Goal: Task Accomplishment & Management: Manage account settings

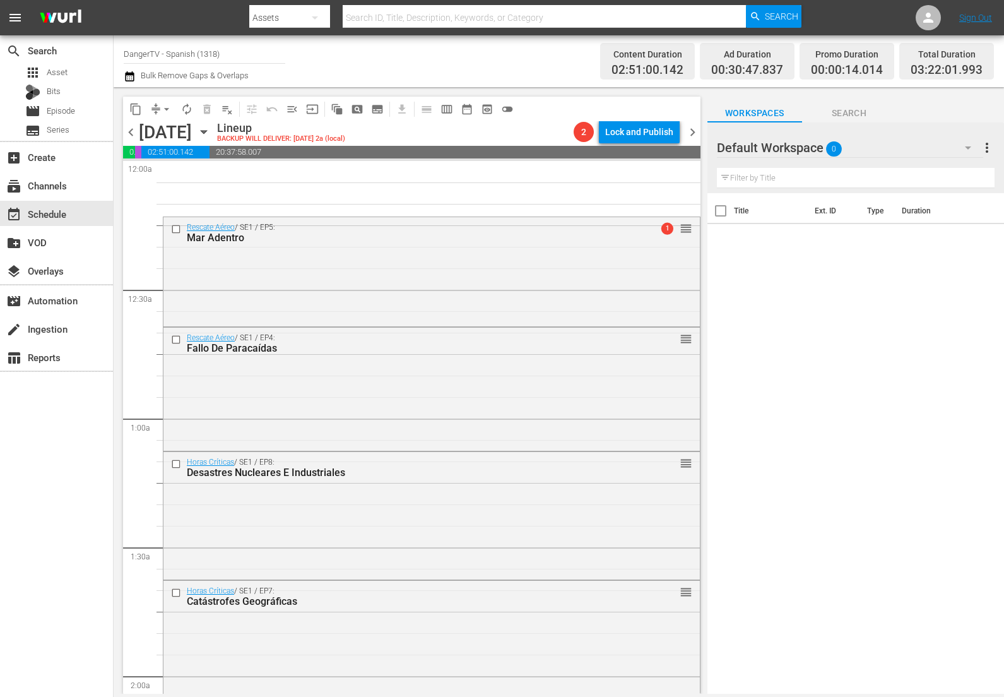
scroll to position [686, 0]
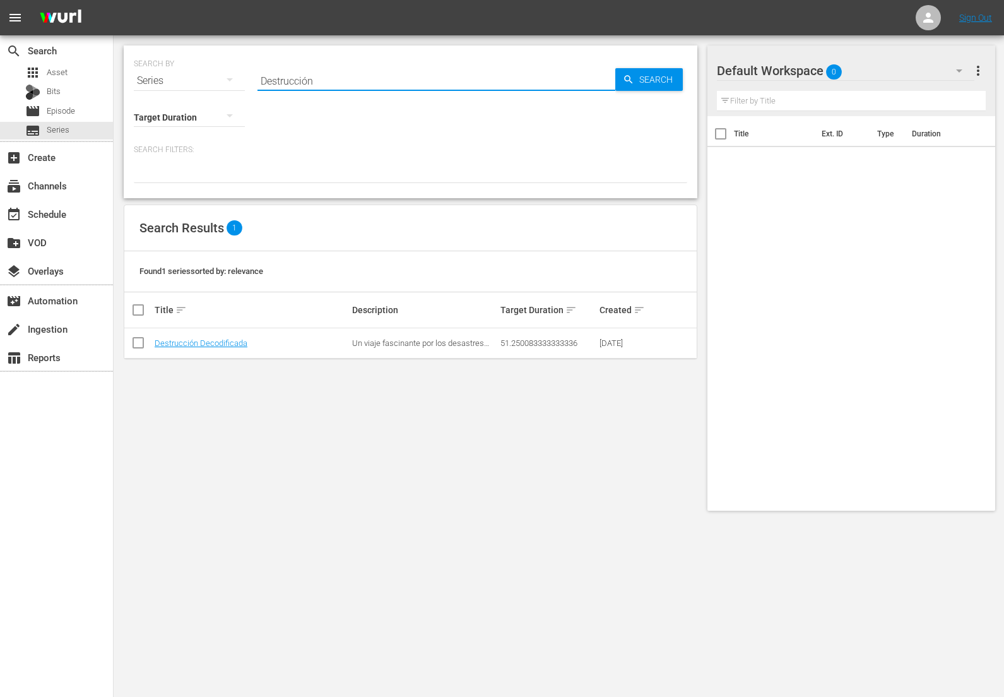
drag, startPoint x: 319, startPoint y: 80, endPoint x: 261, endPoint y: 81, distance: 58.7
click at [261, 81] on input "Destrucción" at bounding box center [437, 81] width 358 height 30
type input "cazadoores"
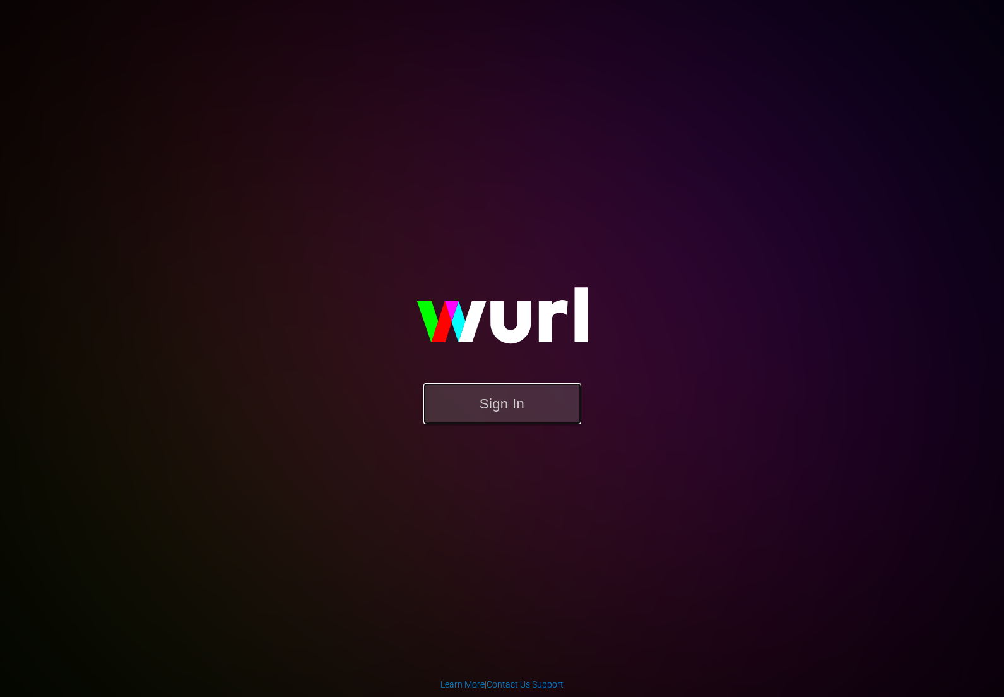
click at [501, 400] on button "Sign In" at bounding box center [503, 403] width 158 height 41
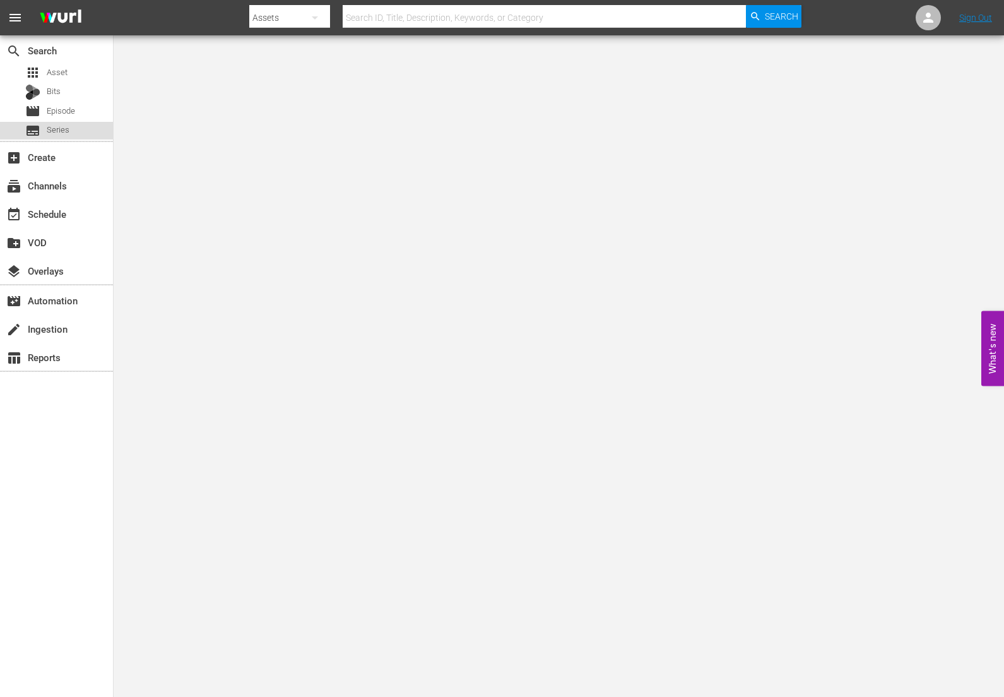
click at [56, 129] on span "Series" at bounding box center [58, 130] width 23 height 13
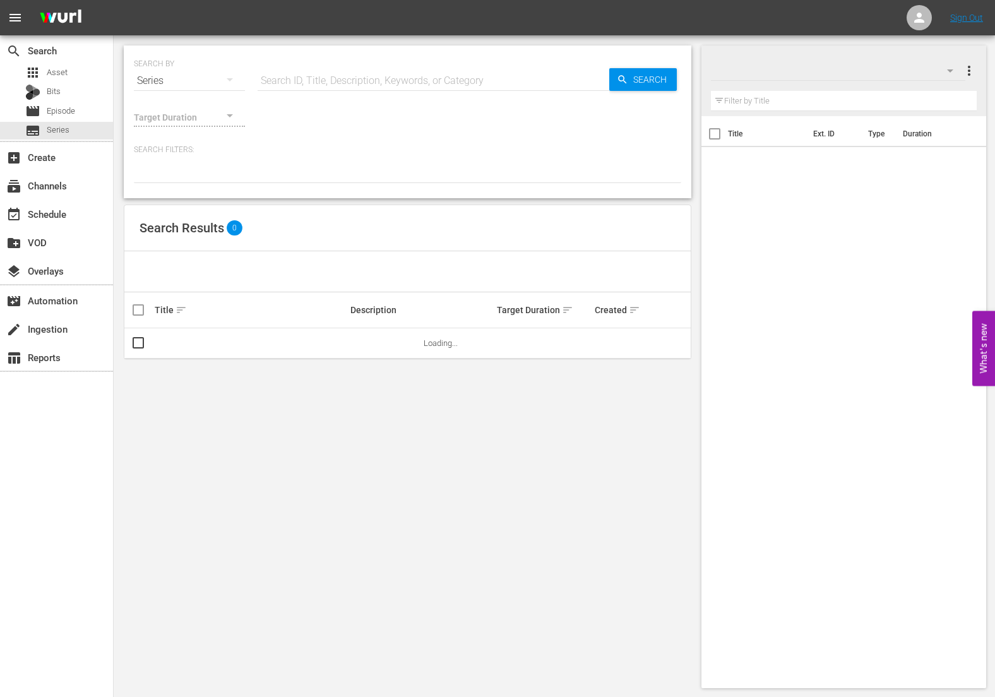
click at [330, 80] on input "text" at bounding box center [434, 81] width 352 height 30
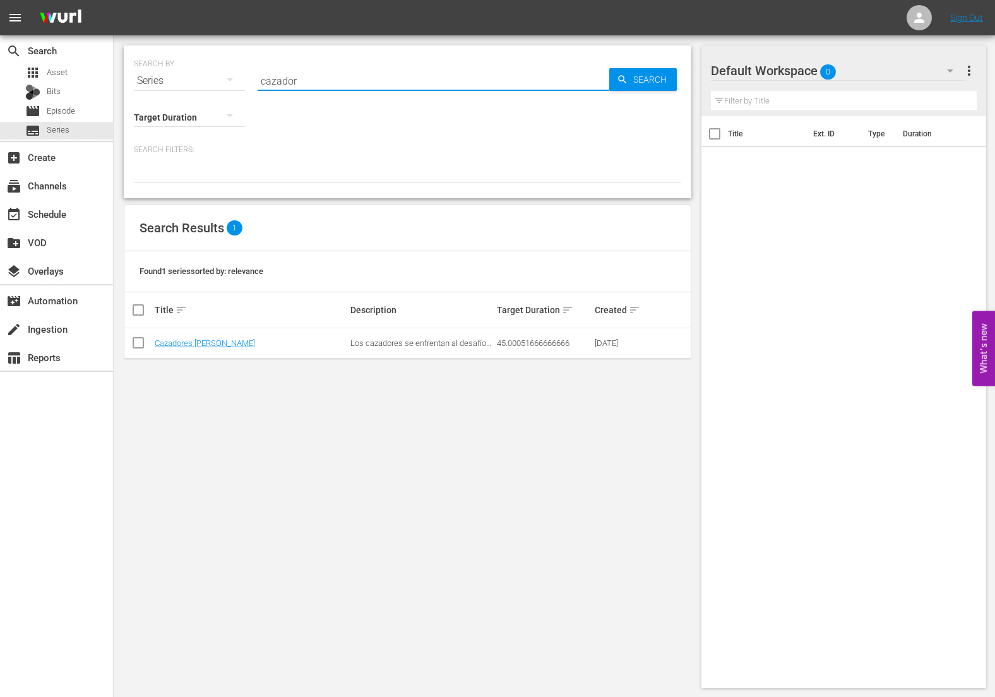
drag, startPoint x: 304, startPoint y: 83, endPoint x: 258, endPoint y: 82, distance: 45.5
click at [258, 82] on input "cazador" at bounding box center [434, 81] width 352 height 30
drag, startPoint x: 295, startPoint y: 82, endPoint x: 259, endPoint y: 84, distance: 36.0
click at [259, 84] on input "seg" at bounding box center [434, 81] width 352 height 30
drag, startPoint x: 289, startPoint y: 85, endPoint x: 251, endPoint y: 85, distance: 38.5
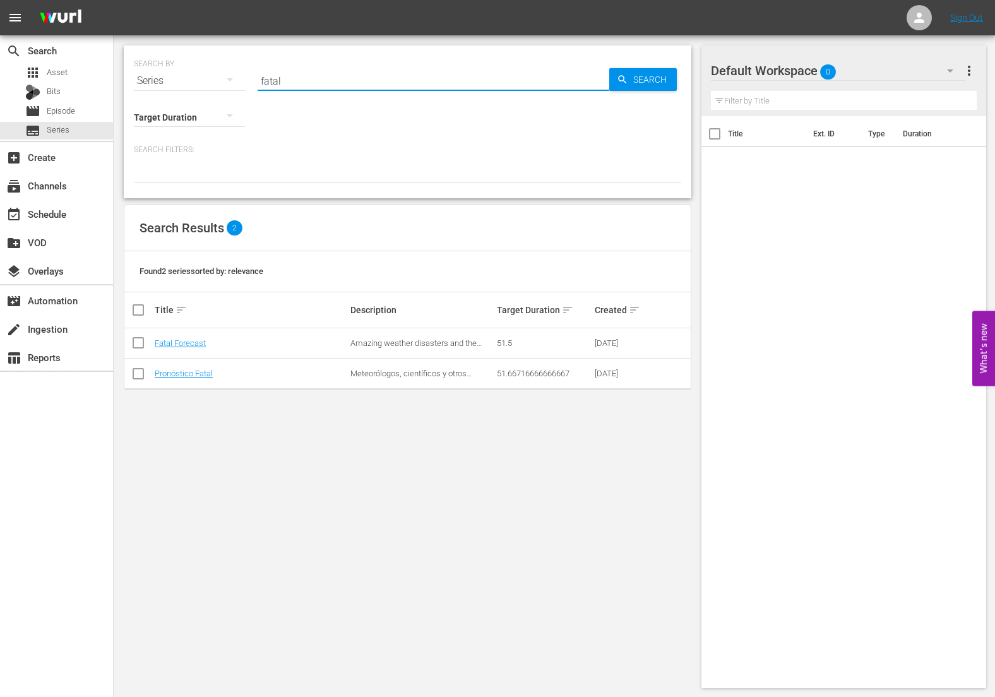
click at [251, 85] on div "SEARCH BY Search By Series Search ID, Title, Description, Keywords, or Category…" at bounding box center [407, 73] width 547 height 45
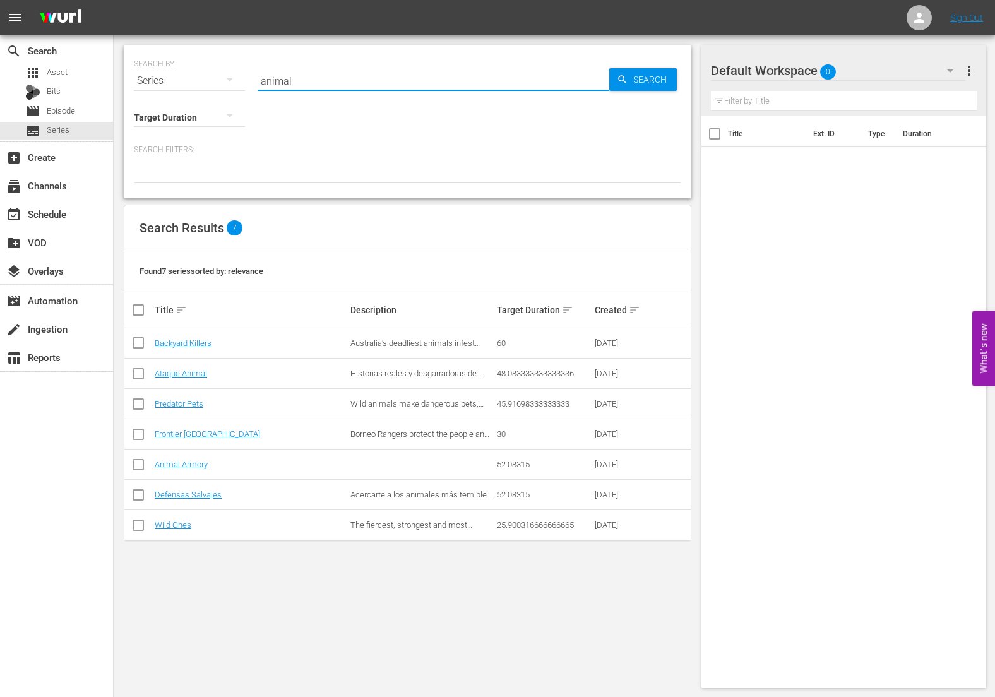
drag, startPoint x: 280, startPoint y: 83, endPoint x: 258, endPoint y: 84, distance: 21.5
click at [258, 84] on input "animal" at bounding box center [434, 81] width 352 height 30
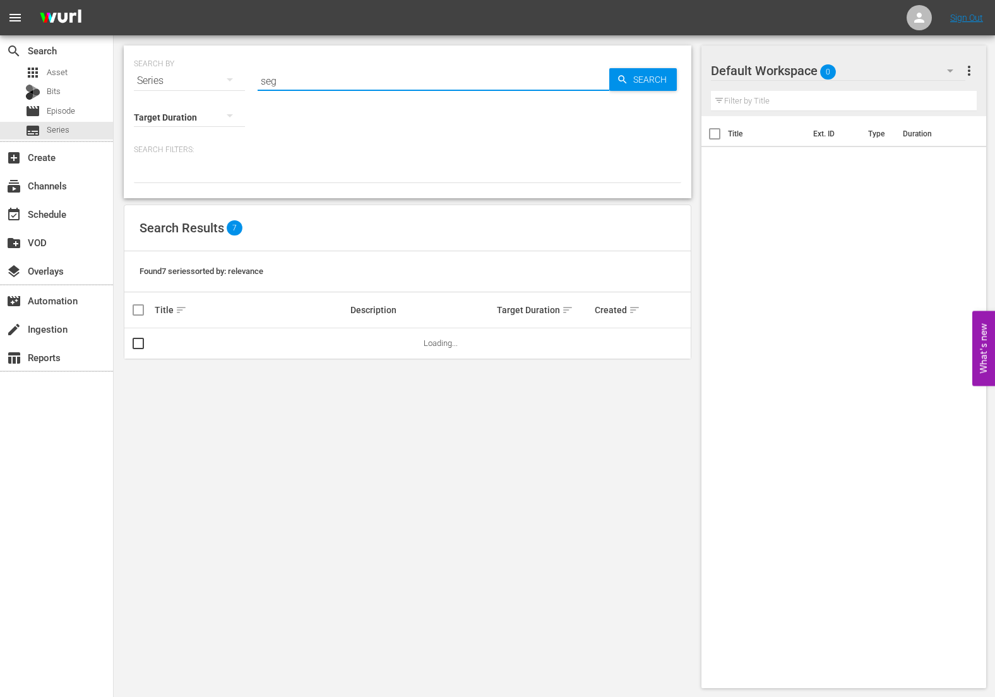
click at [288, 81] on input "seg" at bounding box center [434, 81] width 352 height 30
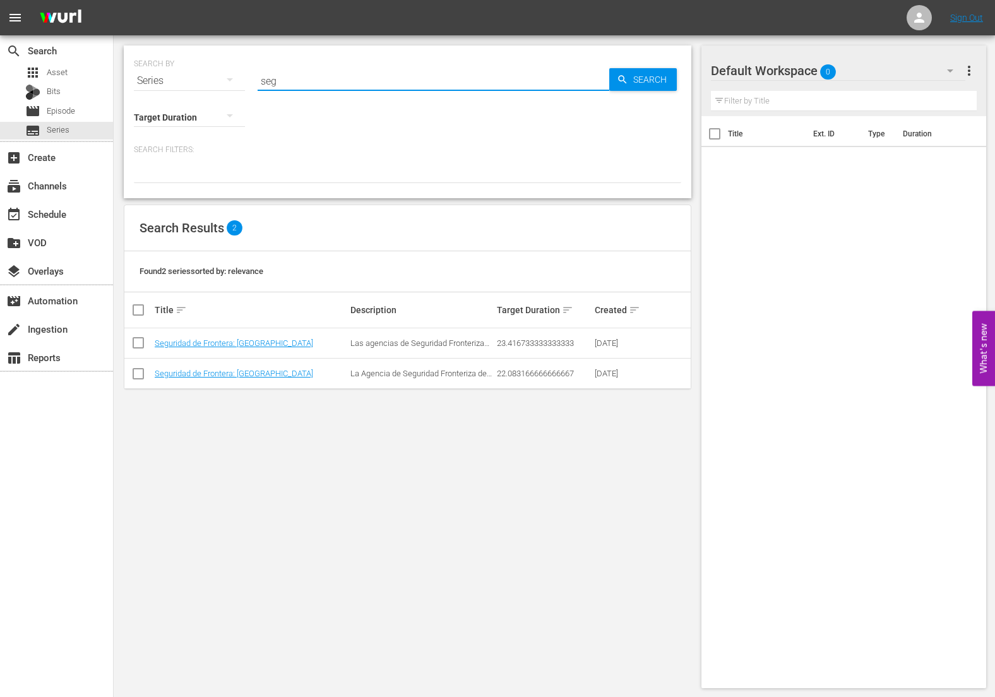
drag, startPoint x: 277, startPoint y: 83, endPoint x: 259, endPoint y: 84, distance: 17.7
click at [259, 84] on input "seg" at bounding box center [434, 81] width 352 height 30
drag, startPoint x: 291, startPoint y: 81, endPoint x: 256, endPoint y: 81, distance: 35.4
click at [256, 81] on div "SEARCH BY Search By Series Search ID, Title, Description, Keywords, or Category…" at bounding box center [407, 73] width 547 height 45
drag, startPoint x: 309, startPoint y: 76, endPoint x: 246, endPoint y: 86, distance: 64.5
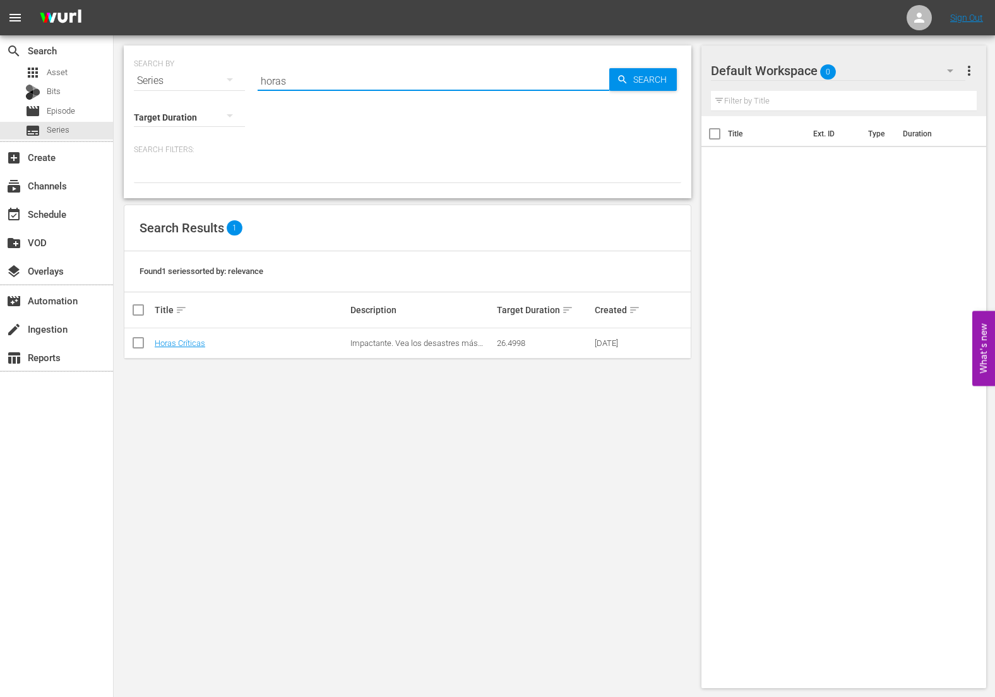
click at [246, 86] on div "SEARCH BY Search By Series Search ID, Title, Description, Keywords, or Category…" at bounding box center [407, 73] width 547 height 45
drag, startPoint x: 283, startPoint y: 84, endPoint x: 240, endPoint y: 79, distance: 43.2
click at [240, 79] on div "SEARCH BY Search By Series Search ID, Title, Description, Keywords, or Category…" at bounding box center [407, 73] width 547 height 45
type input "cazad"
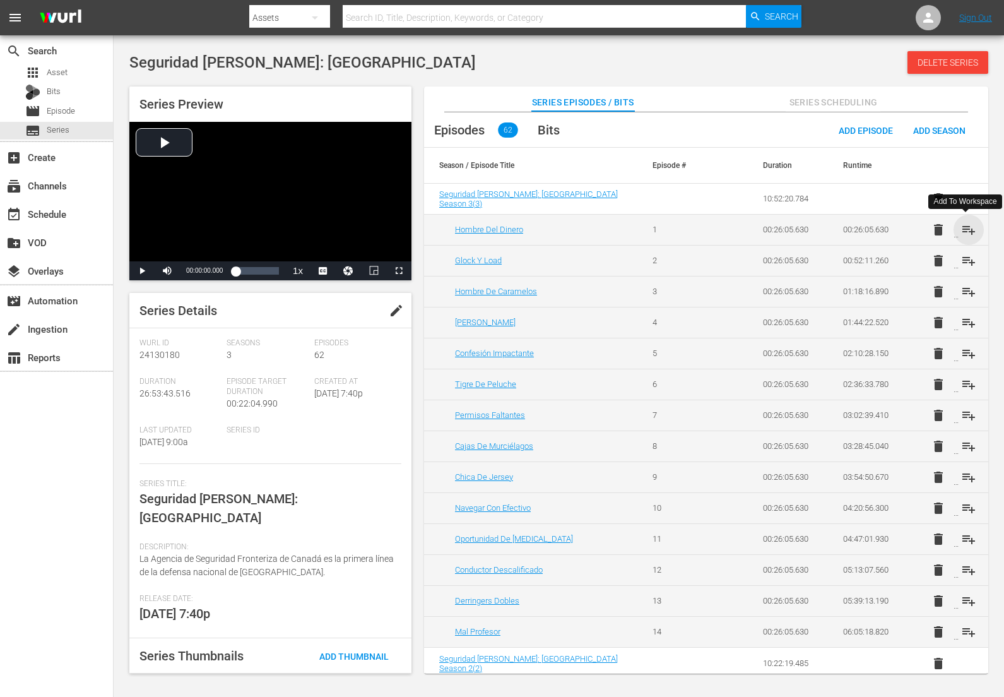
click at [970, 228] on span "playlist_add" at bounding box center [968, 229] width 15 height 15
click at [968, 258] on span "playlist_add" at bounding box center [968, 260] width 15 height 15
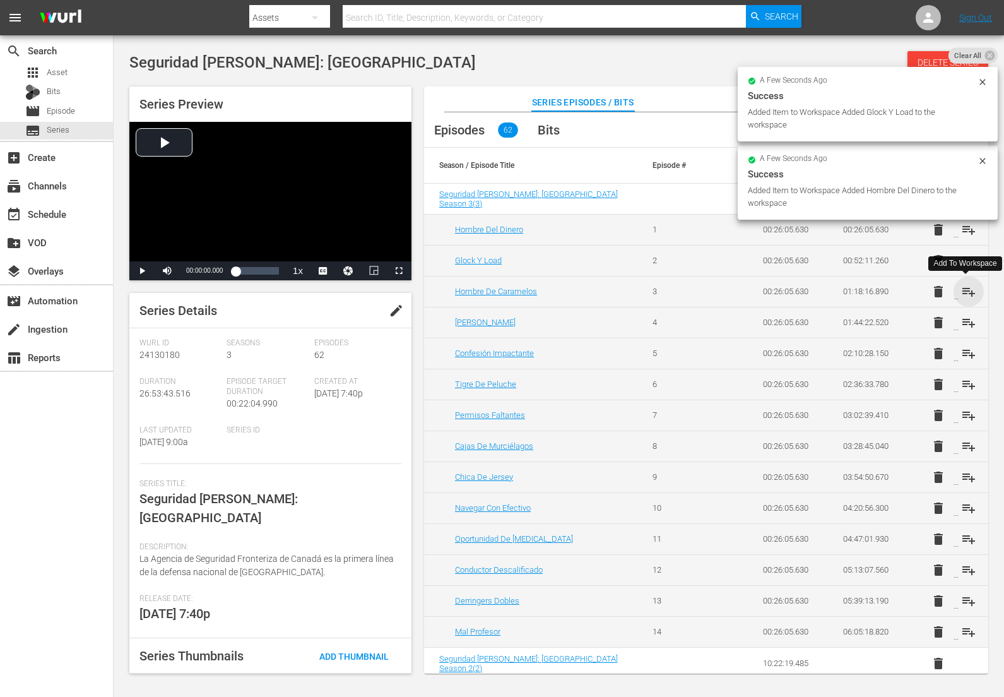
click at [969, 290] on span "playlist_add" at bounding box center [968, 291] width 15 height 15
click at [965, 320] on span "playlist_add" at bounding box center [968, 322] width 15 height 15
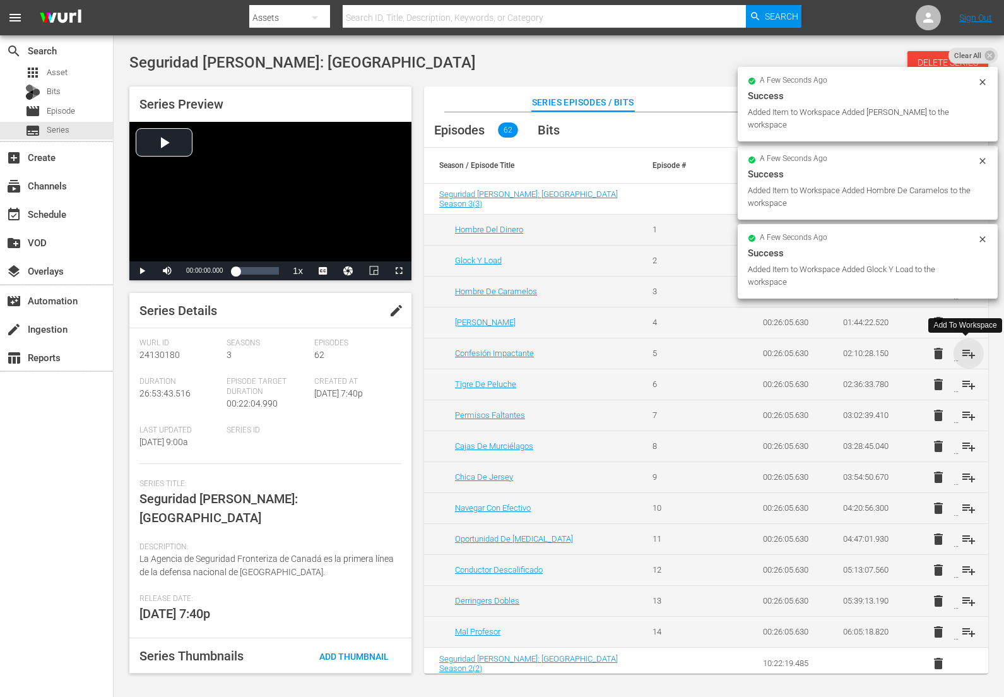
click at [964, 351] on span "playlist_add" at bounding box center [968, 353] width 15 height 15
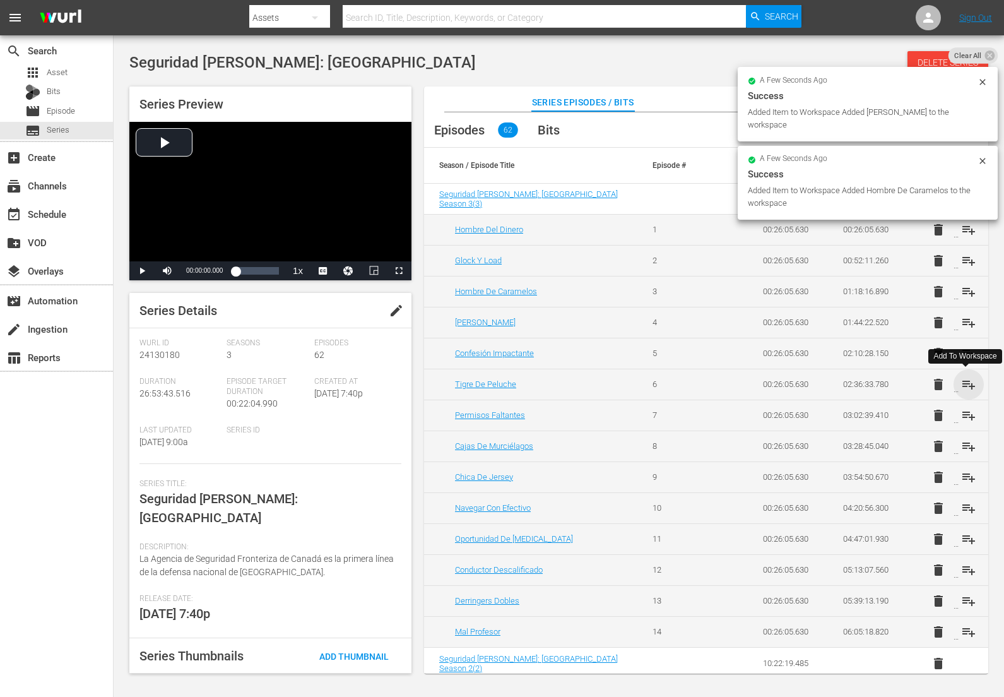
click at [967, 387] on span "playlist_add" at bounding box center [968, 384] width 15 height 15
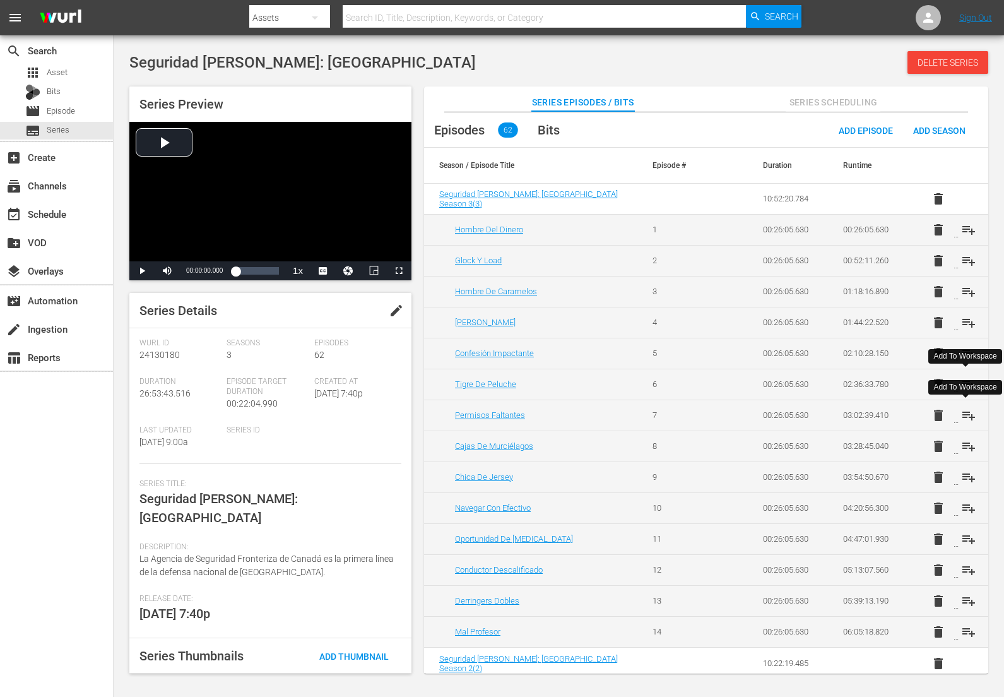
click at [964, 414] on span "playlist_add" at bounding box center [968, 415] width 15 height 15
click at [967, 441] on span "playlist_add" at bounding box center [968, 446] width 15 height 15
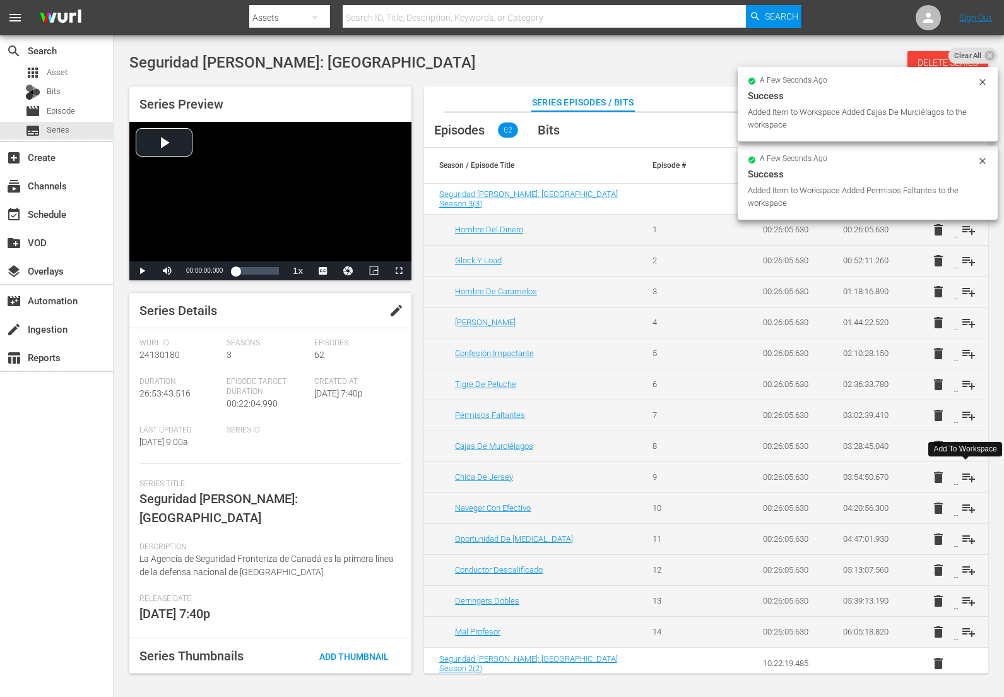
click at [965, 473] on span "playlist_add" at bounding box center [968, 477] width 15 height 15
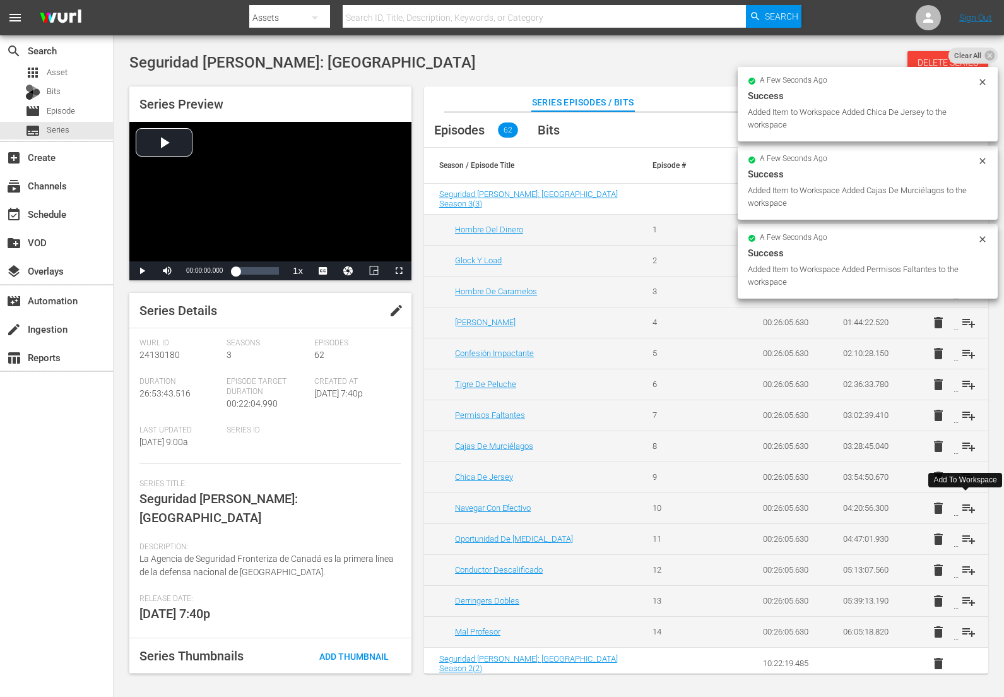
click at [964, 504] on span "playlist_add" at bounding box center [968, 508] width 15 height 15
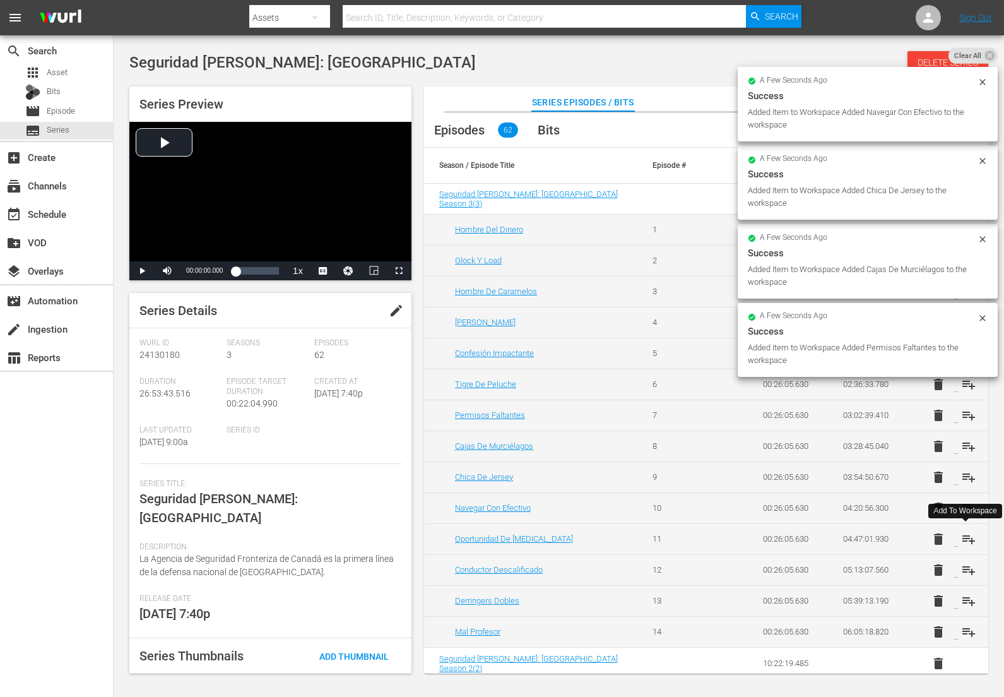
click at [963, 539] on span "playlist_add" at bounding box center [968, 539] width 15 height 15
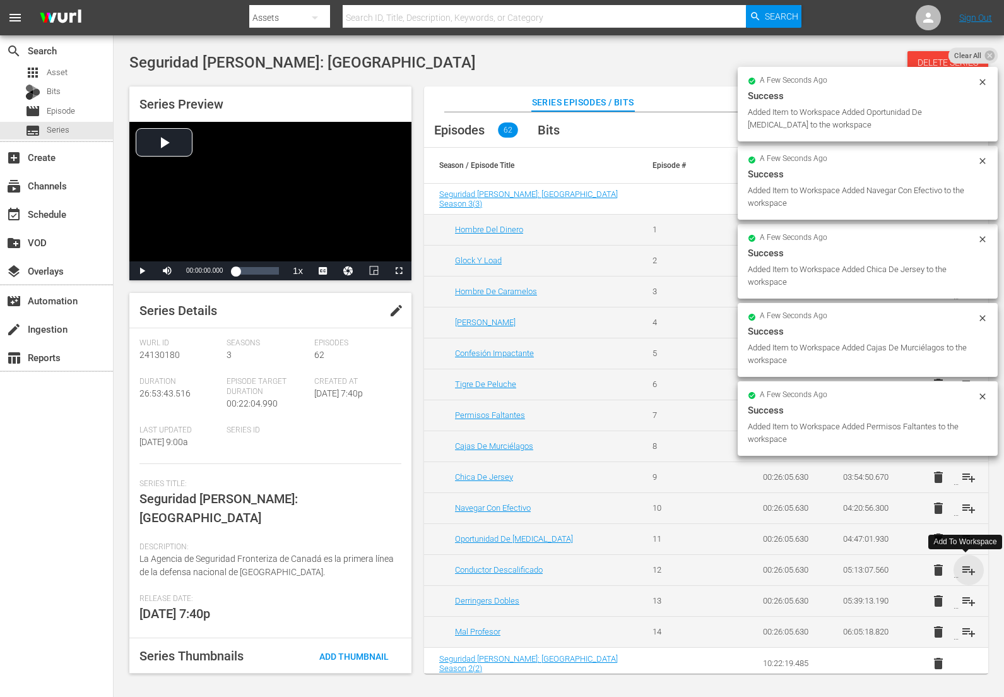
click at [963, 566] on span "playlist_add" at bounding box center [968, 569] width 15 height 15
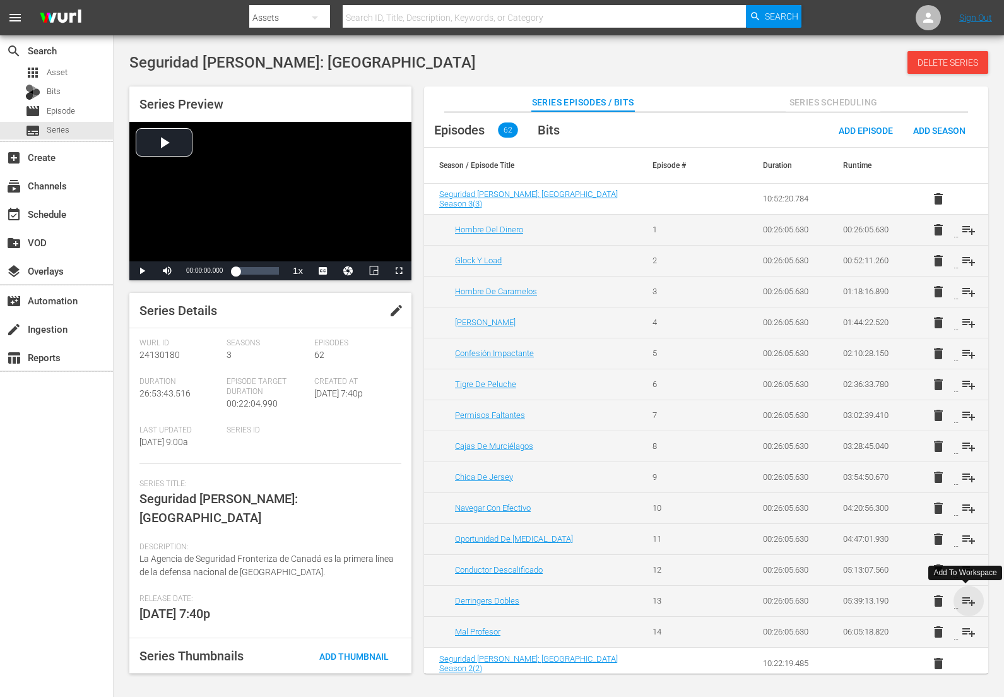
drag, startPoint x: 964, startPoint y: 600, endPoint x: 961, endPoint y: 617, distance: 17.2
click at [964, 600] on span "playlist_add" at bounding box center [968, 600] width 15 height 15
click at [961, 632] on span "playlist_add" at bounding box center [968, 631] width 15 height 15
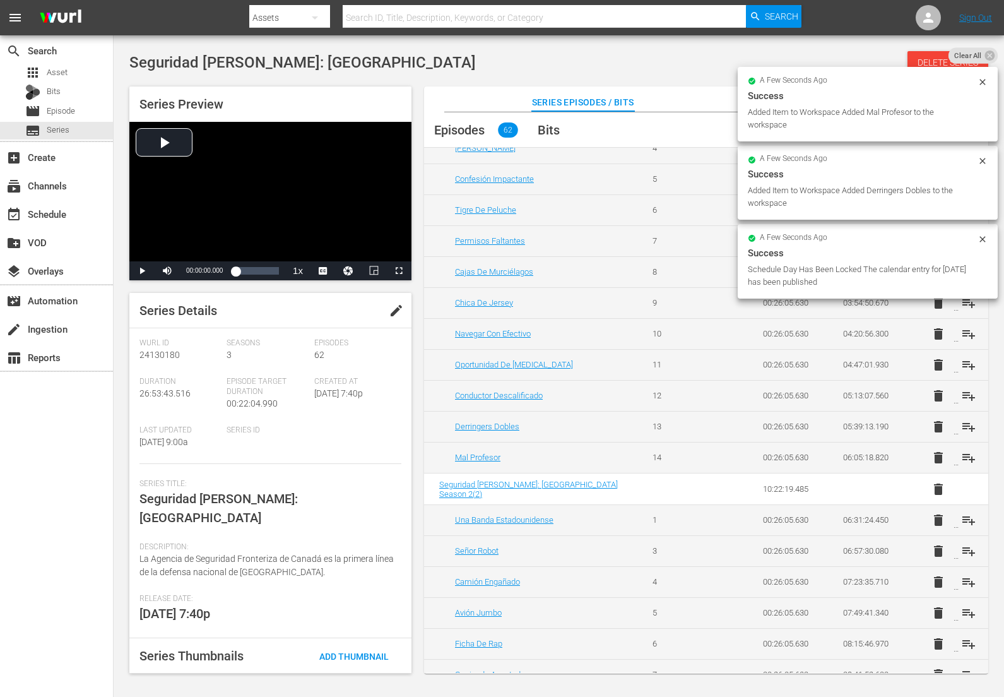
scroll to position [199, 0]
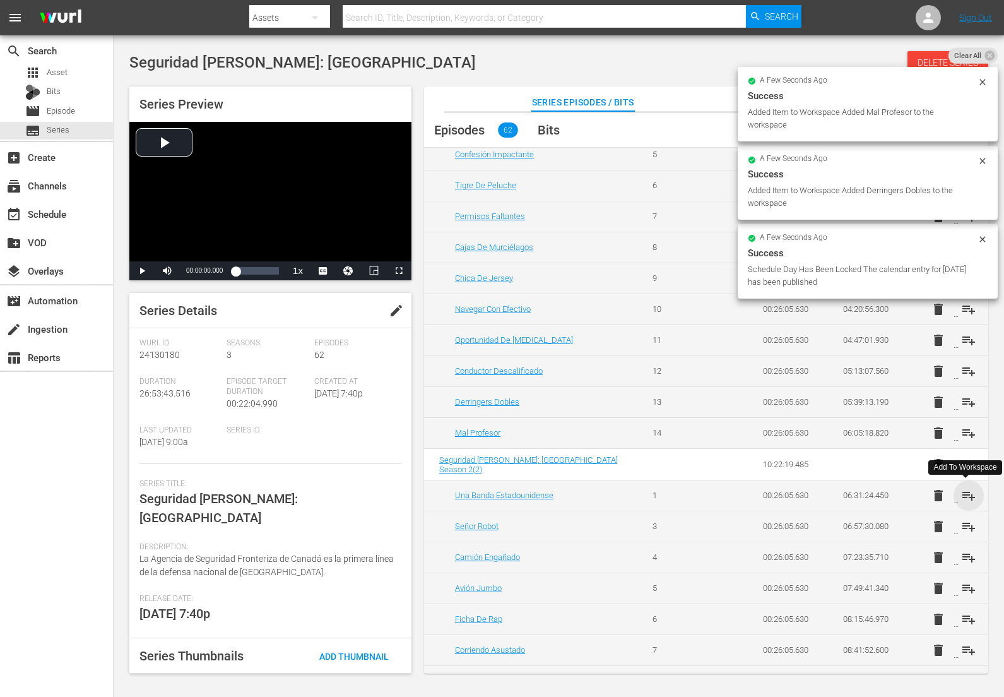
click at [970, 494] on span "playlist_add" at bounding box center [968, 495] width 15 height 15
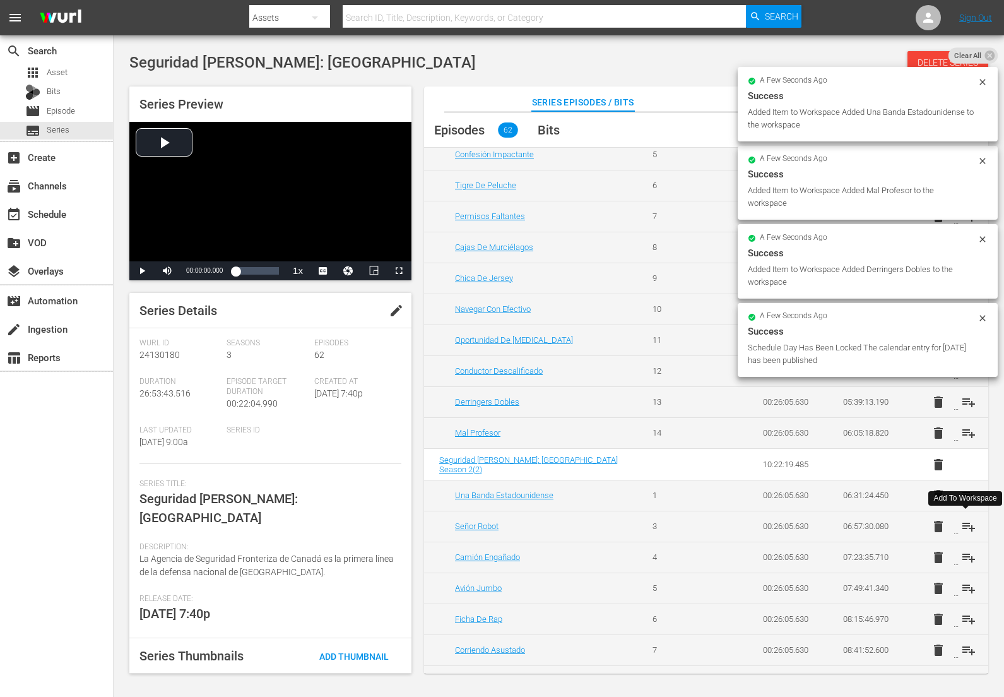
click at [967, 524] on span "playlist_add" at bounding box center [968, 526] width 15 height 15
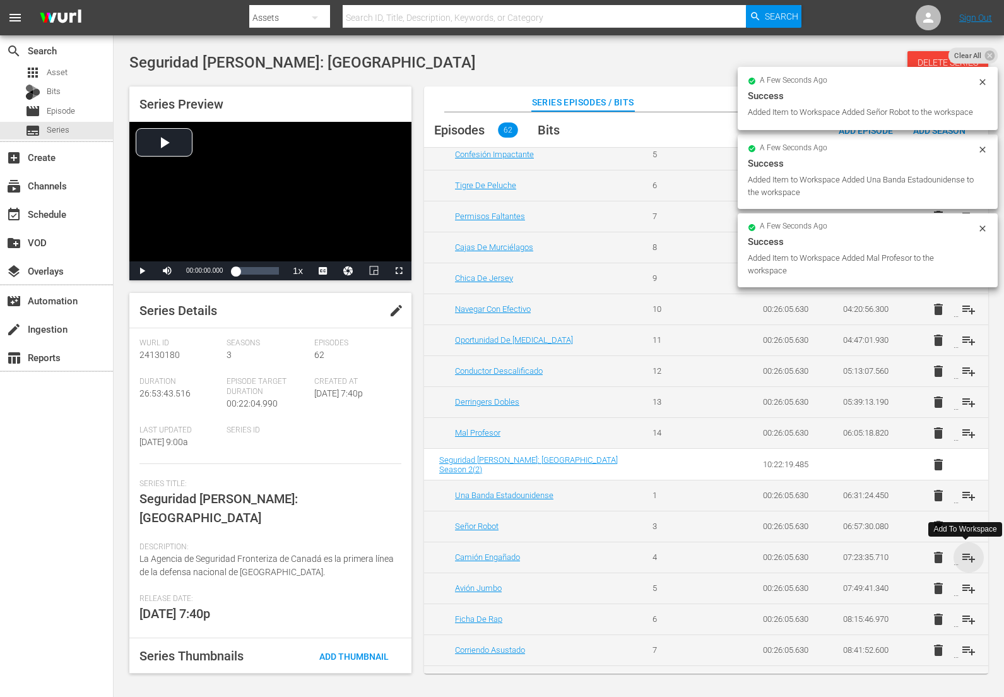
click at [966, 557] on span "playlist_add" at bounding box center [968, 557] width 15 height 15
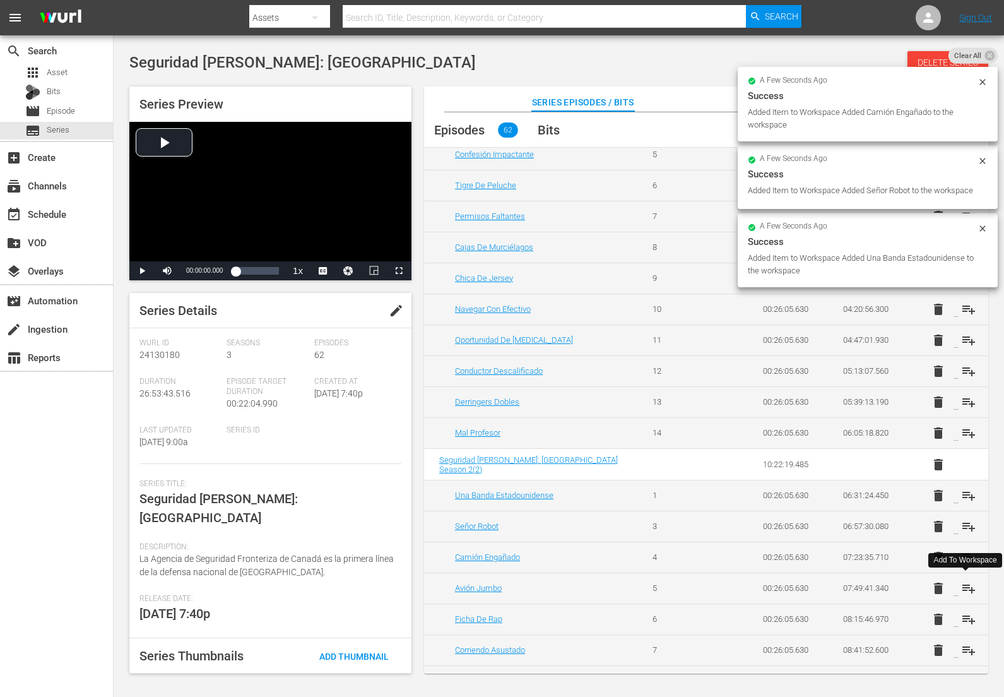
click at [968, 587] on span "playlist_add" at bounding box center [968, 588] width 15 height 15
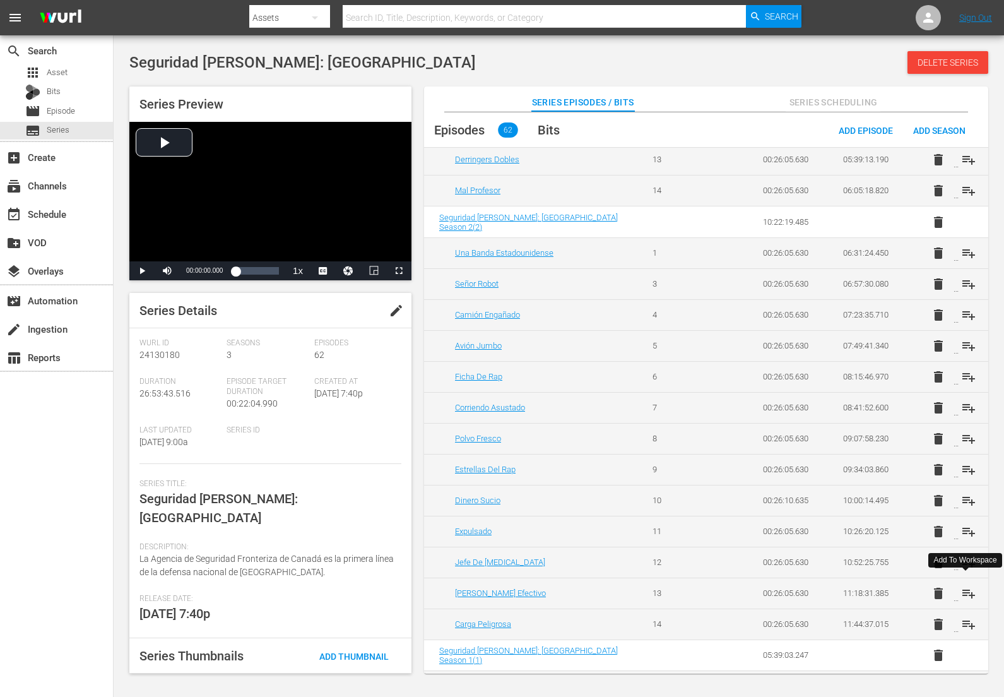
scroll to position [456, 0]
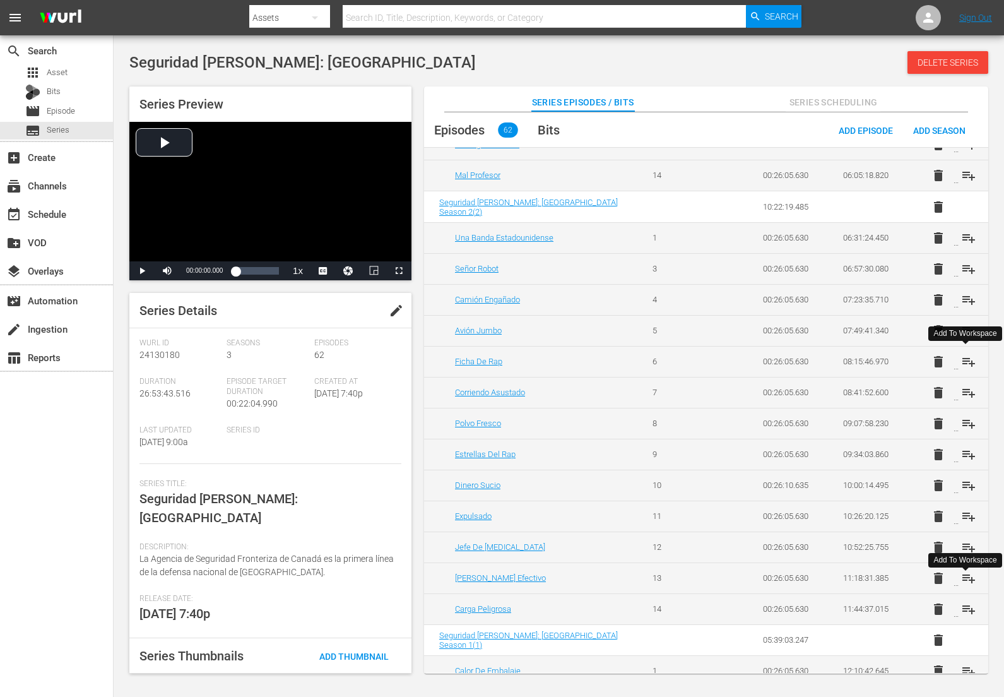
click at [967, 360] on span "playlist_add" at bounding box center [968, 361] width 15 height 15
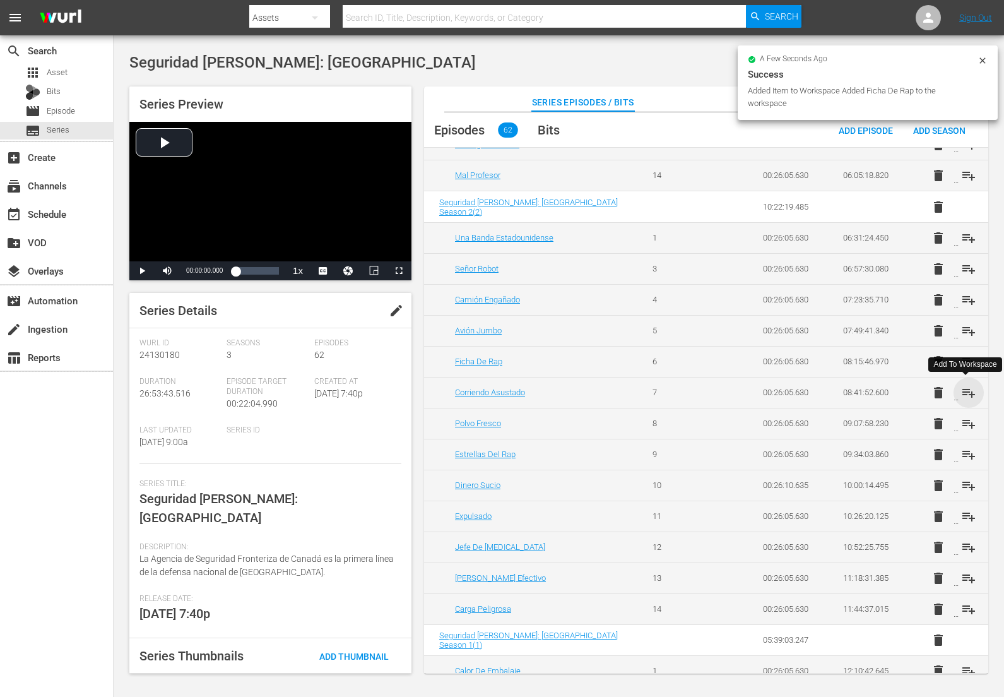
click at [964, 390] on span "playlist_add" at bounding box center [968, 392] width 15 height 15
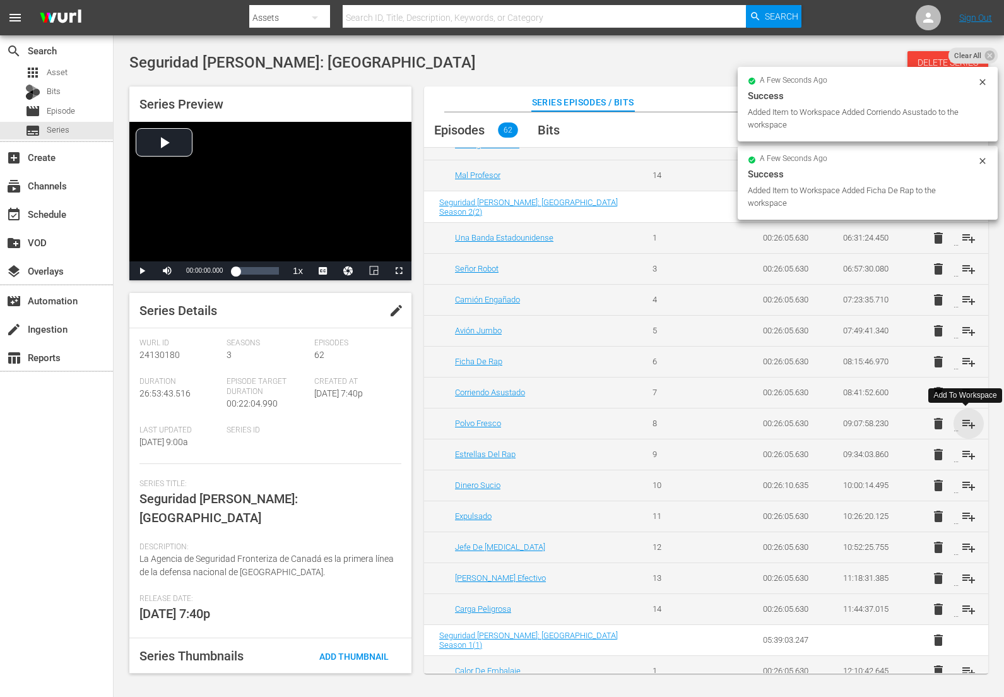
click at [967, 423] on span "playlist_add" at bounding box center [968, 423] width 15 height 15
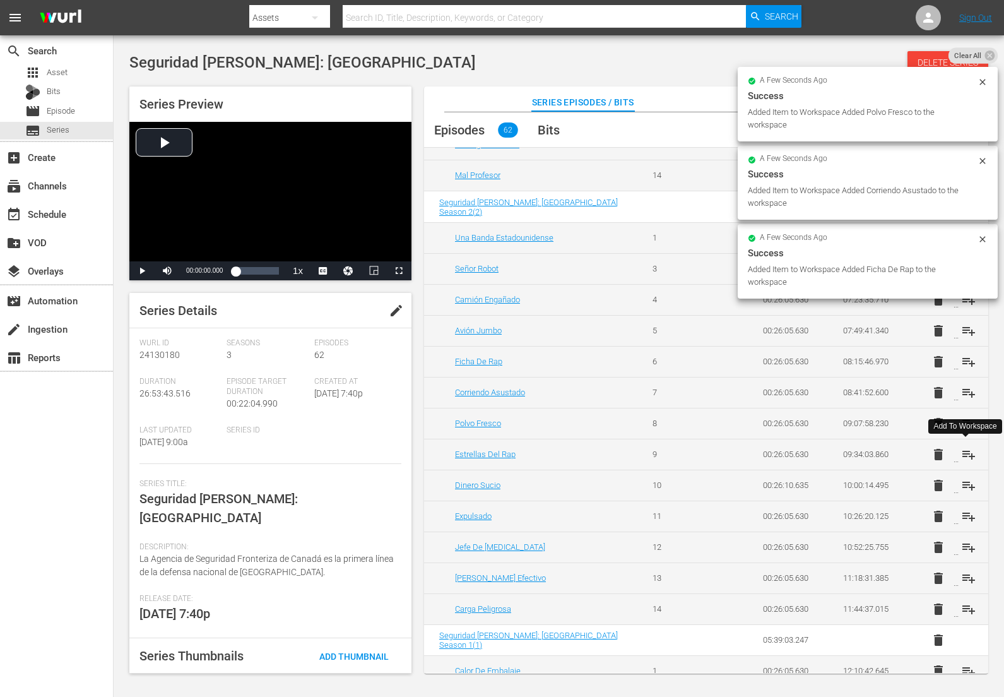
click at [963, 453] on span "playlist_add" at bounding box center [968, 454] width 15 height 15
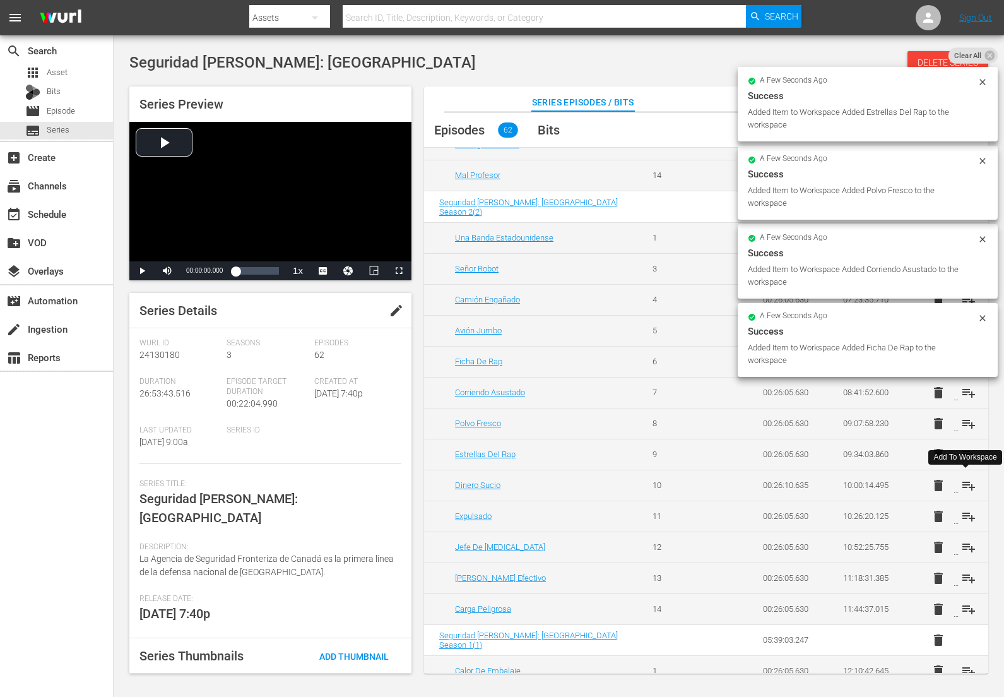
click at [967, 485] on span "playlist_add" at bounding box center [968, 485] width 15 height 15
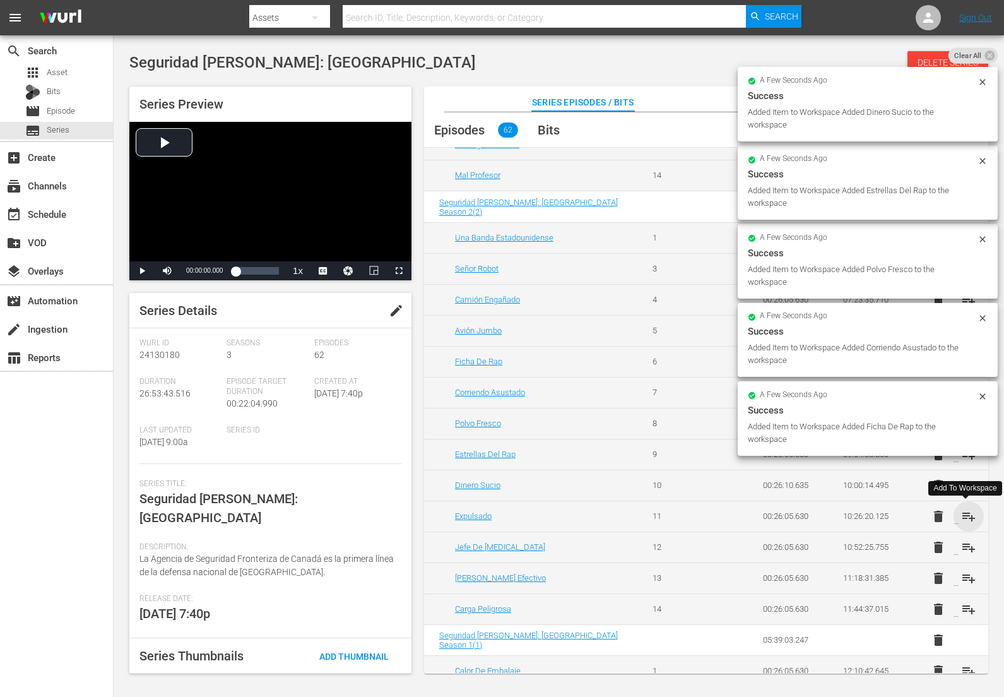
click at [967, 516] on span "playlist_add" at bounding box center [968, 516] width 15 height 15
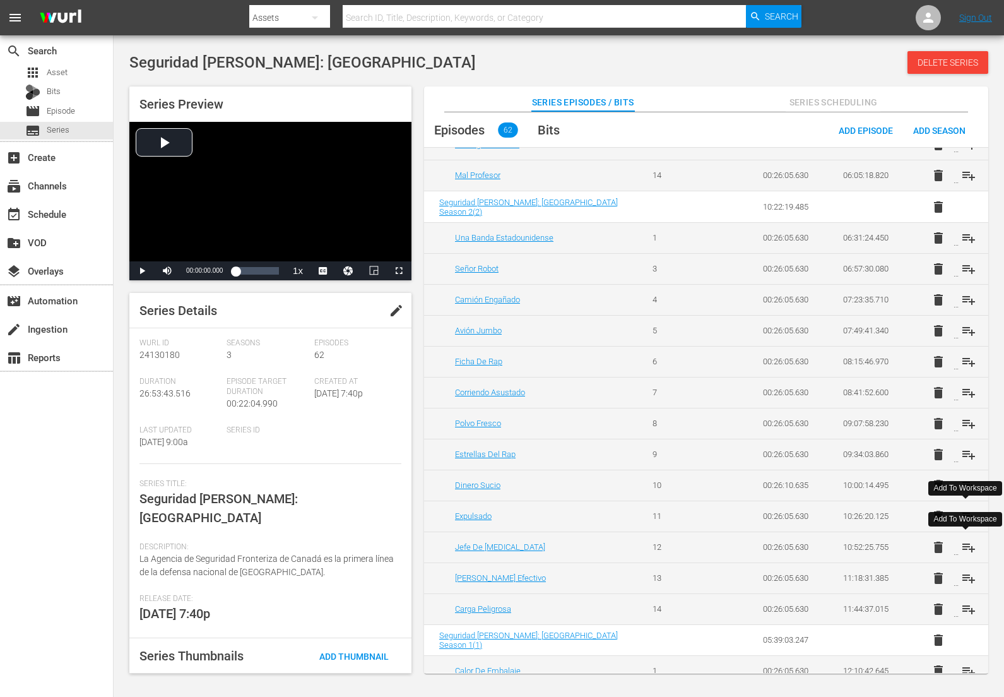
click at [965, 547] on span "playlist_add" at bounding box center [968, 547] width 15 height 15
drag, startPoint x: 963, startPoint y: 573, endPoint x: 966, endPoint y: 588, distance: 14.7
click at [963, 573] on span "playlist_add" at bounding box center [968, 578] width 15 height 15
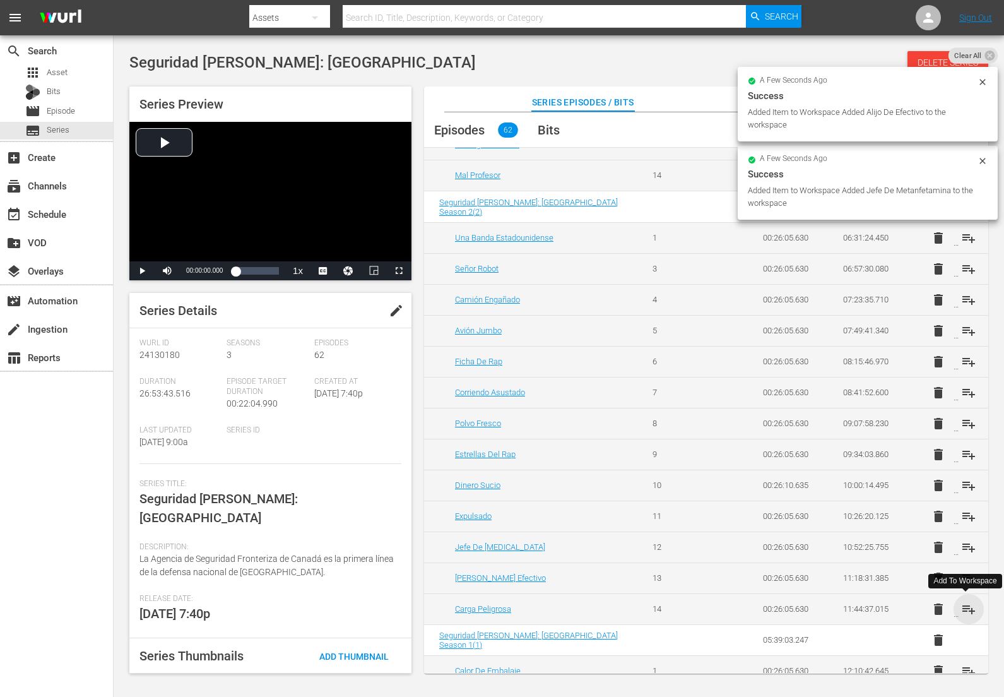
drag, startPoint x: 967, startPoint y: 612, endPoint x: 968, endPoint y: 600, distance: 11.4
click at [967, 611] on span "playlist_add" at bounding box center [968, 609] width 15 height 15
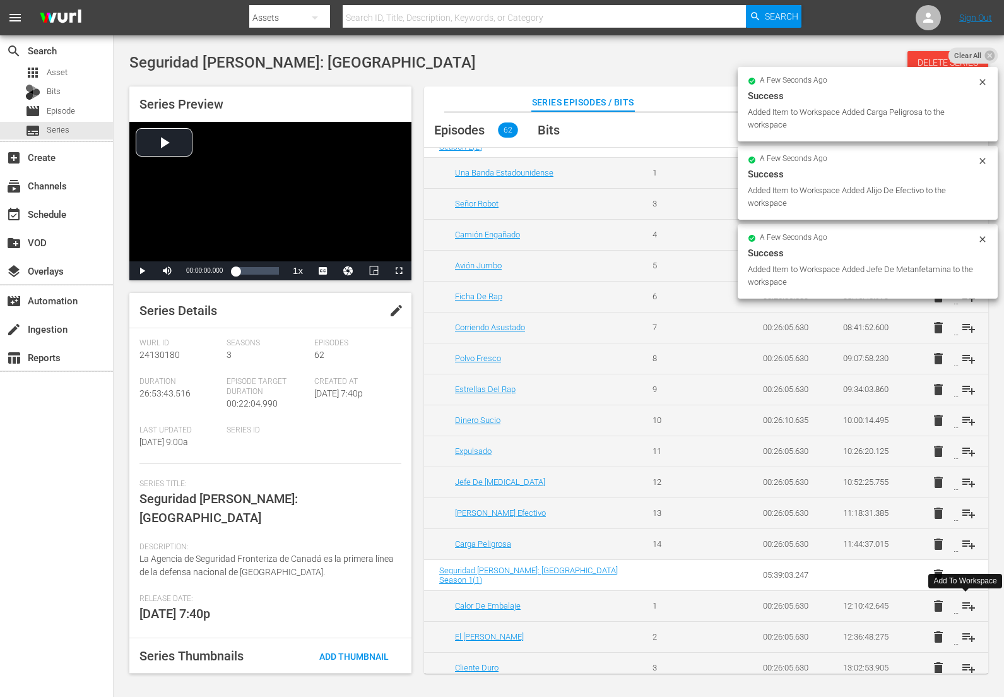
click at [966, 602] on span "playlist_add" at bounding box center [968, 605] width 15 height 15
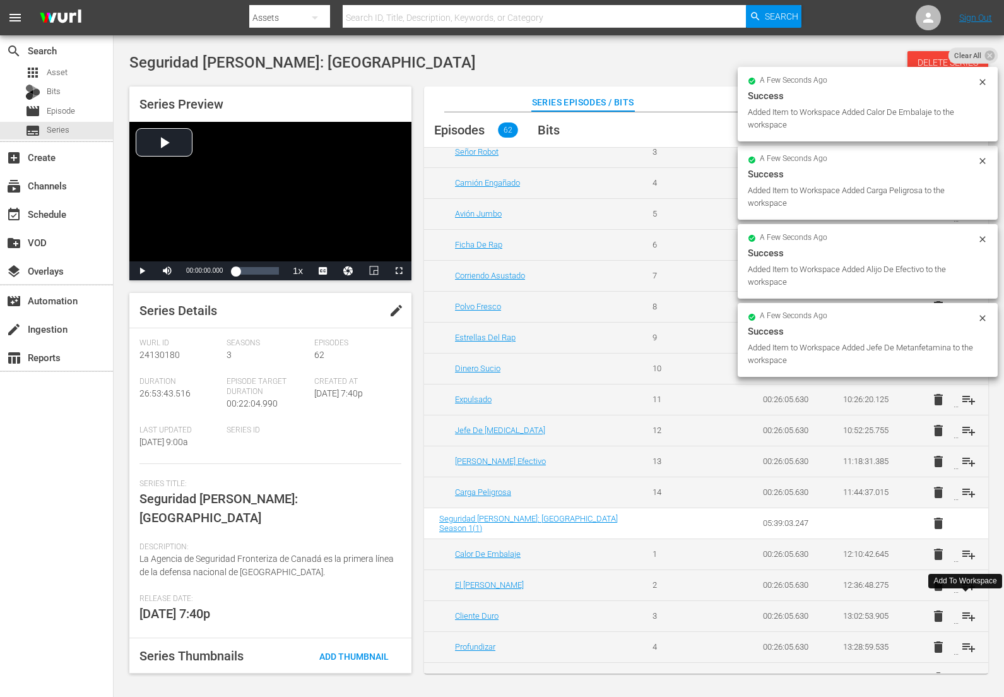
scroll to position [586, 0]
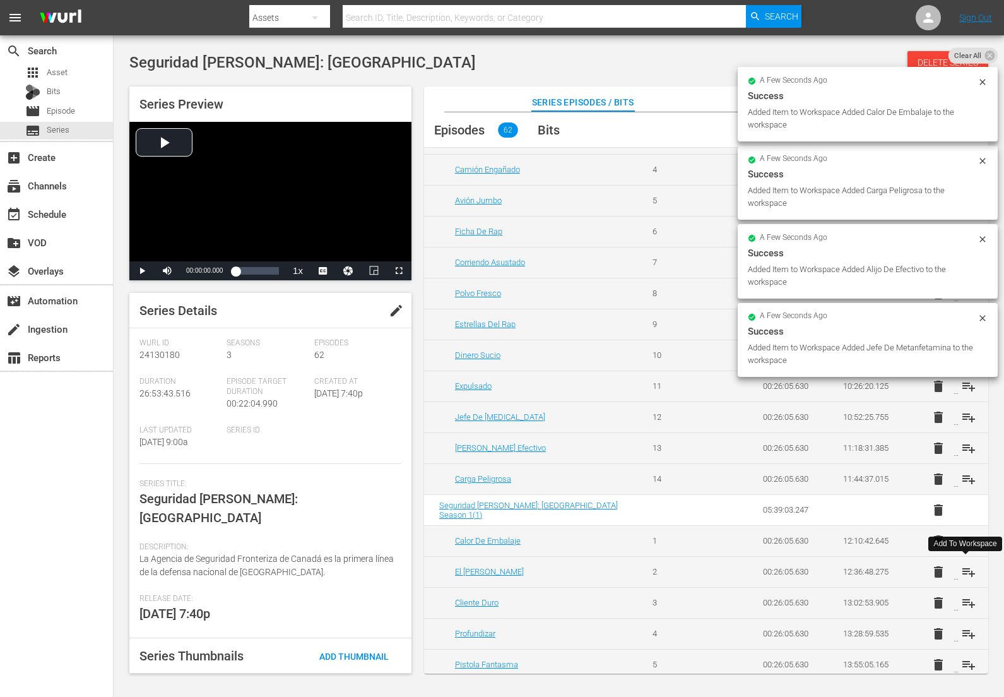
click at [967, 571] on span "playlist_add" at bounding box center [968, 571] width 15 height 15
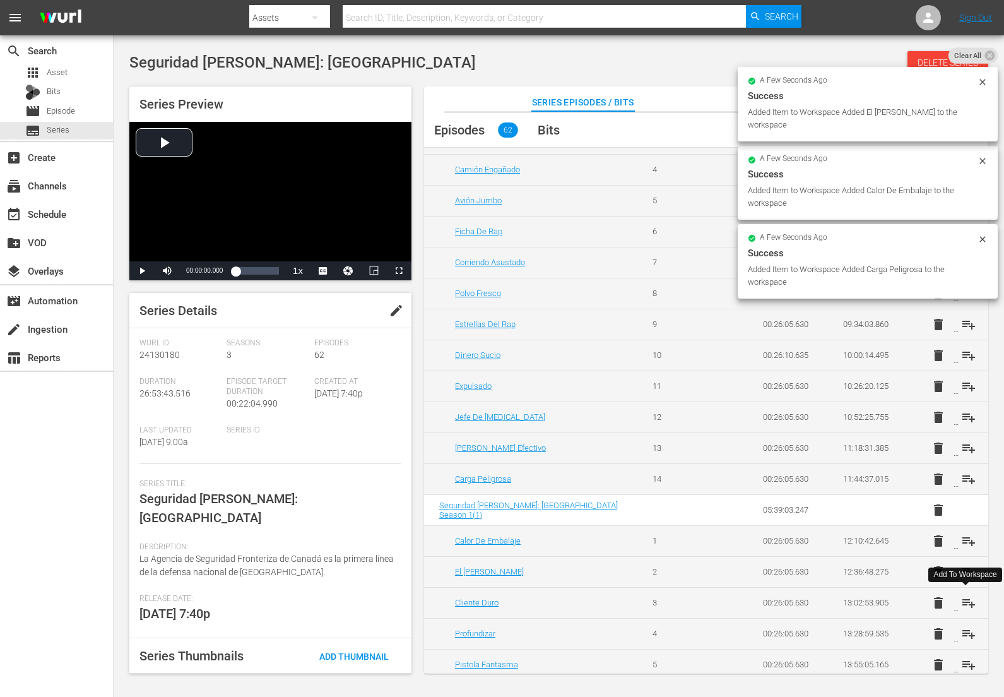
click at [965, 600] on span "playlist_add" at bounding box center [968, 602] width 15 height 15
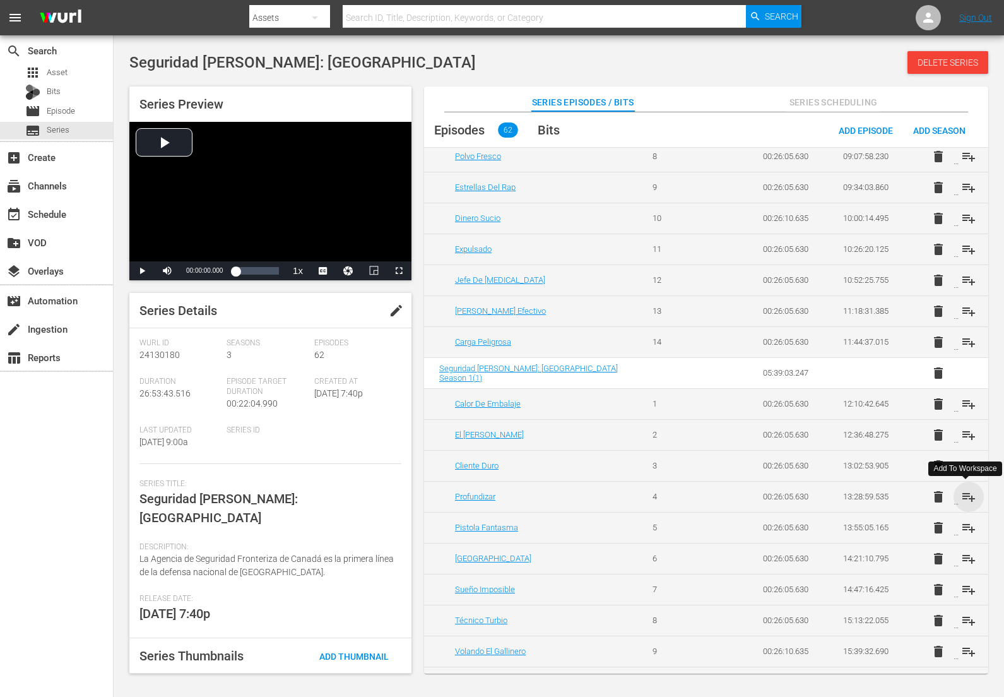
click at [966, 500] on span "playlist_add" at bounding box center [968, 496] width 15 height 15
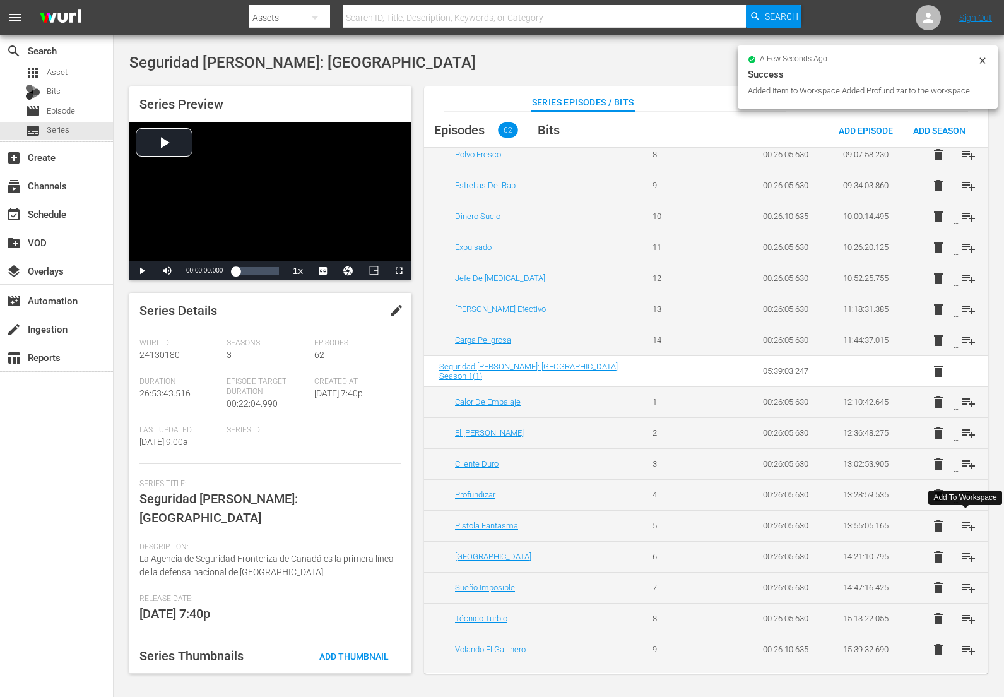
click at [964, 524] on span "playlist_add" at bounding box center [968, 525] width 15 height 15
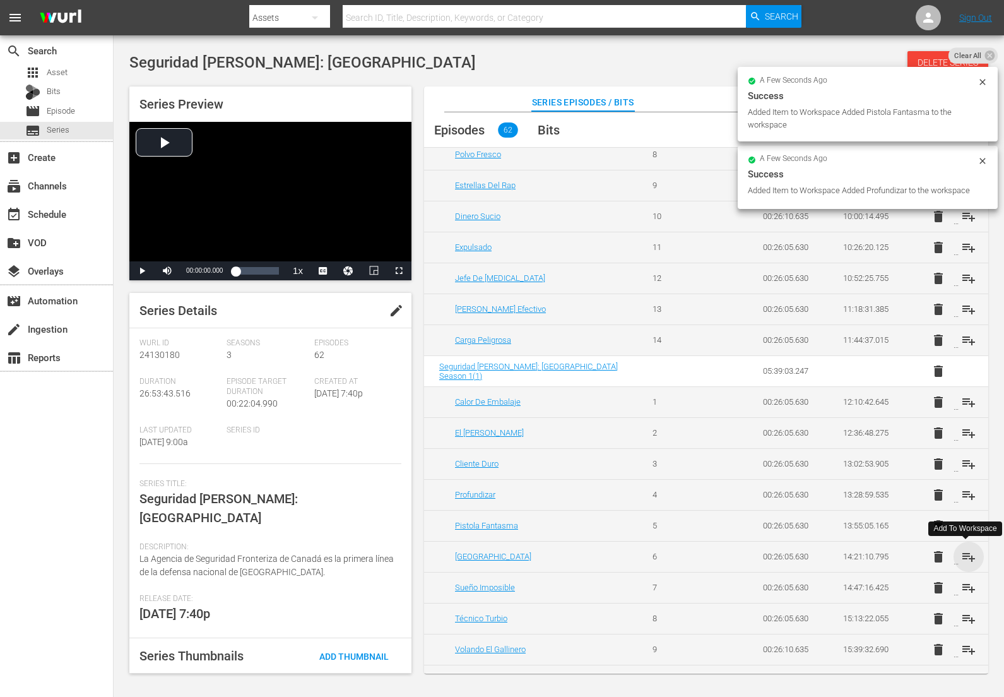
click at [966, 557] on span "playlist_add" at bounding box center [968, 556] width 15 height 15
click at [965, 582] on span "playlist_add" at bounding box center [968, 587] width 15 height 15
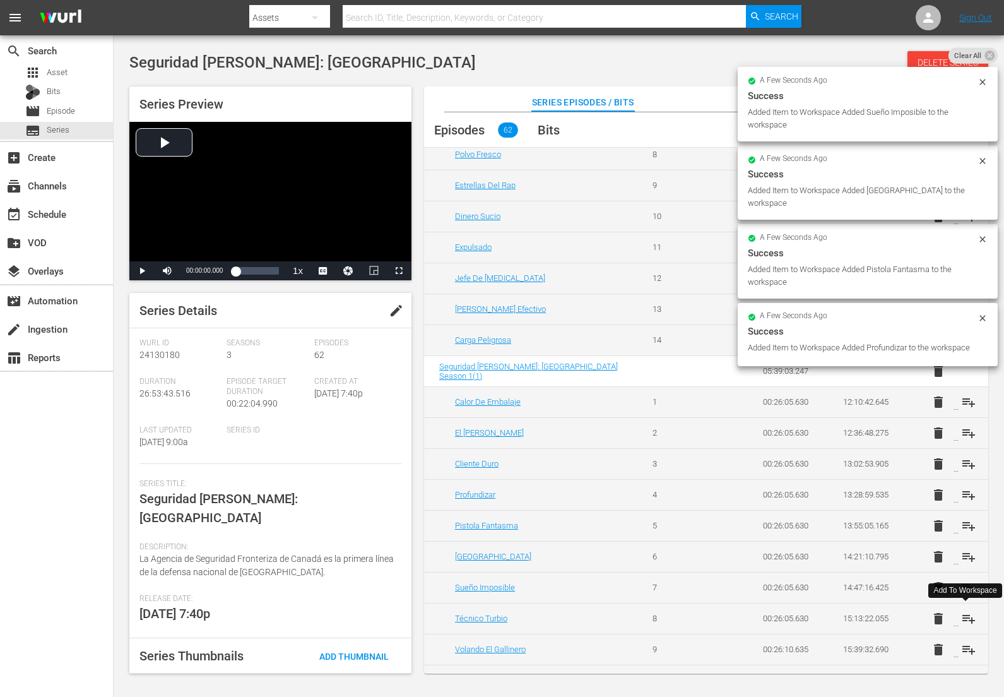
click at [965, 617] on span "playlist_add" at bounding box center [968, 618] width 15 height 15
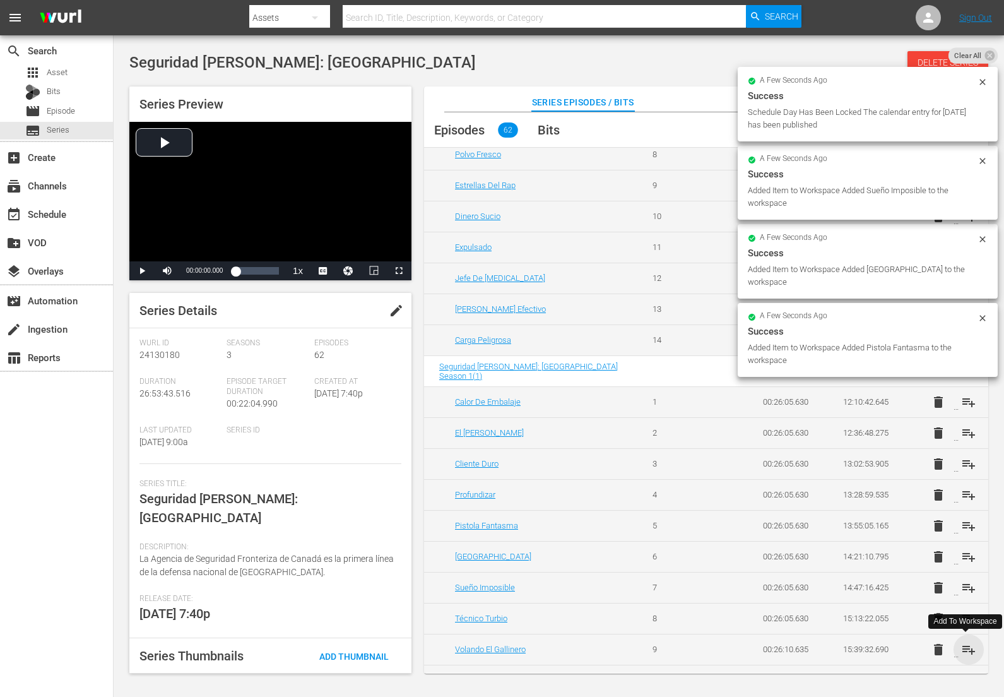
click at [965, 646] on span "playlist_add" at bounding box center [968, 649] width 15 height 15
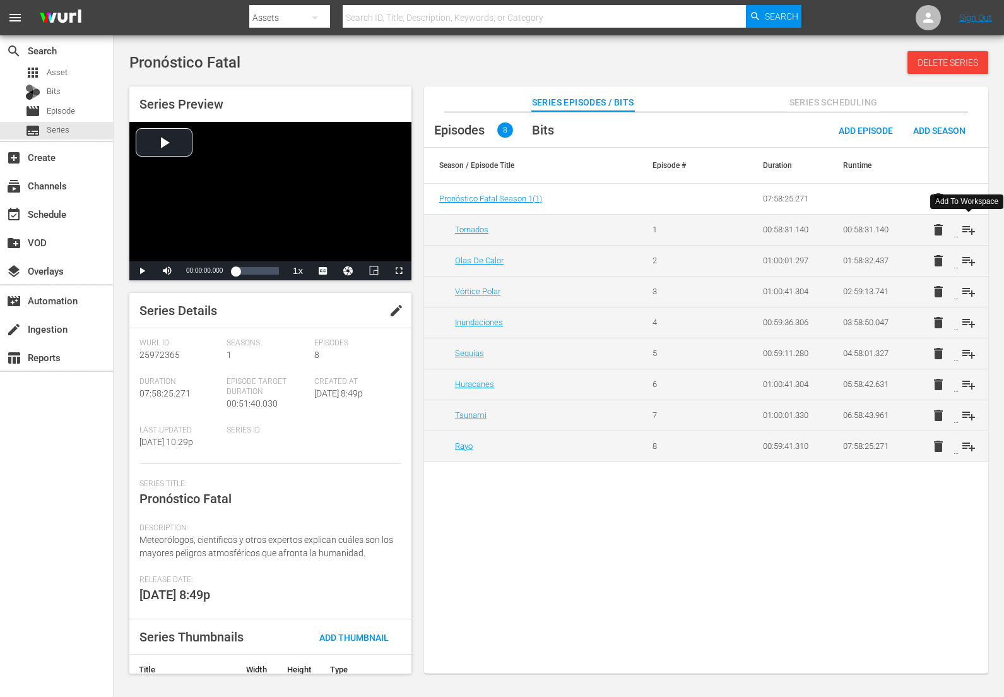
click at [967, 228] on span "playlist_add" at bounding box center [968, 229] width 15 height 15
drag, startPoint x: 965, startPoint y: 254, endPoint x: 972, endPoint y: 271, distance: 17.8
click at [966, 256] on span "playlist_add" at bounding box center [968, 260] width 15 height 15
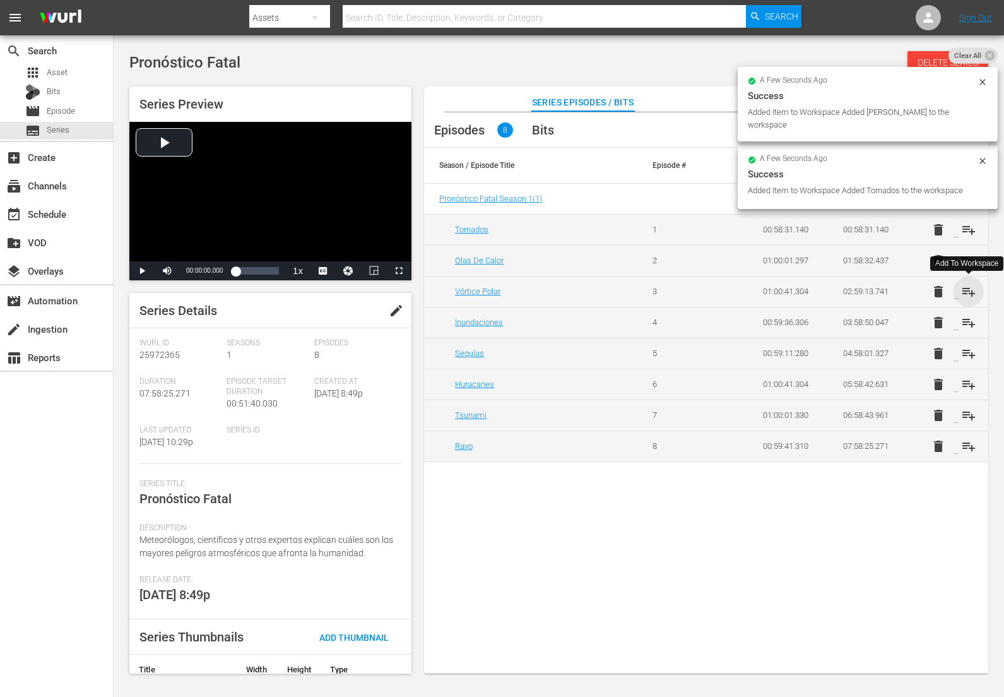
drag, startPoint x: 968, startPoint y: 289, endPoint x: 915, endPoint y: 267, distance: 58.0
click at [969, 289] on span "playlist_add" at bounding box center [968, 291] width 15 height 15
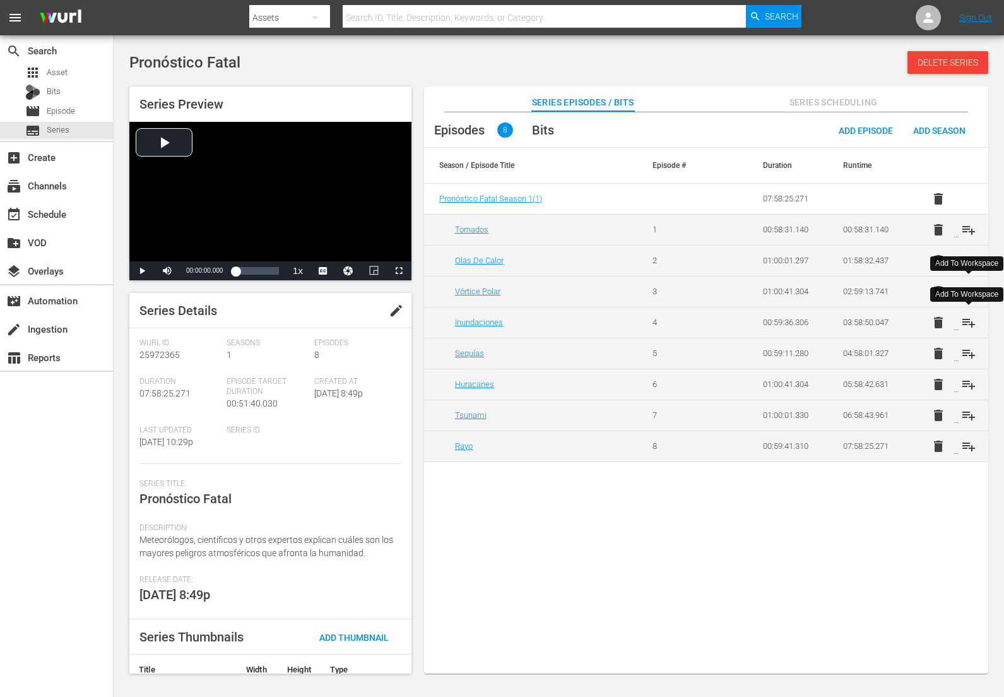
click at [971, 323] on span "playlist_add" at bounding box center [968, 322] width 15 height 15
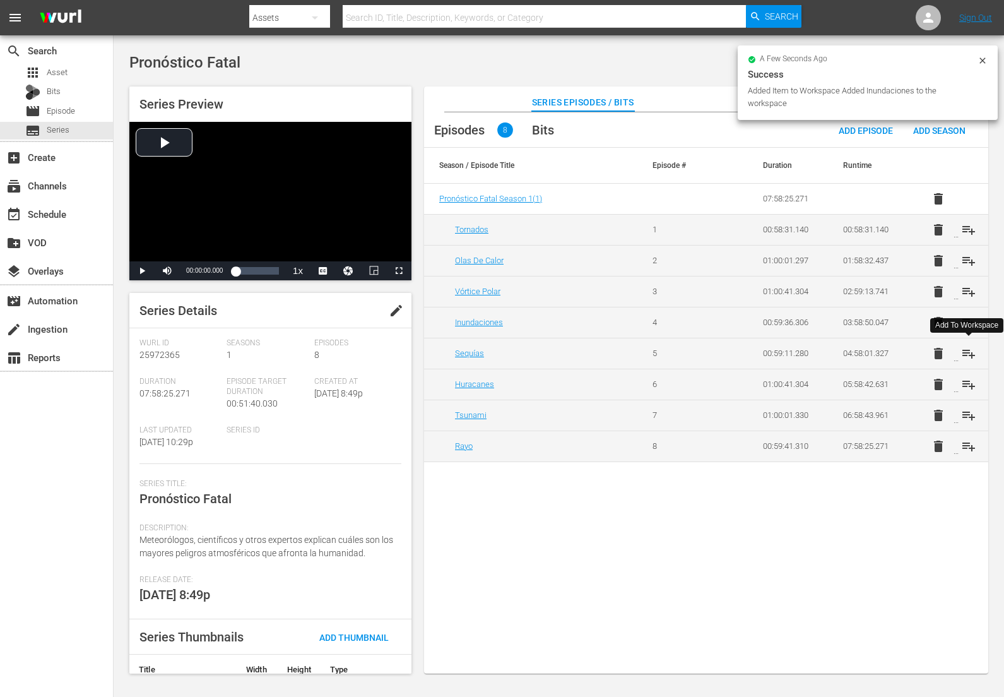
click at [968, 354] on span "playlist_add" at bounding box center [968, 353] width 15 height 15
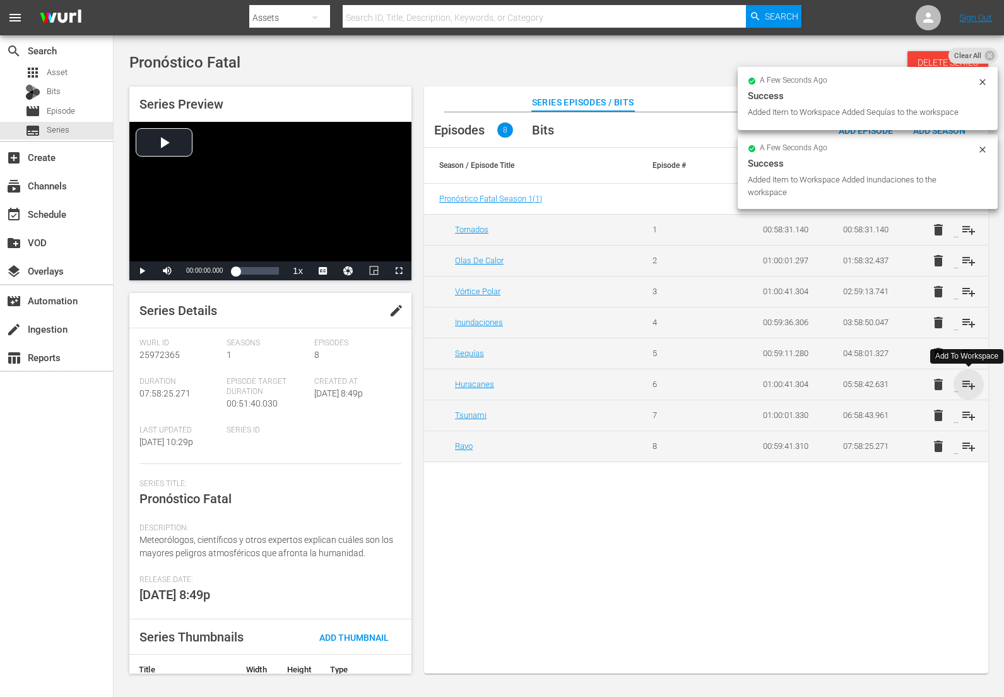
click at [969, 383] on span "playlist_add" at bounding box center [968, 384] width 15 height 15
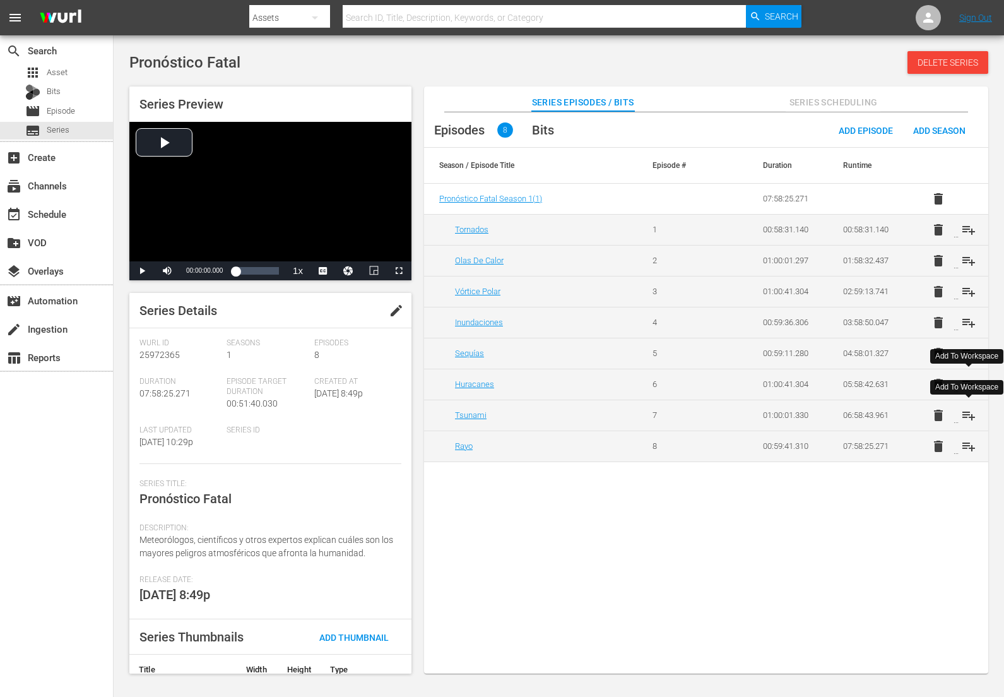
drag, startPoint x: 968, startPoint y: 415, endPoint x: 970, endPoint y: 431, distance: 15.9
click at [968, 415] on span "playlist_add" at bounding box center [968, 415] width 15 height 15
drag, startPoint x: 969, startPoint y: 444, endPoint x: 980, endPoint y: 376, distance: 68.5
click at [969, 444] on span "playlist_add" at bounding box center [968, 446] width 15 height 15
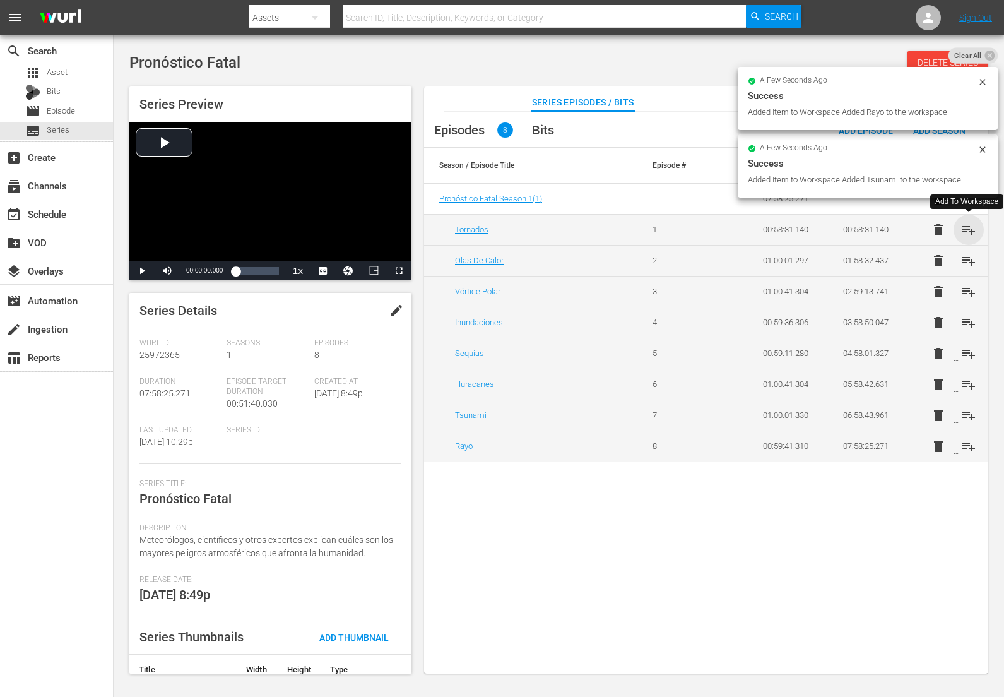
click at [965, 225] on span "playlist_add" at bounding box center [968, 229] width 15 height 15
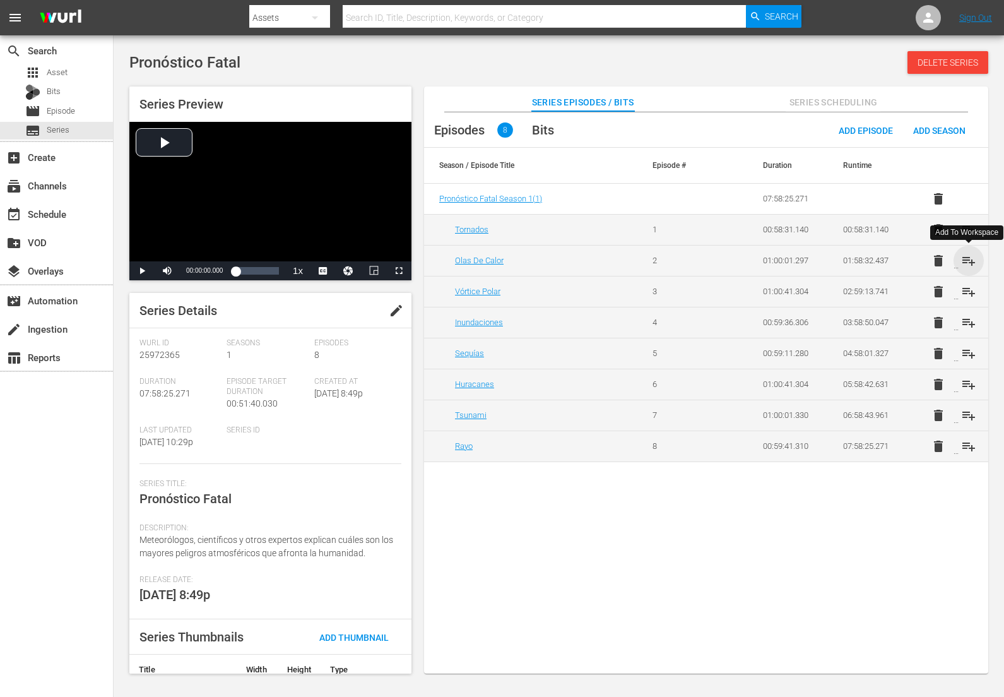
click at [971, 261] on span "playlist_add" at bounding box center [968, 260] width 15 height 15
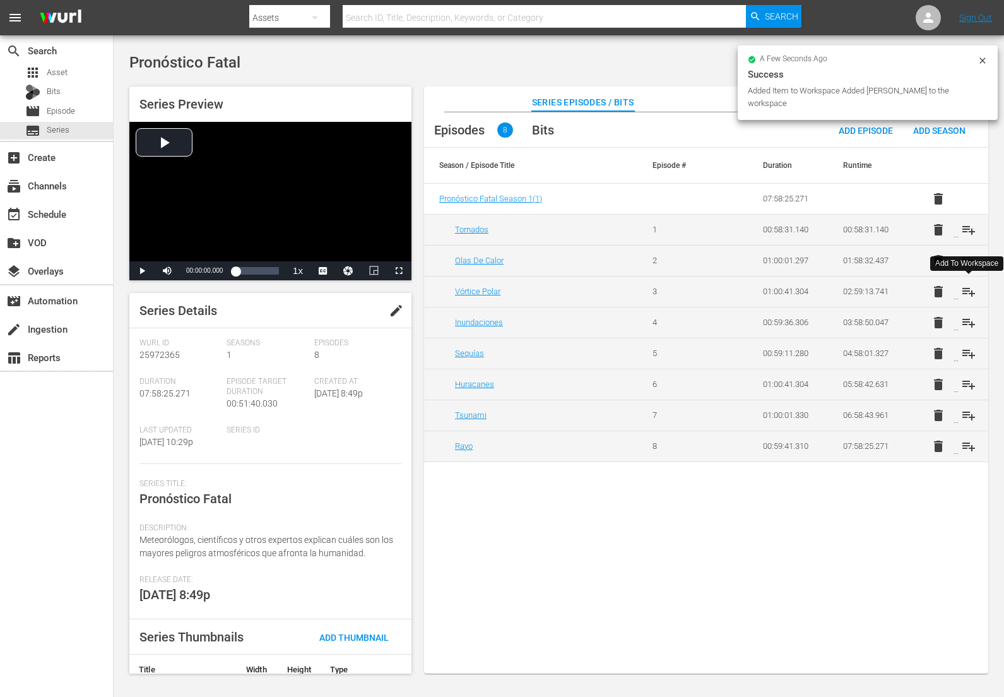
click at [968, 287] on span "playlist_add" at bounding box center [968, 291] width 15 height 15
click at [967, 320] on span "playlist_add" at bounding box center [968, 322] width 15 height 15
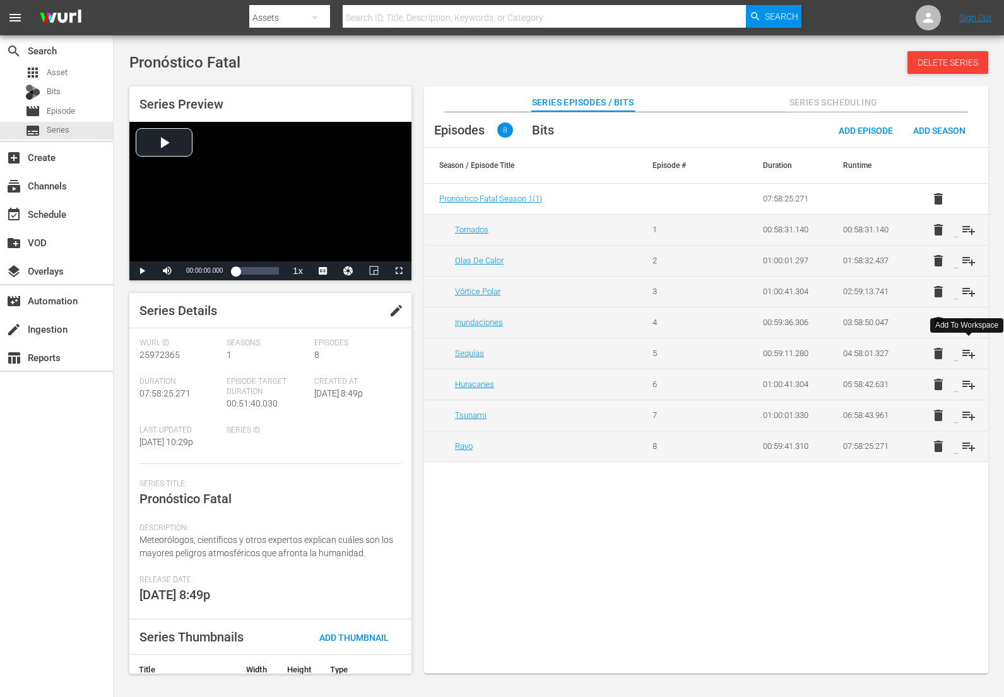
click at [972, 352] on span "playlist_add" at bounding box center [968, 353] width 15 height 15
click at [968, 378] on span "playlist_add" at bounding box center [968, 384] width 15 height 15
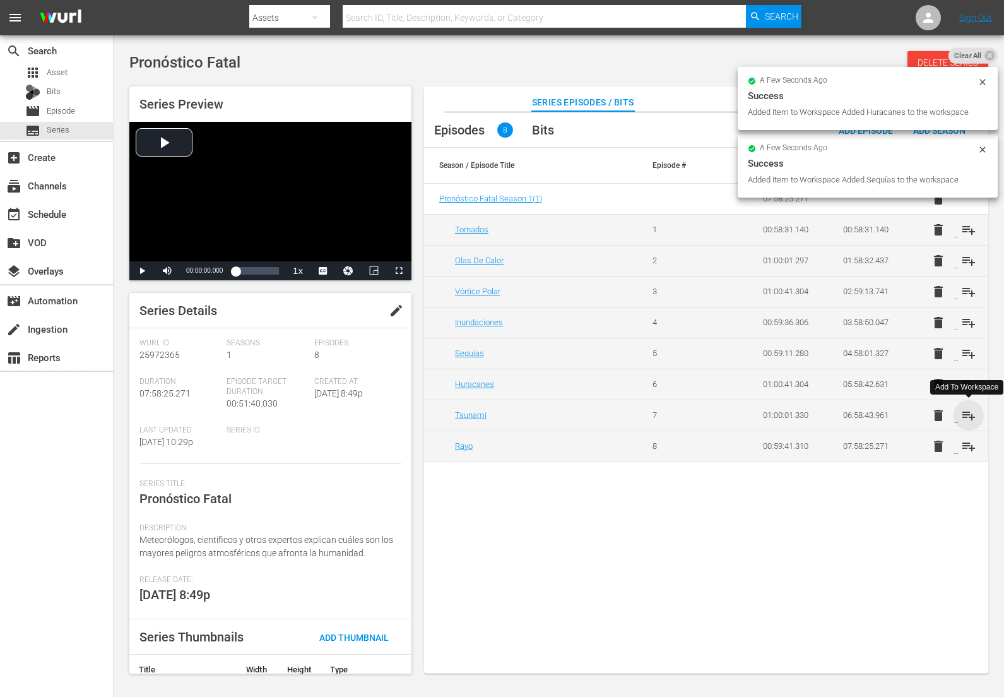
click at [969, 412] on span "playlist_add" at bounding box center [968, 415] width 15 height 15
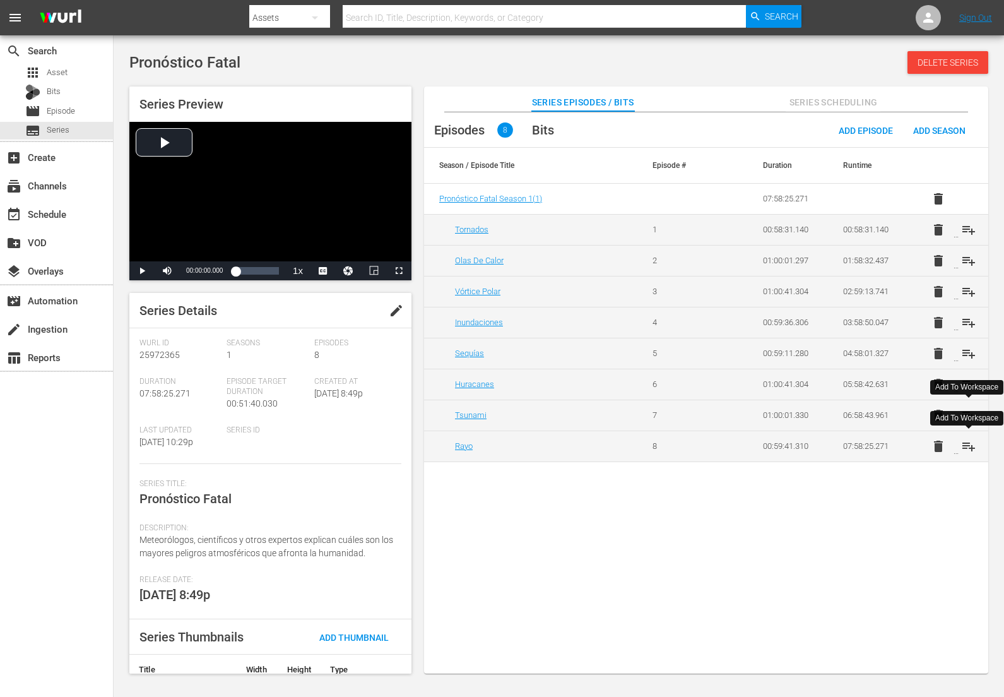
click at [970, 446] on span "playlist_add" at bounding box center [968, 446] width 15 height 15
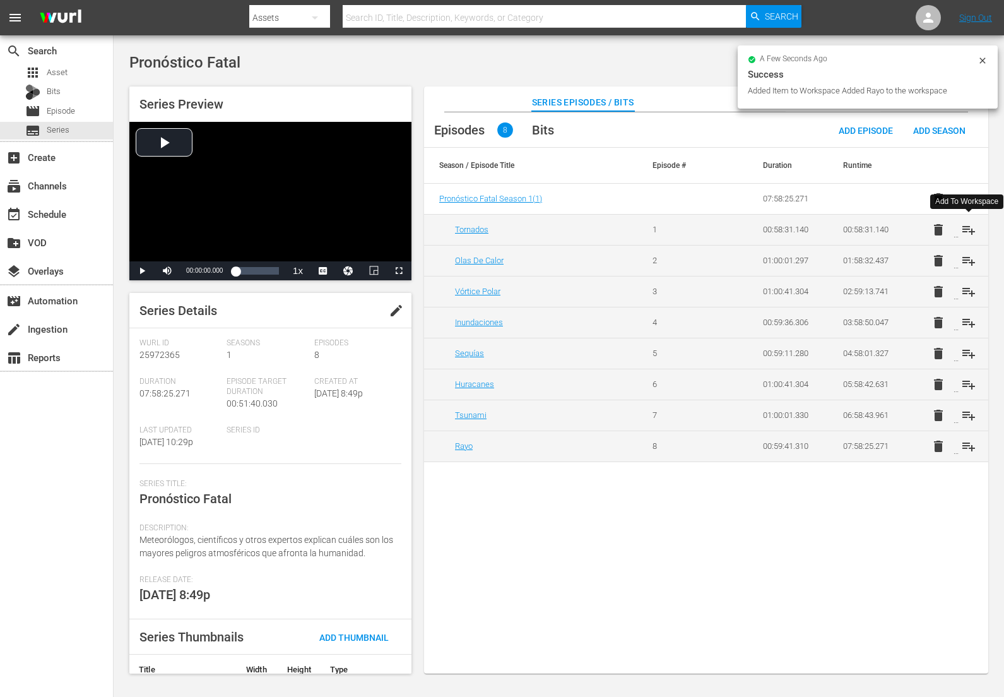
click at [964, 229] on span "playlist_add" at bounding box center [968, 229] width 15 height 15
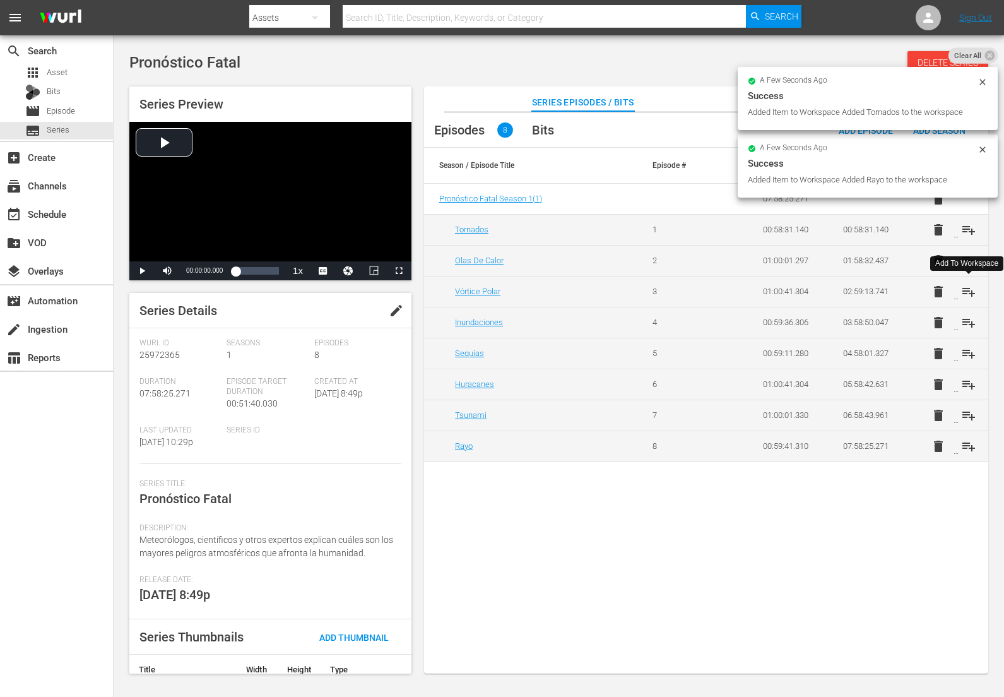
click at [972, 287] on span "playlist_add" at bounding box center [968, 291] width 15 height 15
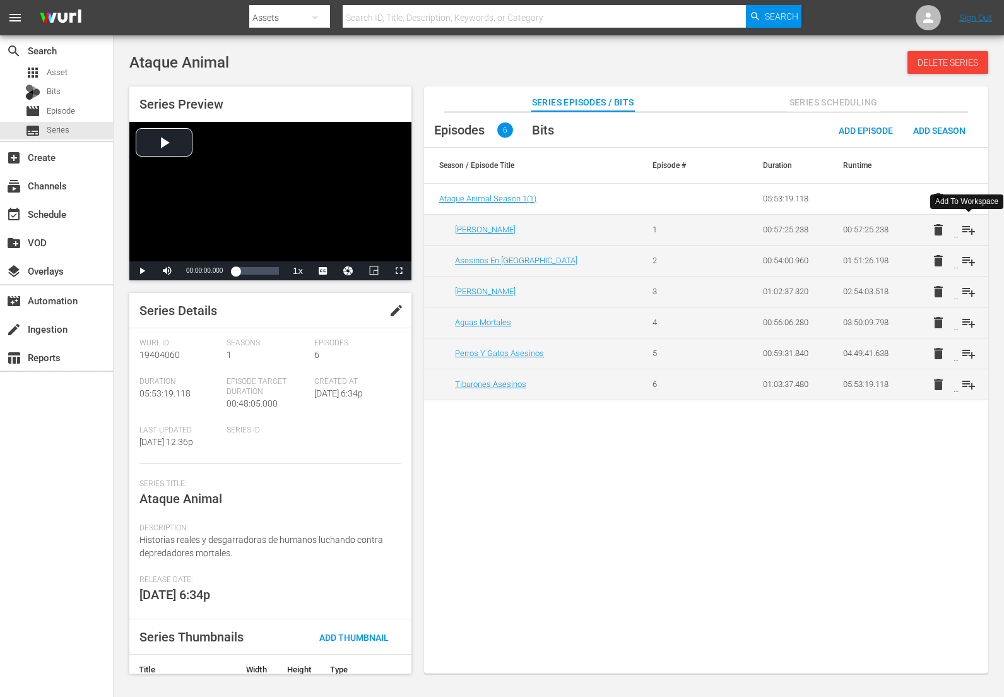
click at [973, 232] on span "playlist_add" at bounding box center [968, 229] width 15 height 15
click at [973, 256] on span "playlist_add" at bounding box center [968, 260] width 15 height 15
click at [970, 298] on span "playlist_add" at bounding box center [968, 291] width 15 height 15
click at [970, 320] on span "playlist_add" at bounding box center [968, 322] width 15 height 15
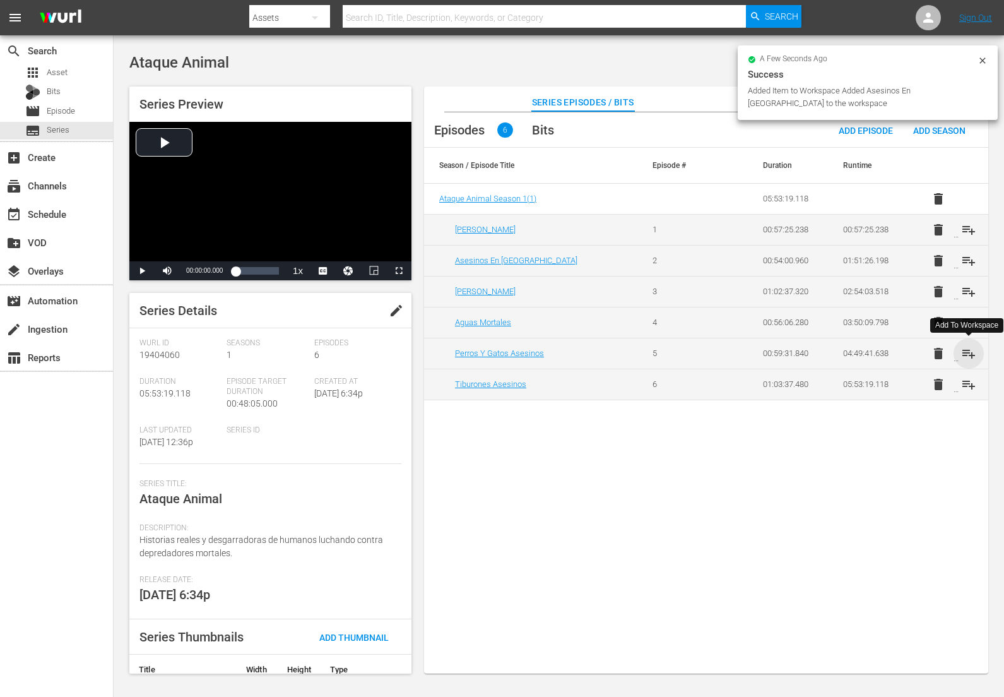
drag, startPoint x: 970, startPoint y: 353, endPoint x: 967, endPoint y: 381, distance: 27.9
click at [970, 353] on span "playlist_add" at bounding box center [968, 353] width 15 height 15
click at [967, 383] on span "playlist_add" at bounding box center [968, 384] width 15 height 15
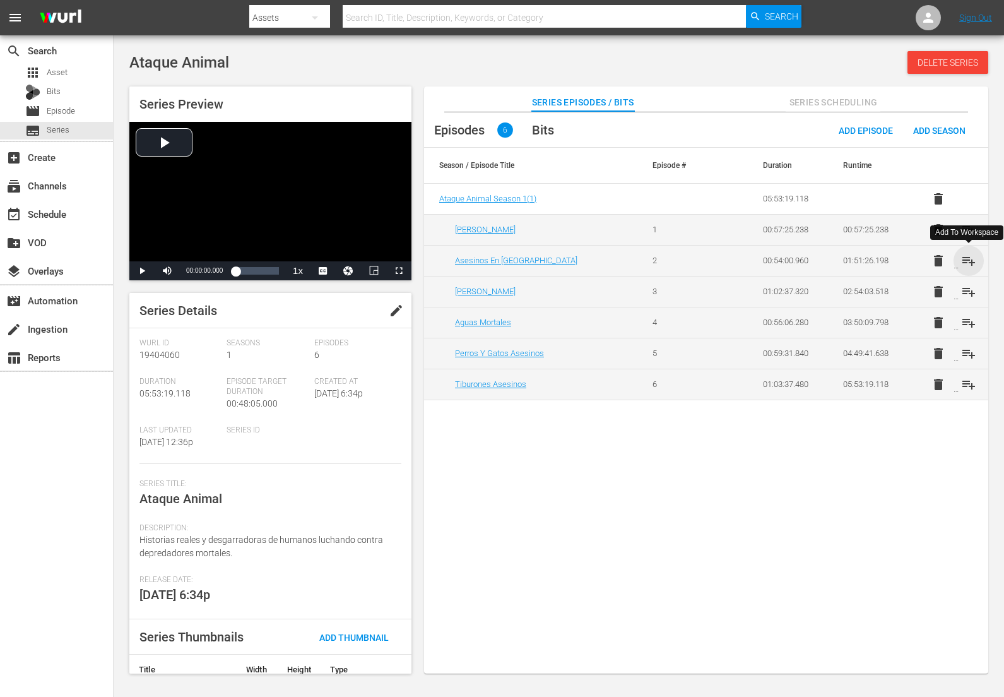
click at [968, 259] on span "playlist_add" at bounding box center [968, 260] width 15 height 15
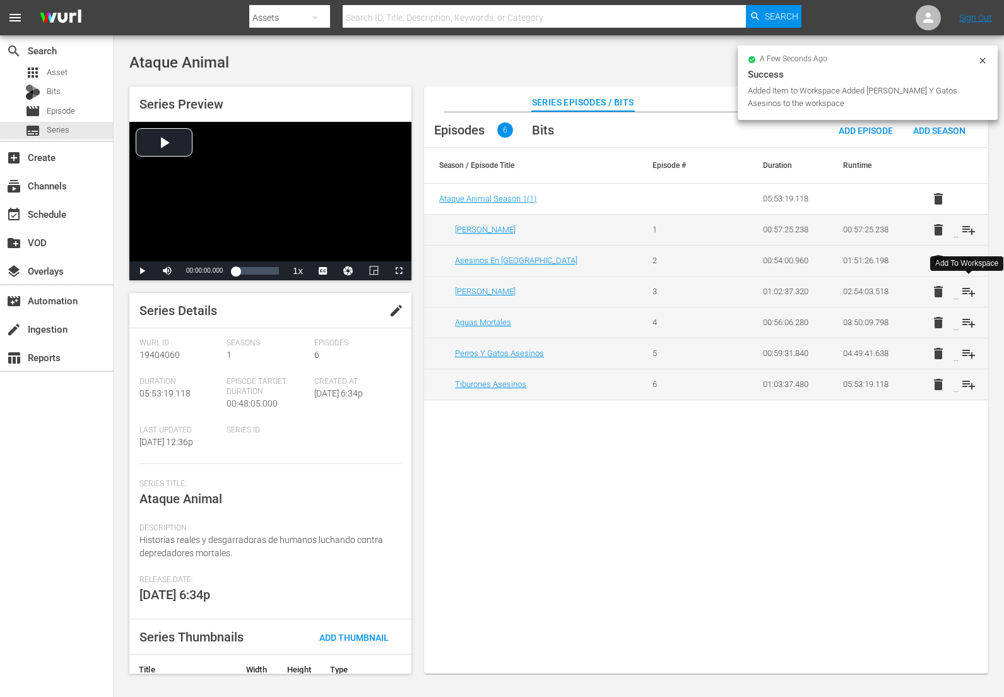
click at [970, 292] on span "playlist_add" at bounding box center [968, 291] width 15 height 15
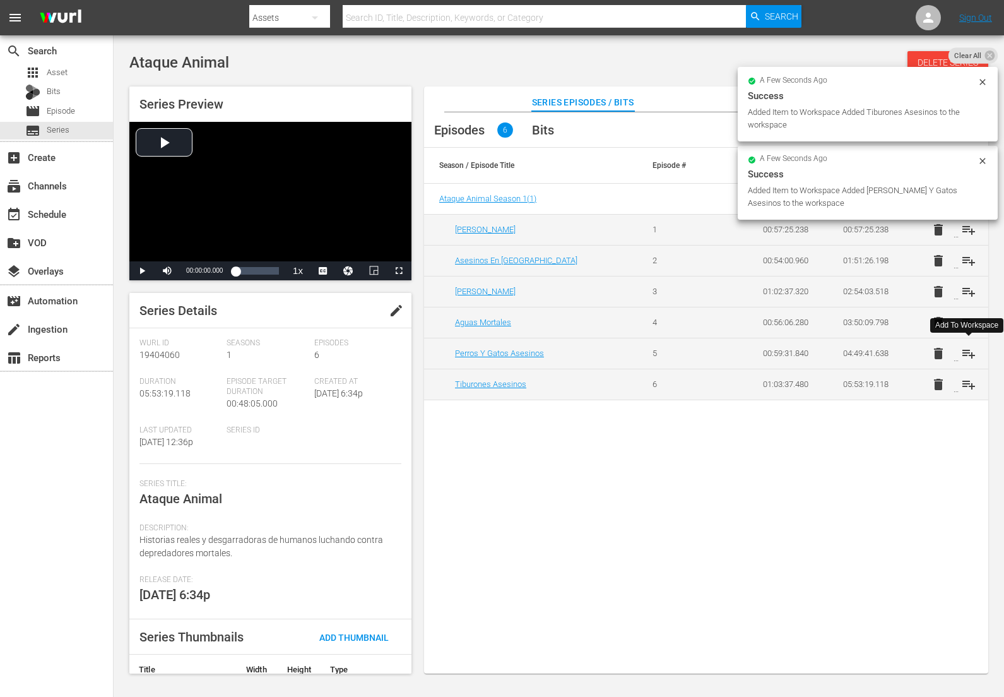
click at [970, 355] on span "playlist_add" at bounding box center [968, 353] width 15 height 15
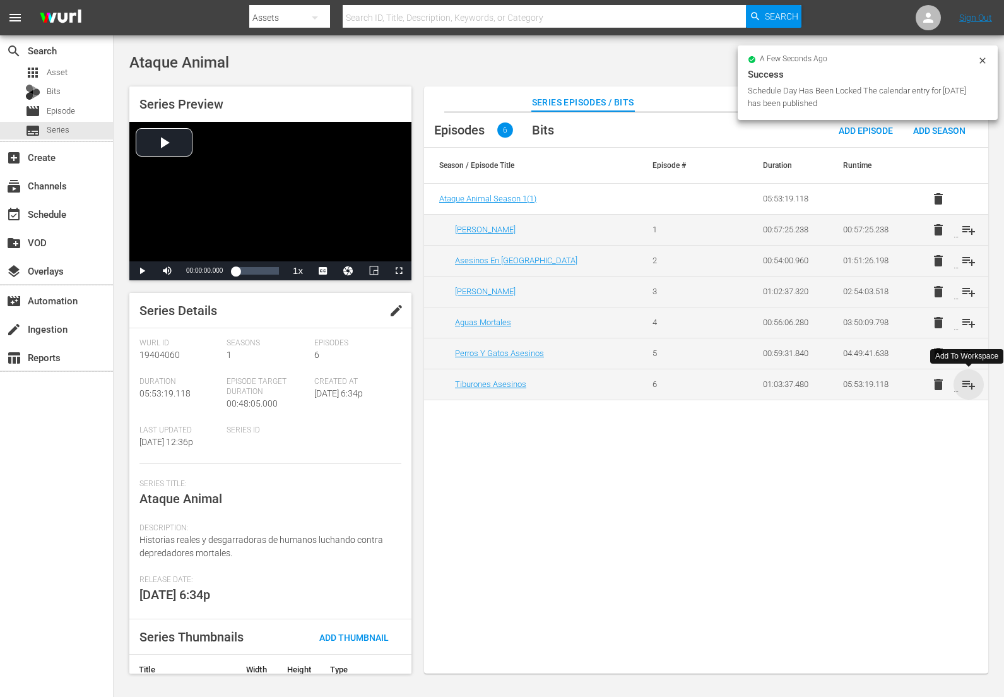
click at [971, 384] on span "playlist_add" at bounding box center [968, 384] width 15 height 15
click at [970, 227] on span "playlist_add" at bounding box center [968, 229] width 15 height 15
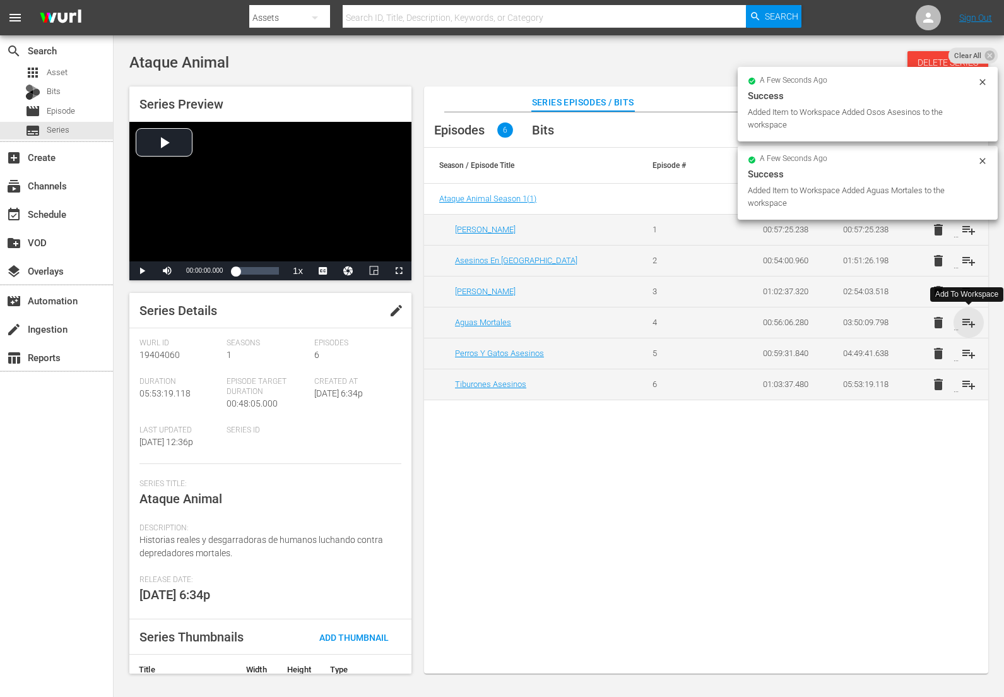
click at [968, 324] on span "playlist_add" at bounding box center [968, 322] width 15 height 15
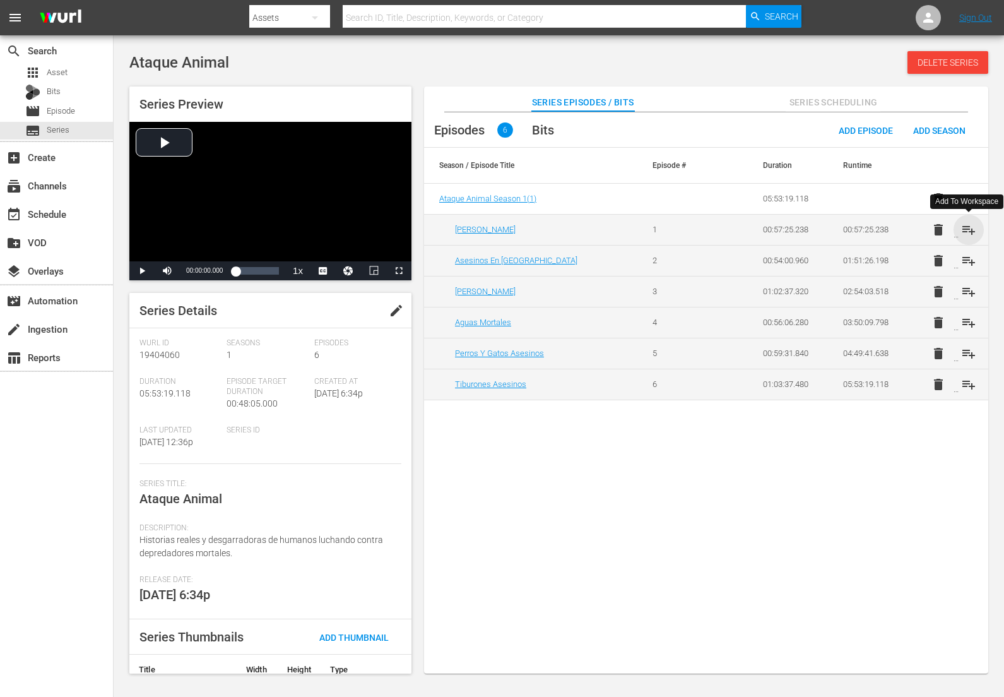
click at [965, 223] on span "playlist_add" at bounding box center [968, 229] width 15 height 15
click at [968, 256] on span "playlist_add" at bounding box center [968, 260] width 15 height 15
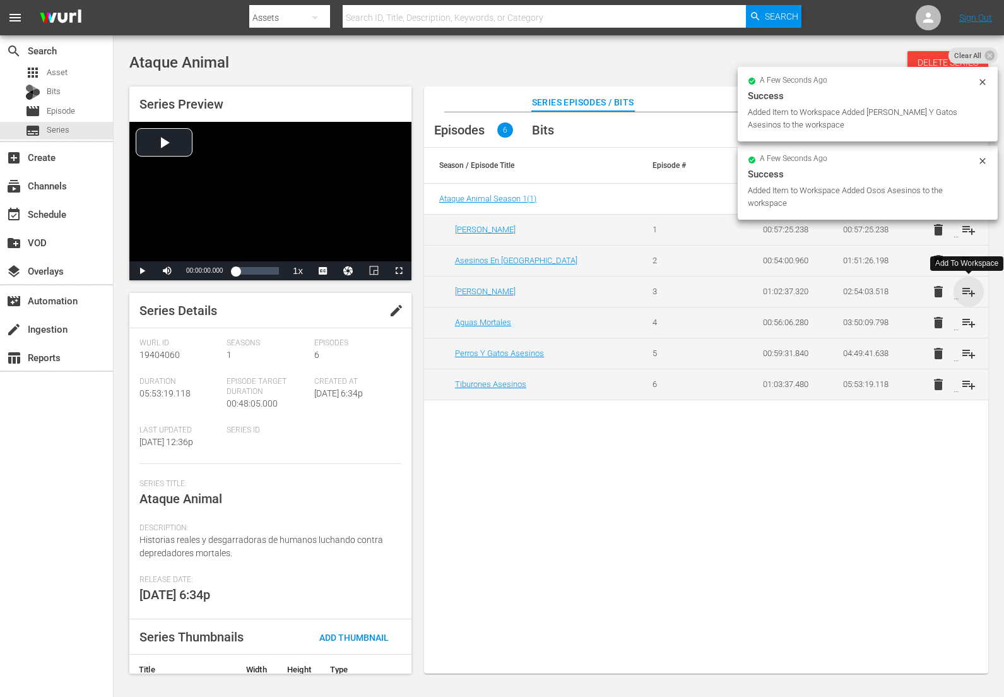
click at [967, 296] on span "playlist_add" at bounding box center [968, 291] width 15 height 15
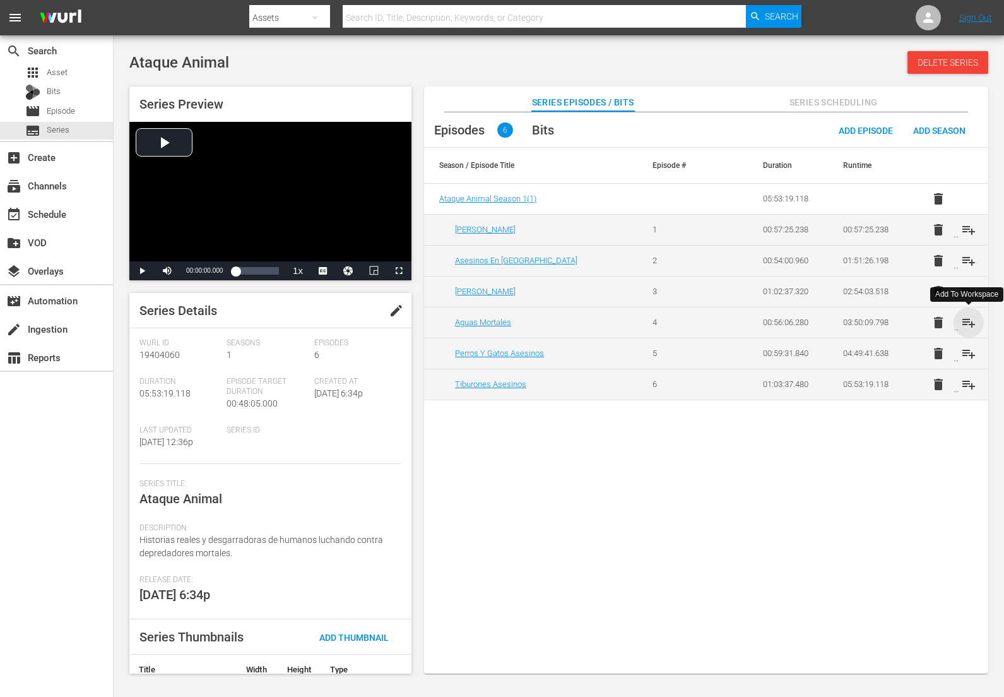
click at [968, 320] on span "playlist_add" at bounding box center [968, 322] width 15 height 15
click at [971, 351] on span "playlist_add" at bounding box center [968, 353] width 15 height 15
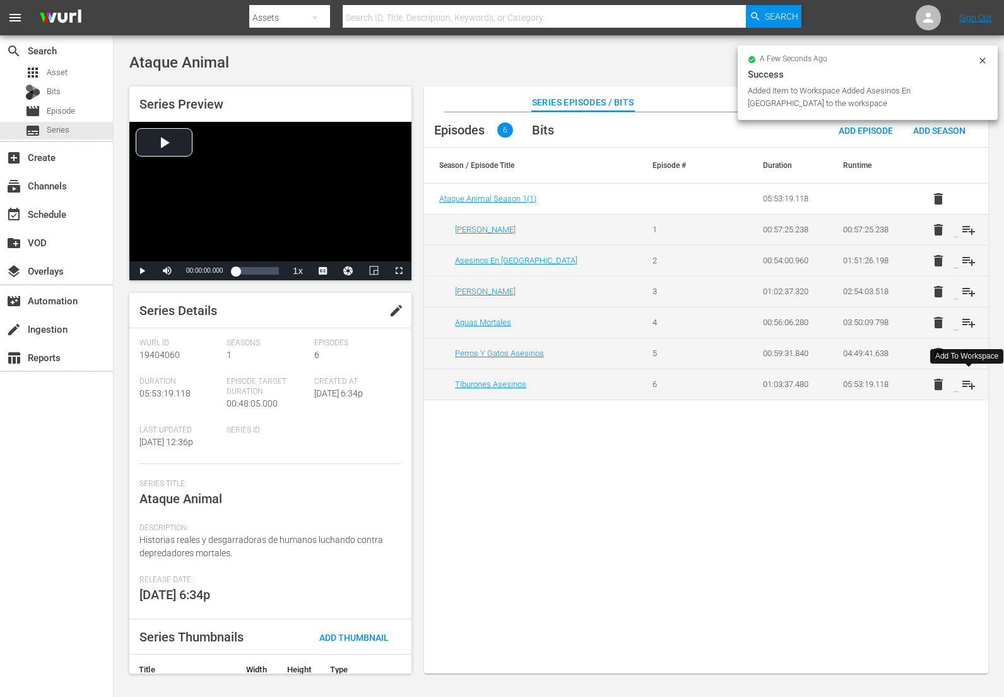
click at [971, 384] on span "playlist_add" at bounding box center [968, 384] width 15 height 15
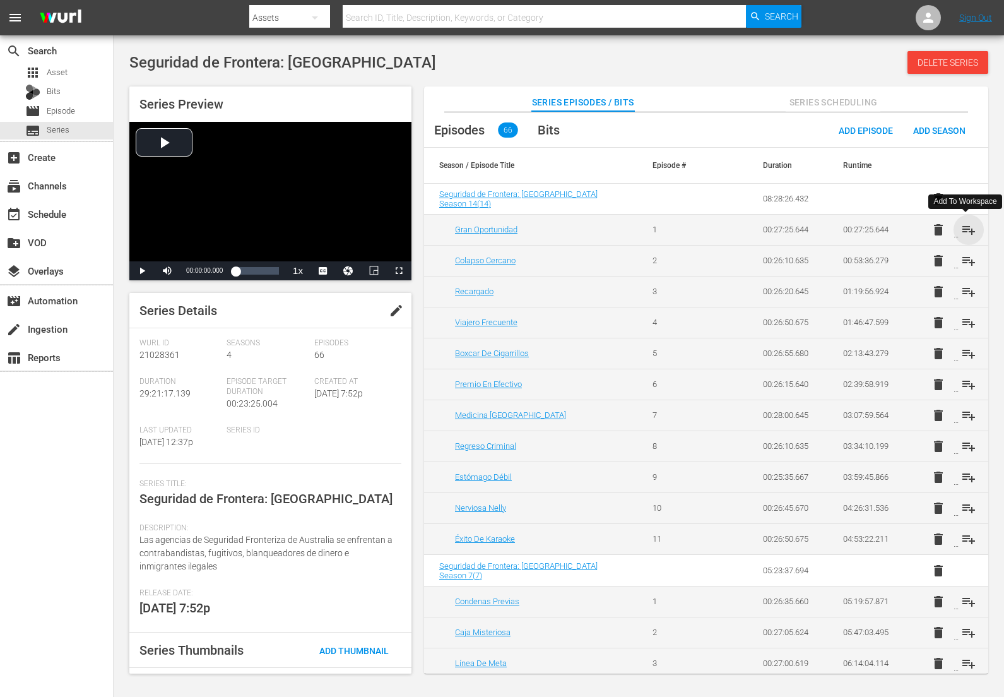
click at [967, 234] on span "playlist_add" at bounding box center [968, 229] width 15 height 15
click at [967, 258] on span "playlist_add" at bounding box center [968, 260] width 15 height 15
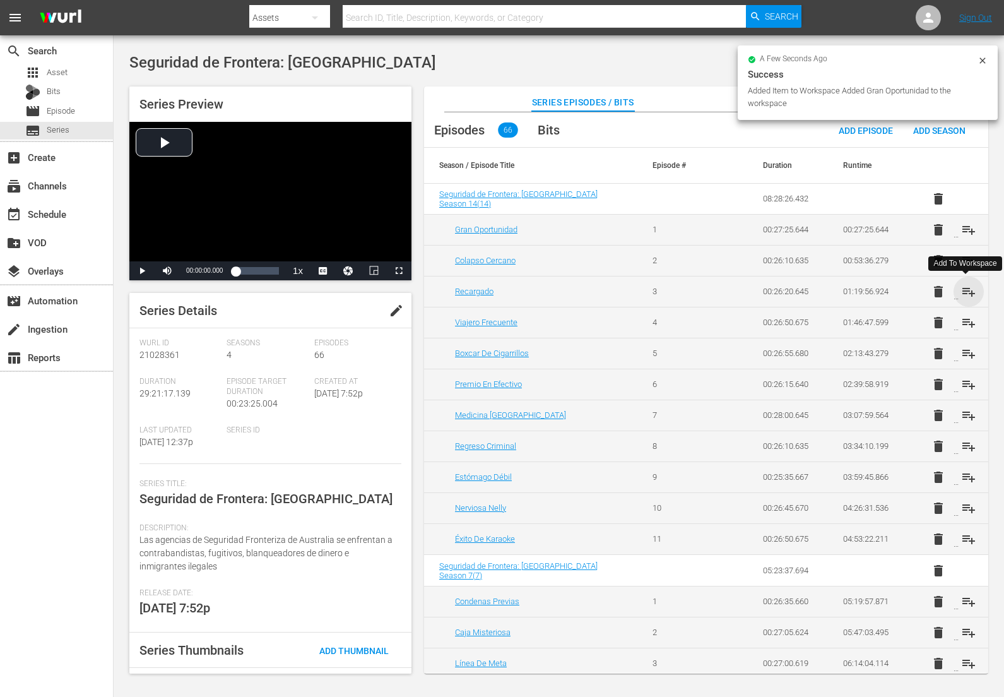
drag, startPoint x: 966, startPoint y: 290, endPoint x: 961, endPoint y: 312, distance: 22.7
click at [966, 290] on span "playlist_add" at bounding box center [968, 291] width 15 height 15
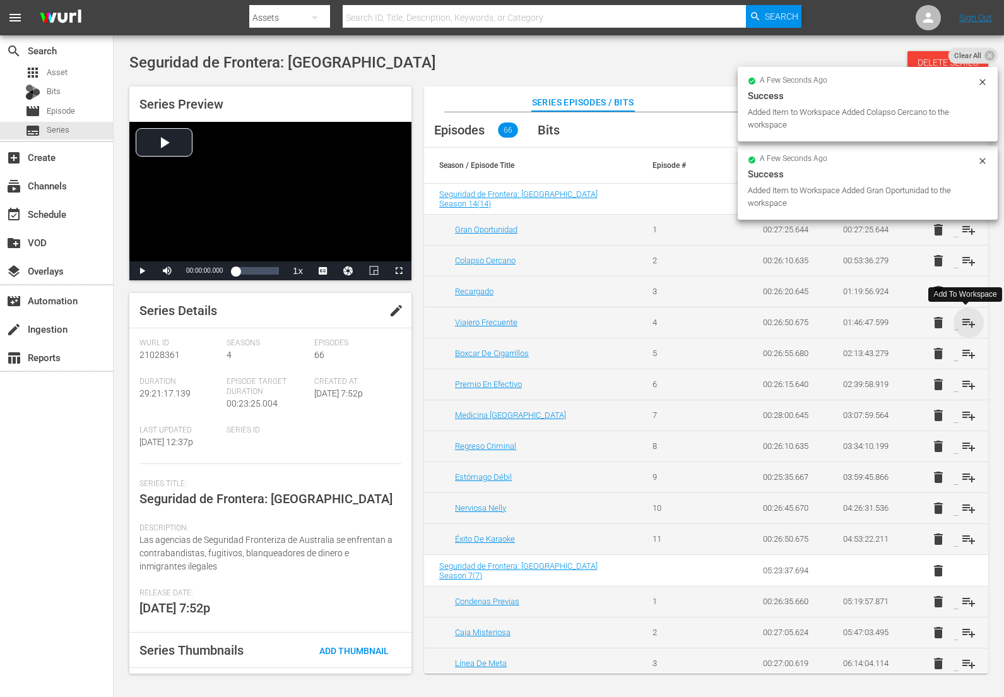
click at [961, 321] on span "playlist_add" at bounding box center [968, 322] width 15 height 15
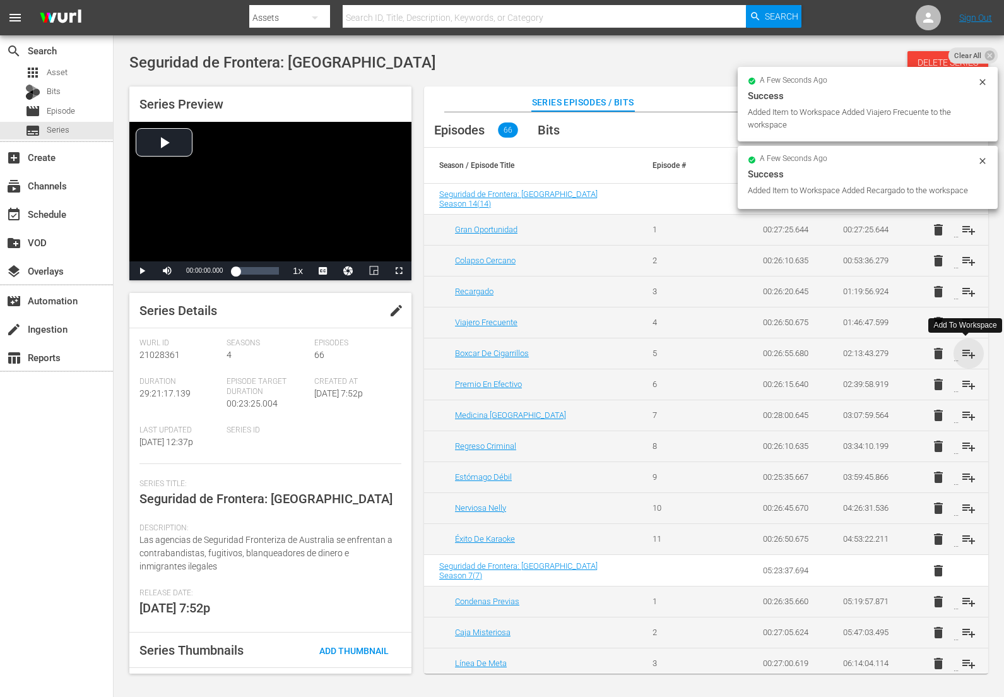
click at [967, 354] on span "playlist_add" at bounding box center [968, 353] width 15 height 15
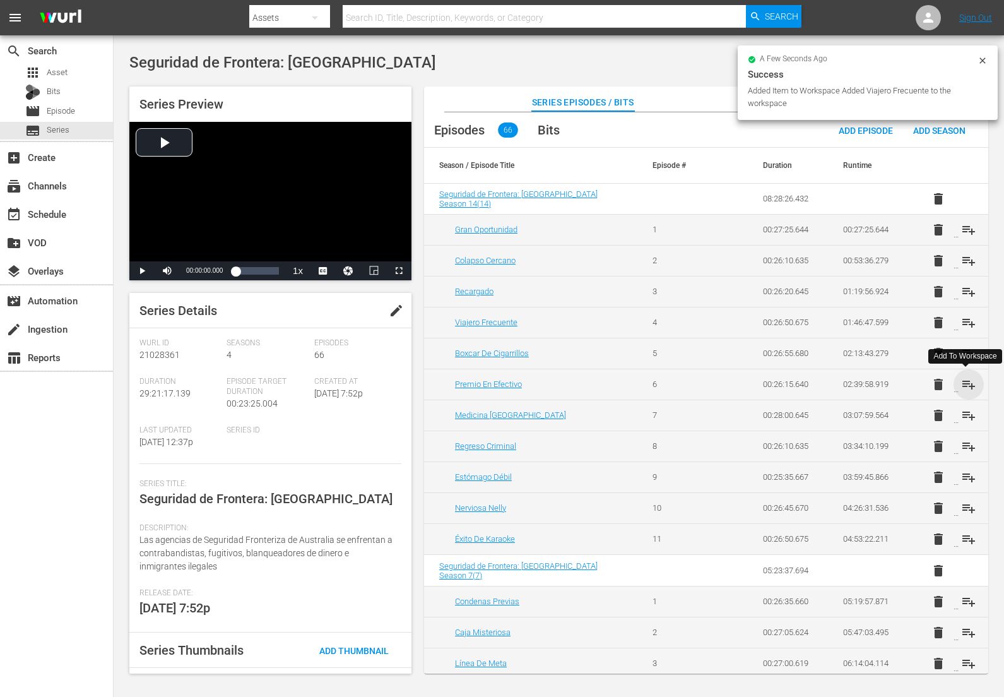
click at [963, 388] on span "playlist_add" at bounding box center [968, 384] width 15 height 15
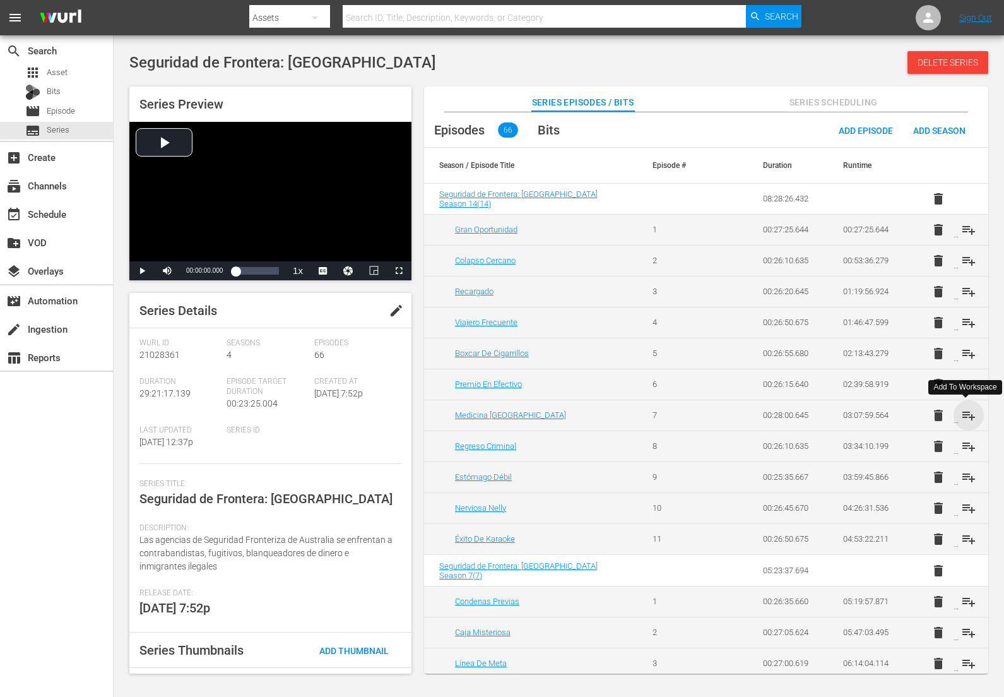
click at [964, 413] on span "playlist_add" at bounding box center [968, 415] width 15 height 15
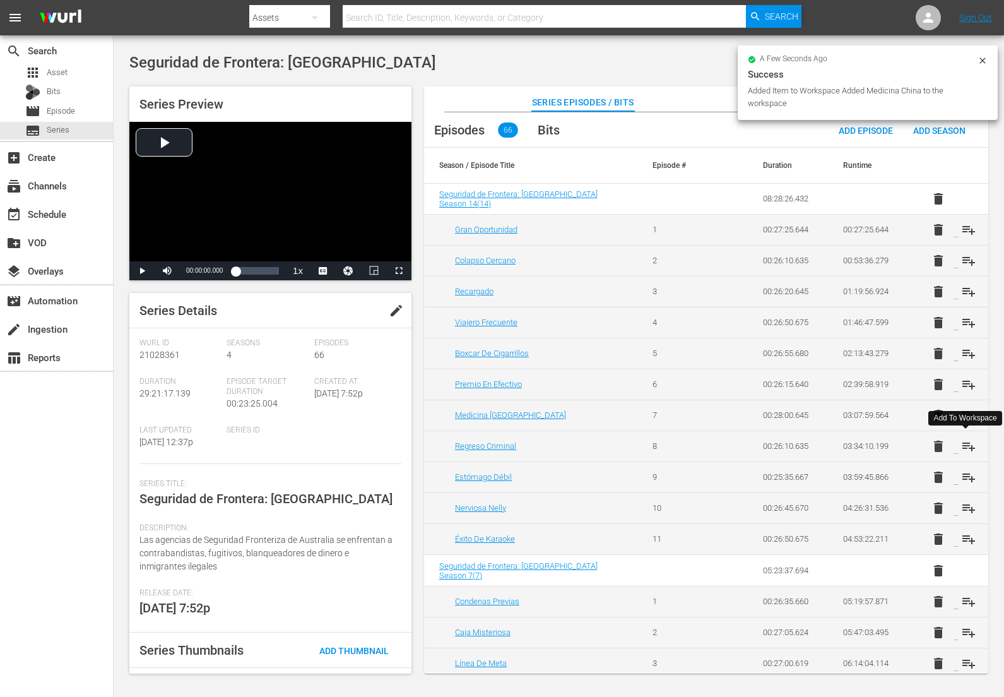
click at [965, 444] on span "playlist_add" at bounding box center [968, 446] width 15 height 15
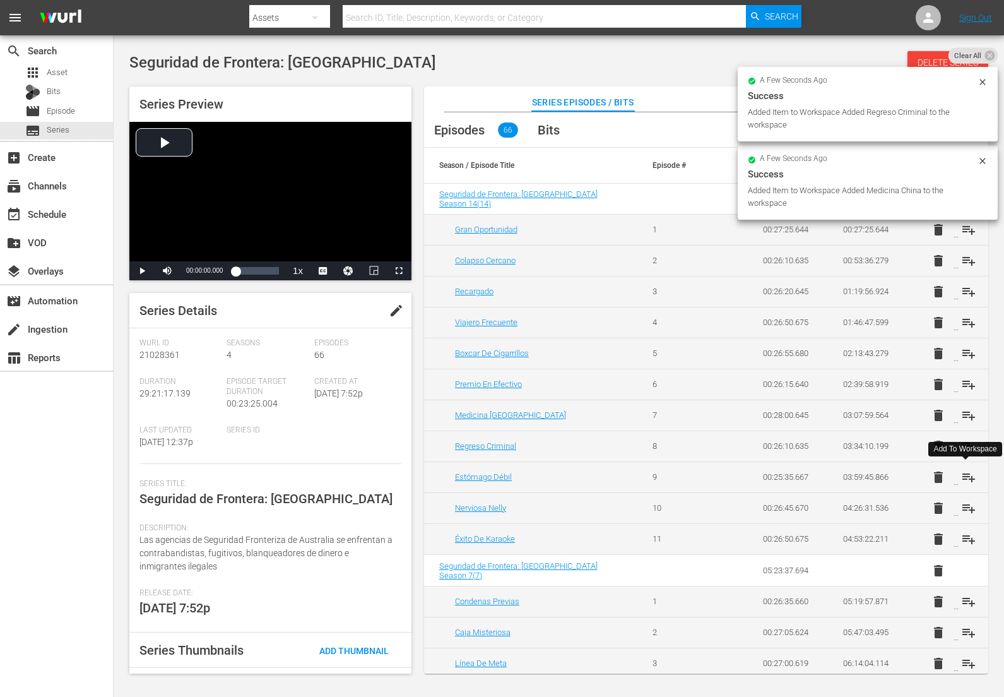
click at [965, 477] on span "playlist_add" at bounding box center [968, 477] width 15 height 15
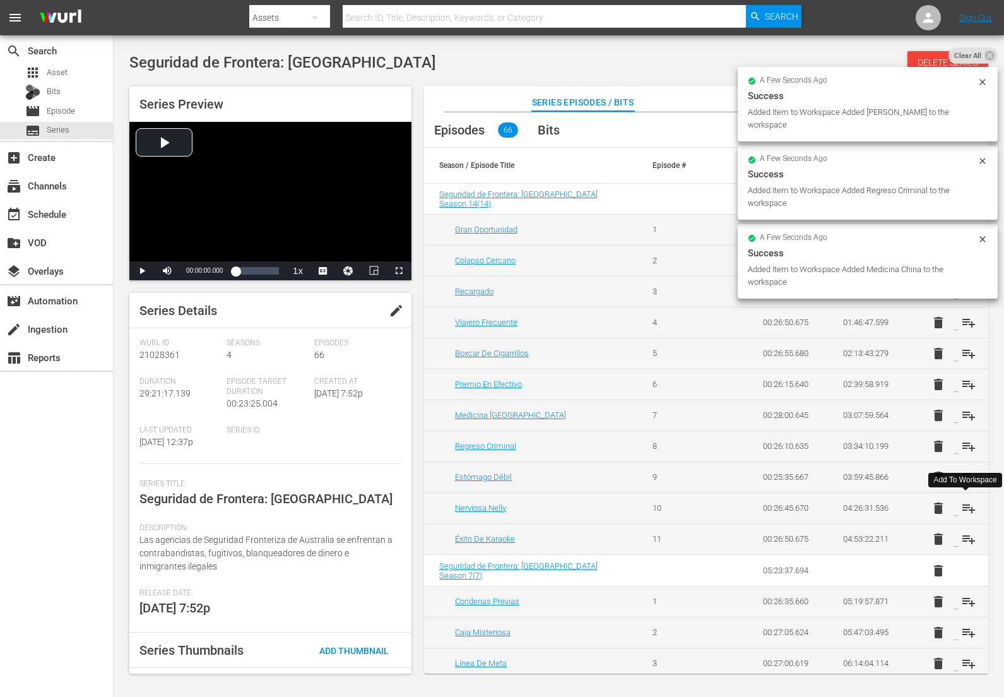
click at [967, 506] on span "playlist_add" at bounding box center [968, 508] width 15 height 15
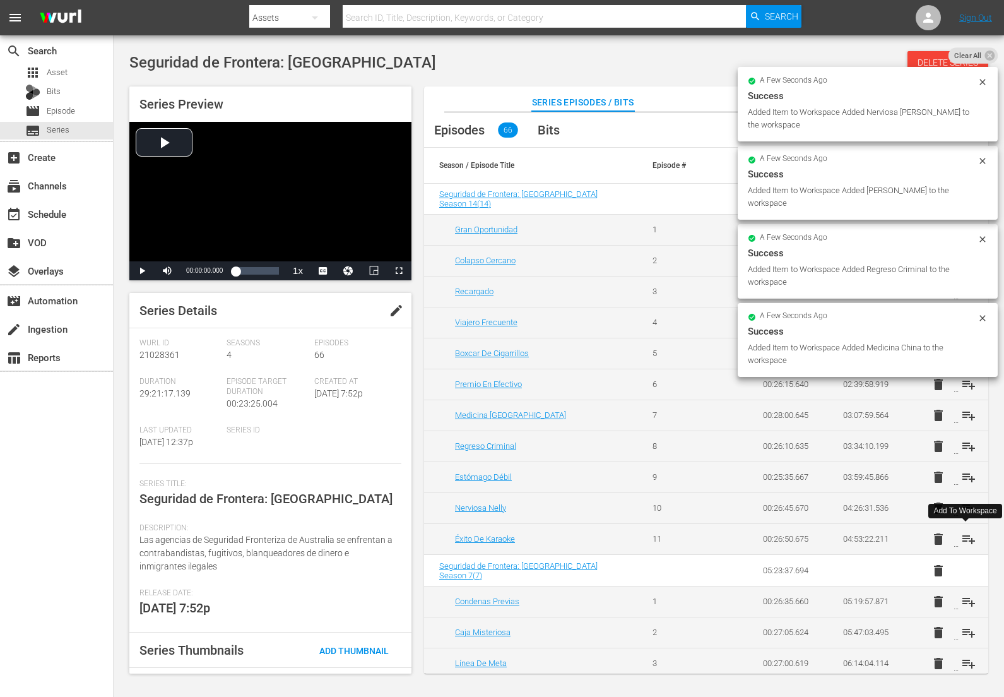
click at [963, 541] on span "playlist_add" at bounding box center [968, 539] width 15 height 15
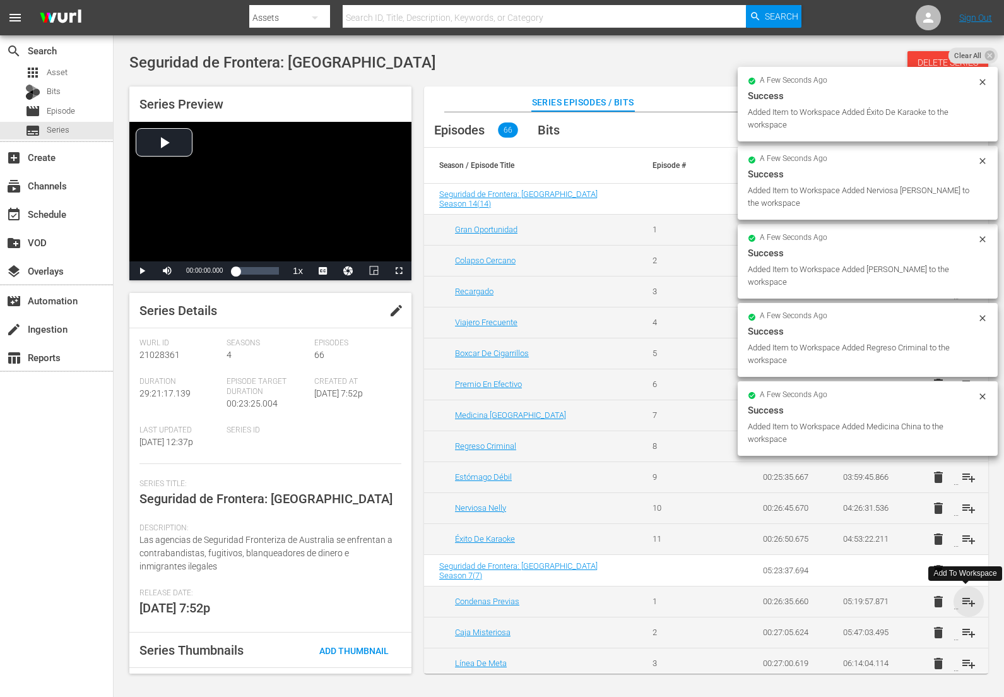
drag, startPoint x: 970, startPoint y: 601, endPoint x: 955, endPoint y: 599, distance: 14.6
click at [970, 601] on span "playlist_add" at bounding box center [968, 601] width 15 height 15
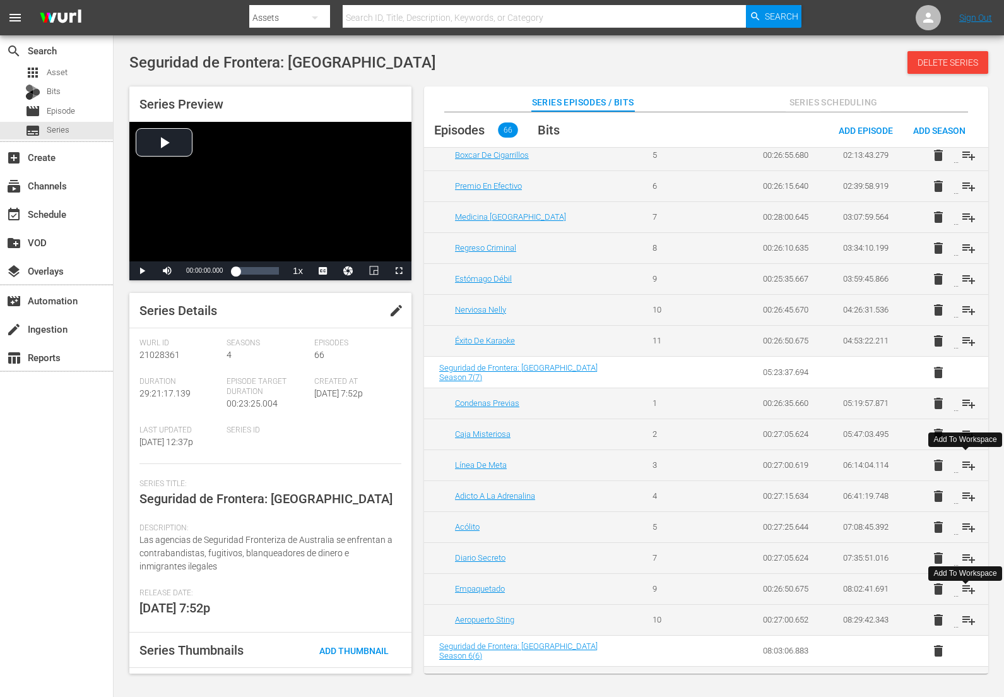
scroll to position [207, 0]
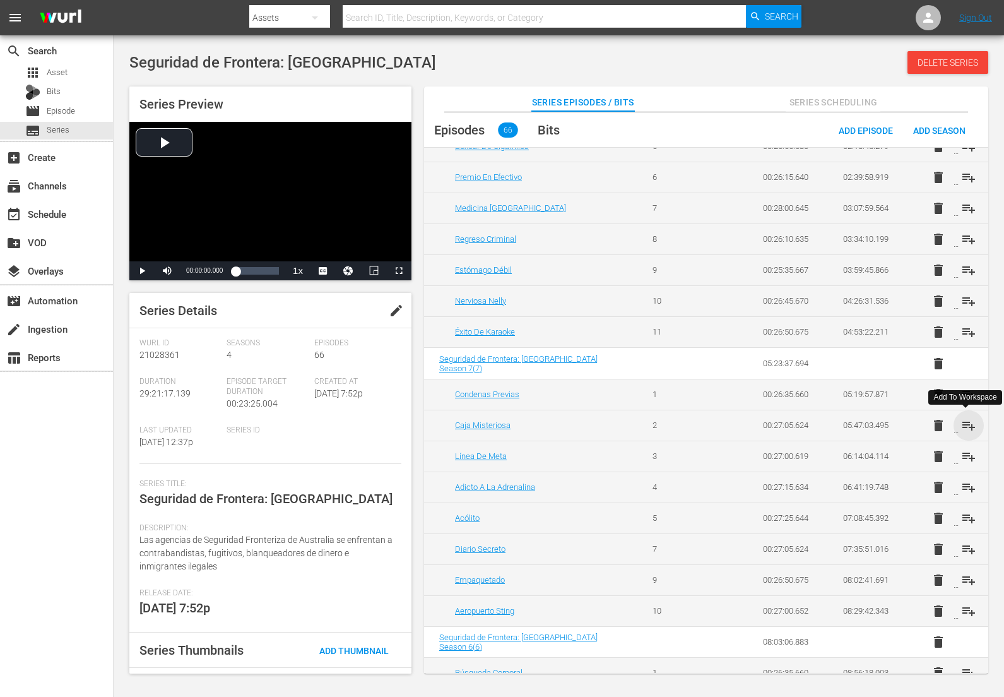
click at [963, 426] on span "playlist_add" at bounding box center [968, 425] width 15 height 15
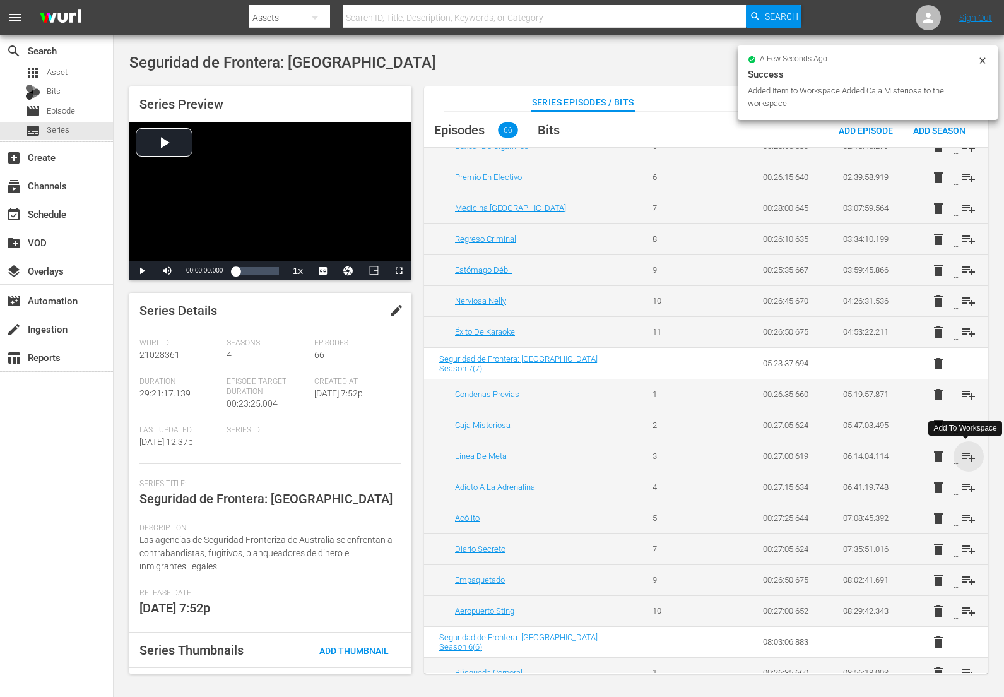
click at [963, 453] on span "playlist_add" at bounding box center [968, 456] width 15 height 15
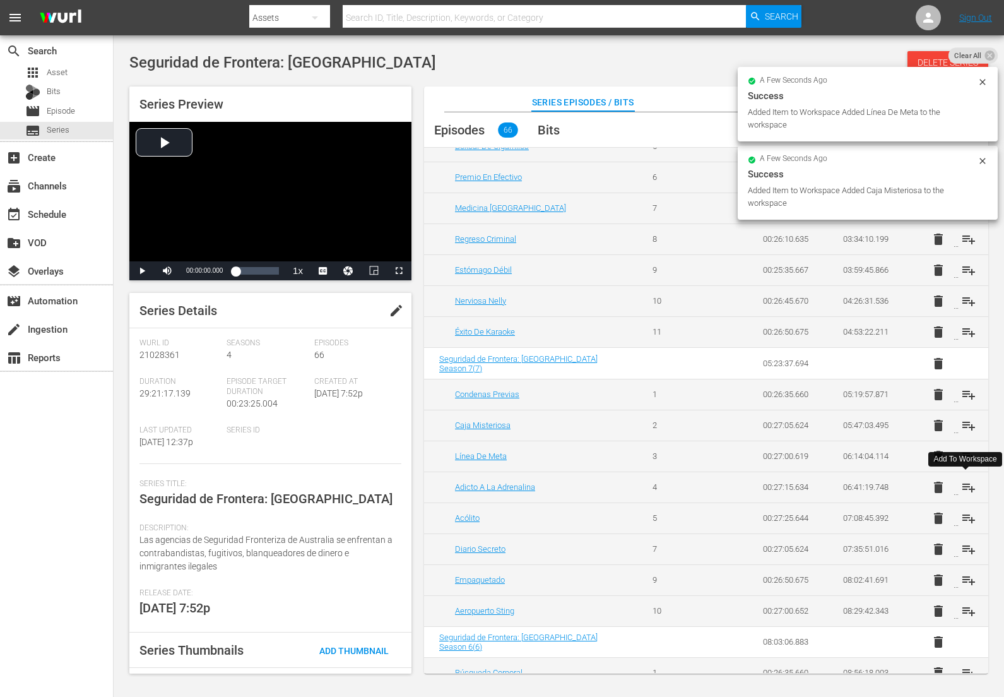
click at [968, 492] on span "playlist_add" at bounding box center [968, 487] width 15 height 15
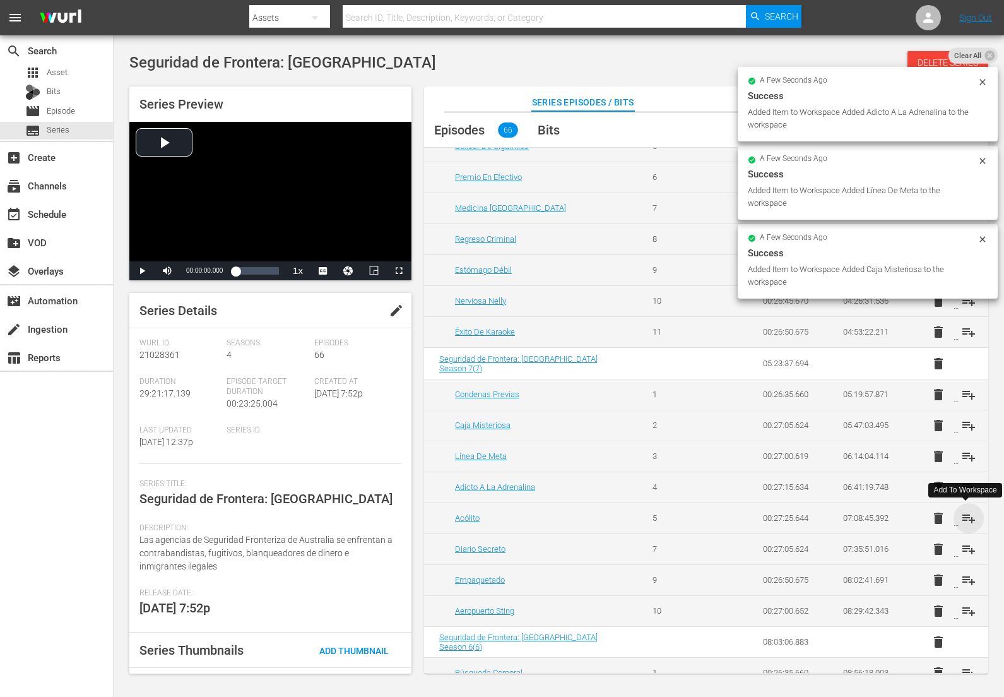
click at [969, 517] on span "playlist_add" at bounding box center [968, 518] width 15 height 15
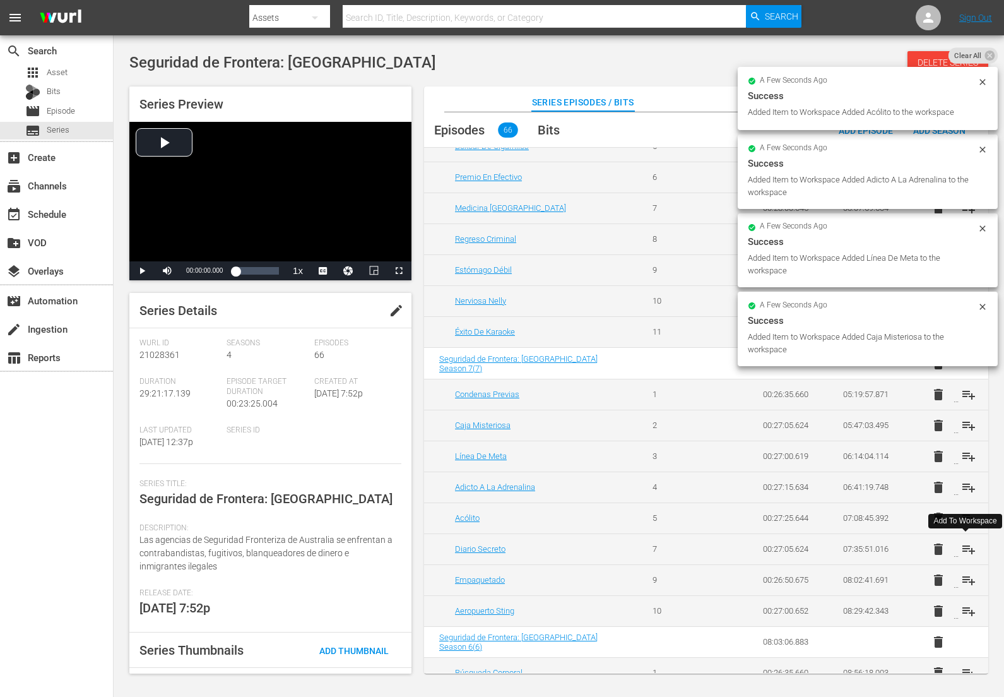
drag, startPoint x: 965, startPoint y: 546, endPoint x: 967, endPoint y: 559, distance: 13.3
click at [965, 546] on span "playlist_add" at bounding box center [968, 549] width 15 height 15
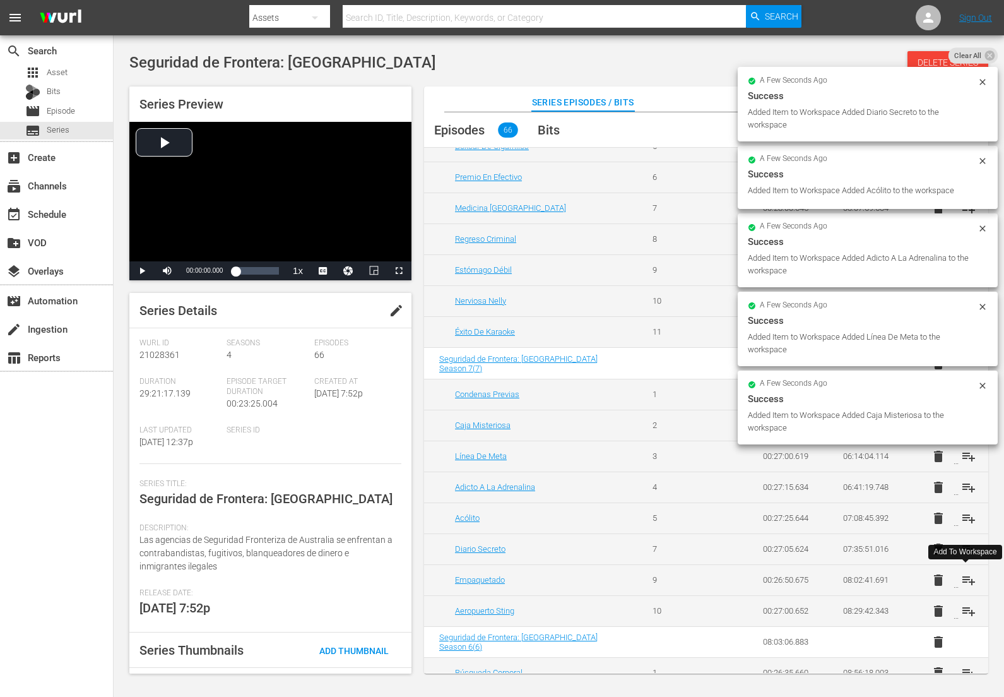
click at [965, 584] on span "playlist_add" at bounding box center [968, 580] width 15 height 15
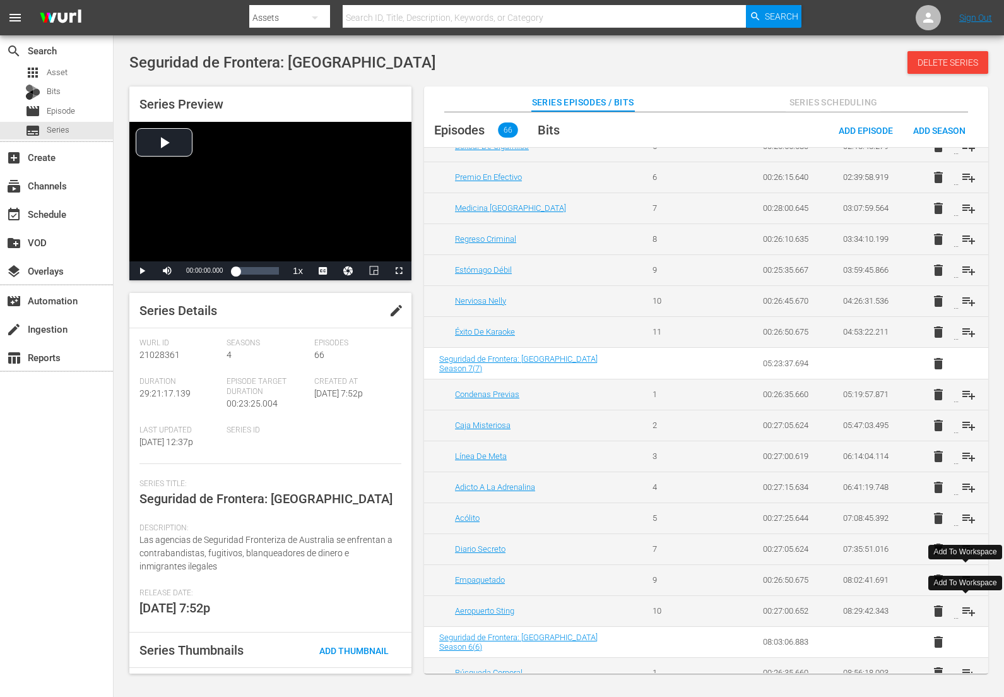
click at [965, 612] on span "playlist_add" at bounding box center [968, 611] width 15 height 15
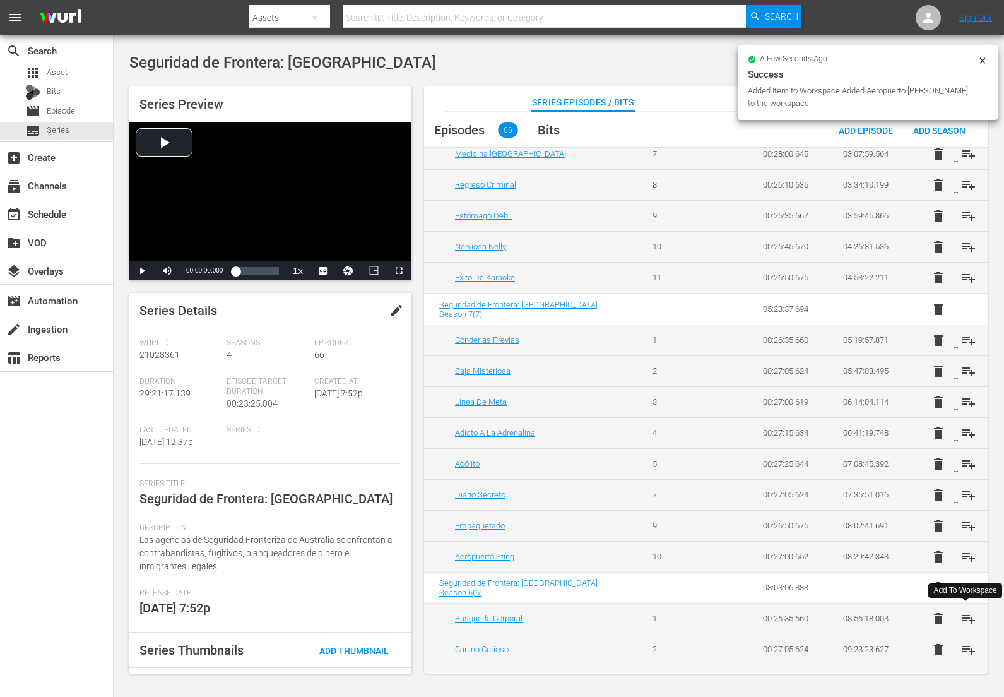
click at [966, 620] on span "playlist_add" at bounding box center [968, 618] width 15 height 15
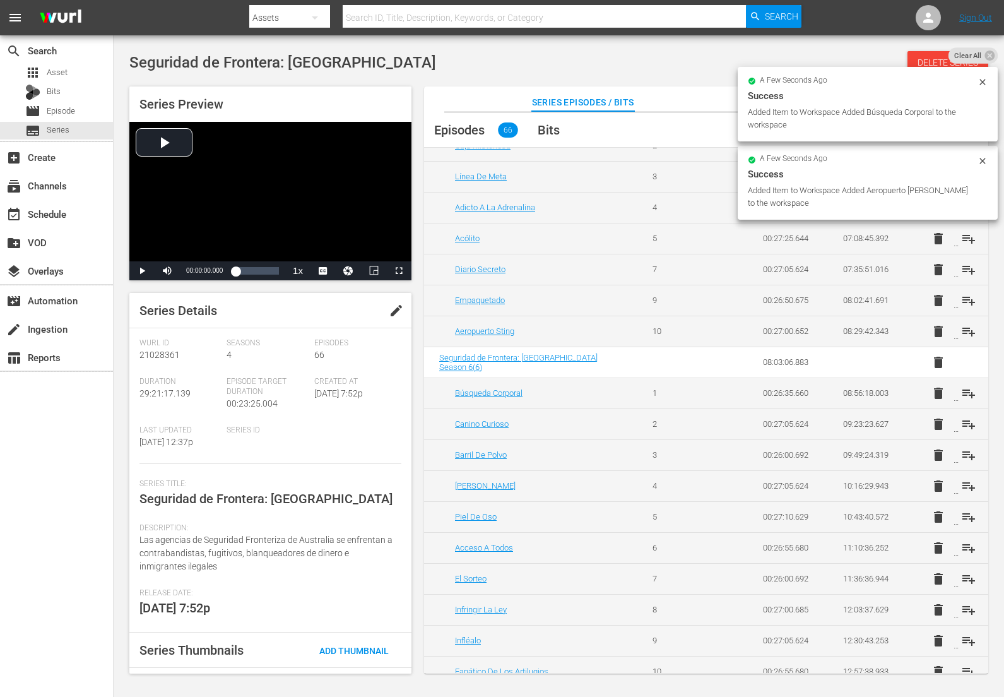
scroll to position [491, 0]
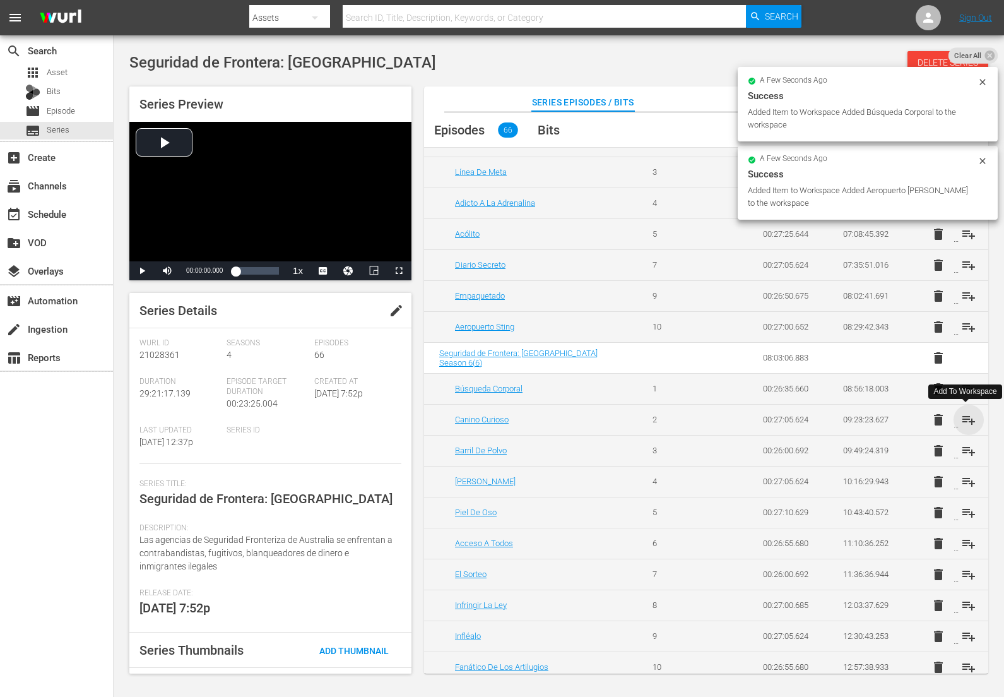
click at [968, 420] on span "playlist_add" at bounding box center [968, 419] width 15 height 15
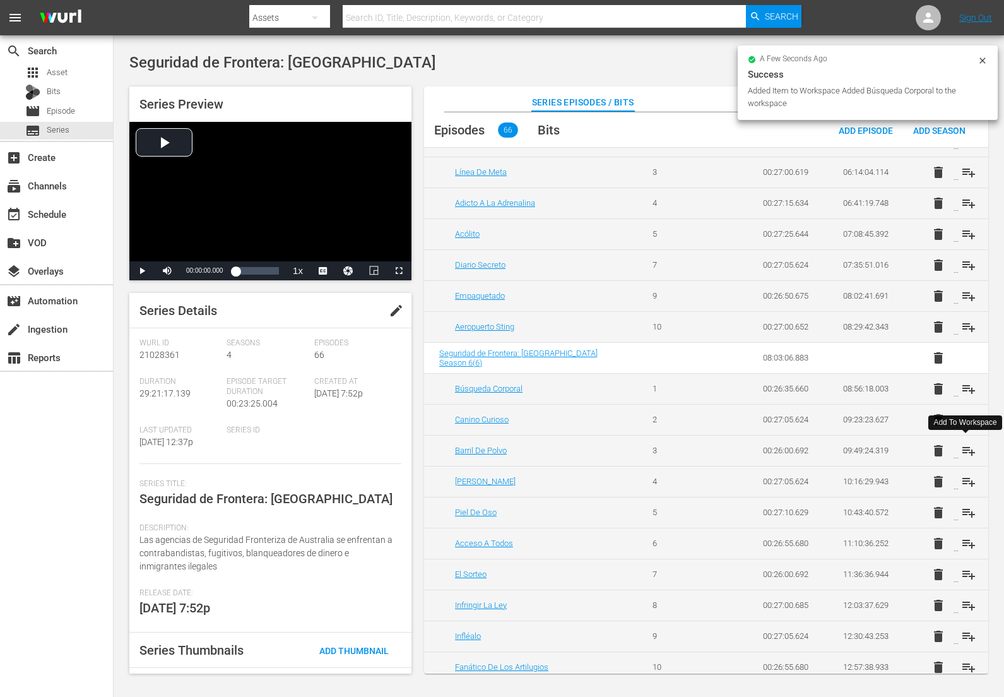
click at [964, 448] on span "playlist_add" at bounding box center [968, 450] width 15 height 15
click at [962, 483] on span "playlist_add" at bounding box center [968, 481] width 15 height 15
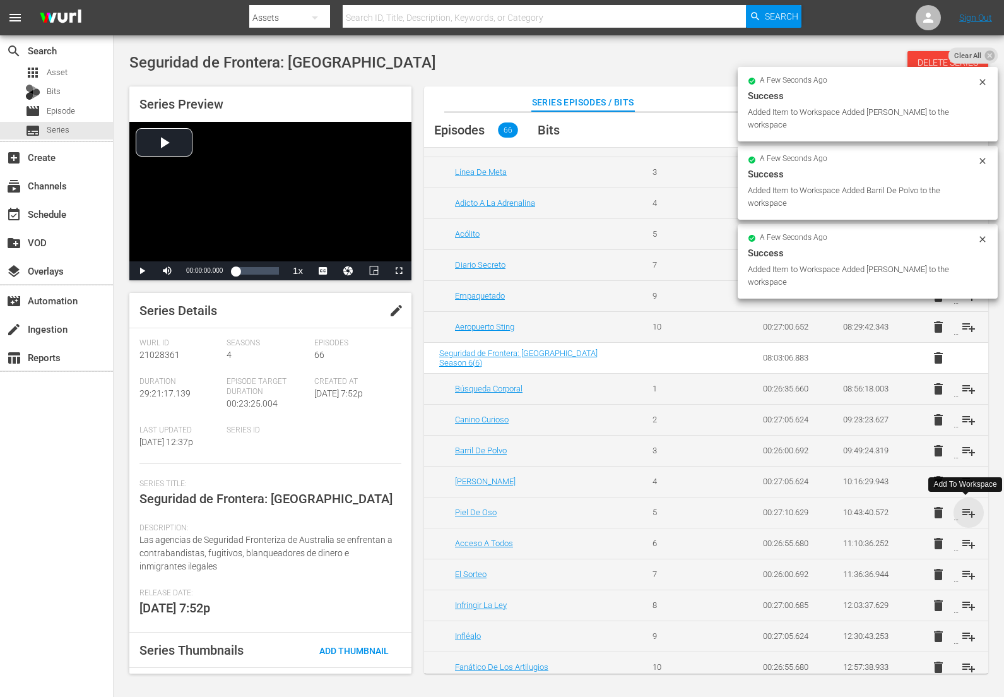
click at [965, 511] on span "playlist_add" at bounding box center [968, 512] width 15 height 15
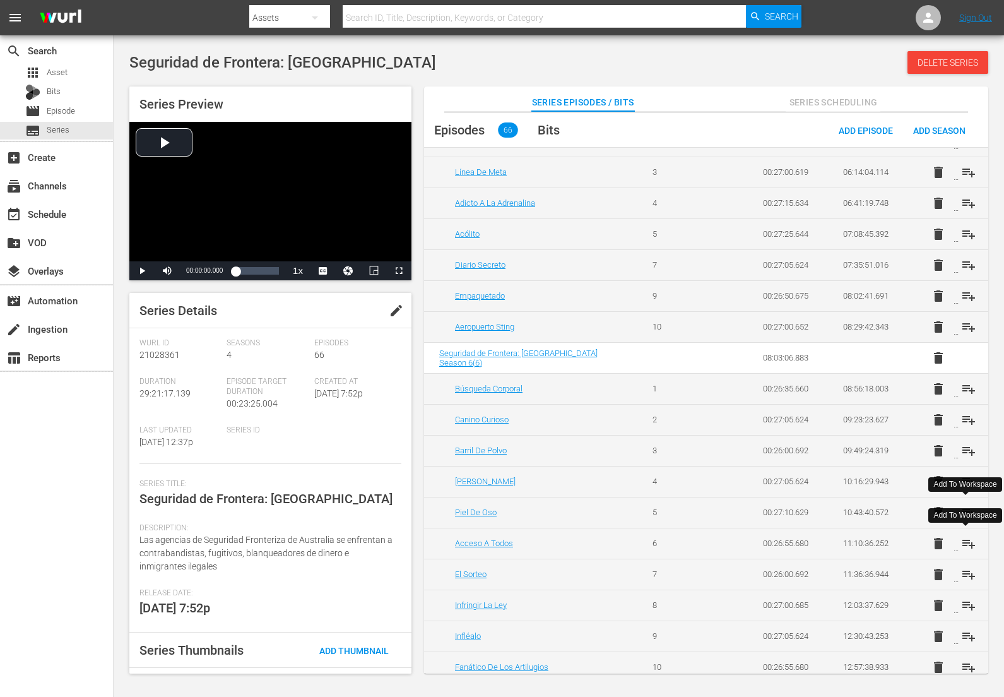
click at [969, 543] on span "playlist_add" at bounding box center [968, 543] width 15 height 15
click at [970, 571] on span "playlist_add" at bounding box center [968, 574] width 15 height 15
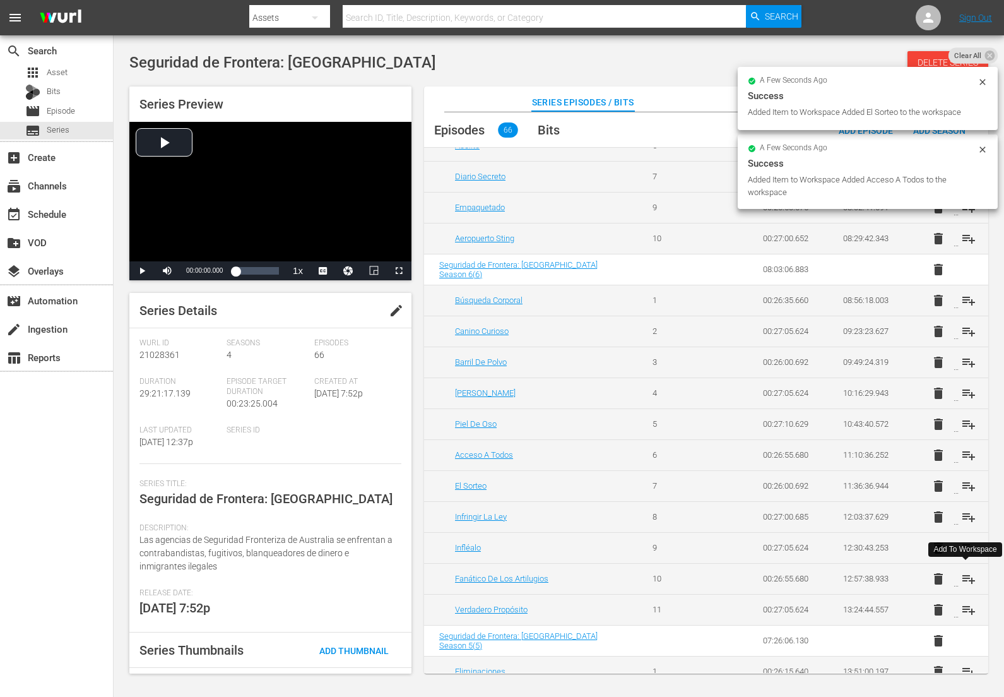
scroll to position [585, 0]
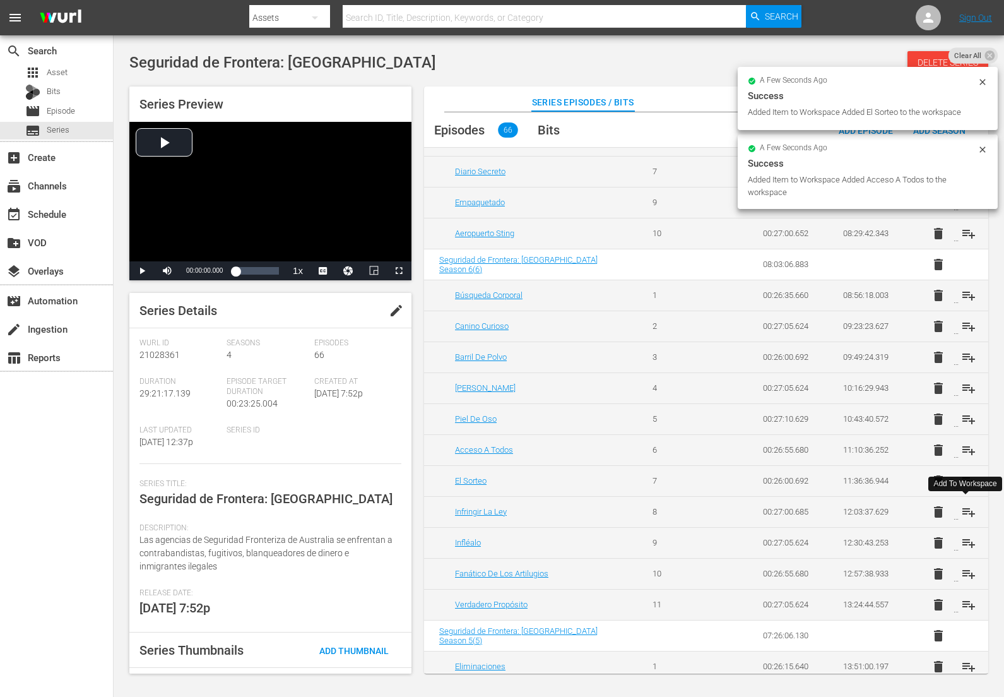
click at [968, 510] on span "playlist_add" at bounding box center [968, 511] width 15 height 15
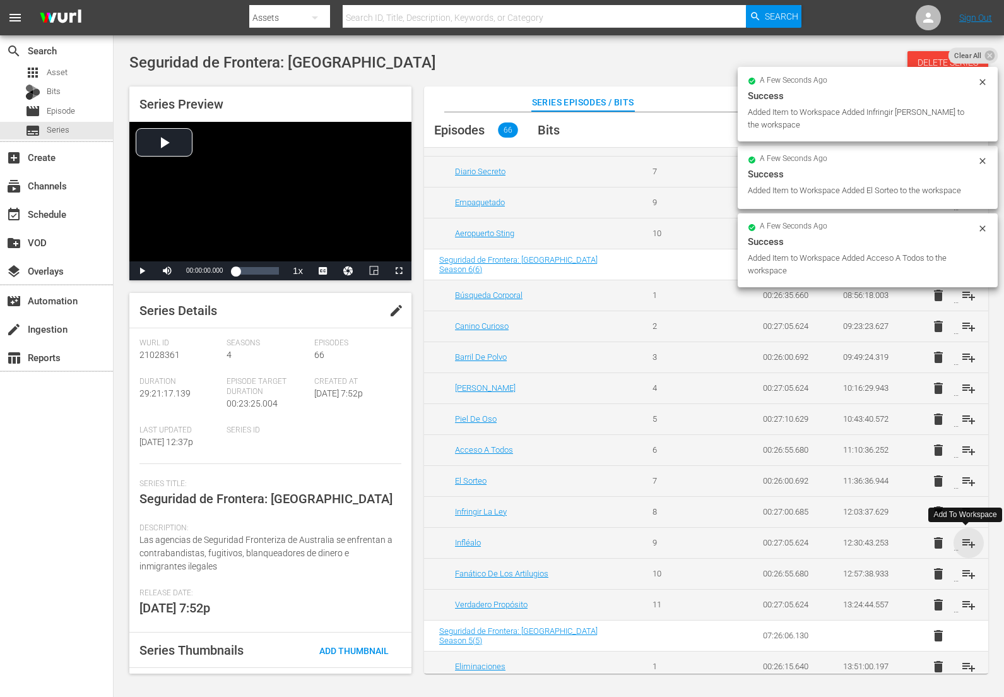
click at [967, 541] on span "playlist_add" at bounding box center [968, 542] width 15 height 15
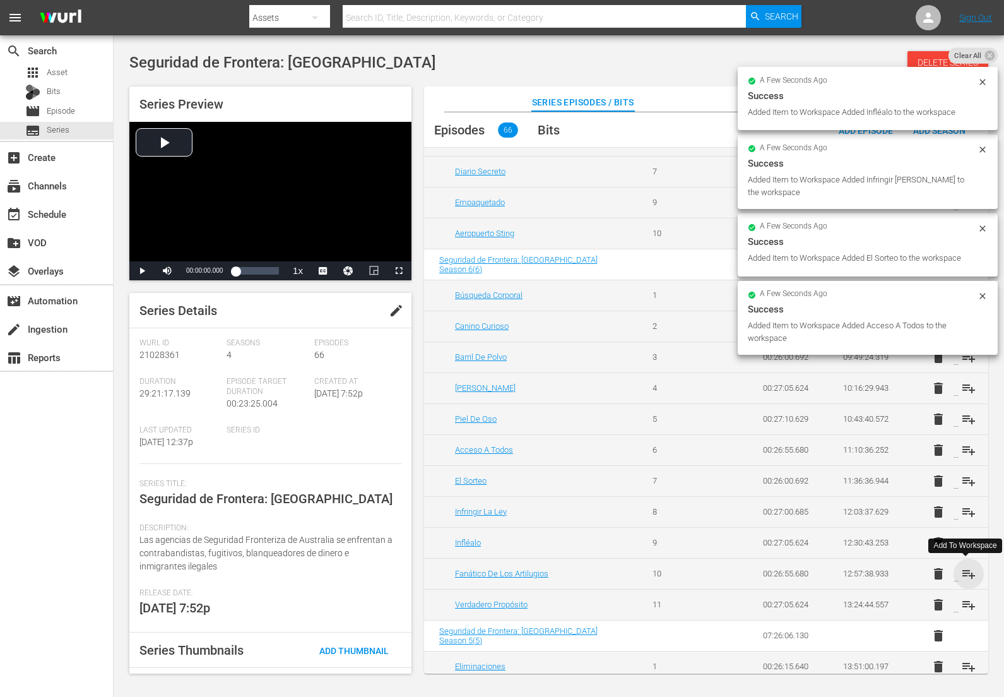
click at [965, 573] on span "playlist_add" at bounding box center [968, 573] width 15 height 15
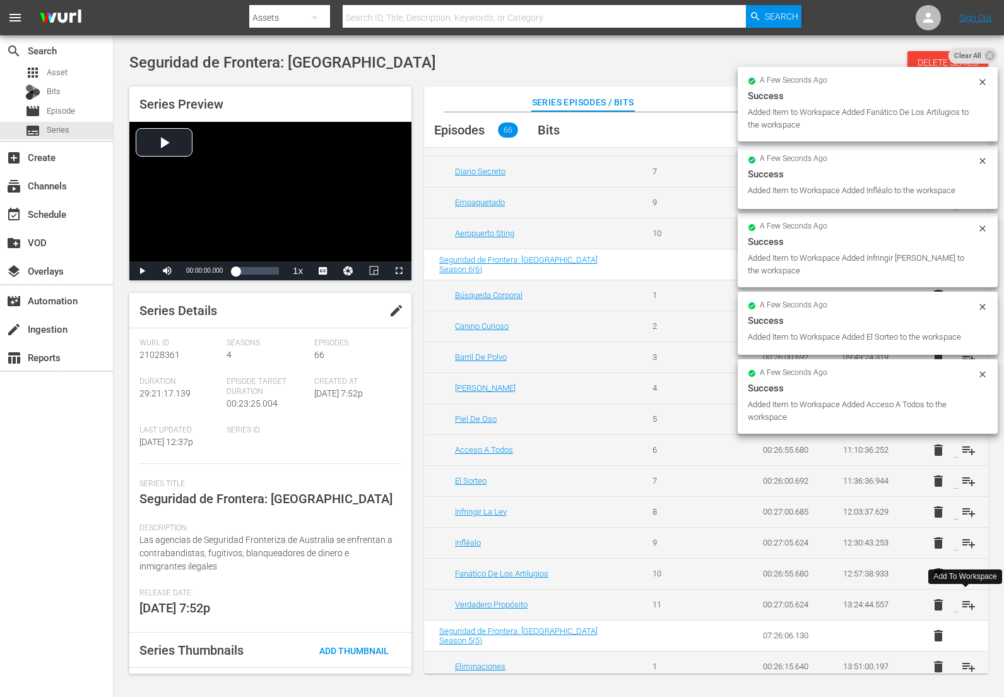
click at [963, 602] on span "playlist_add" at bounding box center [968, 604] width 15 height 15
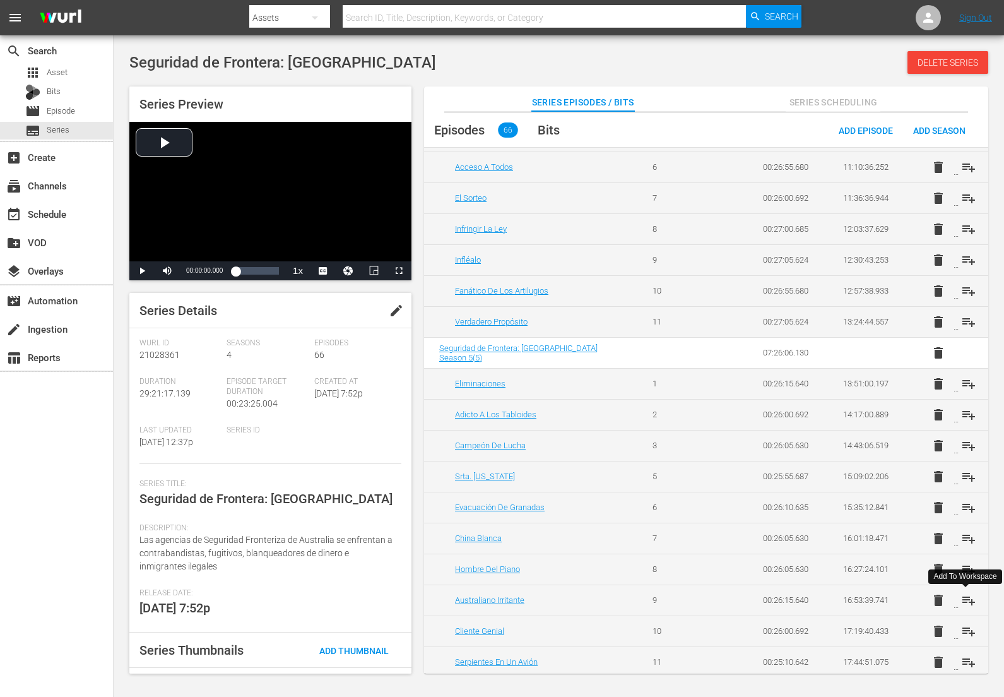
scroll to position [872, 0]
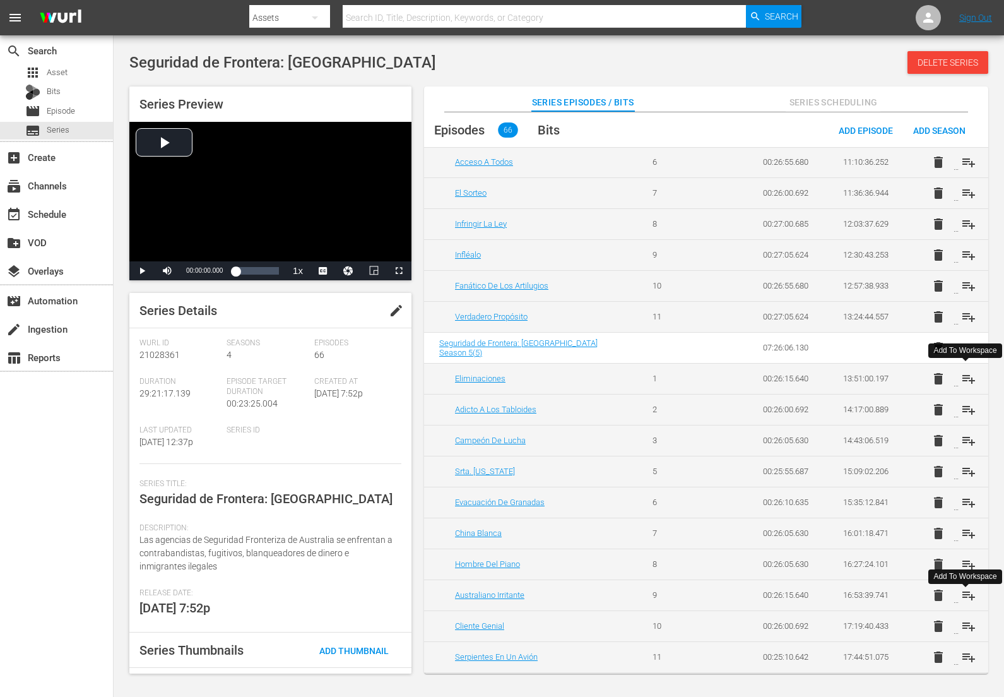
click at [965, 380] on span "playlist_add" at bounding box center [968, 378] width 15 height 15
click at [964, 408] on span "playlist_add" at bounding box center [968, 409] width 15 height 15
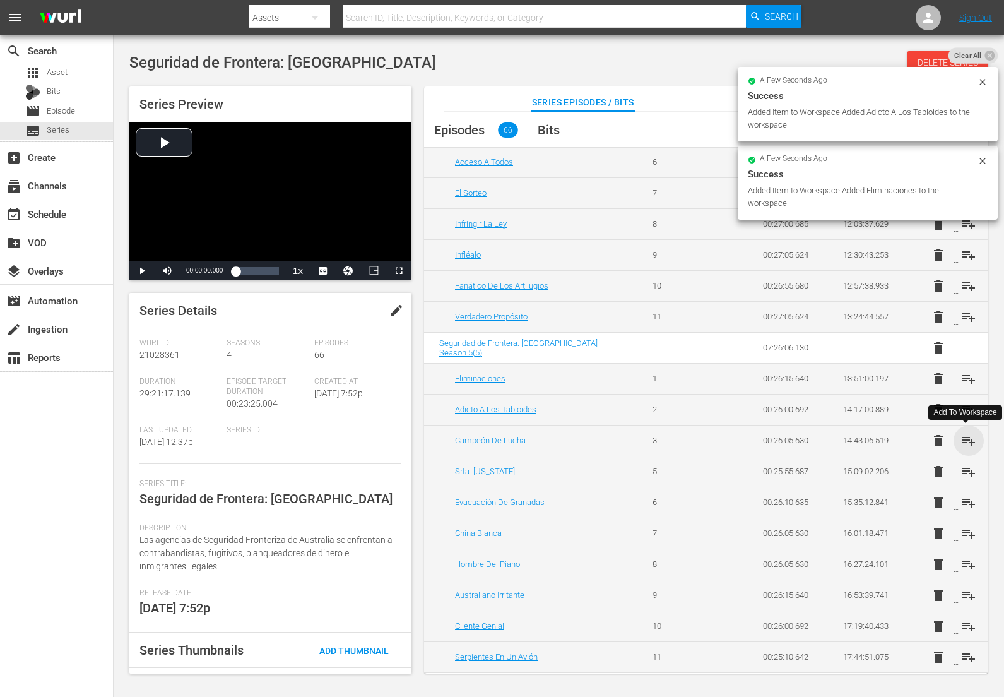
click at [965, 442] on span "playlist_add" at bounding box center [968, 440] width 15 height 15
click at [964, 472] on span "playlist_add" at bounding box center [968, 471] width 15 height 15
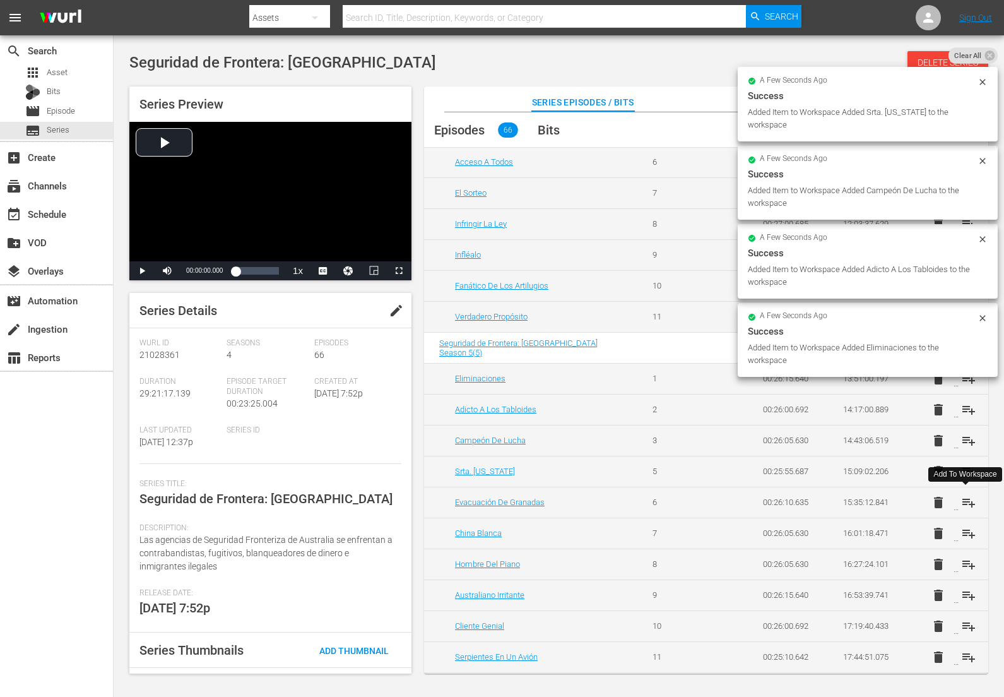
click at [965, 499] on span "playlist_add" at bounding box center [968, 502] width 15 height 15
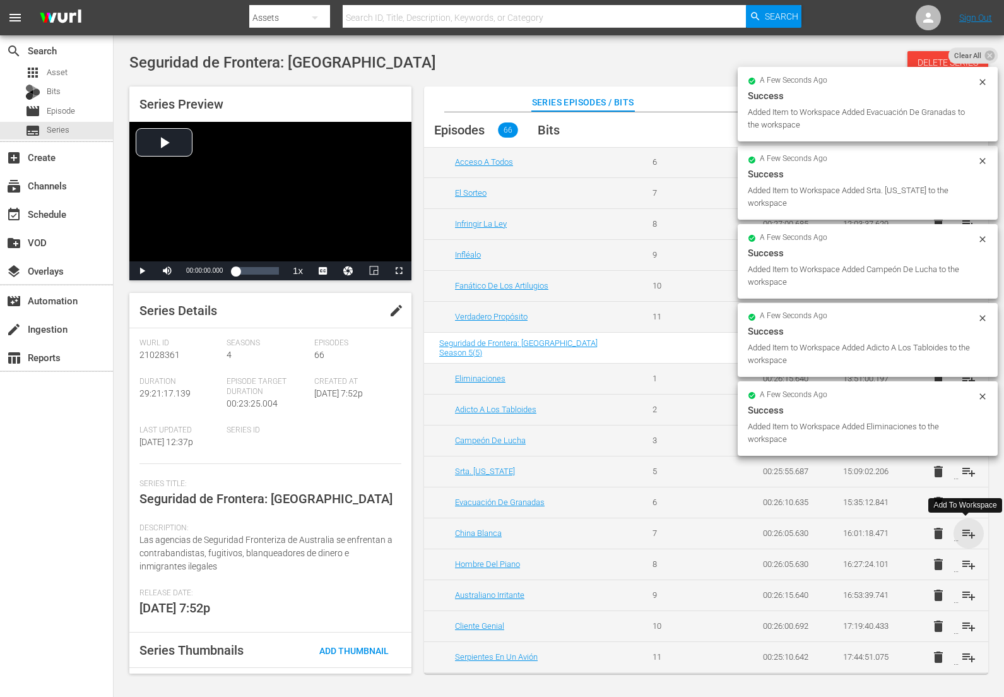
click at [963, 531] on span "playlist_add" at bounding box center [968, 533] width 15 height 15
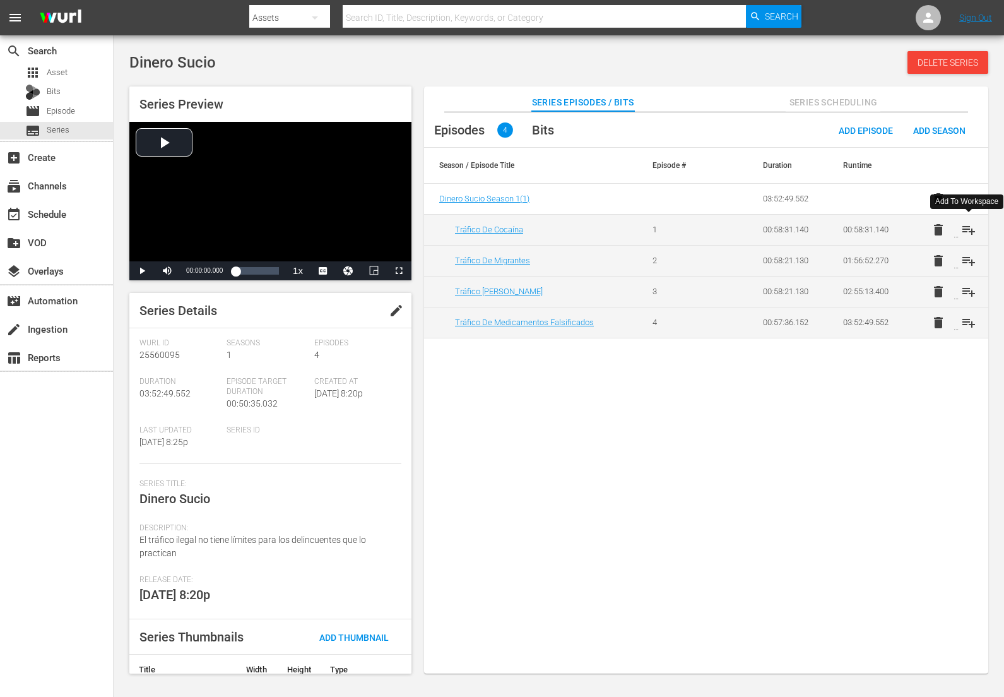
click at [967, 228] on span "playlist_add" at bounding box center [968, 229] width 15 height 15
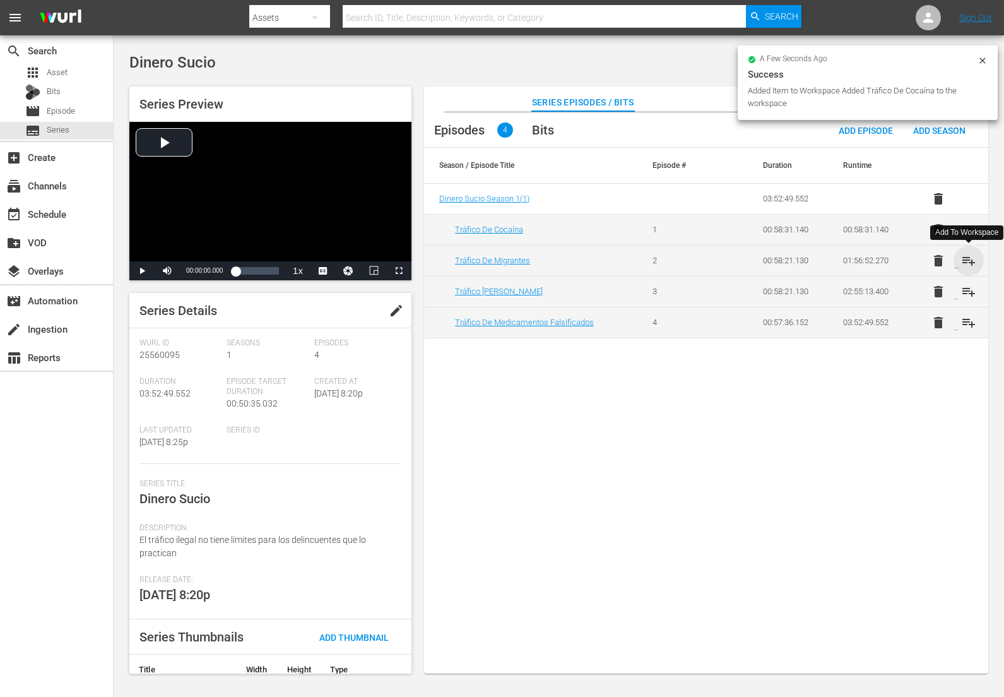
click at [968, 259] on span "playlist_add" at bounding box center [968, 260] width 15 height 15
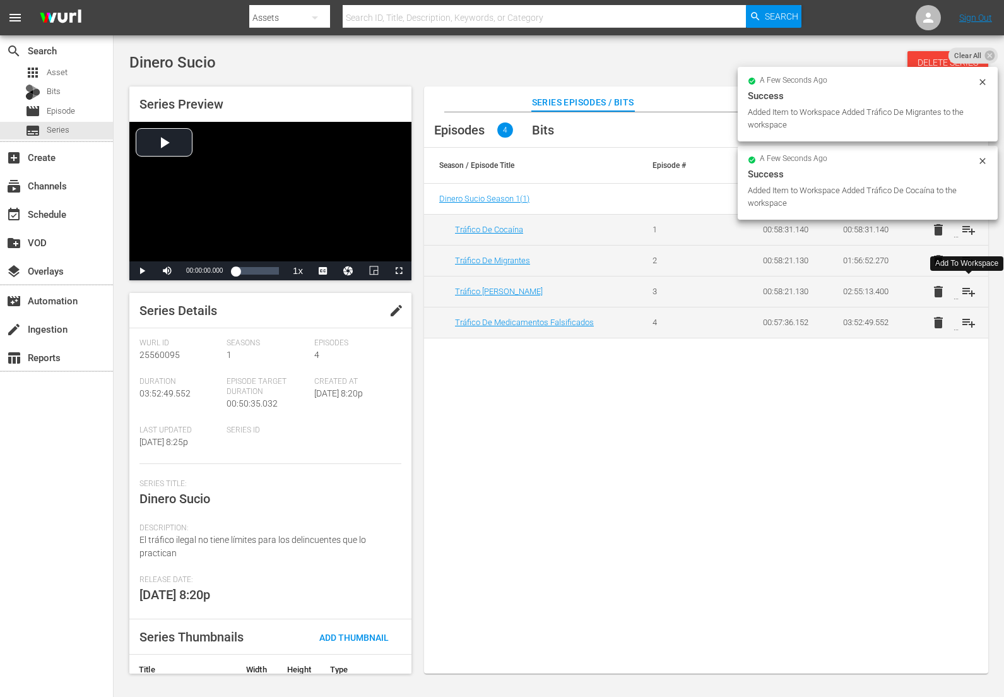
click at [967, 292] on span "playlist_add" at bounding box center [968, 291] width 15 height 15
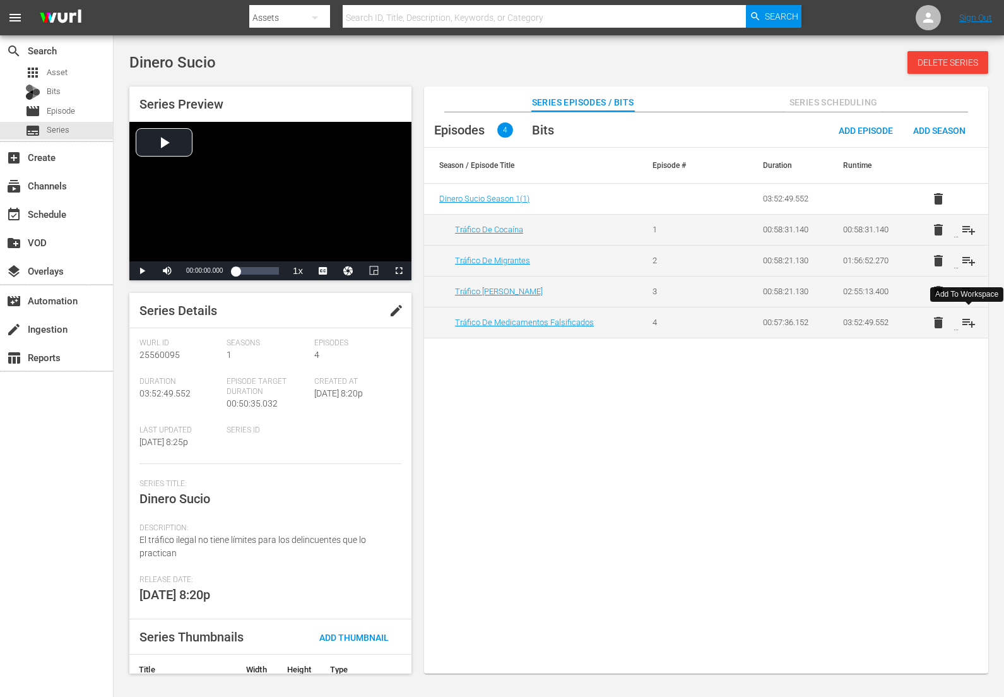
click at [969, 326] on span "playlist_add" at bounding box center [968, 322] width 15 height 15
click at [966, 225] on span "playlist_add" at bounding box center [968, 229] width 15 height 15
click at [971, 261] on span "playlist_add" at bounding box center [968, 260] width 15 height 15
click at [965, 289] on span "playlist_add" at bounding box center [968, 291] width 15 height 15
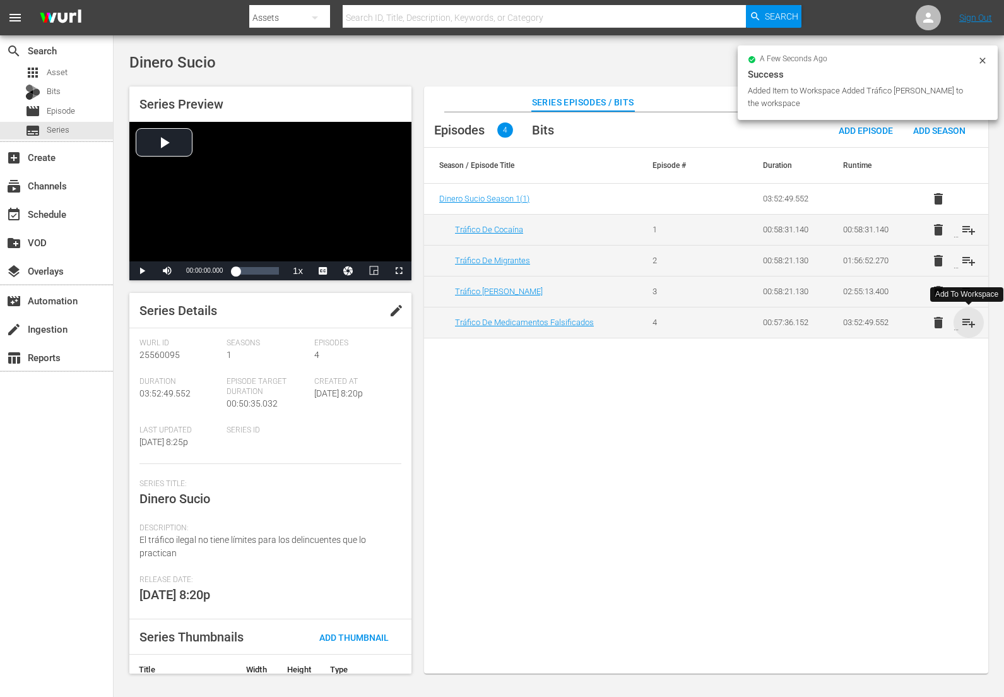
click at [967, 326] on span "playlist_add" at bounding box center [968, 322] width 15 height 15
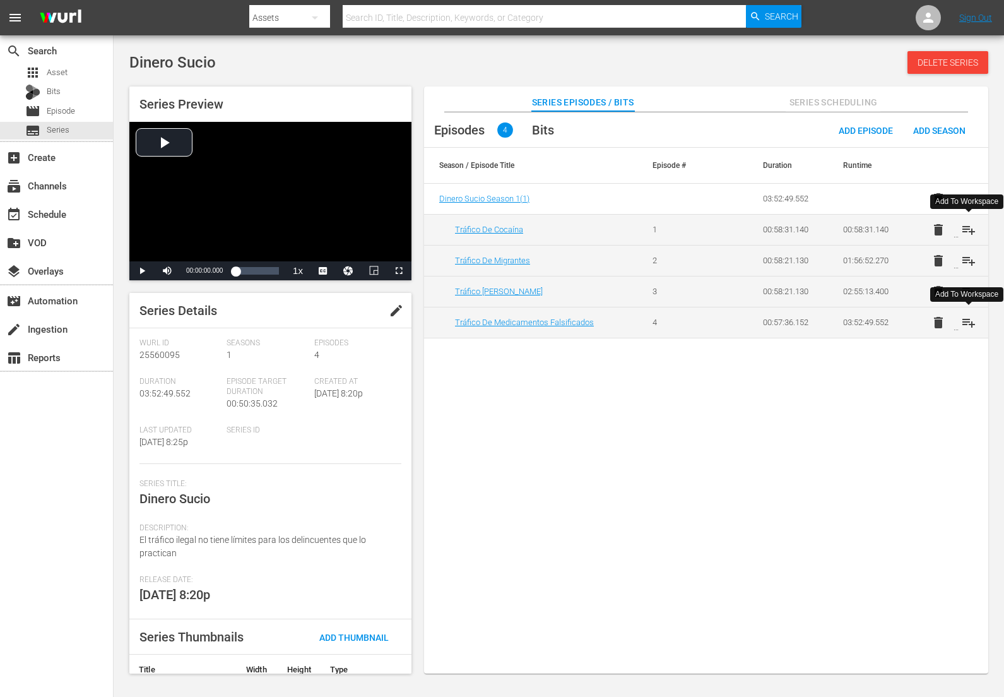
click at [973, 227] on span "playlist_add" at bounding box center [968, 229] width 15 height 15
click at [964, 258] on span "playlist_add" at bounding box center [968, 260] width 15 height 15
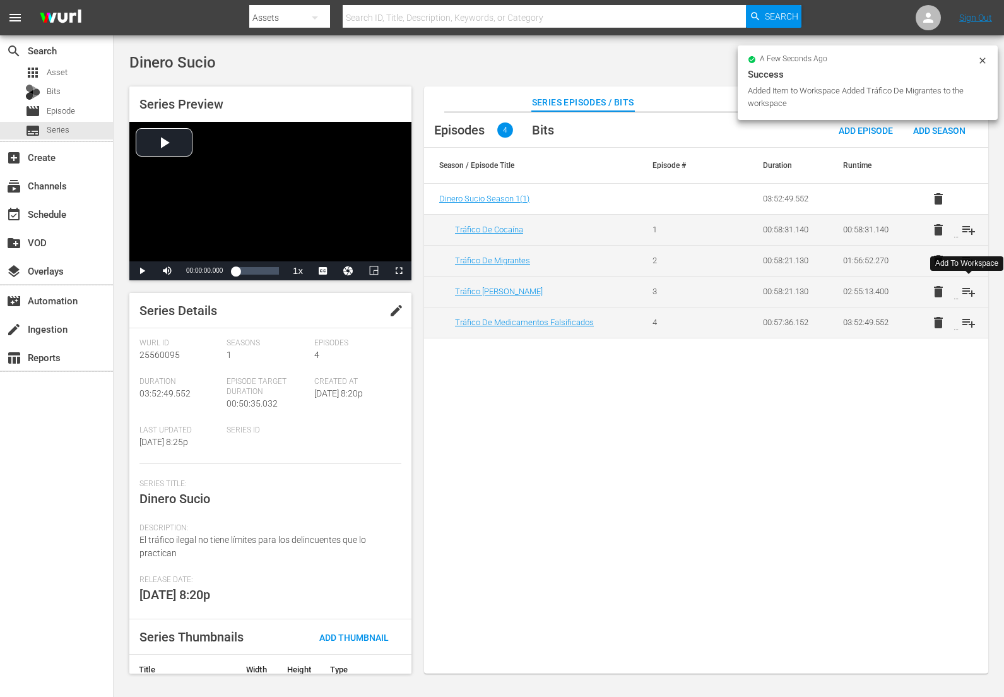
click at [968, 289] on span "playlist_add" at bounding box center [968, 291] width 15 height 15
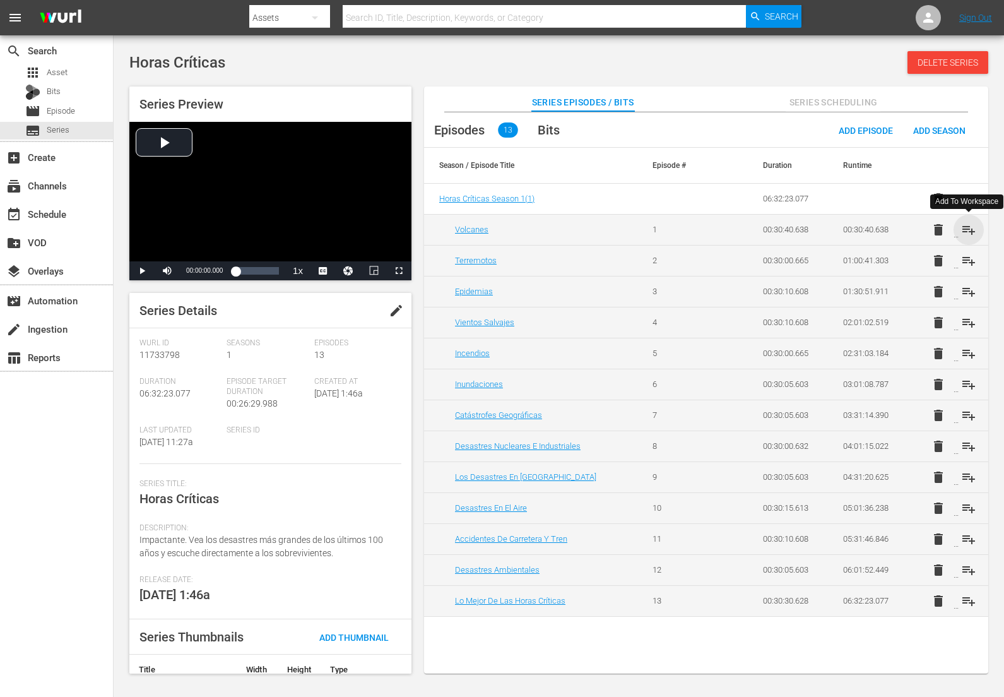
click at [968, 231] on span "playlist_add" at bounding box center [968, 229] width 15 height 15
drag, startPoint x: 969, startPoint y: 259, endPoint x: 970, endPoint y: 270, distance: 11.4
click at [969, 259] on span "playlist_add" at bounding box center [968, 260] width 15 height 15
click at [967, 287] on span "playlist_add" at bounding box center [968, 291] width 15 height 15
click at [967, 318] on span "playlist_add" at bounding box center [968, 322] width 15 height 15
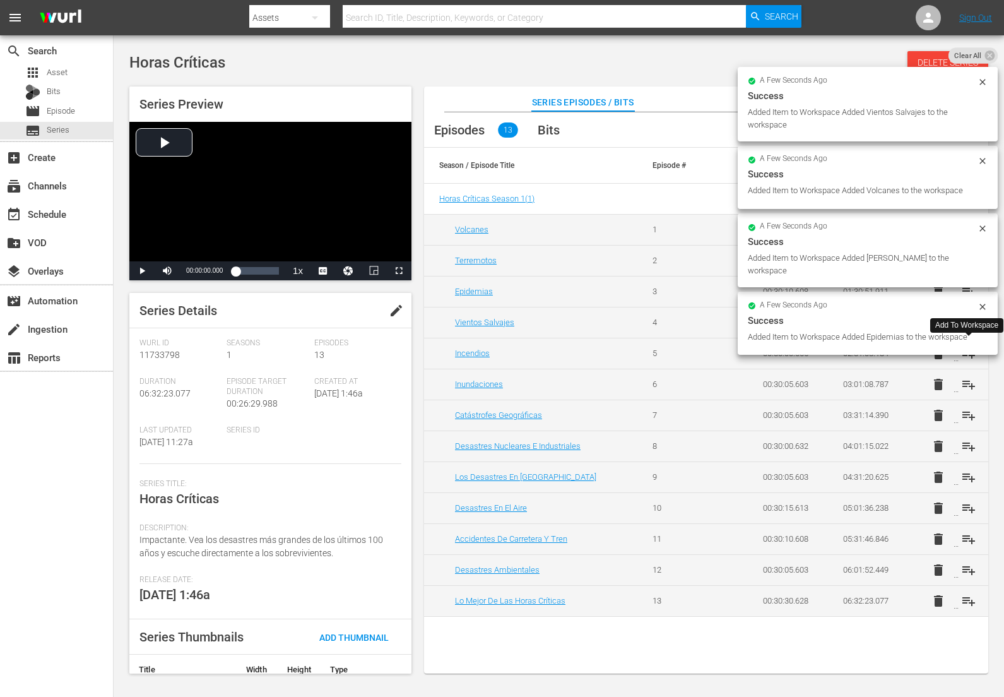
click at [970, 354] on span "playlist_add" at bounding box center [968, 353] width 15 height 15
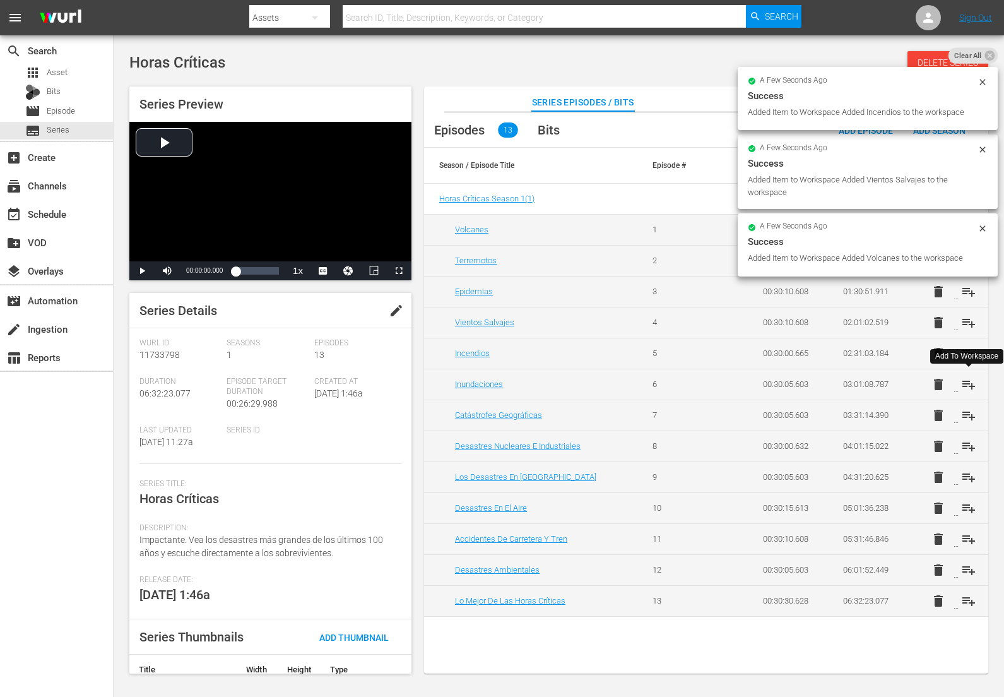
click at [969, 387] on span "playlist_add" at bounding box center [968, 384] width 15 height 15
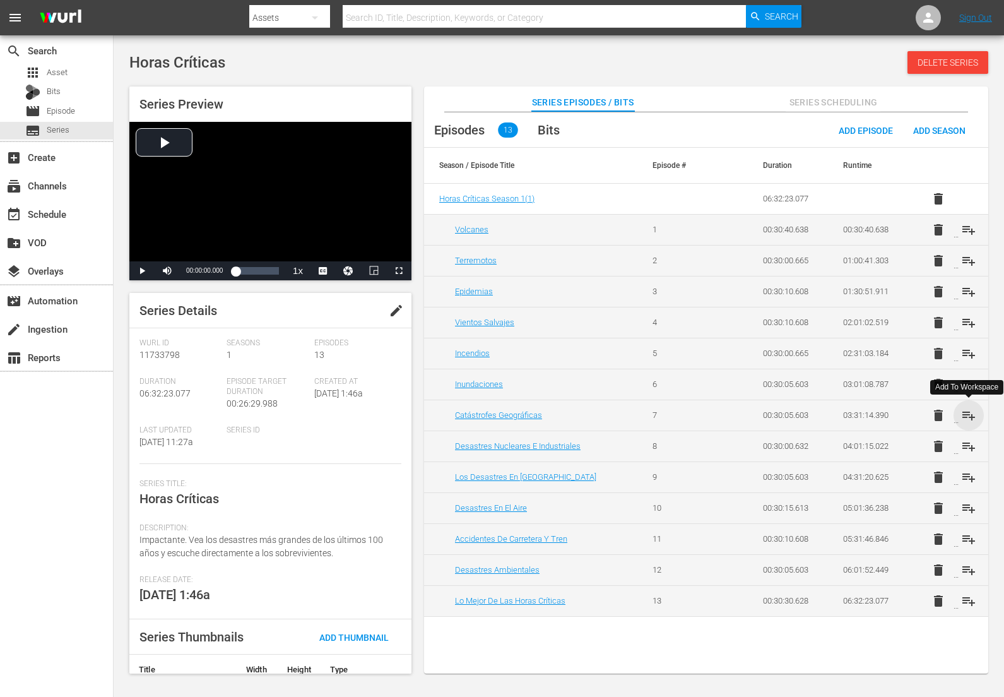
click at [968, 415] on span "playlist_add" at bounding box center [968, 415] width 15 height 15
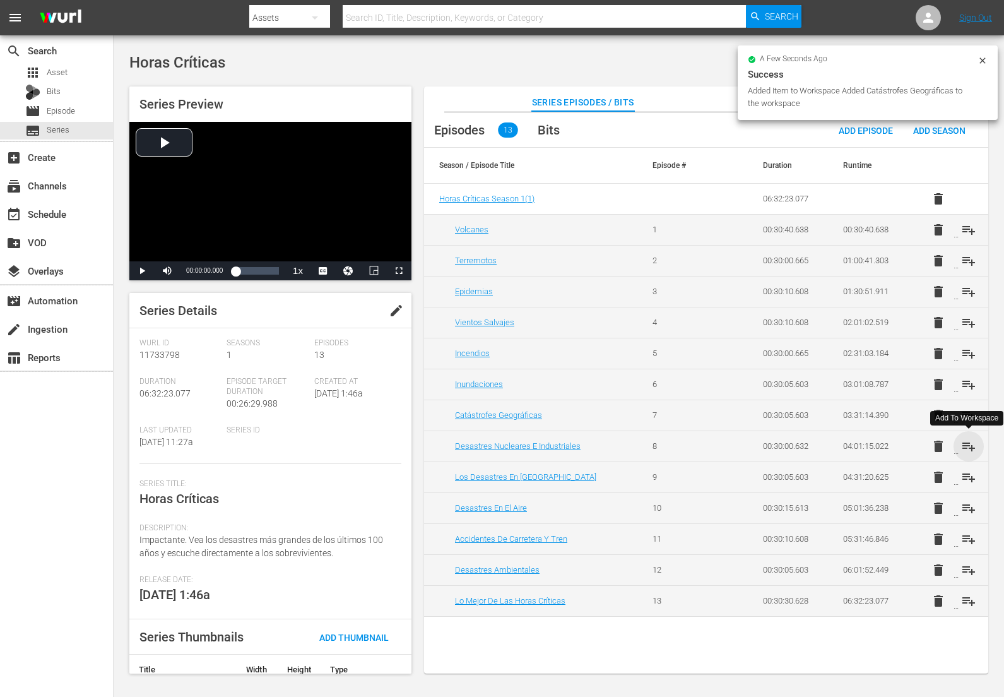
click at [970, 447] on span "playlist_add" at bounding box center [968, 446] width 15 height 15
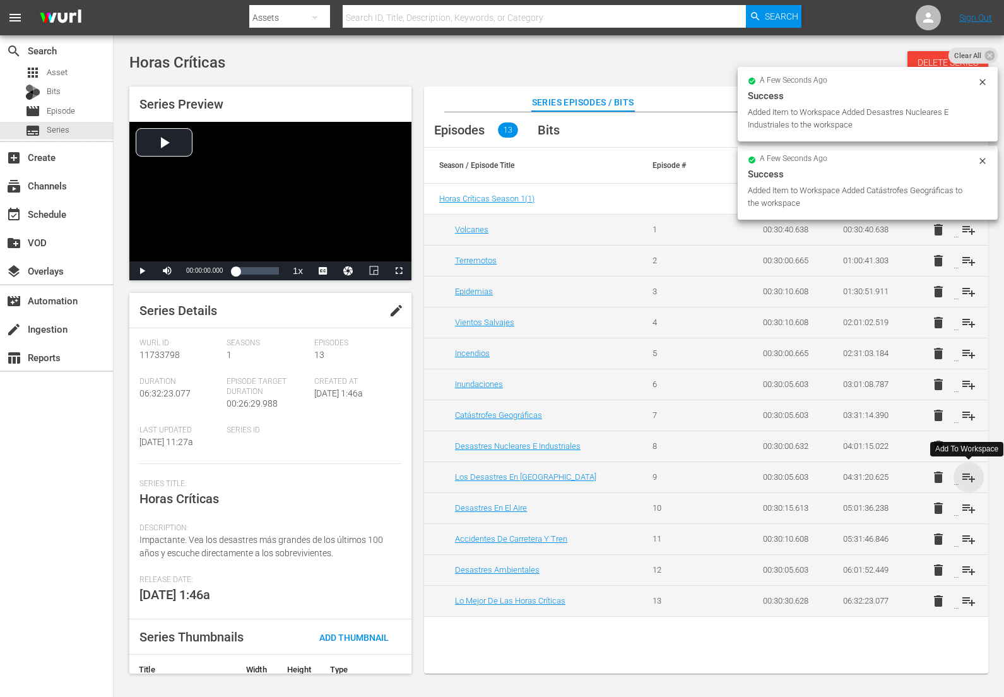
drag, startPoint x: 970, startPoint y: 473, endPoint x: 973, endPoint y: 494, distance: 21.0
click at [970, 473] on span "playlist_add" at bounding box center [968, 477] width 15 height 15
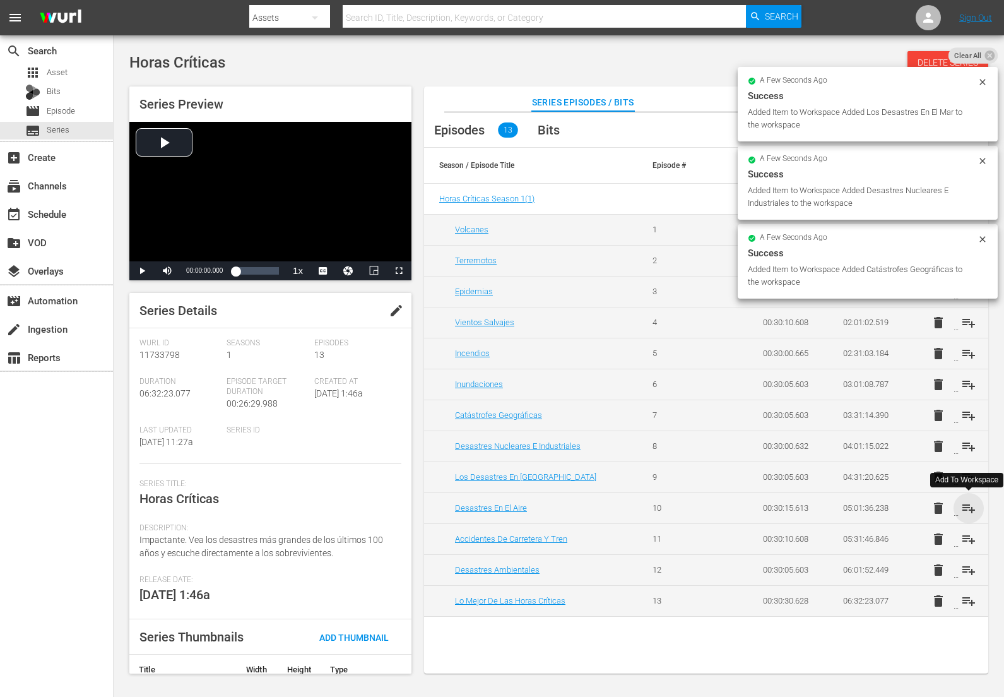
click at [972, 505] on span "playlist_add" at bounding box center [968, 508] width 15 height 15
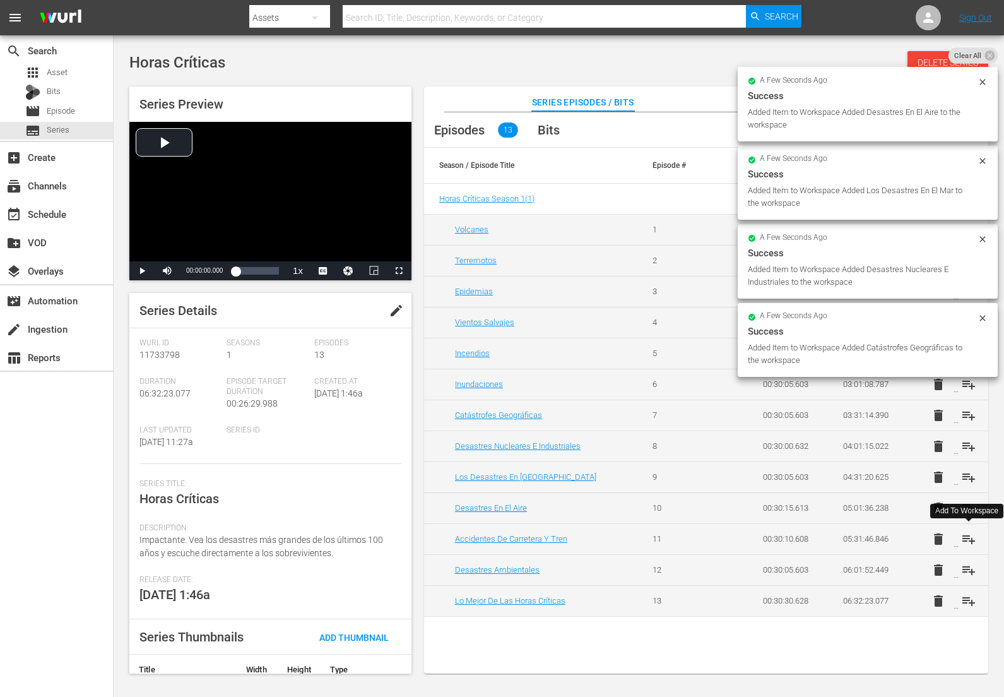
click at [970, 537] on span "playlist_add" at bounding box center [968, 539] width 15 height 15
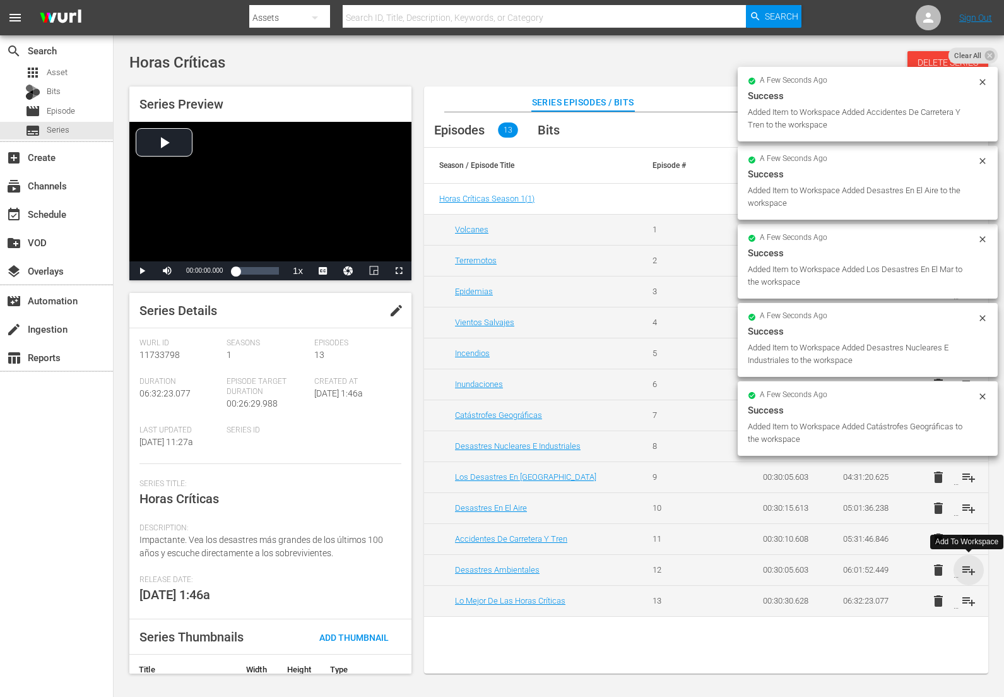
click at [970, 569] on span "playlist_add" at bounding box center [968, 569] width 15 height 15
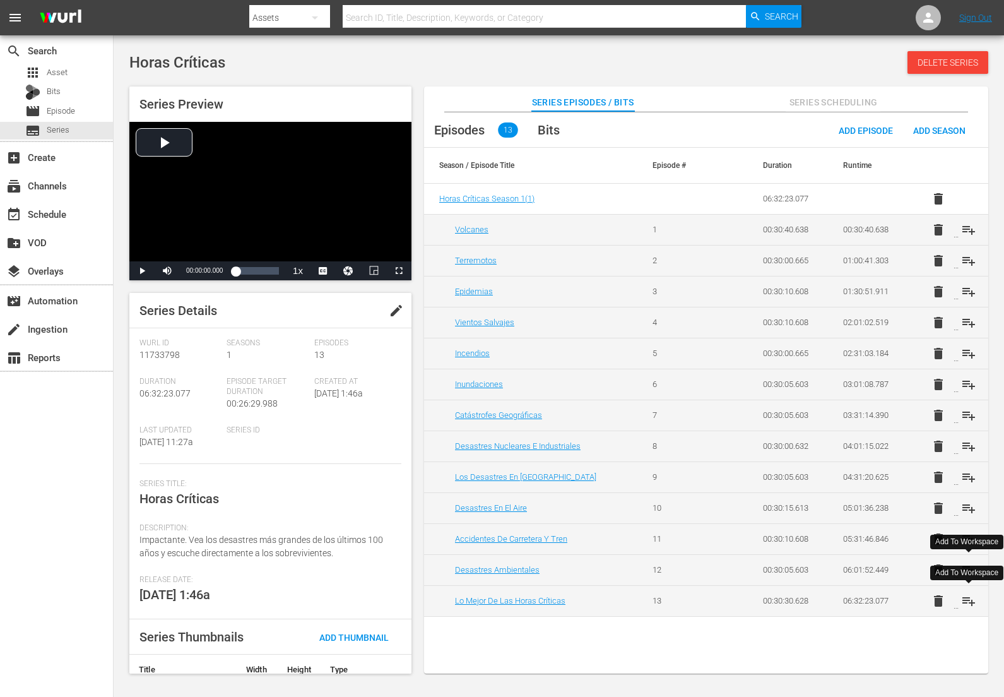
click at [968, 604] on span "playlist_add" at bounding box center [968, 600] width 15 height 15
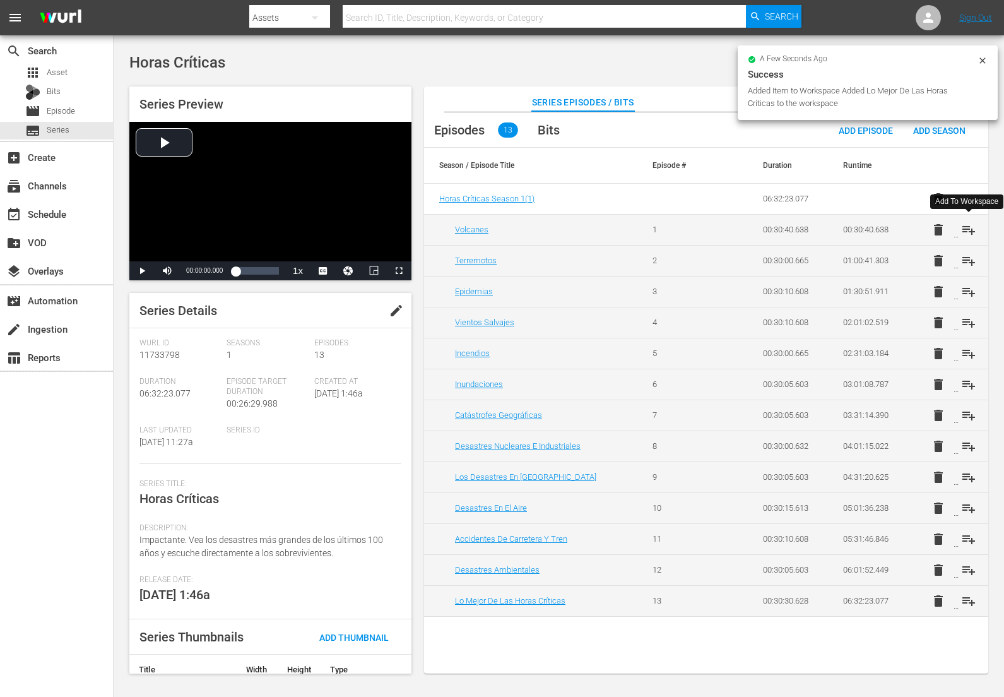
click at [969, 225] on span "playlist_add" at bounding box center [968, 229] width 15 height 15
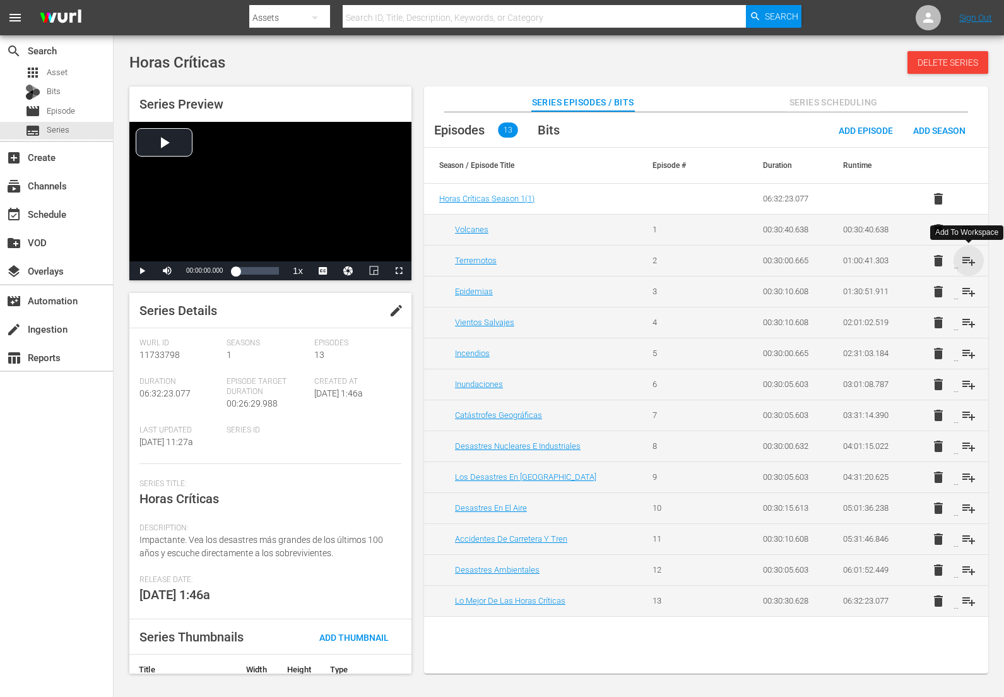
click at [968, 260] on span "playlist_add" at bounding box center [968, 260] width 15 height 15
drag, startPoint x: 972, startPoint y: 288, endPoint x: 972, endPoint y: 296, distance: 8.2
click at [972, 288] on span "playlist_add" at bounding box center [968, 291] width 15 height 15
click at [972, 321] on span "playlist_add" at bounding box center [968, 322] width 15 height 15
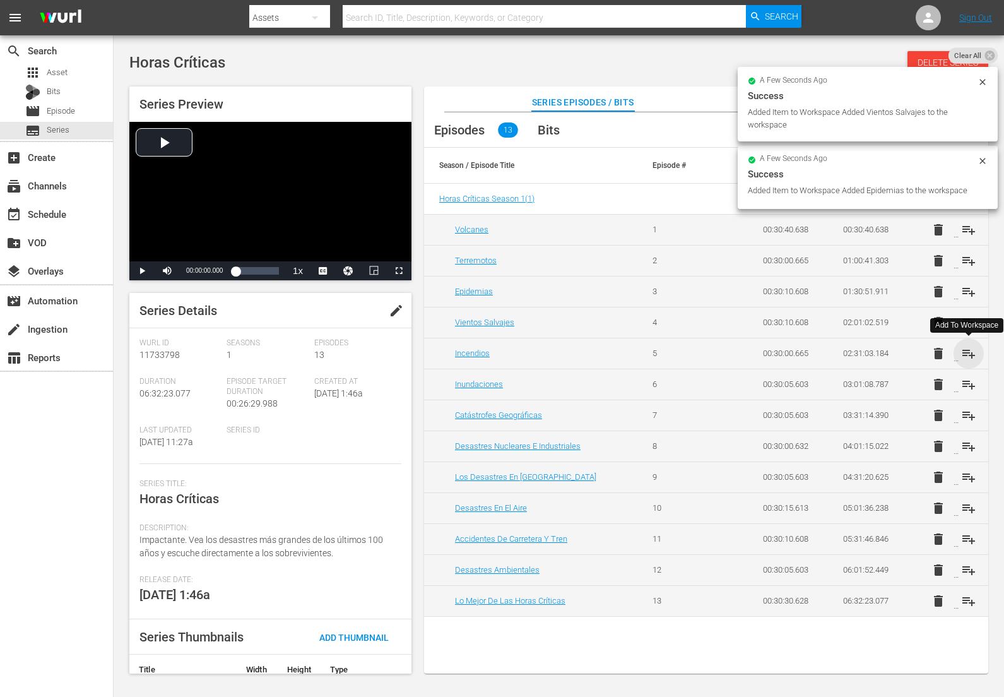
click at [968, 352] on span "playlist_add" at bounding box center [968, 353] width 15 height 15
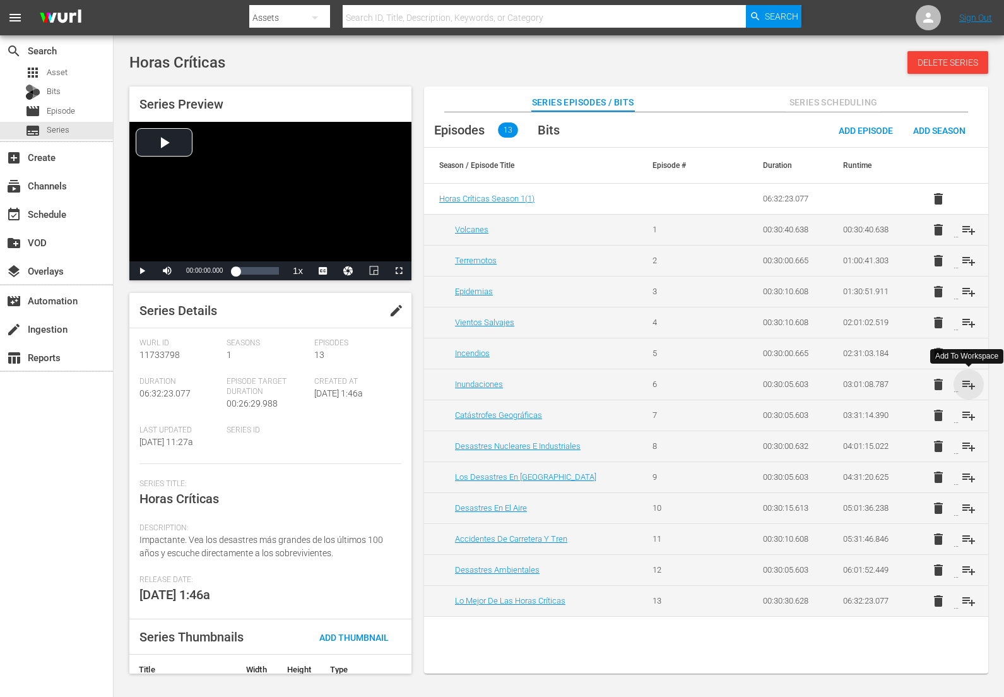
click at [968, 383] on span "playlist_add" at bounding box center [968, 384] width 15 height 15
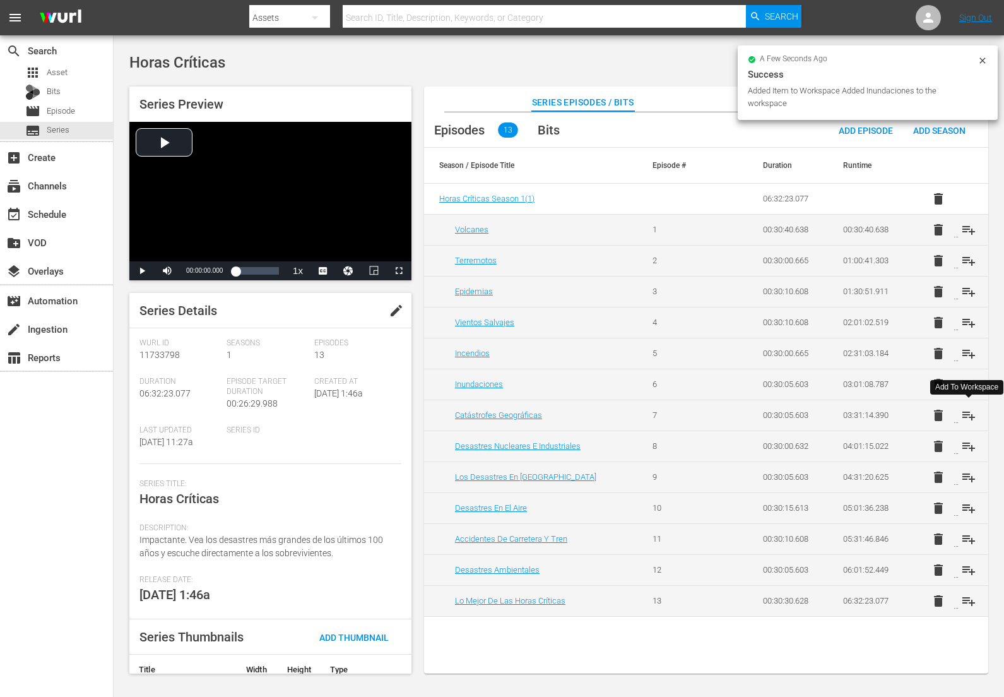
click at [968, 410] on span "playlist_add" at bounding box center [968, 415] width 15 height 15
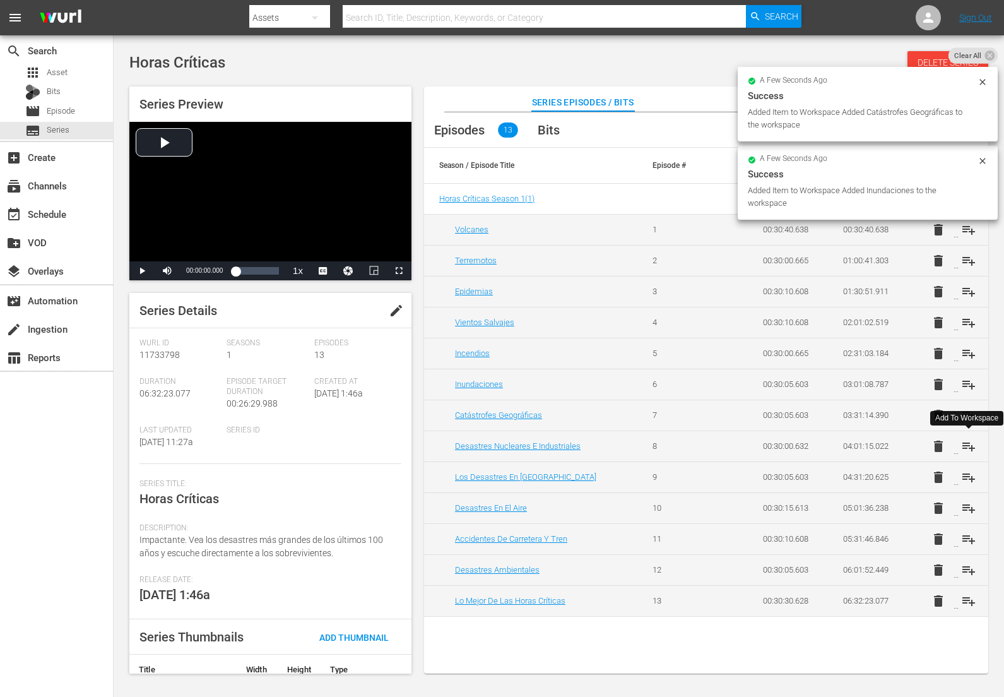
click at [970, 439] on span "playlist_add" at bounding box center [968, 446] width 15 height 15
click at [971, 479] on span "playlist_add" at bounding box center [968, 477] width 15 height 15
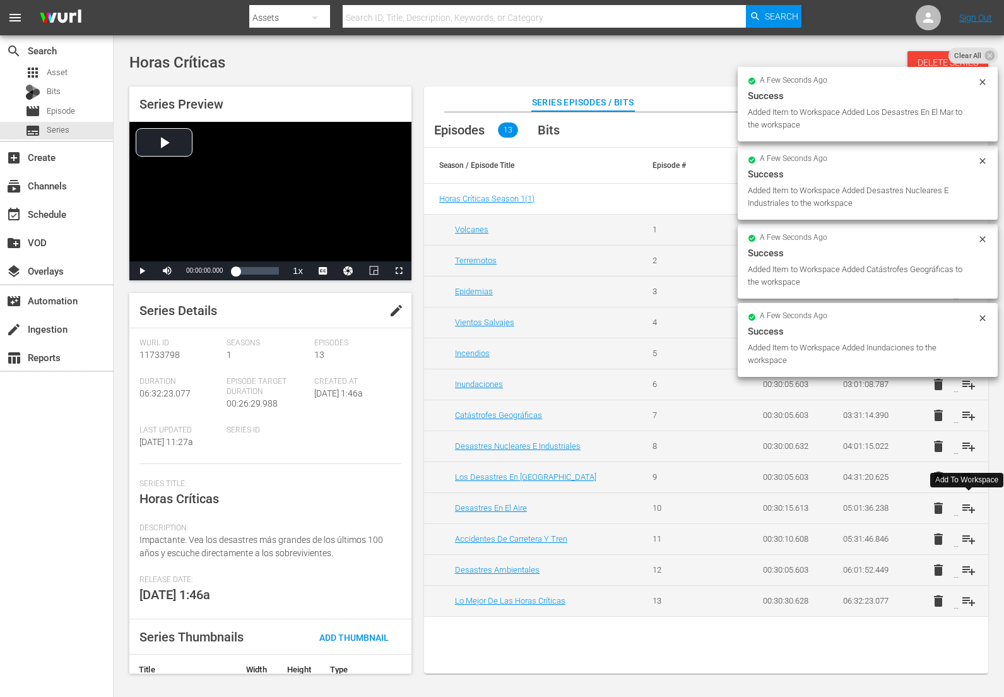
click at [970, 508] on span "playlist_add" at bounding box center [968, 508] width 15 height 15
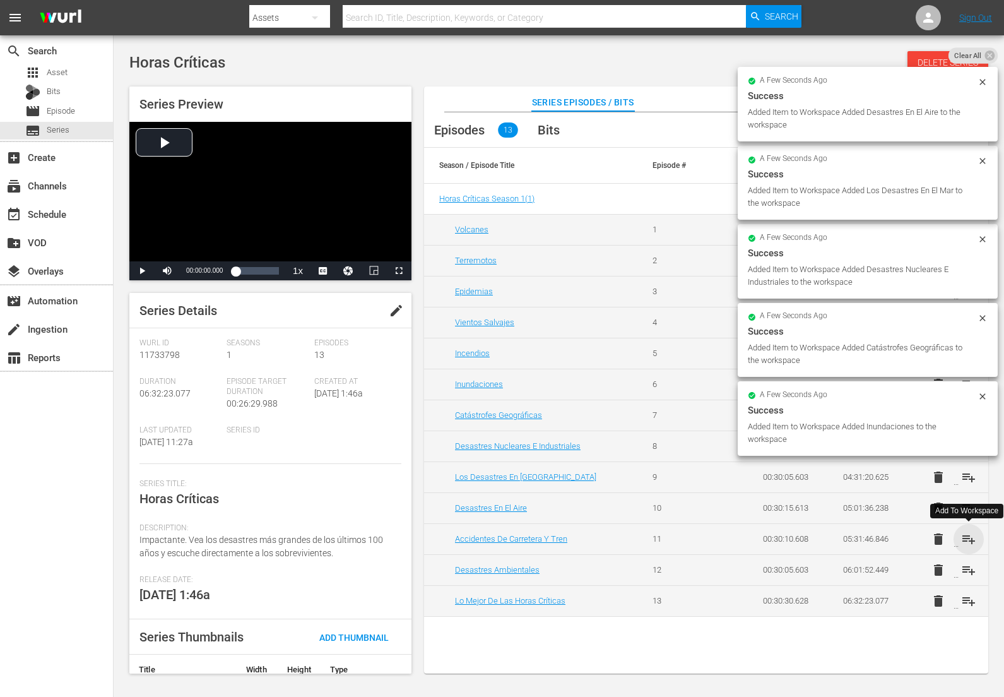
click at [968, 538] on span "playlist_add" at bounding box center [968, 539] width 15 height 15
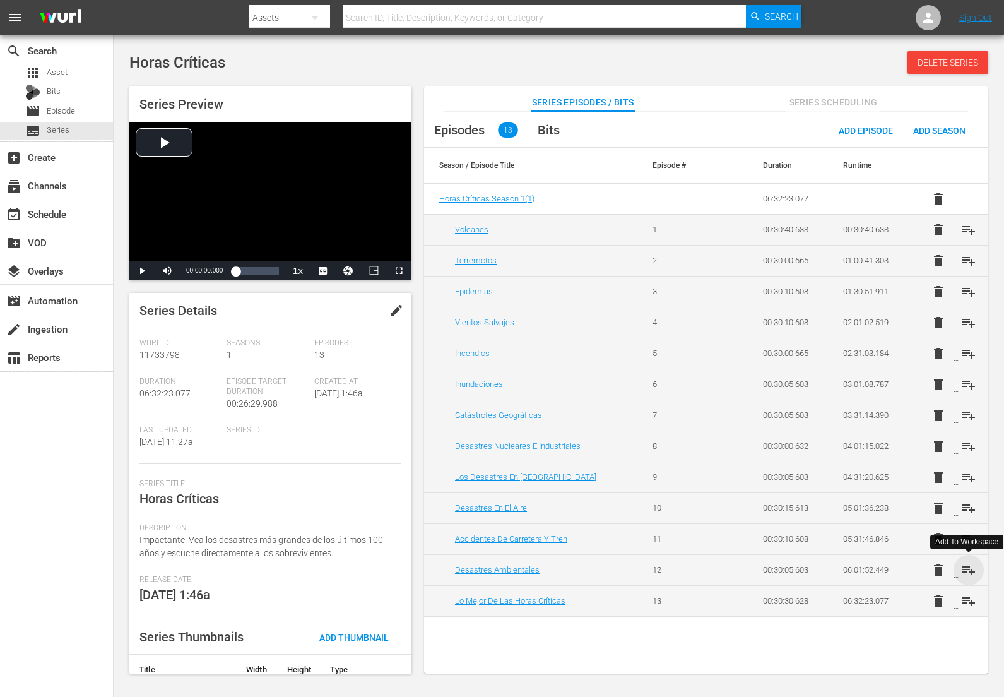
click at [969, 566] on span "playlist_add" at bounding box center [968, 569] width 15 height 15
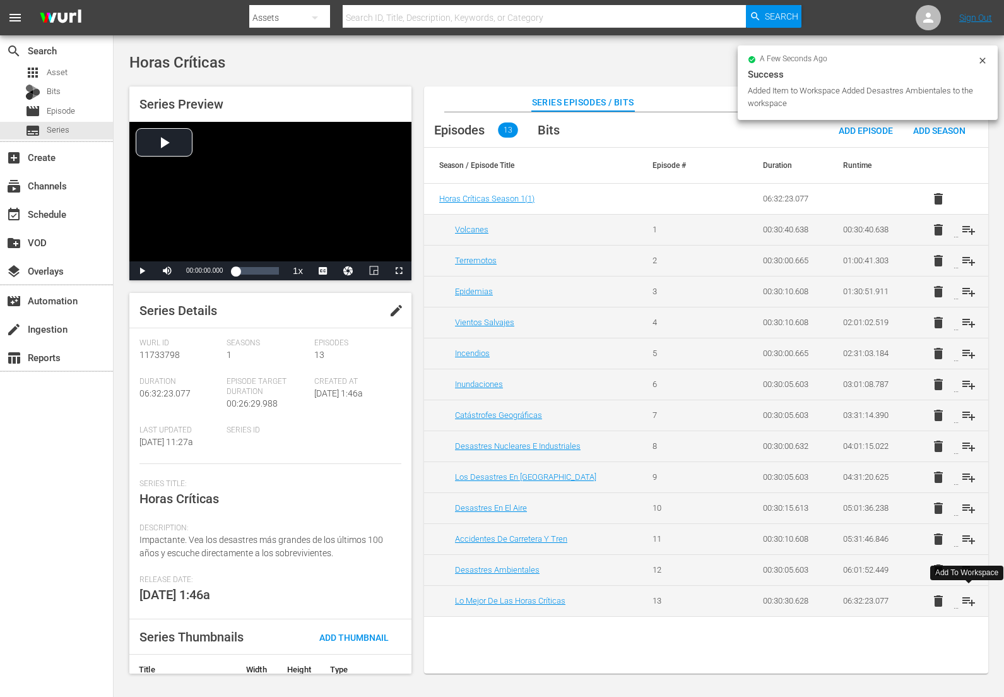
click at [966, 601] on span "playlist_add" at bounding box center [968, 600] width 15 height 15
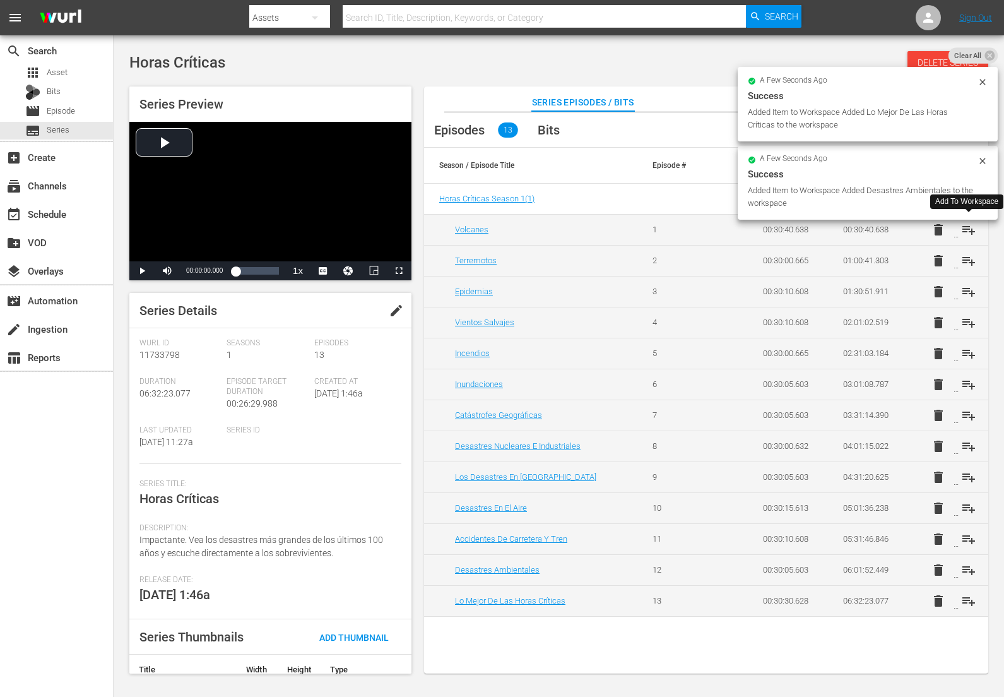
click at [967, 230] on span "playlist_add" at bounding box center [968, 229] width 15 height 15
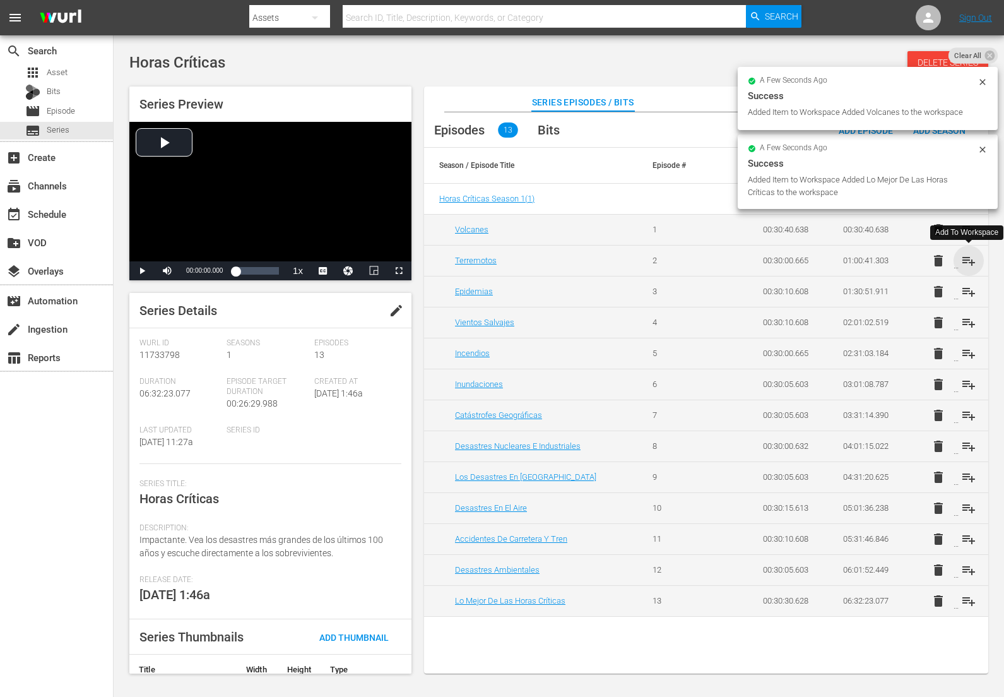
click at [968, 262] on span "playlist_add" at bounding box center [968, 260] width 15 height 15
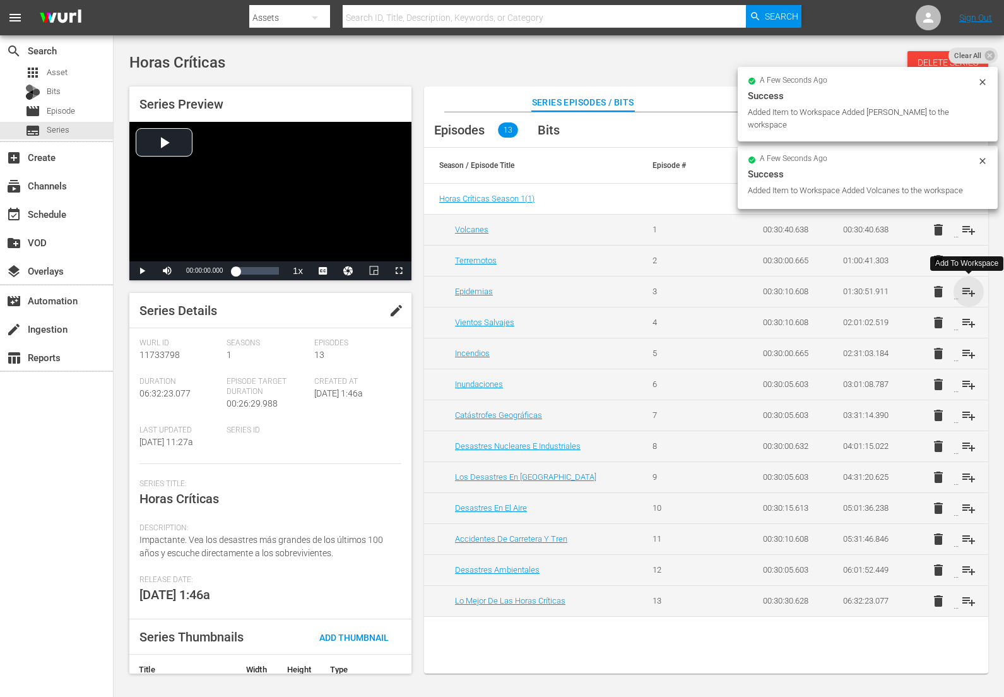
click at [970, 289] on span "playlist_add" at bounding box center [968, 291] width 15 height 15
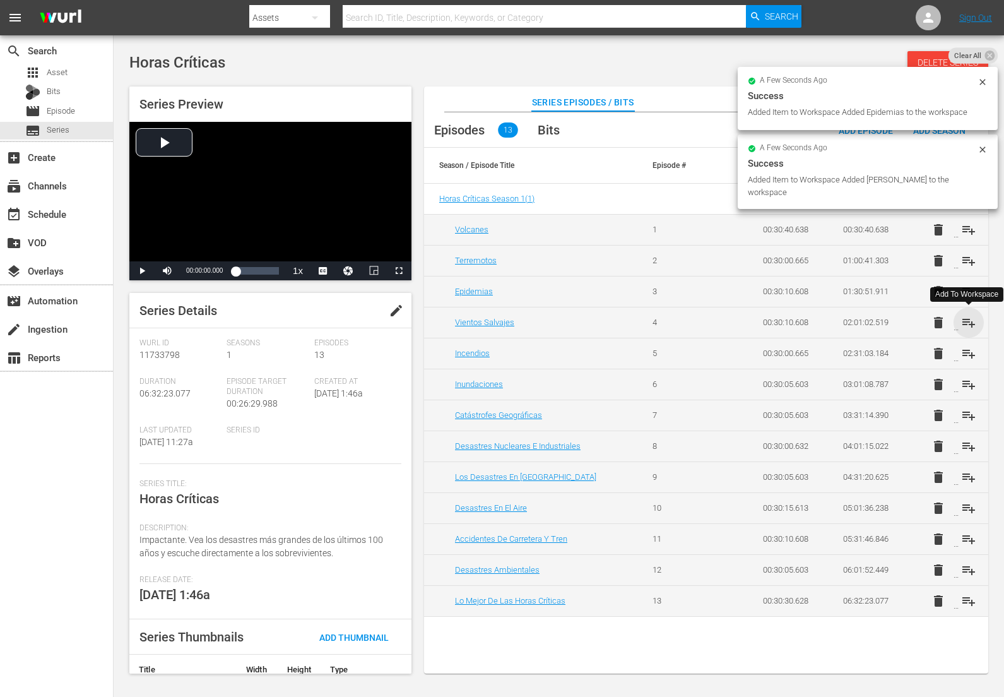
click at [970, 324] on span "playlist_add" at bounding box center [968, 322] width 15 height 15
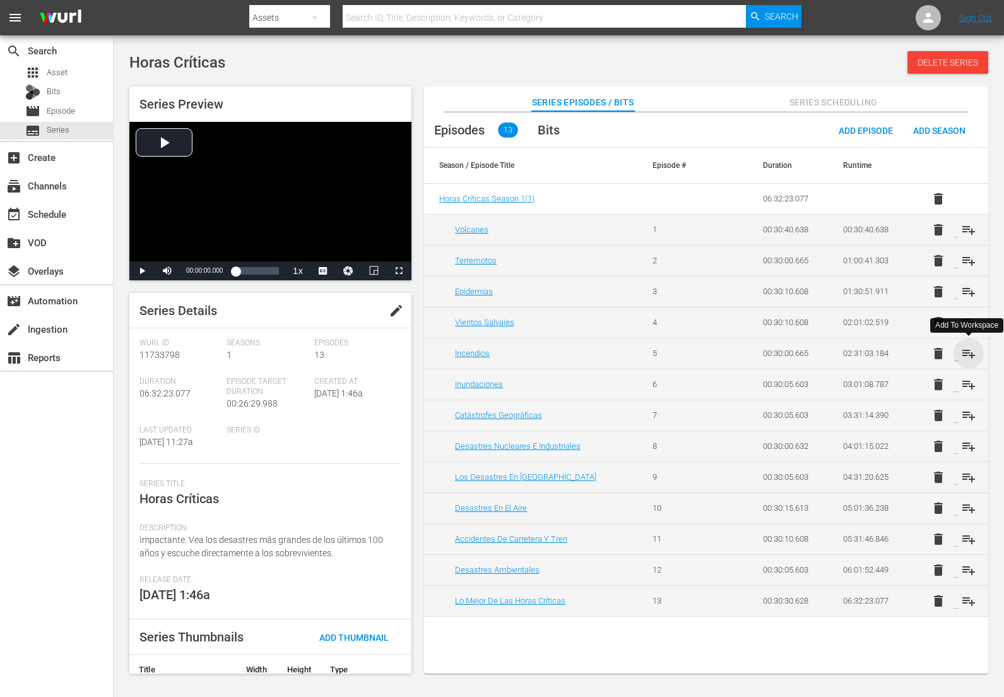
click at [970, 353] on span "playlist_add" at bounding box center [968, 353] width 15 height 15
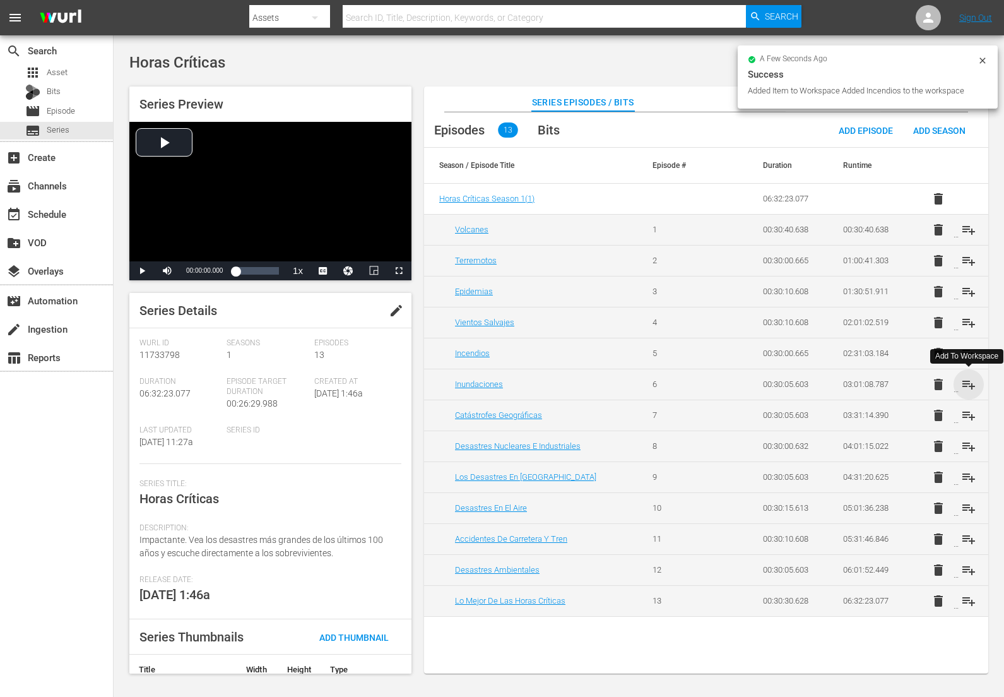
click at [966, 386] on span "playlist_add" at bounding box center [968, 384] width 15 height 15
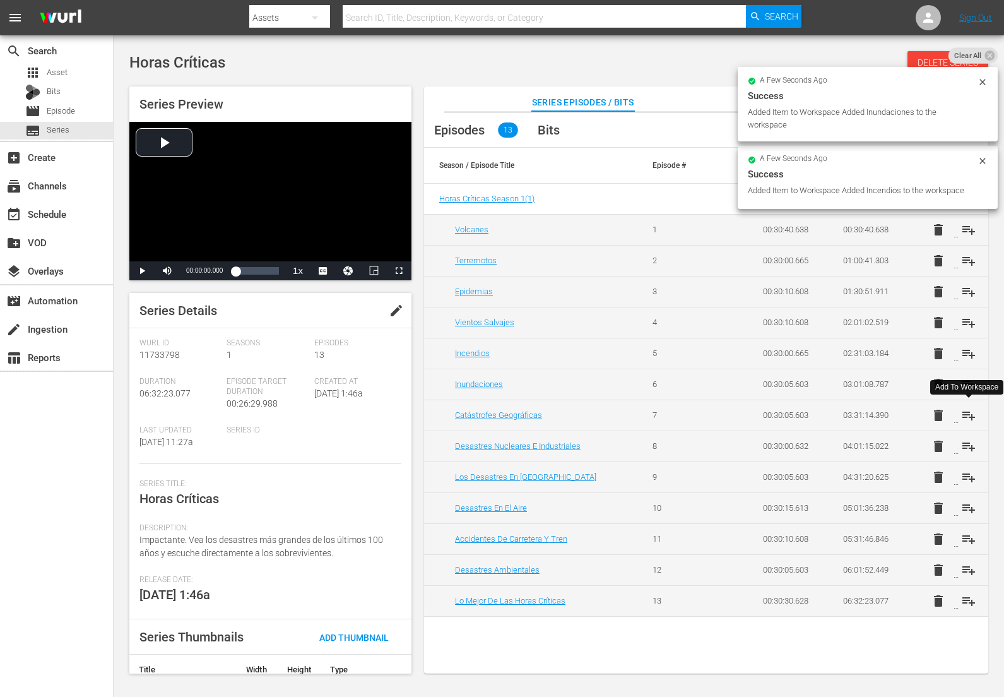
click at [967, 417] on span "playlist_add" at bounding box center [968, 415] width 15 height 15
drag, startPoint x: 968, startPoint y: 451, endPoint x: 971, endPoint y: 446, distance: 6.5
click at [968, 451] on span "playlist_add" at bounding box center [968, 446] width 15 height 15
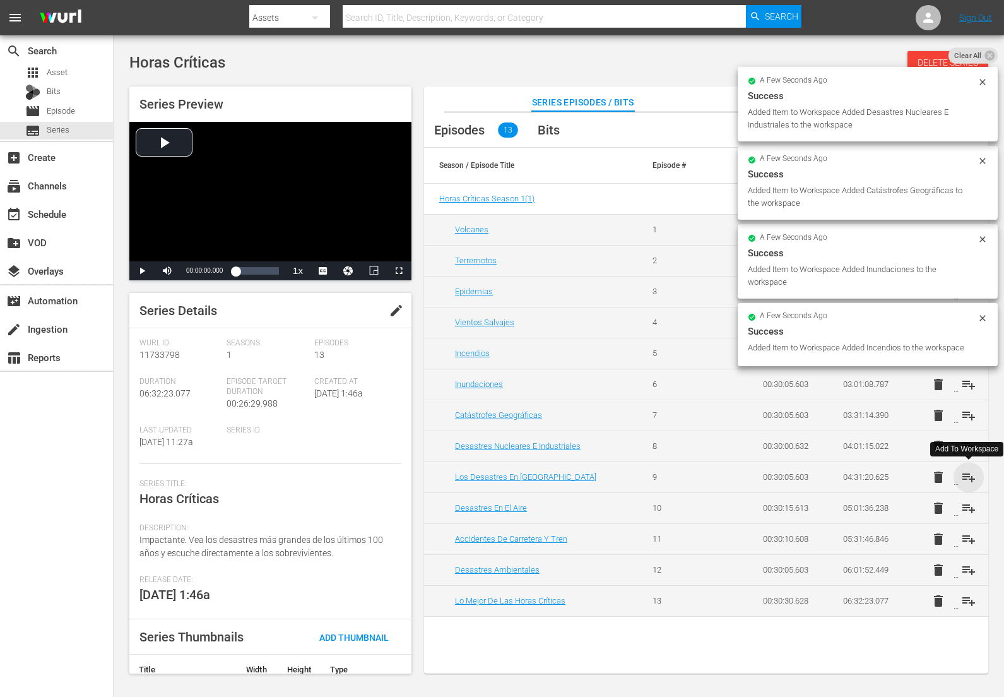
drag, startPoint x: 967, startPoint y: 472, endPoint x: 965, endPoint y: 488, distance: 16.5
click at [967, 472] on span "playlist_add" at bounding box center [968, 477] width 15 height 15
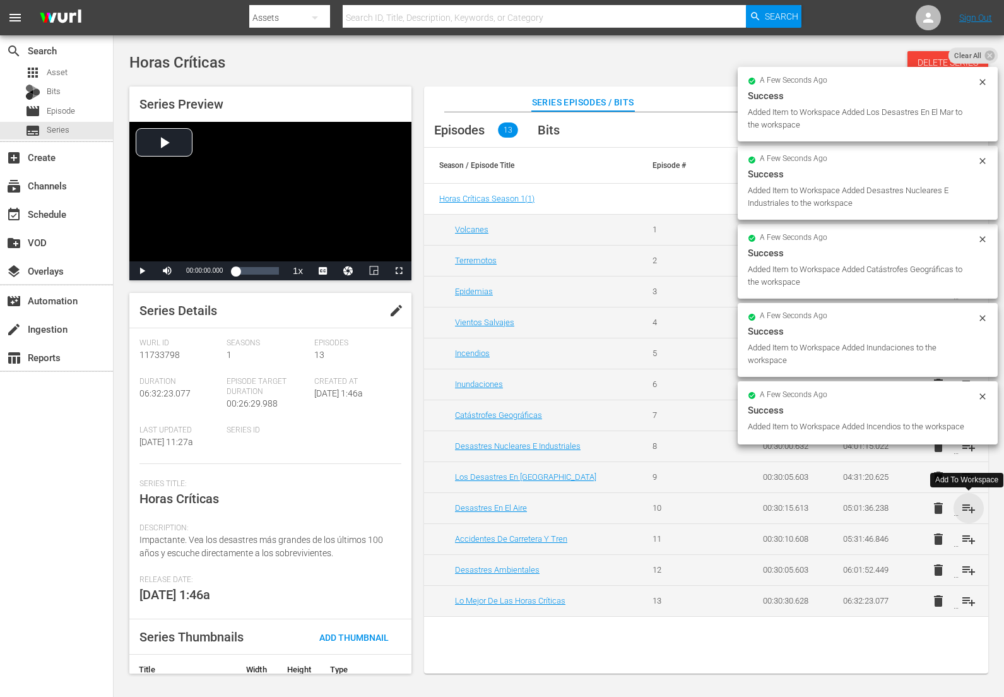
click at [966, 504] on span "playlist_add" at bounding box center [968, 508] width 15 height 15
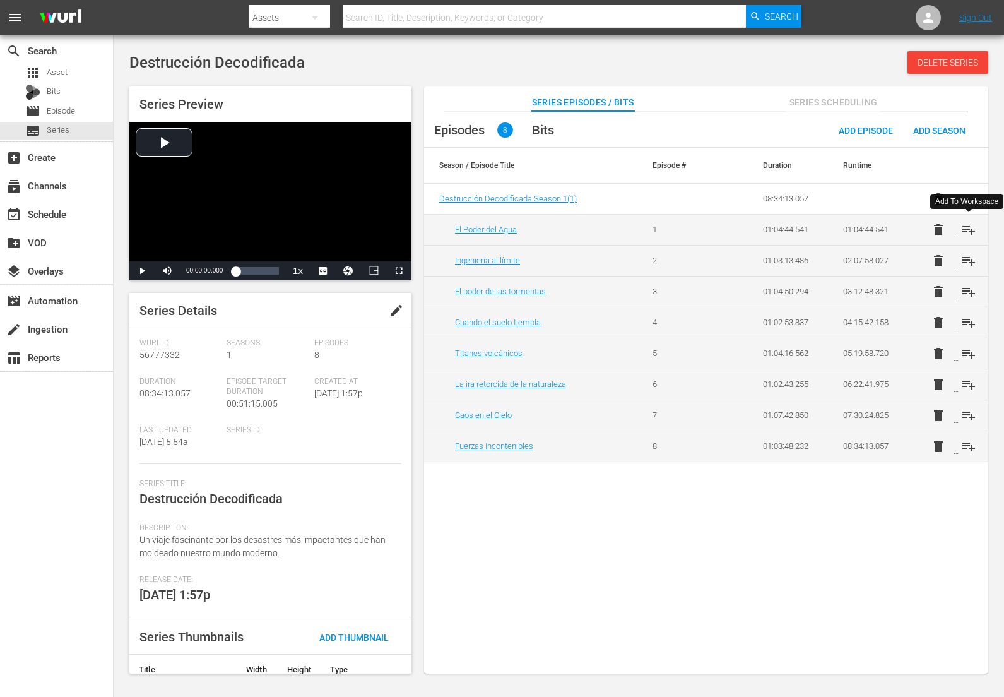
click at [969, 232] on span "playlist_add" at bounding box center [968, 229] width 15 height 15
click at [969, 262] on span "playlist_add" at bounding box center [968, 260] width 15 height 15
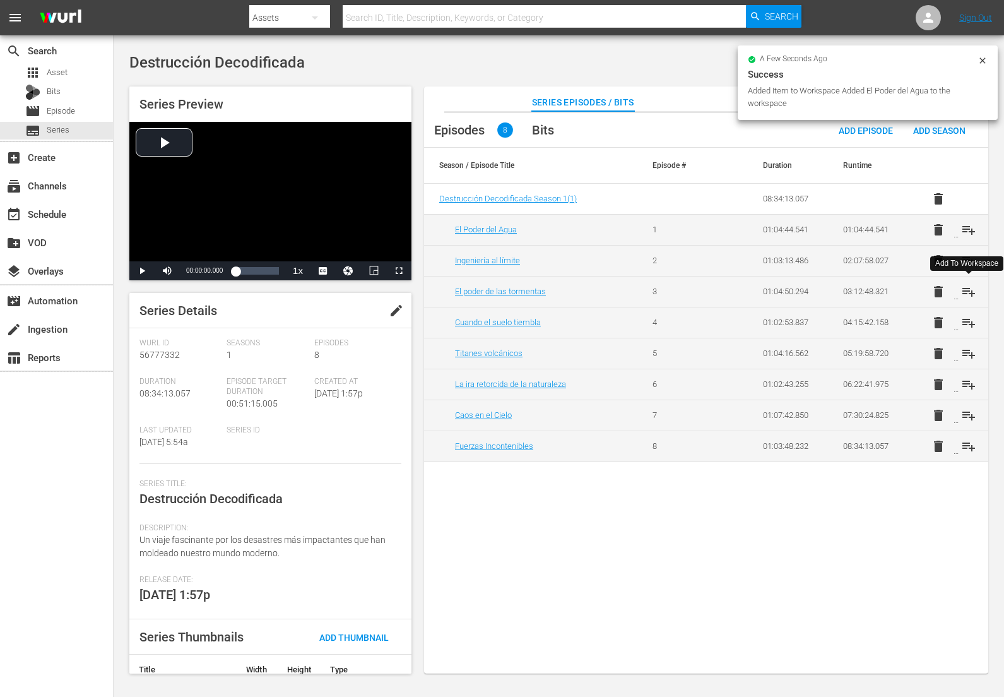
click at [967, 290] on span "playlist_add" at bounding box center [968, 291] width 15 height 15
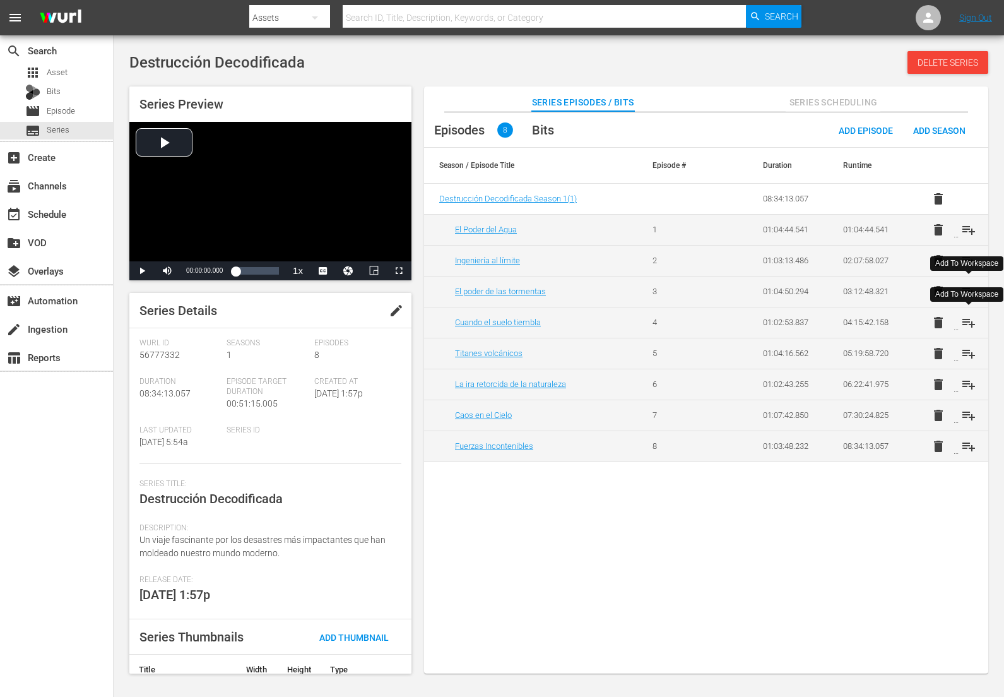
click at [971, 323] on span "playlist_add" at bounding box center [968, 322] width 15 height 15
click at [968, 348] on span "playlist_add" at bounding box center [968, 353] width 15 height 15
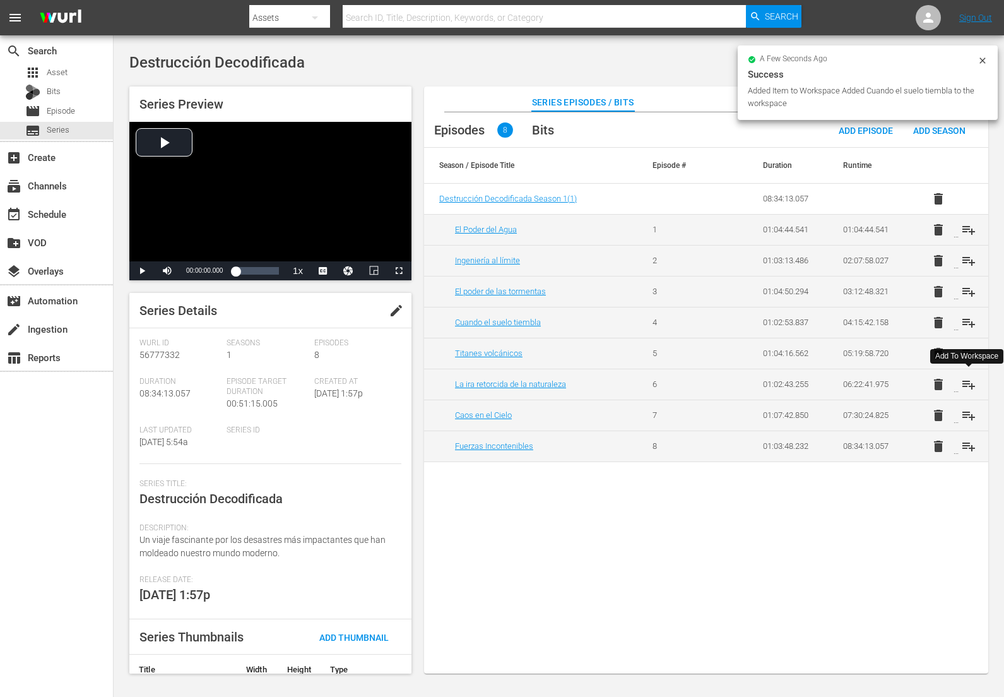
click at [970, 389] on span "playlist_add" at bounding box center [968, 384] width 15 height 15
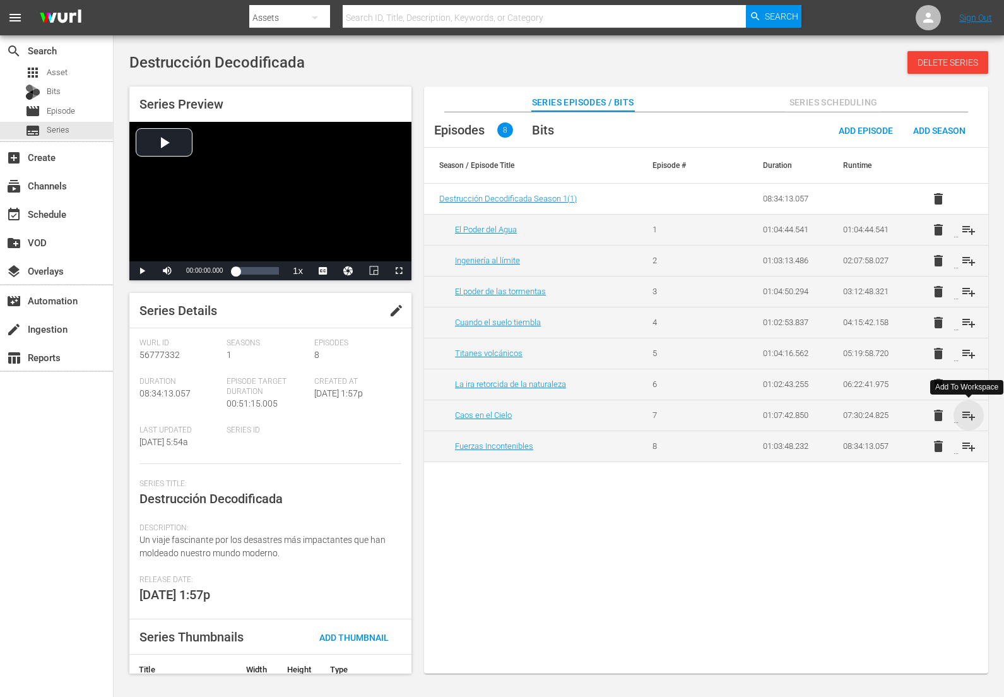
click at [967, 413] on span "playlist_add" at bounding box center [968, 415] width 15 height 15
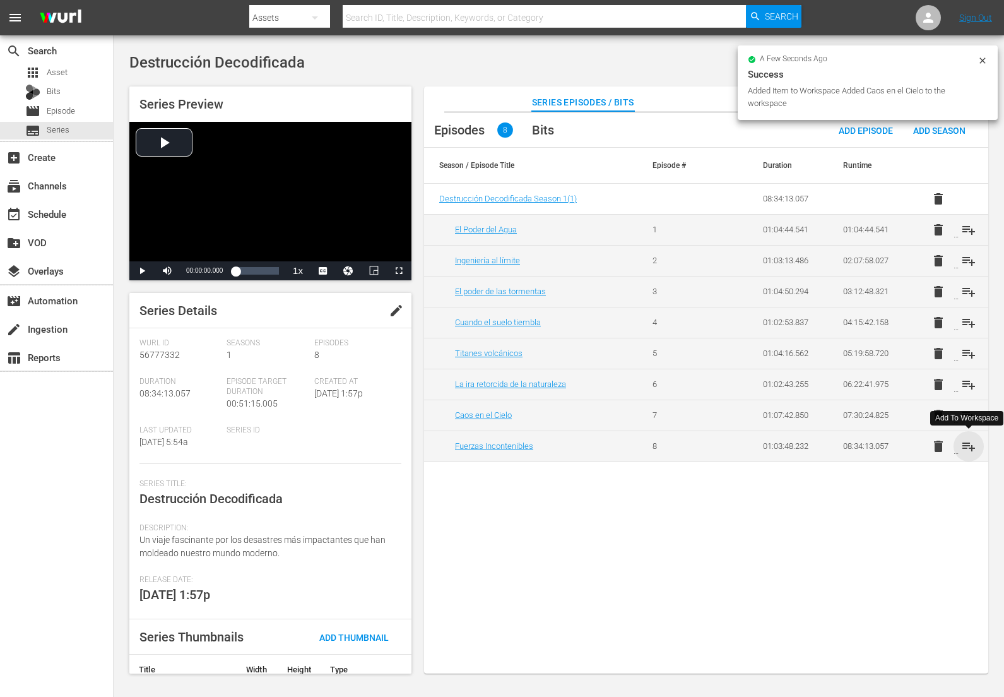
click at [970, 444] on span "playlist_add" at bounding box center [968, 446] width 15 height 15
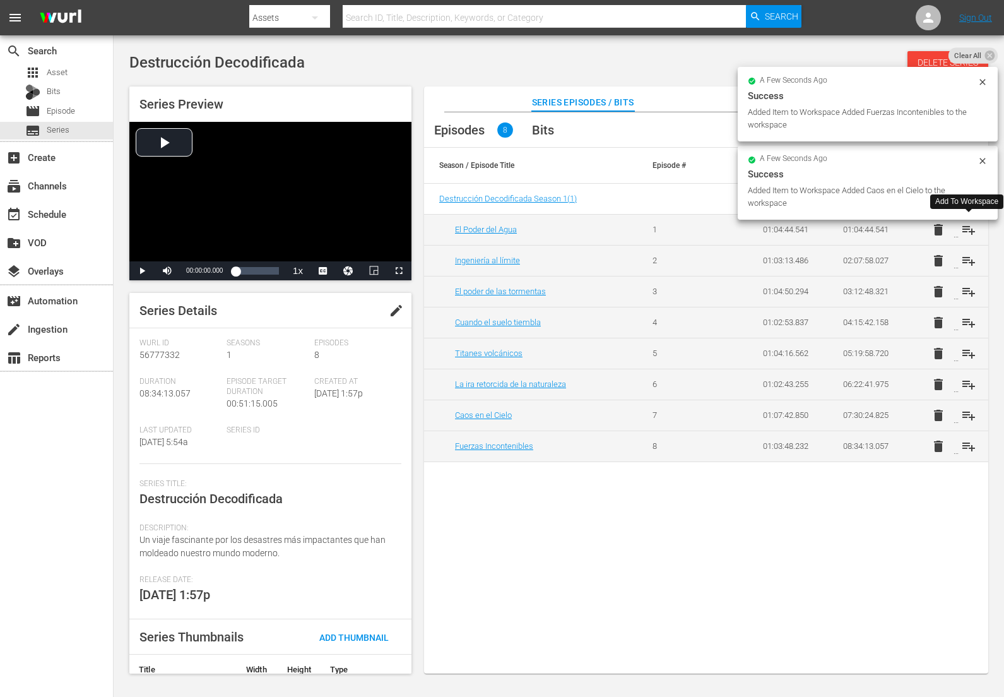
click at [968, 230] on span "playlist_add" at bounding box center [968, 229] width 15 height 15
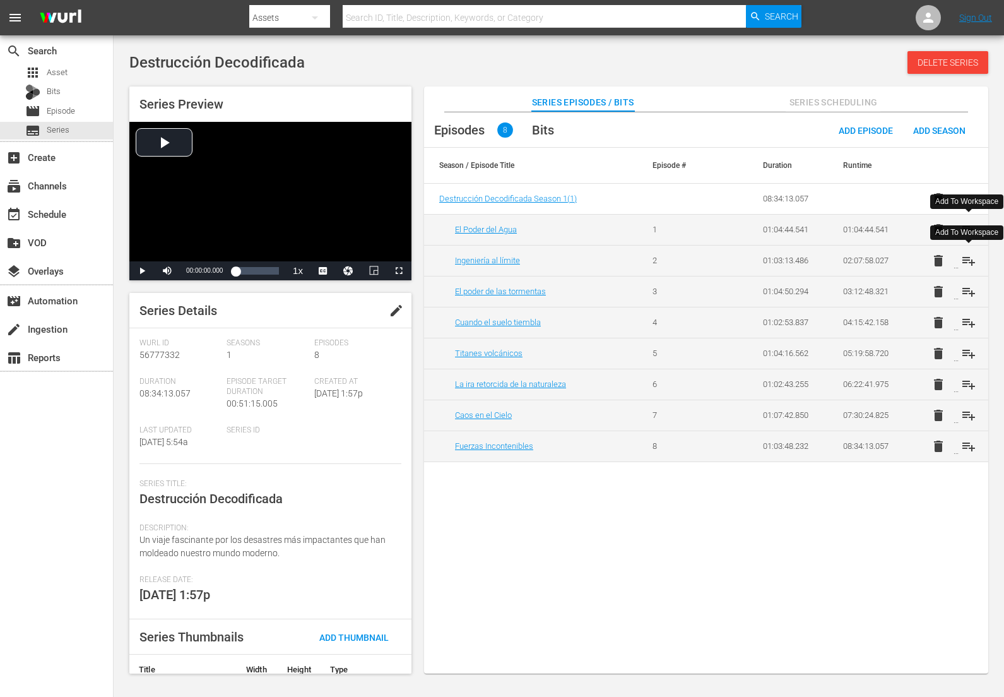
click at [971, 262] on span "playlist_add" at bounding box center [968, 260] width 15 height 15
click at [971, 291] on span "playlist_add" at bounding box center [968, 291] width 15 height 15
click at [970, 318] on span "playlist_add" at bounding box center [968, 322] width 15 height 15
click at [966, 354] on span "playlist_add" at bounding box center [968, 353] width 15 height 15
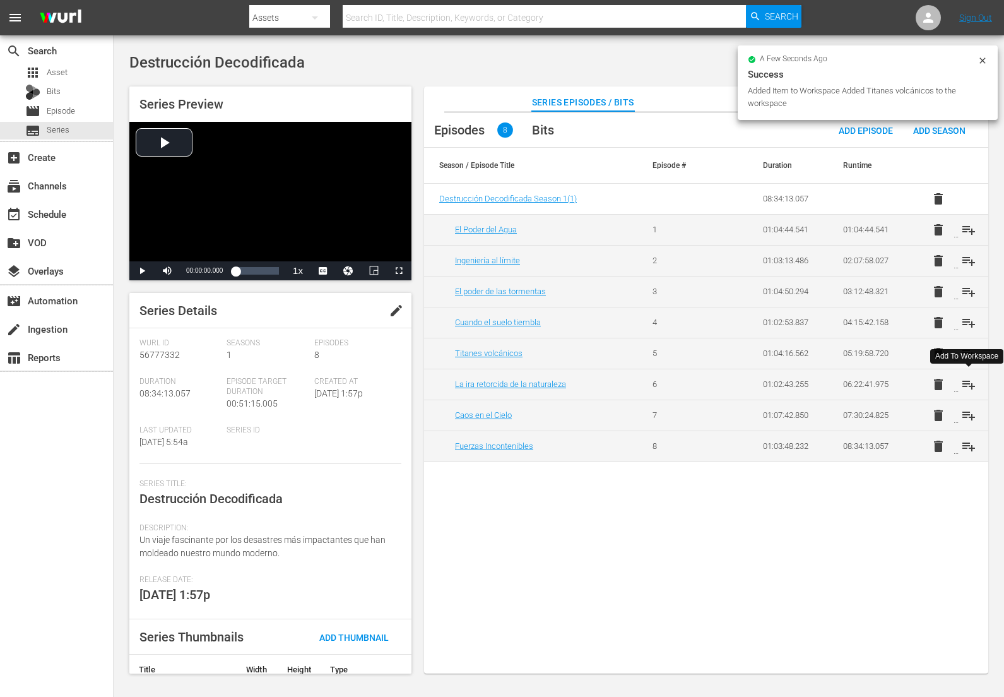
click at [965, 380] on span "playlist_add" at bounding box center [968, 384] width 15 height 15
click at [968, 413] on span "playlist_add" at bounding box center [968, 415] width 15 height 15
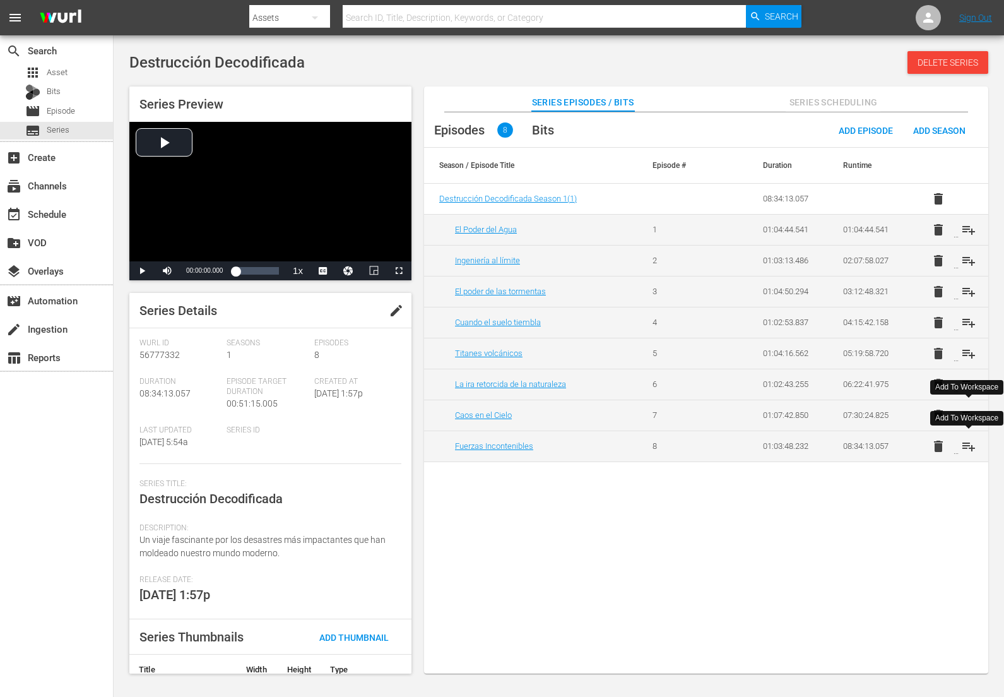
click at [972, 446] on span "playlist_add" at bounding box center [968, 446] width 15 height 15
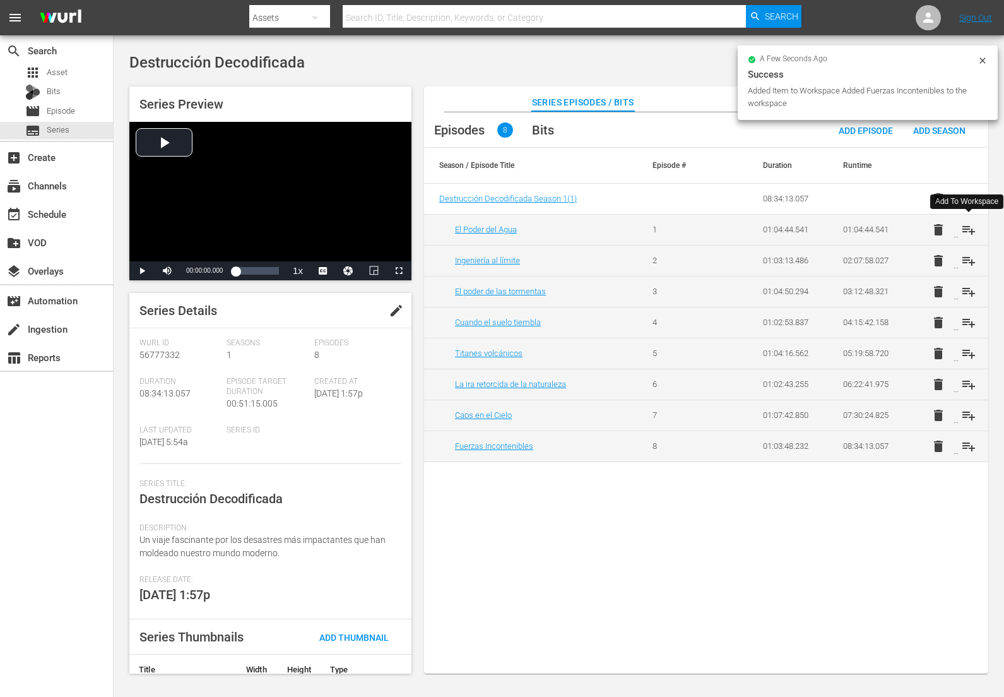
click at [968, 225] on span "playlist_add" at bounding box center [968, 229] width 15 height 15
click at [969, 257] on span "playlist_add" at bounding box center [968, 260] width 15 height 15
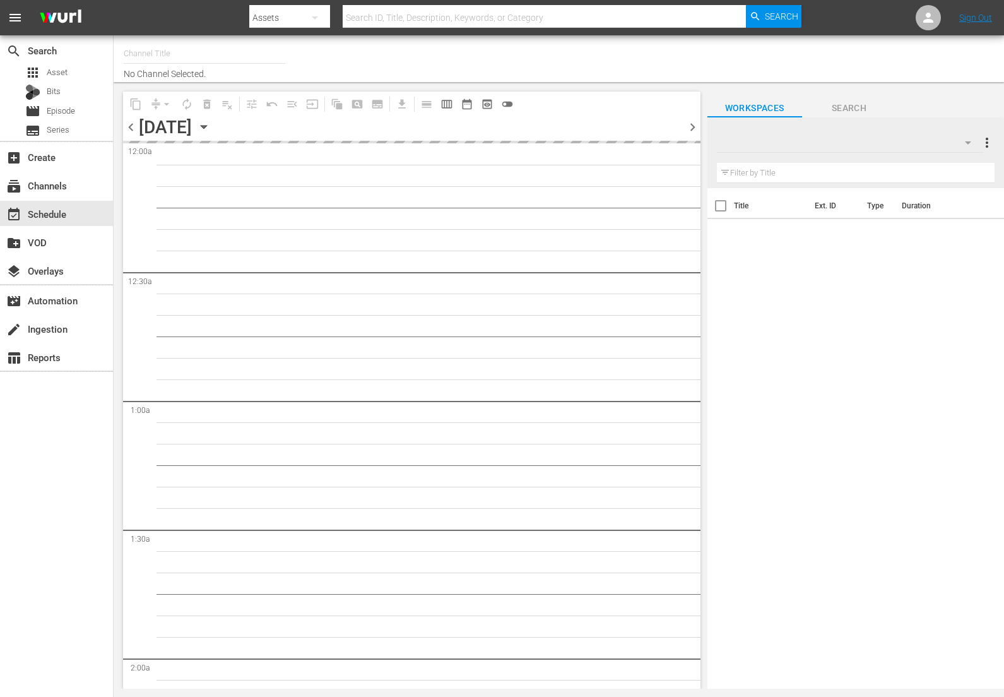
type input "DangerTV - Spanish (1318)"
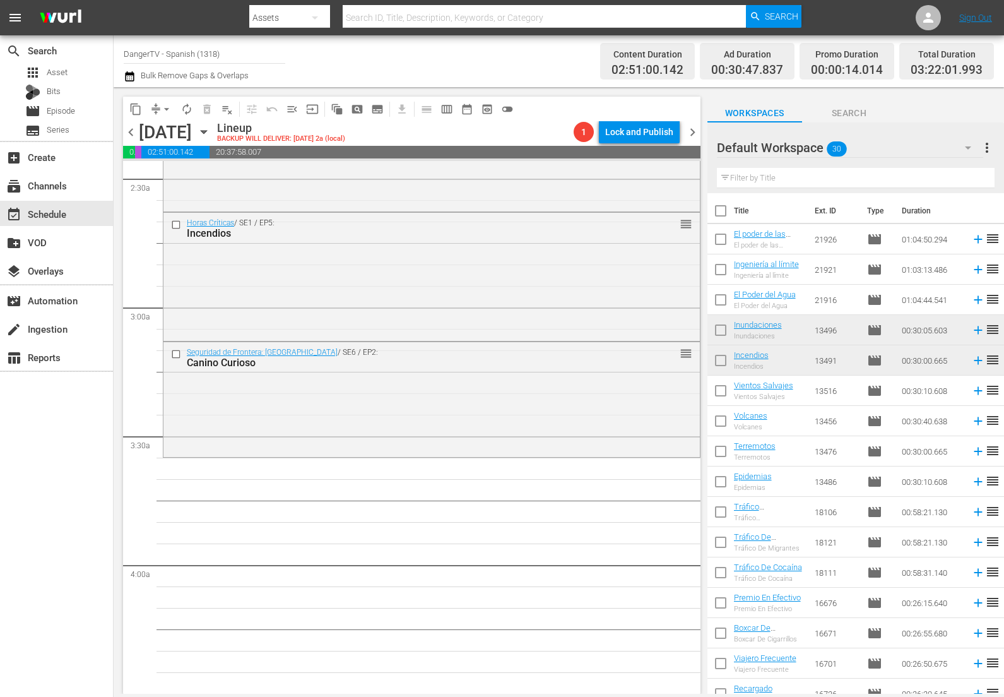
click at [723, 215] on input "checkbox" at bounding box center [721, 213] width 27 height 27
checkbox input "true"
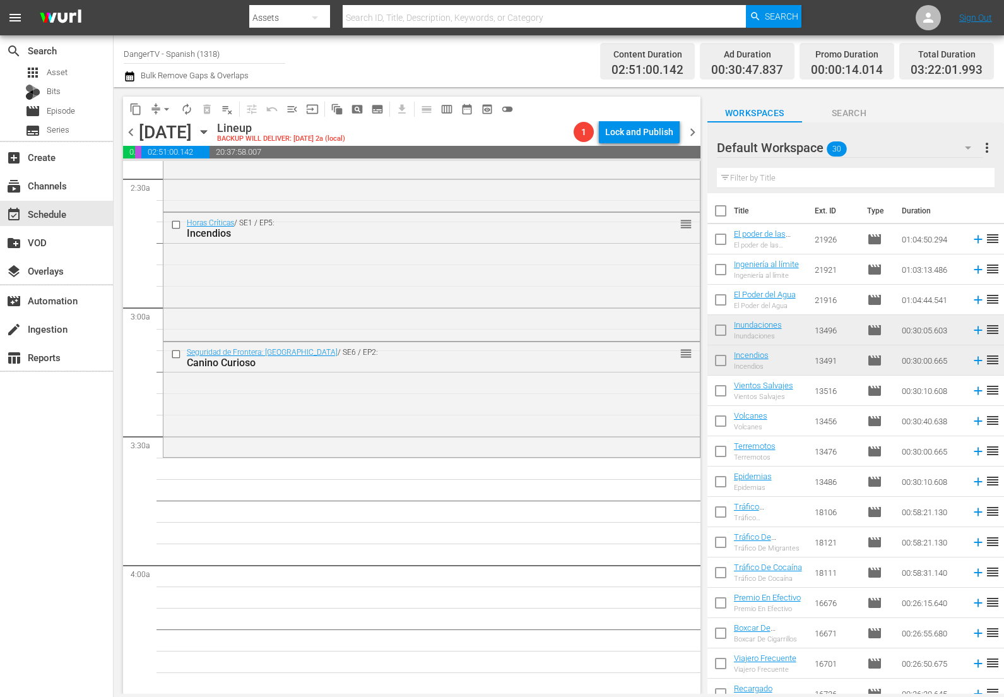
checkbox input "true"
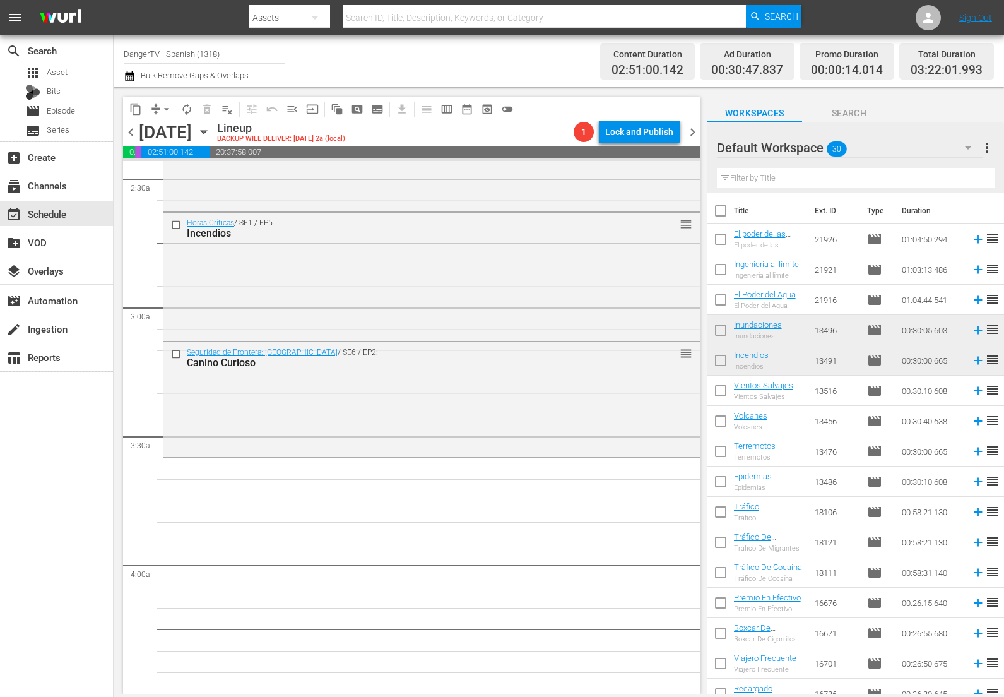
checkbox input "true"
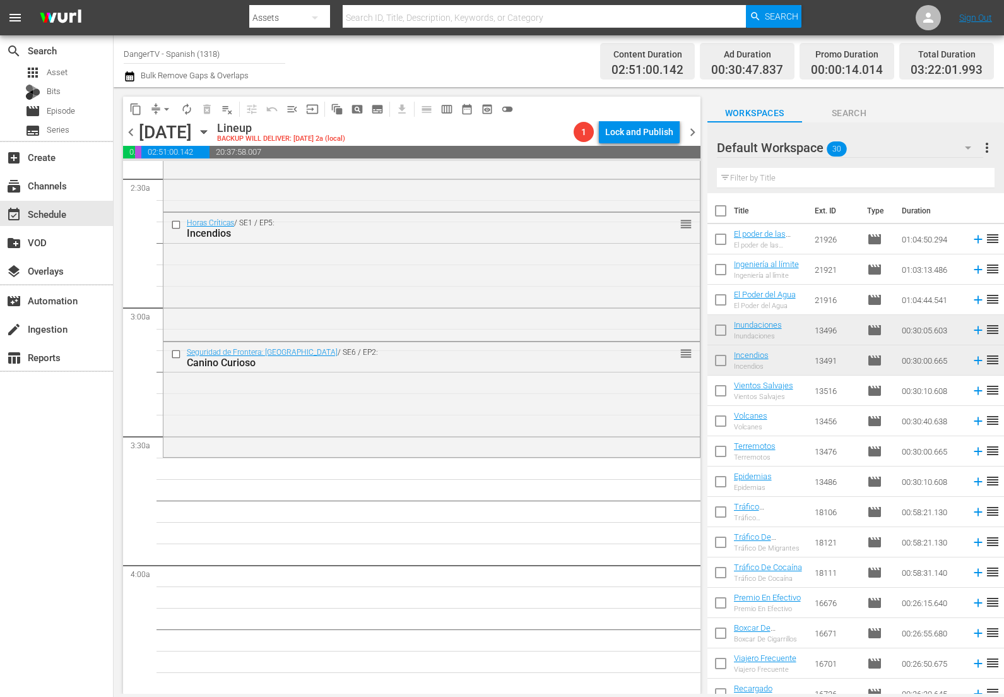
checkbox input "true"
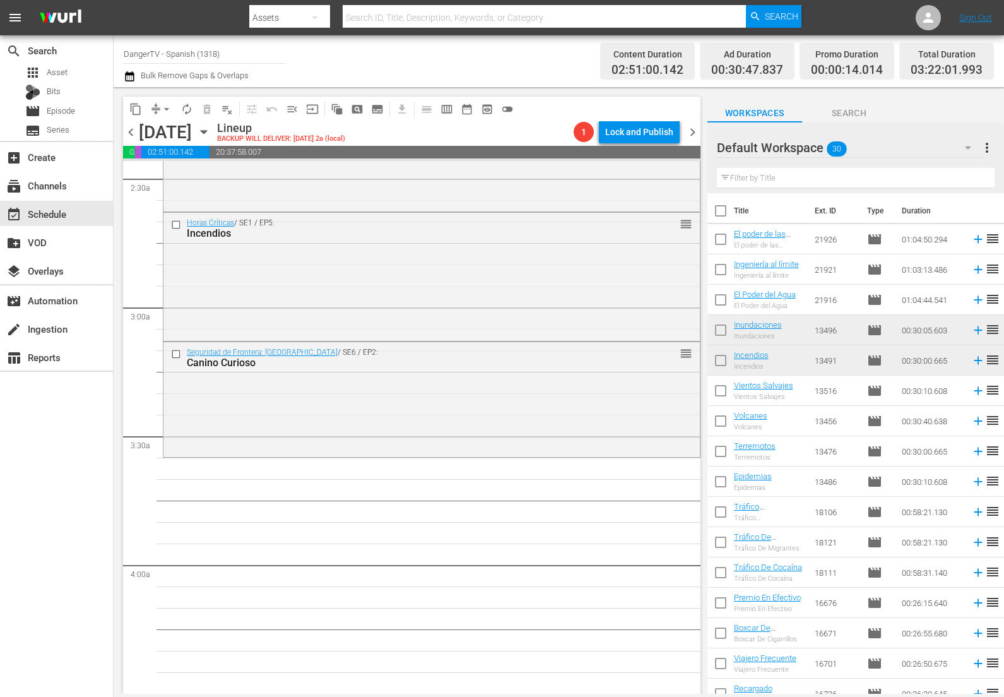
checkbox input "true"
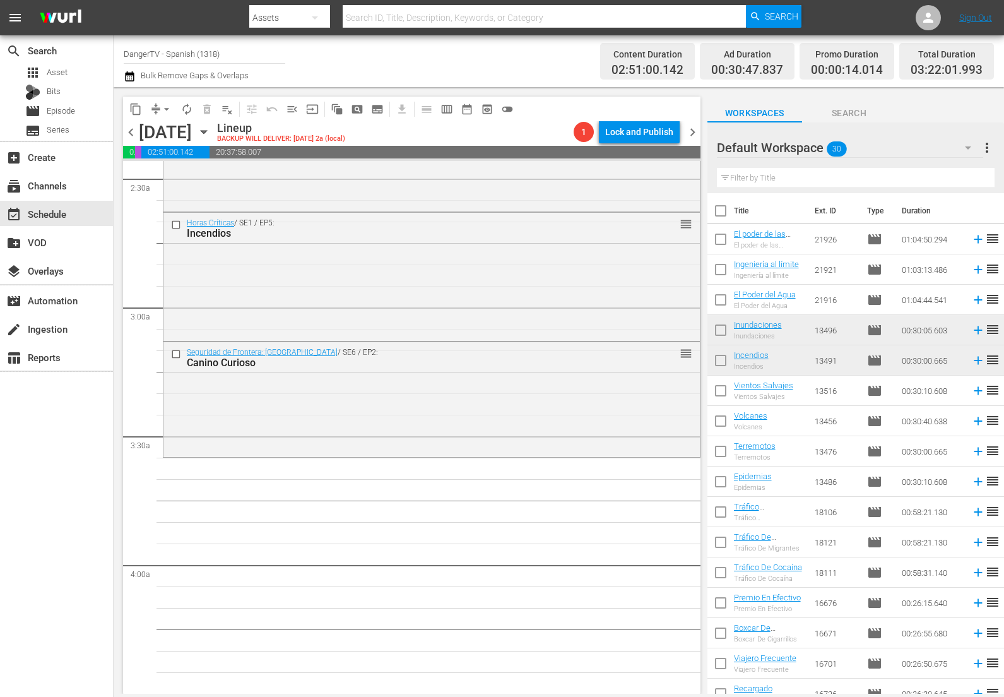
checkbox input "true"
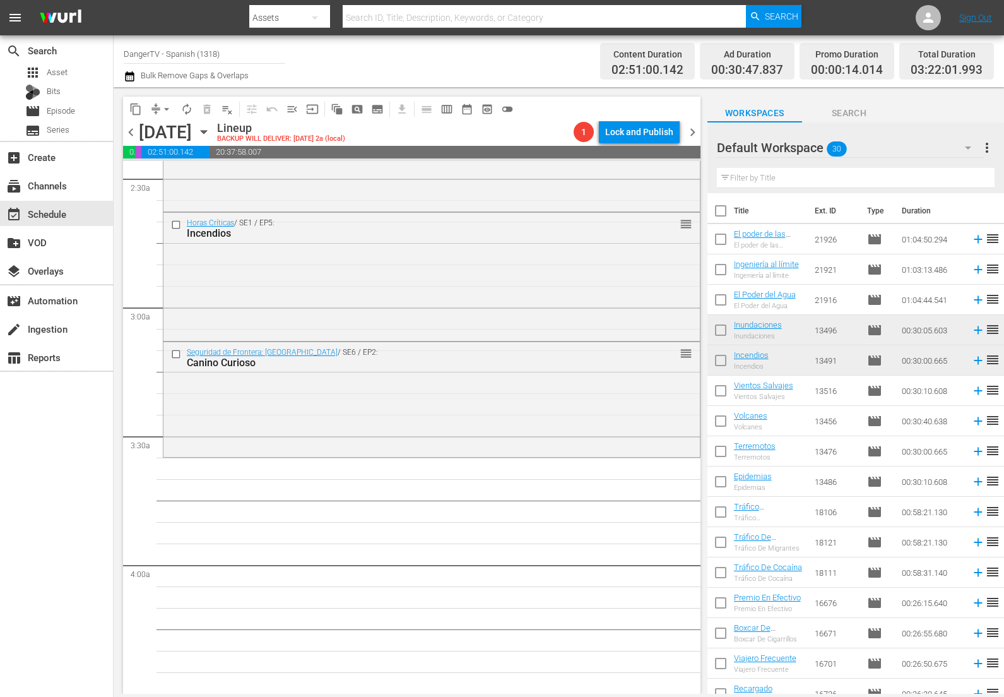
checkbox input "true"
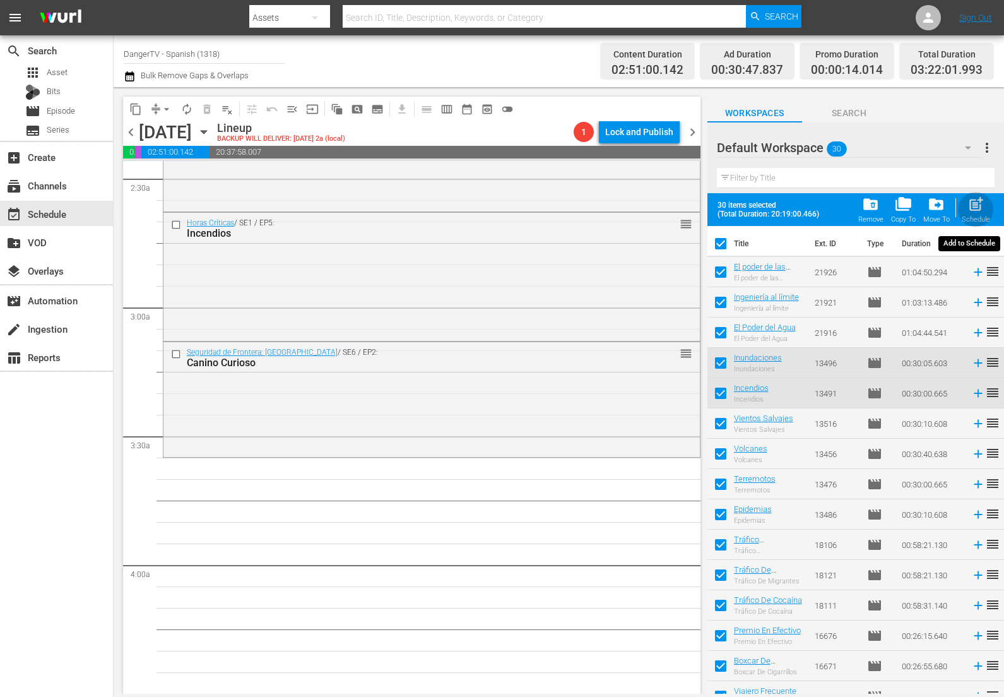
click at [980, 208] on span "post_add" at bounding box center [976, 204] width 17 height 17
checkbox input "false"
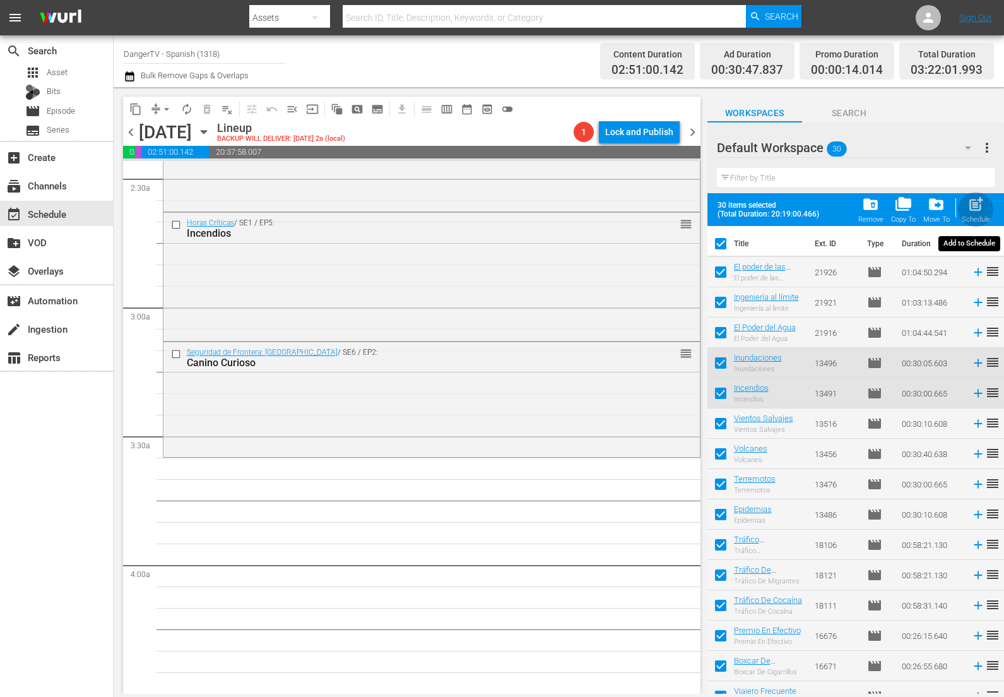
checkbox input "false"
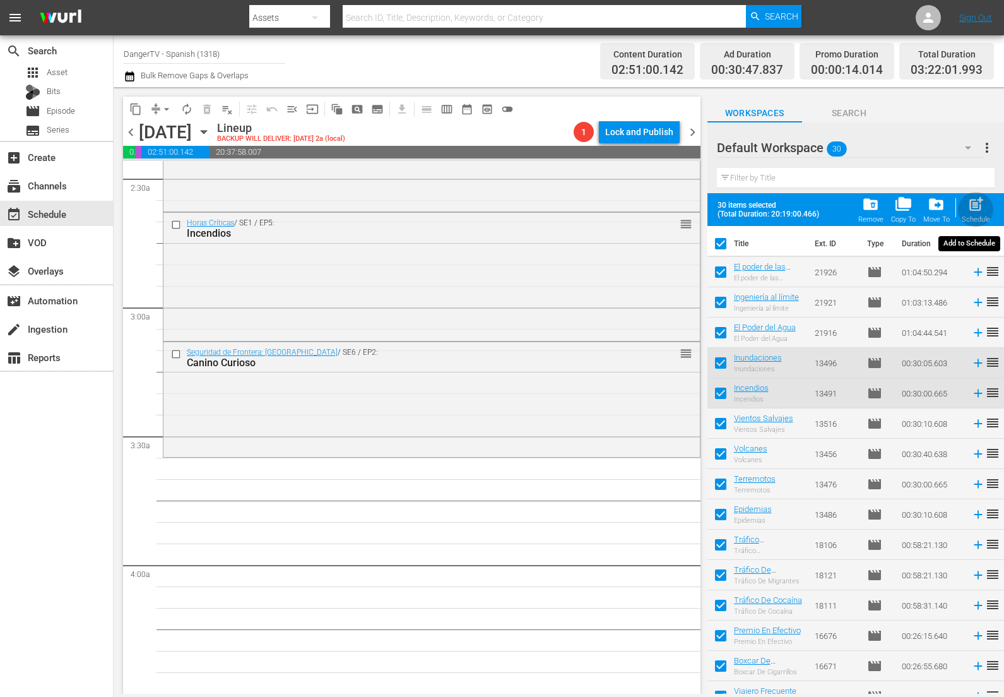
checkbox input "false"
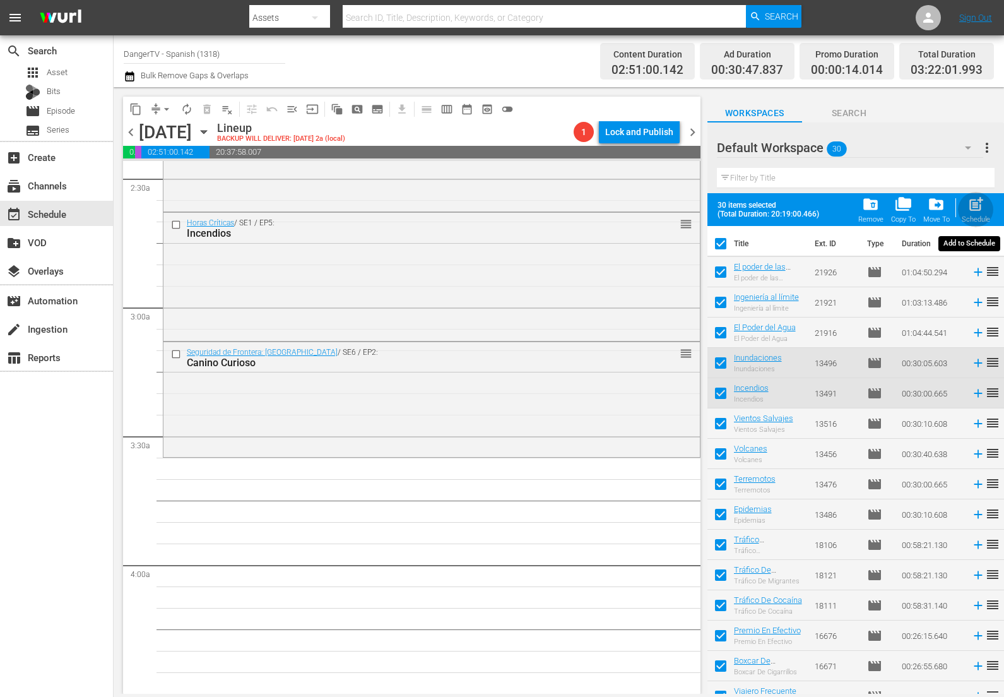
checkbox input "false"
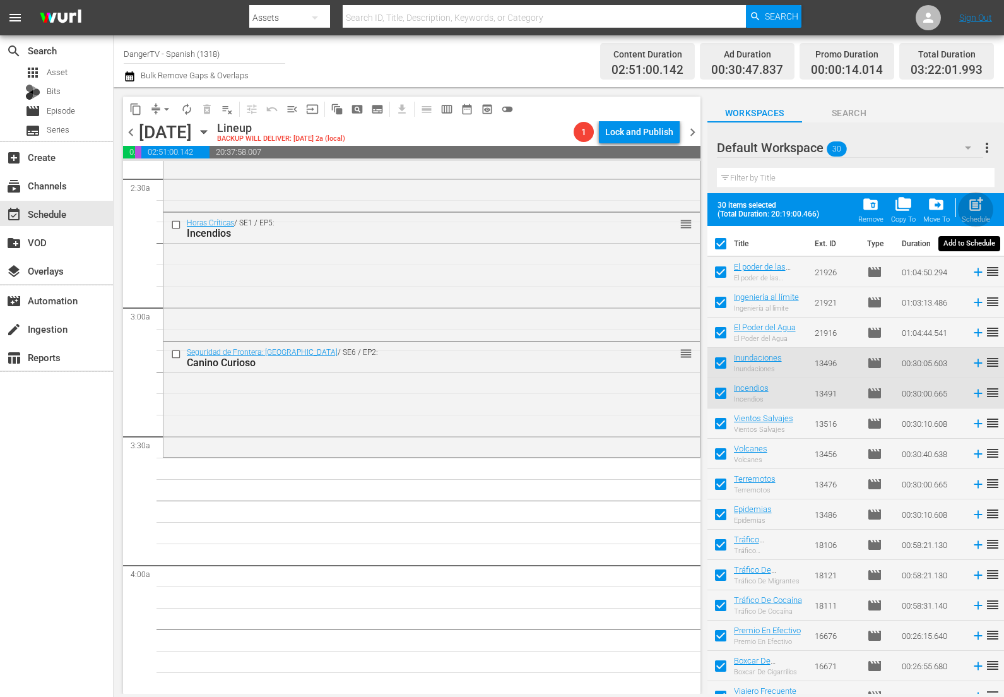
checkbox input "false"
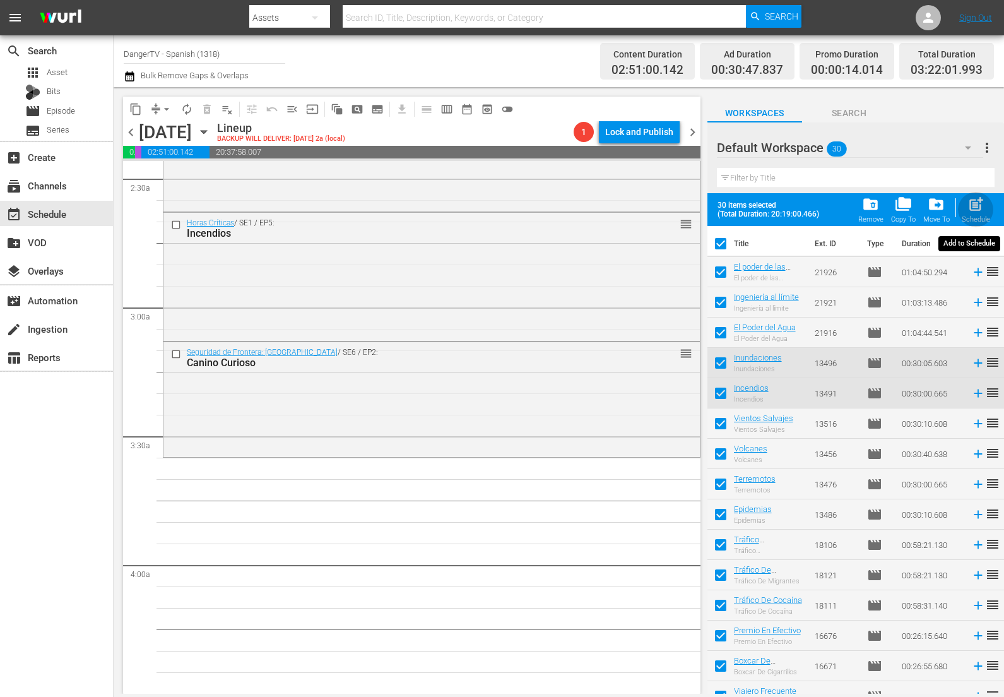
checkbox input "false"
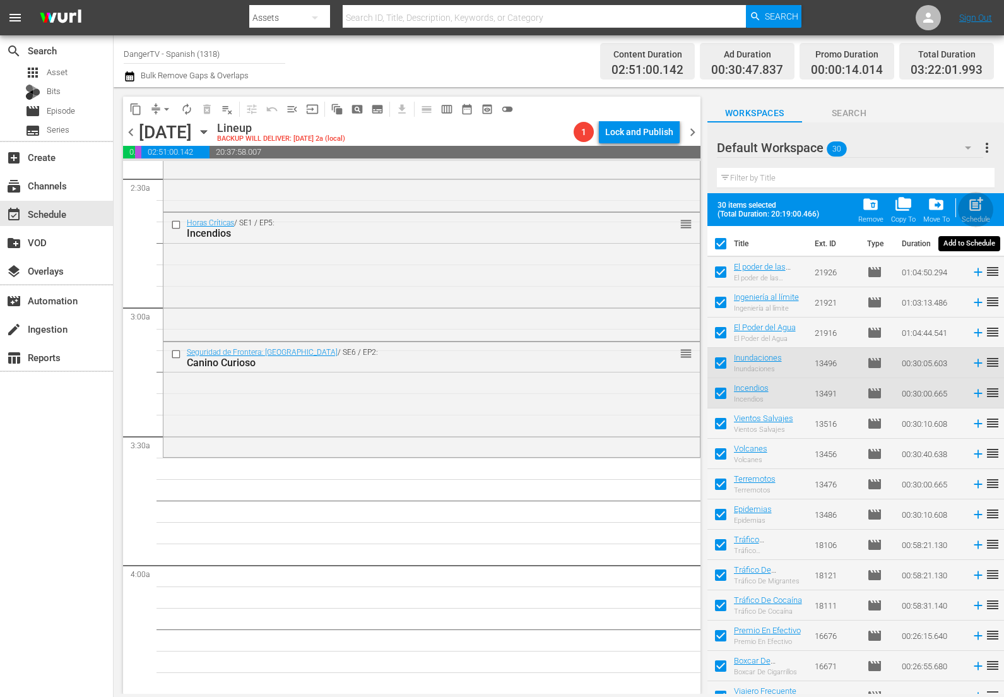
checkbox input "false"
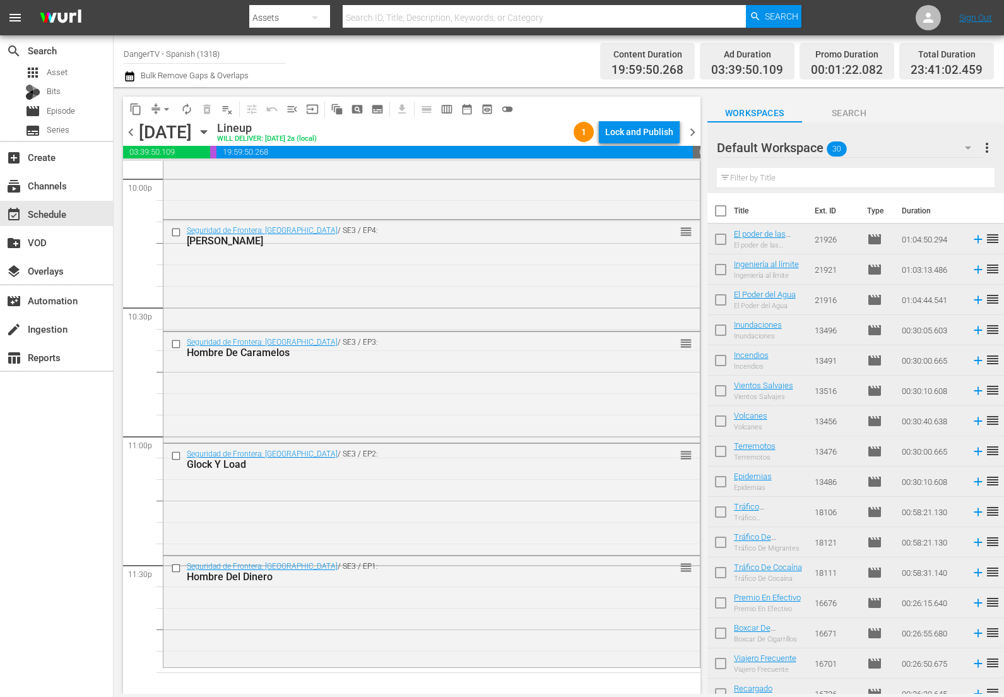
scroll to position [437, 0]
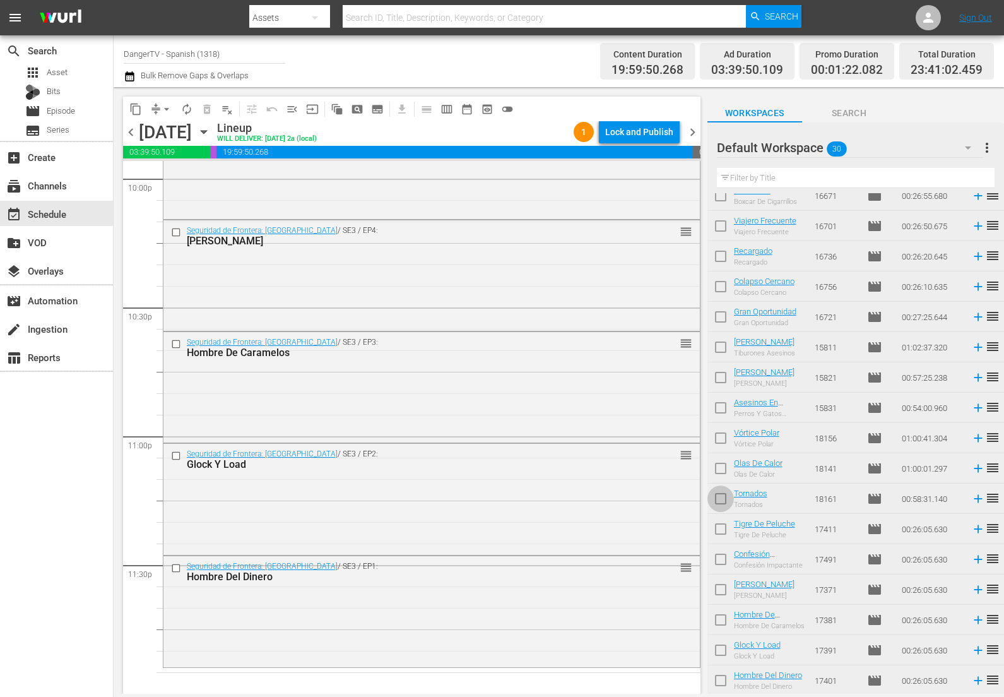
click at [720, 499] on input "checkbox" at bounding box center [721, 501] width 27 height 27
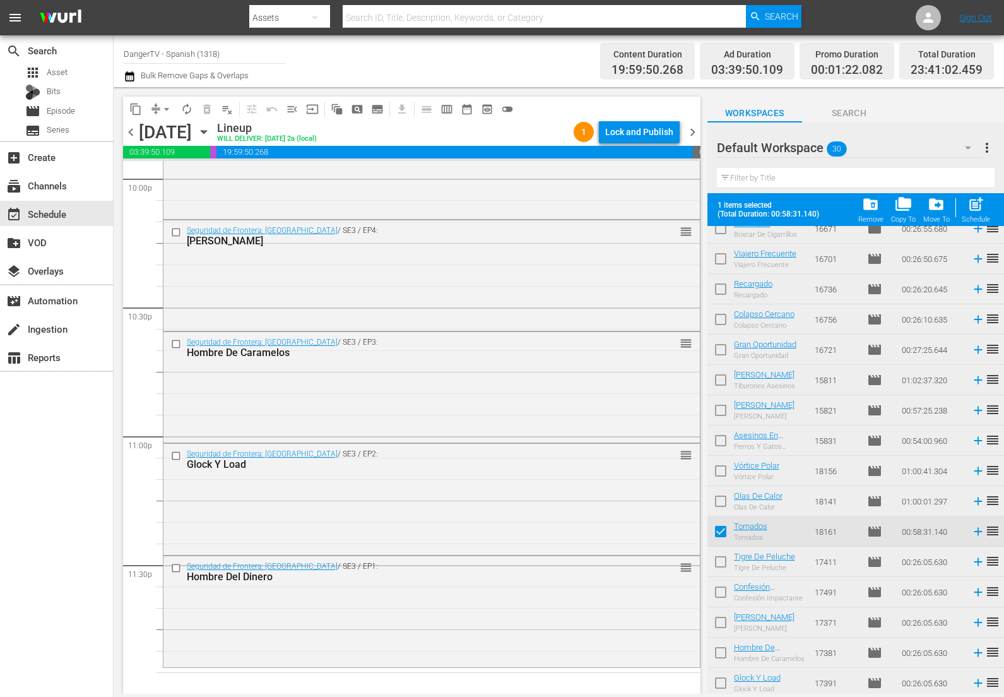
scroll to position [470, 0]
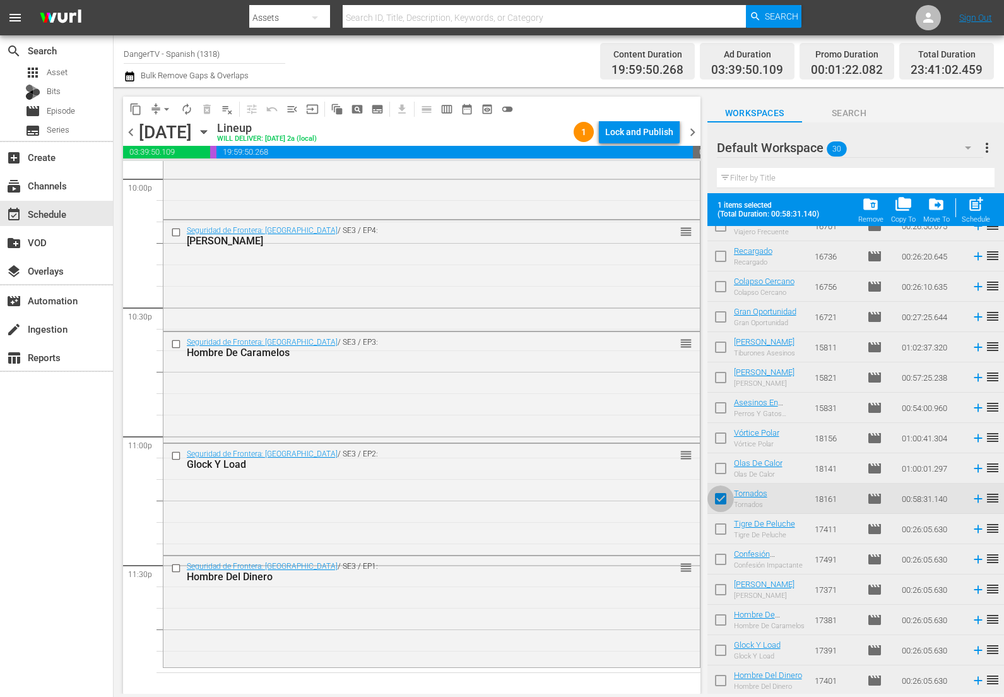
click at [721, 498] on input "checkbox" at bounding box center [721, 501] width 27 height 27
checkbox input "false"
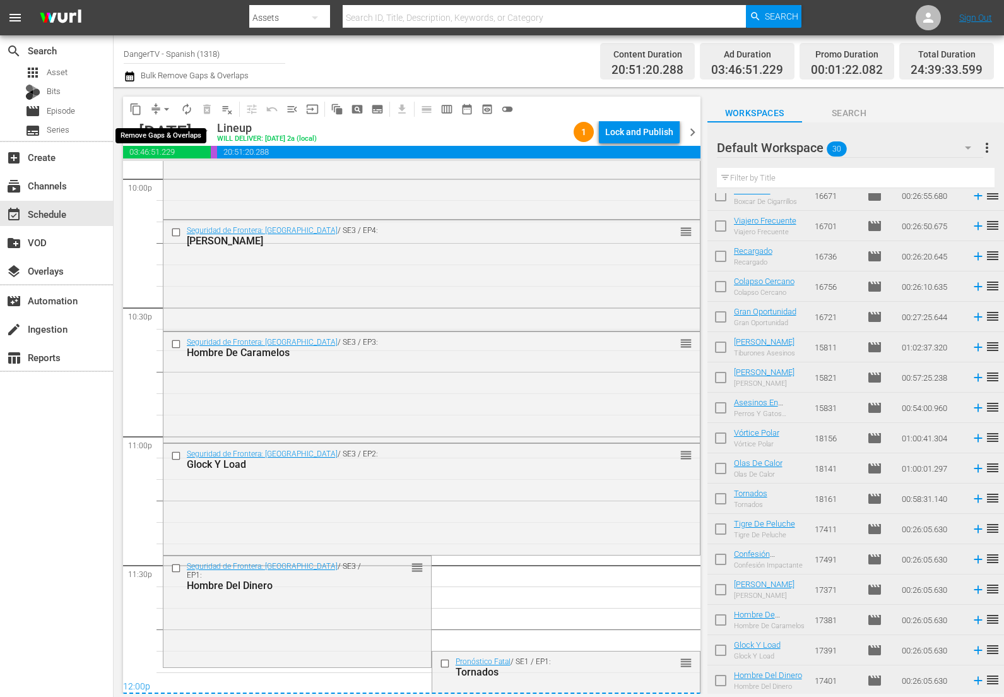
click at [167, 109] on span "arrow_drop_down" at bounding box center [166, 109] width 13 height 13
click at [180, 176] on li "Align to End of Previous Day" at bounding box center [167, 176] width 133 height 21
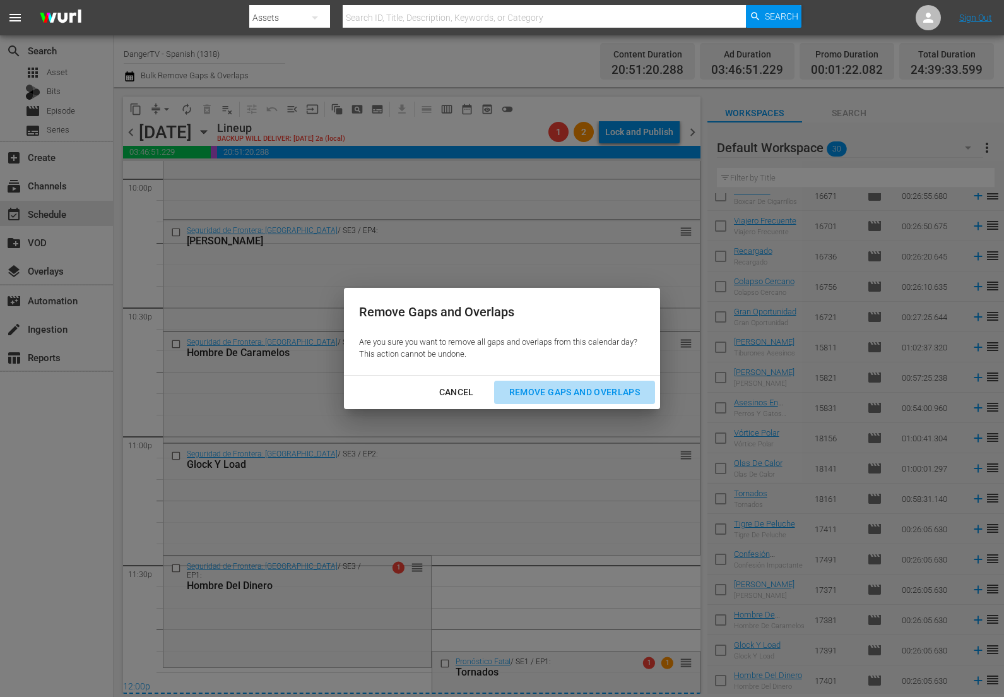
click at [585, 398] on div "Remove Gaps and Overlaps" at bounding box center [574, 392] width 151 height 16
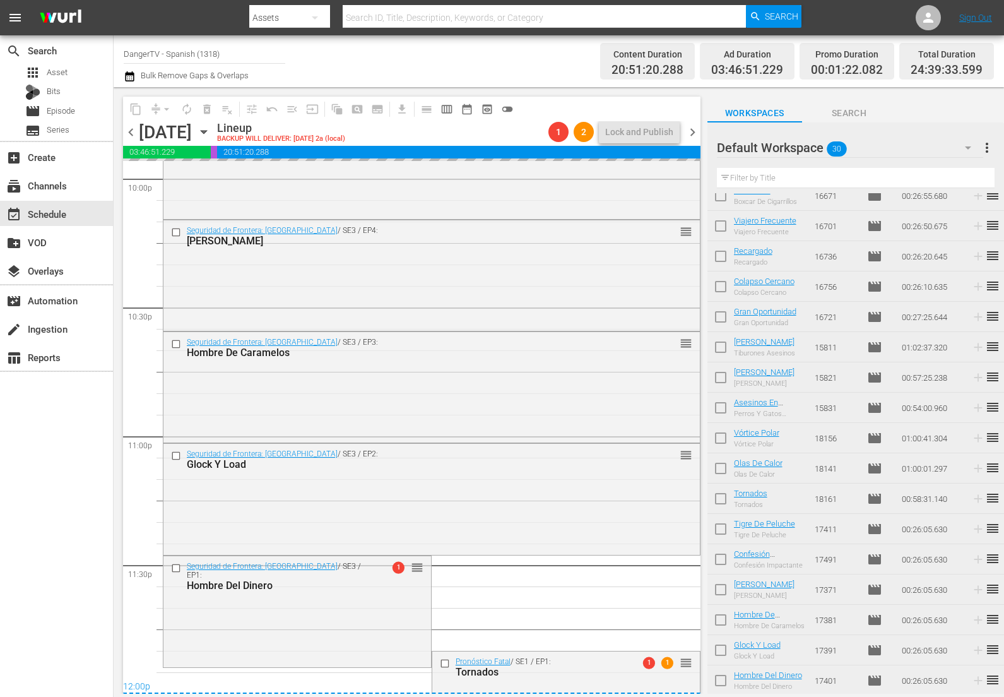
click at [723, 529] on input "checkbox" at bounding box center [721, 531] width 27 height 27
checkbox input "true"
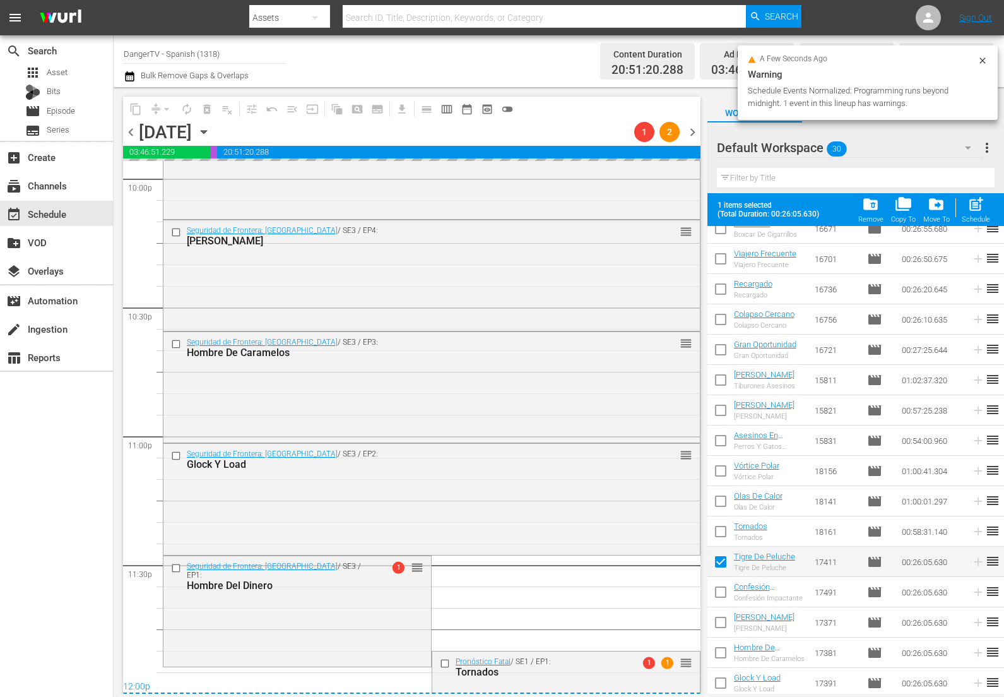
scroll to position [470, 0]
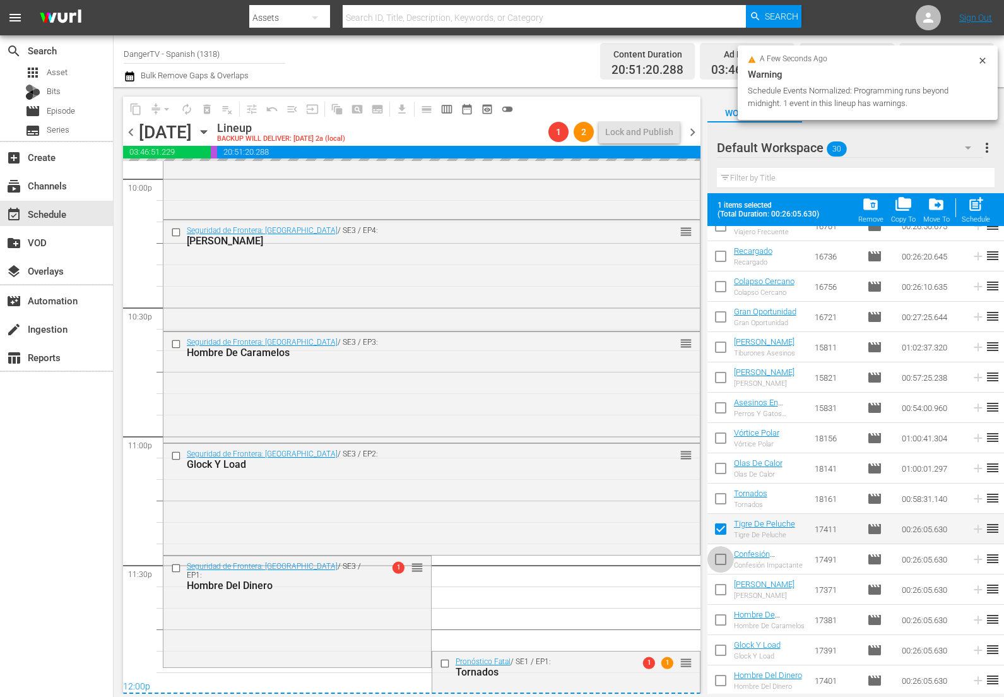
click at [722, 561] on input "checkbox" at bounding box center [721, 562] width 27 height 27
checkbox input "true"
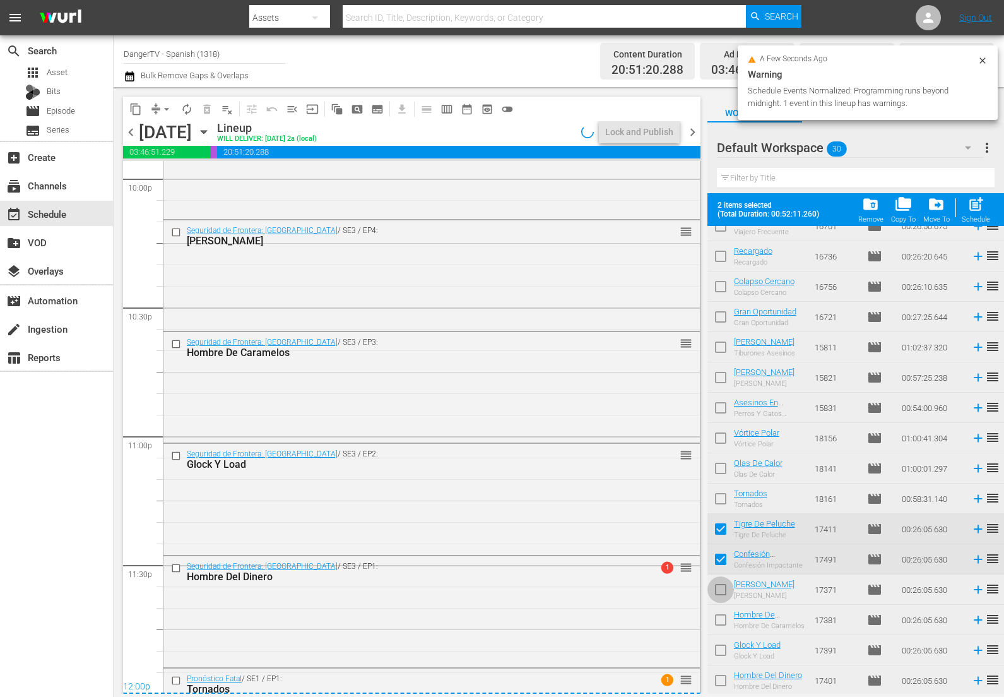
click at [722, 588] on input "checkbox" at bounding box center [721, 592] width 27 height 27
checkbox input "true"
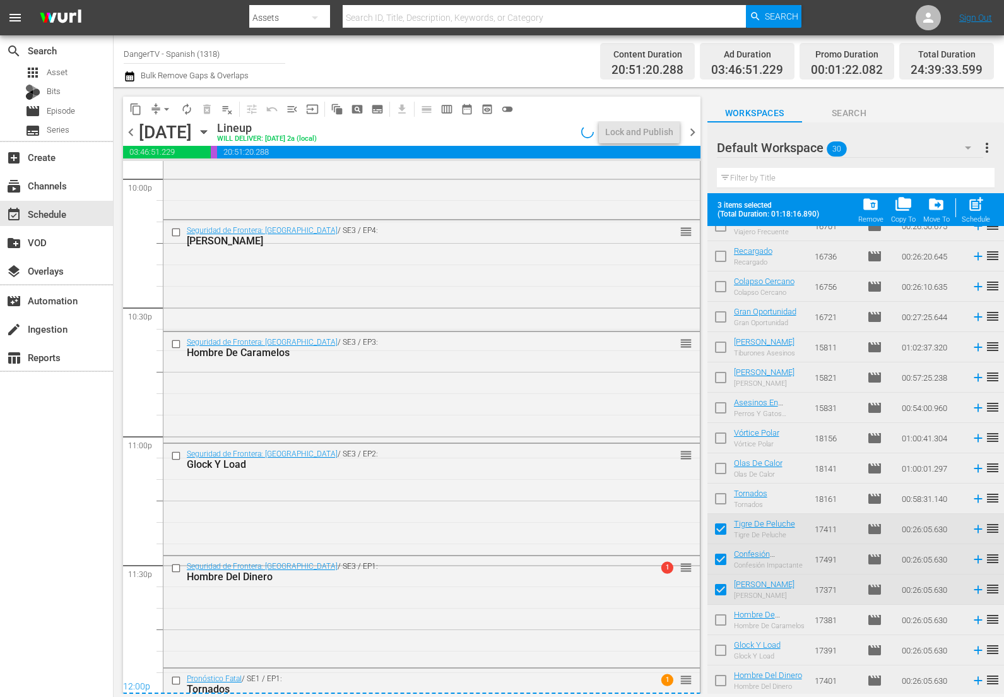
click at [718, 618] on input "checkbox" at bounding box center [721, 622] width 27 height 27
checkbox input "true"
click at [721, 653] on input "checkbox" at bounding box center [721, 653] width 27 height 27
checkbox input "true"
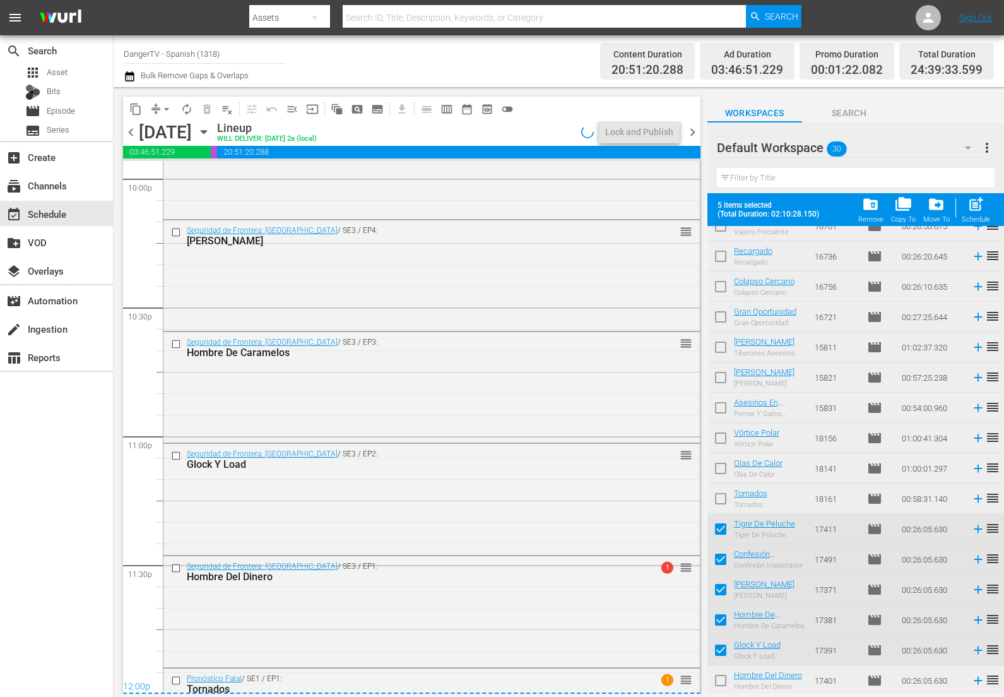
click at [720, 679] on input "checkbox" at bounding box center [721, 683] width 27 height 27
checkbox input "true"
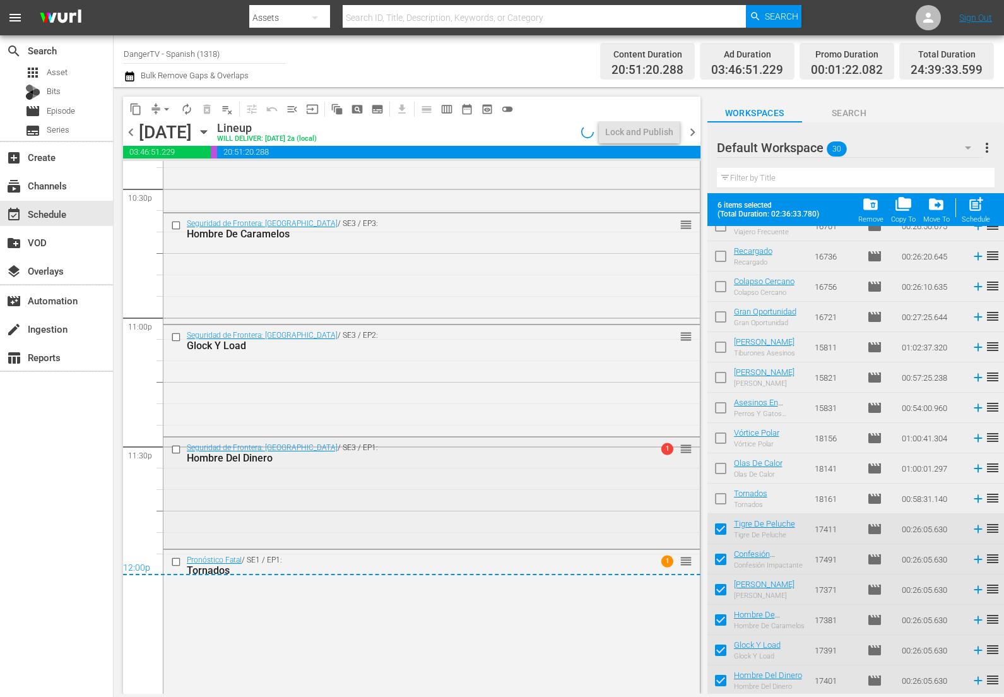
scroll to position [5874, 0]
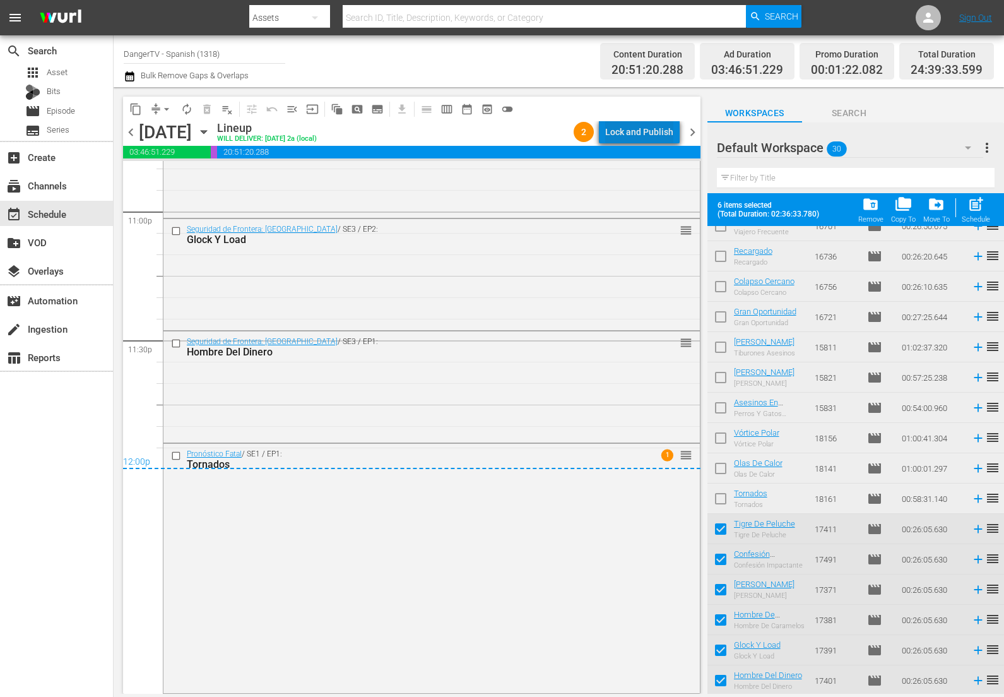
click at [653, 131] on div "Lock and Publish" at bounding box center [639, 132] width 68 height 23
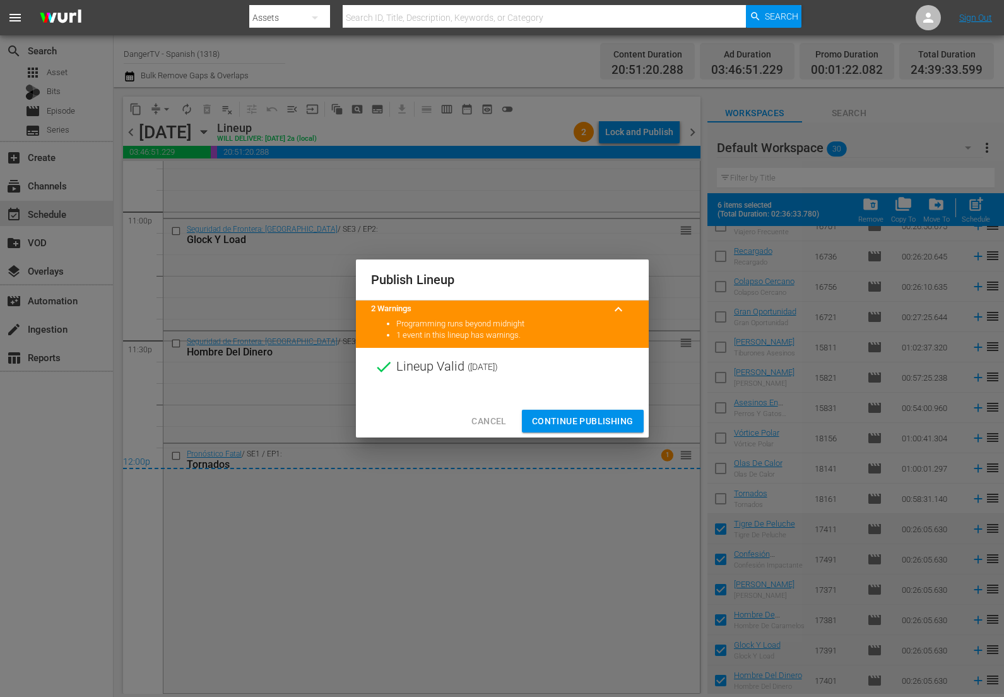
click at [581, 419] on span "Continue Publishing" at bounding box center [583, 422] width 102 height 16
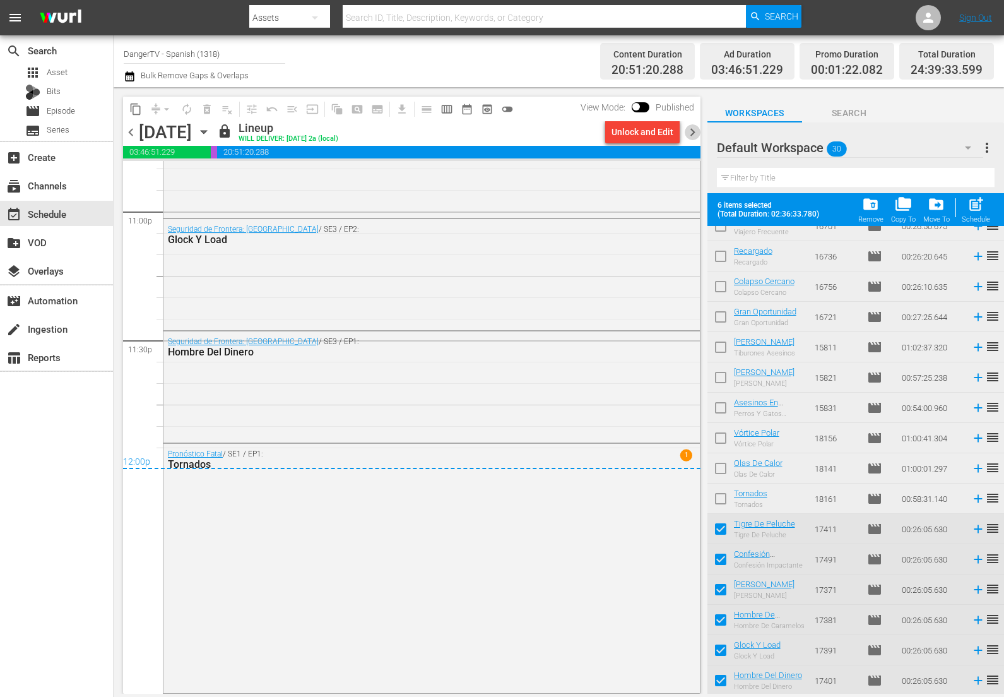
click at [691, 134] on span "chevron_right" at bounding box center [693, 132] width 16 height 16
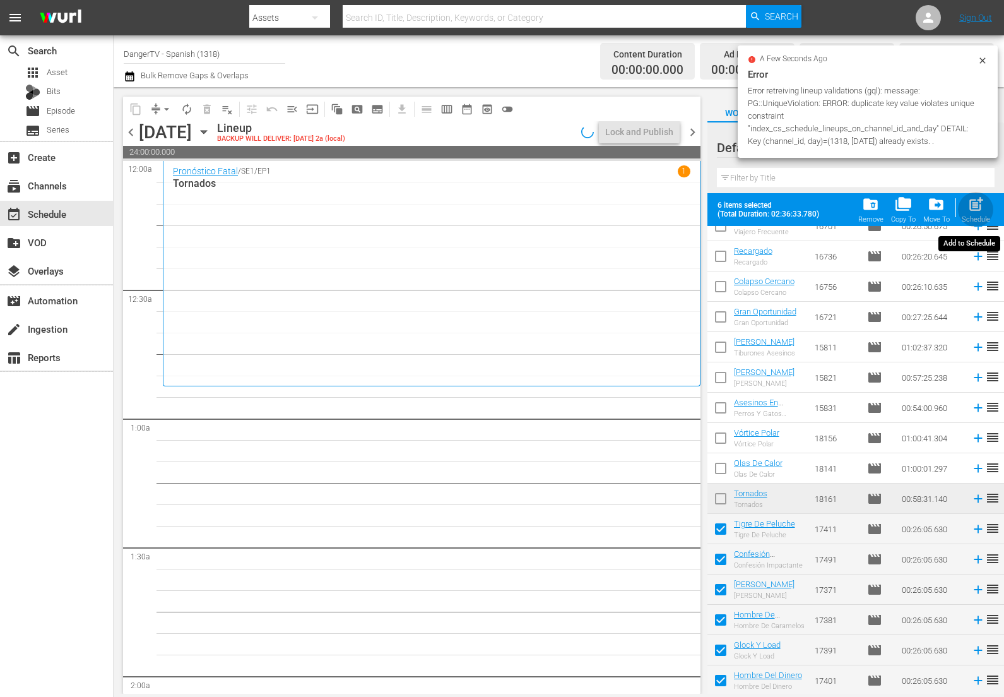
click at [977, 203] on span "post_add" at bounding box center [976, 204] width 17 height 17
checkbox input "false"
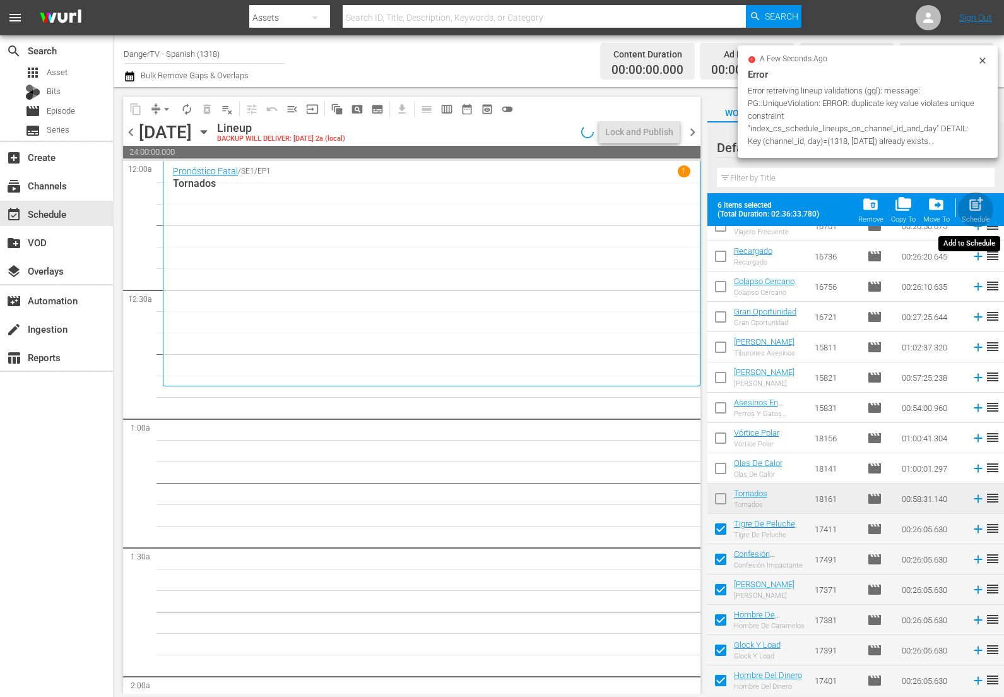
checkbox input "false"
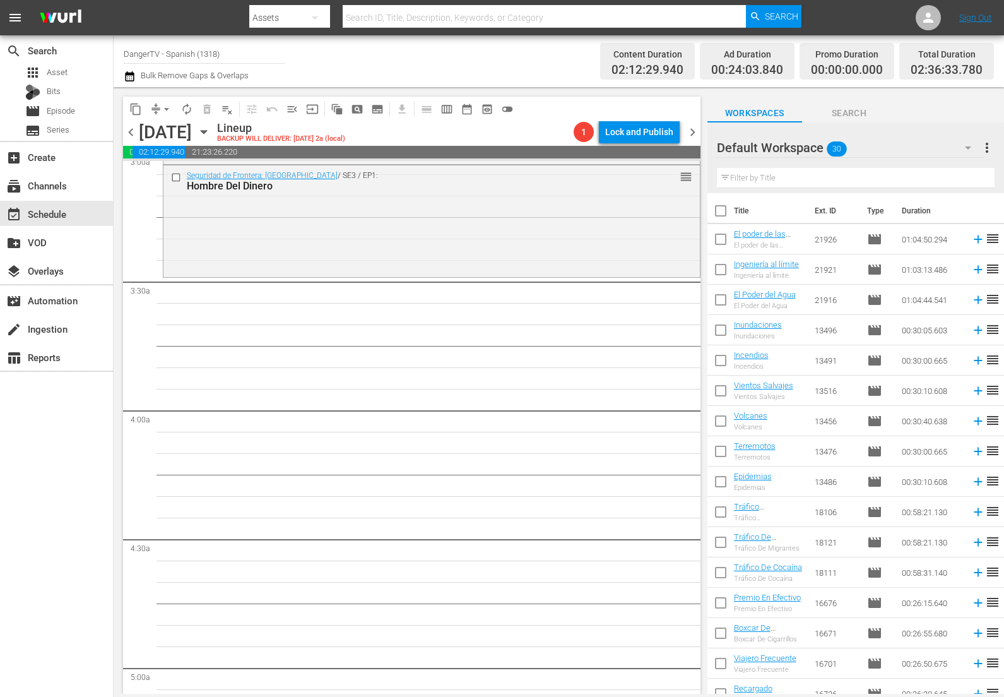
scroll to position [771, 0]
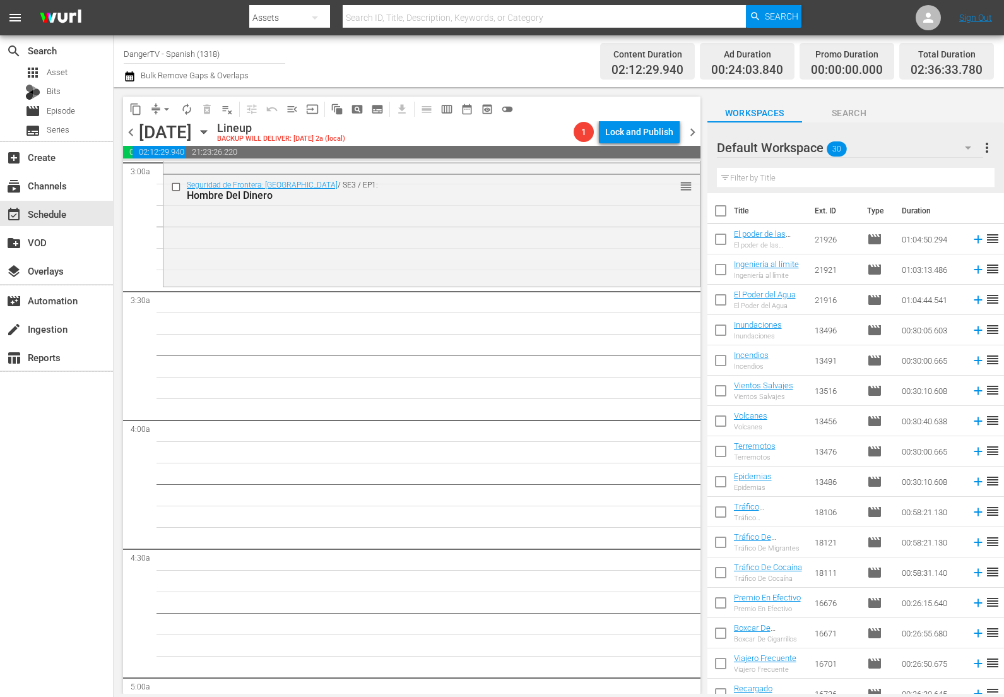
click at [718, 213] on input "checkbox" at bounding box center [721, 213] width 27 height 27
checkbox input "true"
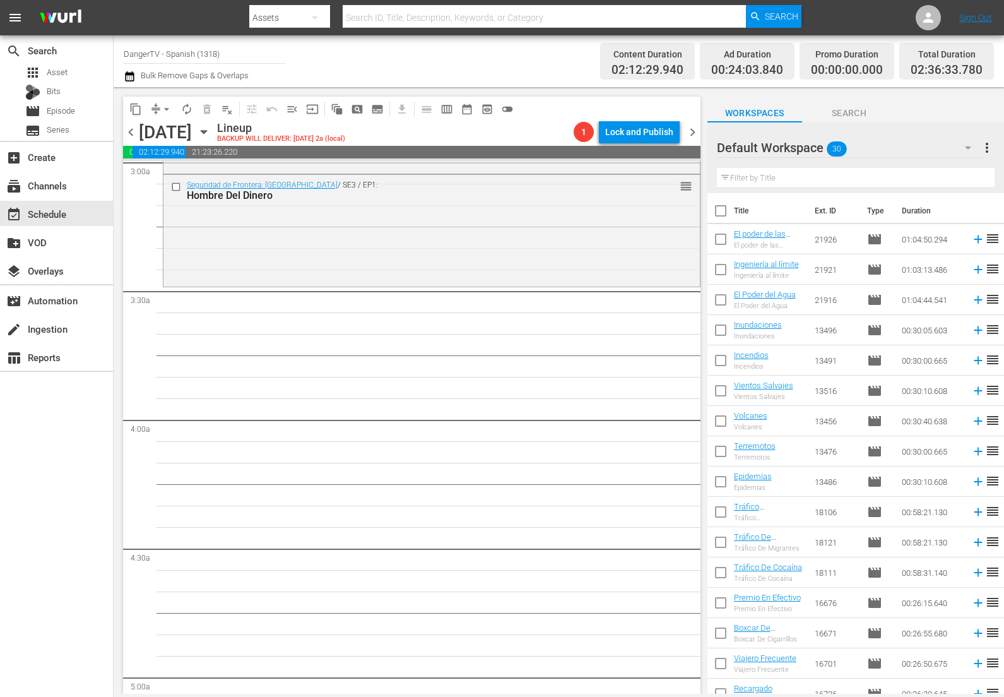
checkbox input "true"
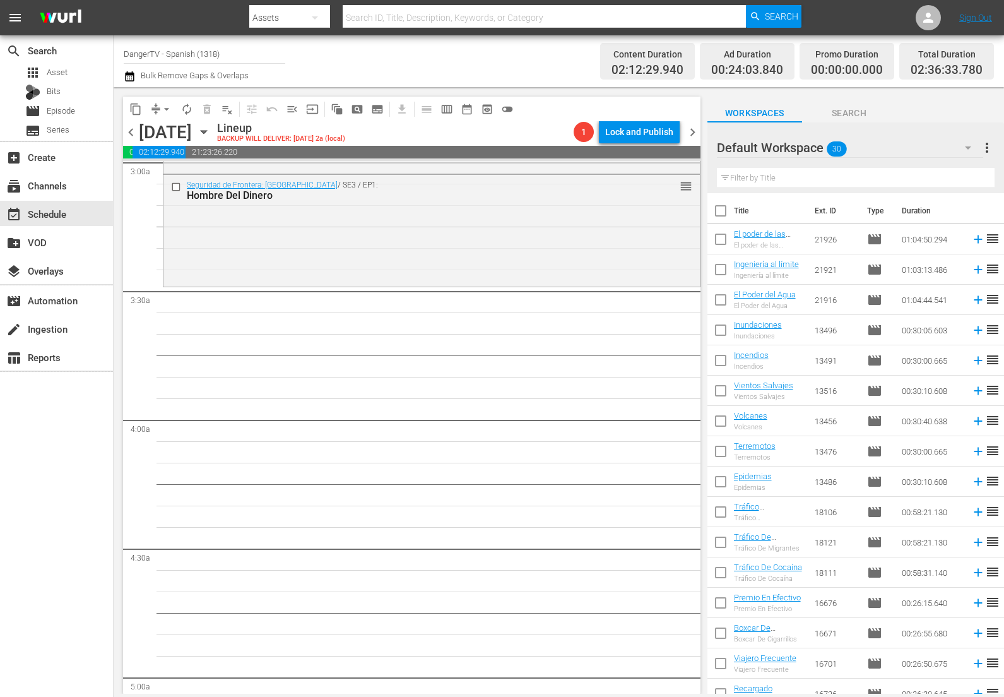
checkbox input "true"
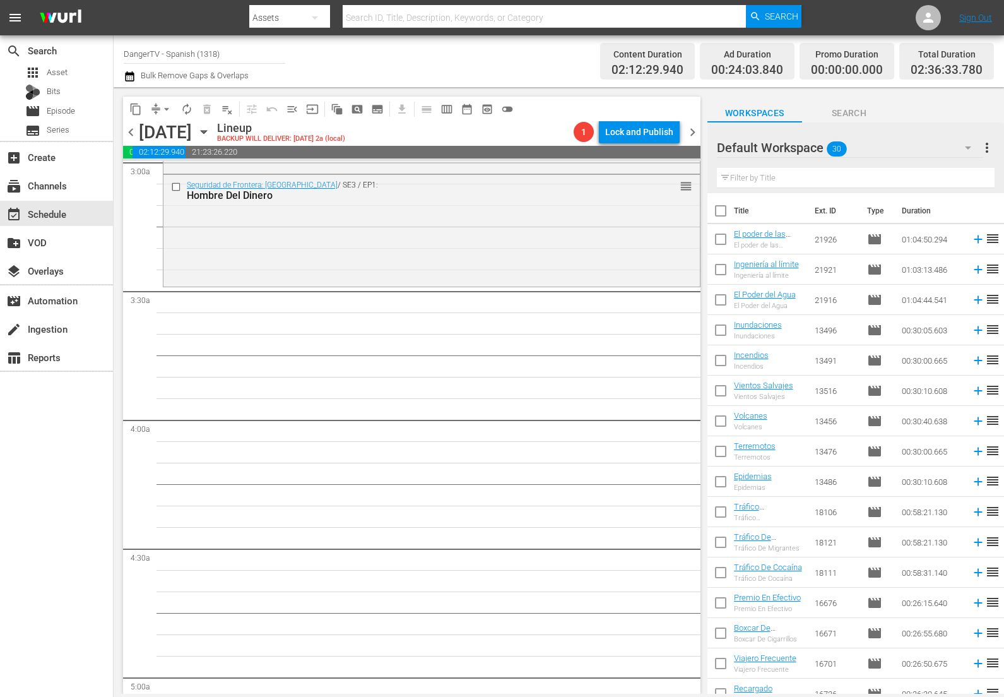
checkbox input "true"
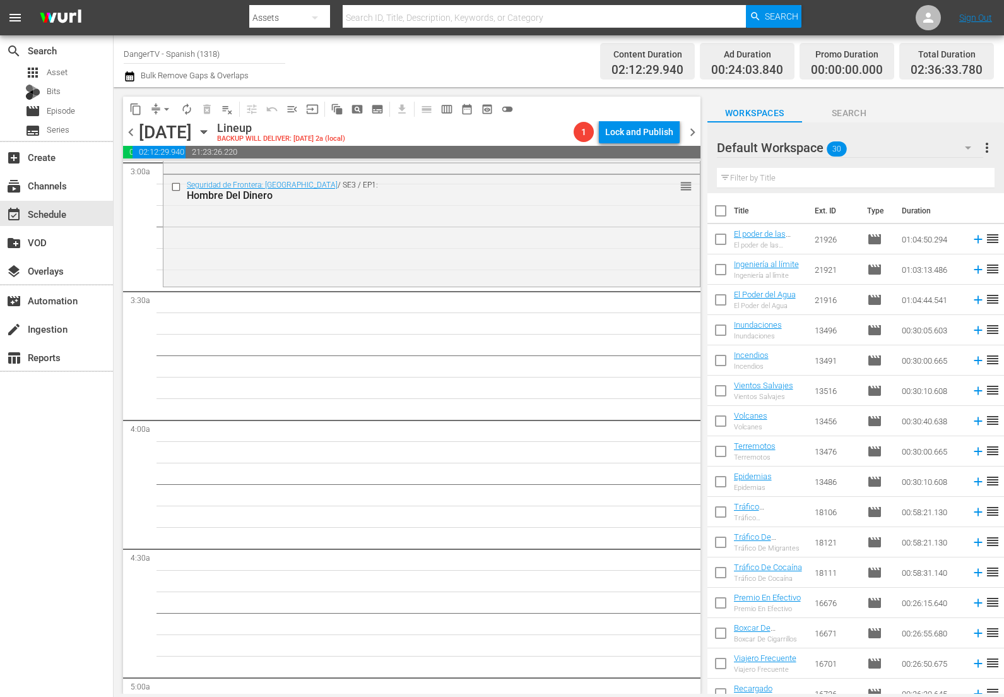
checkbox input "true"
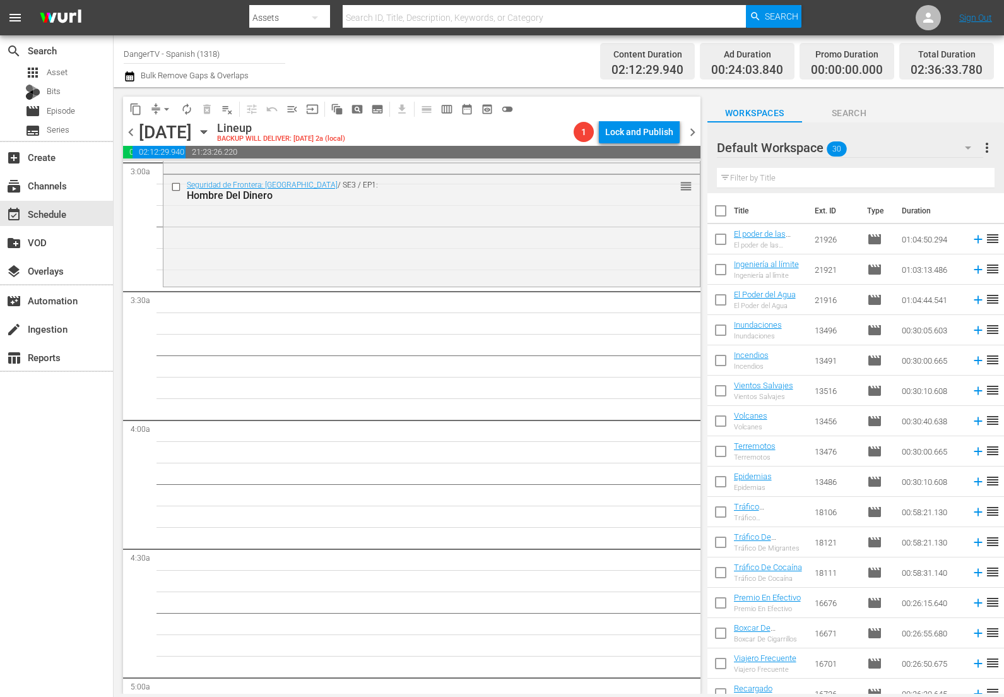
checkbox input "true"
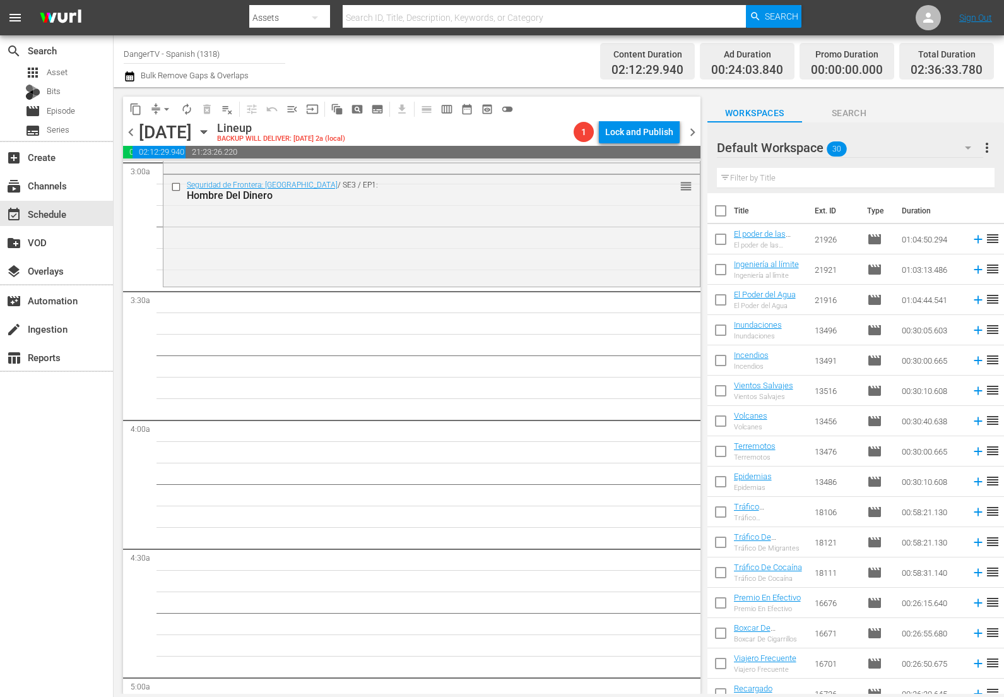
checkbox input "true"
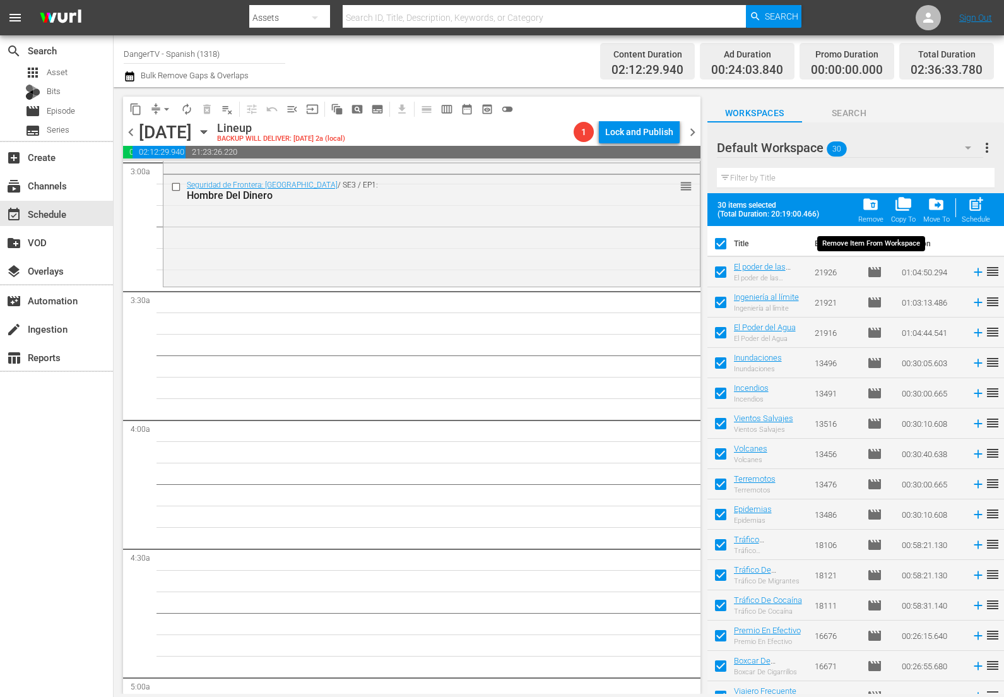
click at [876, 206] on span "folder_delete" at bounding box center [870, 204] width 17 height 17
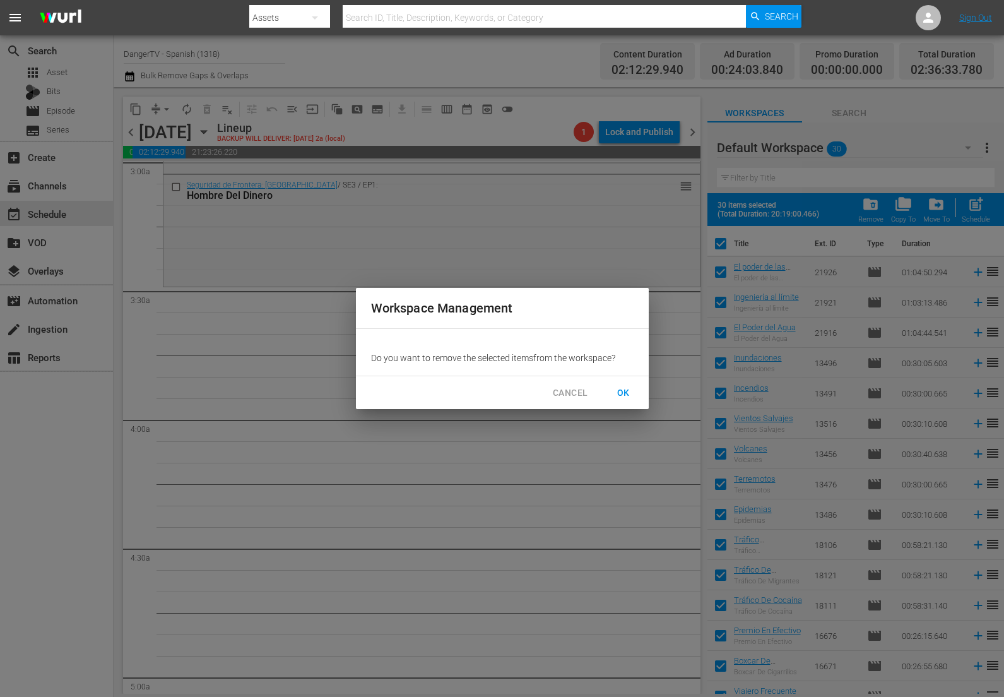
click at [616, 390] on span "OK" at bounding box center [624, 393] width 20 height 16
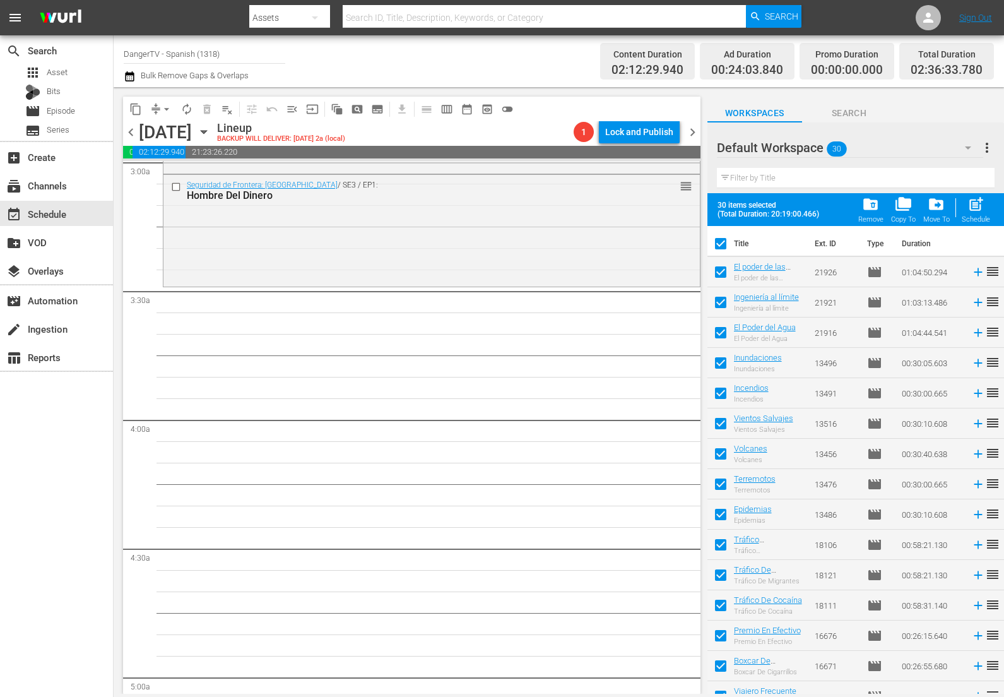
checkbox input "false"
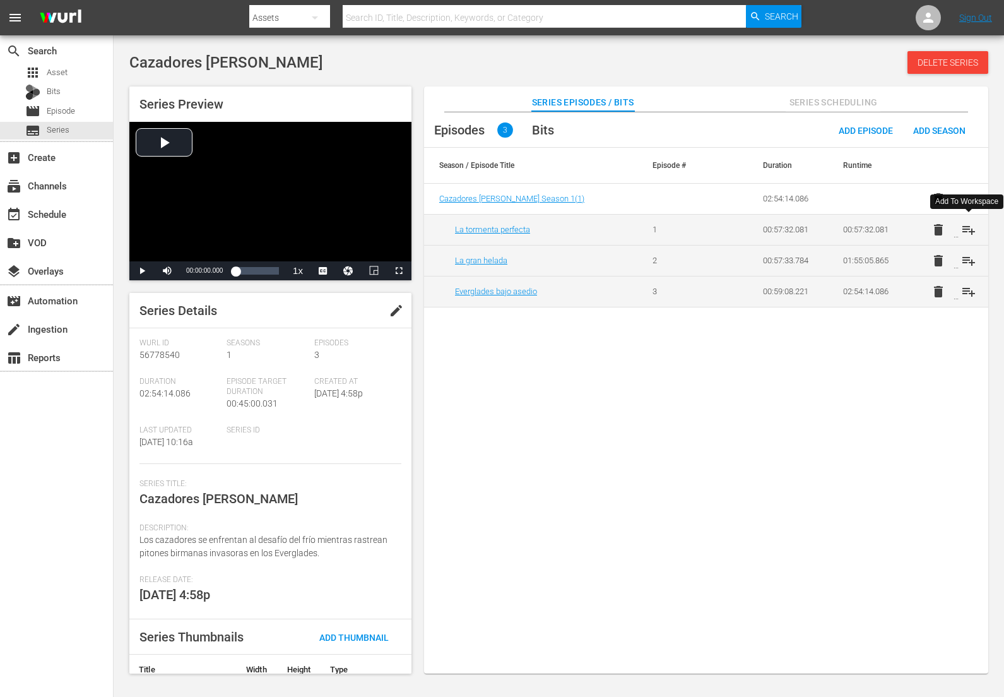
click at [969, 225] on span "playlist_add" at bounding box center [968, 229] width 15 height 15
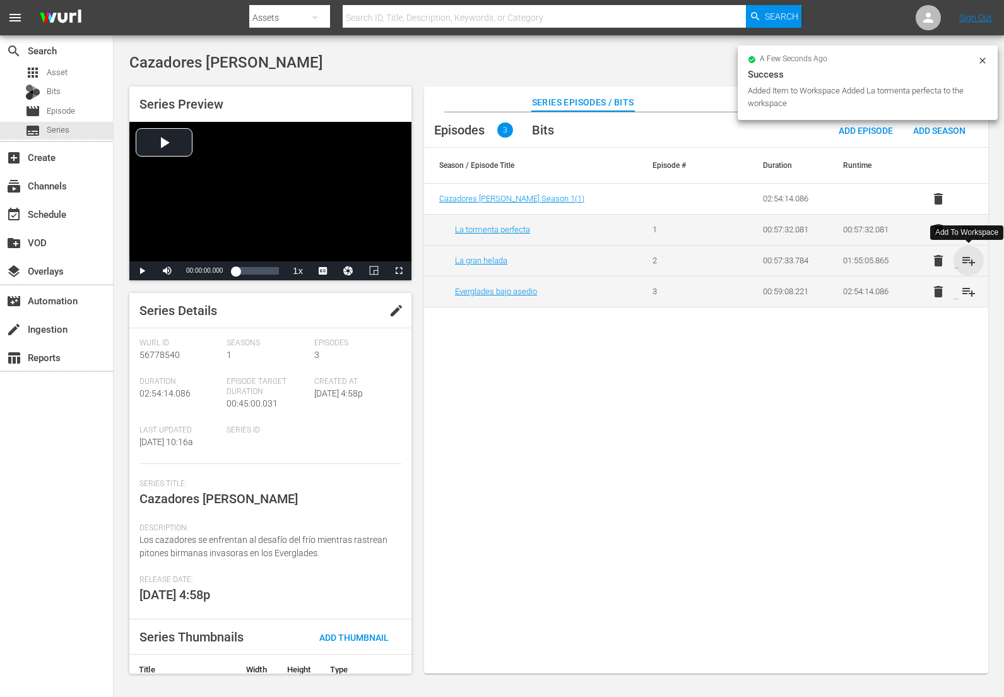
click at [966, 263] on span "playlist_add" at bounding box center [968, 260] width 15 height 15
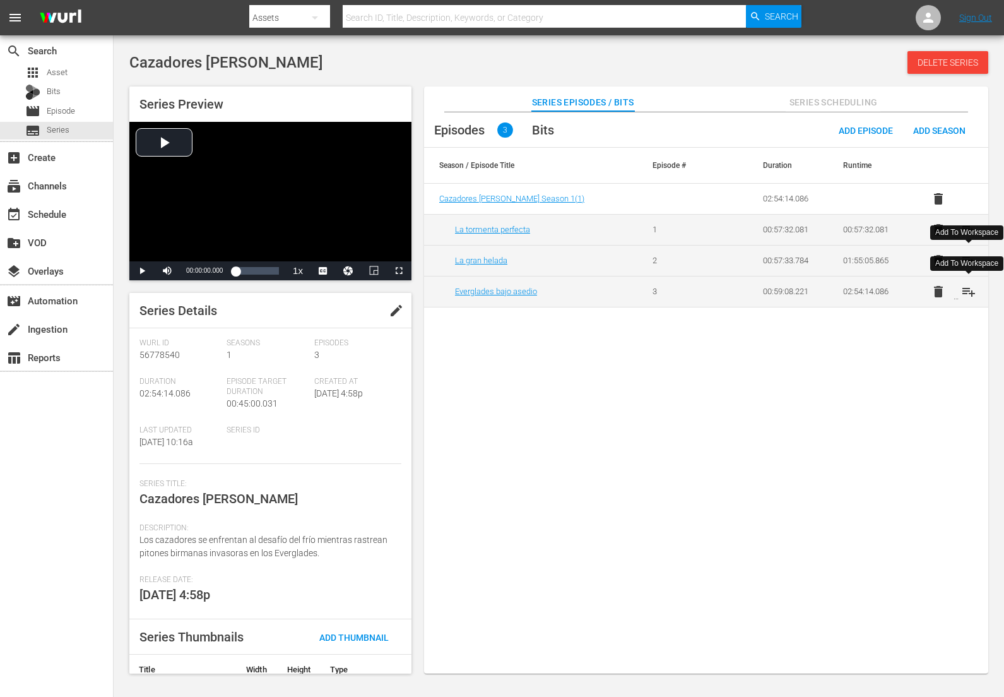
click at [968, 293] on span "playlist_add" at bounding box center [968, 291] width 15 height 15
click at [965, 227] on span "playlist_add" at bounding box center [968, 229] width 15 height 15
click at [967, 258] on span "playlist_add" at bounding box center [968, 260] width 15 height 15
click at [968, 290] on span "playlist_add" at bounding box center [968, 291] width 15 height 15
click at [969, 227] on span "playlist_add" at bounding box center [968, 229] width 15 height 15
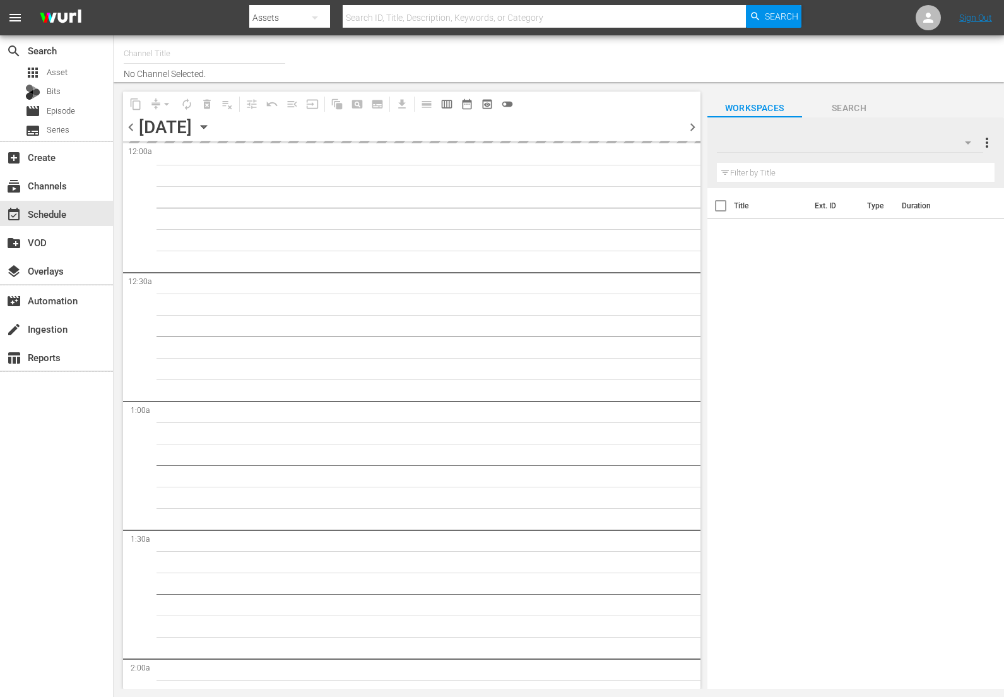
type input "DangerTV - Spanish (1318)"
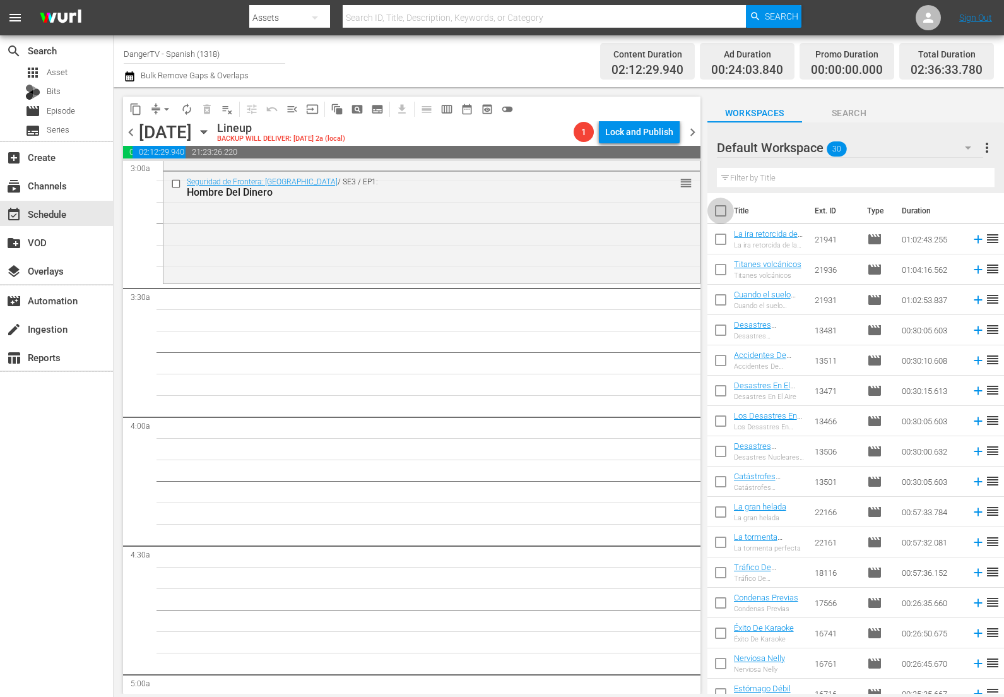
click at [719, 211] on input "checkbox" at bounding box center [721, 213] width 27 height 27
checkbox input "true"
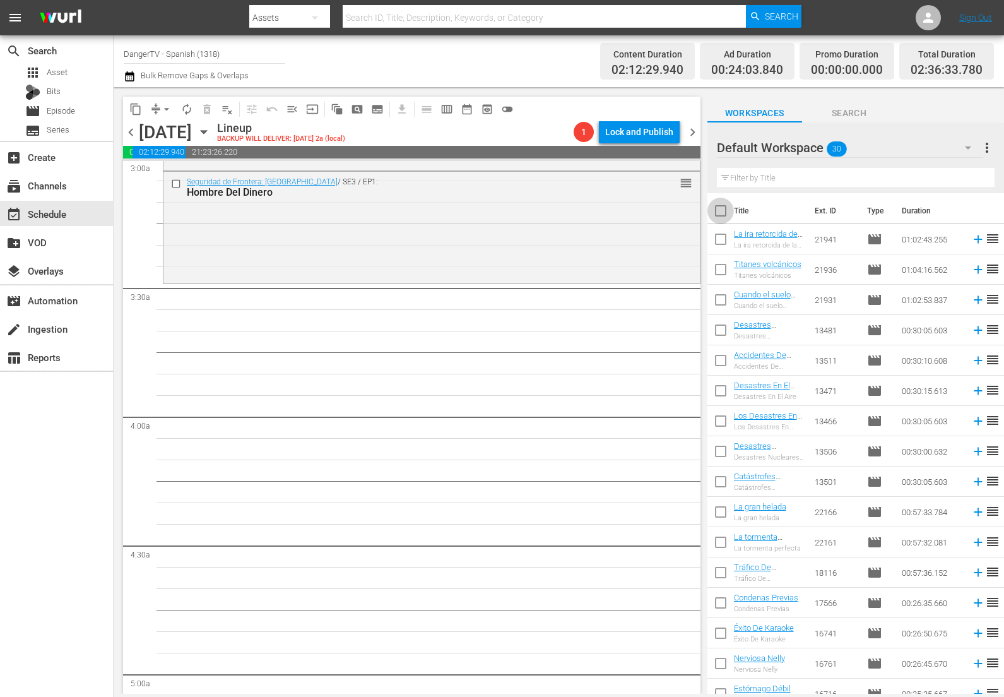
checkbox input "true"
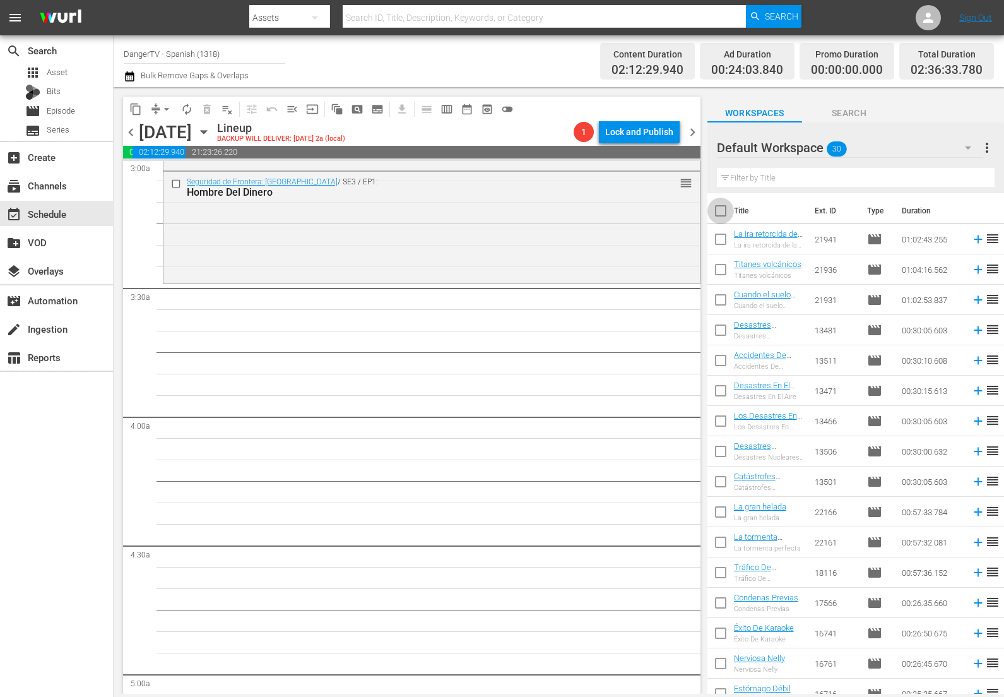
checkbox input "true"
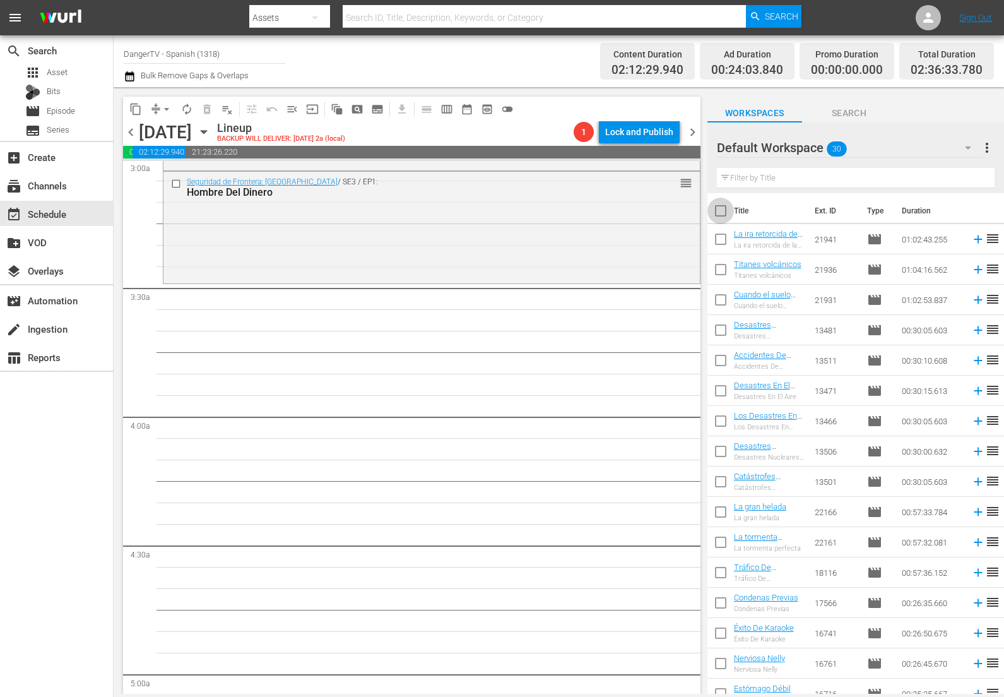
checkbox input "true"
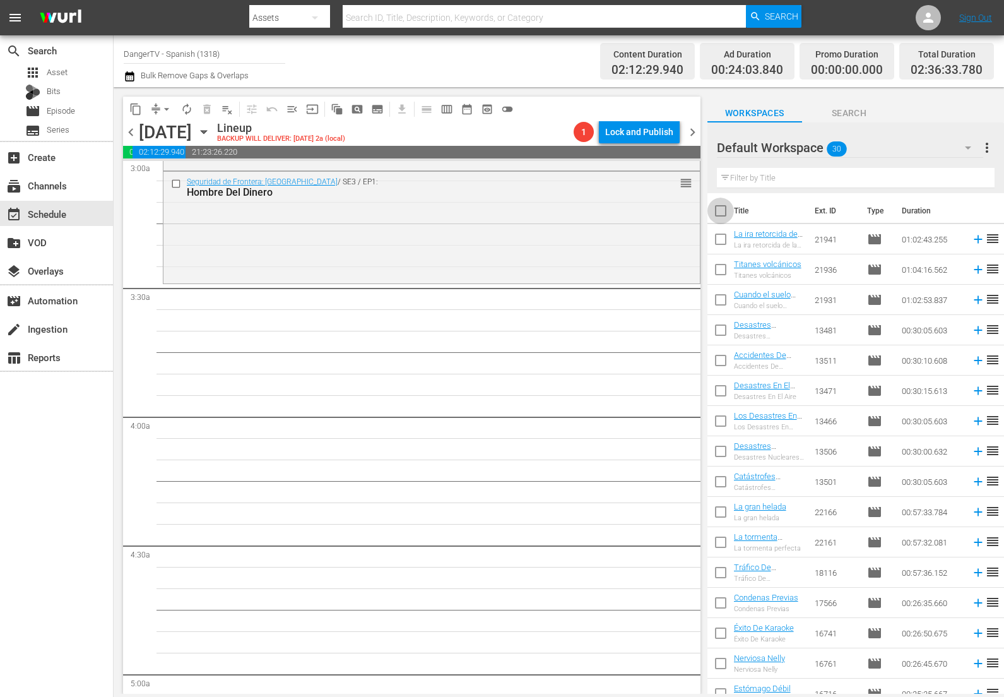
checkbox input "true"
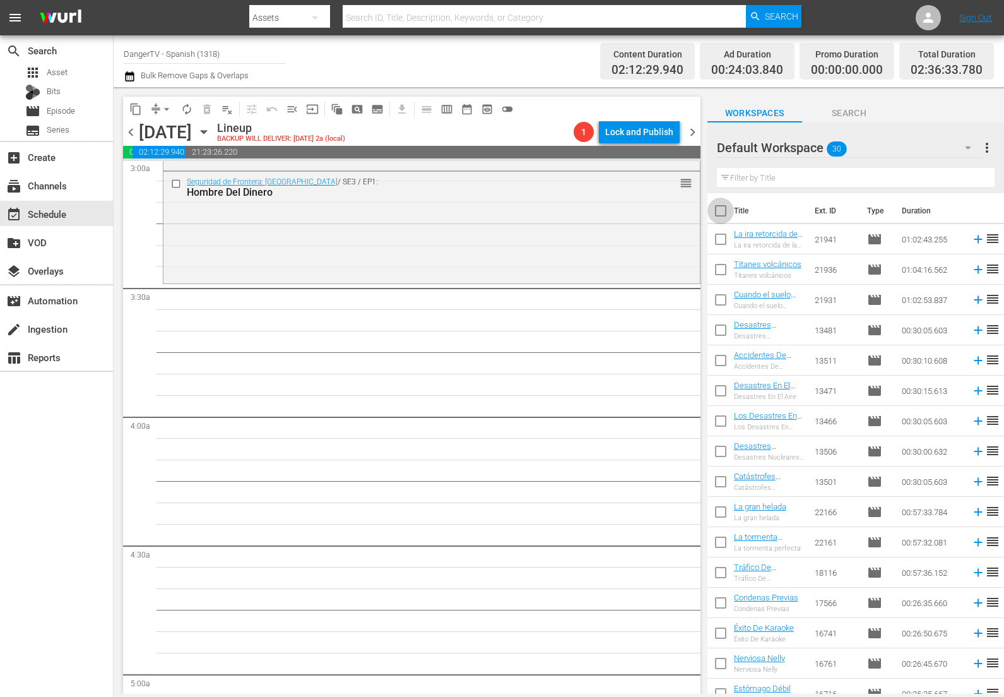
checkbox input "true"
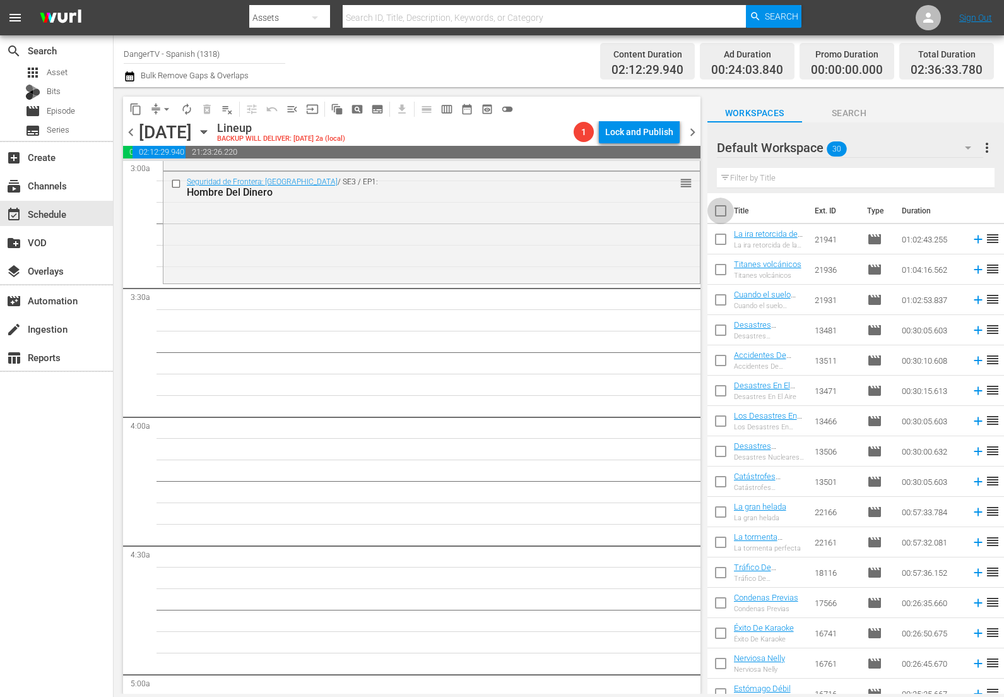
checkbox input "true"
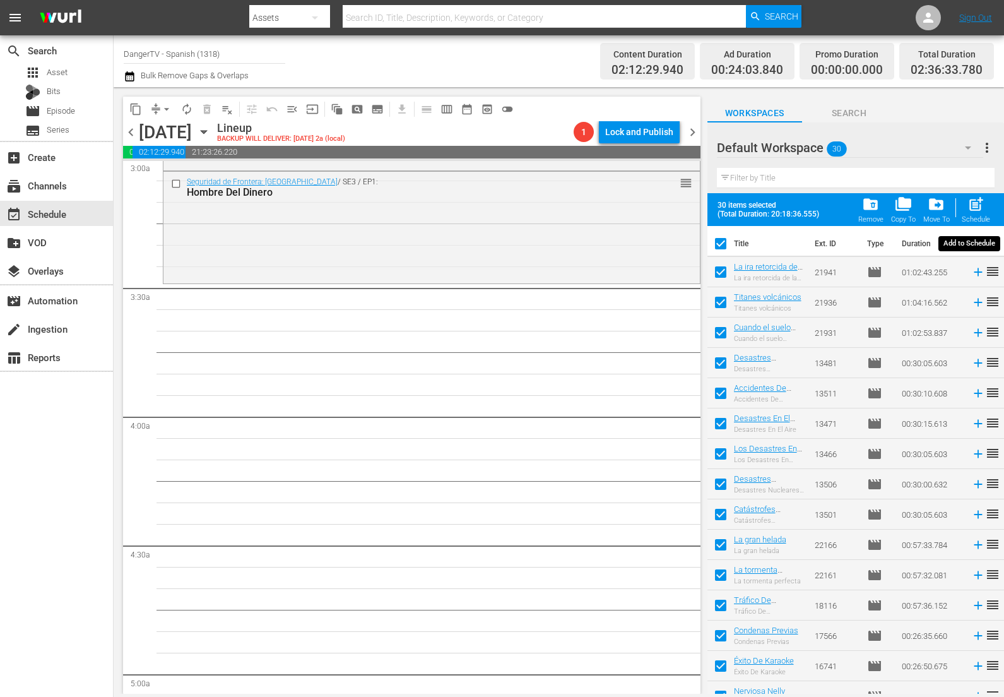
click at [978, 206] on span "post_add" at bounding box center [976, 204] width 17 height 17
checkbox input "false"
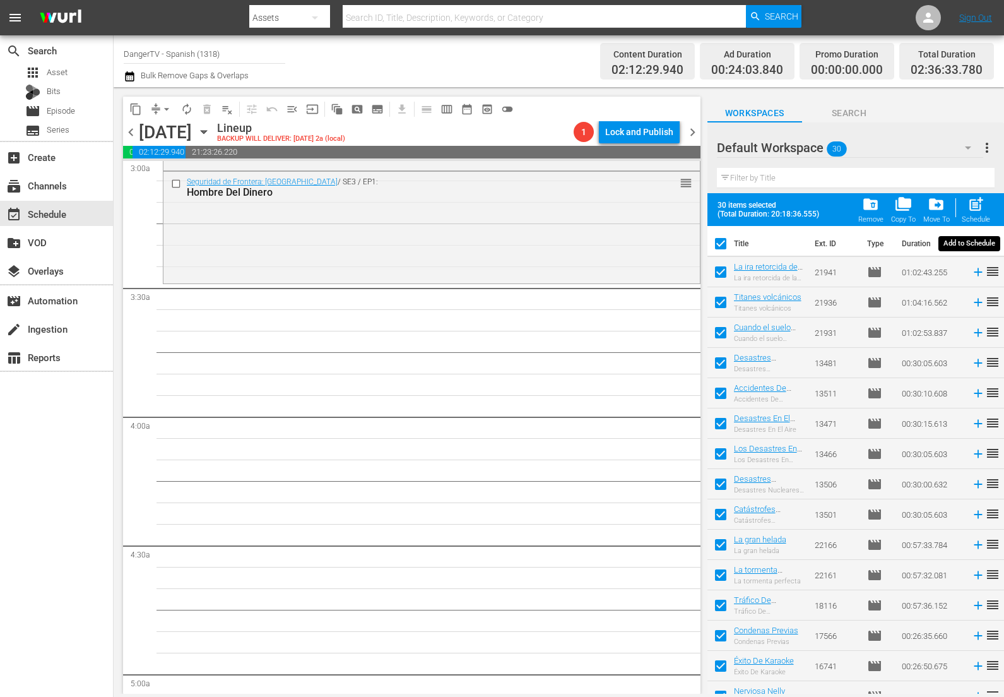
checkbox input "false"
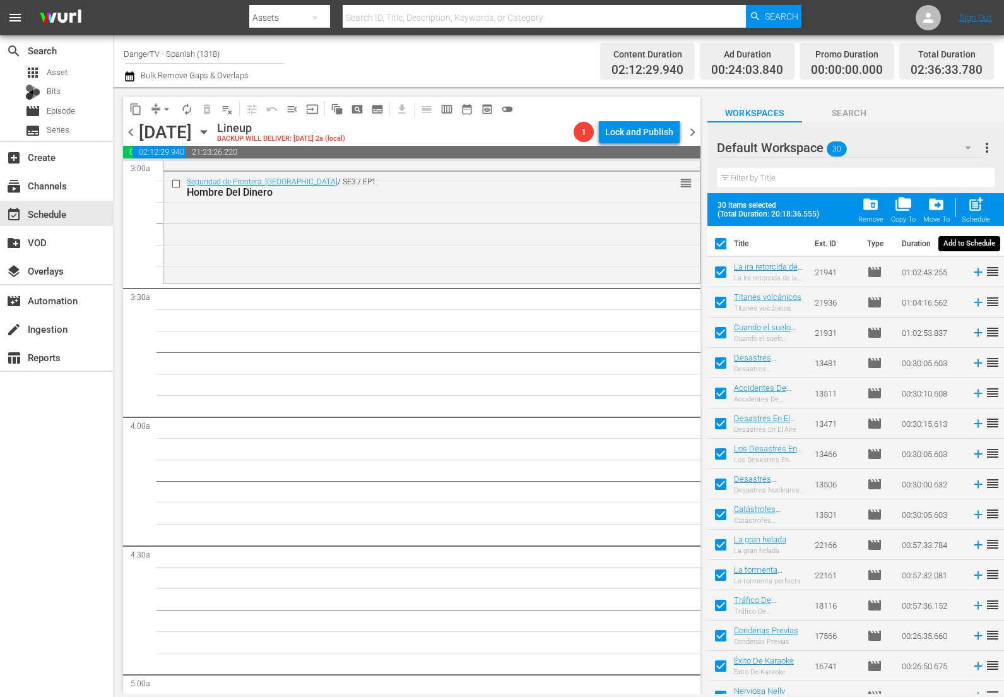
checkbox input "false"
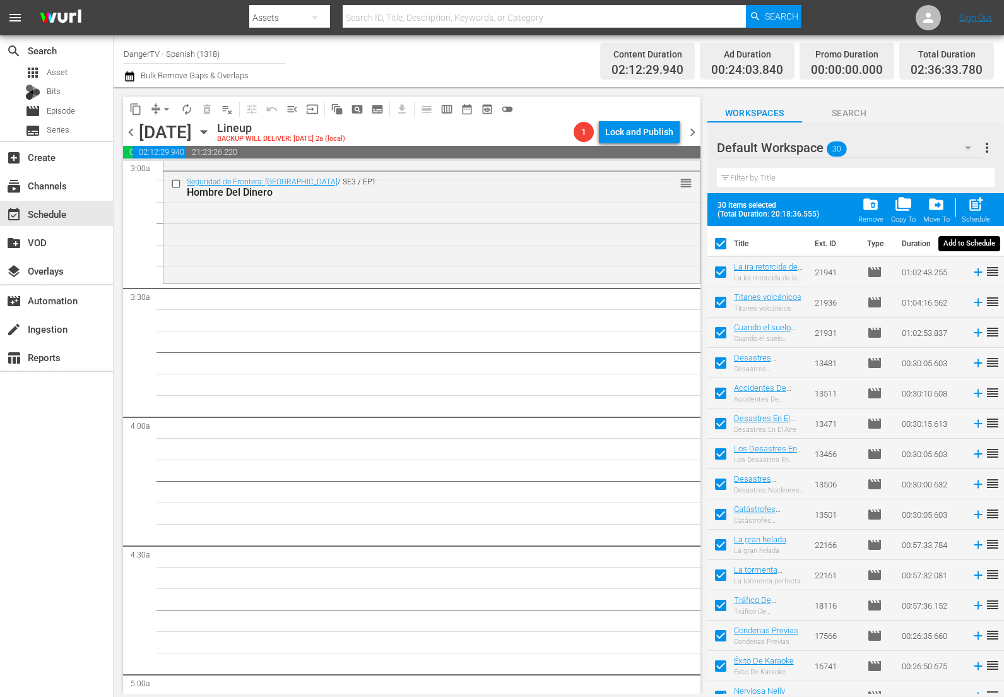
checkbox input "false"
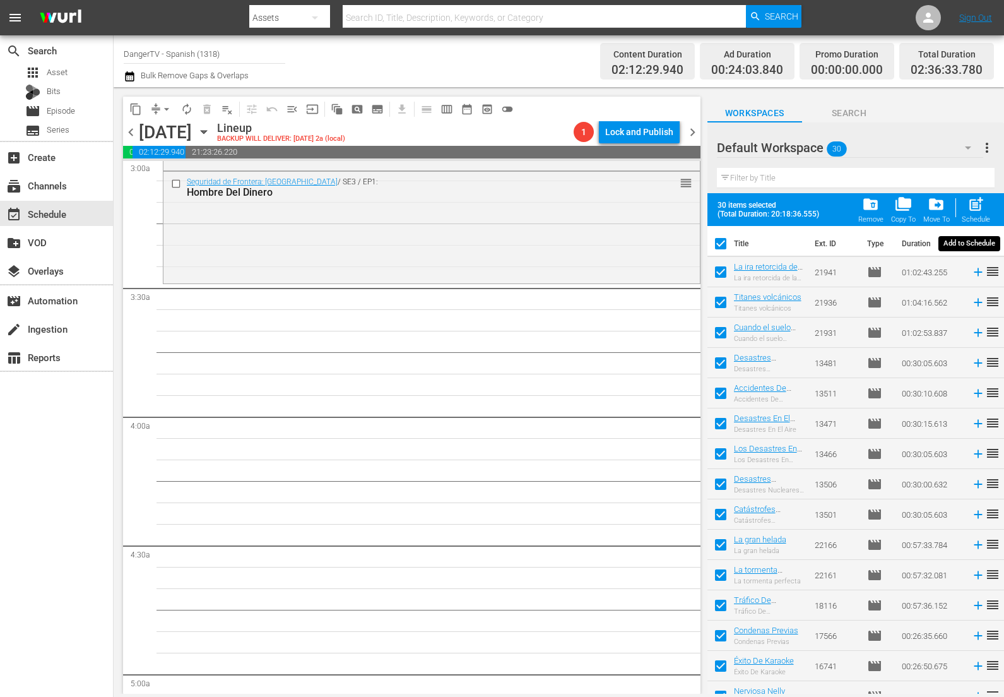
checkbox input "false"
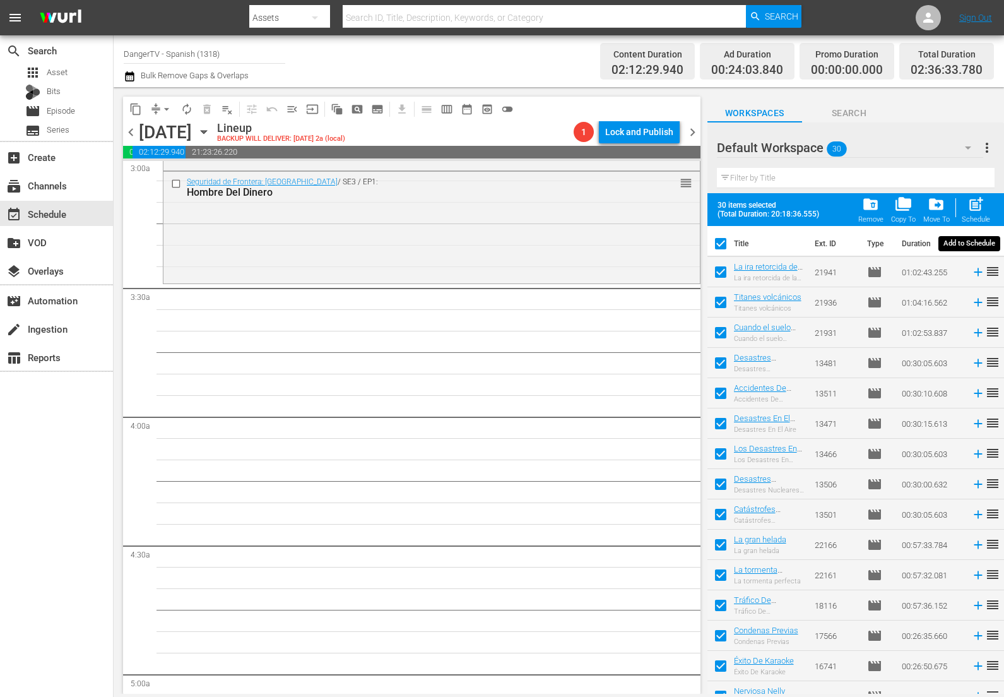
checkbox input "false"
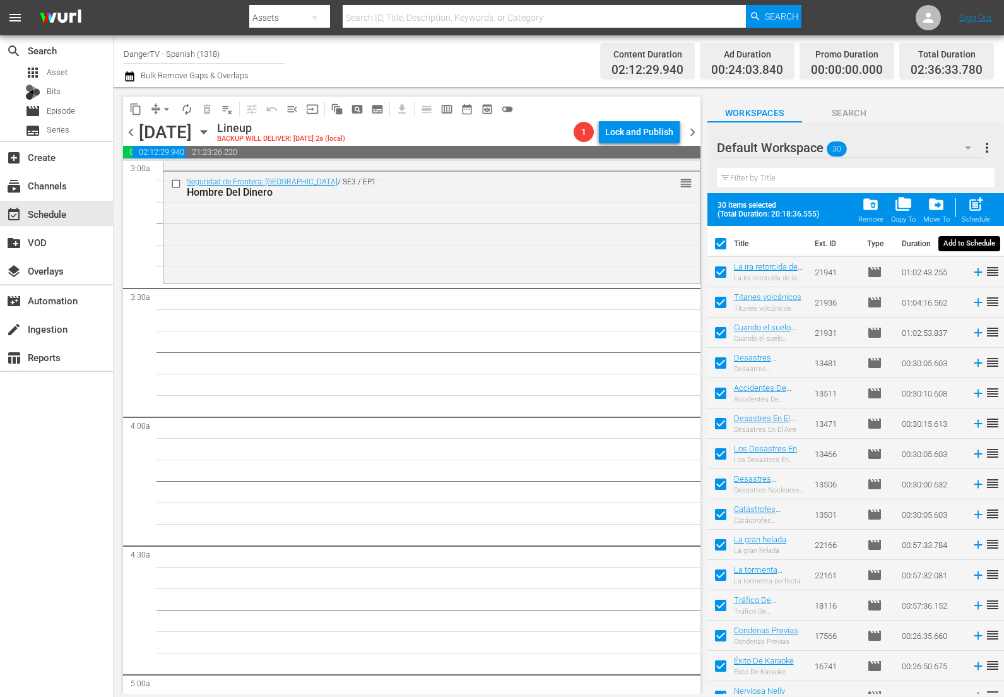
checkbox input "false"
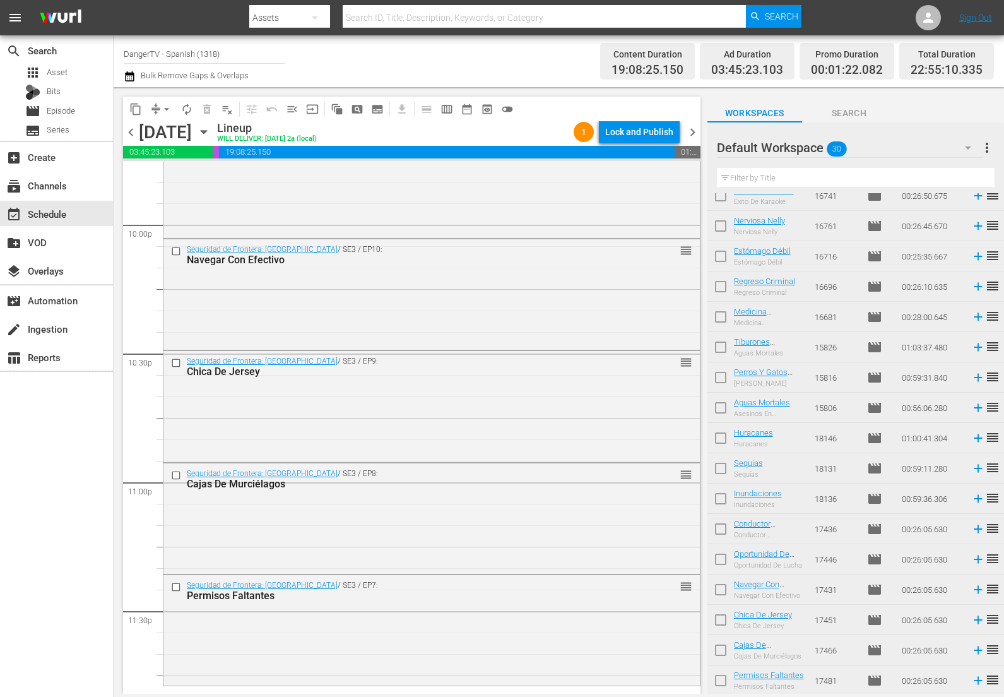
scroll to position [5649, 0]
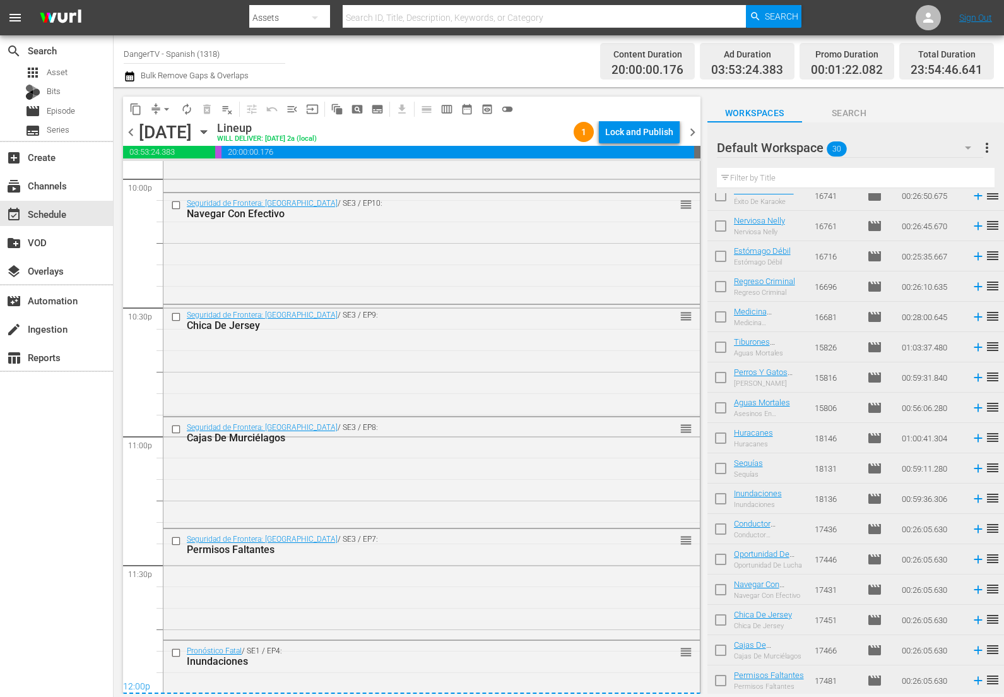
click at [718, 530] on input "checkbox" at bounding box center [721, 531] width 27 height 27
checkbox input "true"
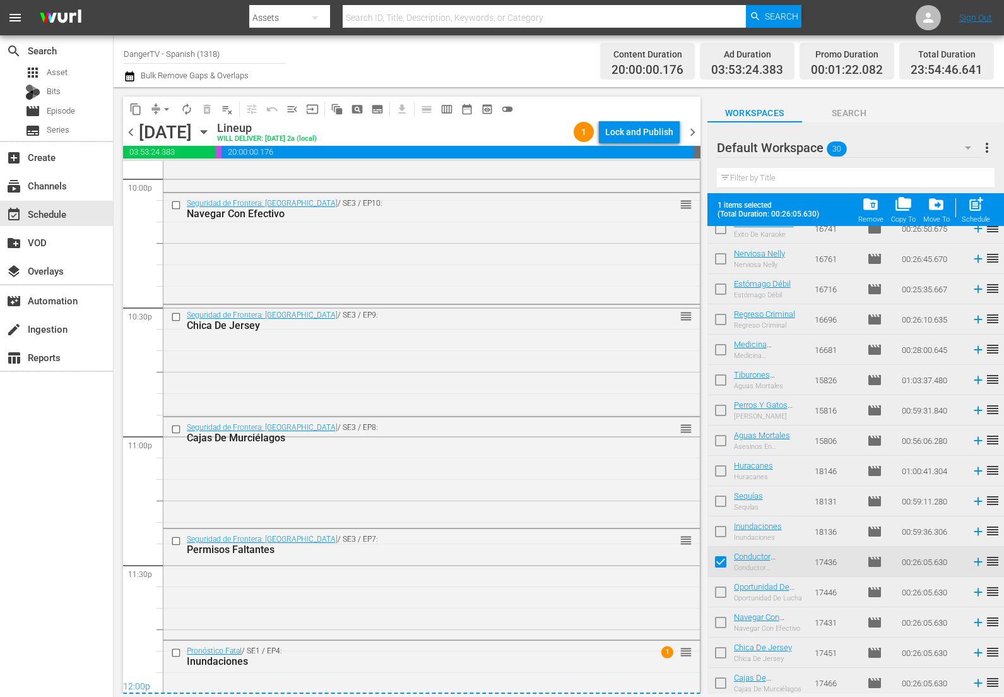
scroll to position [470, 0]
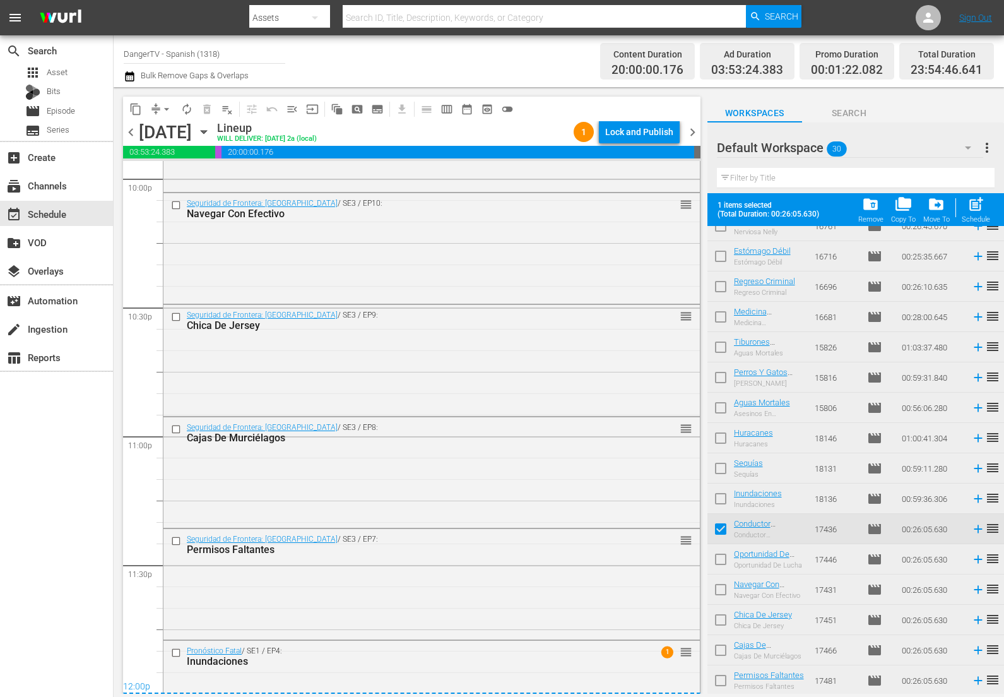
click at [722, 559] on input "checkbox" at bounding box center [721, 562] width 27 height 27
checkbox input "true"
click at [725, 595] on input "checkbox" at bounding box center [721, 592] width 27 height 27
checkbox input "true"
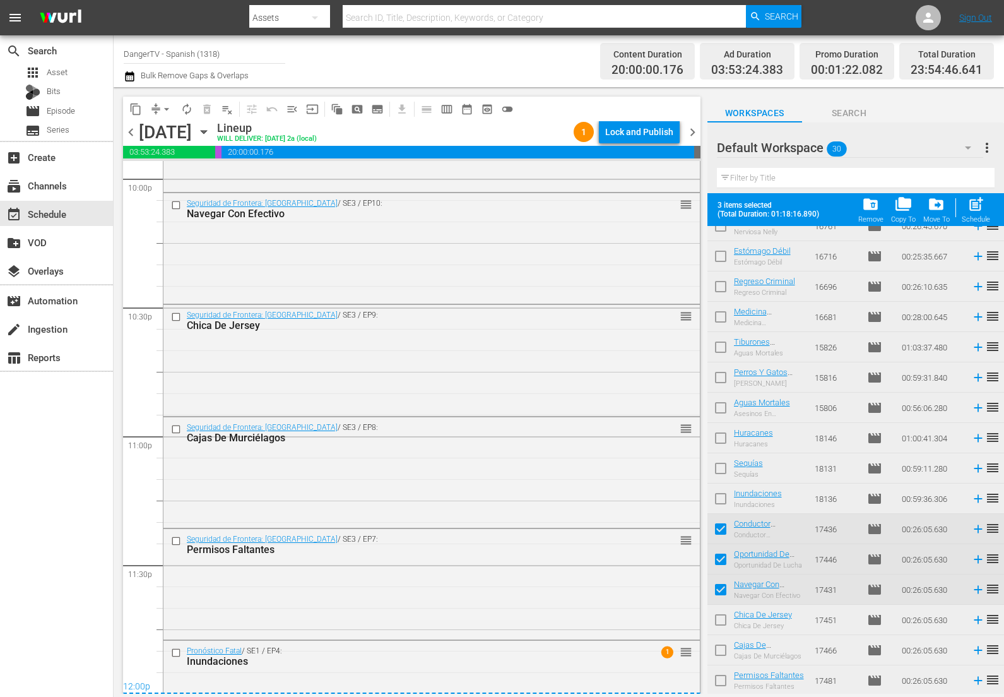
click at [723, 616] on input "checkbox" at bounding box center [721, 622] width 27 height 27
checkbox input "true"
click at [724, 652] on input "checkbox" at bounding box center [721, 653] width 27 height 27
checkbox input "true"
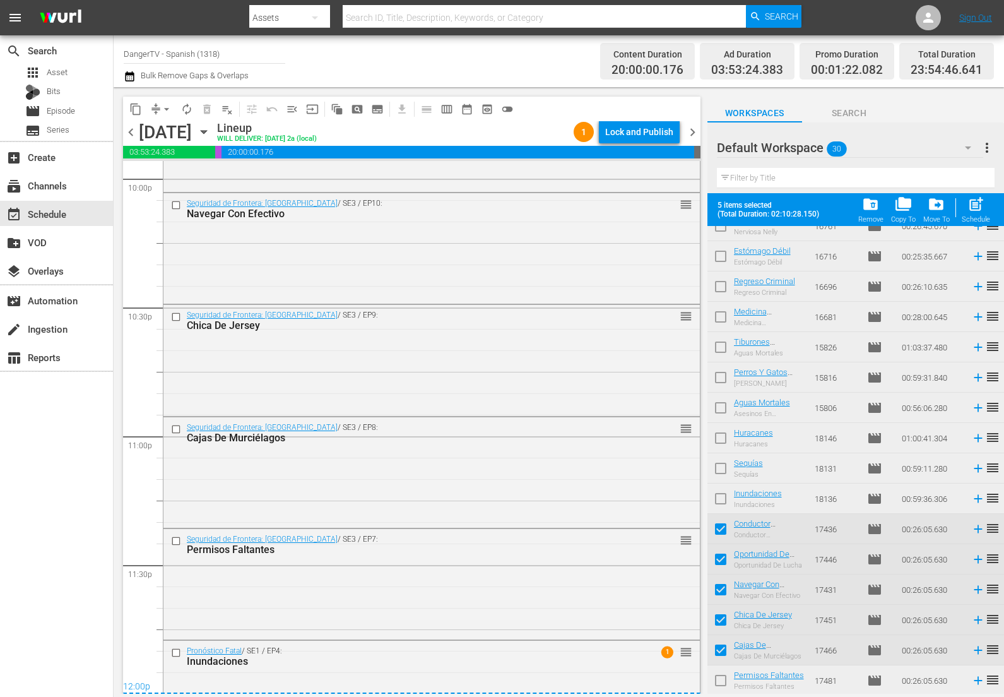
click at [721, 682] on input "checkbox" at bounding box center [721, 683] width 27 height 27
checkbox input "true"
click at [638, 122] on div "Lock and Publish" at bounding box center [639, 132] width 68 height 23
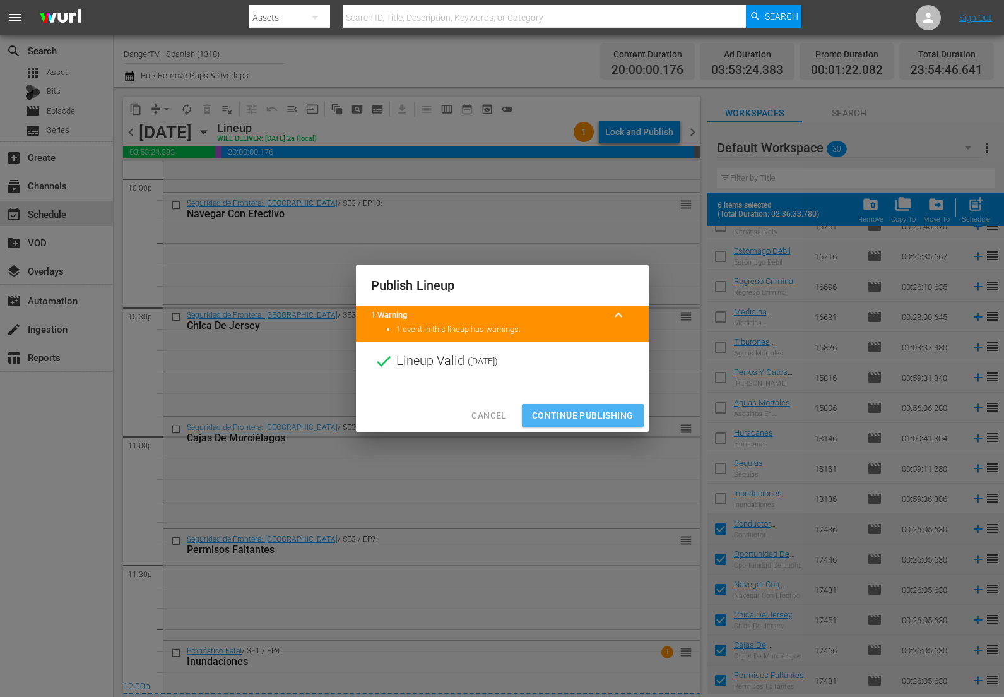
click at [593, 409] on span "Continue Publishing" at bounding box center [583, 416] width 102 height 16
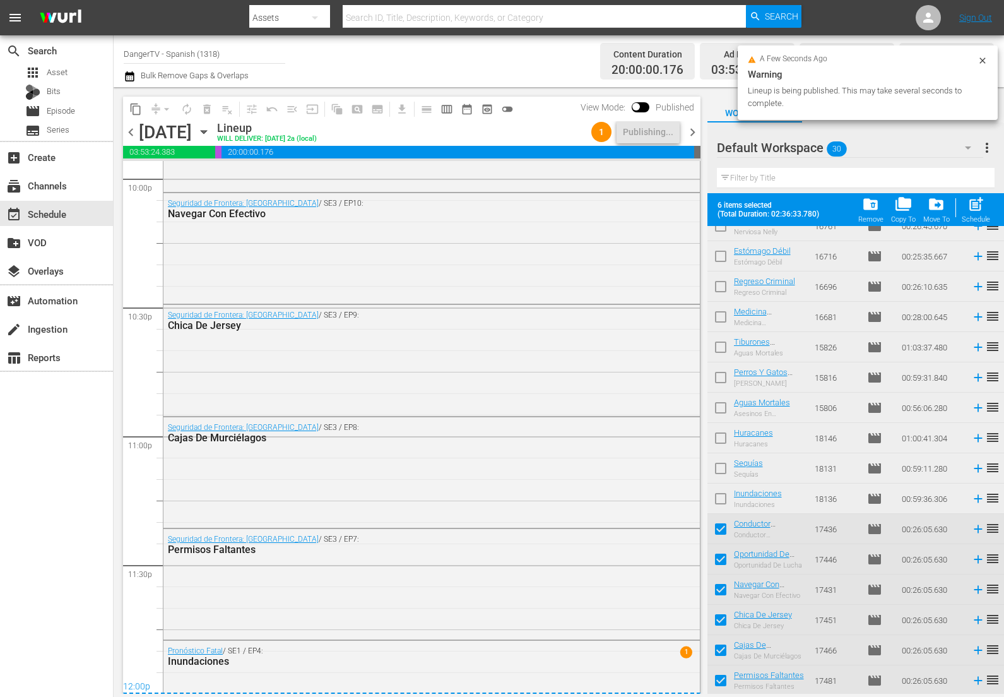
click at [691, 134] on span "chevron_right" at bounding box center [693, 132] width 16 height 16
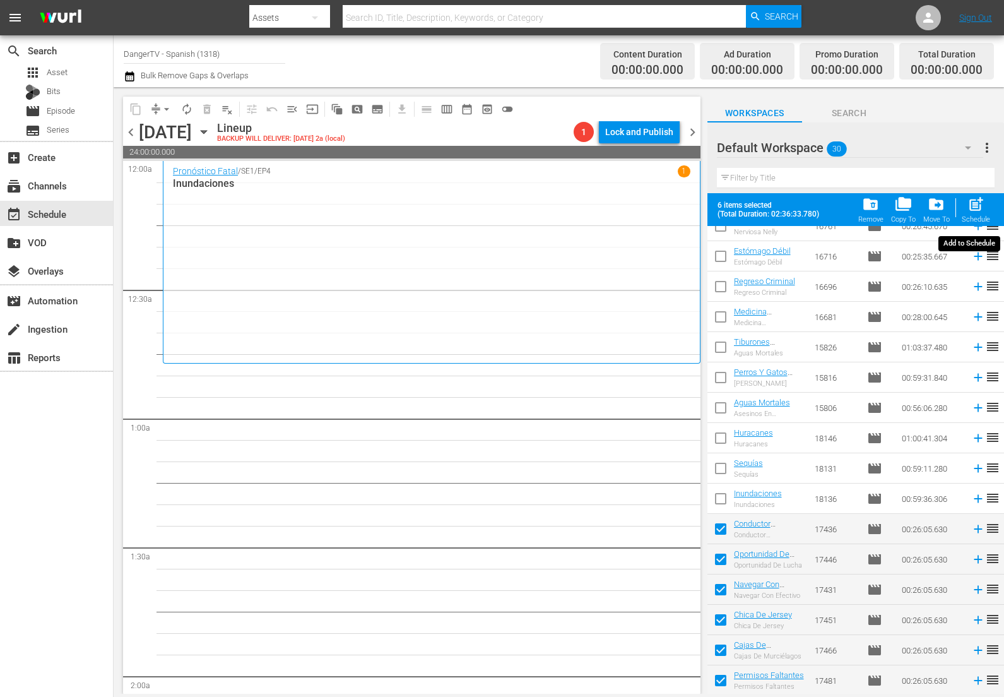
click at [972, 201] on span "post_add" at bounding box center [976, 204] width 17 height 17
checkbox input "false"
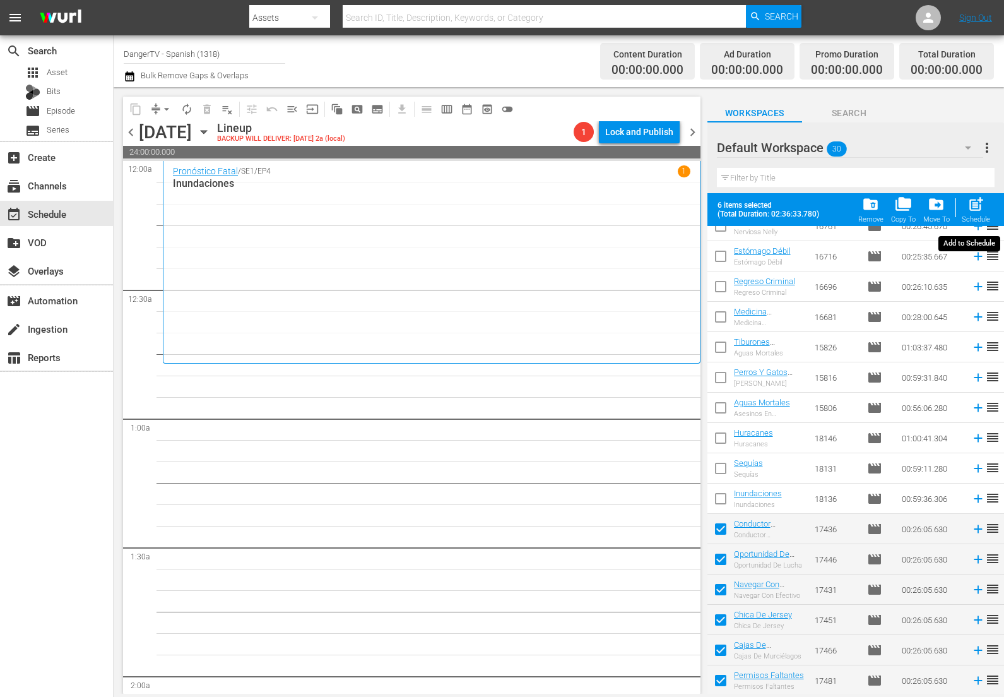
checkbox input "false"
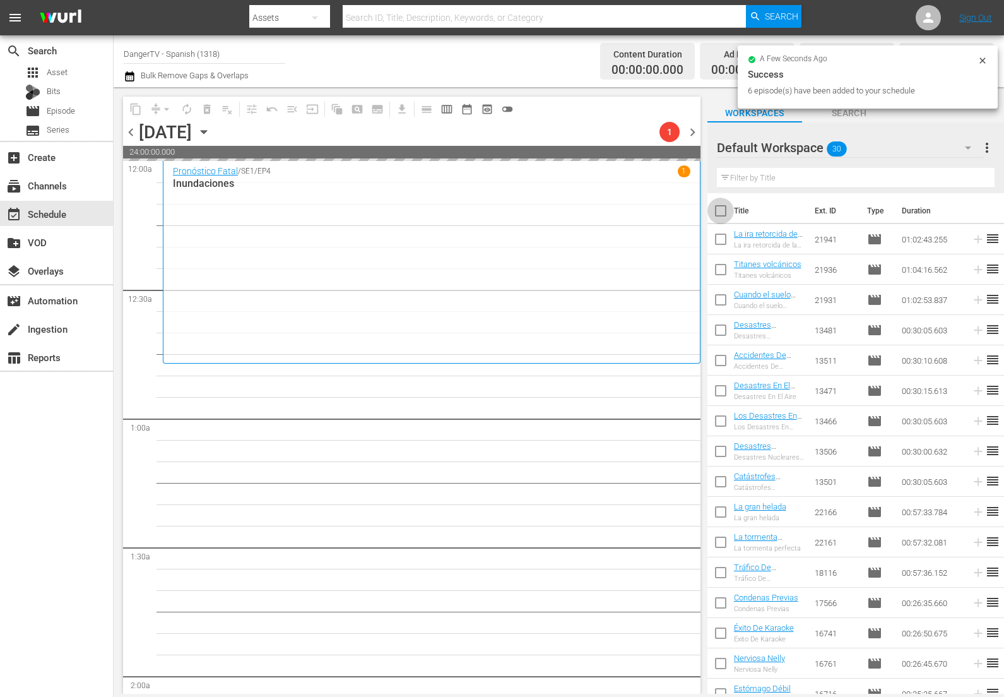
drag, startPoint x: 725, startPoint y: 210, endPoint x: 731, endPoint y: 228, distance: 18.6
click at [725, 210] on input "checkbox" at bounding box center [721, 213] width 27 height 27
checkbox input "true"
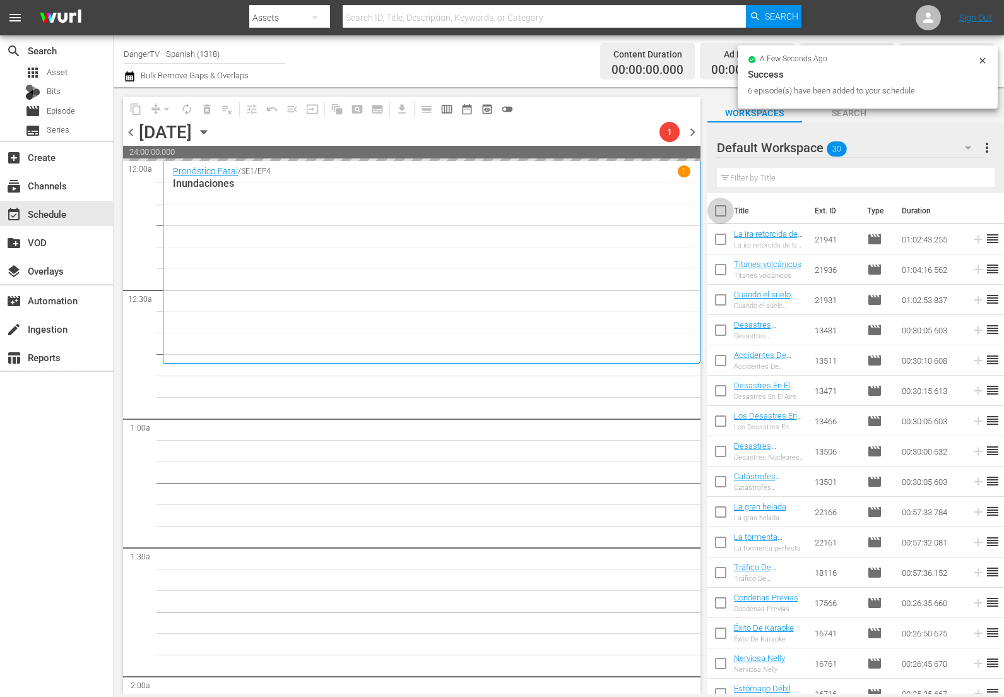
checkbox input "true"
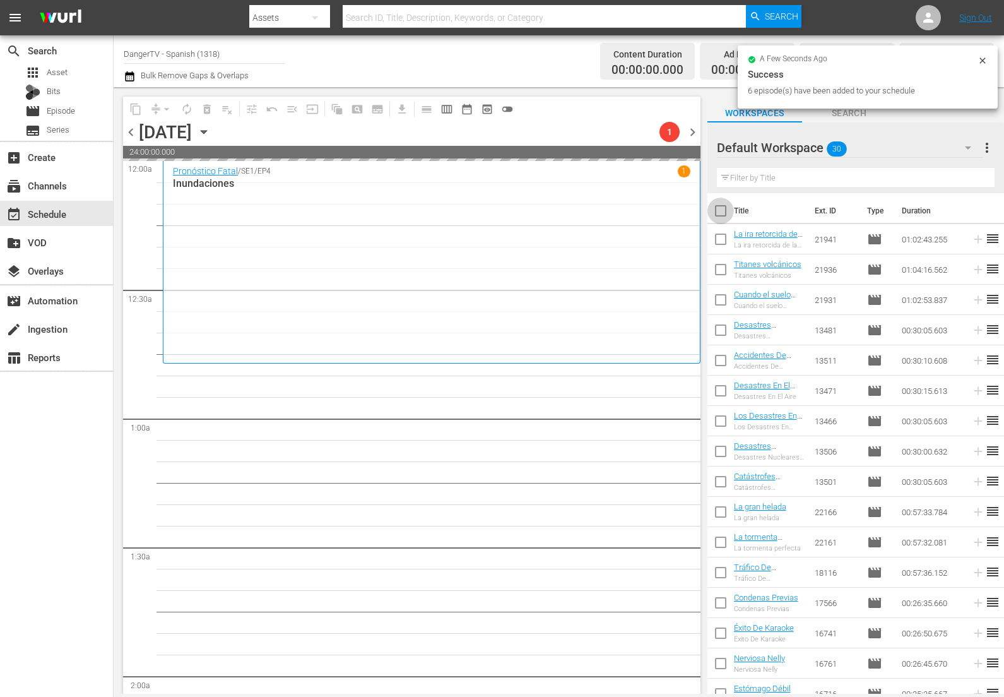
checkbox input "true"
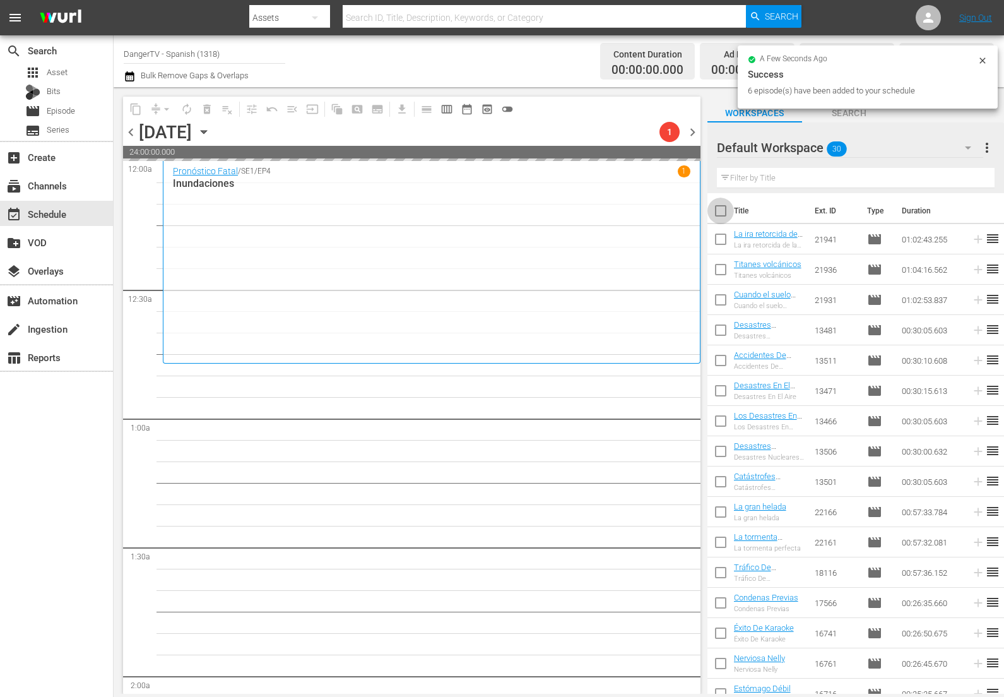
checkbox input "true"
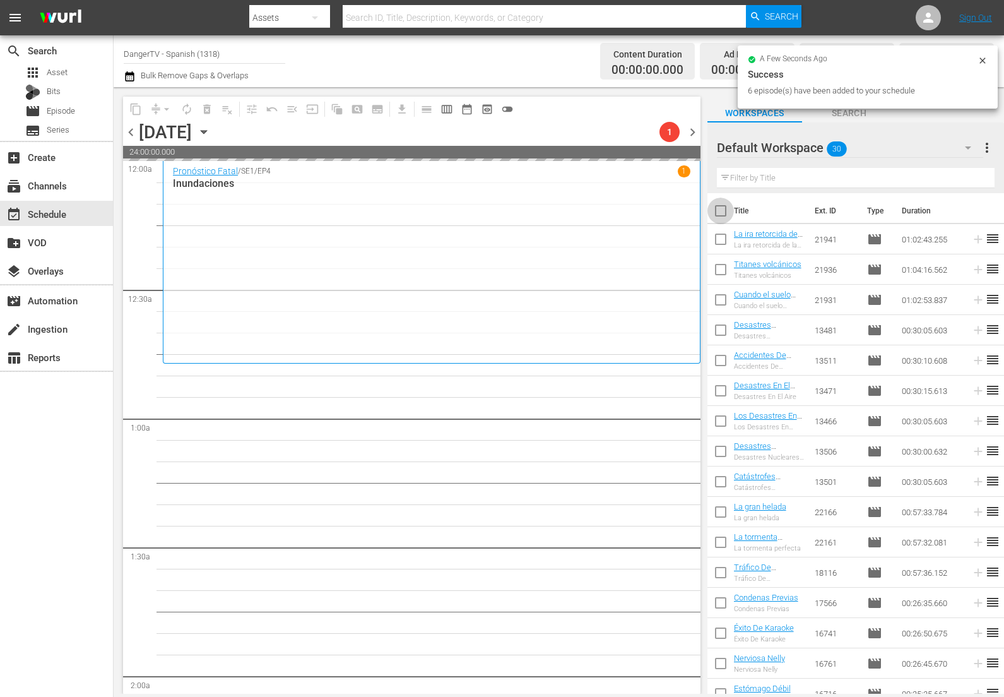
checkbox input "true"
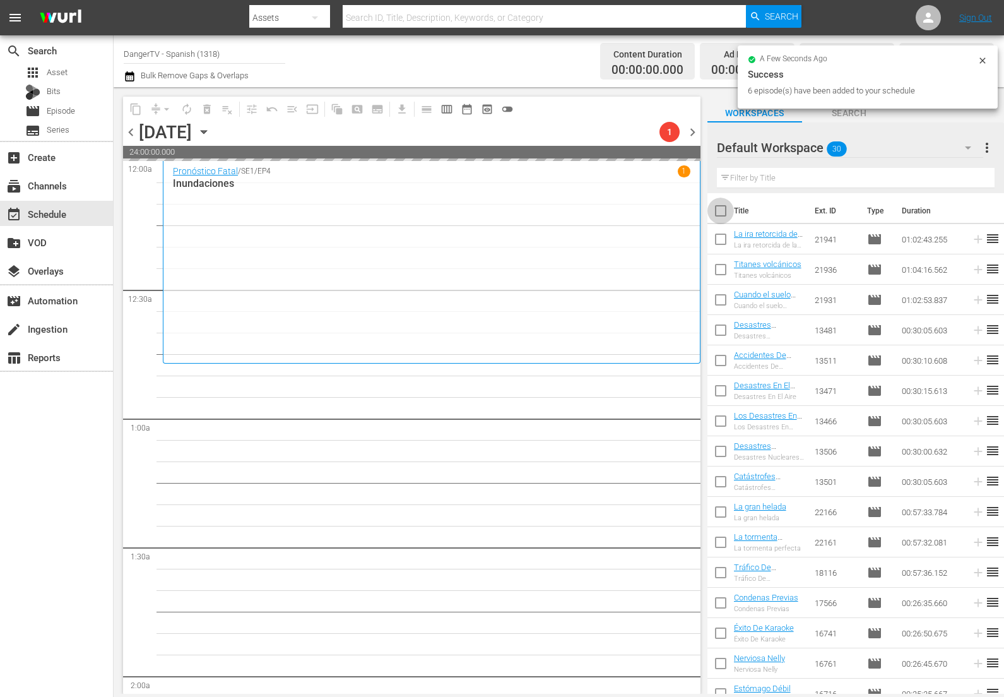
checkbox input "true"
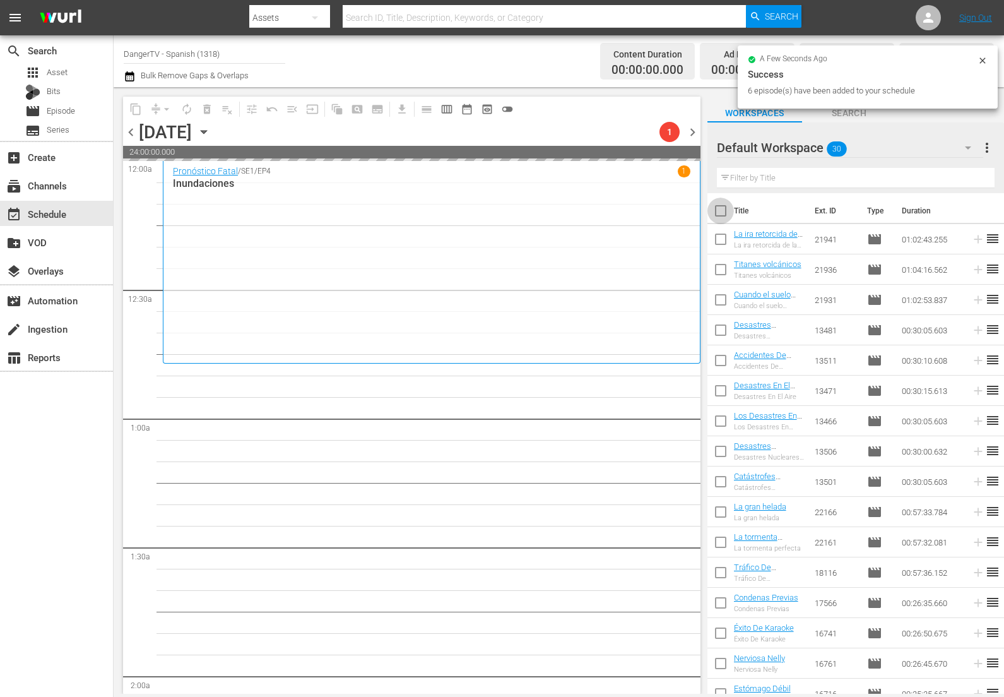
checkbox input "true"
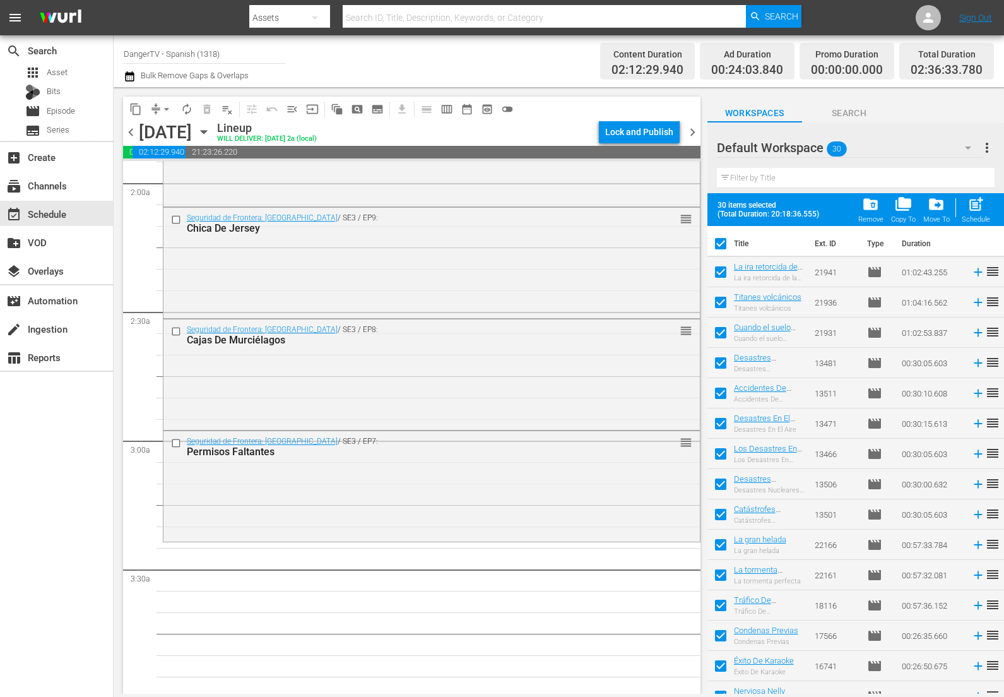
scroll to position [603, 0]
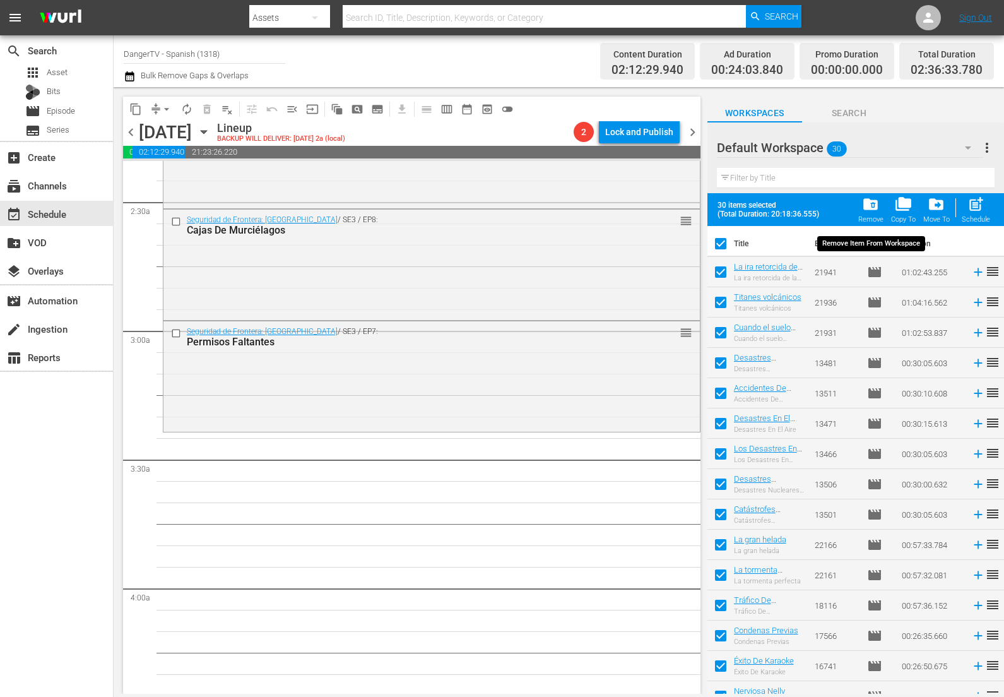
click at [871, 201] on span "folder_delete" at bounding box center [870, 204] width 17 height 17
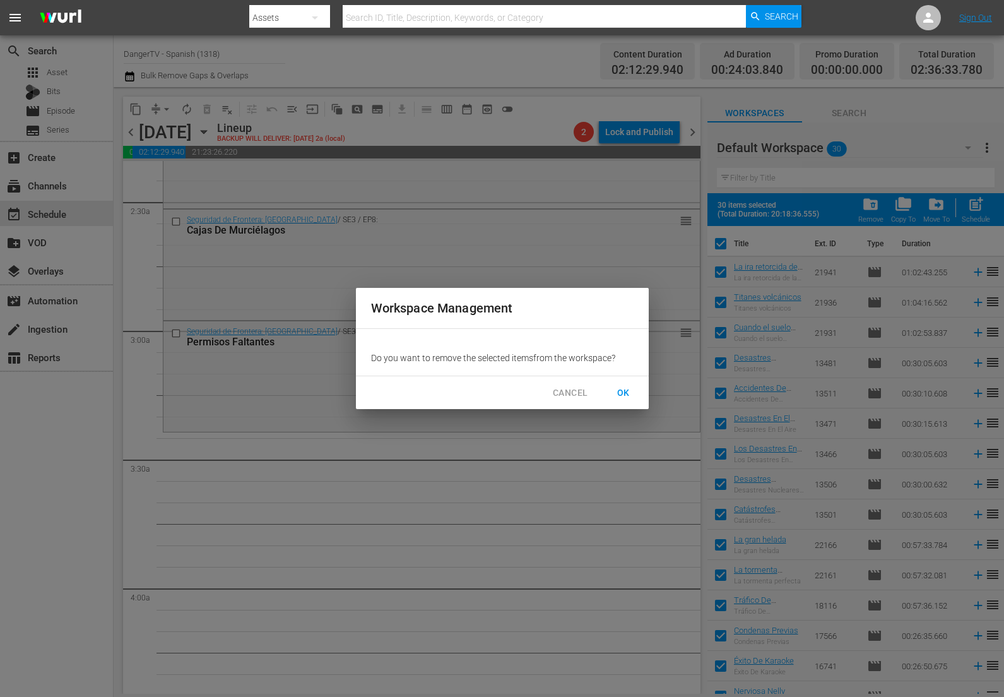
click at [624, 393] on span "OK" at bounding box center [624, 393] width 20 height 16
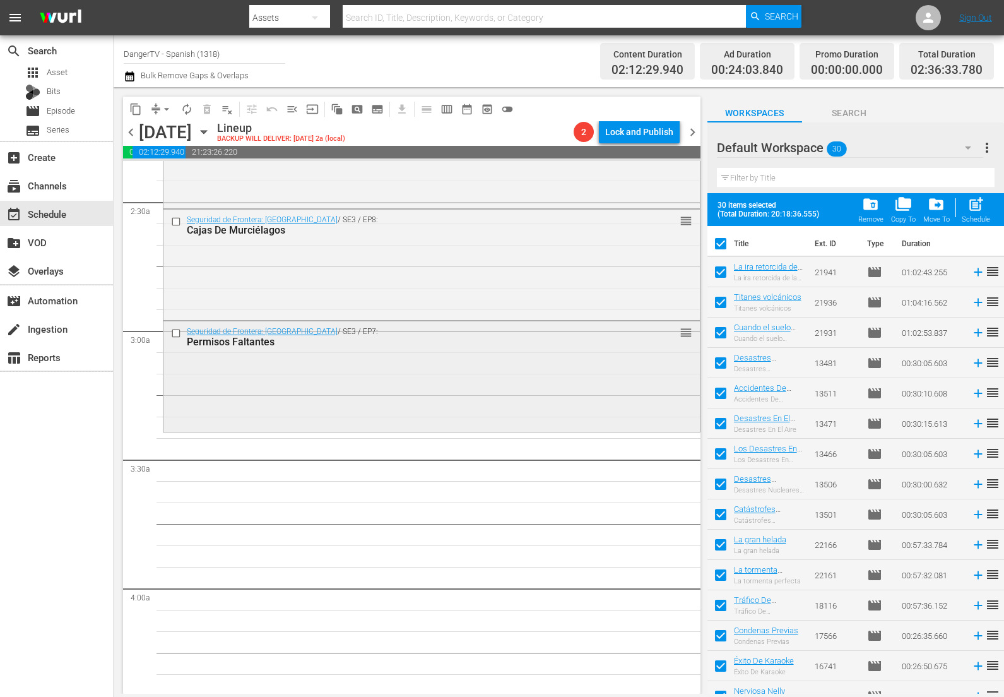
checkbox input "false"
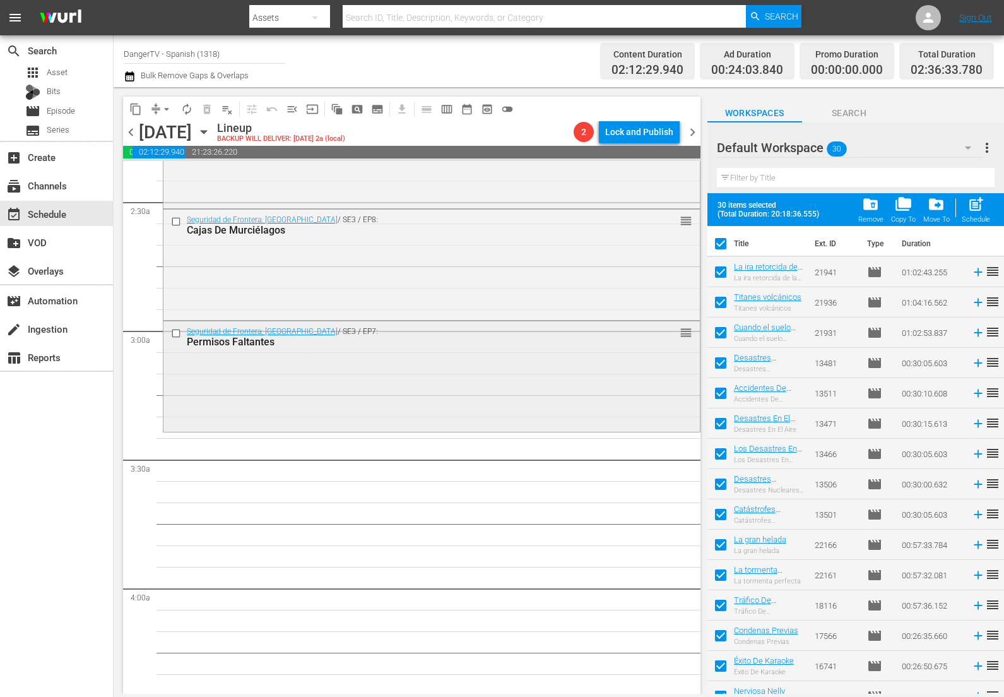
checkbox input "false"
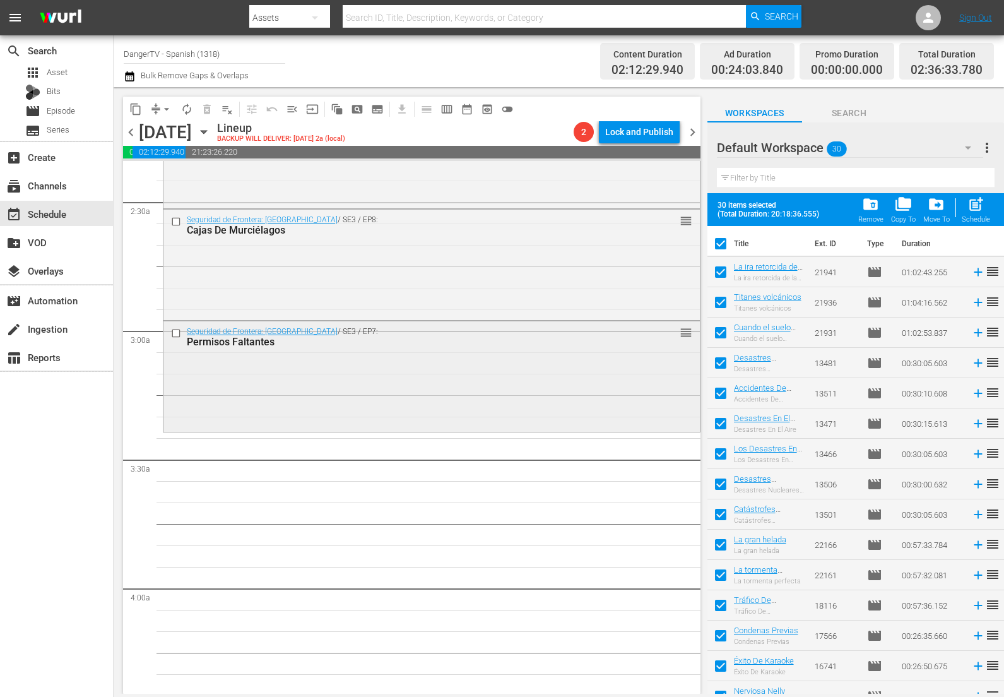
checkbox input "false"
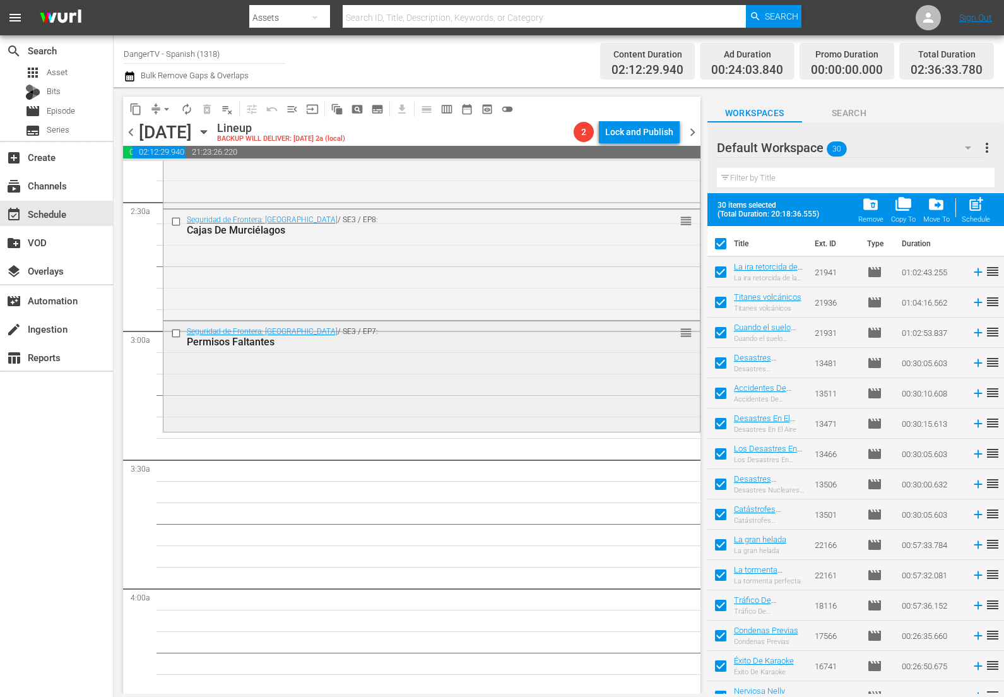
checkbox input "false"
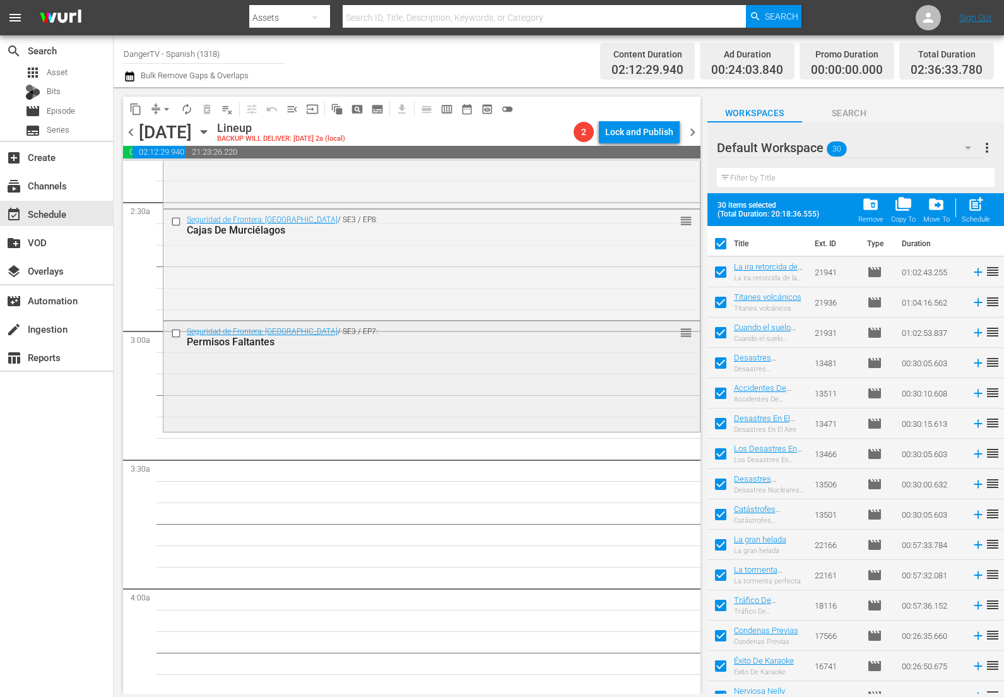
checkbox input "false"
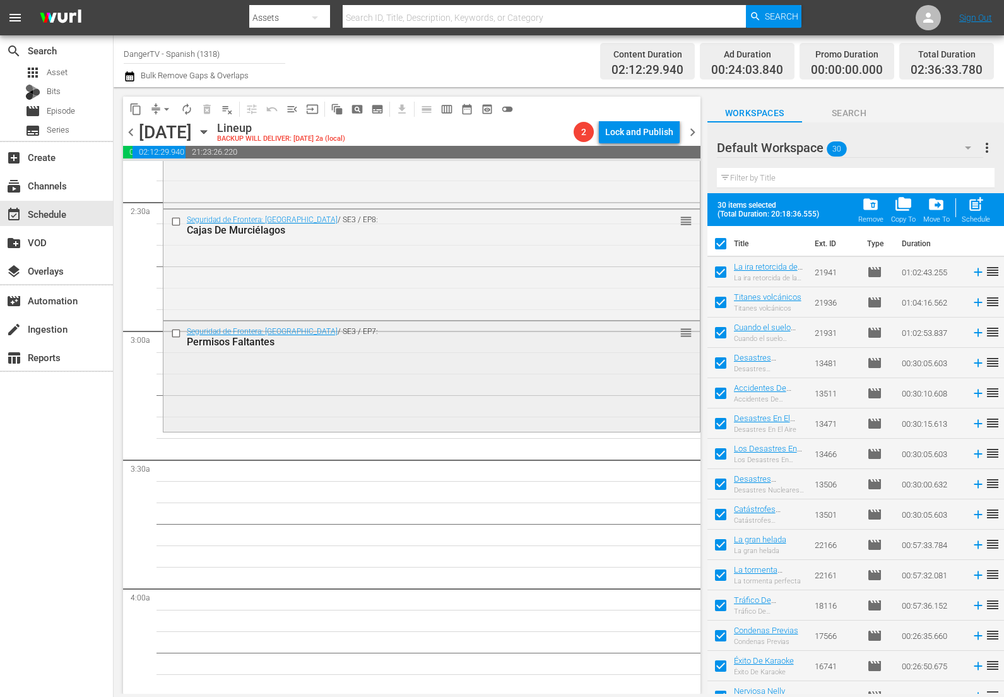
checkbox input "false"
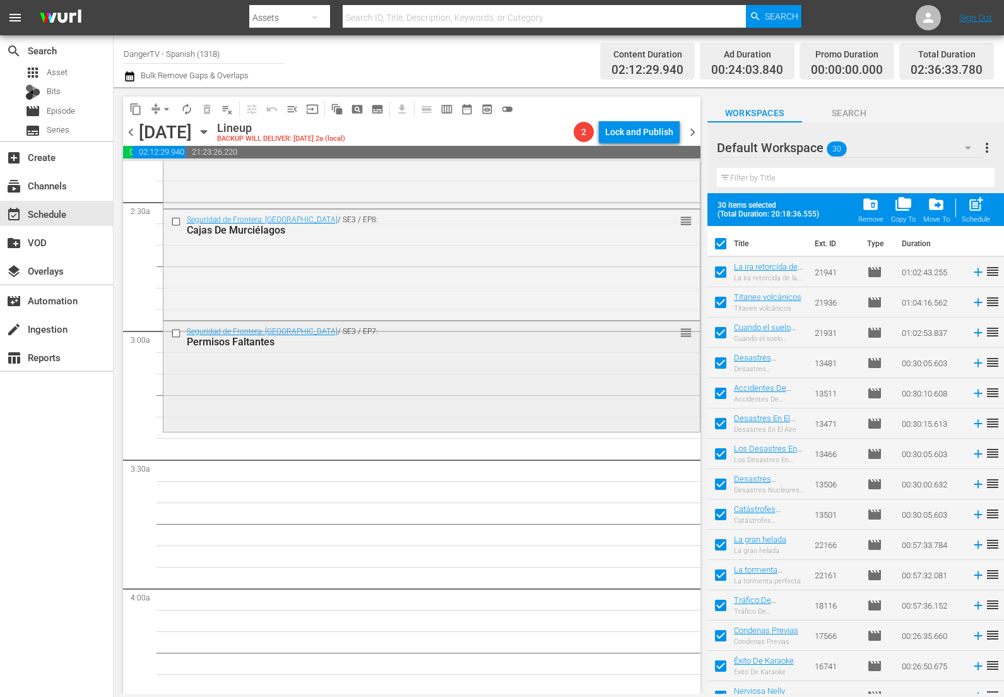
checkbox input "false"
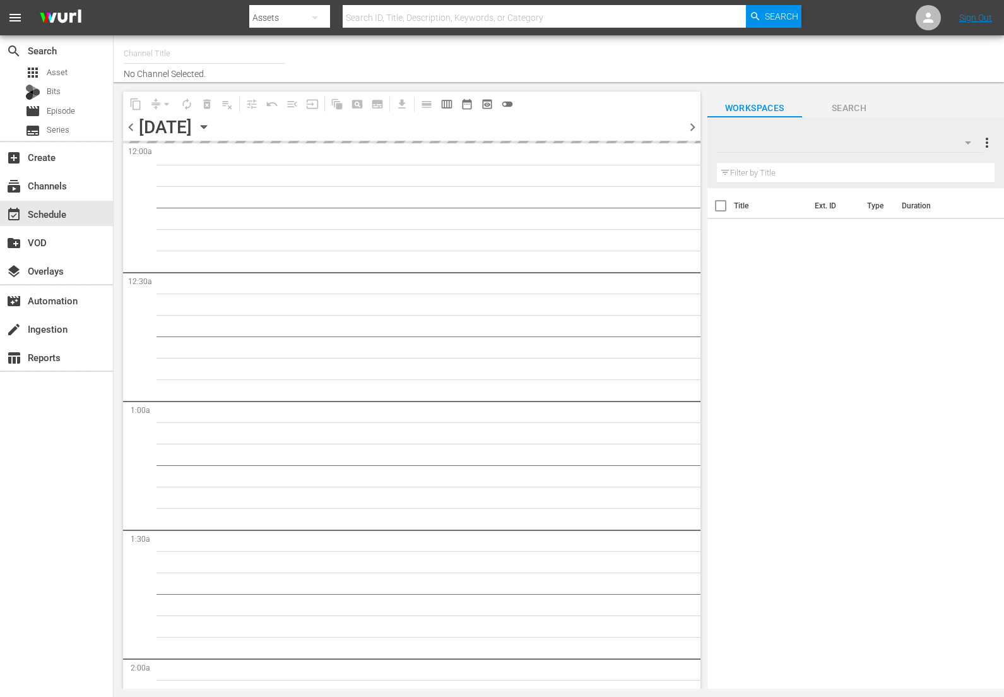
type input "DangerTV - Spanish (1318)"
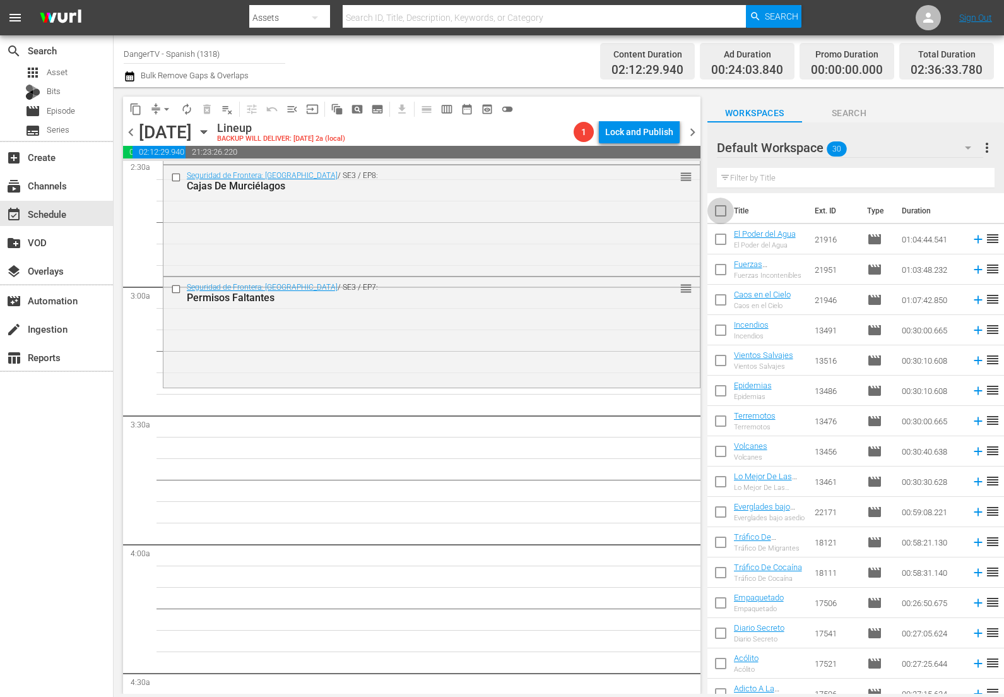
click at [725, 210] on input "checkbox" at bounding box center [721, 213] width 27 height 27
checkbox input "true"
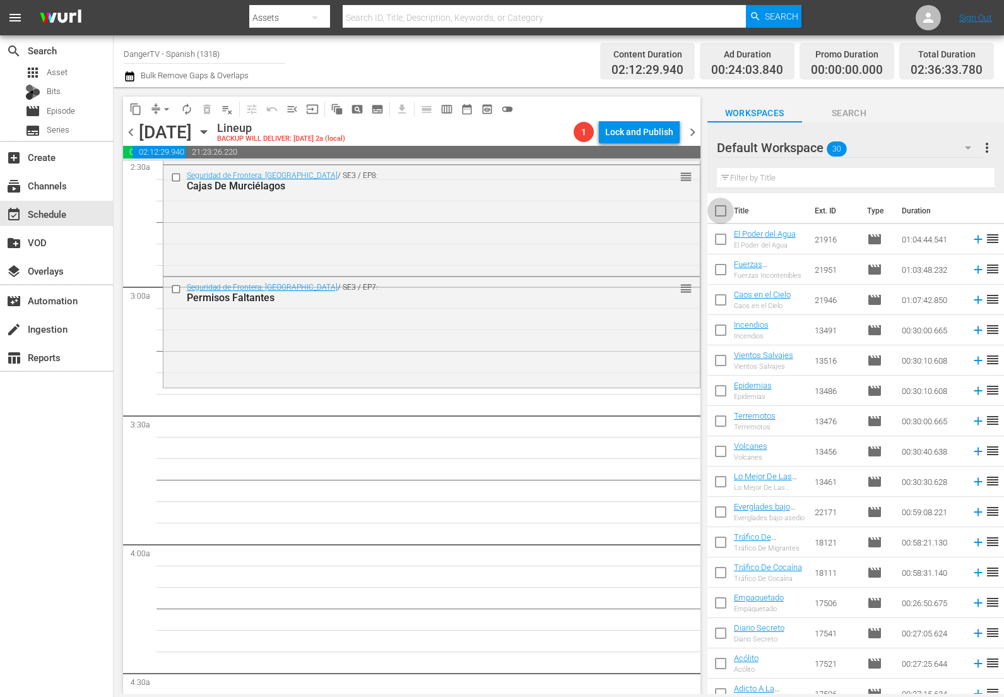
checkbox input "true"
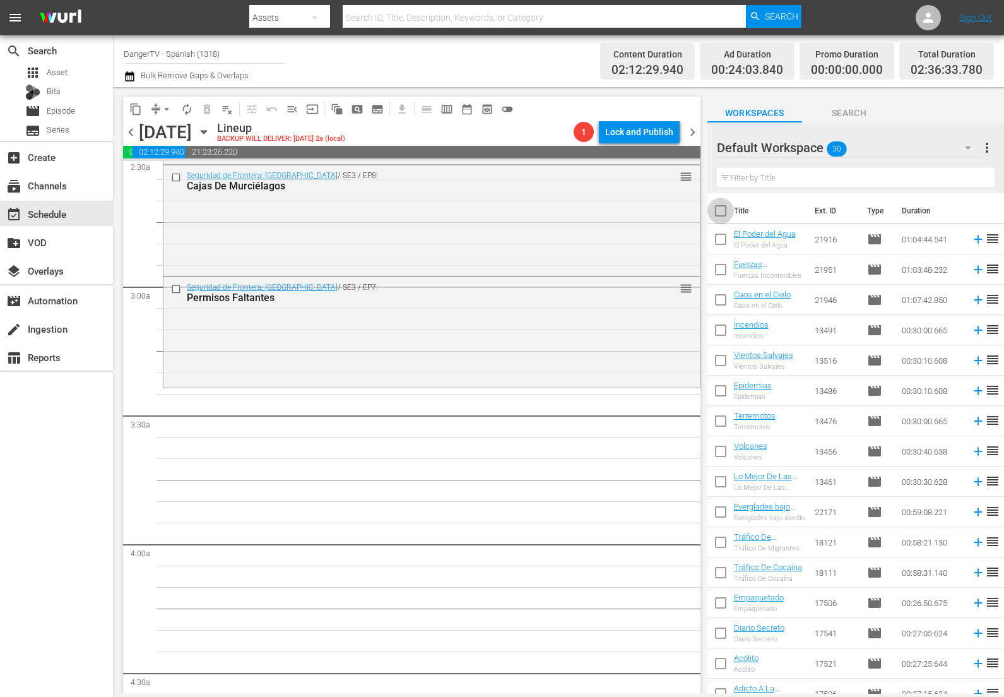
checkbox input "true"
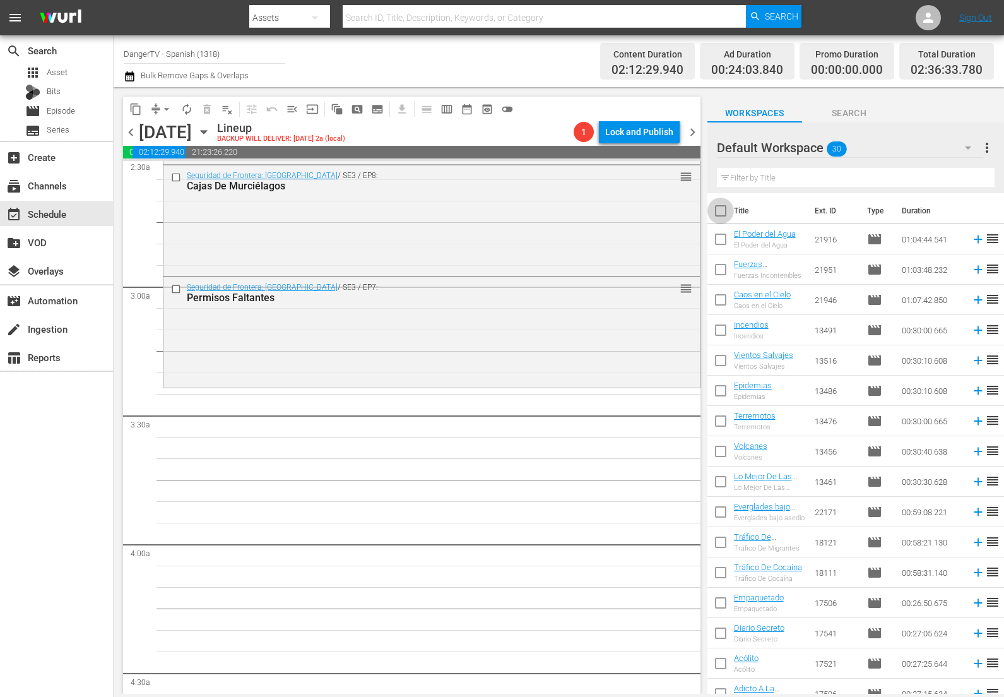
checkbox input "true"
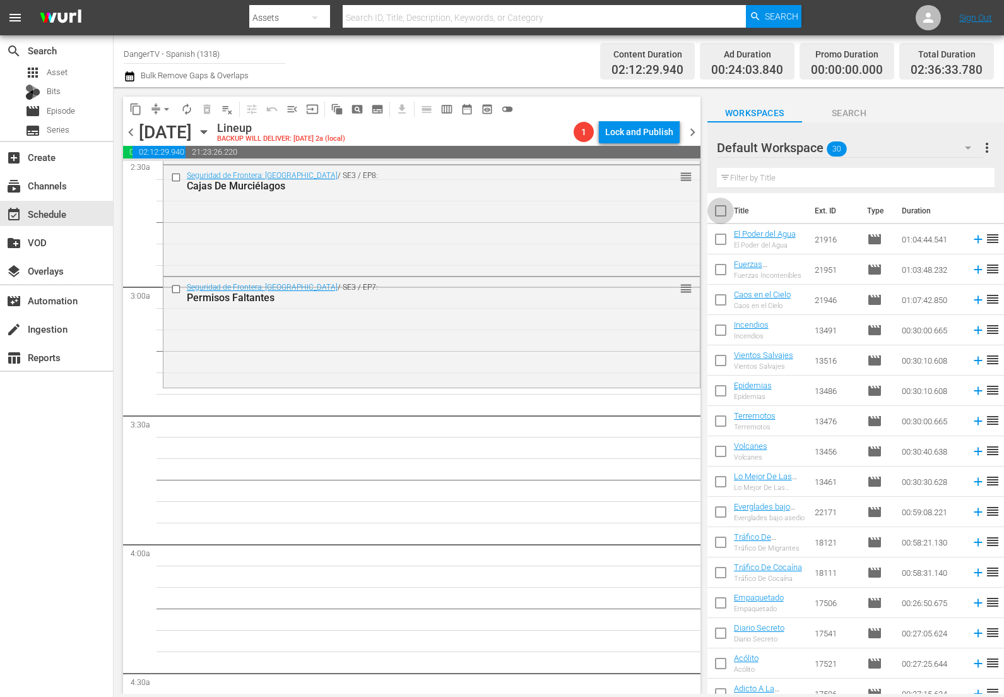
checkbox input "true"
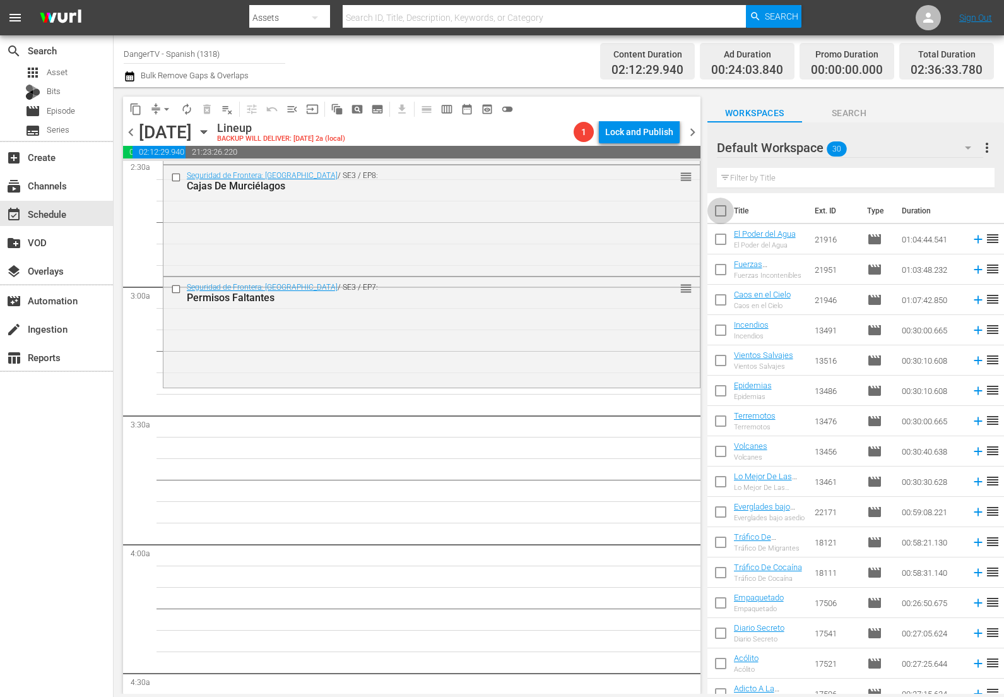
checkbox input "true"
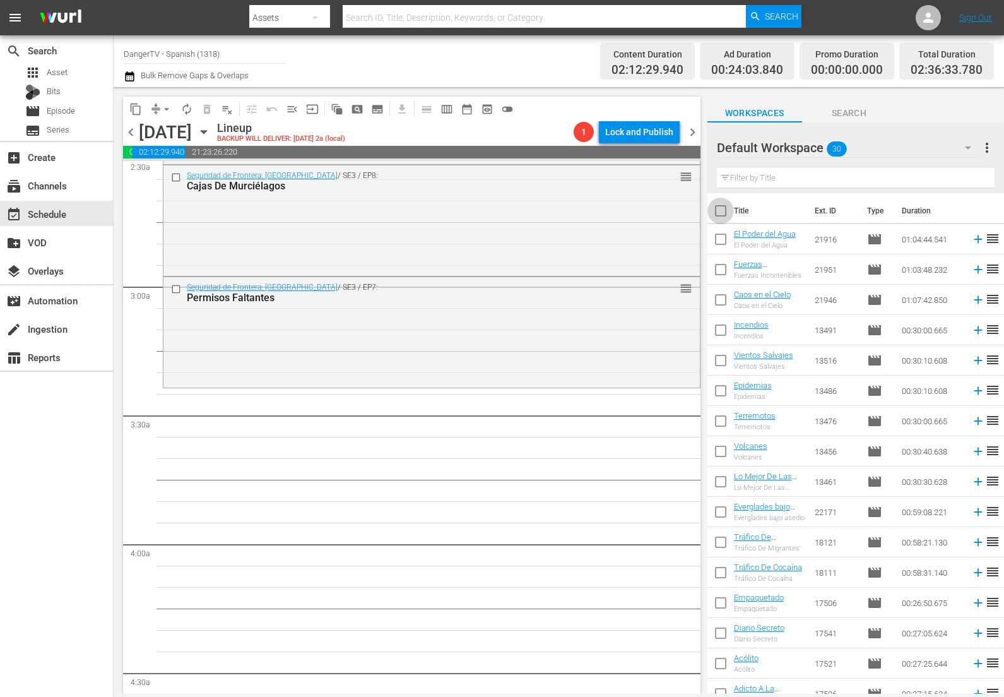
checkbox input "true"
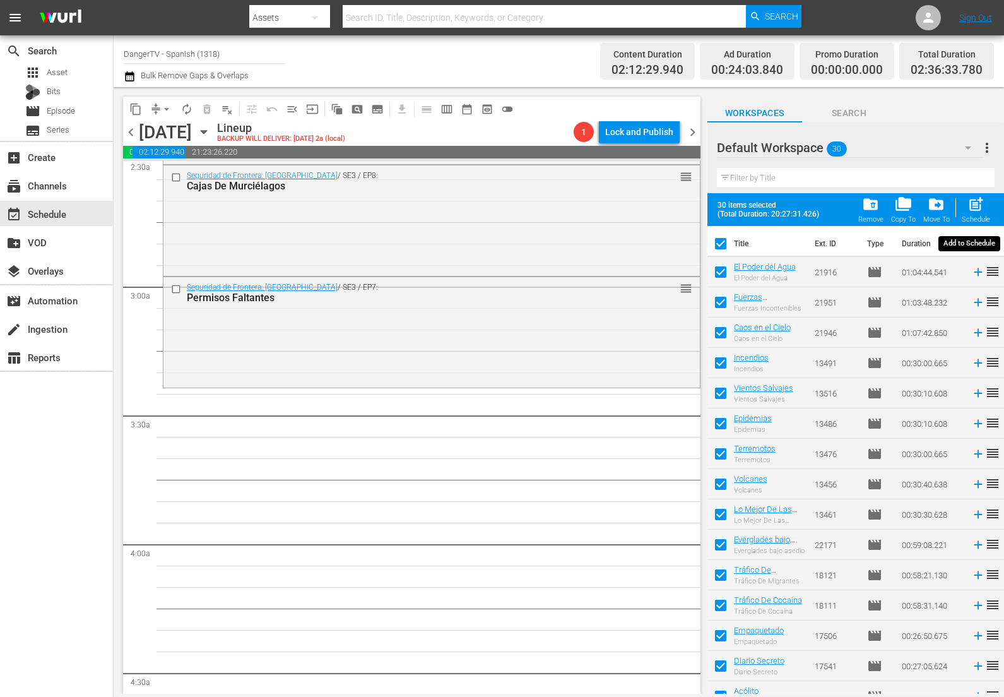
click at [974, 206] on span "post_add" at bounding box center [976, 204] width 17 height 17
checkbox input "false"
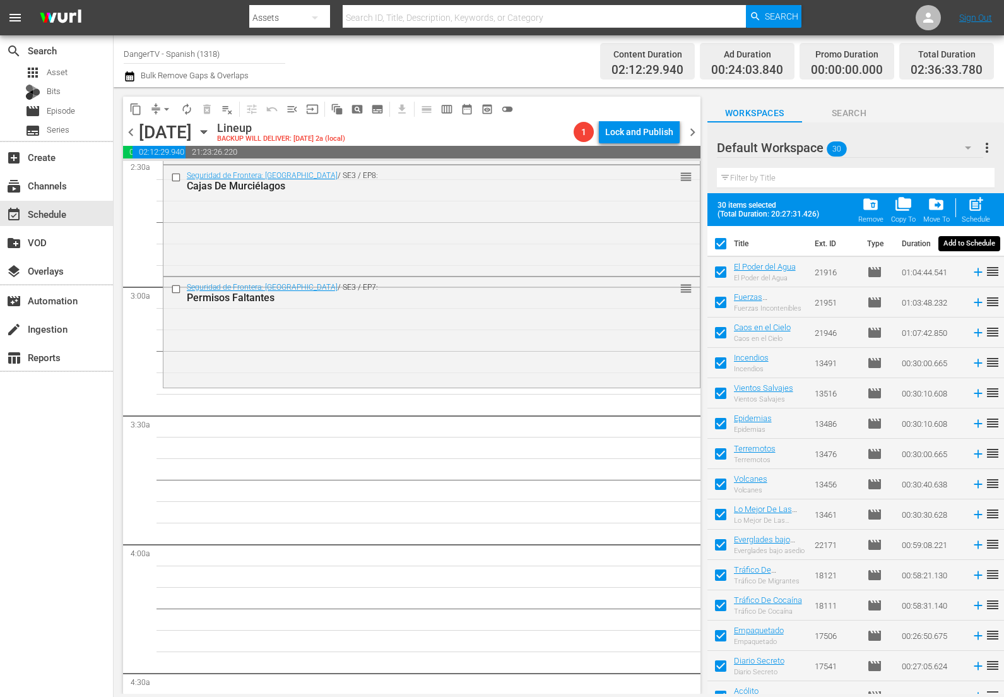
checkbox input "false"
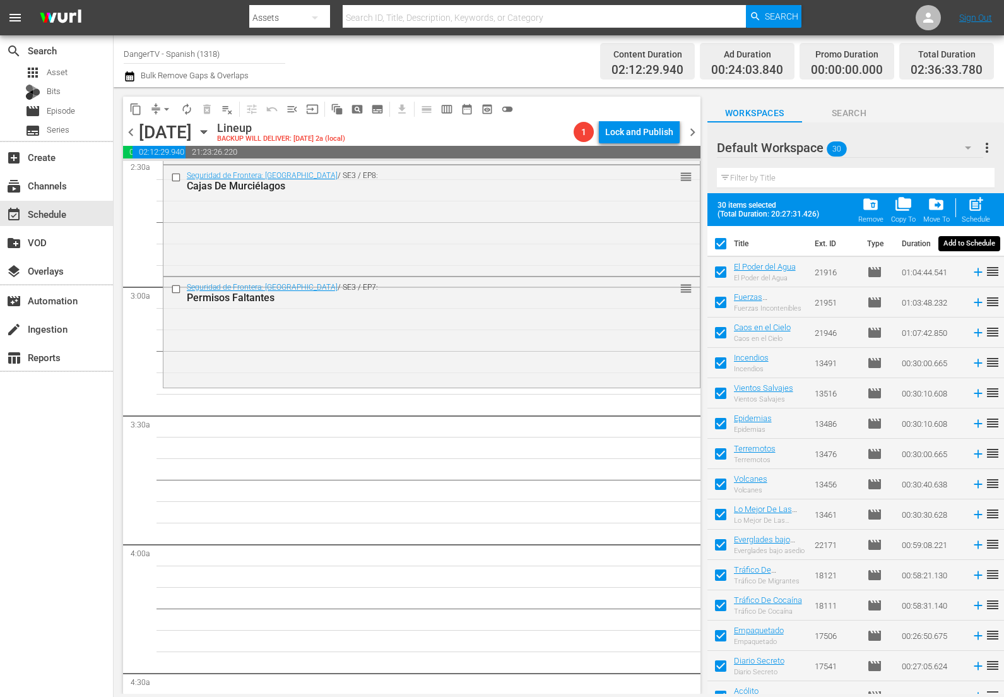
checkbox input "false"
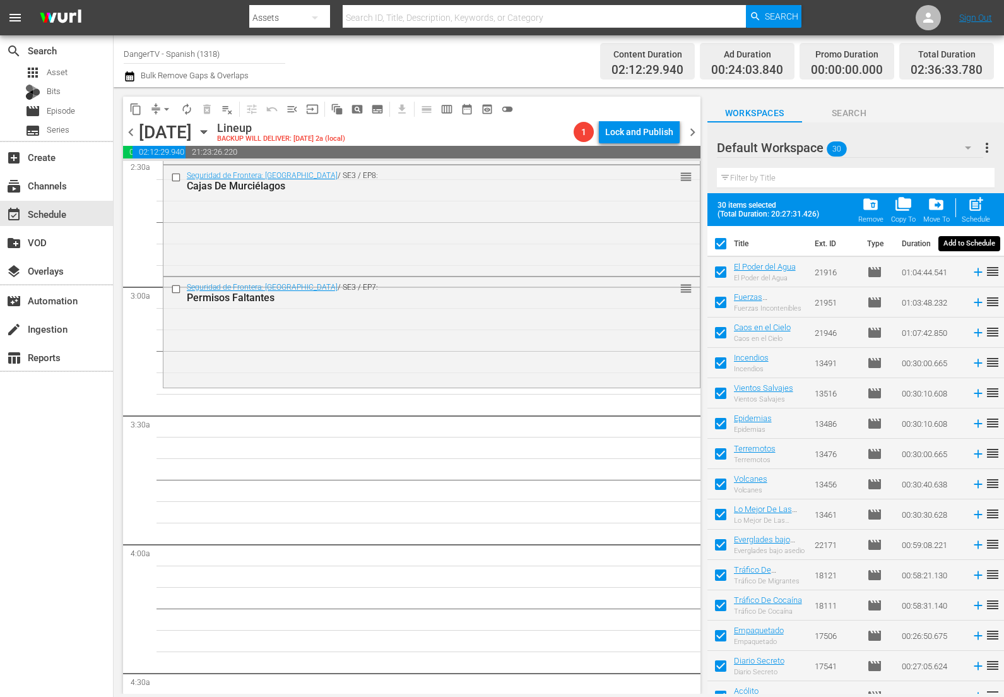
checkbox input "false"
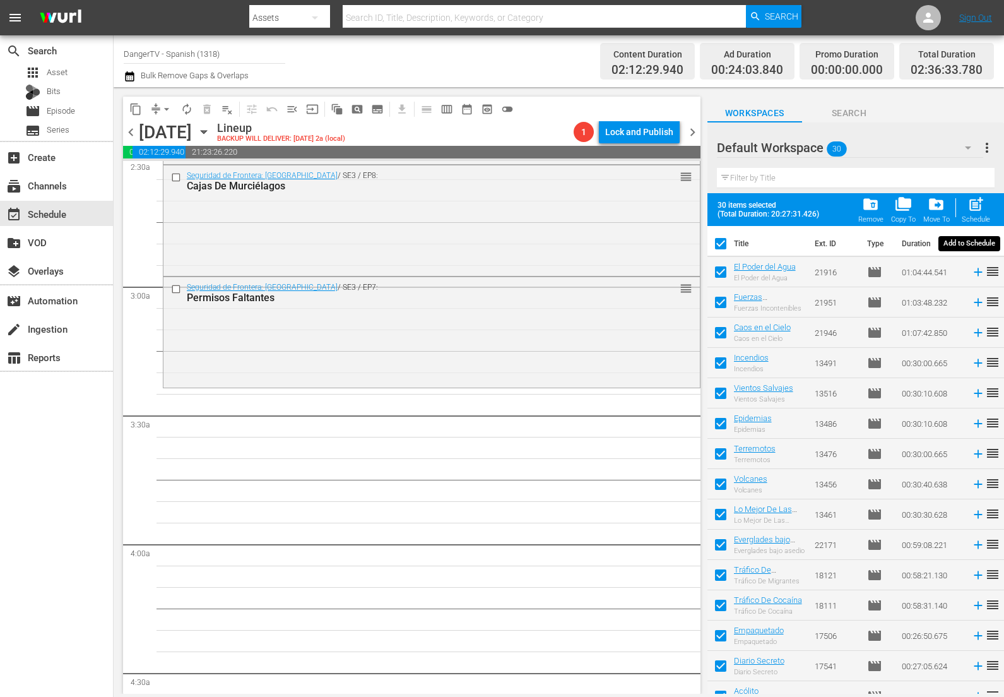
checkbox input "false"
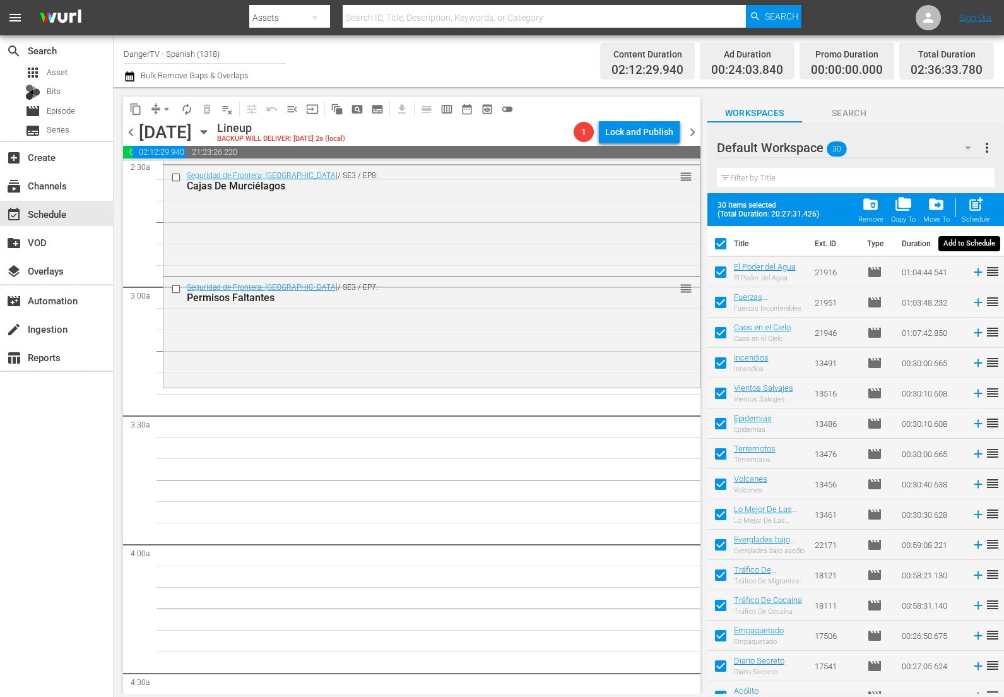
checkbox input "false"
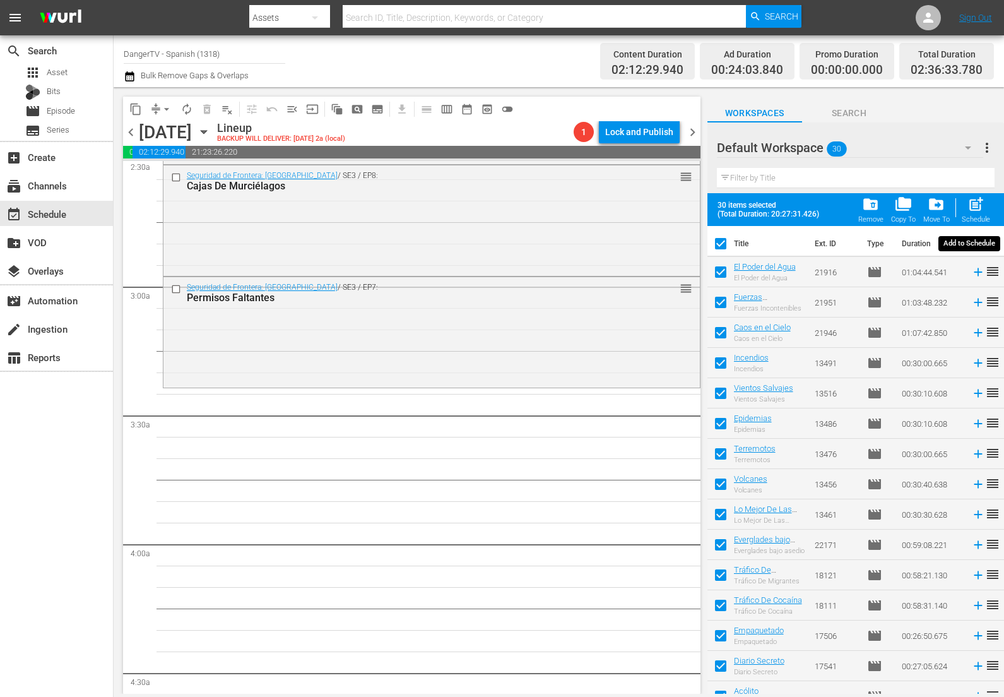
checkbox input "false"
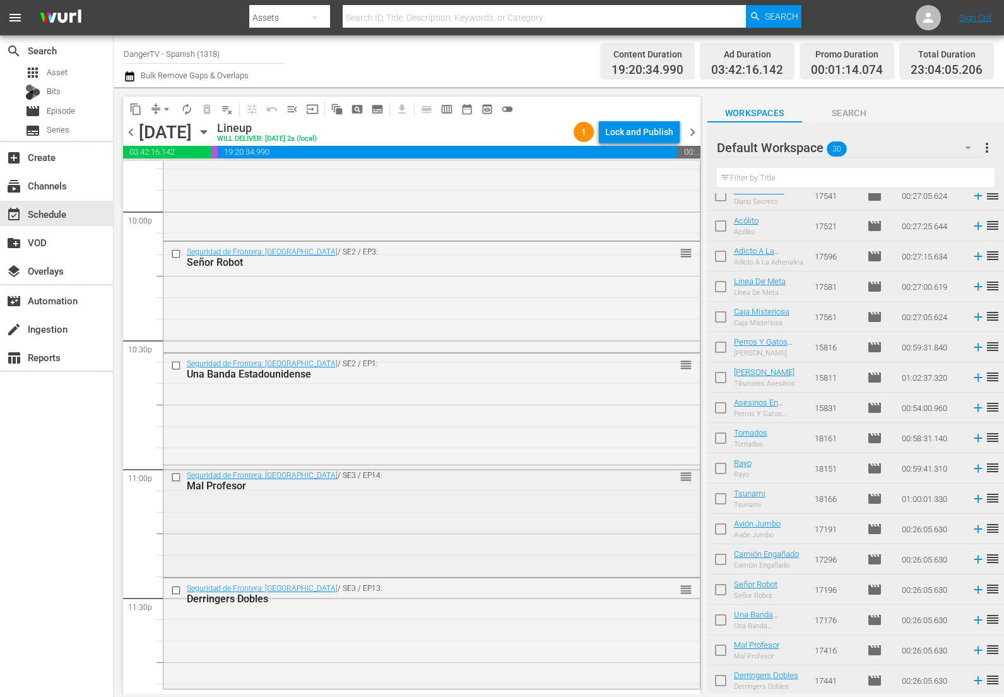
scroll to position [5649, 0]
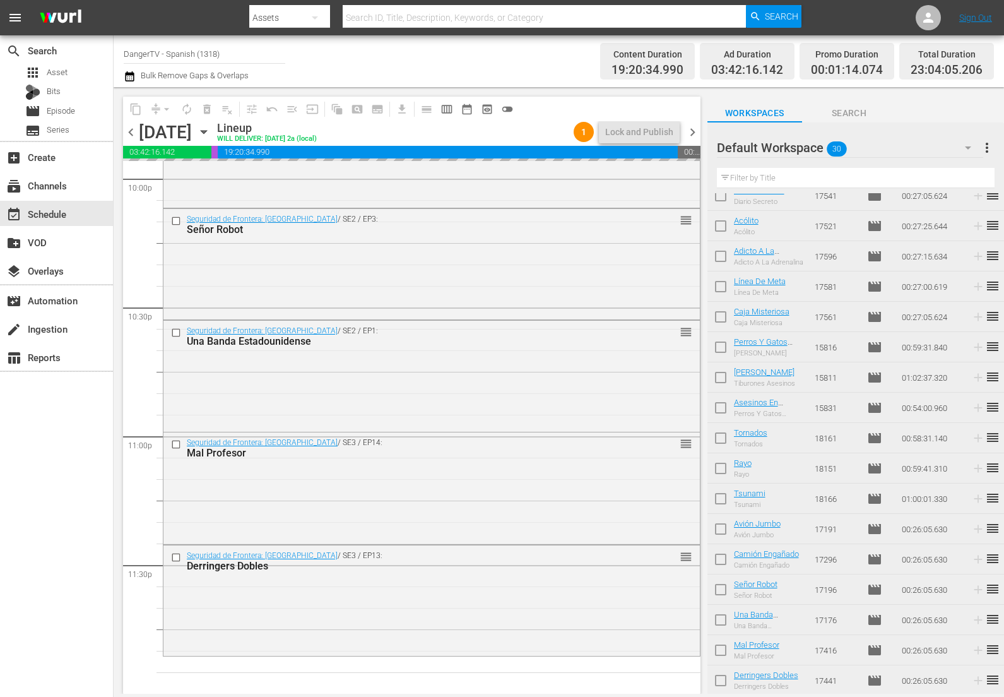
click at [726, 530] on input "checkbox" at bounding box center [721, 531] width 27 height 27
checkbox input "true"
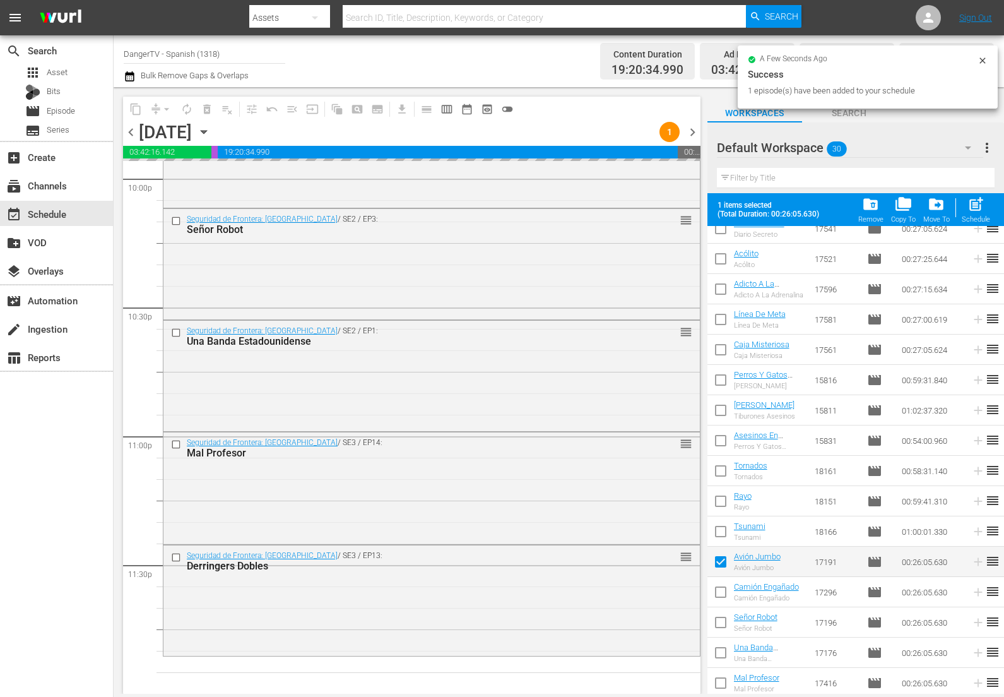
scroll to position [470, 0]
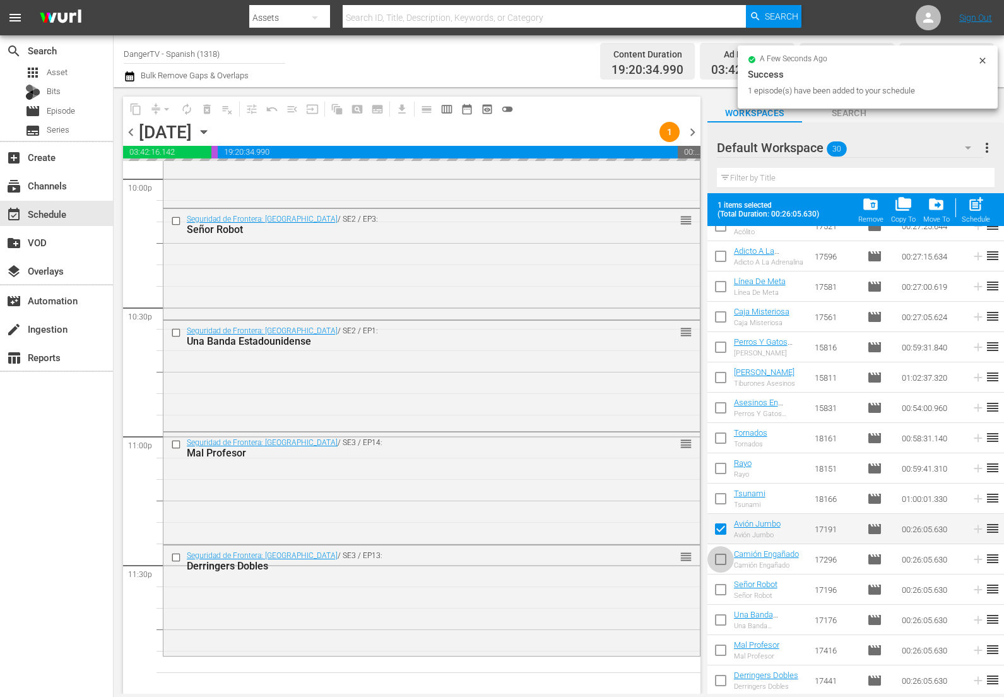
click at [720, 557] on input "checkbox" at bounding box center [721, 562] width 27 height 27
checkbox input "true"
click at [718, 590] on input "checkbox" at bounding box center [721, 592] width 27 height 27
checkbox input "true"
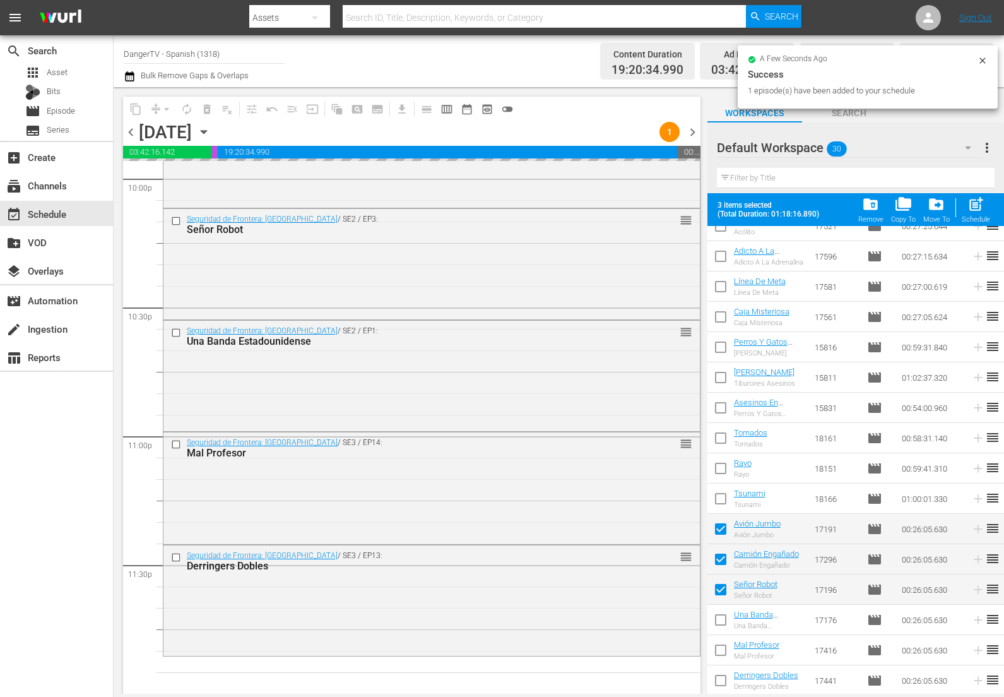
click at [719, 621] on input "checkbox" at bounding box center [721, 622] width 27 height 27
checkbox input "true"
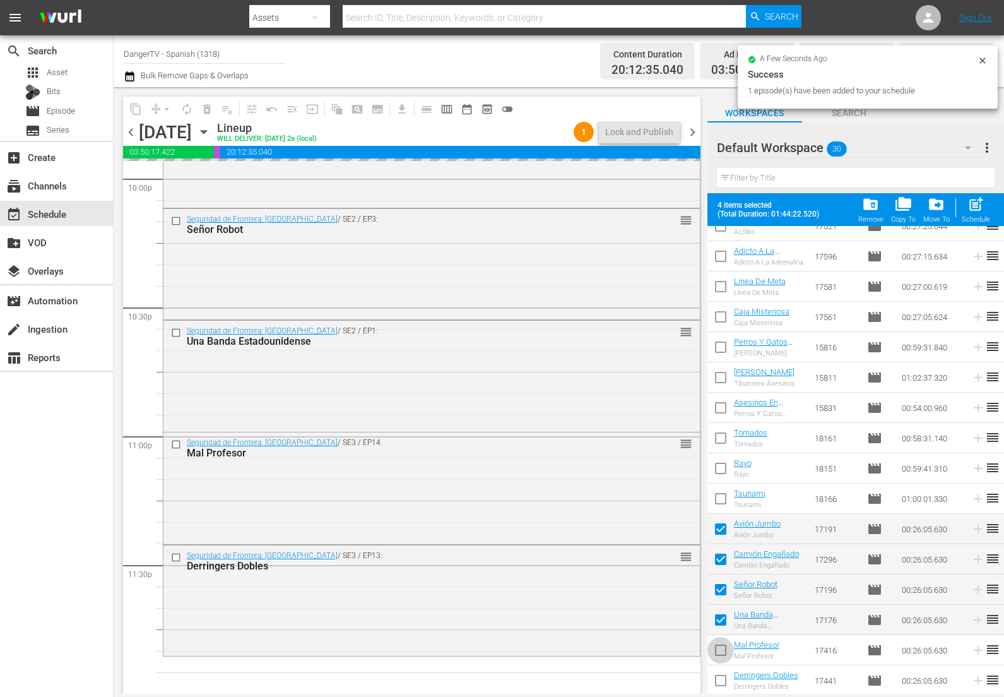
drag, startPoint x: 723, startPoint y: 652, endPoint x: 725, endPoint y: 664, distance: 12.8
click at [723, 652] on input "checkbox" at bounding box center [721, 653] width 27 height 27
checkbox input "true"
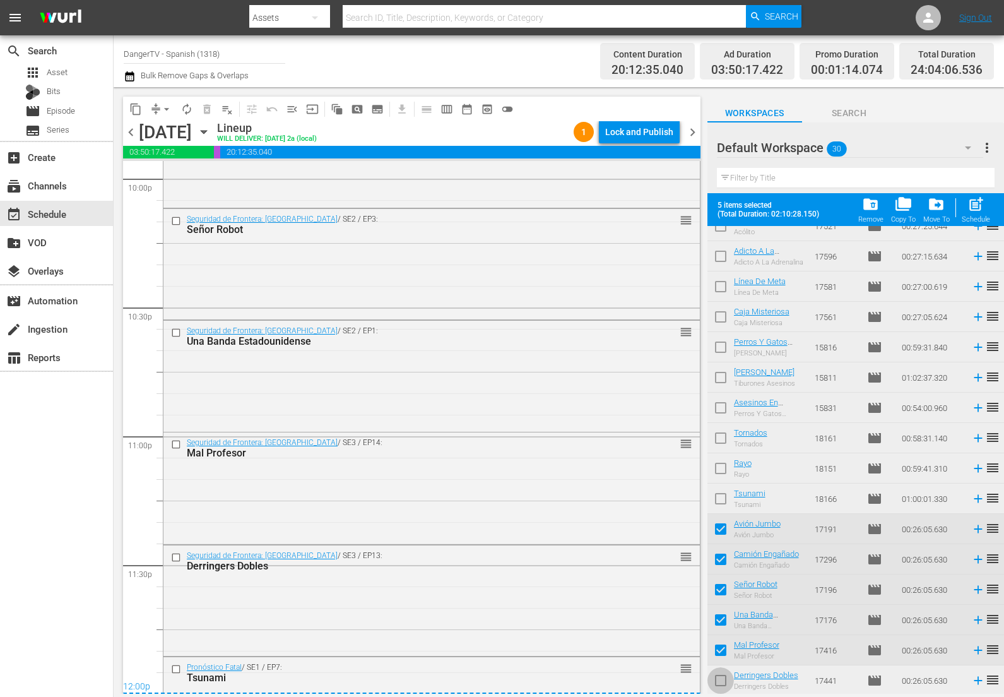
click at [721, 684] on input "checkbox" at bounding box center [721, 683] width 27 height 27
checkbox input "true"
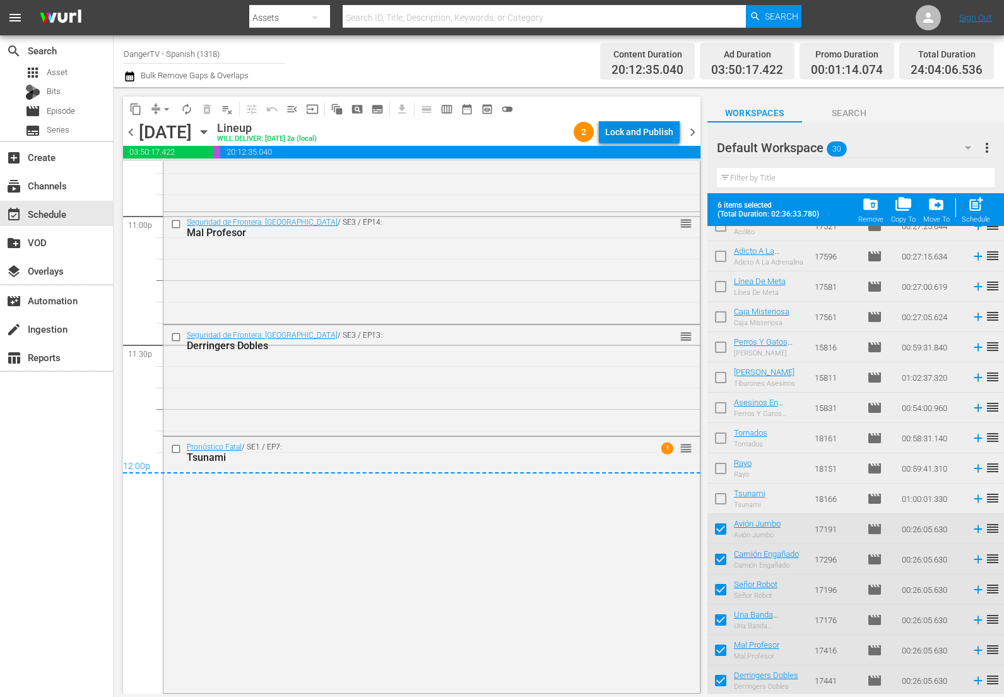
click at [655, 132] on div "Lock and Publish" at bounding box center [639, 132] width 68 height 23
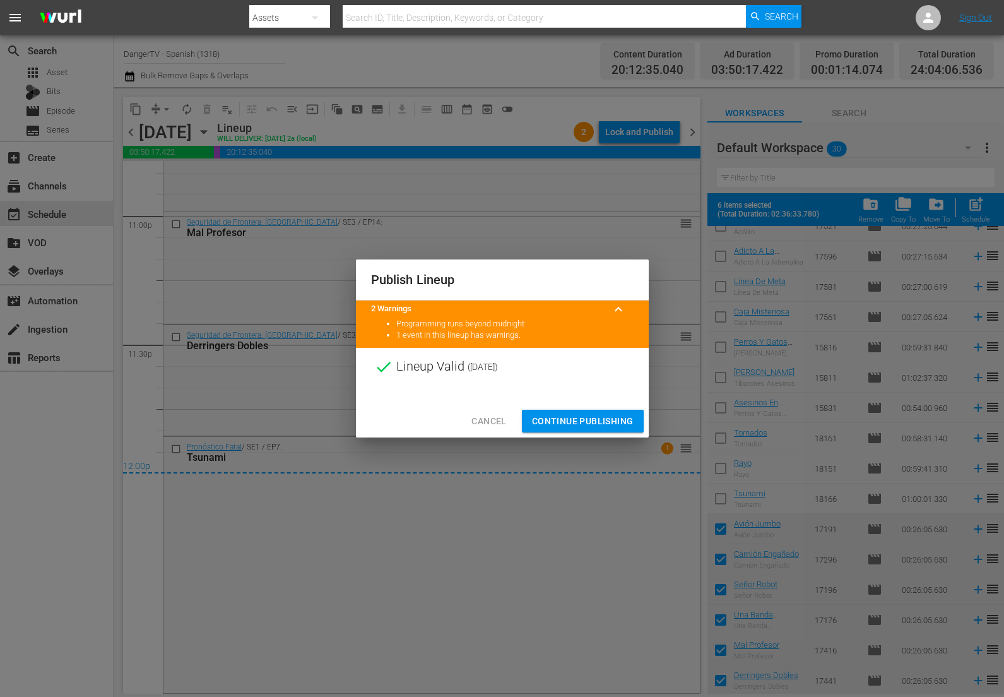
click at [581, 424] on span "Continue Publishing" at bounding box center [583, 422] width 102 height 16
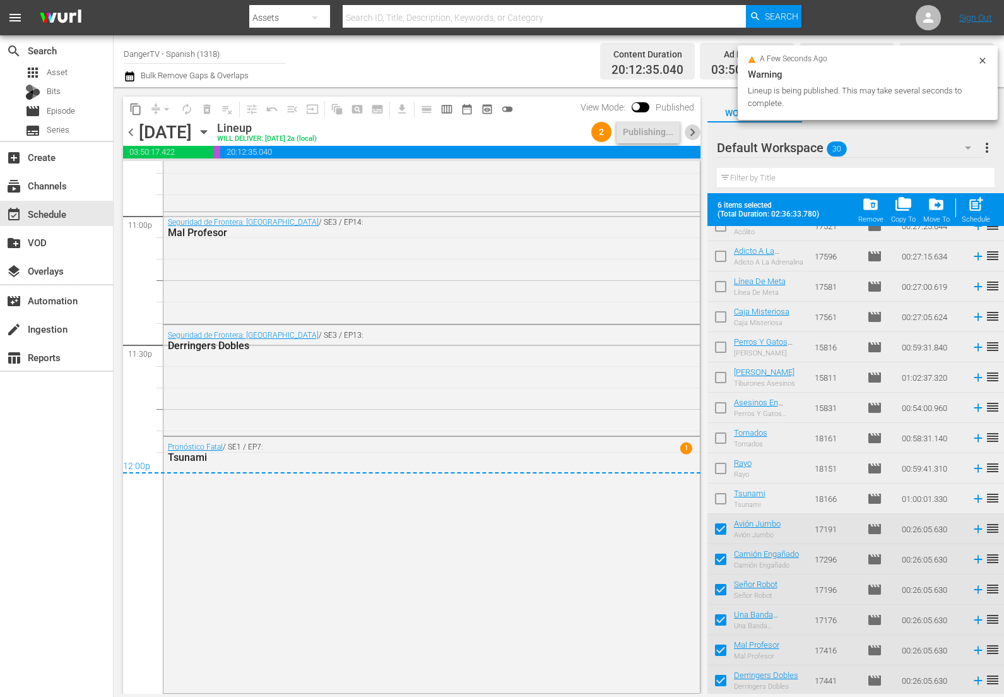
click at [692, 134] on span "chevron_right" at bounding box center [693, 132] width 16 height 16
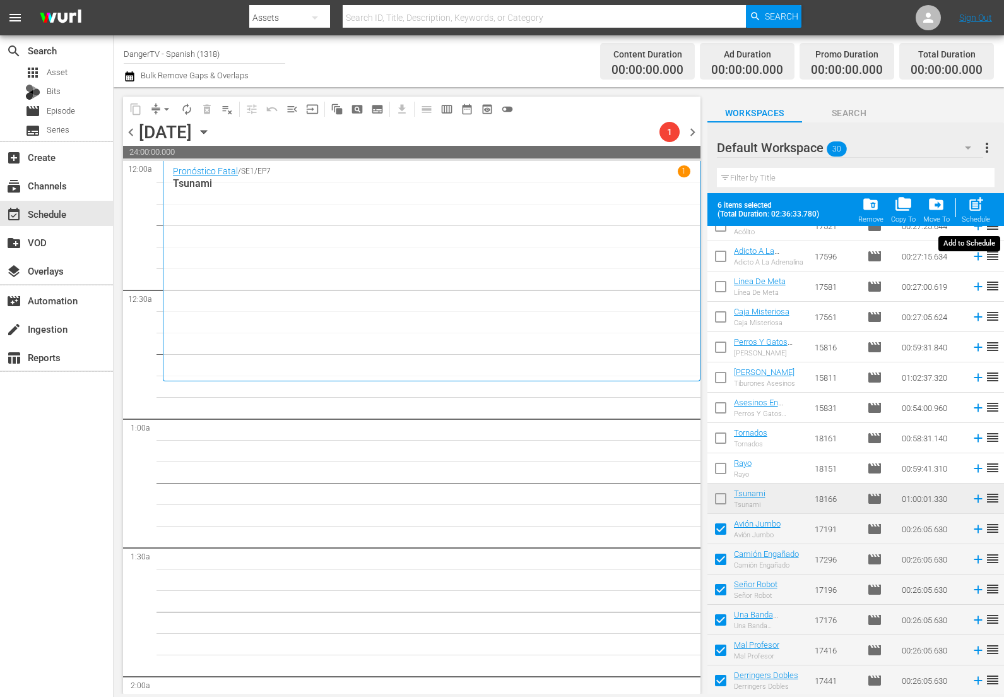
click at [979, 202] on span "post_add" at bounding box center [976, 204] width 17 height 17
checkbox input "false"
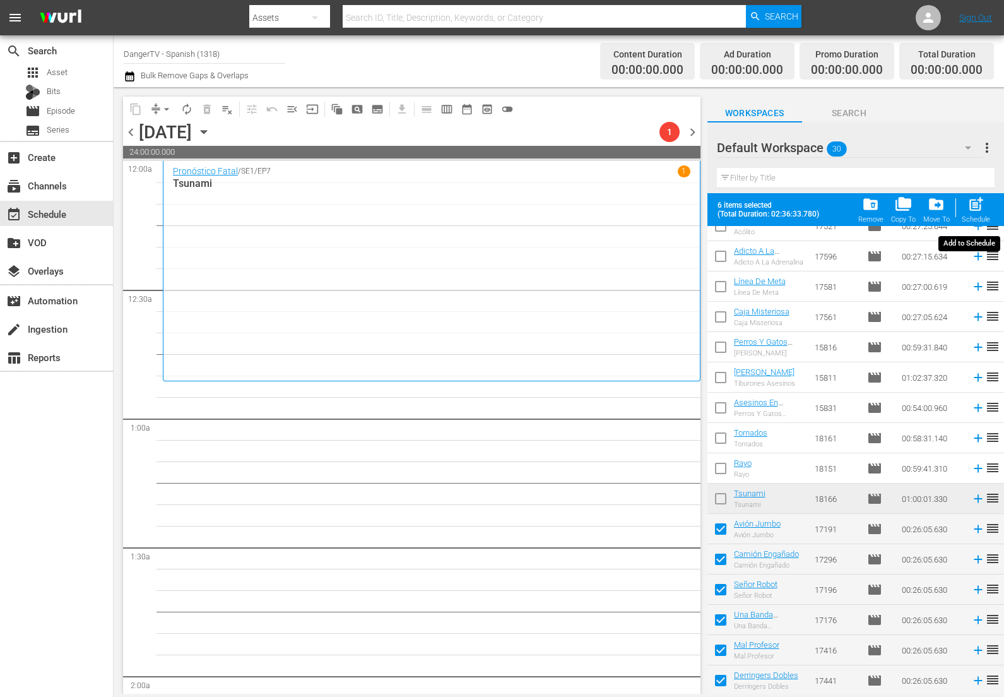
checkbox input "false"
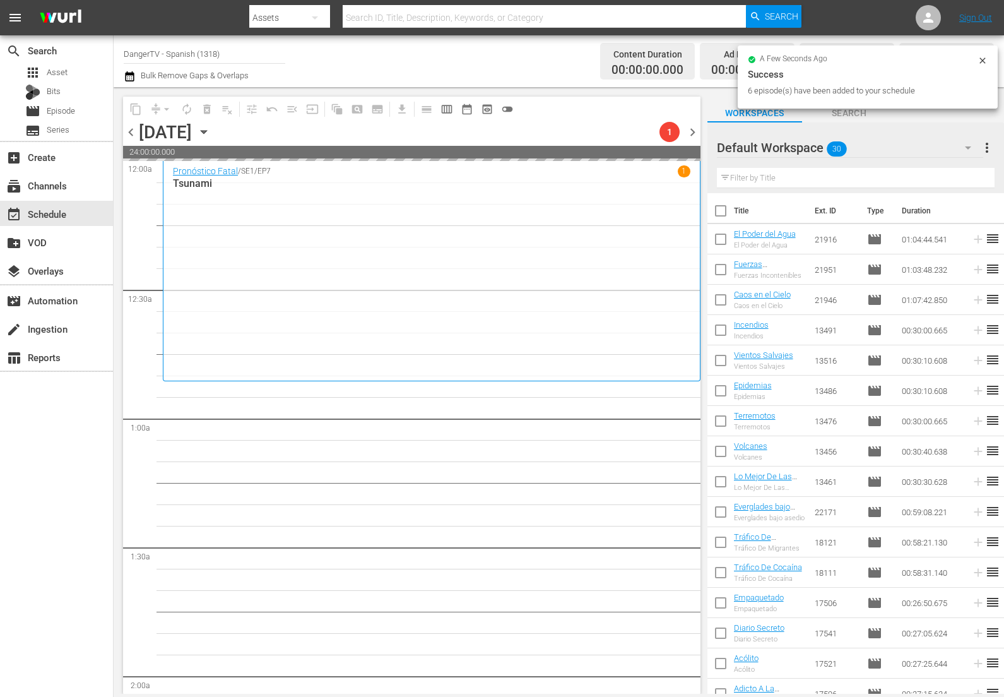
click at [720, 209] on input "checkbox" at bounding box center [721, 213] width 27 height 27
checkbox input "true"
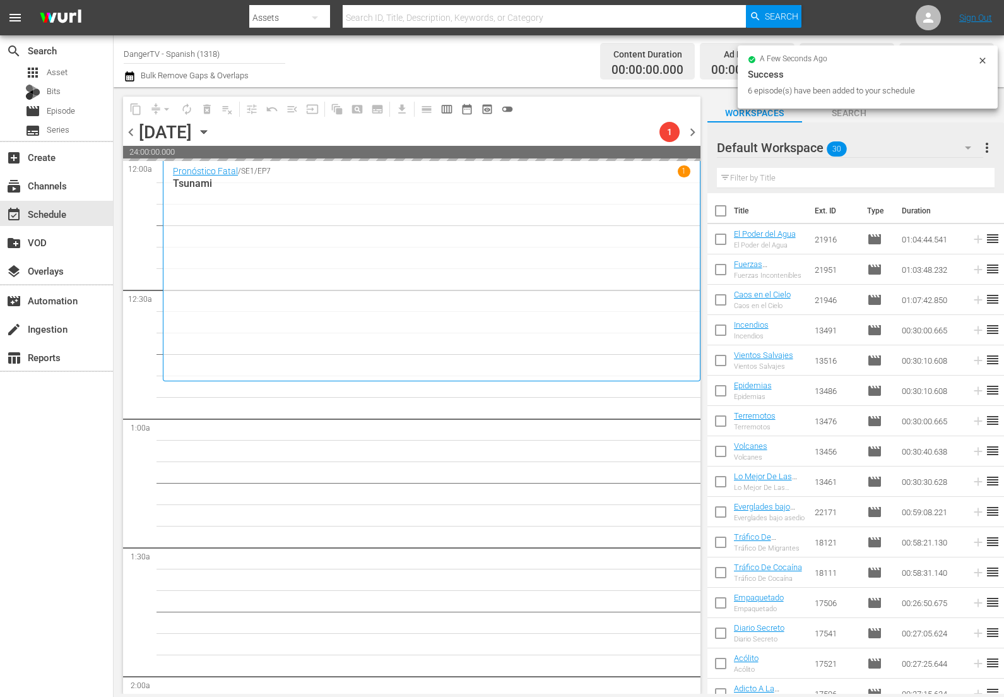
checkbox input "true"
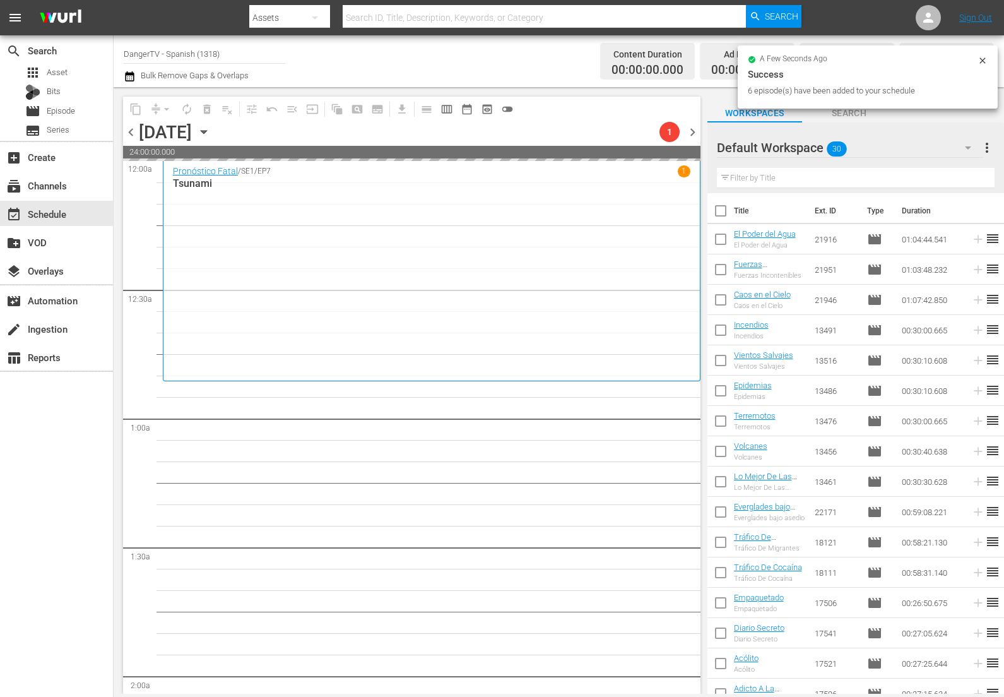
checkbox input "true"
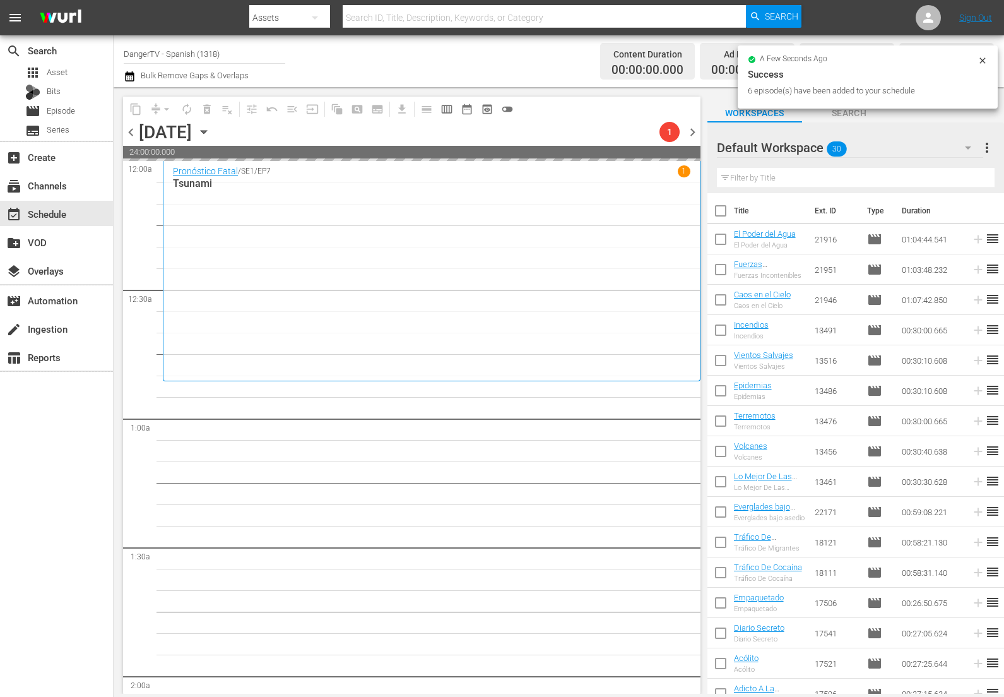
checkbox input "true"
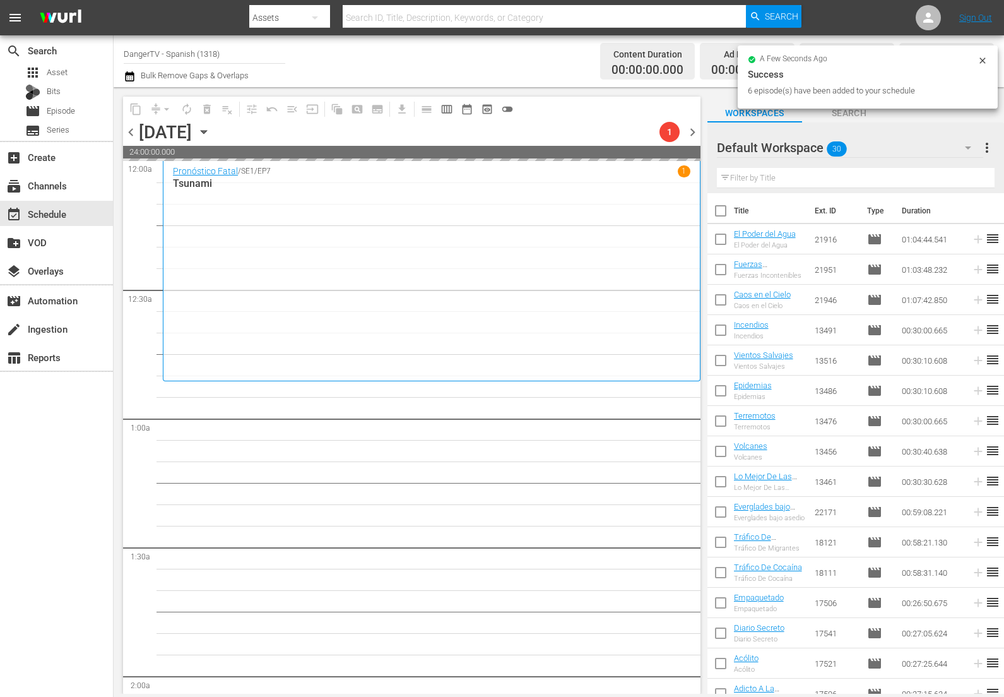
checkbox input "true"
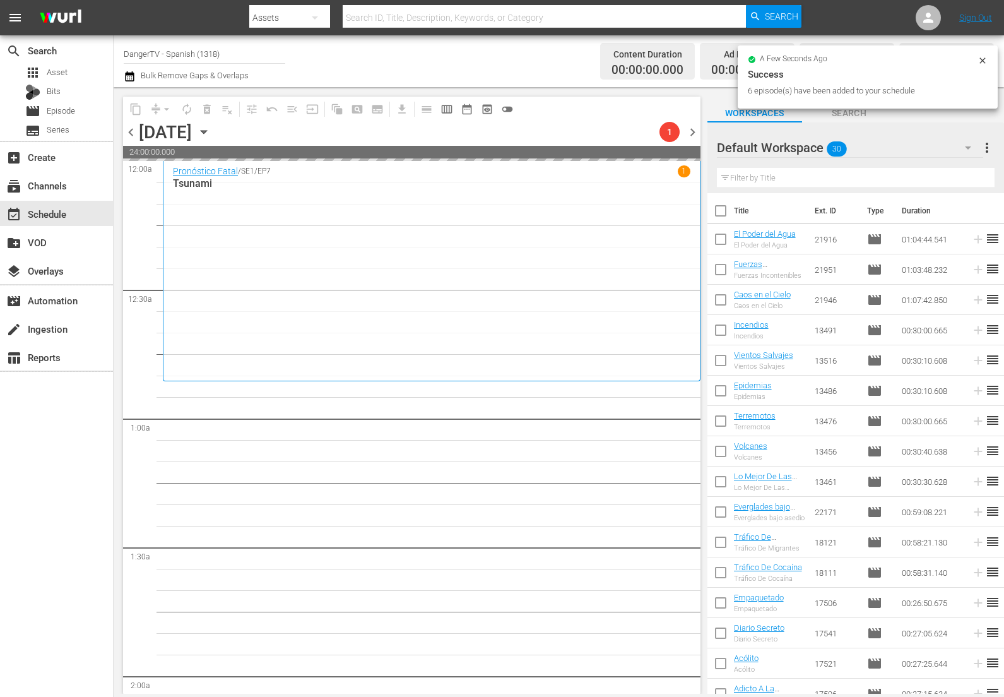
checkbox input "true"
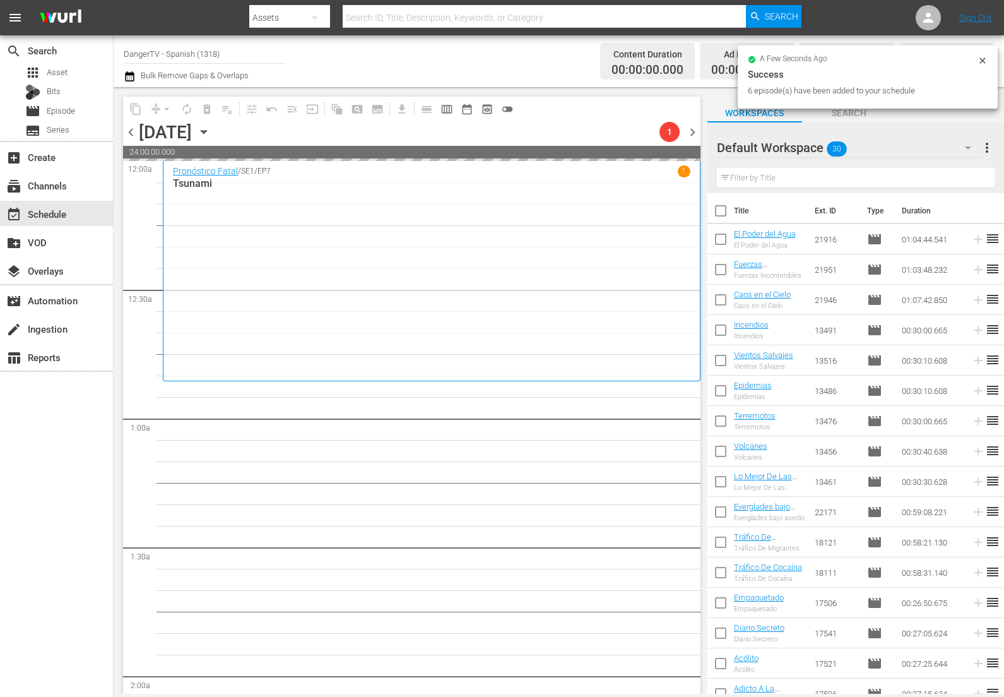
checkbox input "true"
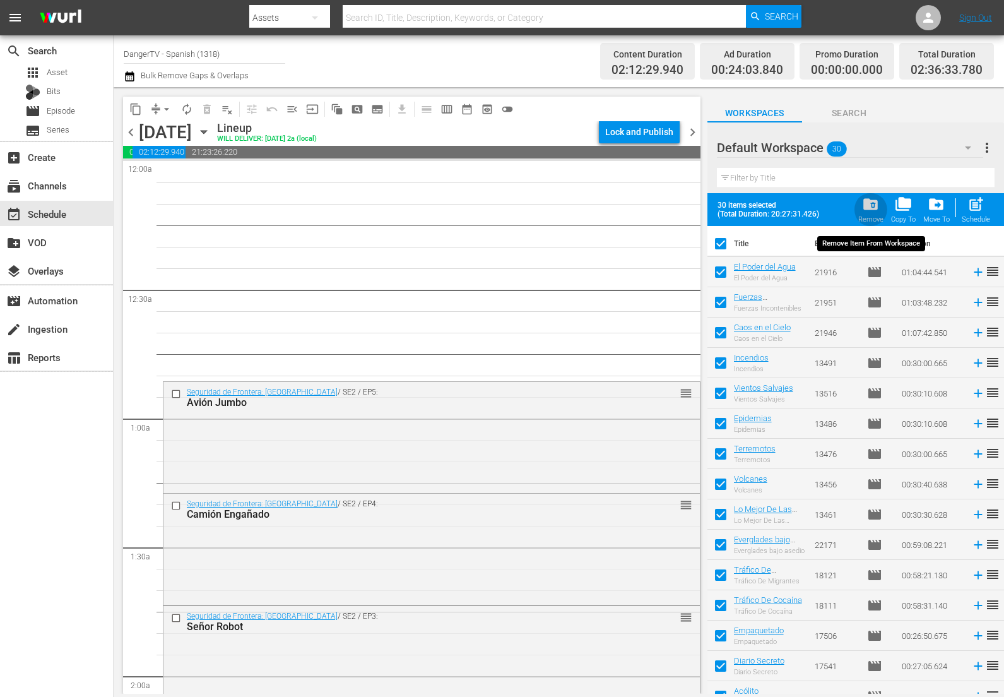
click at [871, 201] on span "folder_delete" at bounding box center [870, 204] width 17 height 17
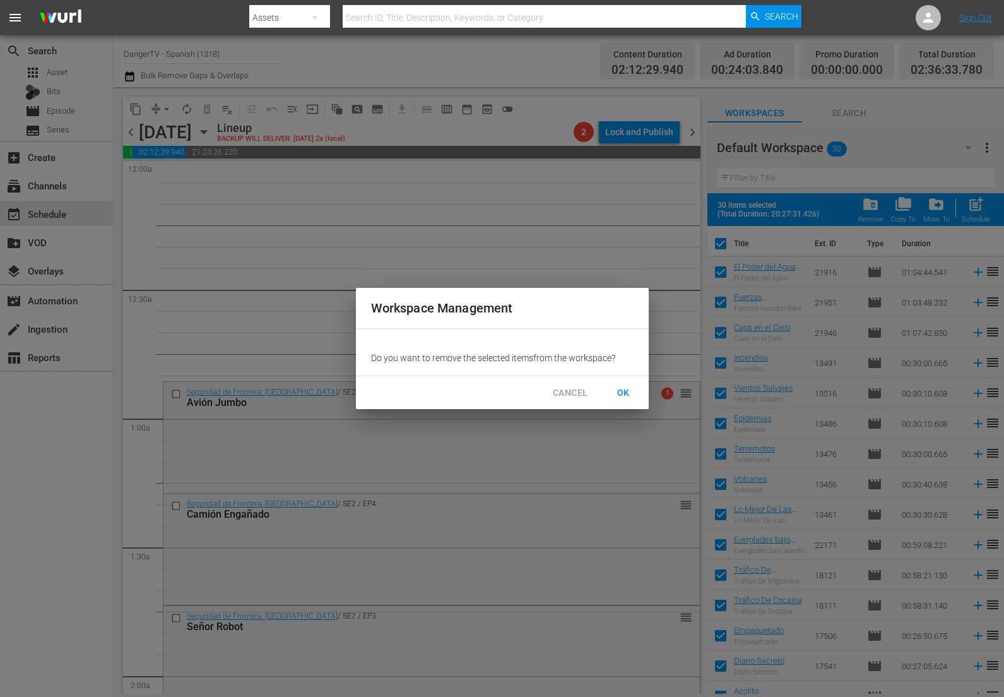
click at [624, 391] on span "OK" at bounding box center [624, 393] width 20 height 16
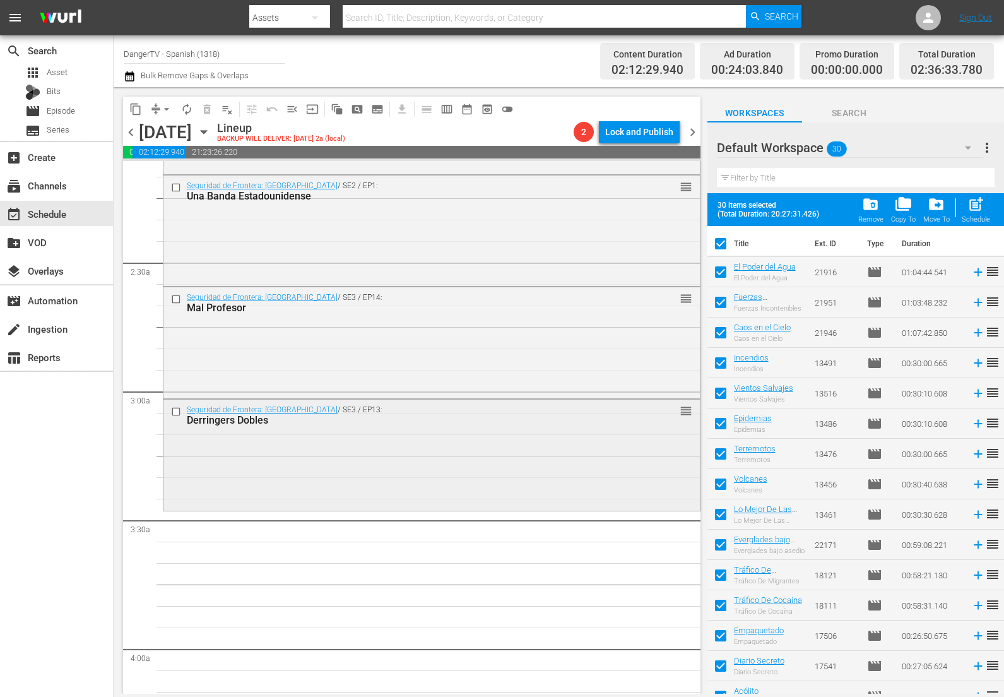
scroll to position [653, 0]
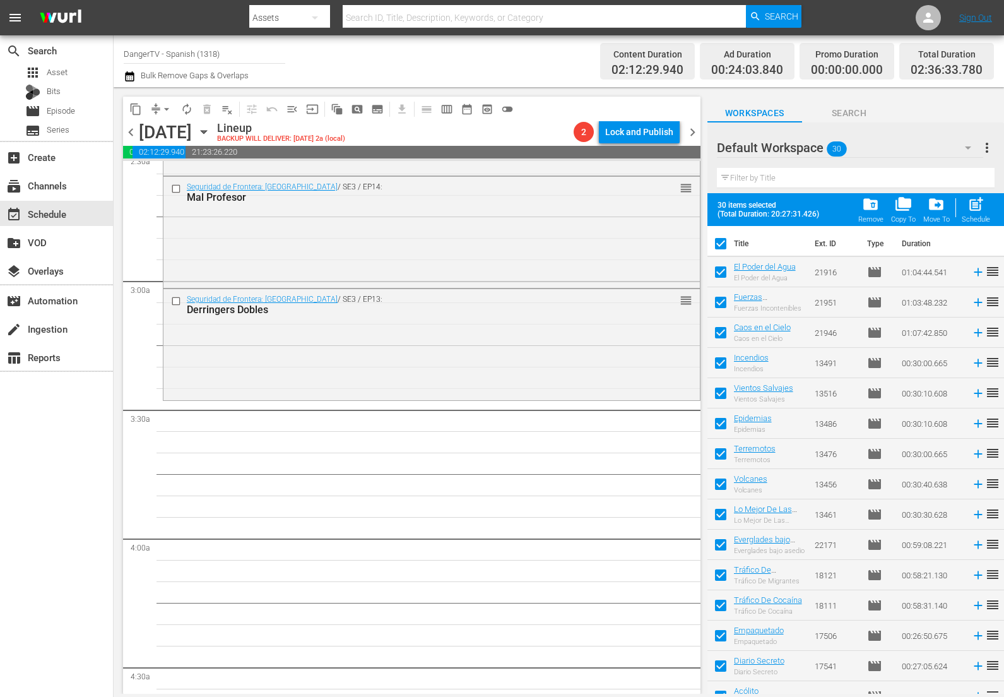
checkbox input "false"
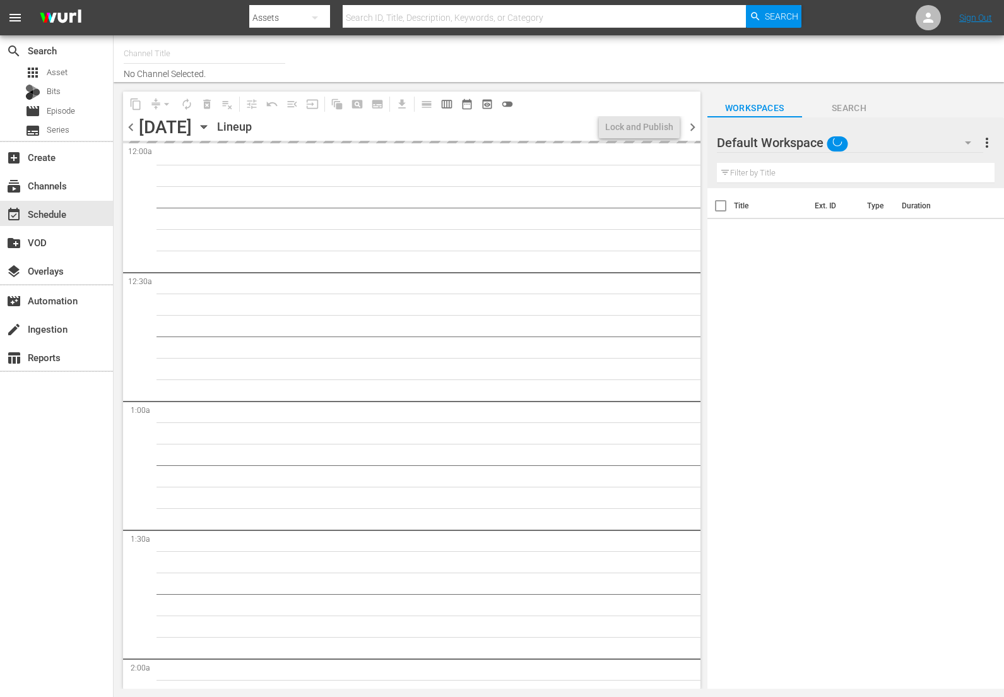
type input "DangerTV - Spanish (1318)"
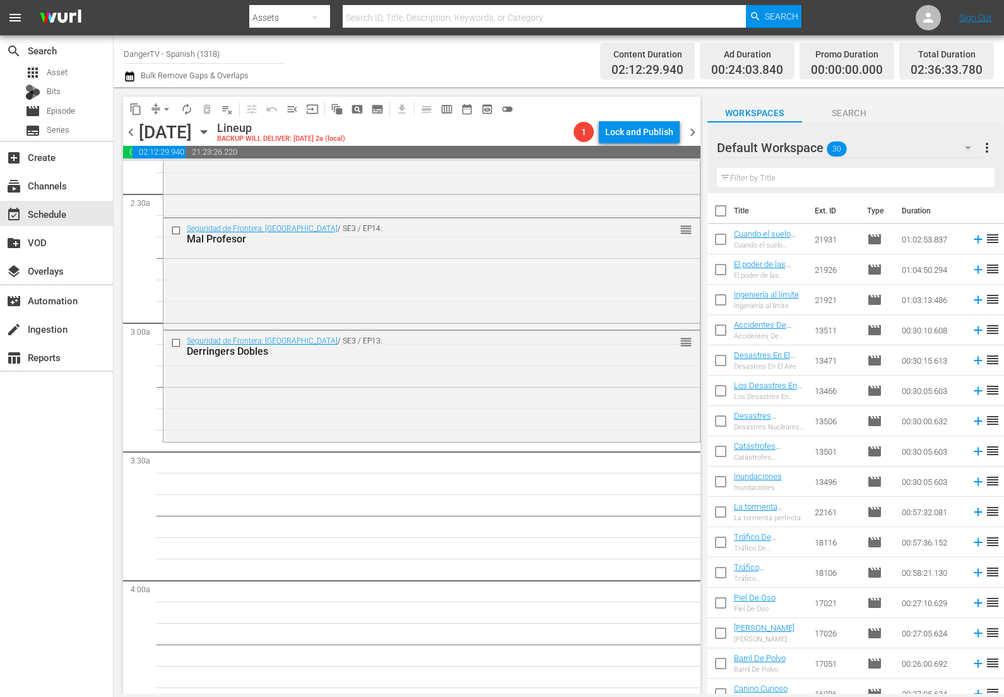
click at [716, 206] on input "checkbox" at bounding box center [721, 213] width 27 height 27
checkbox input "true"
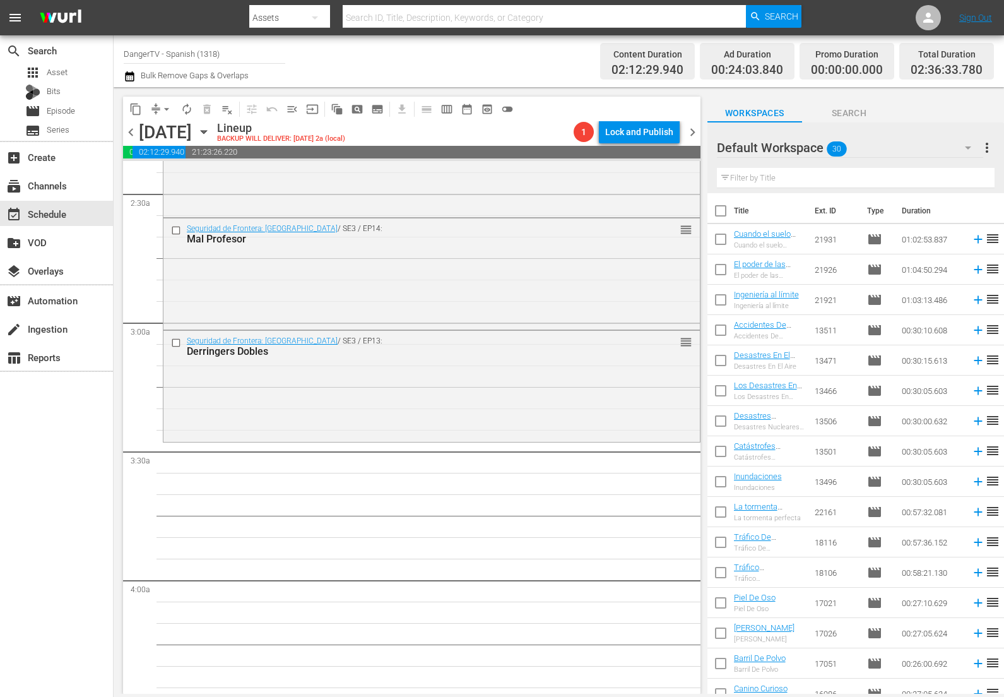
checkbox input "true"
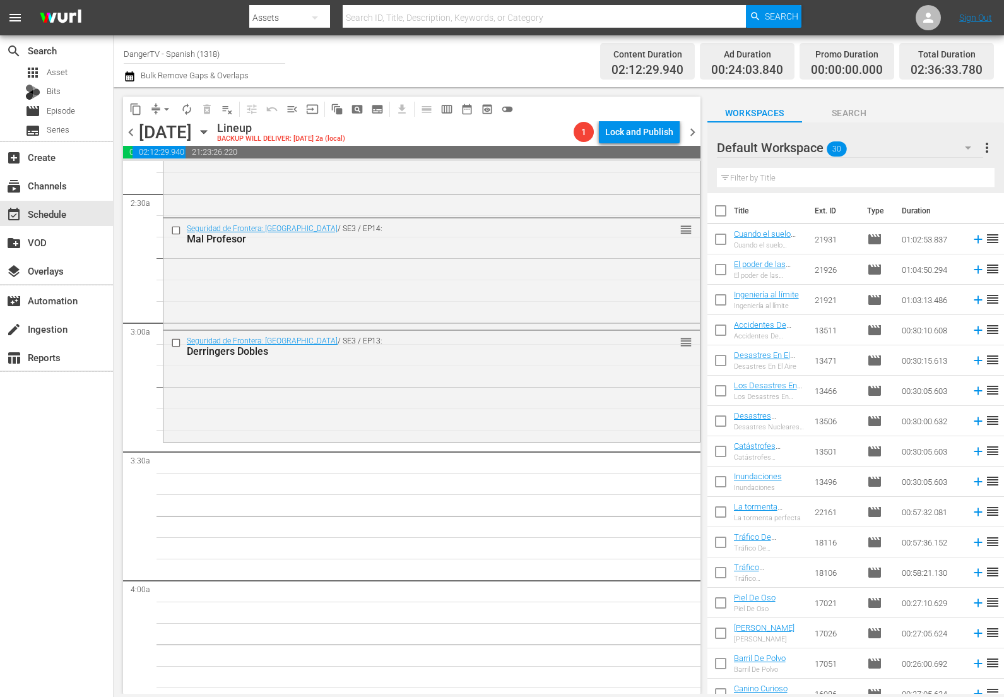
checkbox input "true"
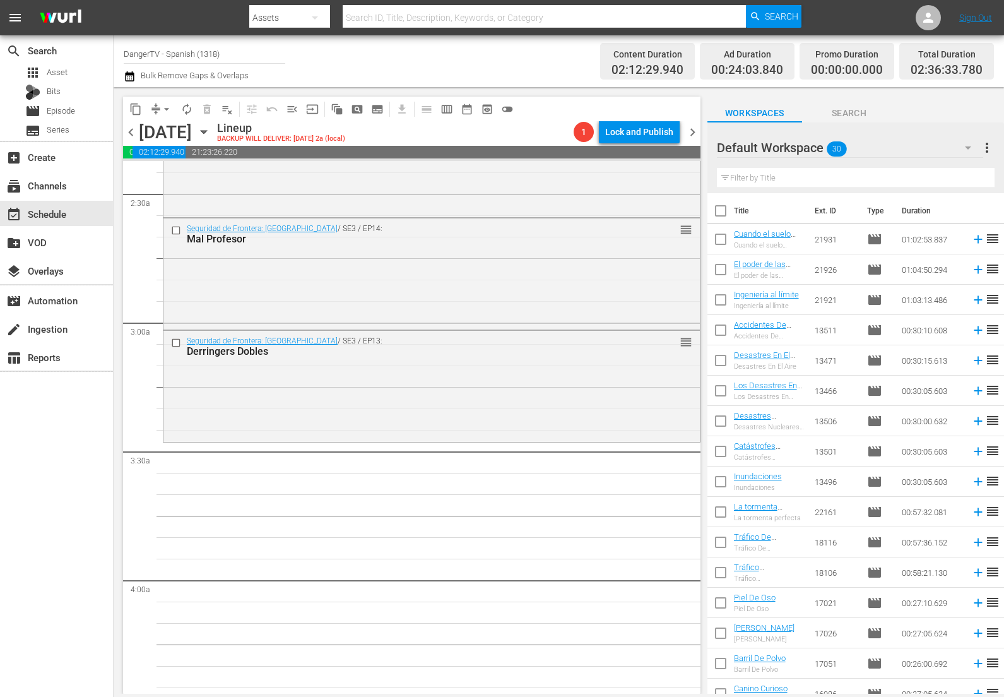
checkbox input "true"
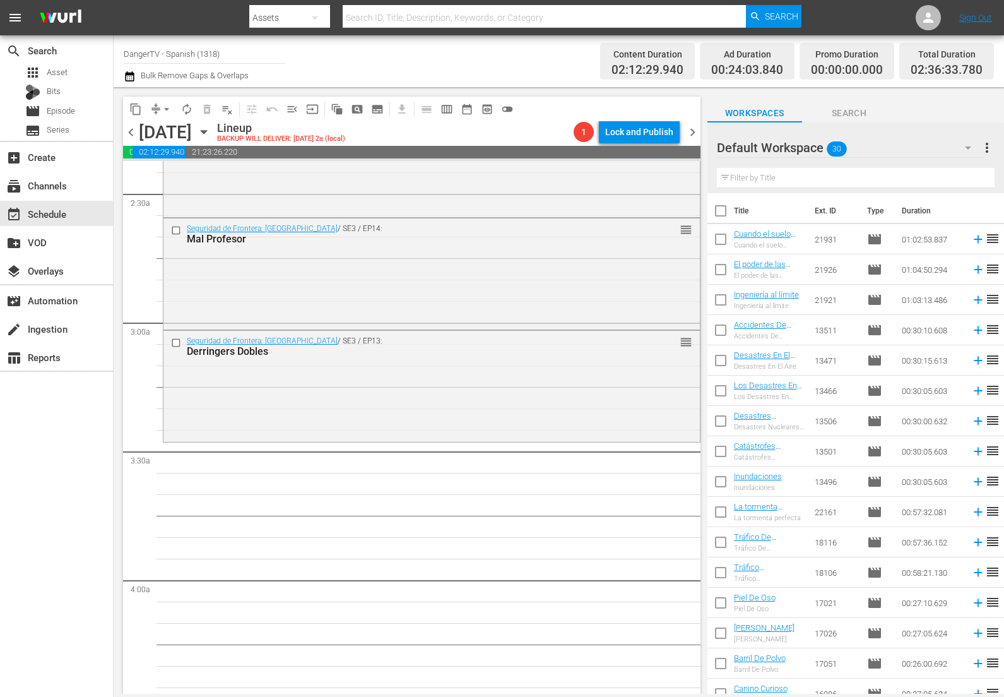
checkbox input "true"
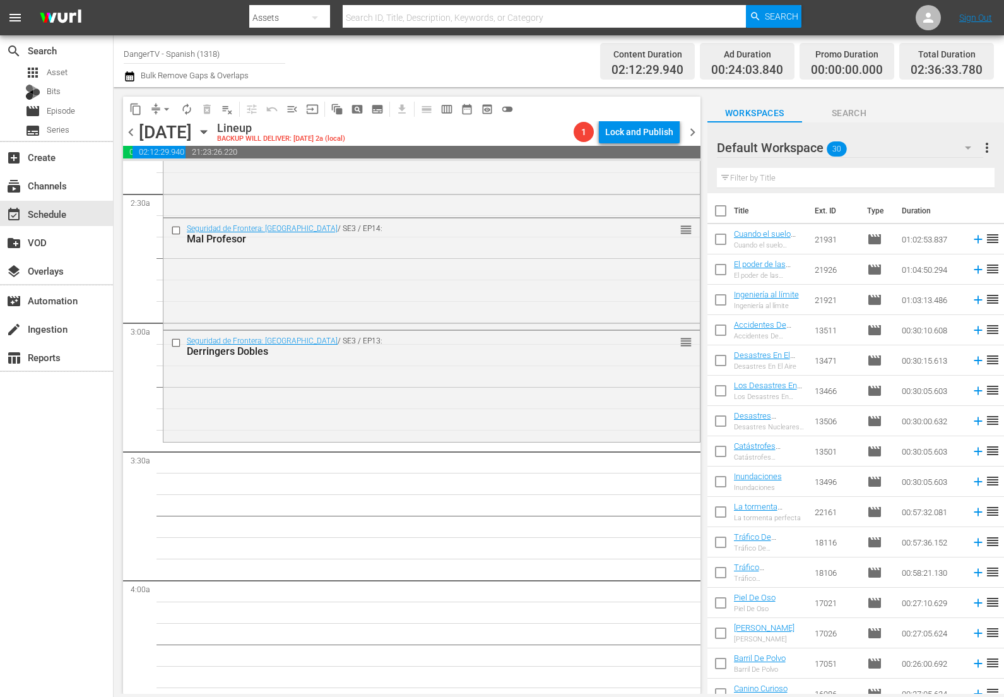
checkbox input "true"
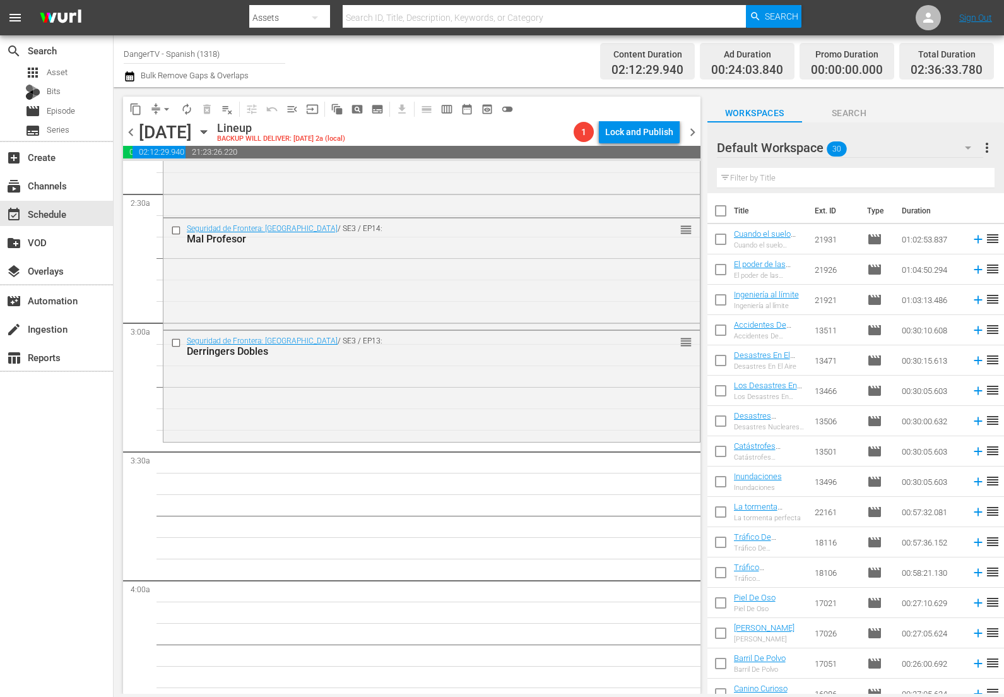
checkbox input "true"
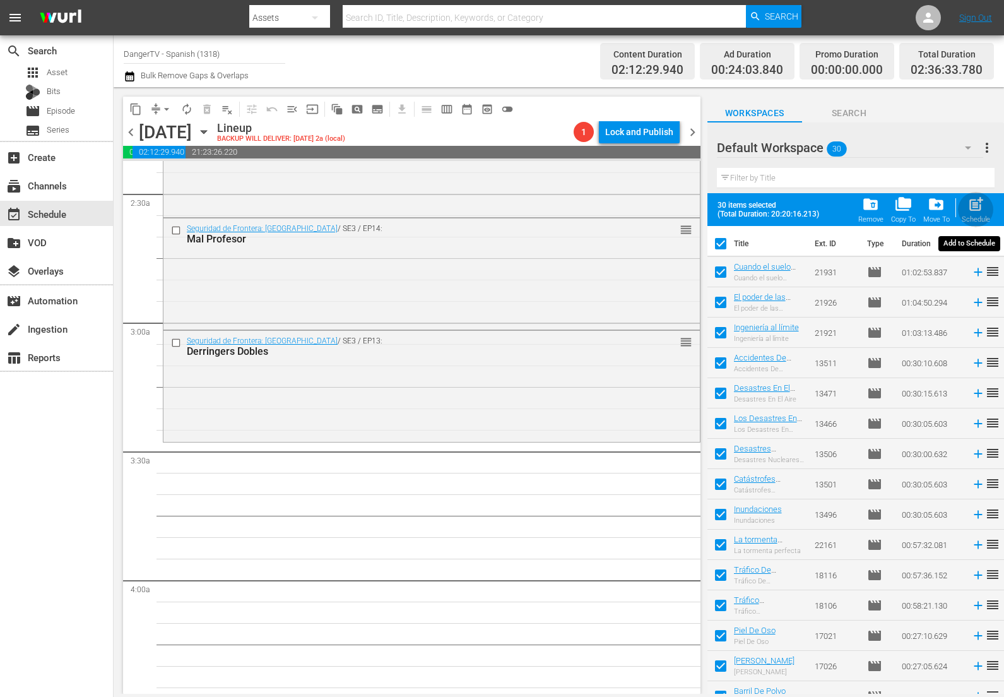
click at [979, 201] on span "post_add" at bounding box center [976, 204] width 17 height 17
checkbox input "false"
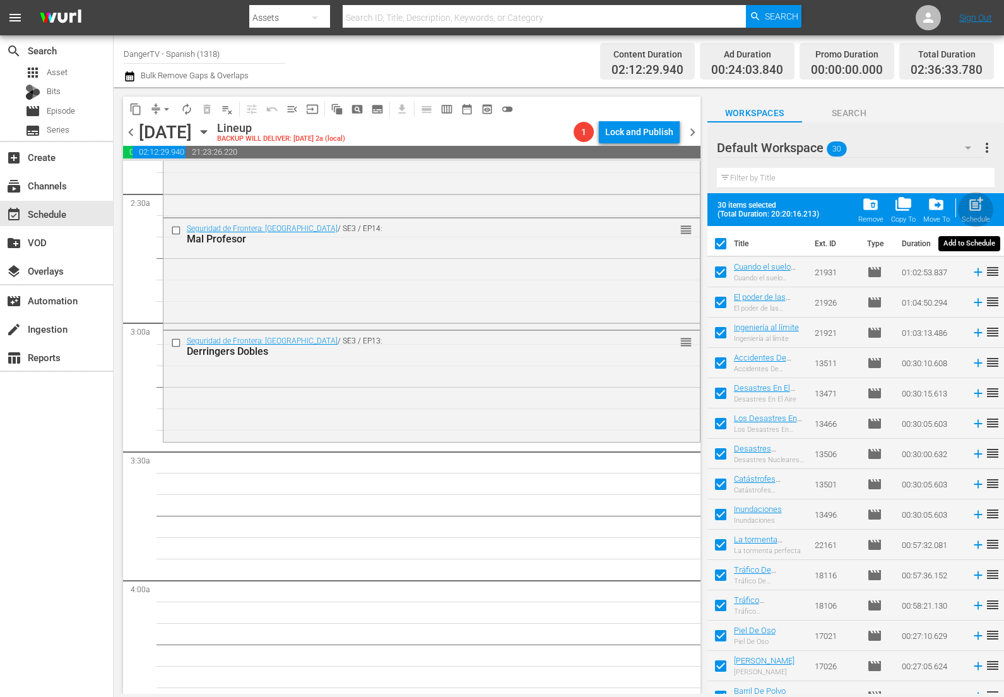
checkbox input "false"
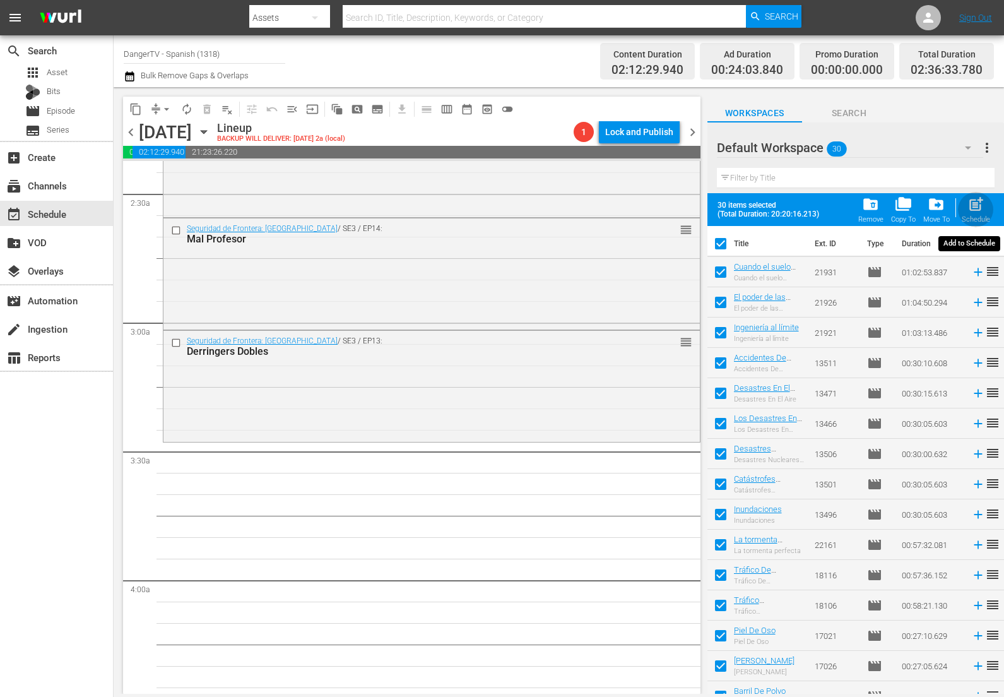
checkbox input "false"
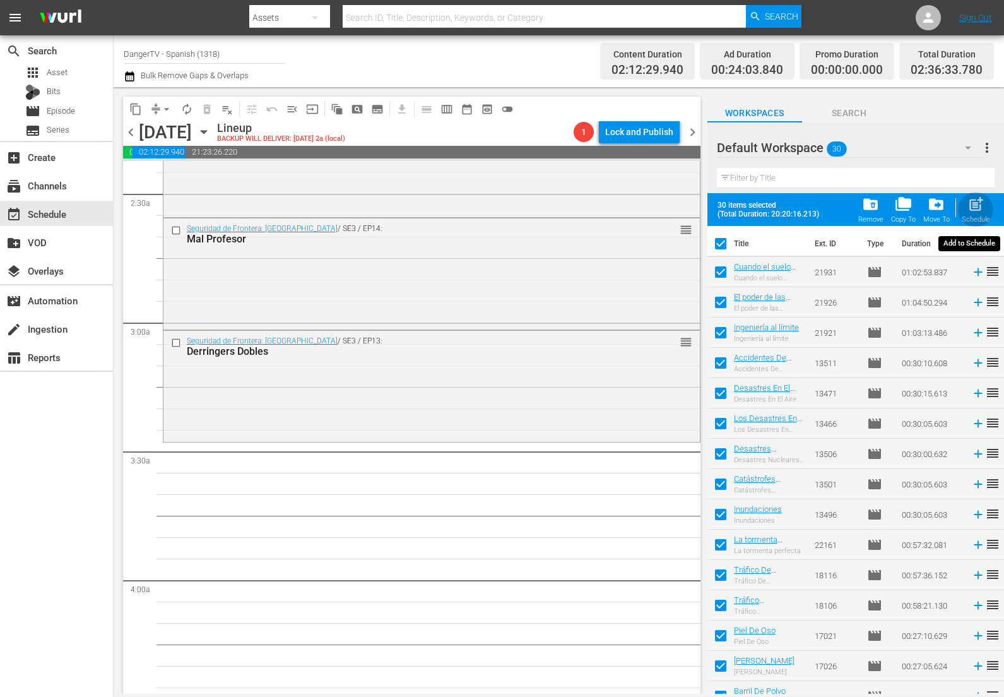
checkbox input "false"
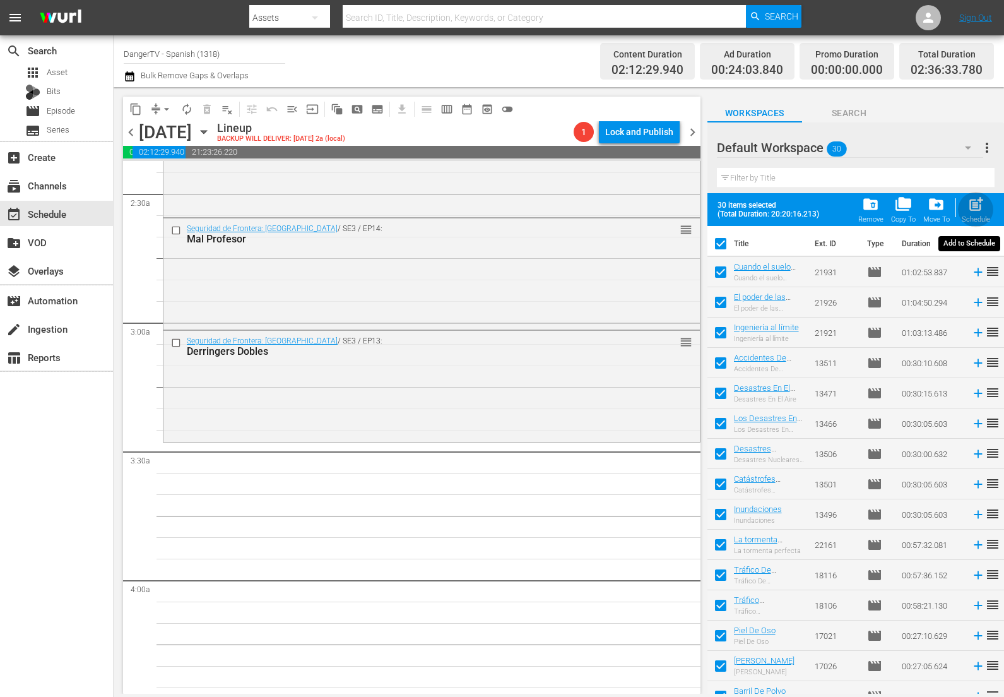
checkbox input "false"
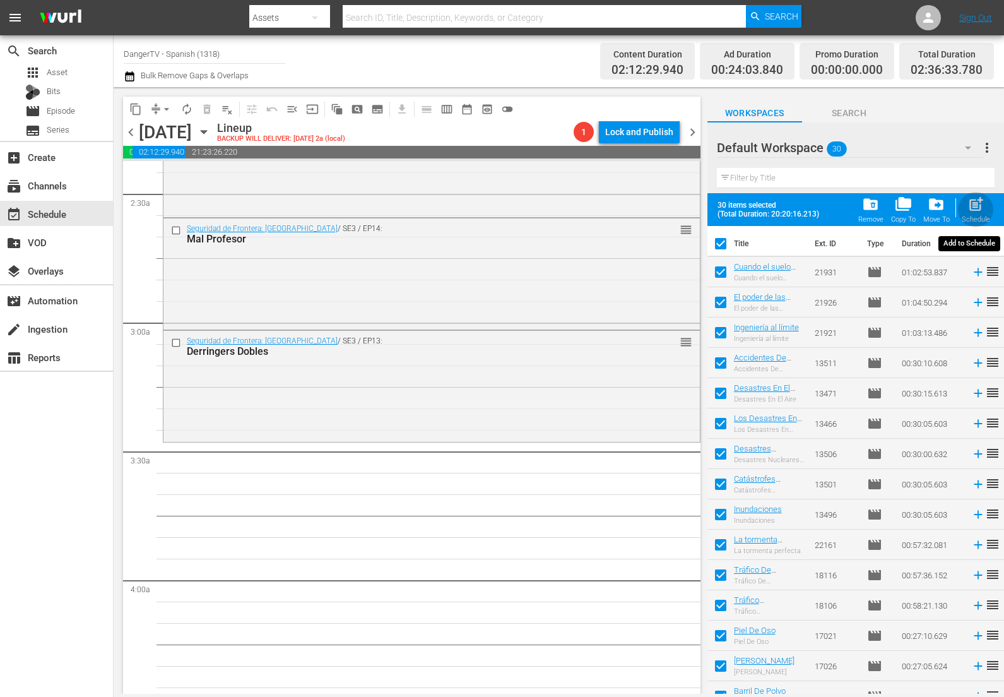
checkbox input "false"
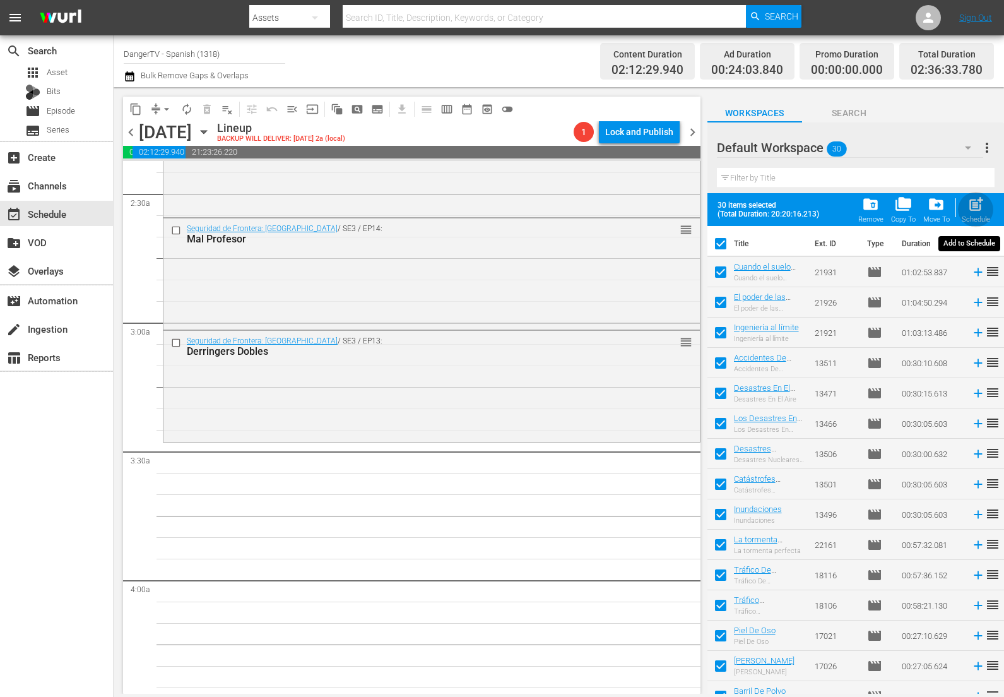
checkbox input "false"
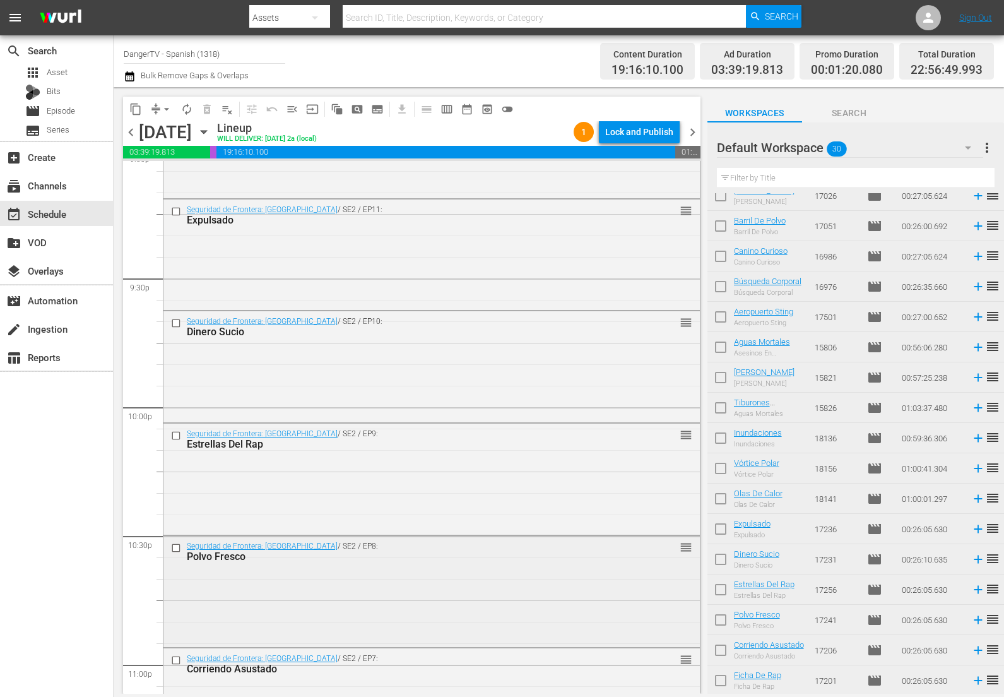
scroll to position [5649, 0]
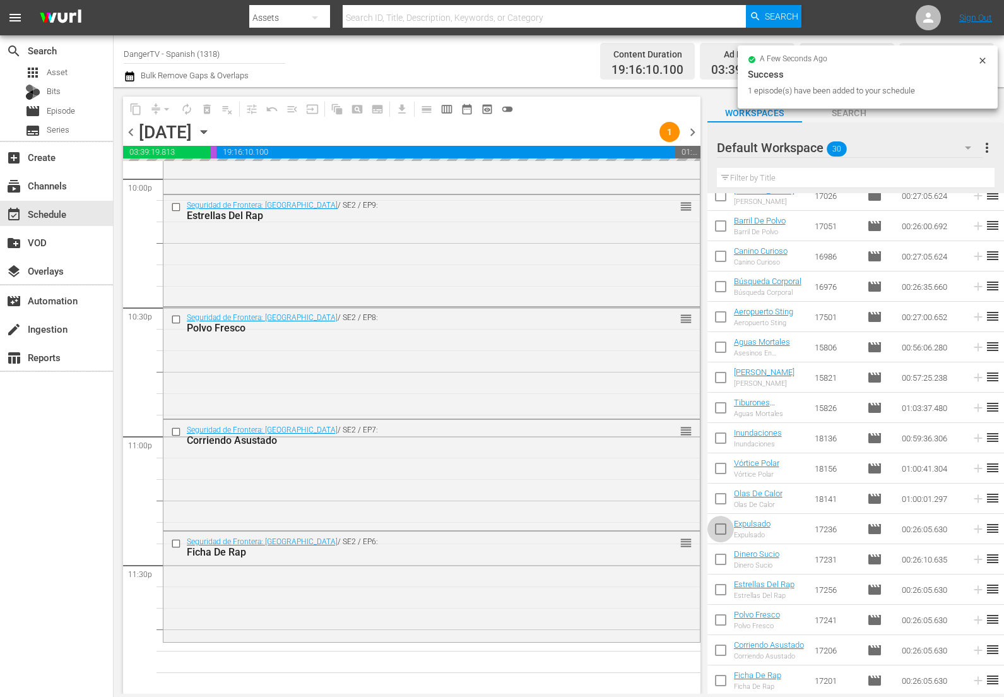
click at [718, 528] on input "checkbox" at bounding box center [721, 531] width 27 height 27
checkbox input "true"
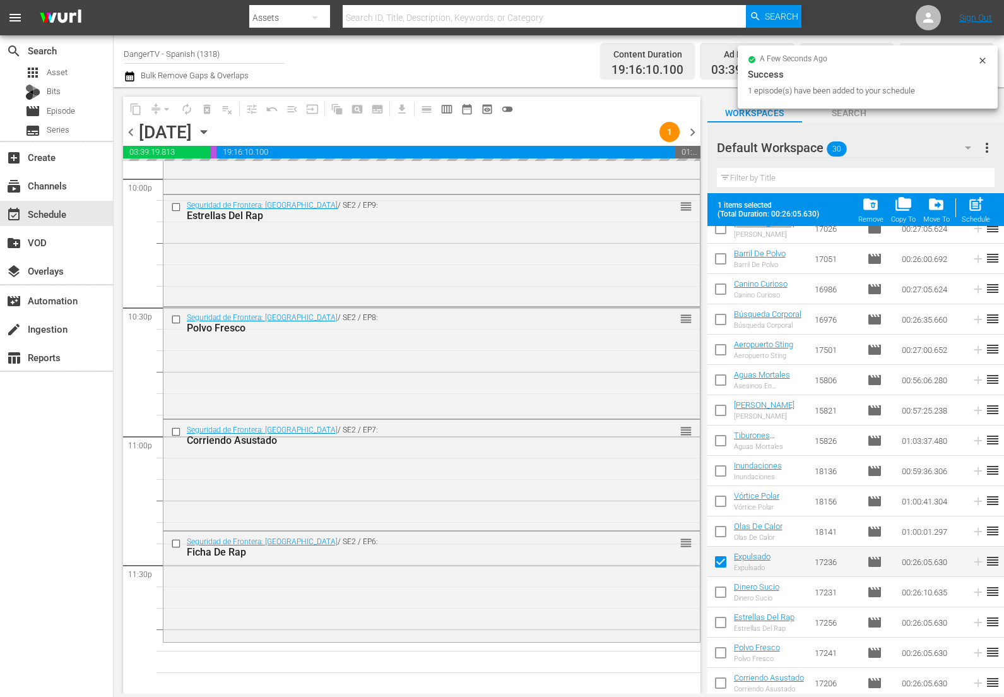
scroll to position [470, 0]
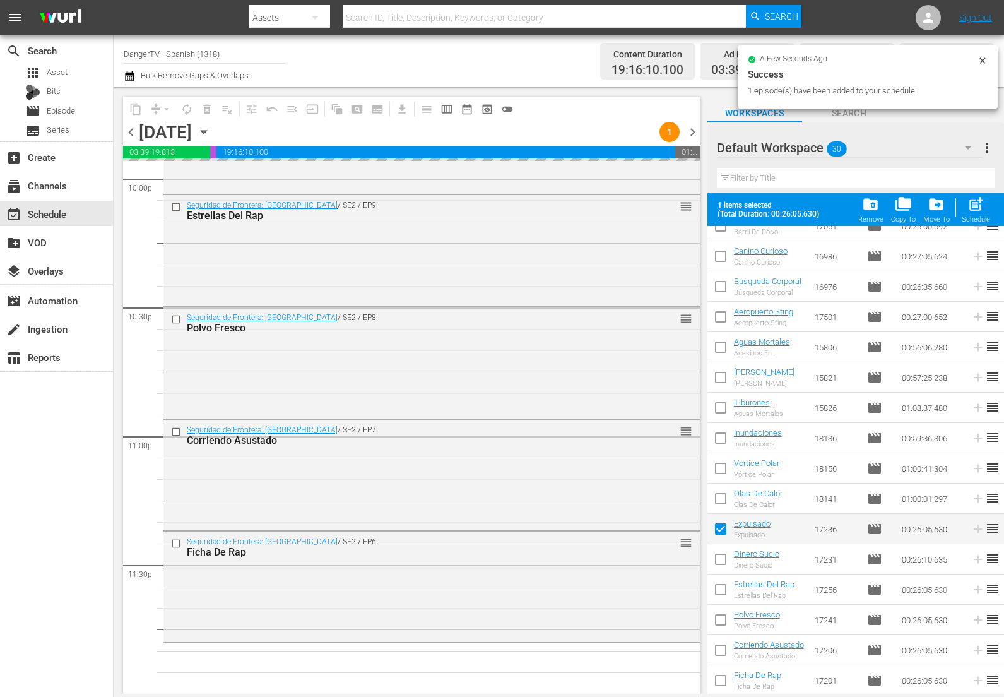
click at [722, 559] on input "checkbox" at bounding box center [721, 562] width 27 height 27
checkbox input "true"
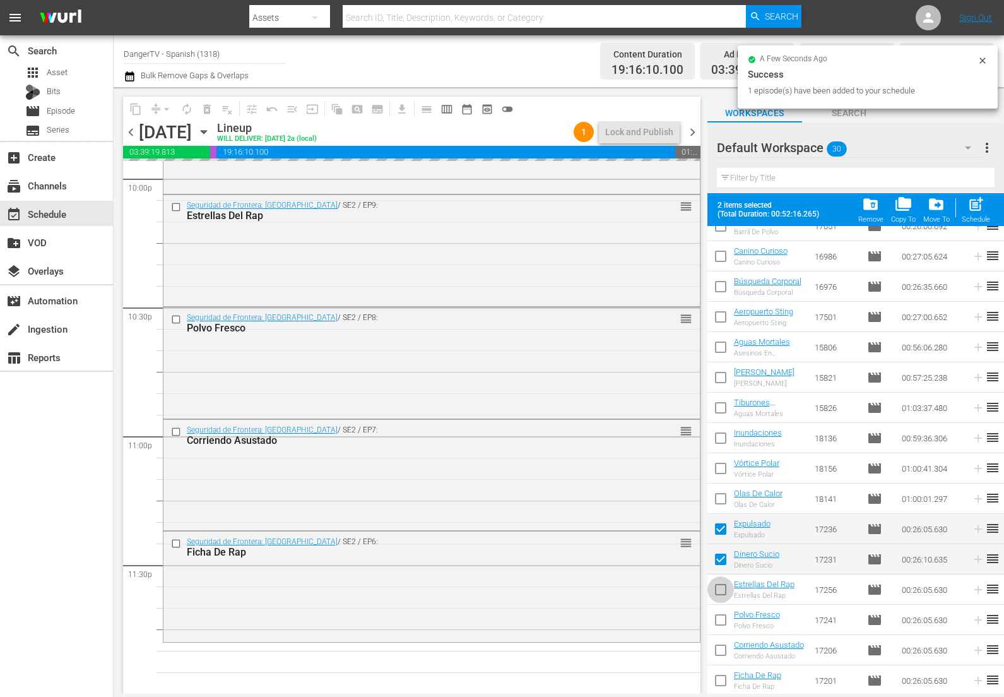
click at [722, 590] on input "checkbox" at bounding box center [721, 592] width 27 height 27
checkbox input "true"
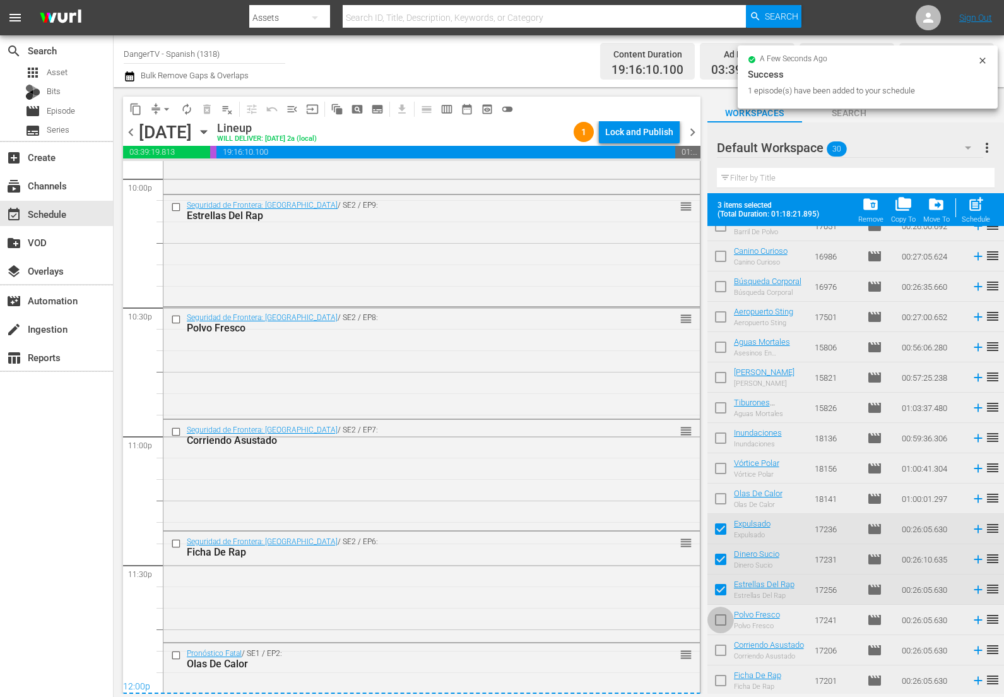
drag, startPoint x: 718, startPoint y: 618, endPoint x: 720, endPoint y: 636, distance: 18.4
click at [718, 618] on input "checkbox" at bounding box center [721, 622] width 27 height 27
checkbox input "true"
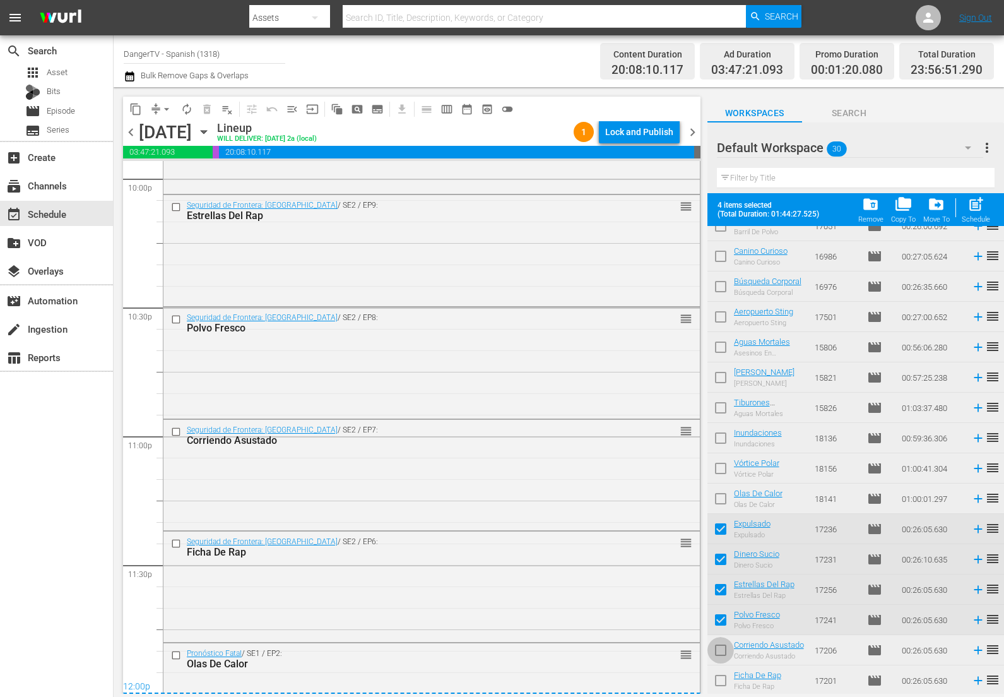
click at [717, 648] on input "checkbox" at bounding box center [721, 653] width 27 height 27
checkbox input "true"
click at [723, 677] on input "checkbox" at bounding box center [721, 683] width 27 height 27
checkbox input "true"
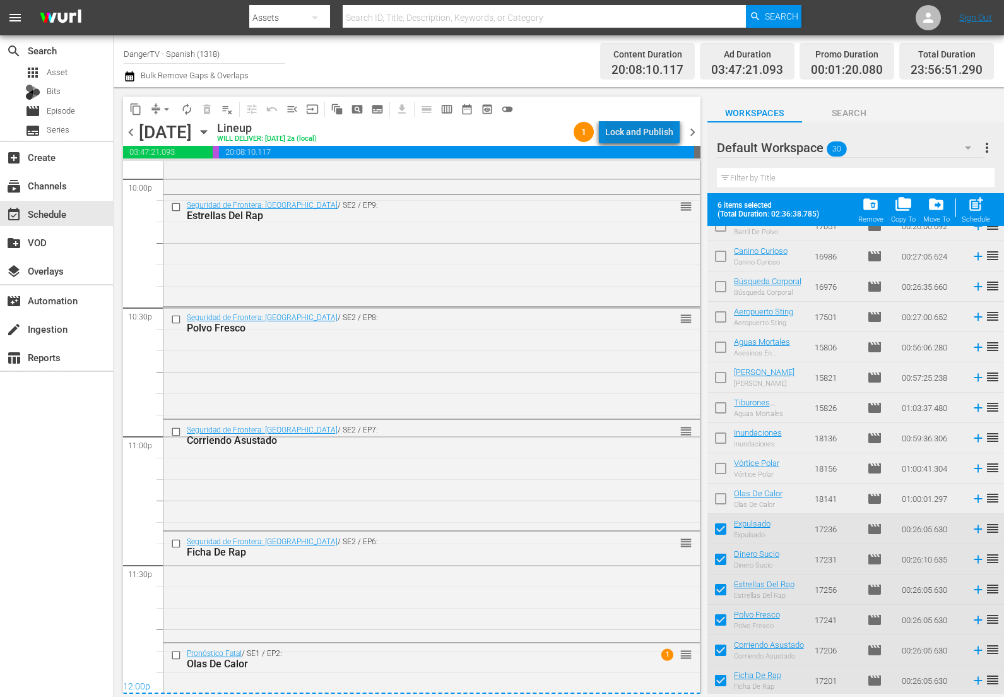
click at [650, 134] on div "Lock and Publish" at bounding box center [639, 132] width 68 height 23
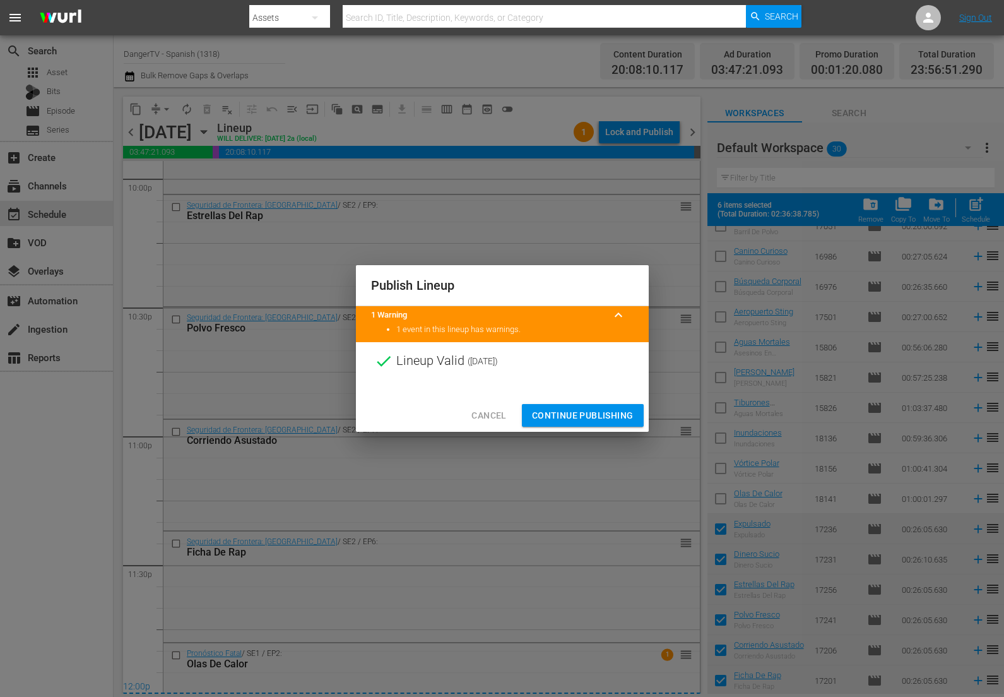
click at [580, 420] on span "Continue Publishing" at bounding box center [583, 416] width 102 height 16
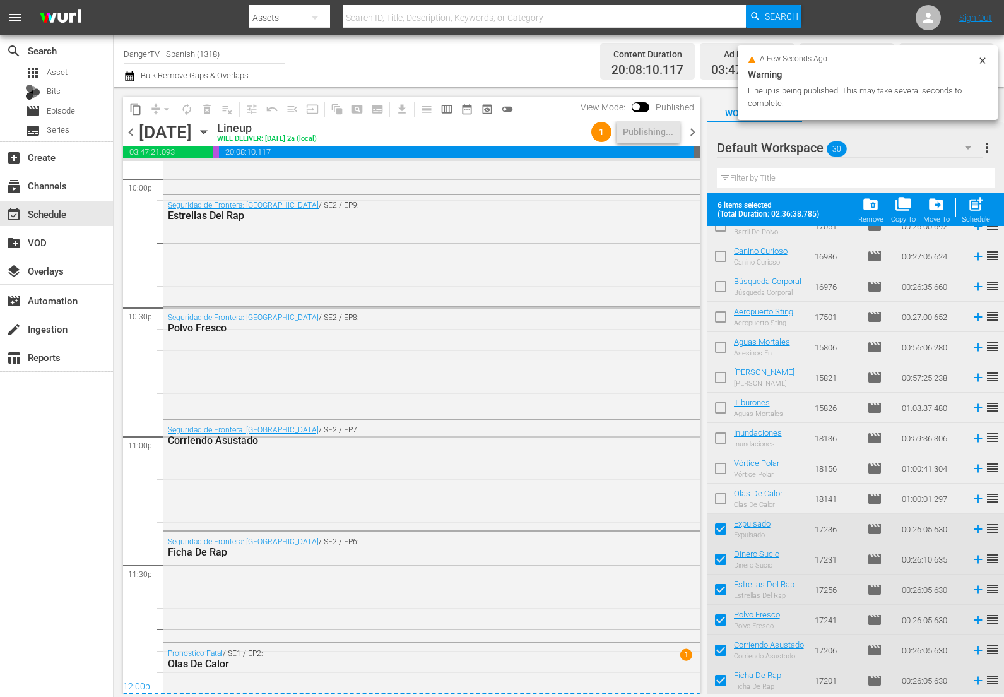
click at [693, 133] on span "chevron_right" at bounding box center [693, 132] width 16 height 16
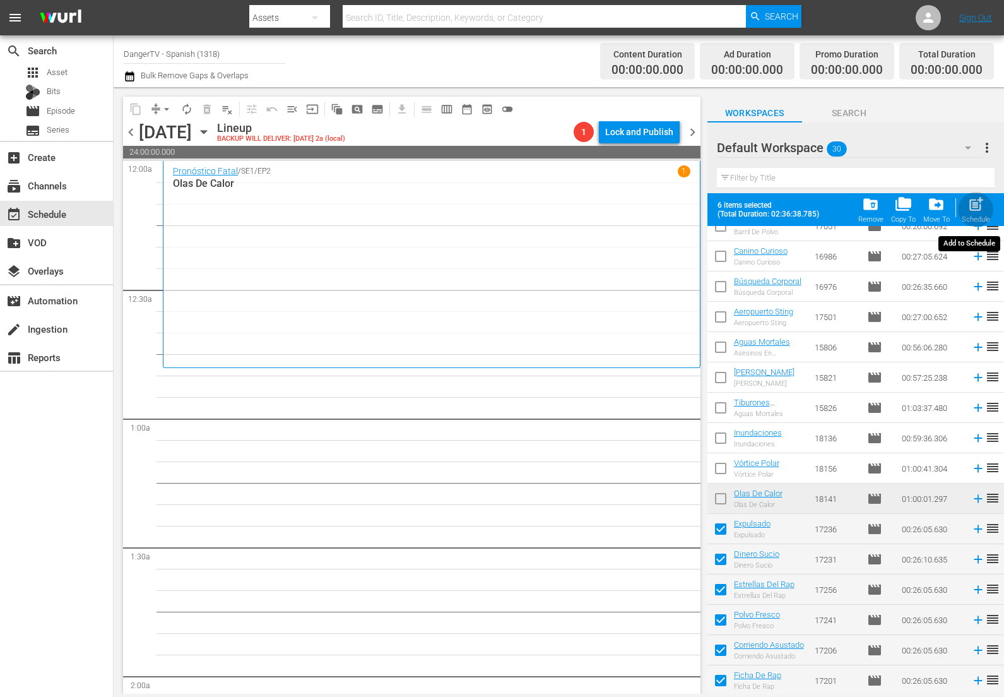
click at [975, 204] on span "post_add" at bounding box center [976, 204] width 17 height 17
checkbox input "false"
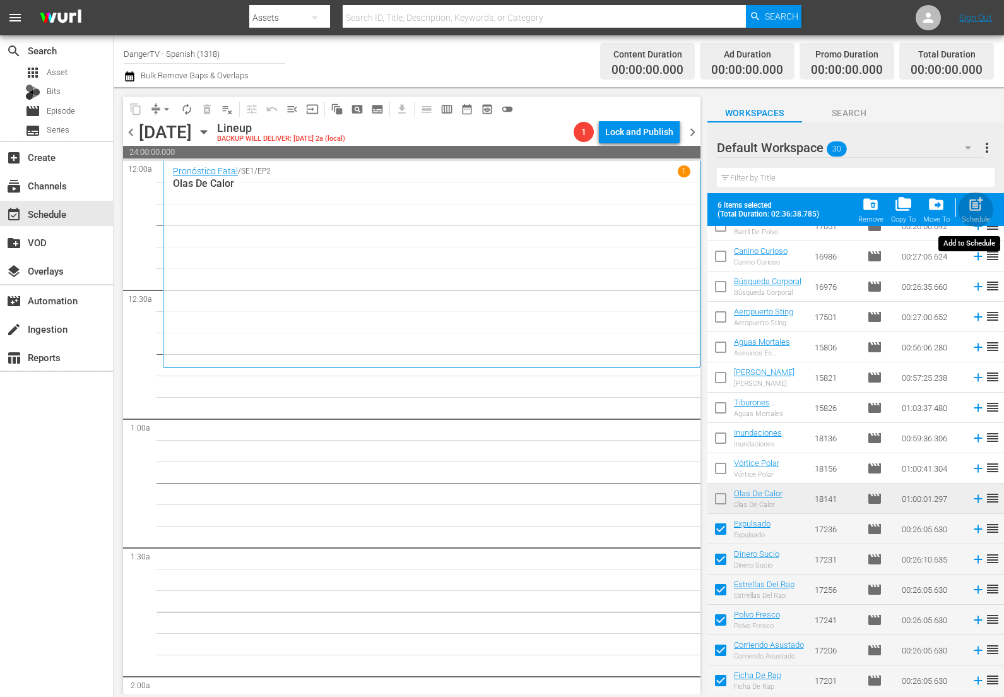
checkbox input "false"
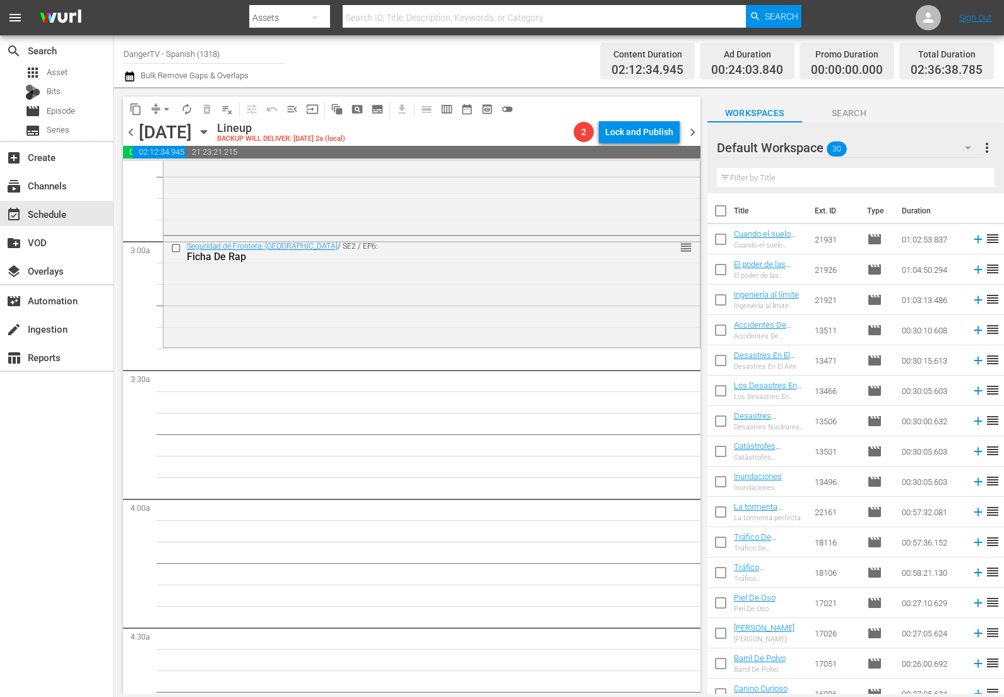
click at [722, 209] on input "checkbox" at bounding box center [721, 213] width 27 height 27
checkbox input "true"
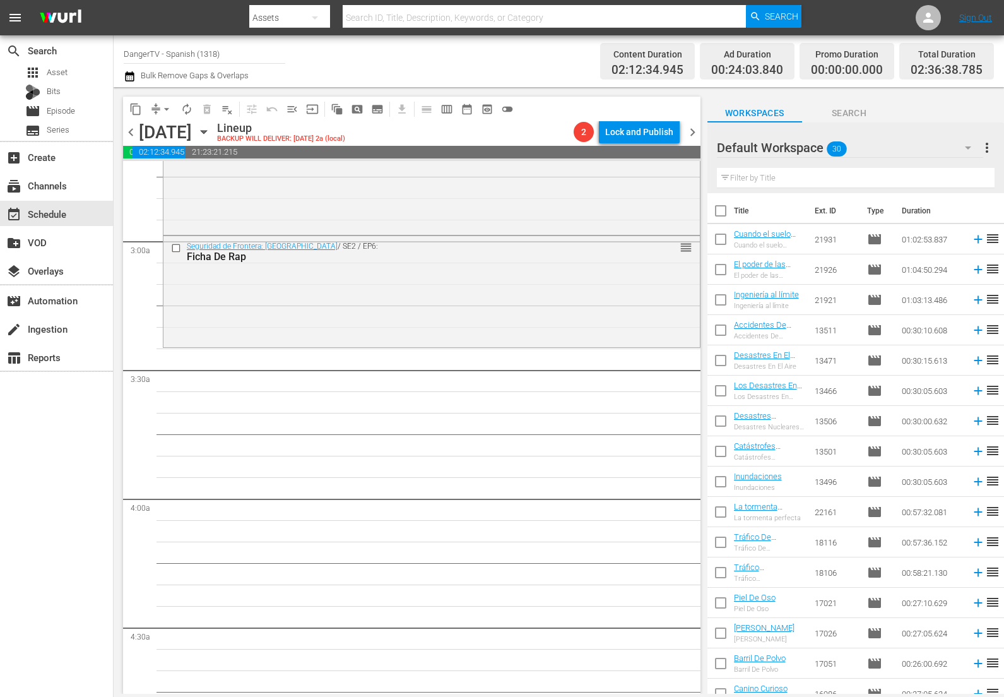
checkbox input "true"
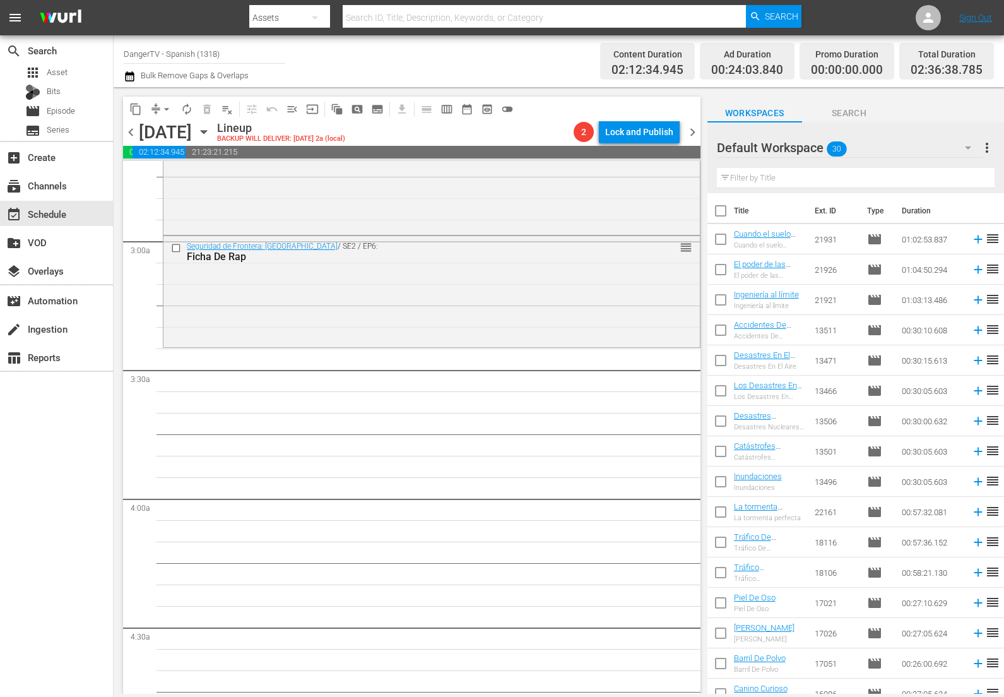
checkbox input "true"
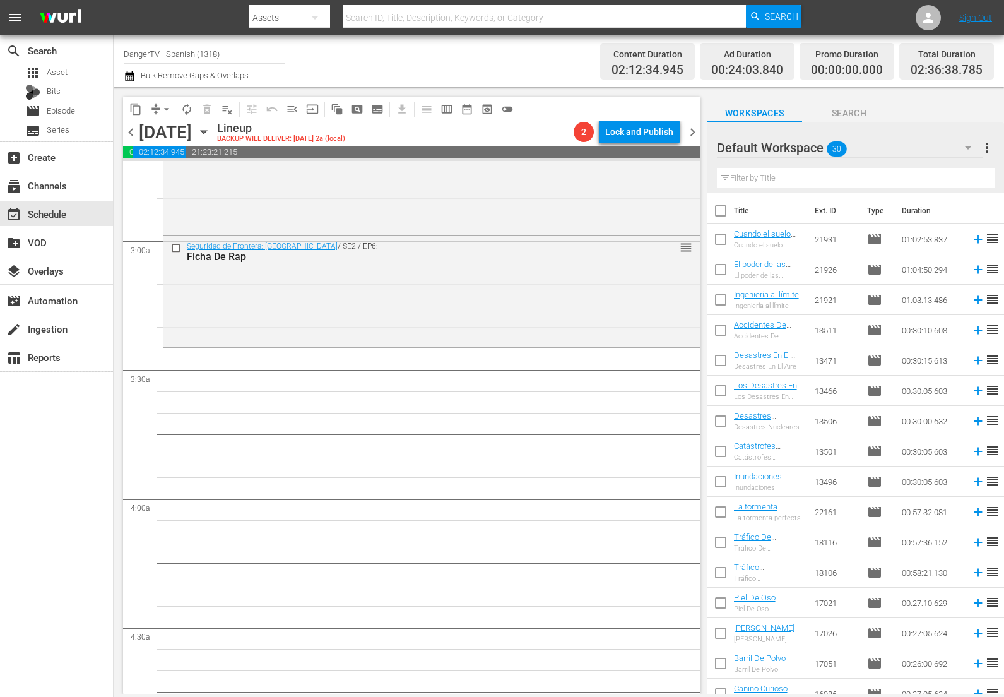
checkbox input "true"
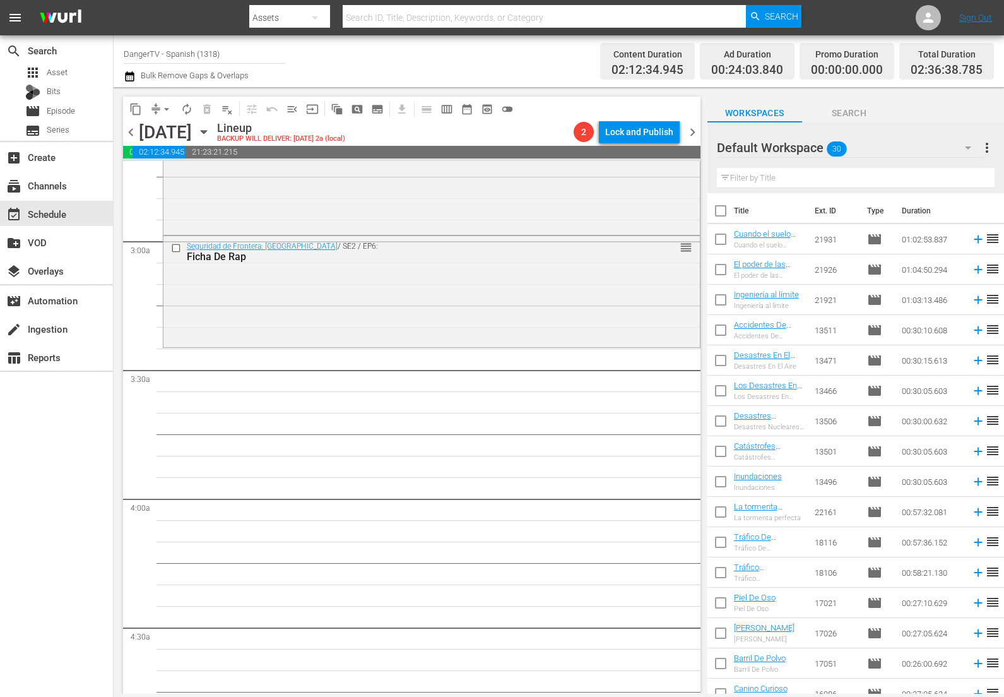
checkbox input "true"
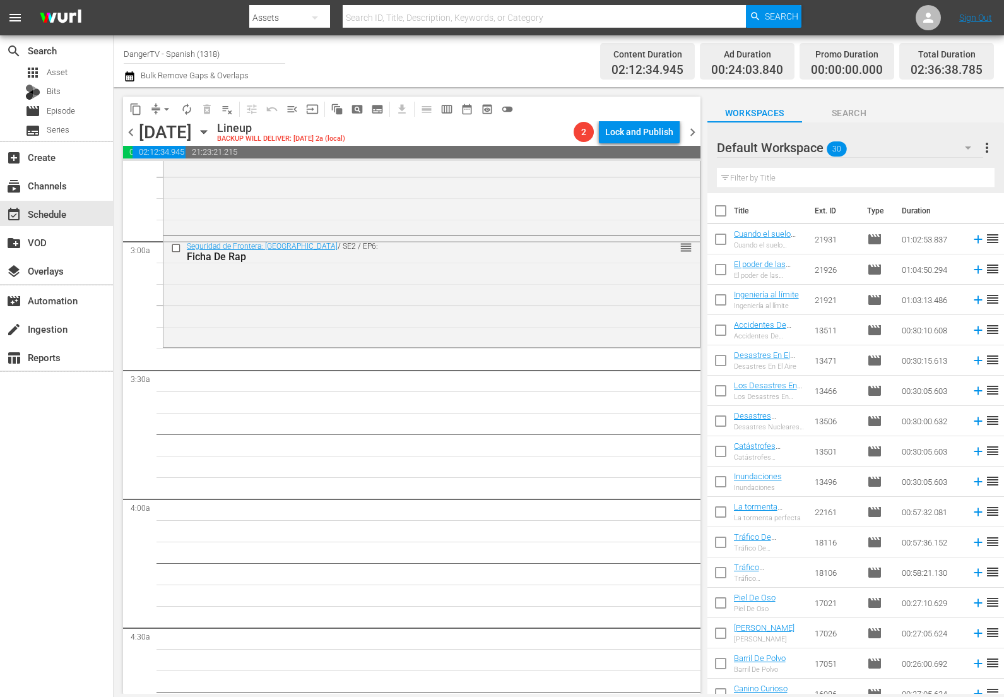
checkbox input "true"
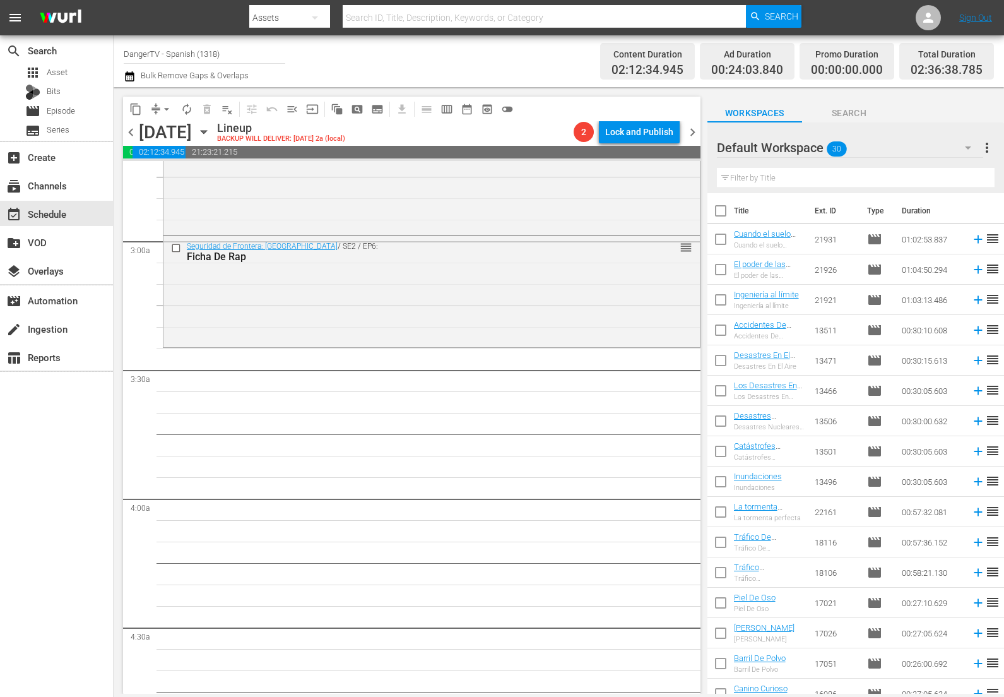
checkbox input "true"
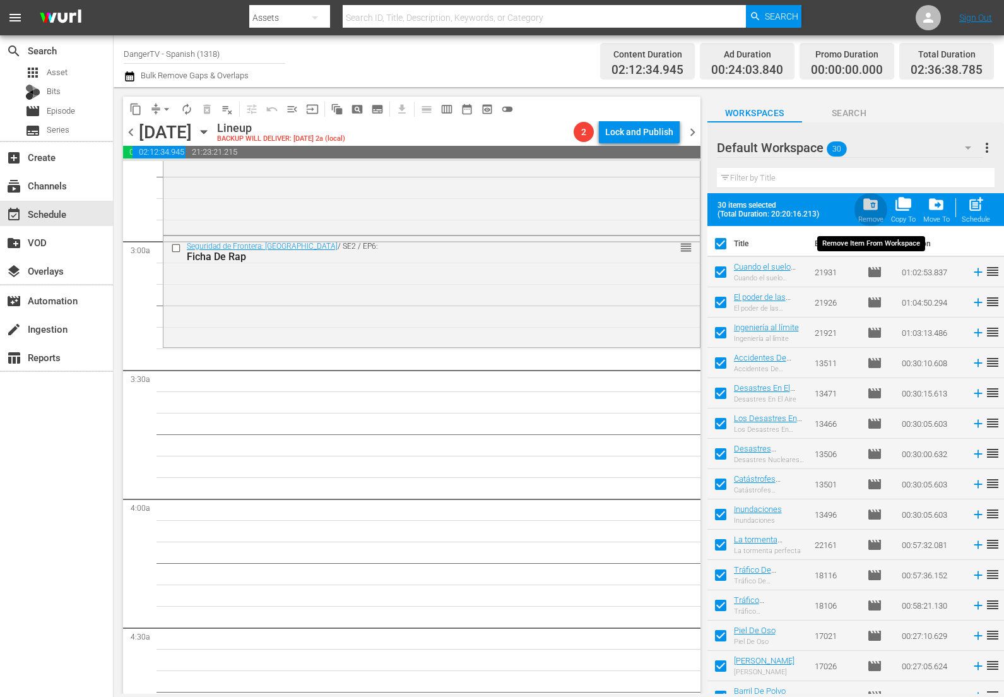
click at [876, 205] on span "folder_delete" at bounding box center [870, 204] width 17 height 17
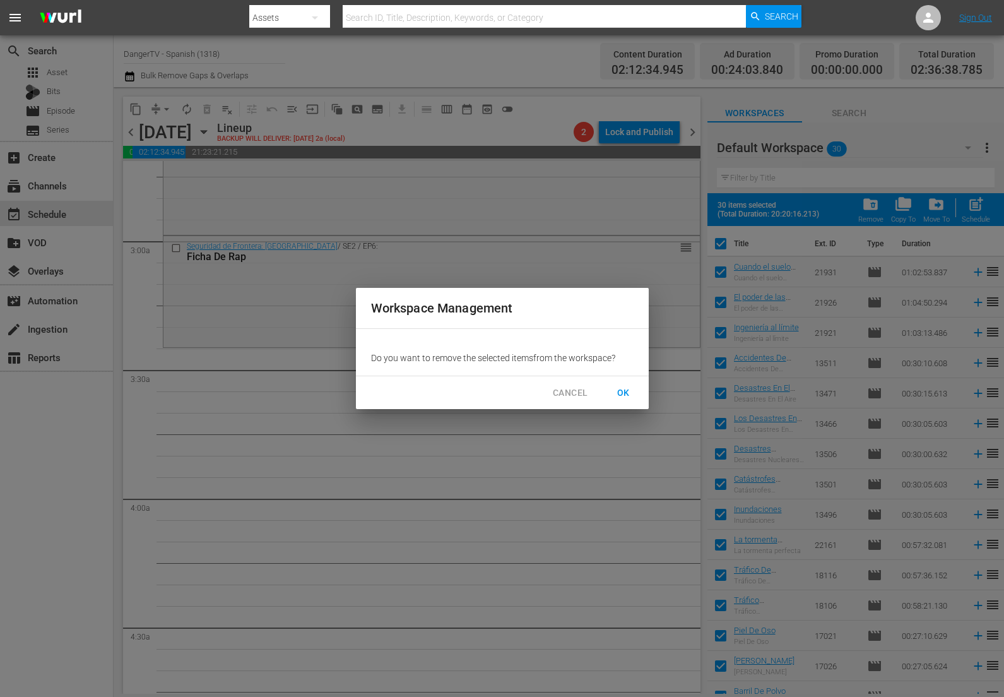
click at [624, 393] on span "OK" at bounding box center [624, 393] width 20 height 16
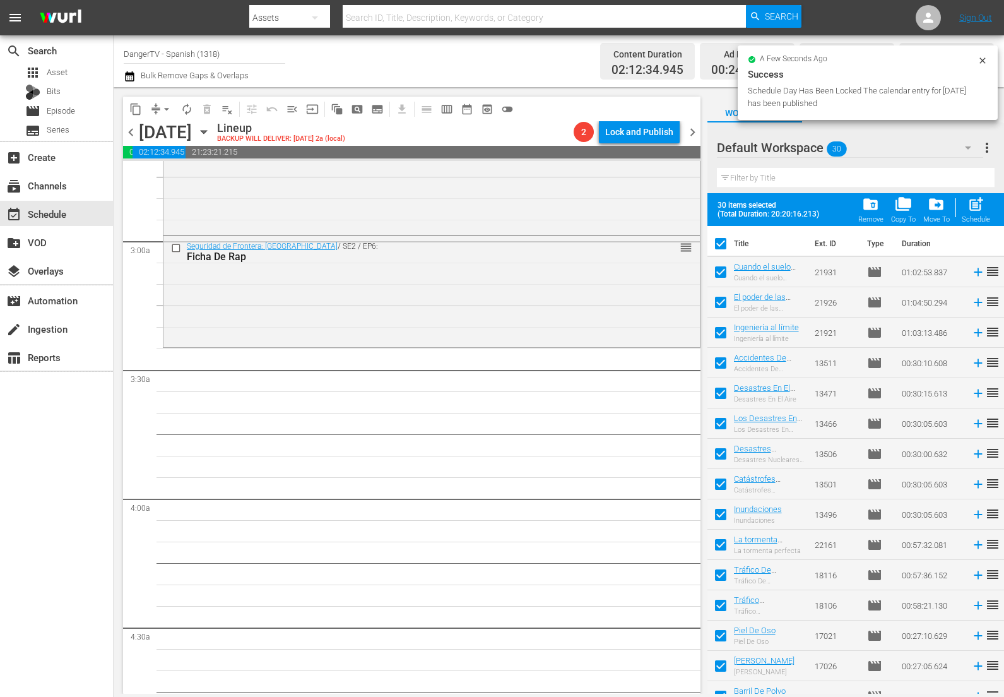
checkbox input "false"
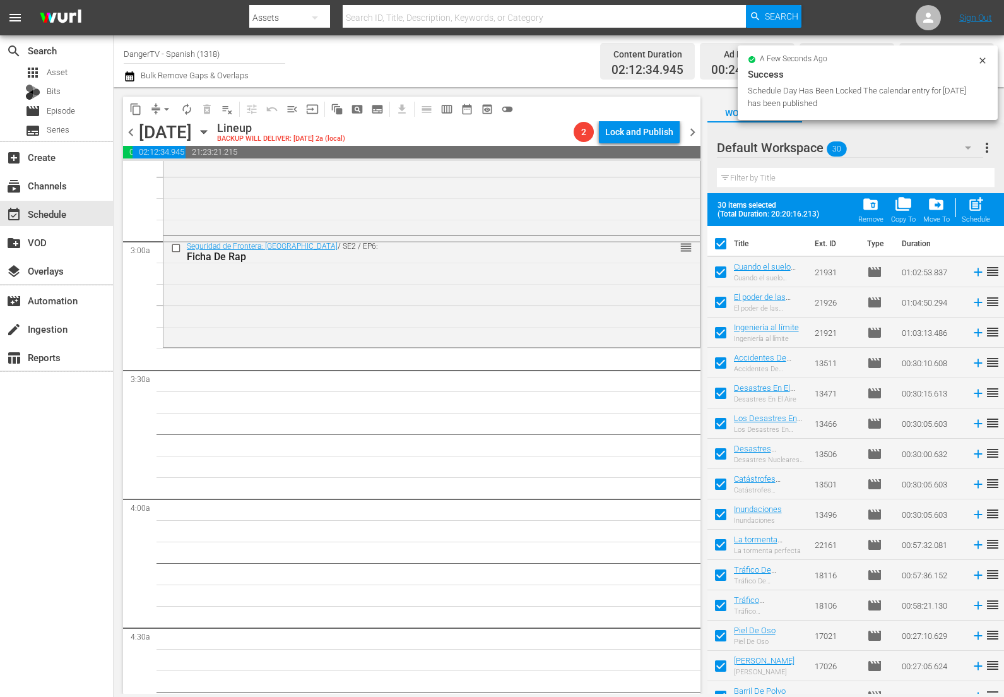
checkbox input "false"
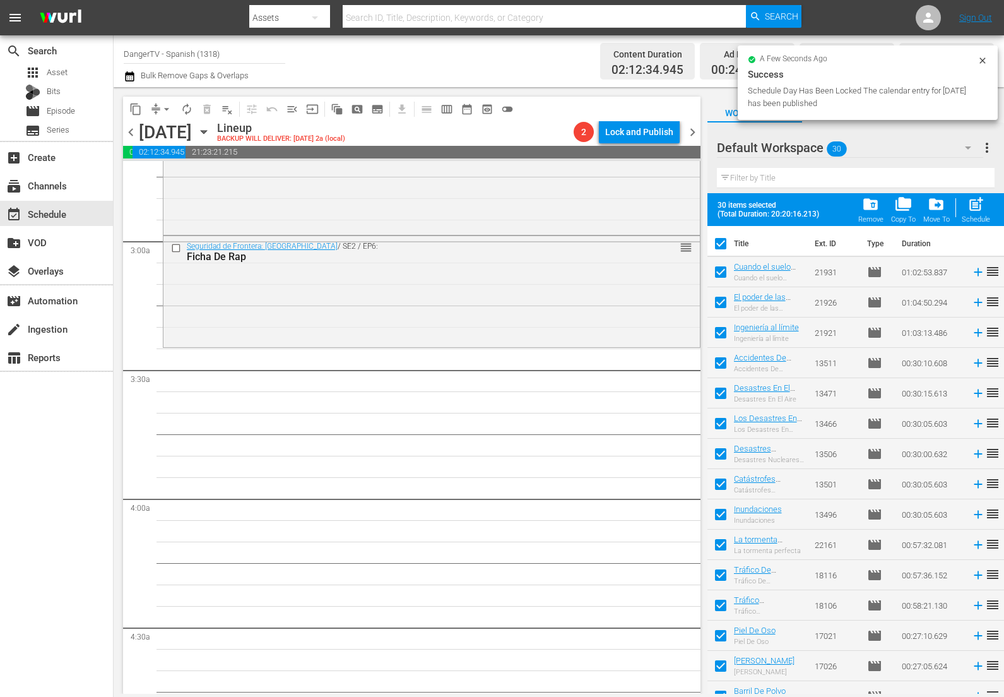
checkbox input "false"
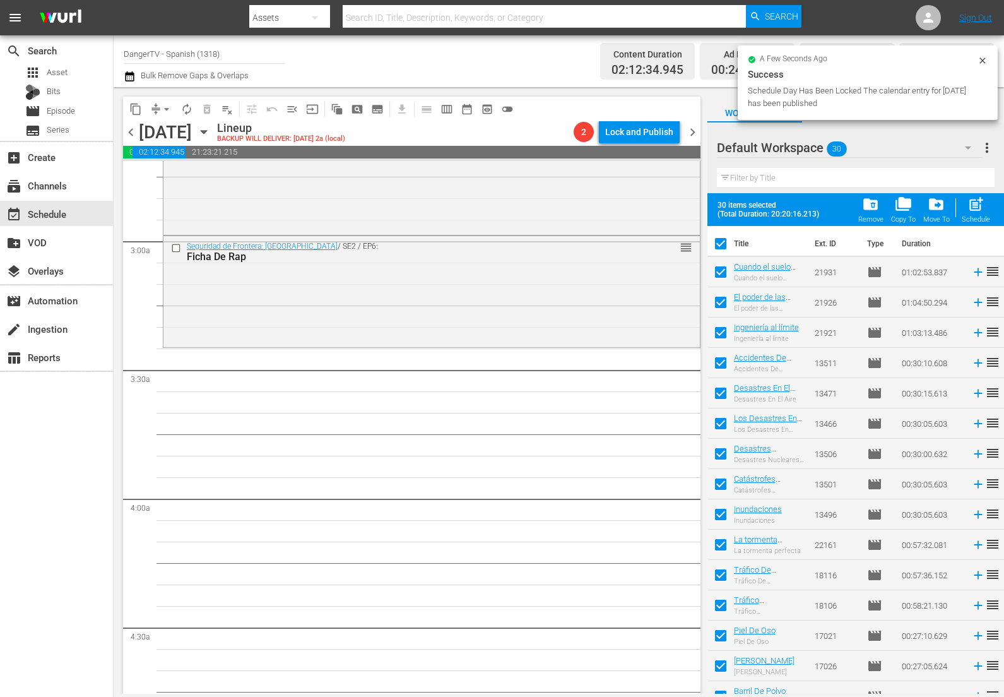
checkbox input "false"
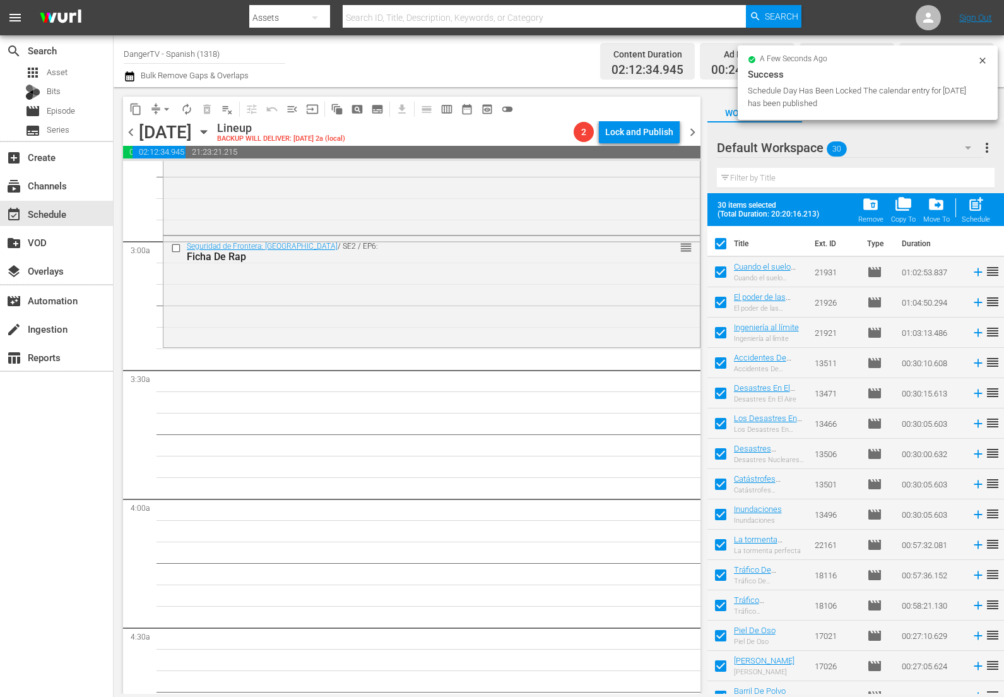
checkbox input "false"
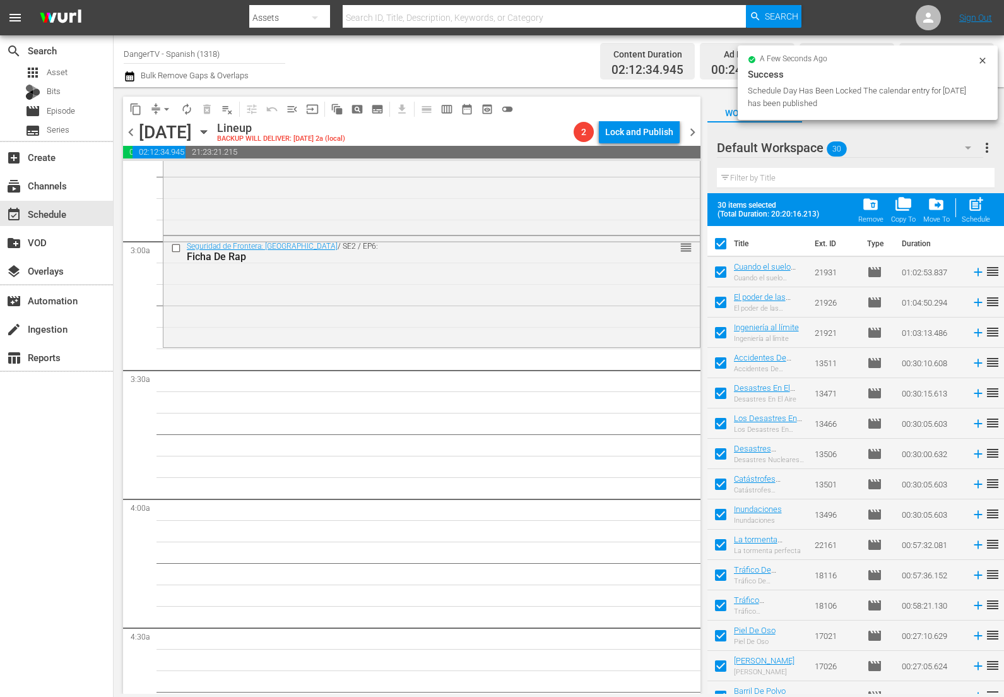
checkbox input "false"
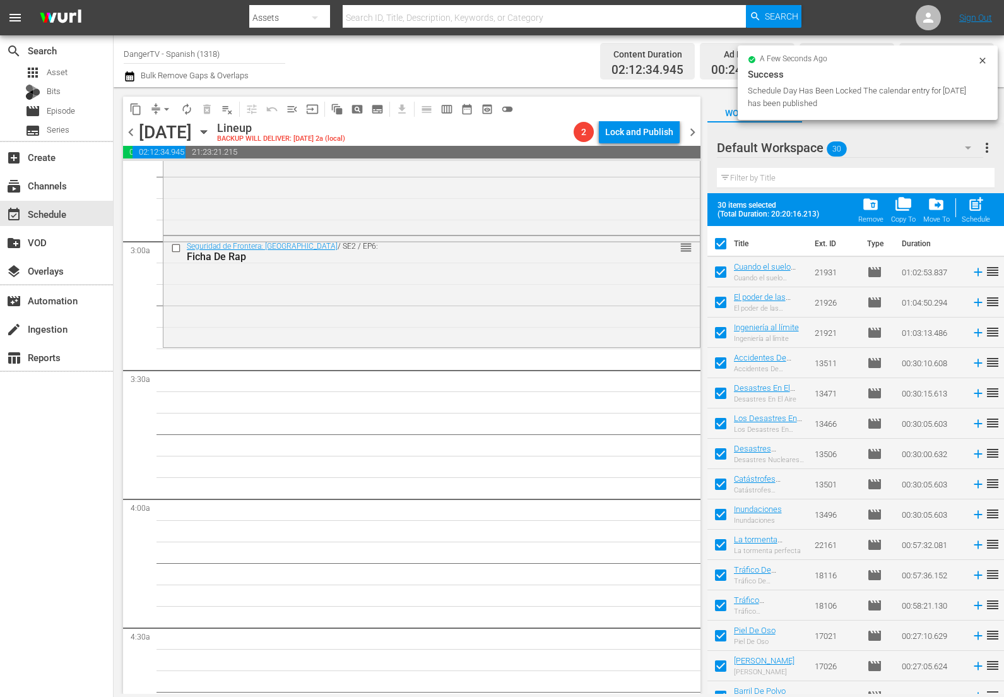
checkbox input "false"
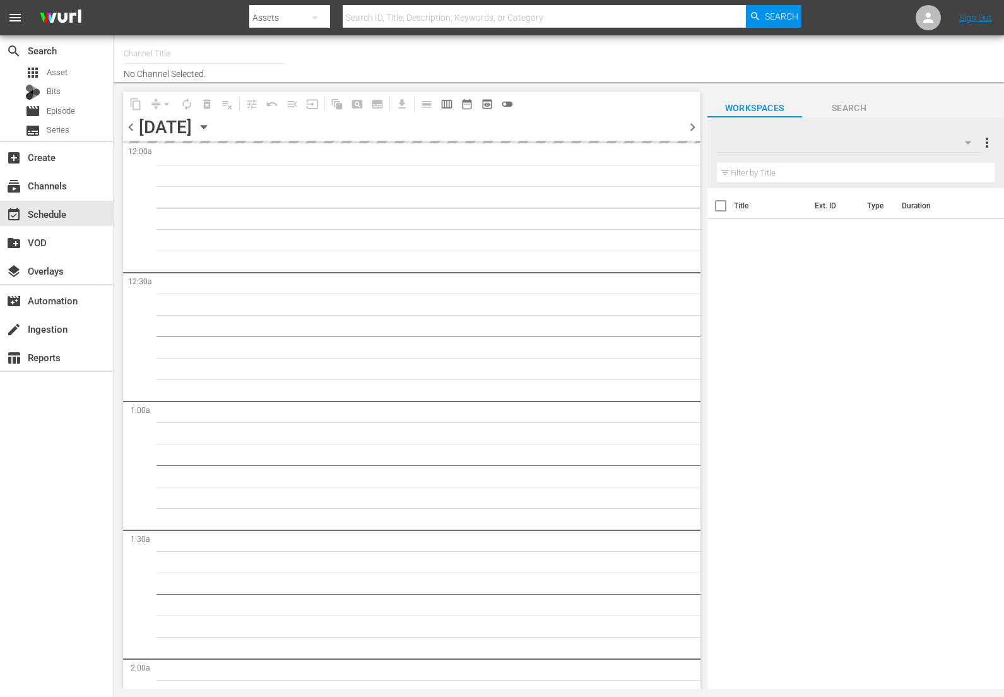
type input "DangerTV - Spanish (1318)"
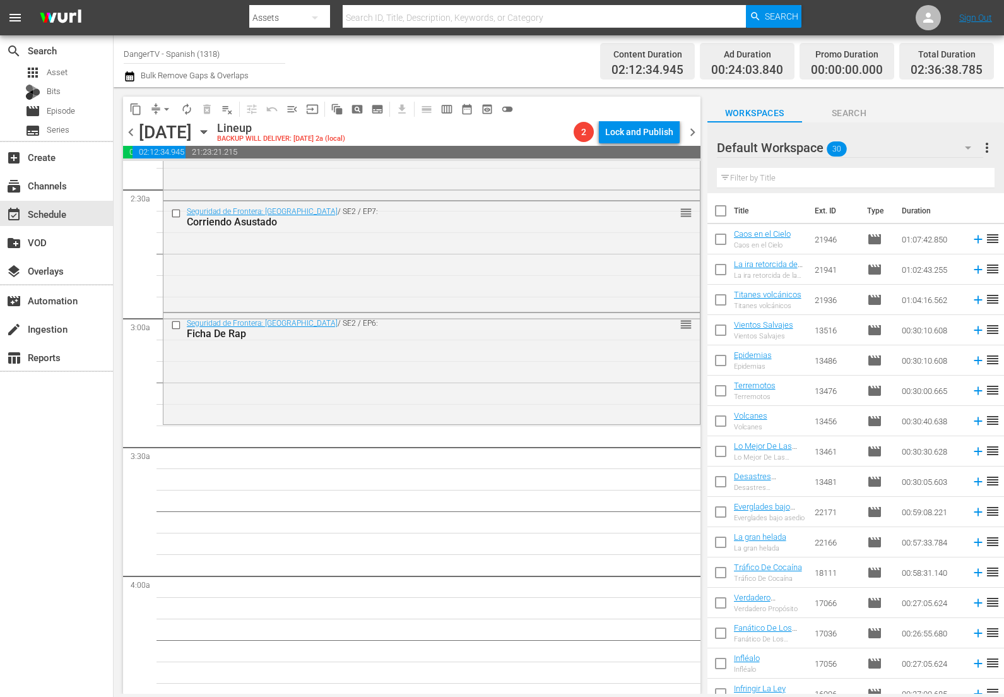
click at [719, 213] on input "checkbox" at bounding box center [721, 213] width 27 height 27
checkbox input "true"
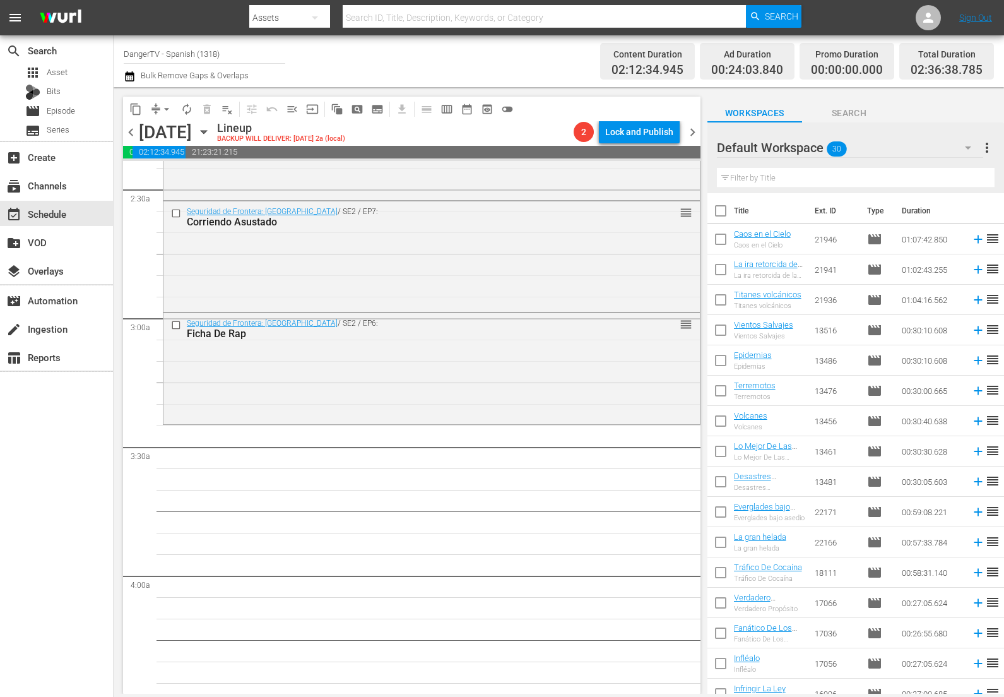
checkbox input "true"
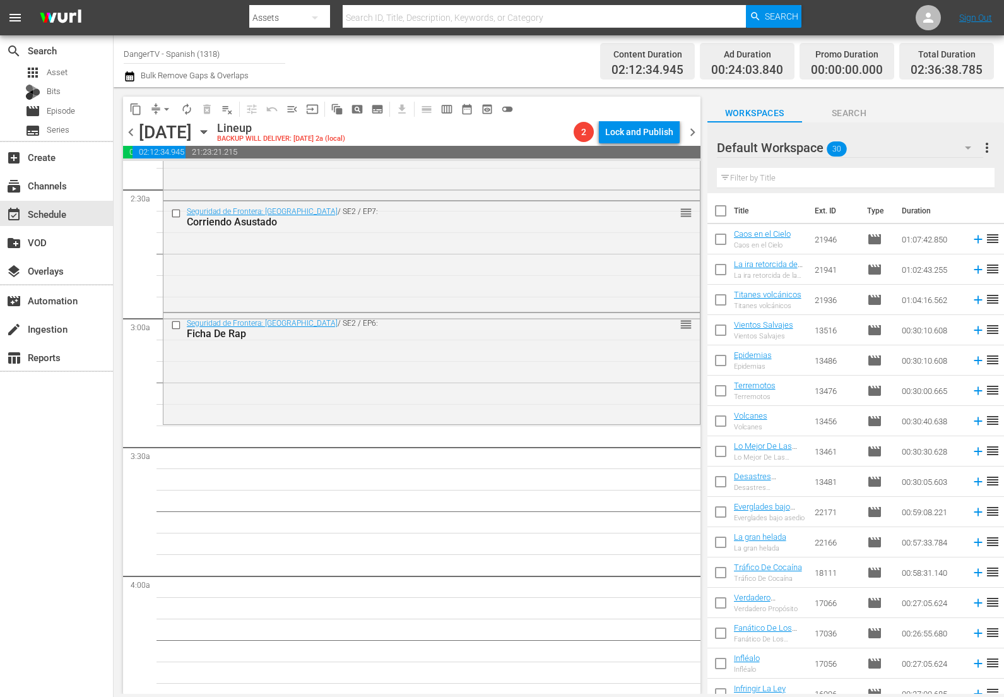
checkbox input "true"
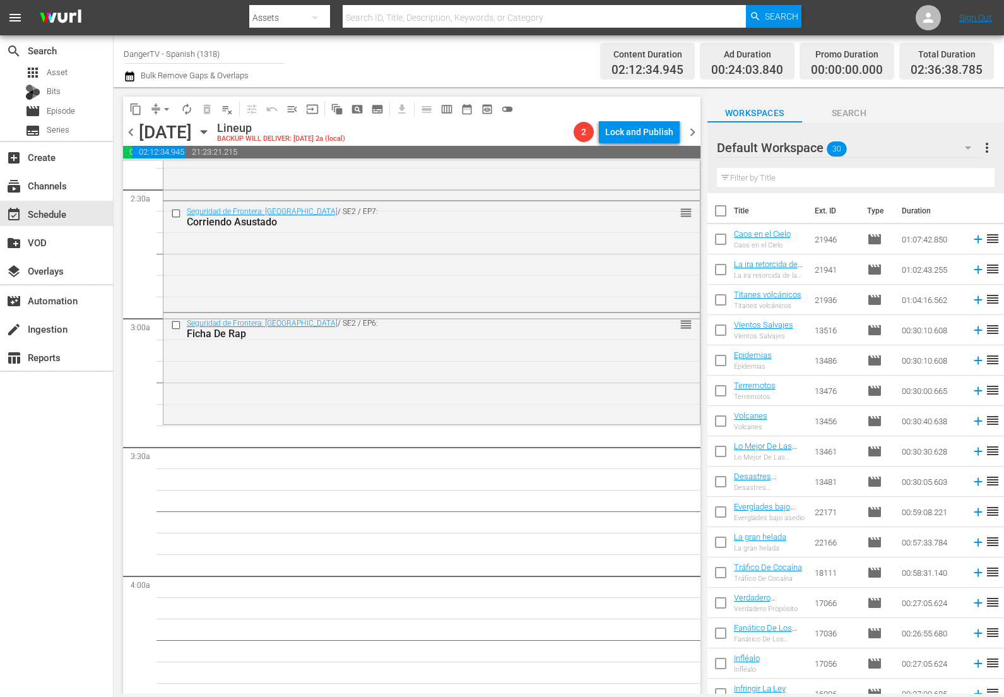
checkbox input "true"
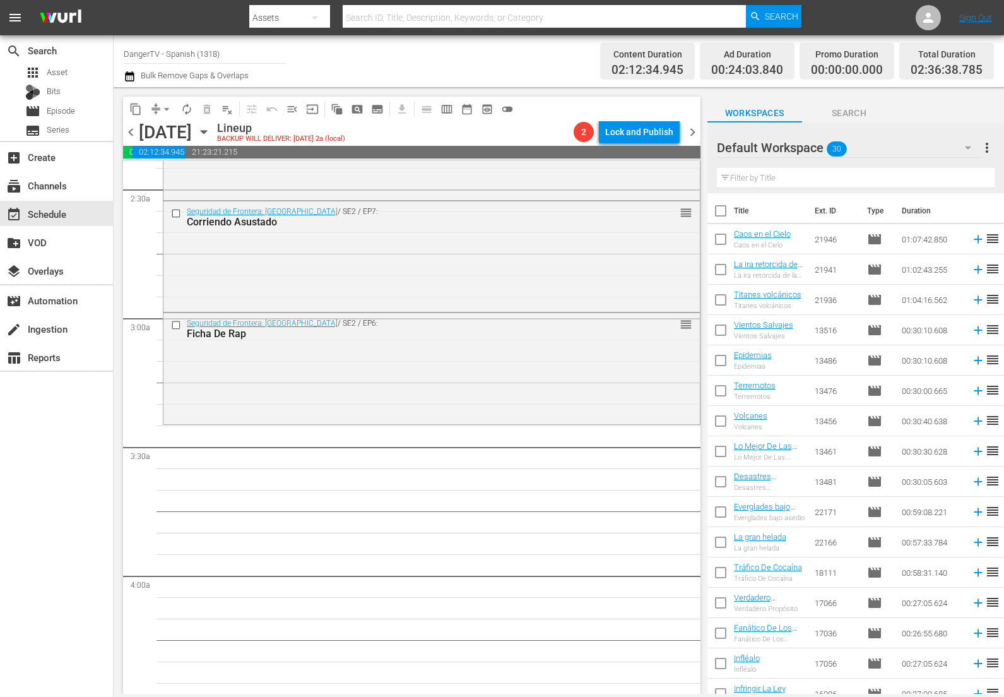
checkbox input "true"
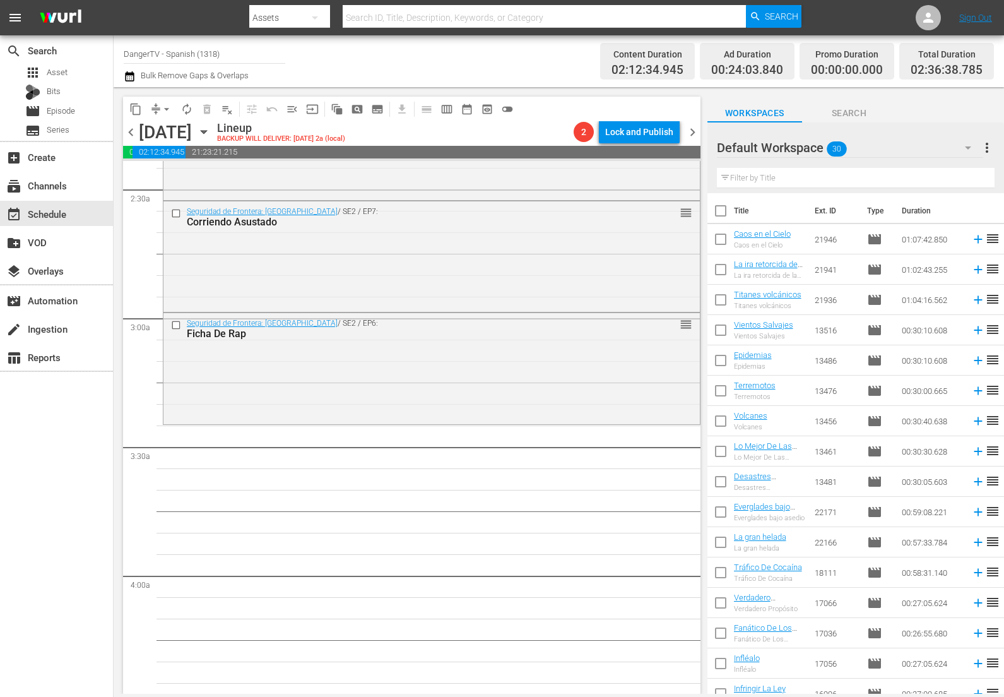
checkbox input "true"
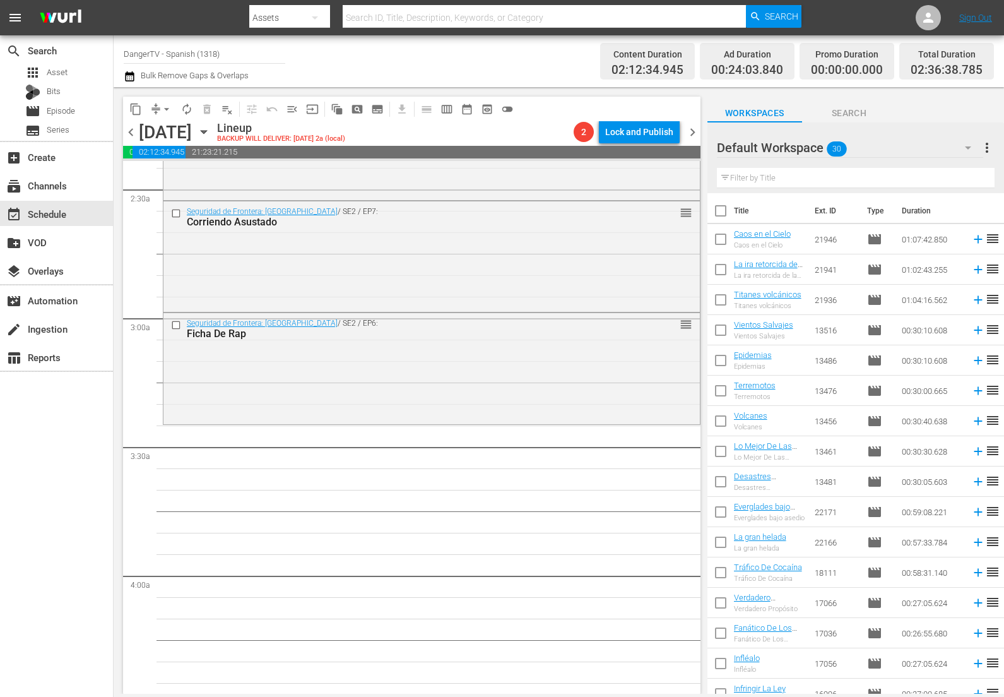
checkbox input "true"
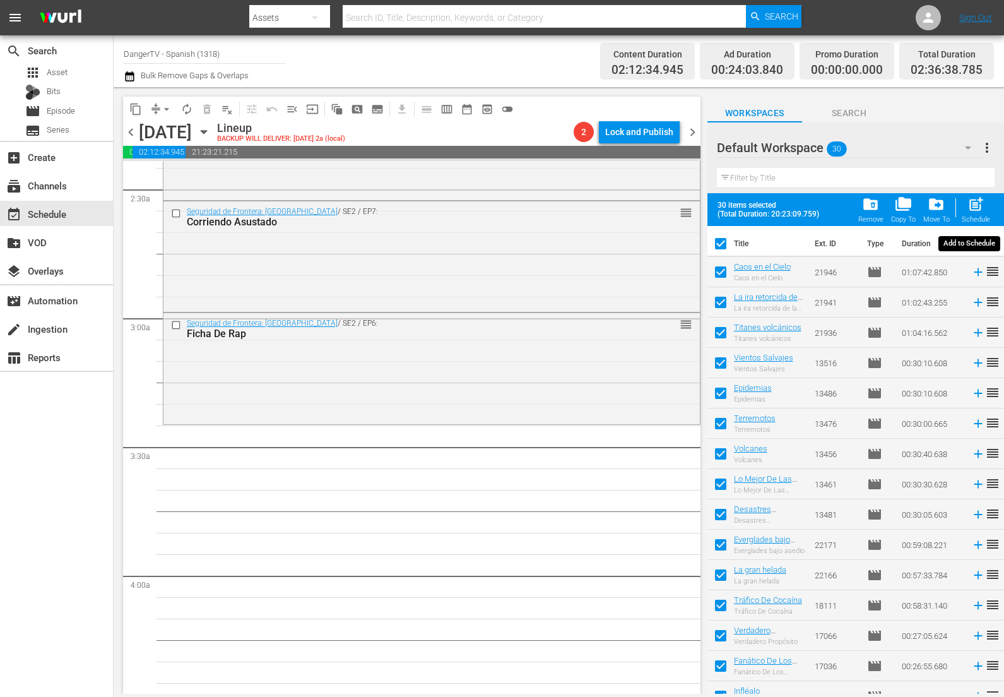
click at [974, 202] on span "post_add" at bounding box center [976, 204] width 17 height 17
checkbox input "false"
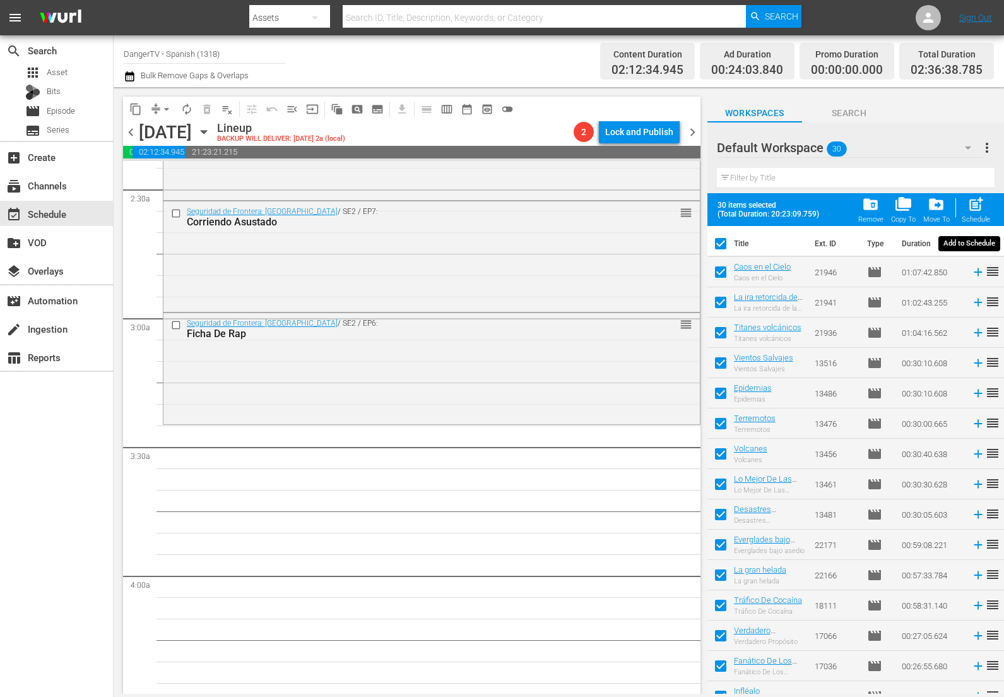
checkbox input "false"
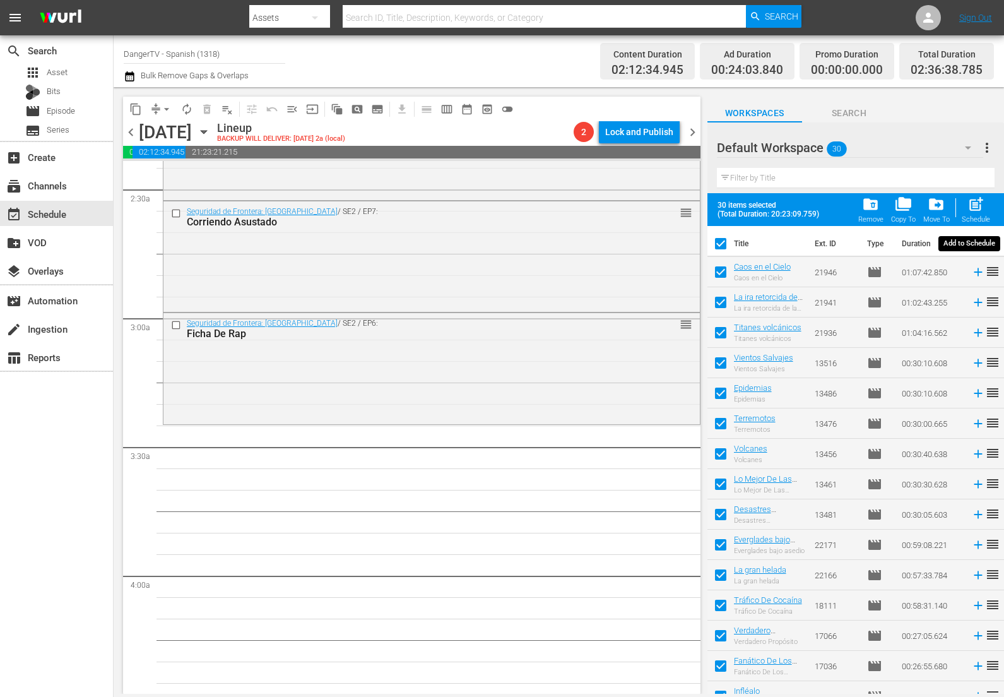
checkbox input "false"
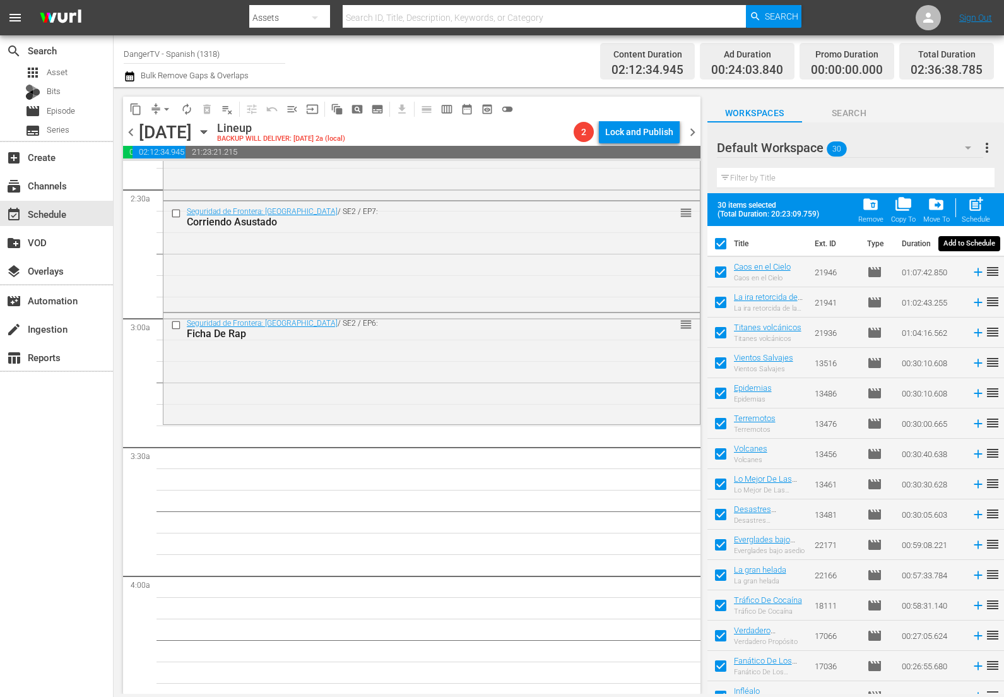
checkbox input "false"
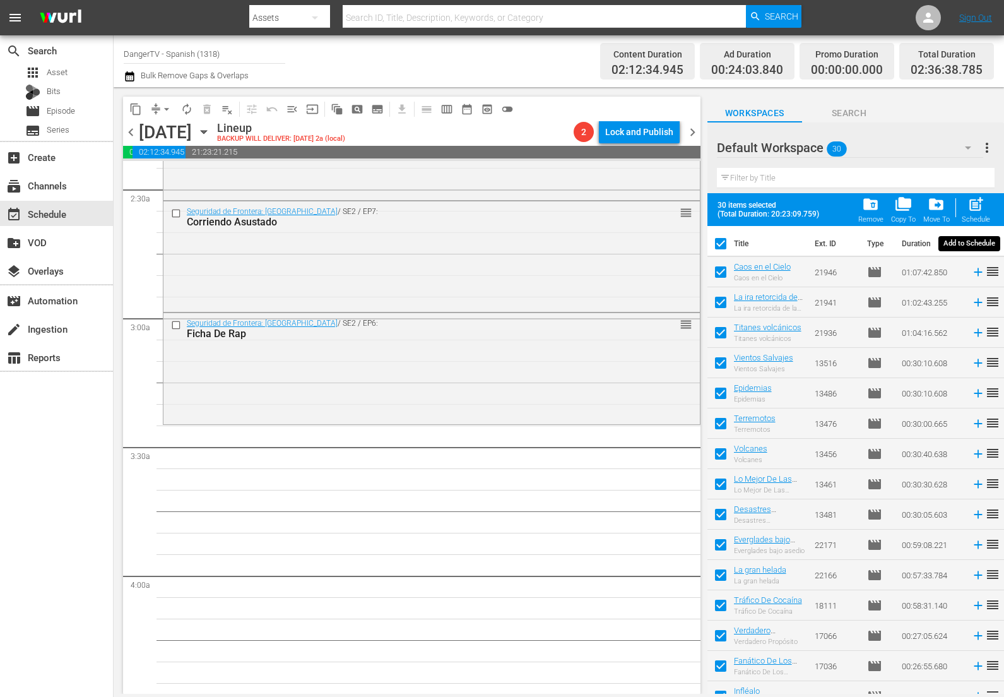
checkbox input "false"
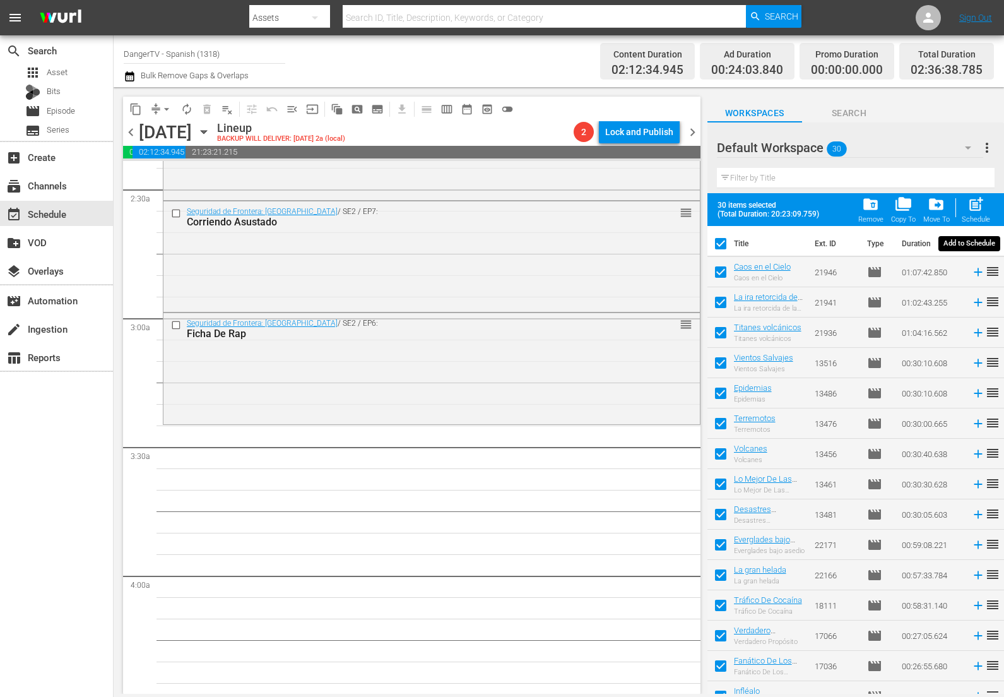
checkbox input "false"
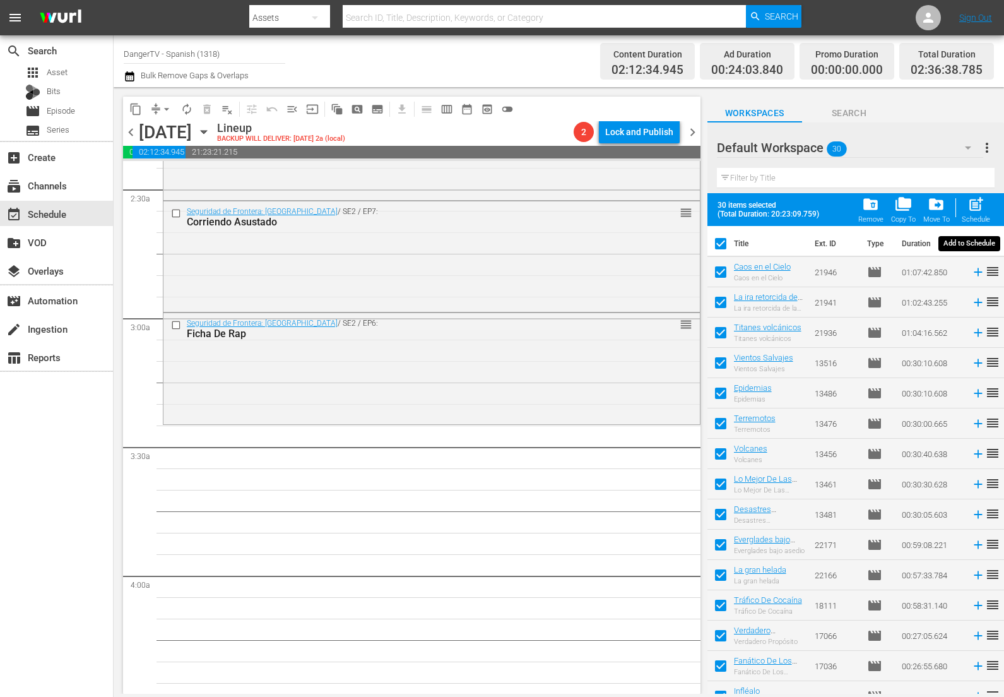
checkbox input "false"
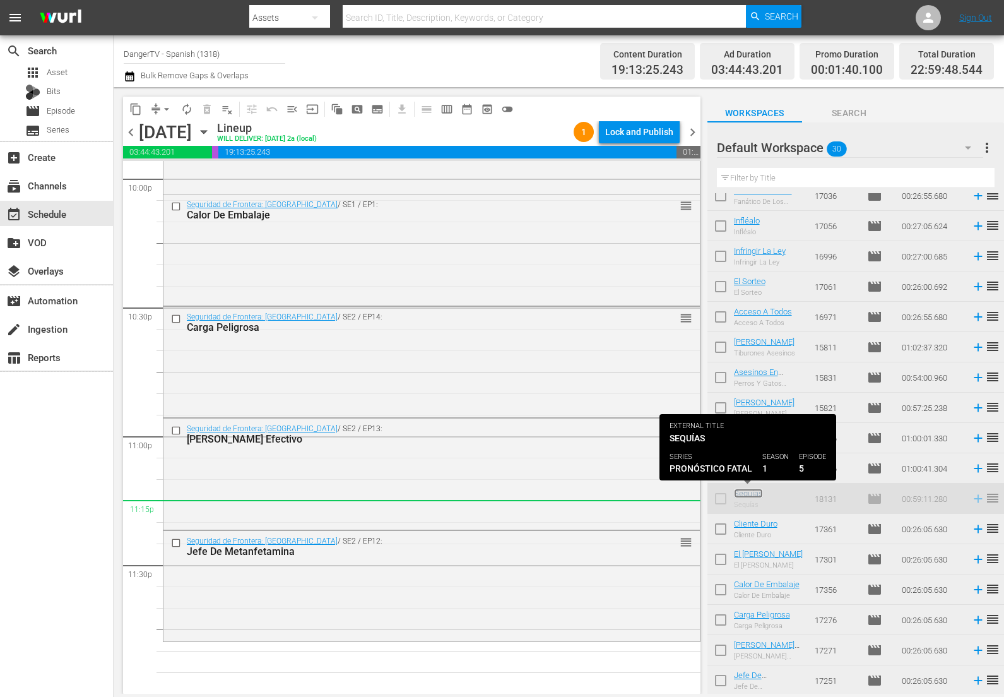
scroll to position [437, 0]
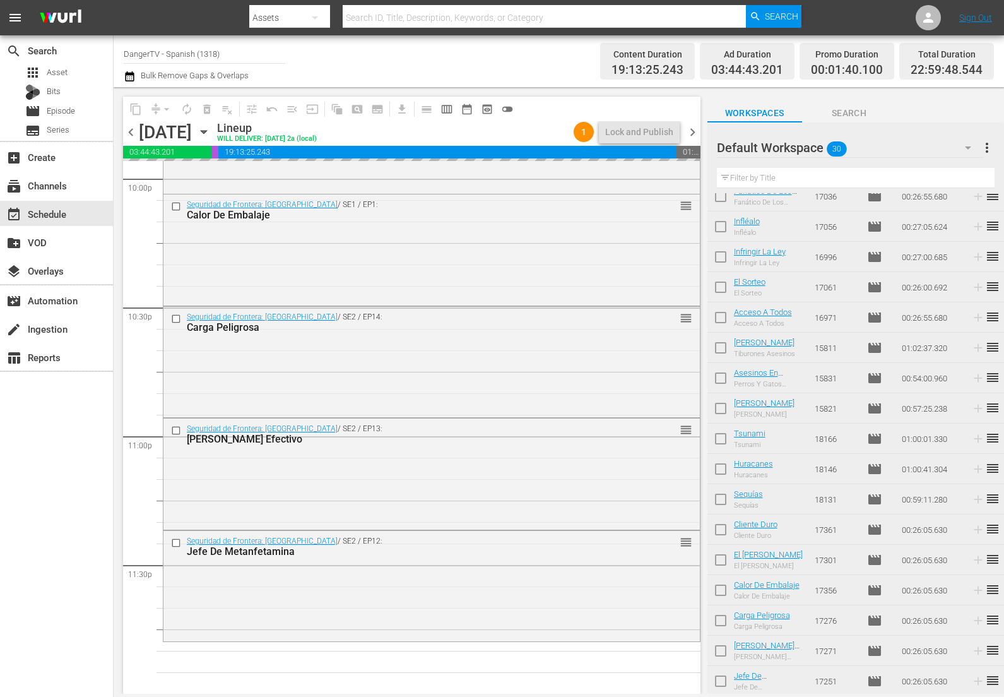
click at [722, 527] on input "checkbox" at bounding box center [721, 532] width 27 height 27
checkbox input "true"
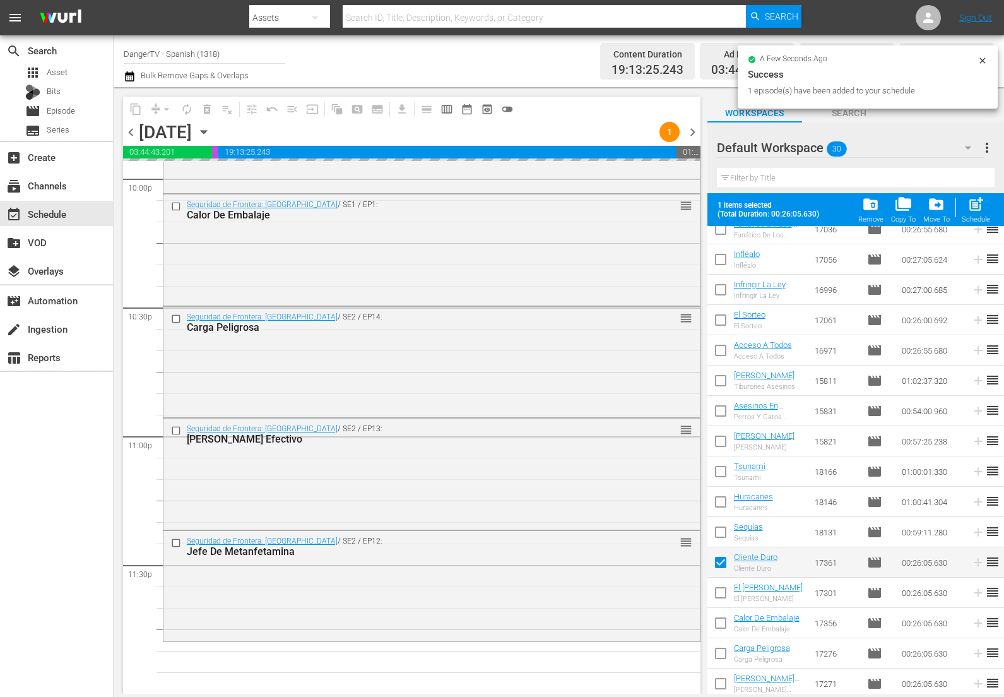
scroll to position [470, 0]
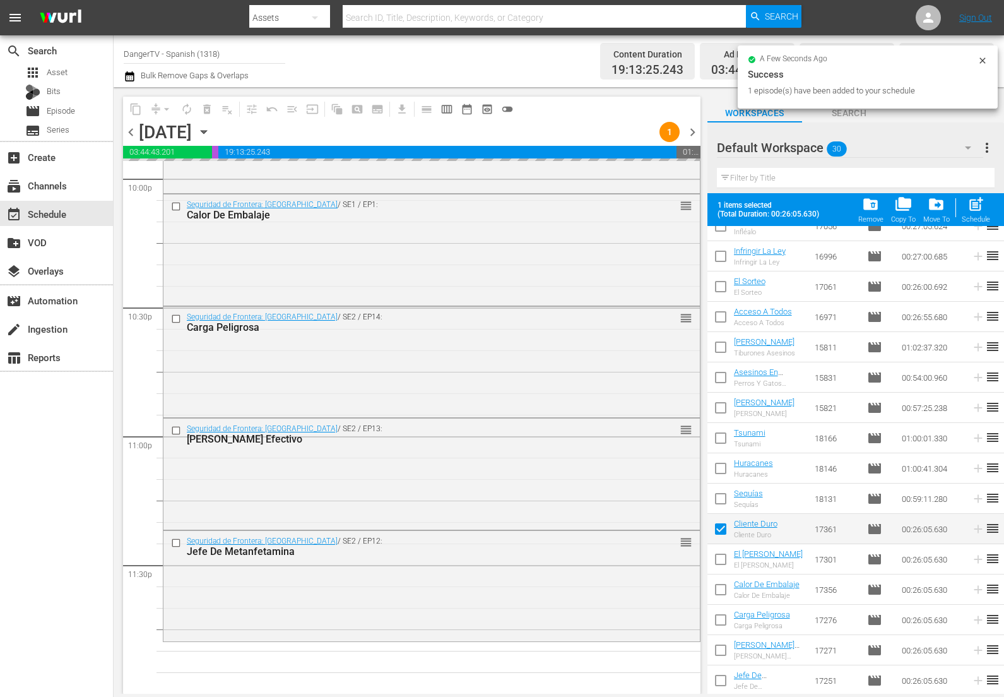
click at [723, 559] on input "checkbox" at bounding box center [721, 562] width 27 height 27
checkbox input "true"
click at [722, 588] on input "checkbox" at bounding box center [721, 592] width 27 height 27
checkbox input "true"
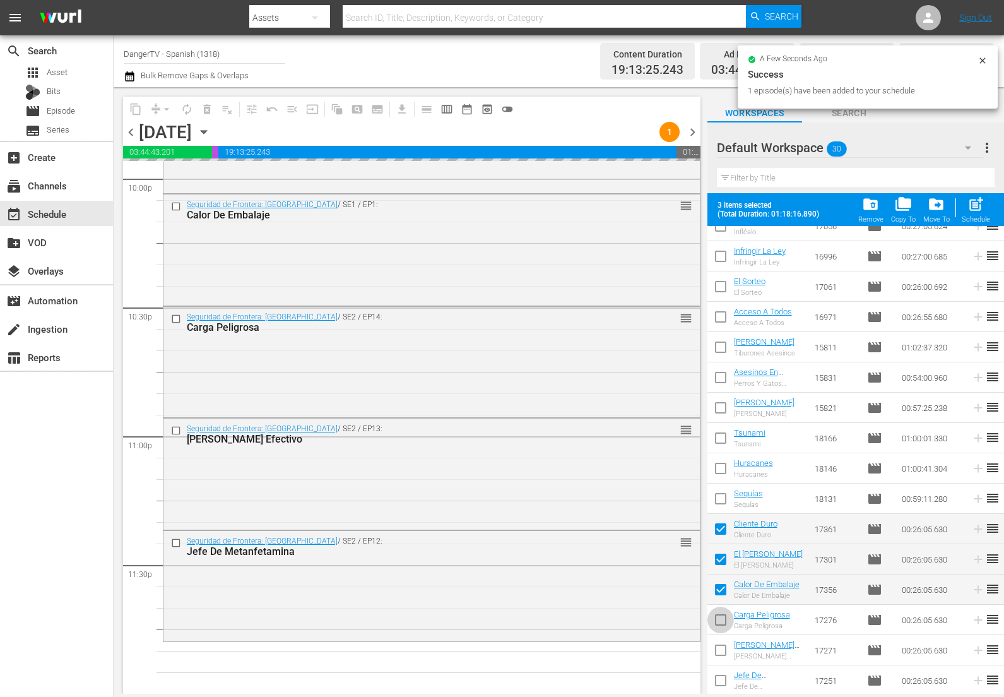
click at [720, 619] on input "checkbox" at bounding box center [721, 622] width 27 height 27
checkbox input "true"
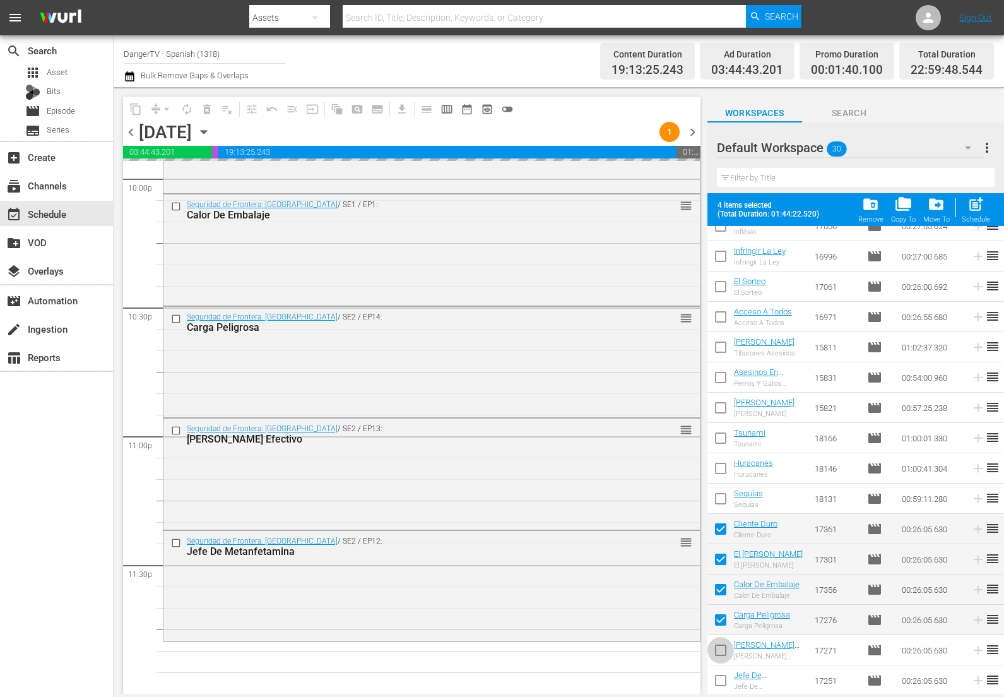
click at [722, 652] on input "checkbox" at bounding box center [721, 653] width 27 height 27
checkbox input "true"
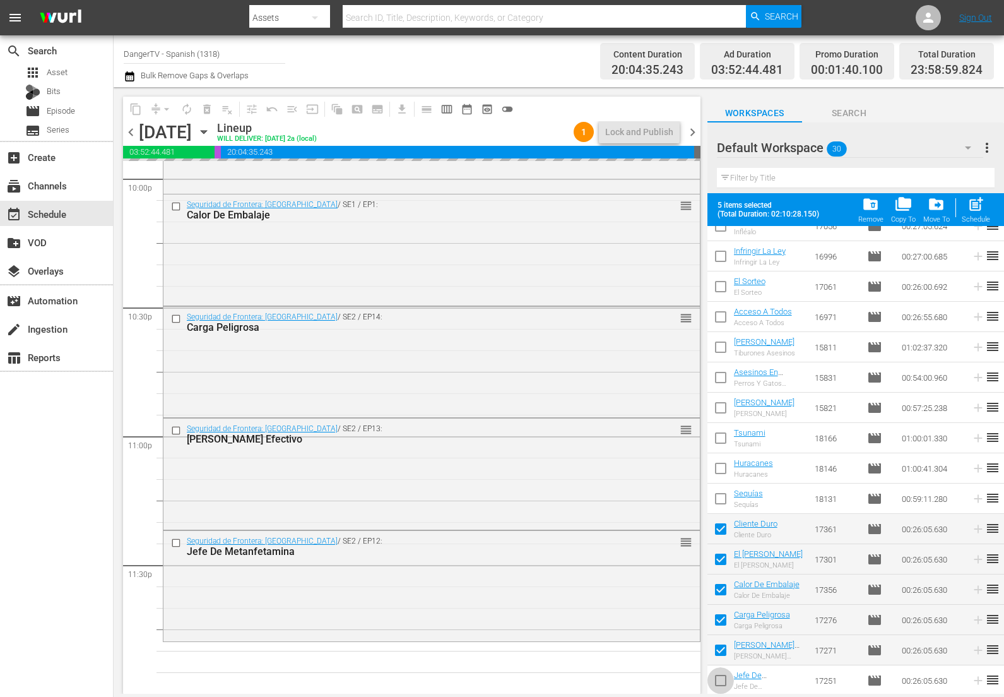
click at [720, 681] on input "checkbox" at bounding box center [721, 683] width 27 height 27
checkbox input "true"
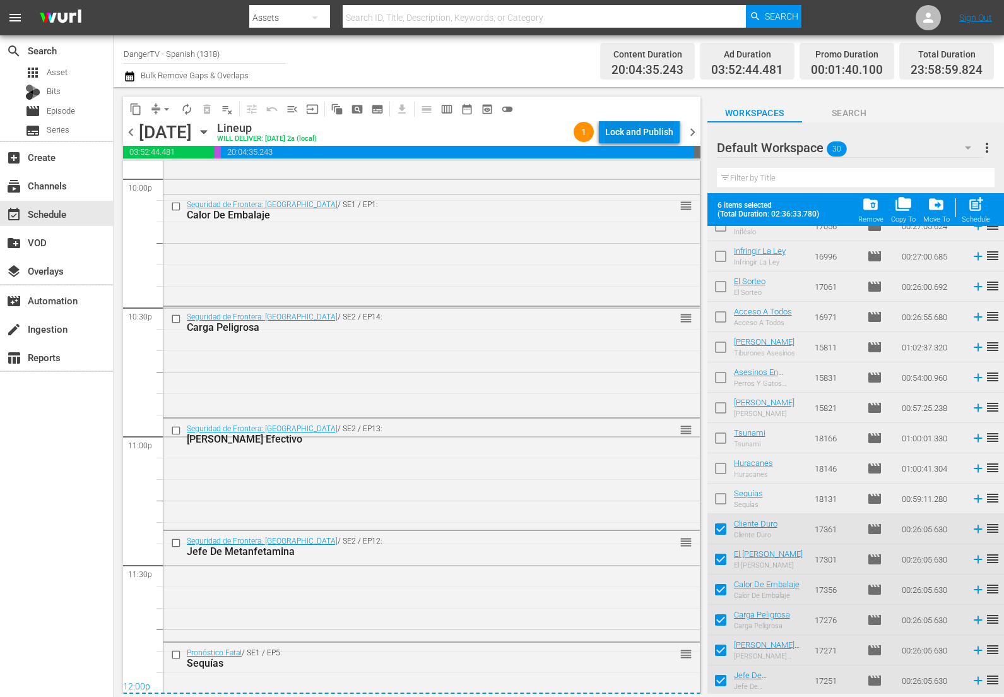
click at [655, 138] on div "Lock and Publish" at bounding box center [639, 132] width 68 height 23
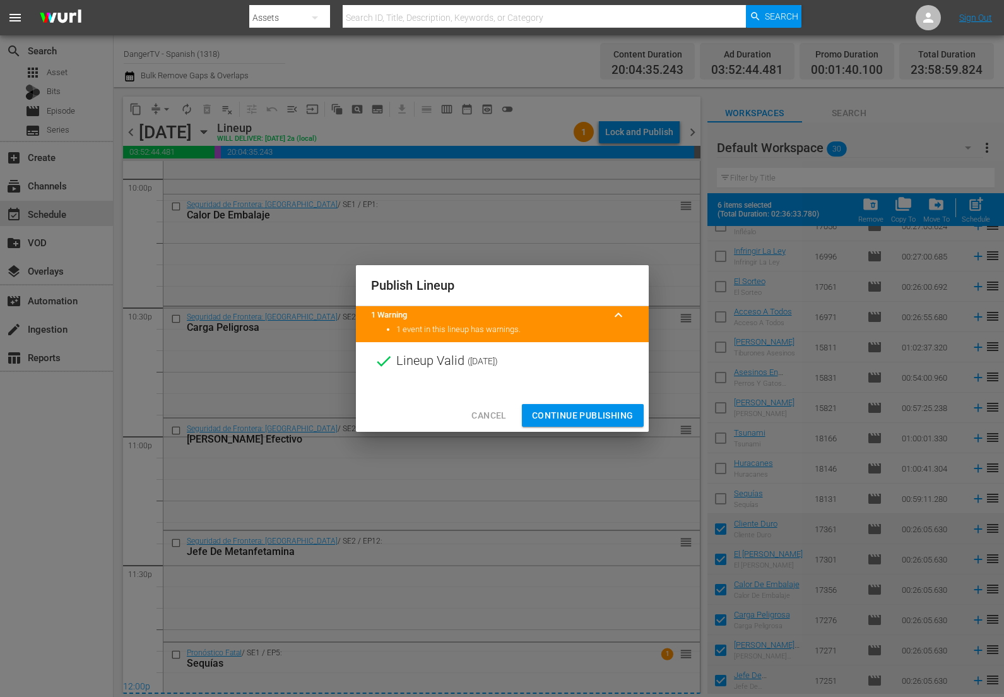
click at [583, 422] on span "Continue Publishing" at bounding box center [583, 416] width 102 height 16
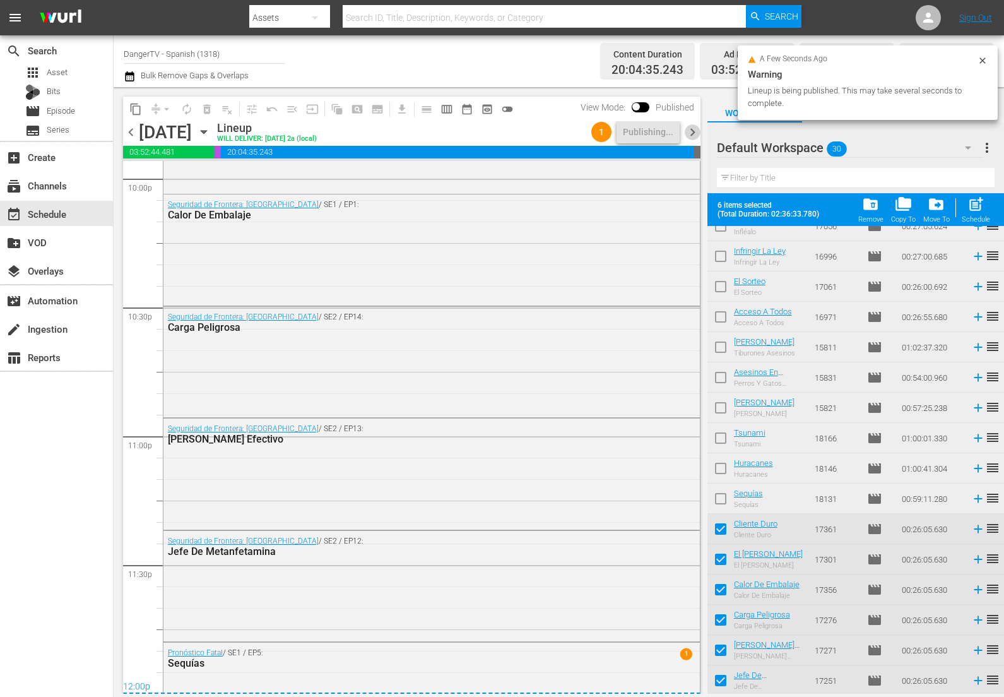
click at [690, 134] on span "chevron_right" at bounding box center [693, 132] width 16 height 16
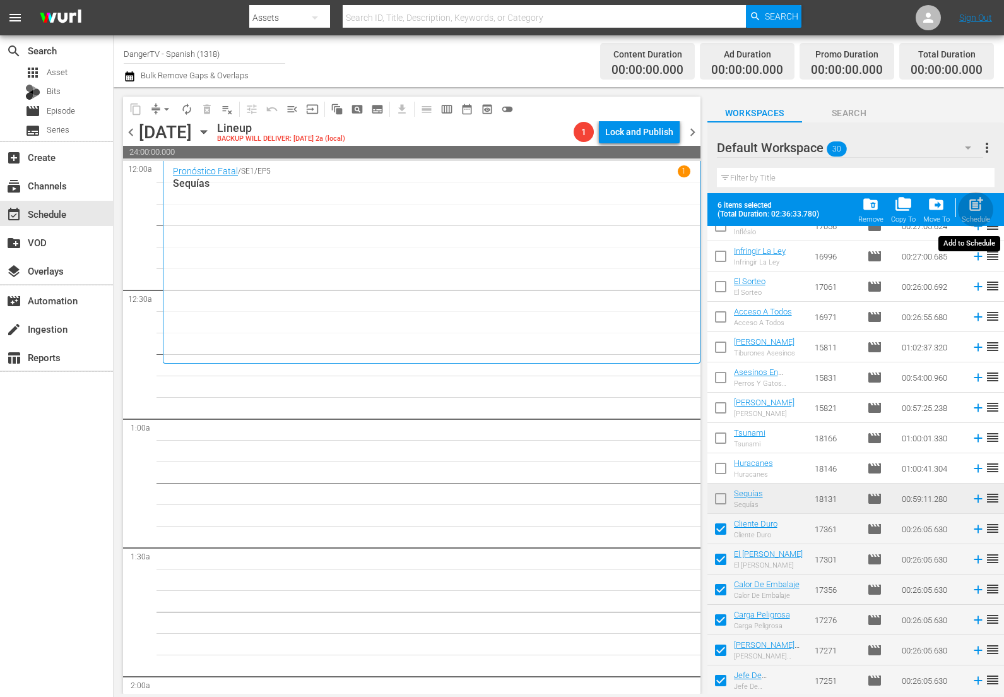
click at [976, 212] on span "post_add" at bounding box center [976, 204] width 17 height 17
checkbox input "false"
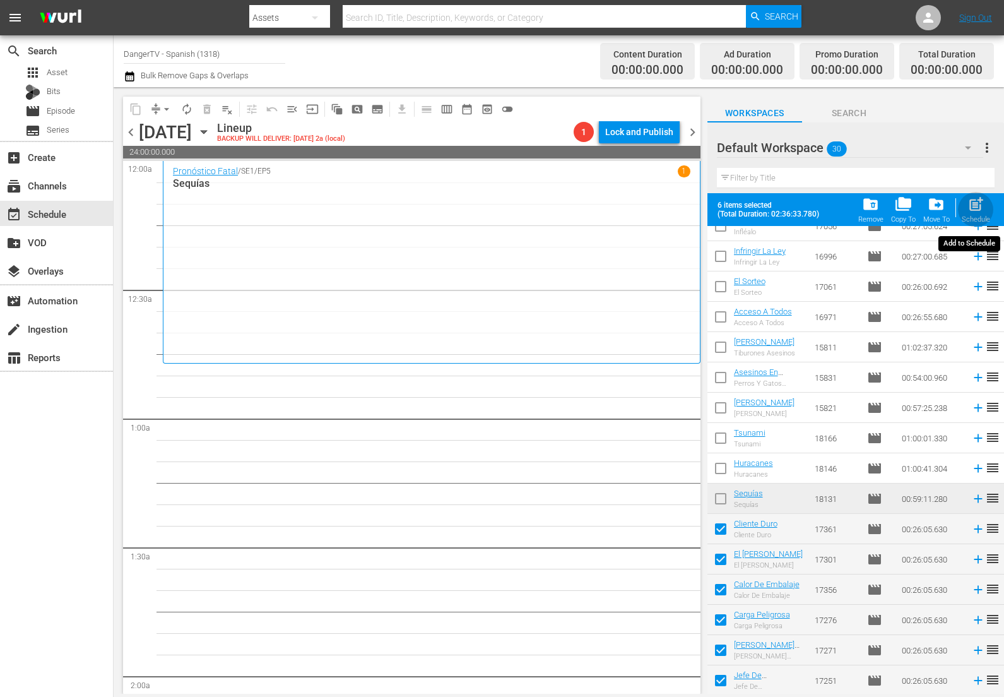
checkbox input "false"
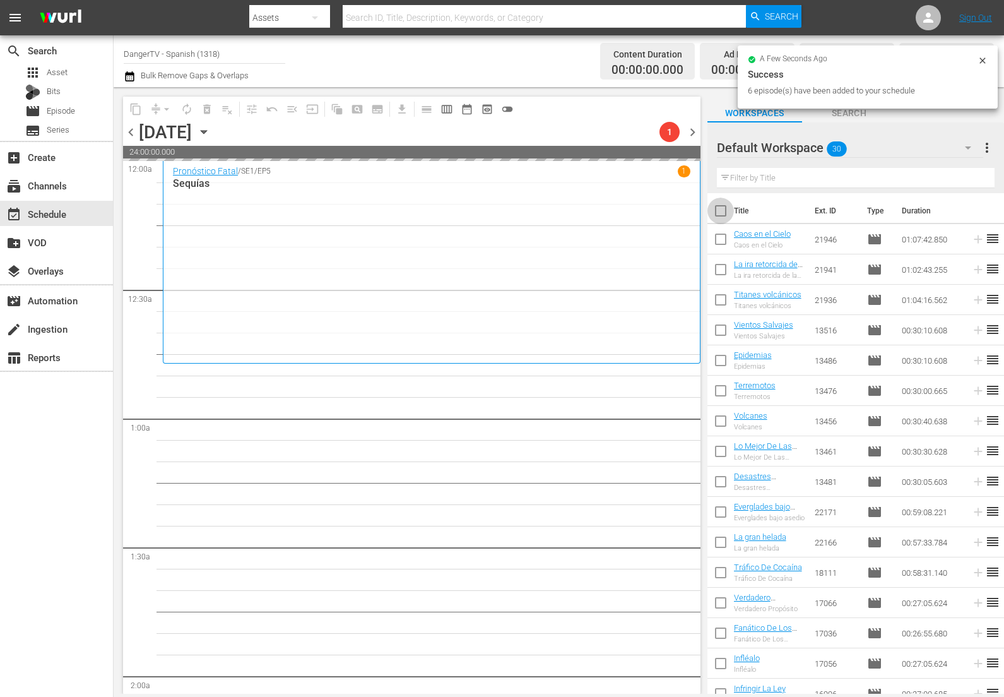
click at [723, 214] on input "checkbox" at bounding box center [721, 213] width 27 height 27
checkbox input "true"
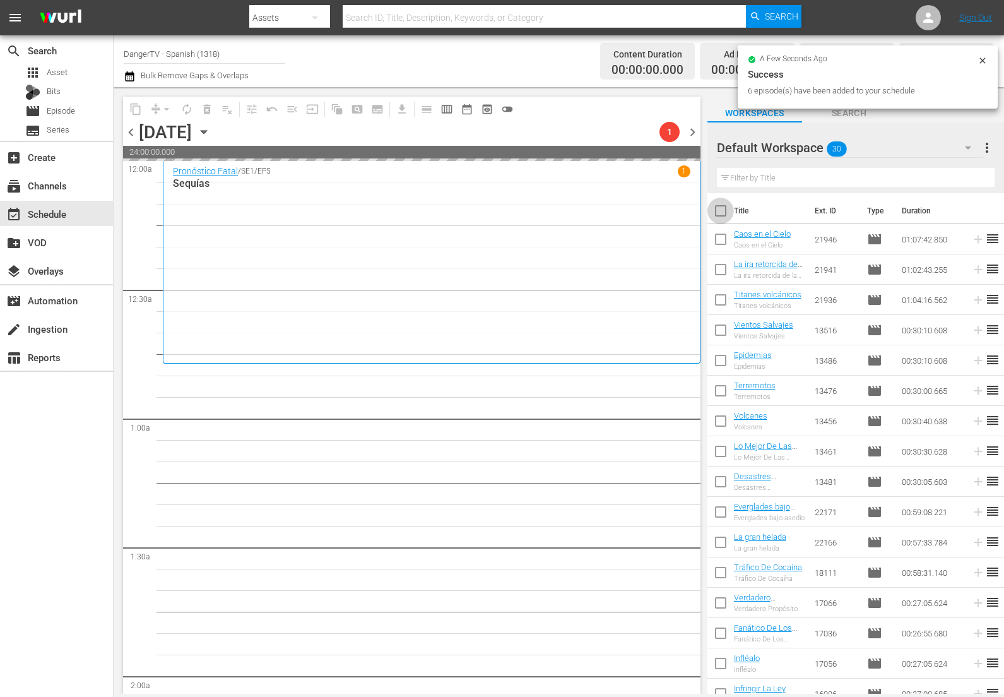
checkbox input "true"
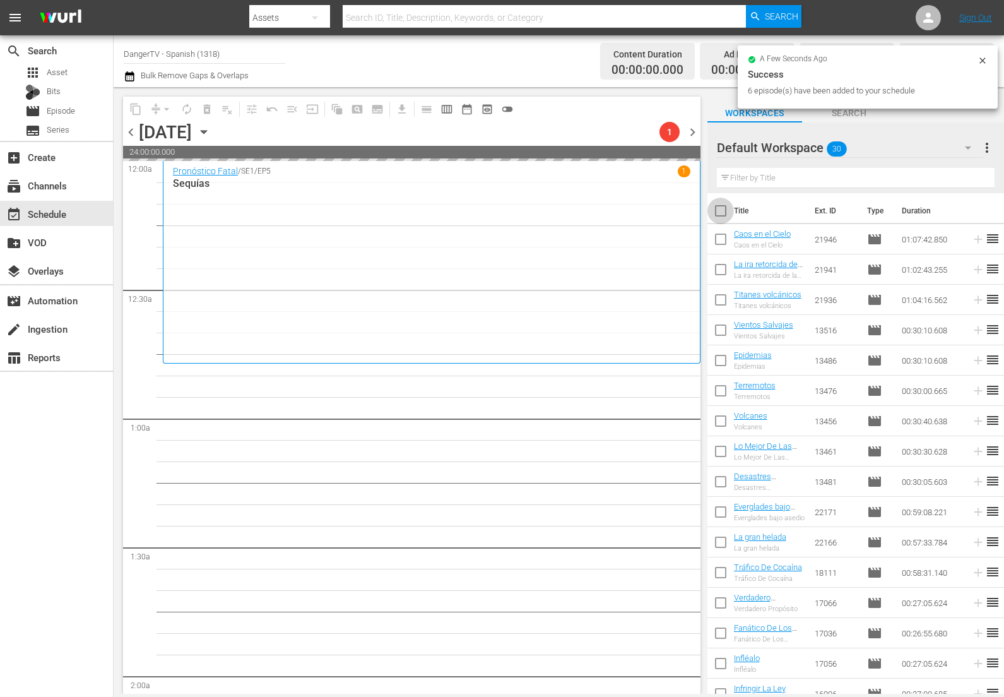
checkbox input "true"
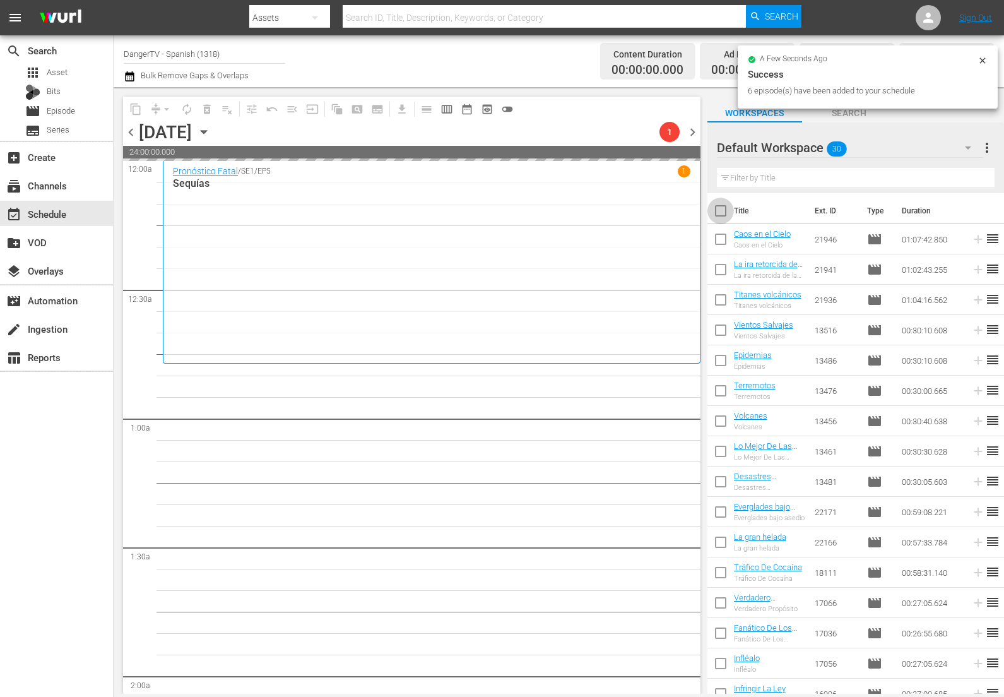
checkbox input "true"
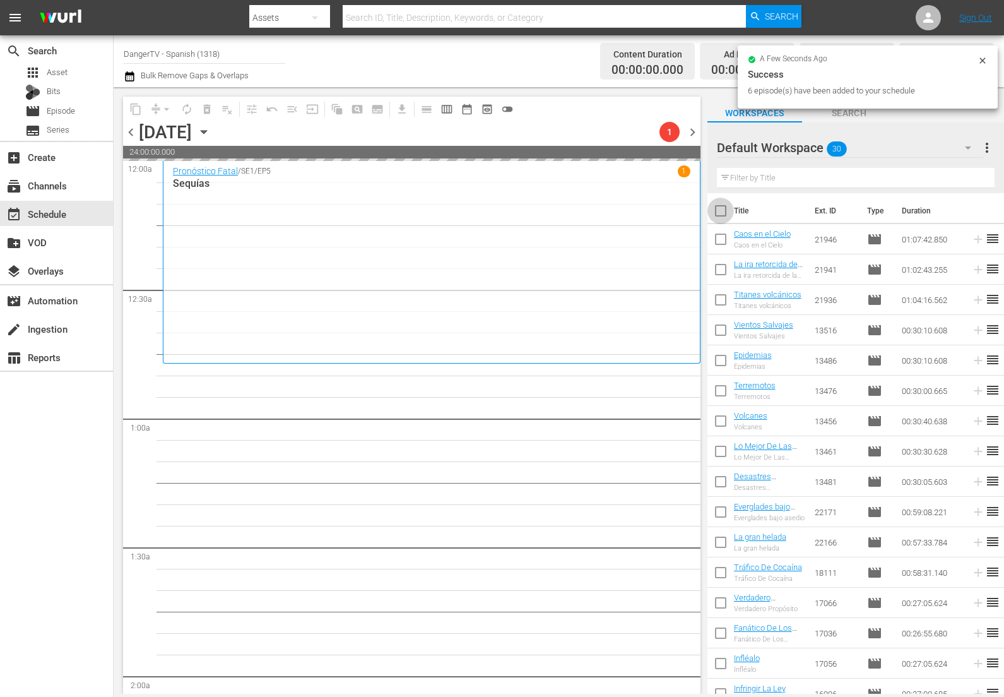
checkbox input "true"
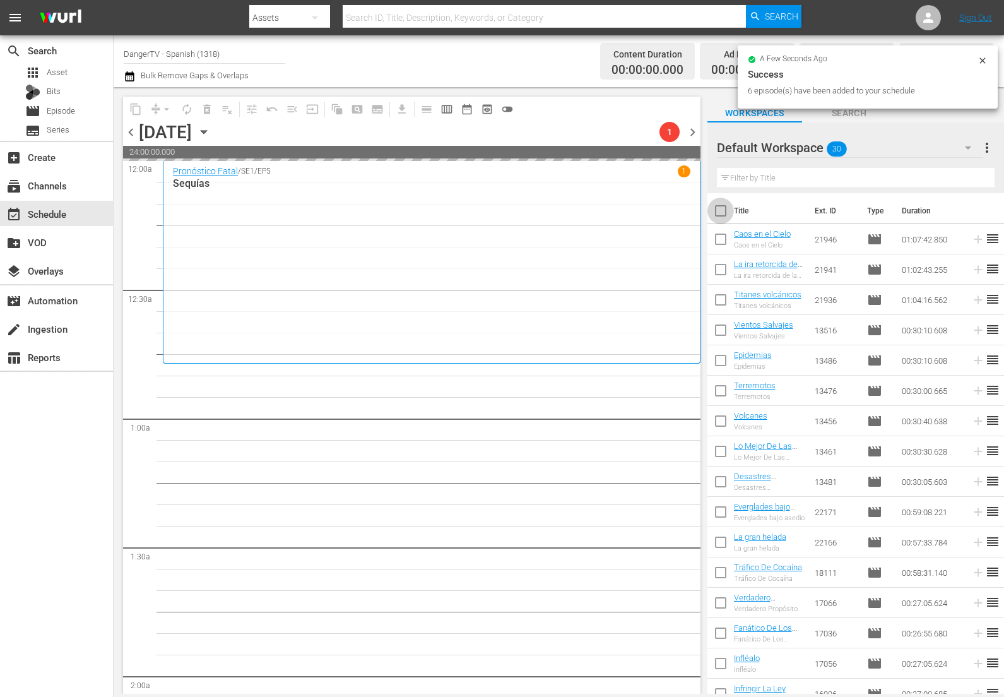
checkbox input "true"
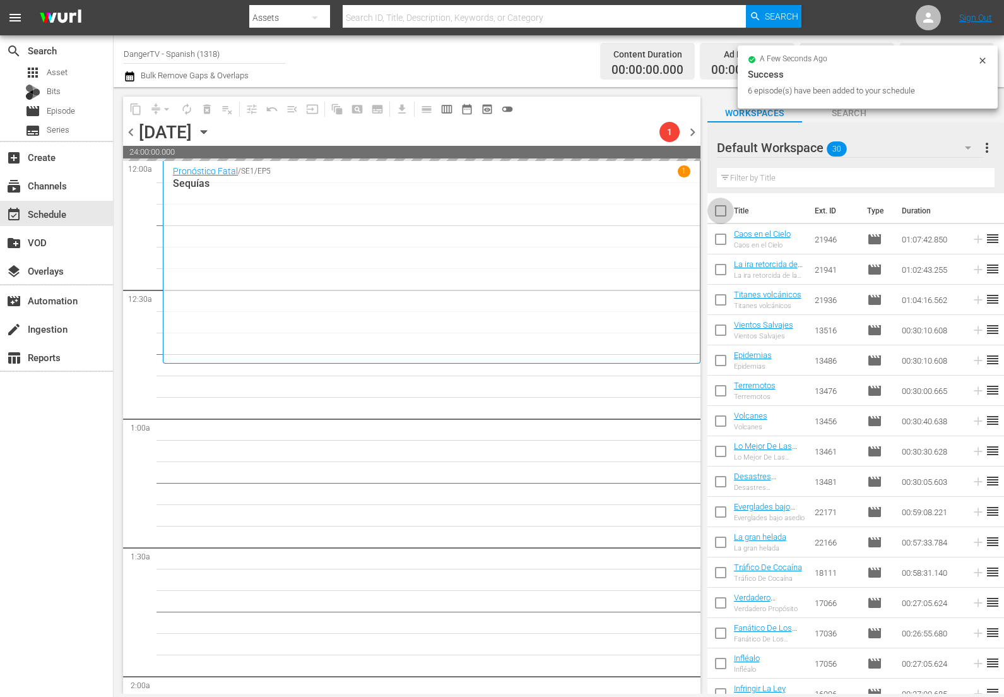
checkbox input "true"
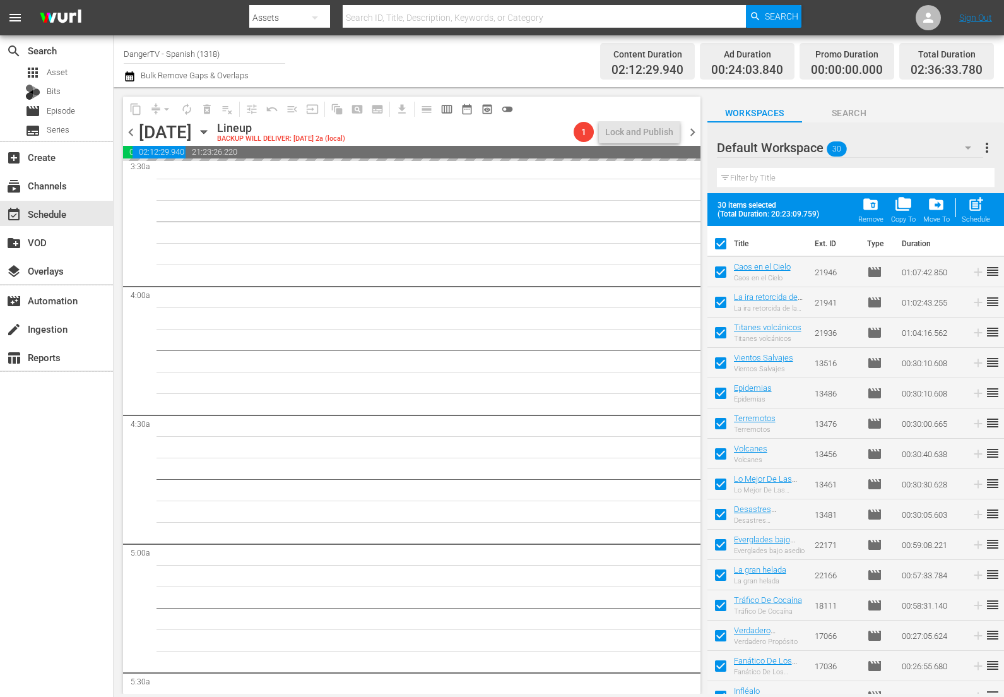
scroll to position [666, 0]
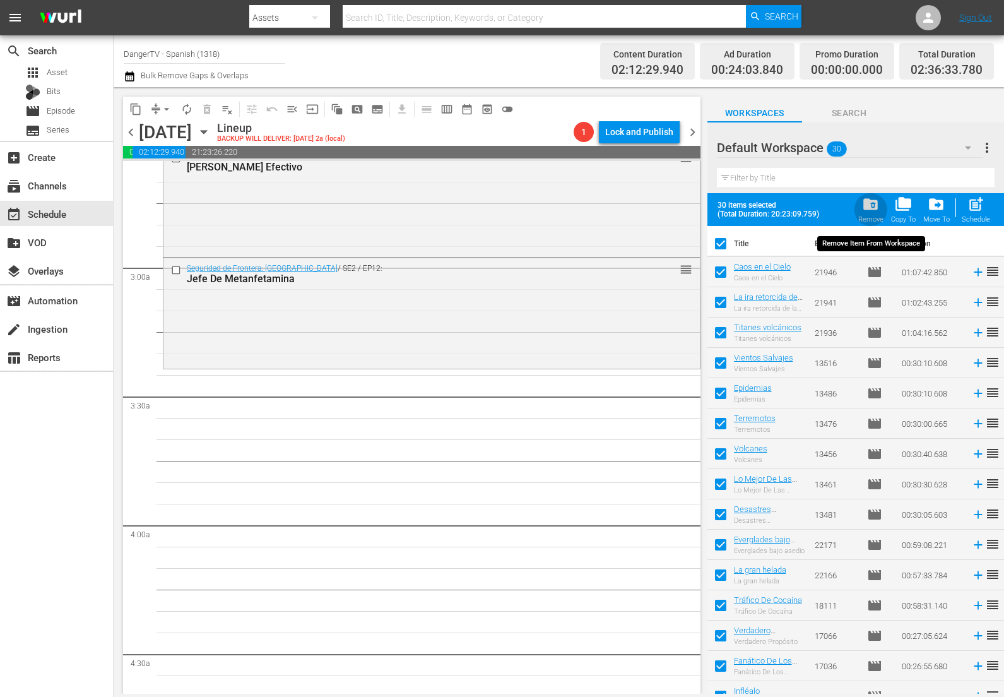
click at [874, 205] on span "folder_delete" at bounding box center [870, 204] width 17 height 17
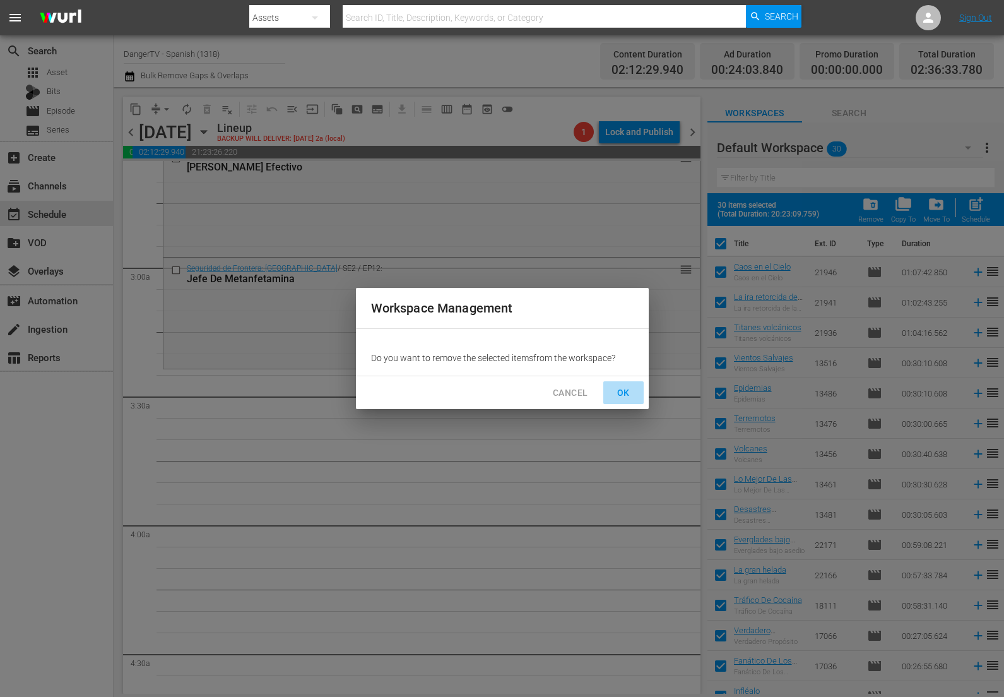
click at [629, 395] on span "OK" at bounding box center [624, 393] width 20 height 16
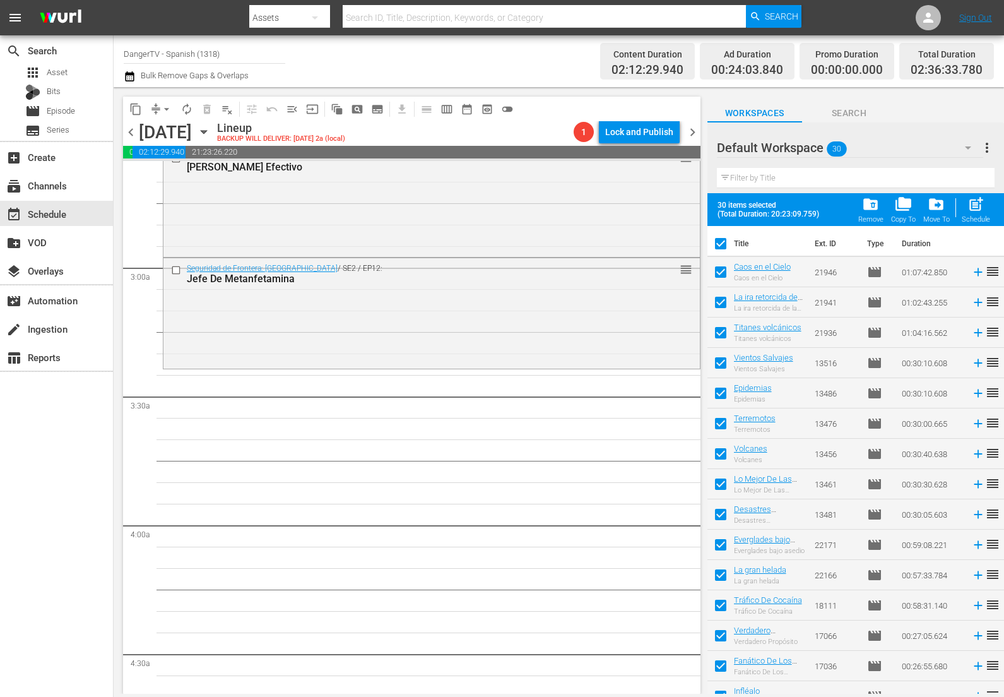
checkbox input "false"
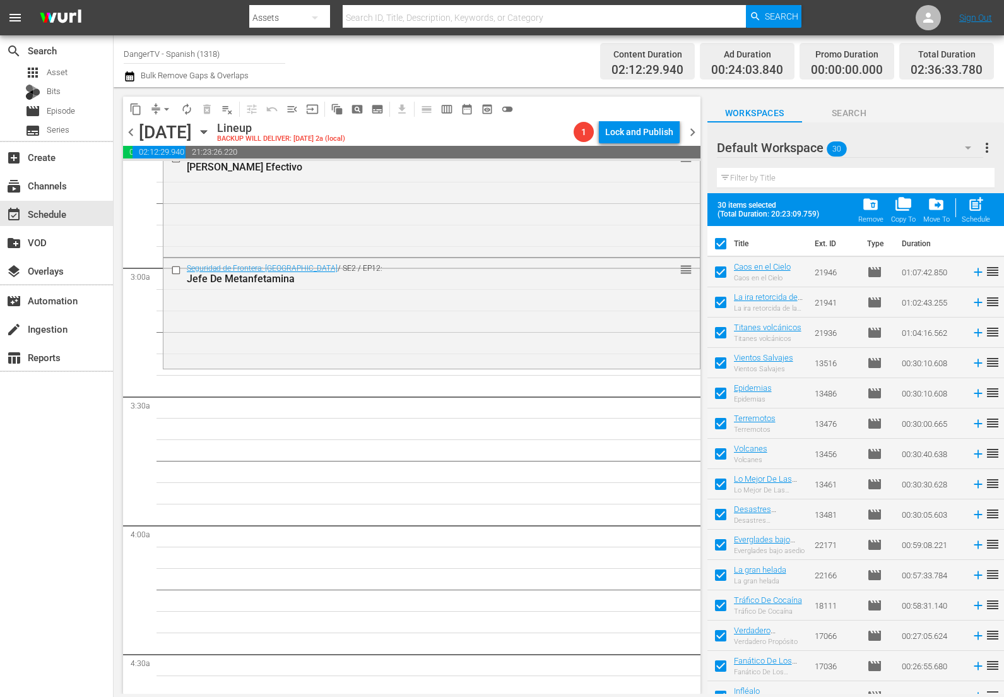
checkbox input "false"
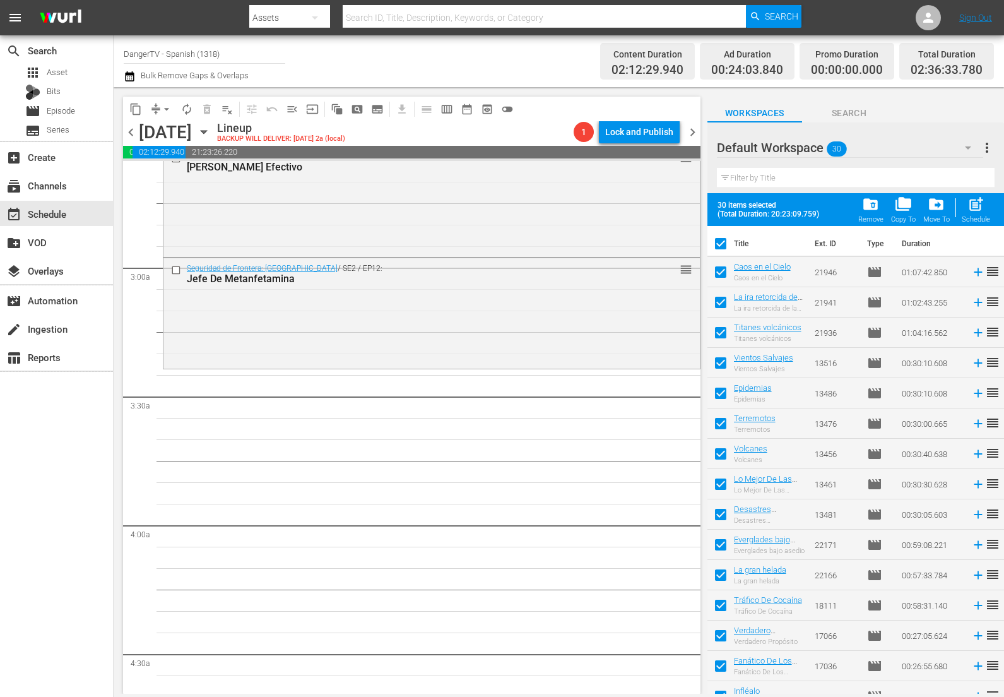
checkbox input "false"
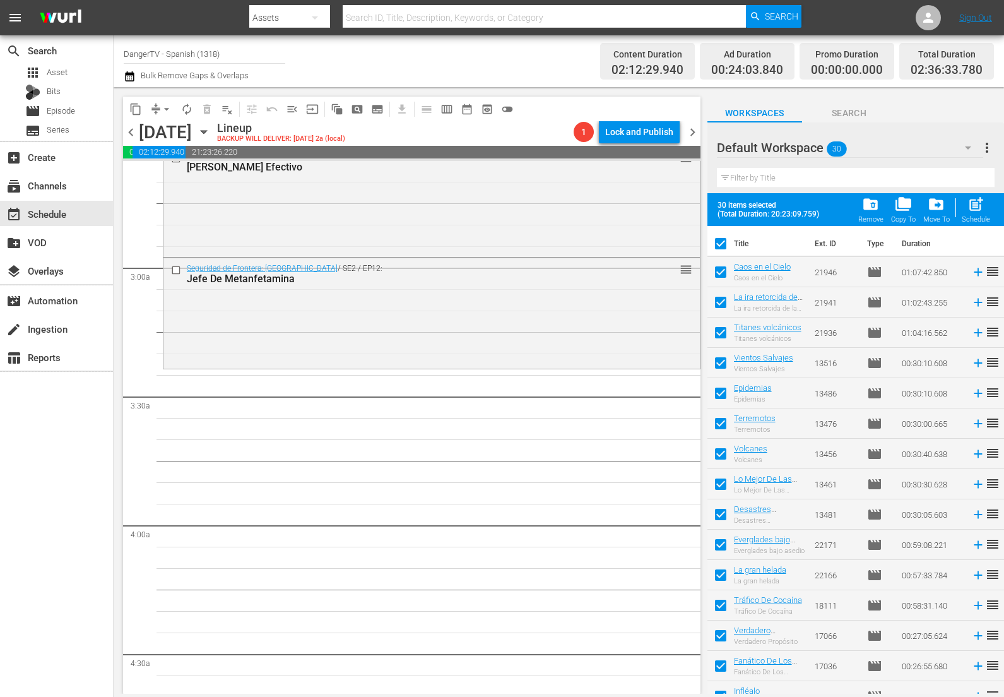
checkbox input "false"
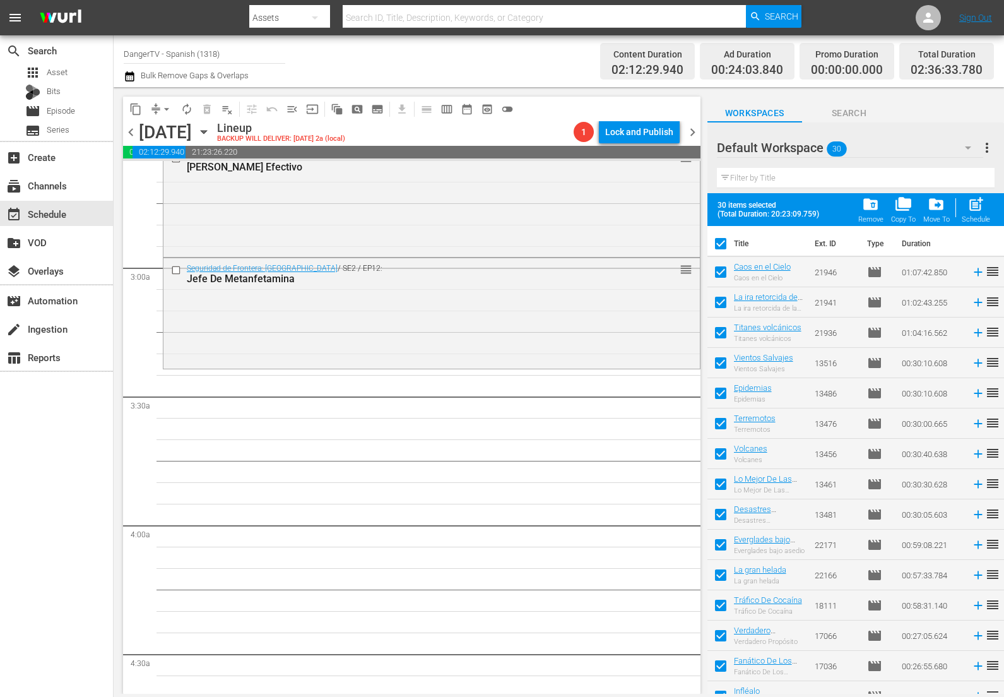
checkbox input "false"
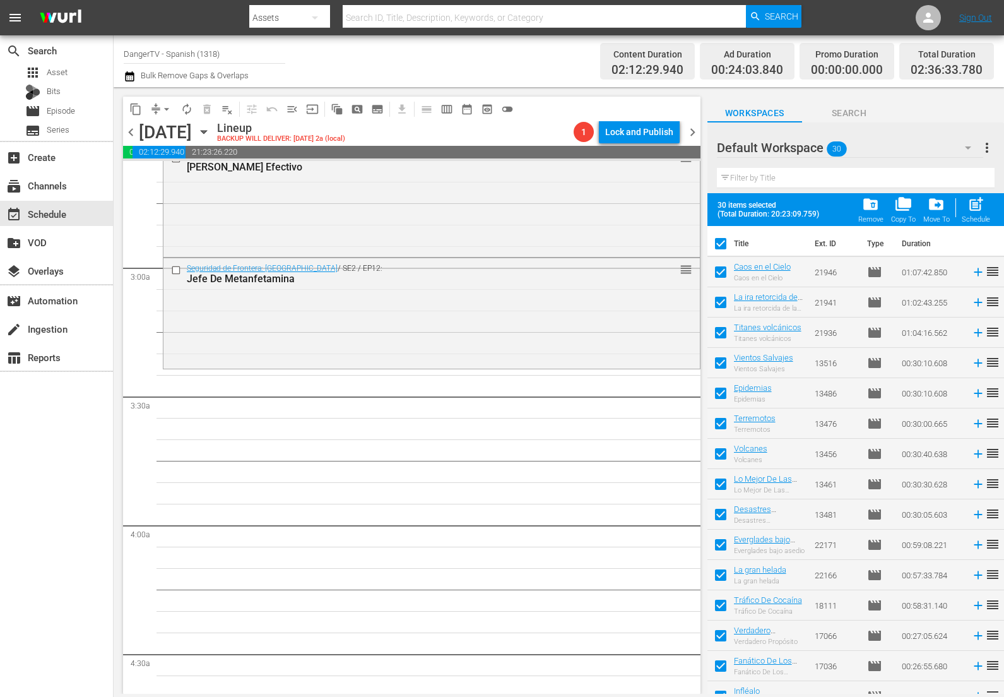
checkbox input "false"
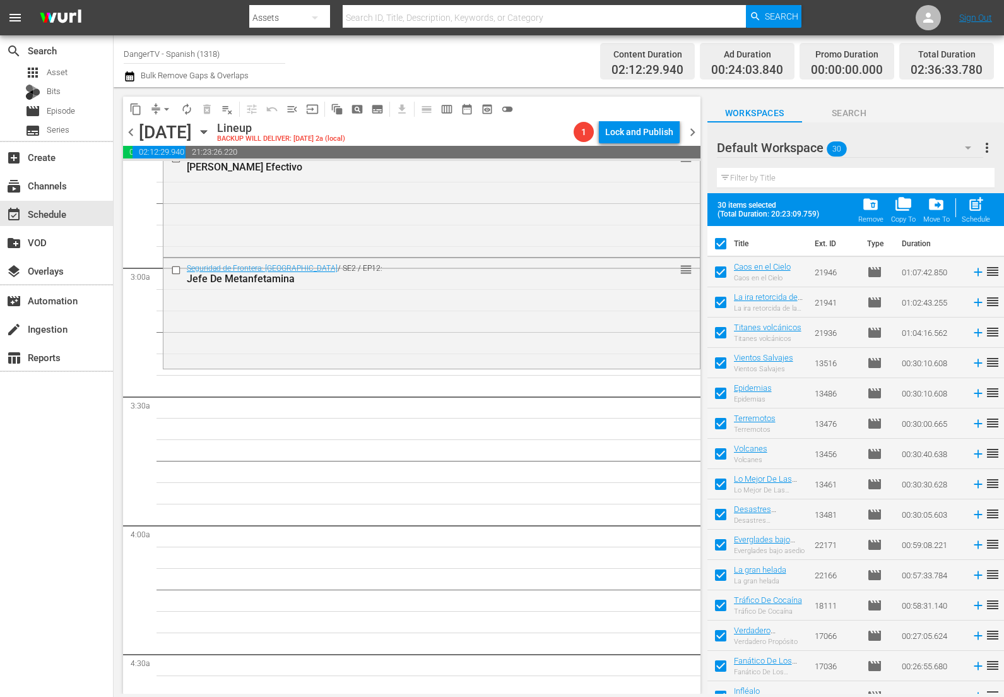
checkbox input "false"
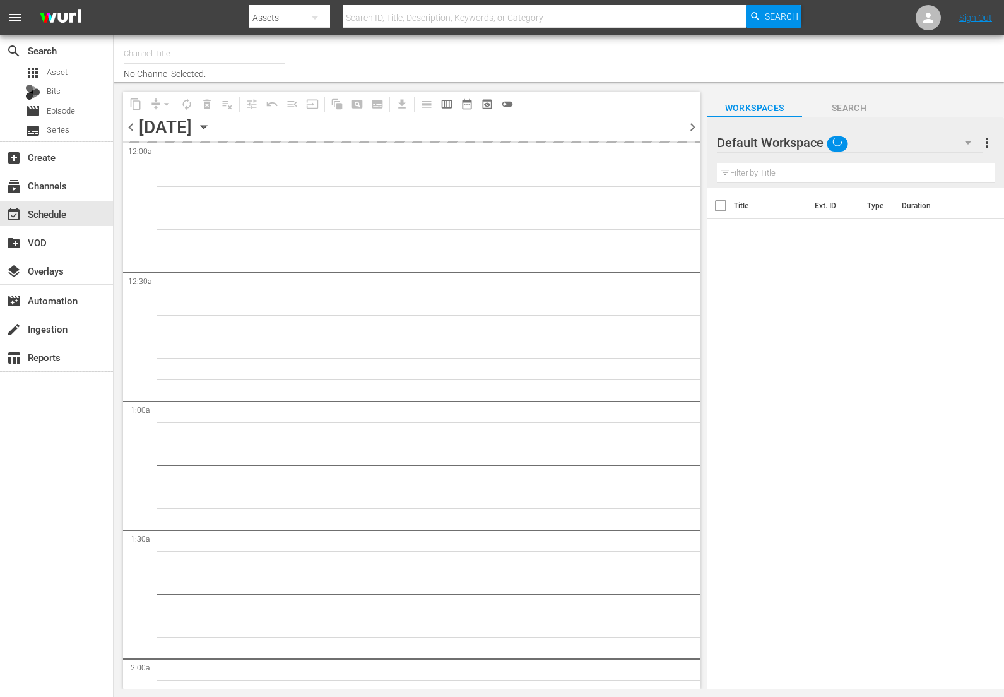
type input "DangerTV - Spanish (1318)"
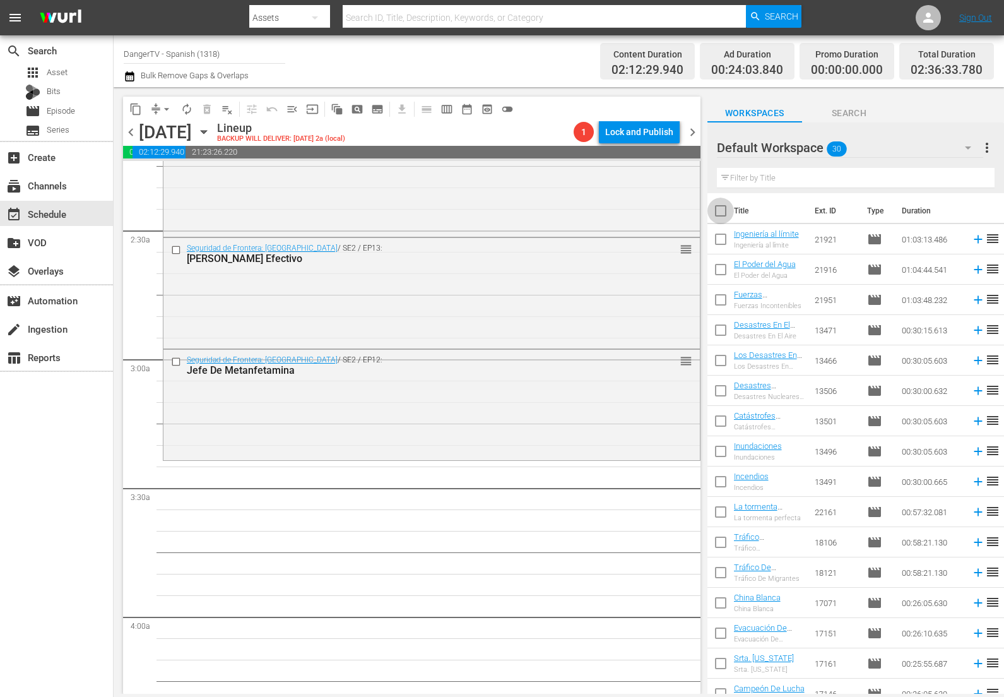
click at [727, 210] on input "checkbox" at bounding box center [721, 213] width 27 height 27
checkbox input "true"
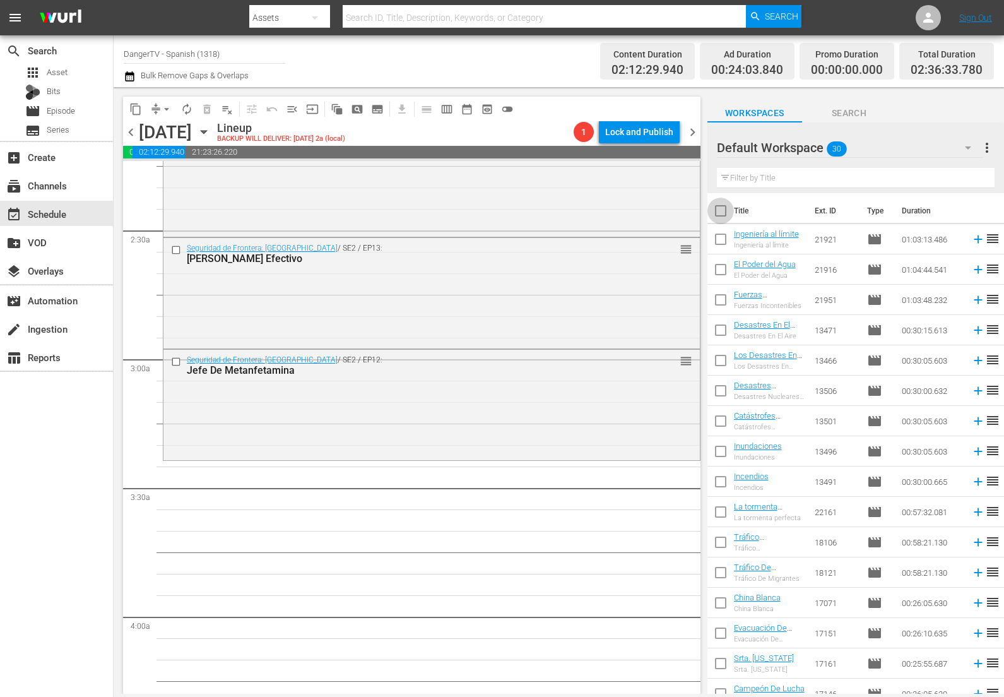
checkbox input "true"
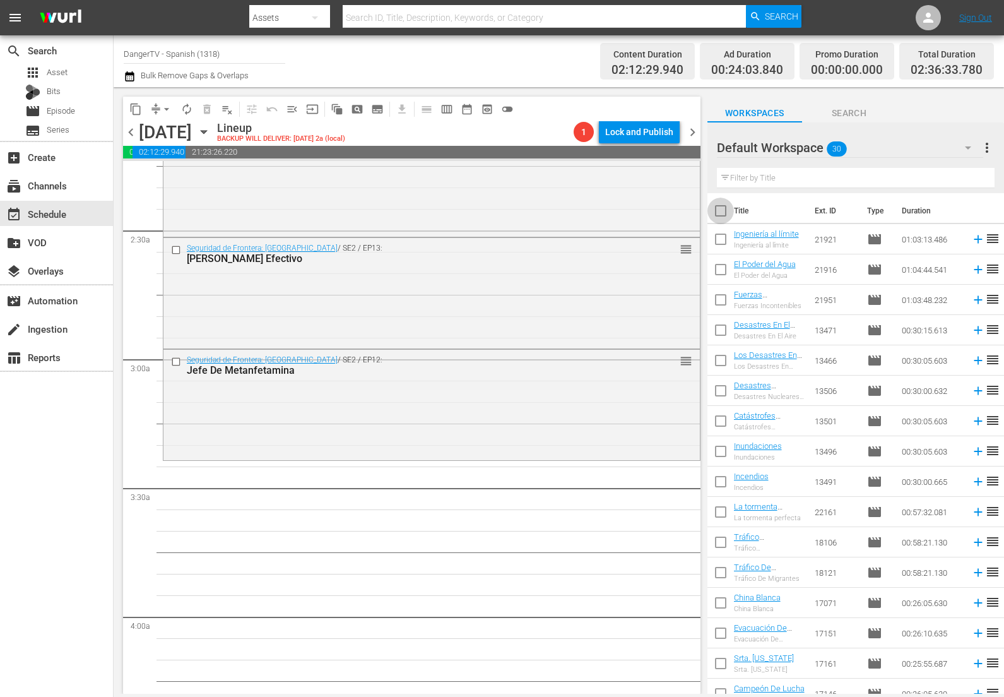
checkbox input "true"
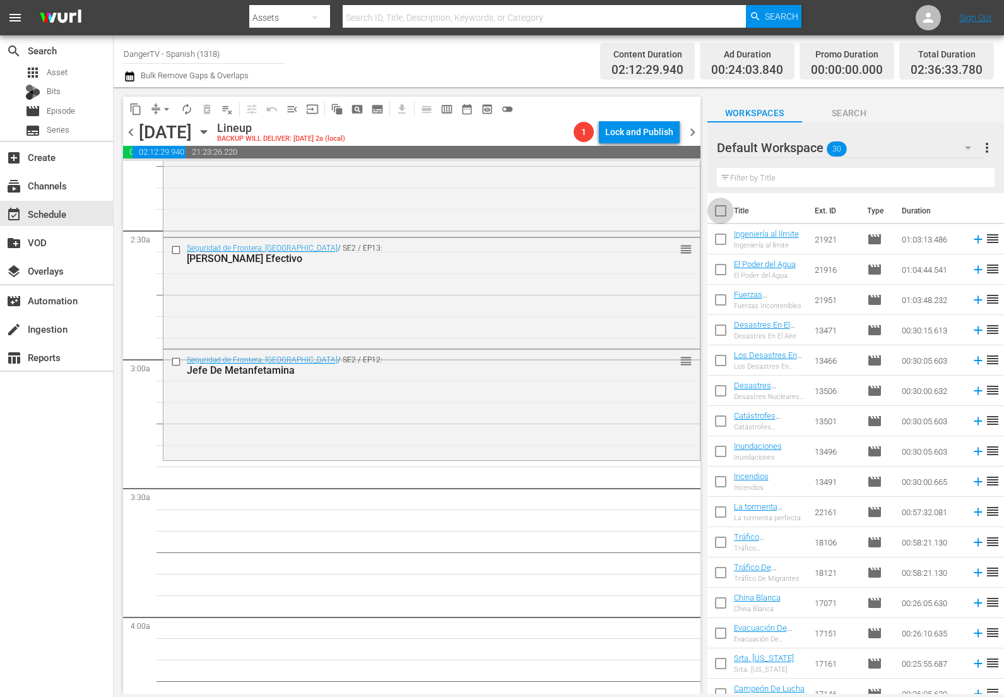
checkbox input "true"
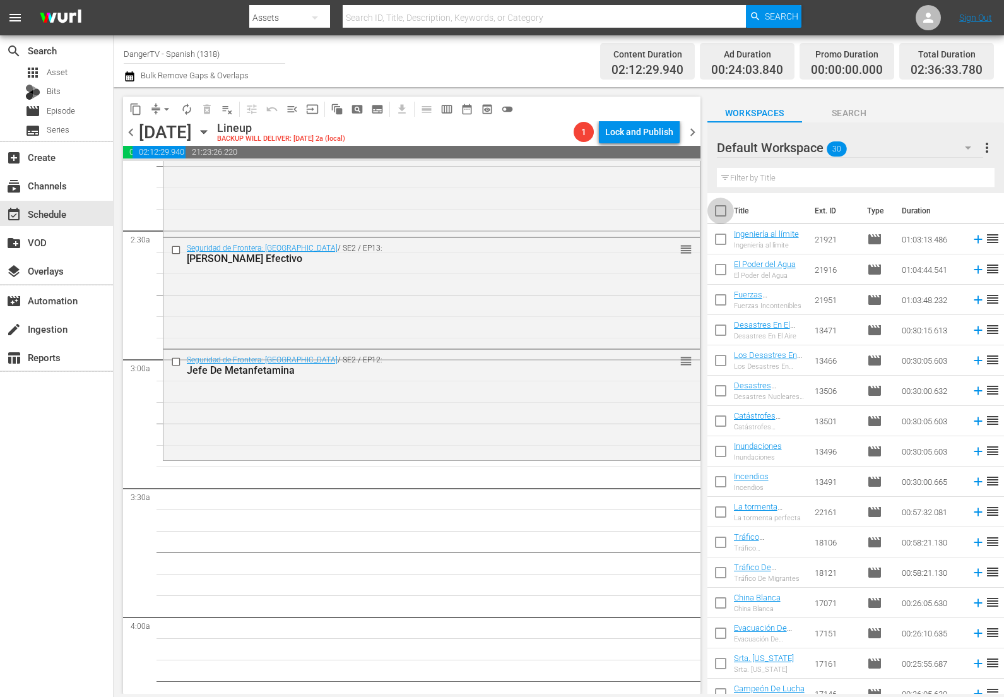
checkbox input "true"
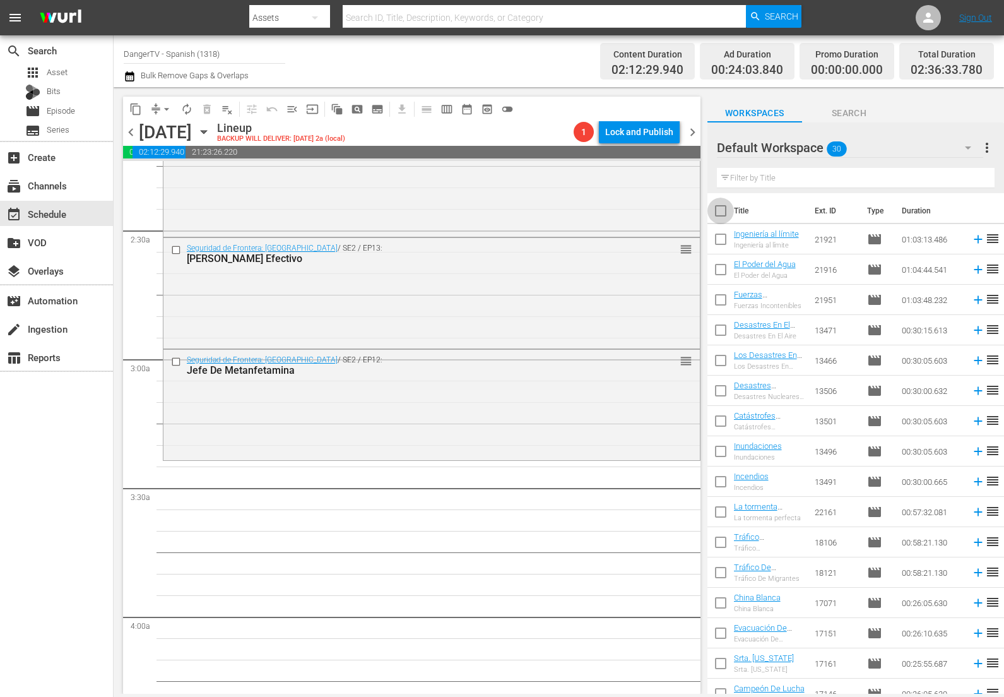
checkbox input "true"
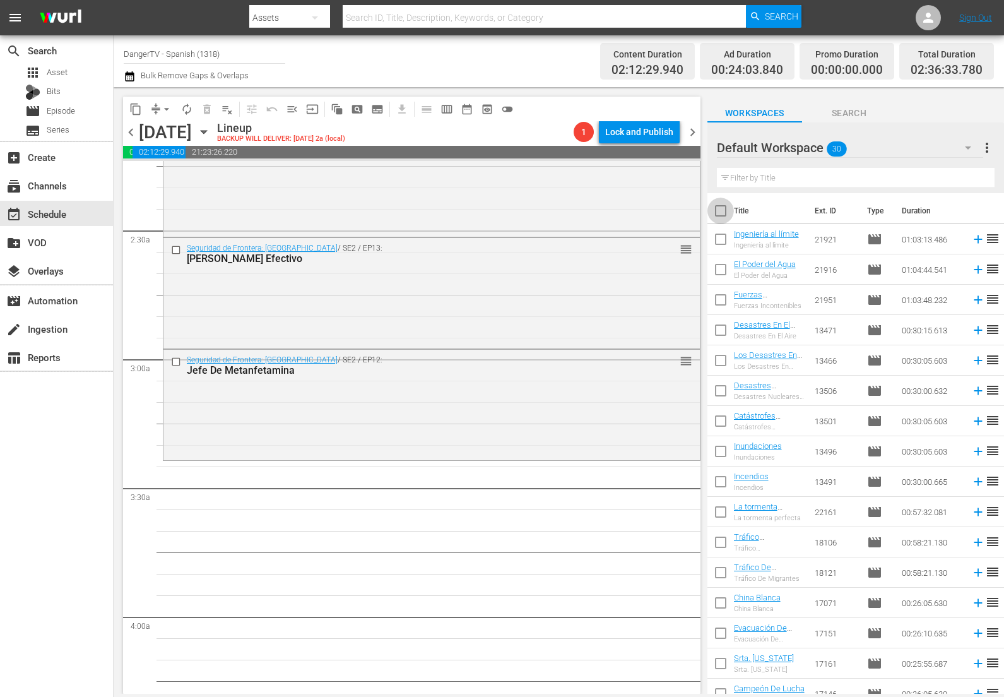
checkbox input "true"
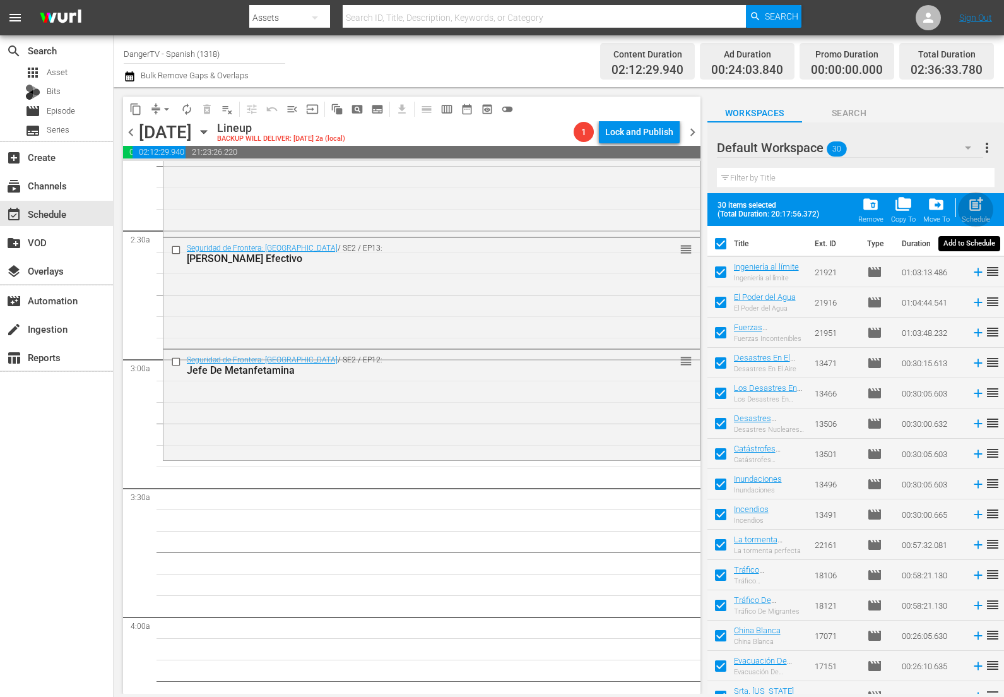
click at [976, 206] on span "post_add" at bounding box center [976, 204] width 17 height 17
checkbox input "false"
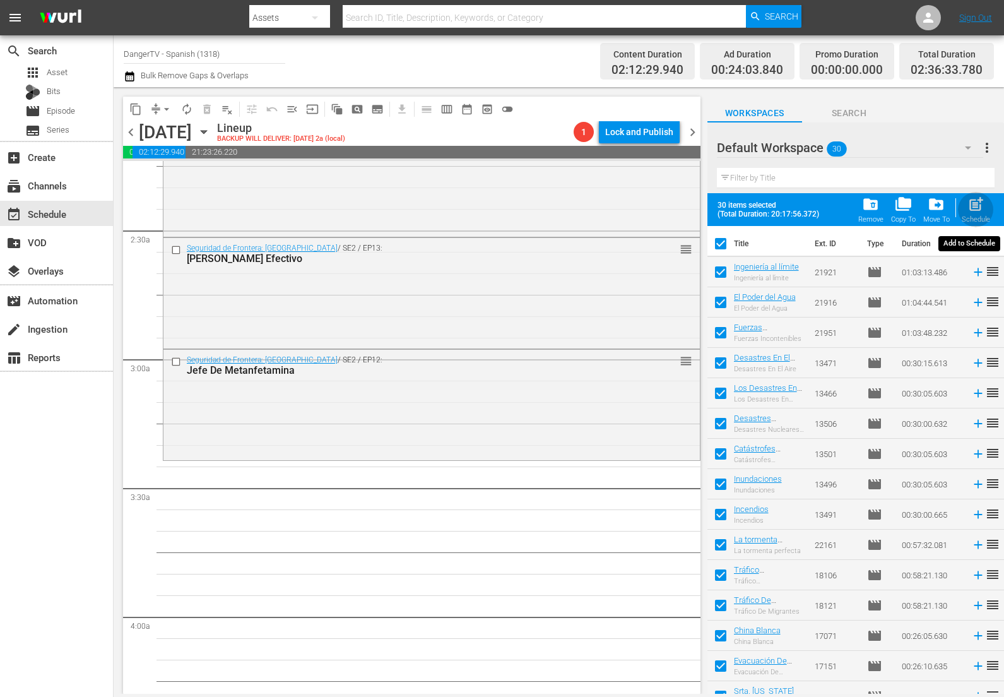
checkbox input "false"
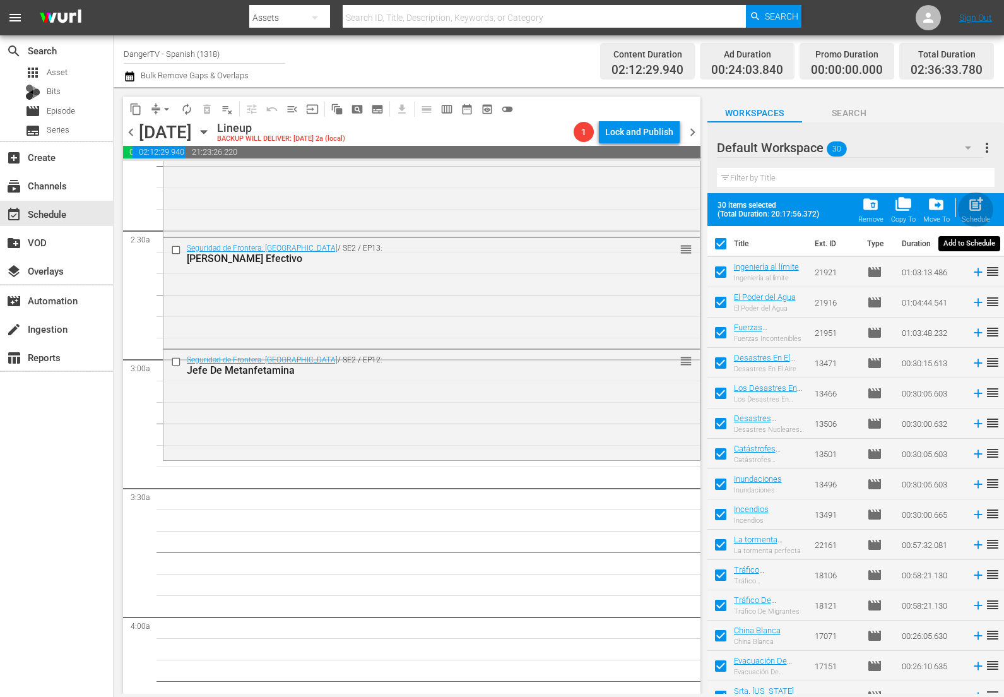
checkbox input "false"
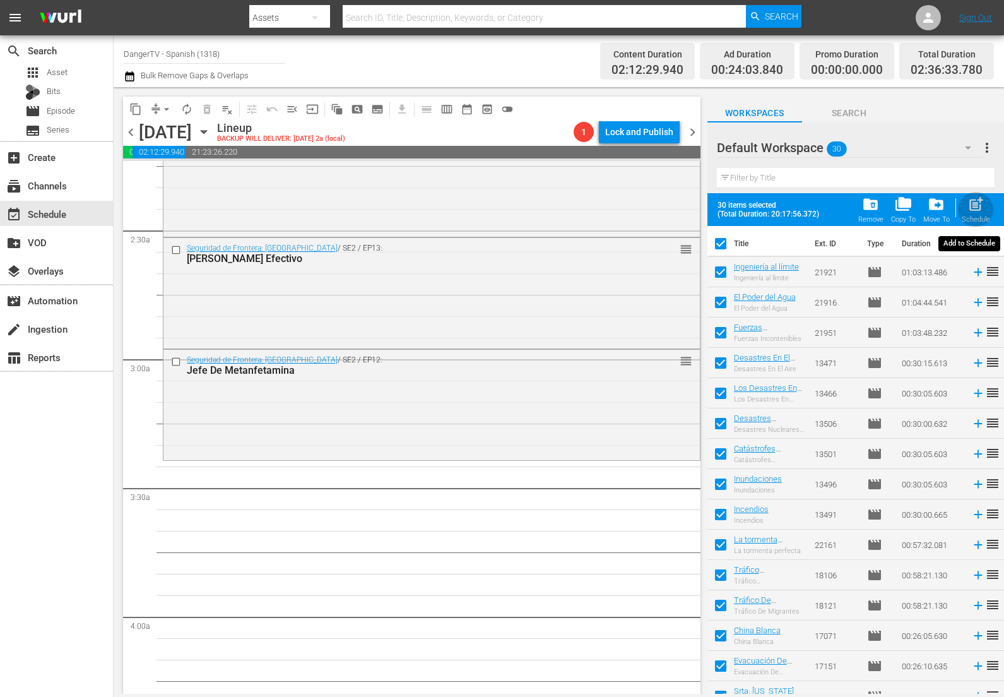
checkbox input "false"
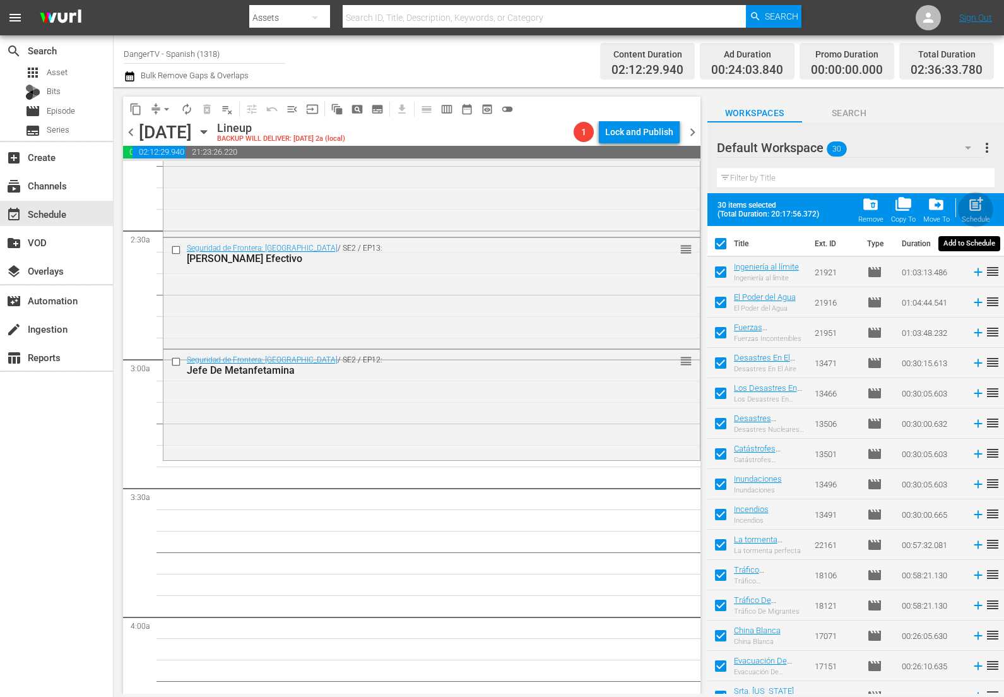
checkbox input "false"
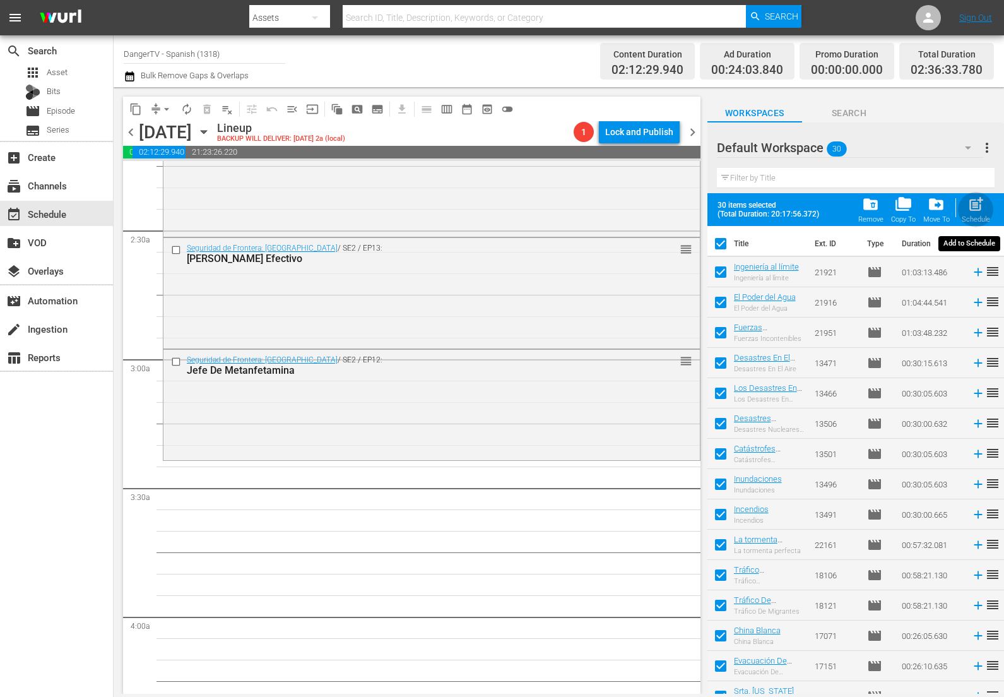
checkbox input "false"
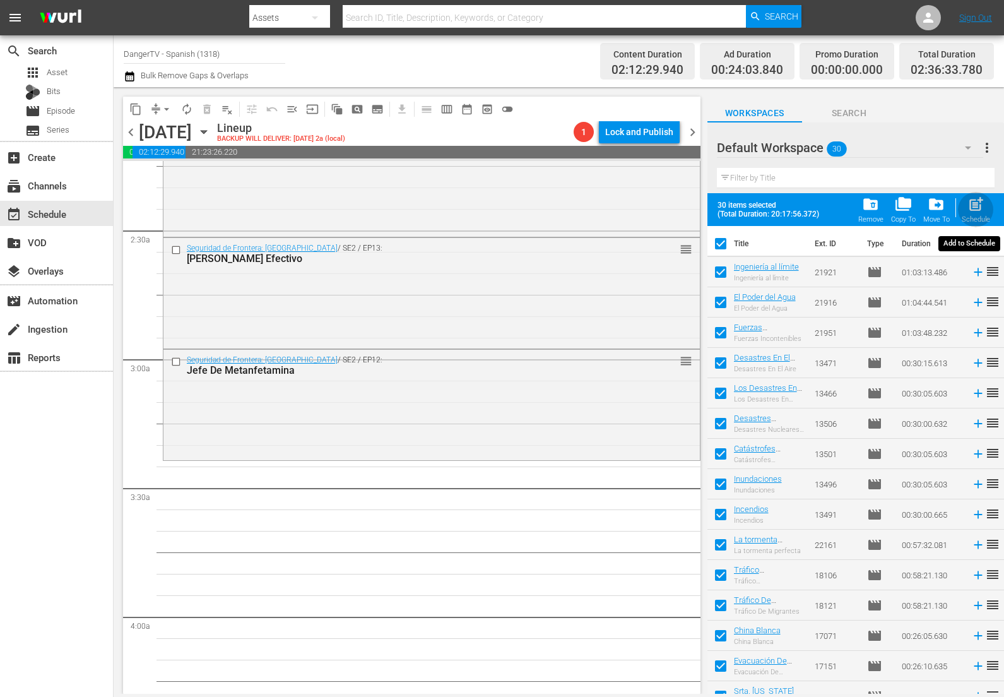
checkbox input "false"
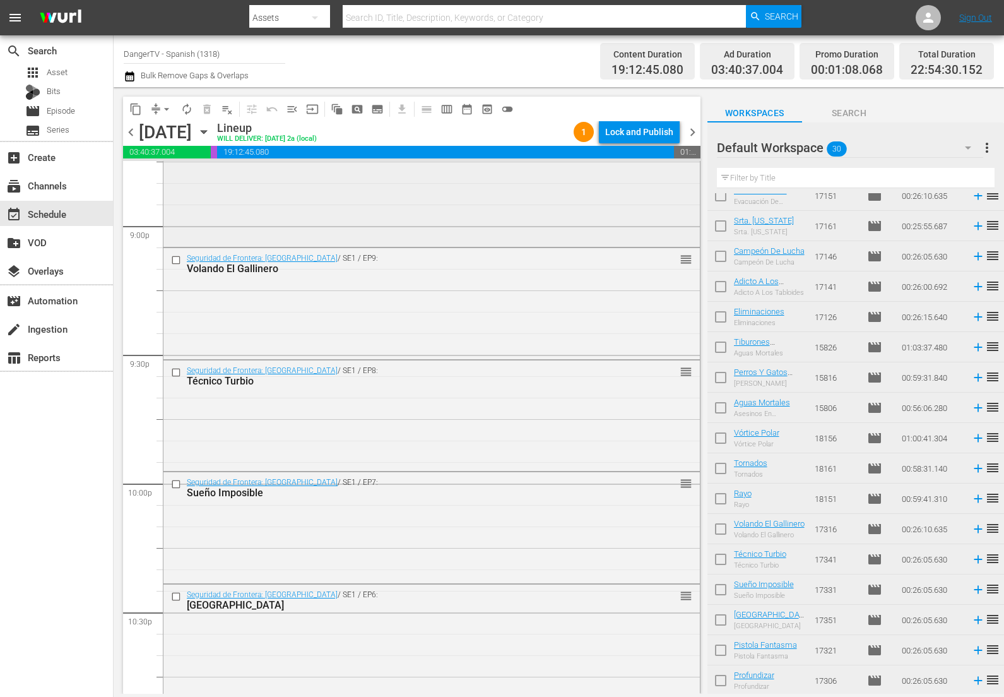
scroll to position [5649, 0]
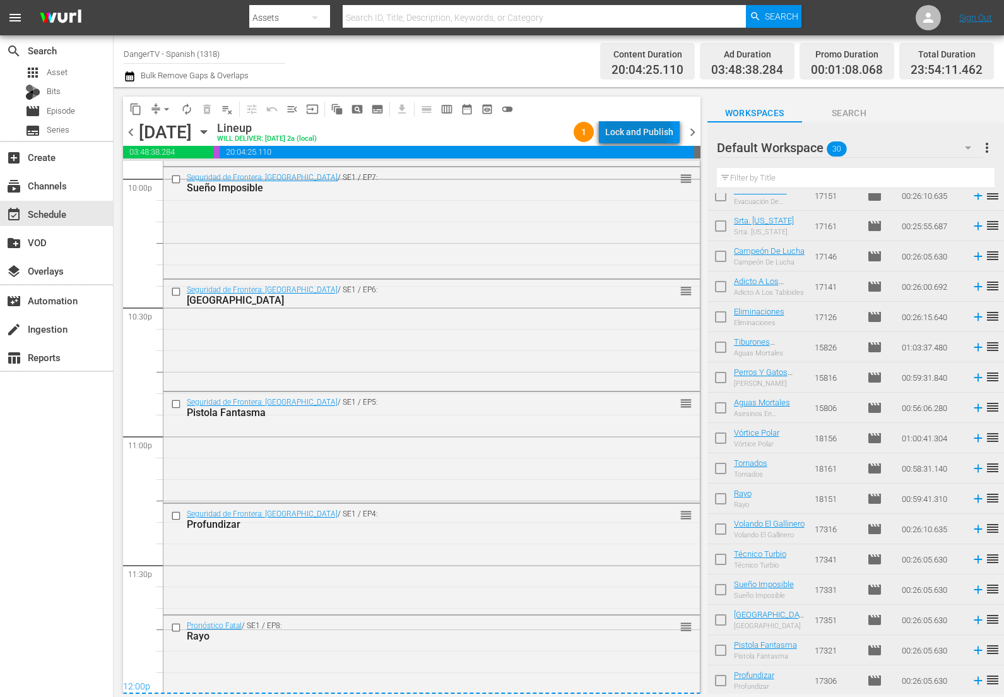
click at [639, 126] on div "Lock and Publish" at bounding box center [639, 132] width 68 height 23
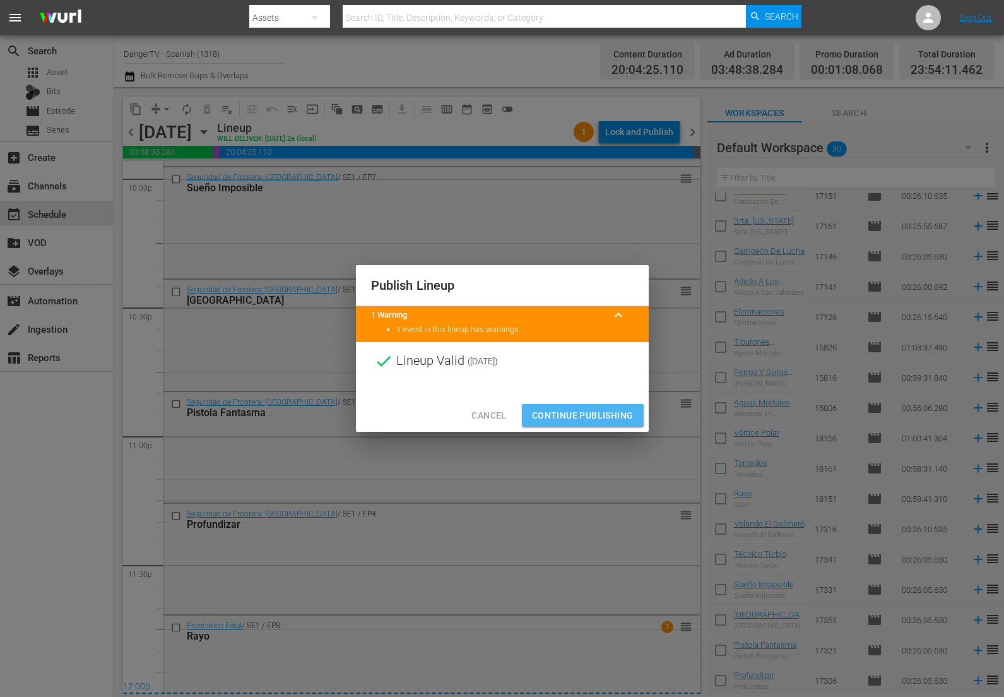
click at [584, 412] on span "Continue Publishing" at bounding box center [583, 416] width 102 height 16
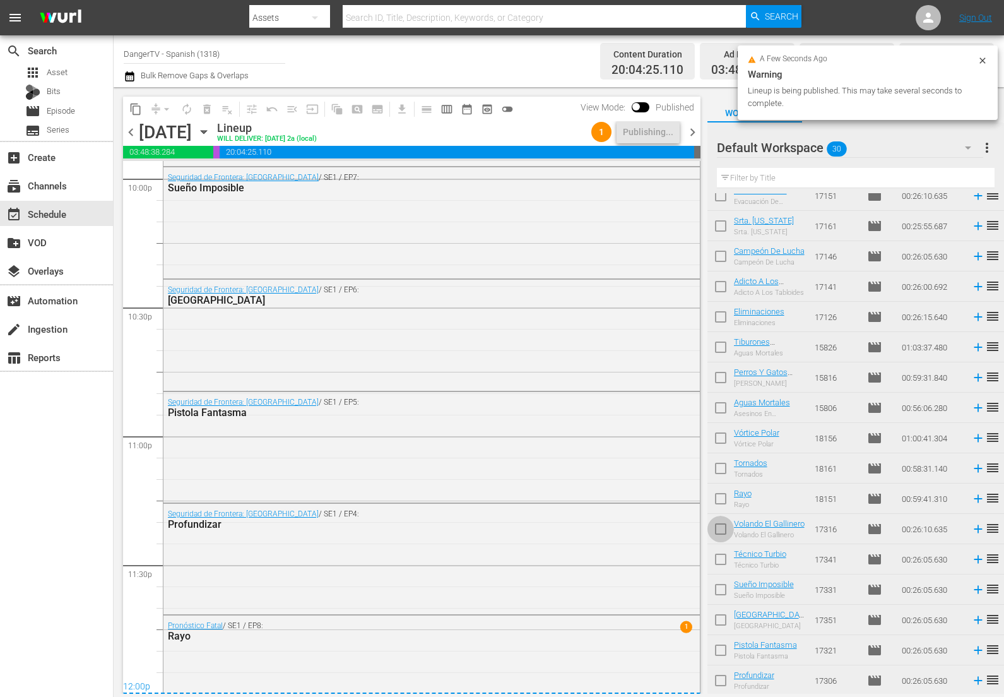
click at [724, 526] on input "checkbox" at bounding box center [721, 531] width 27 height 27
checkbox input "true"
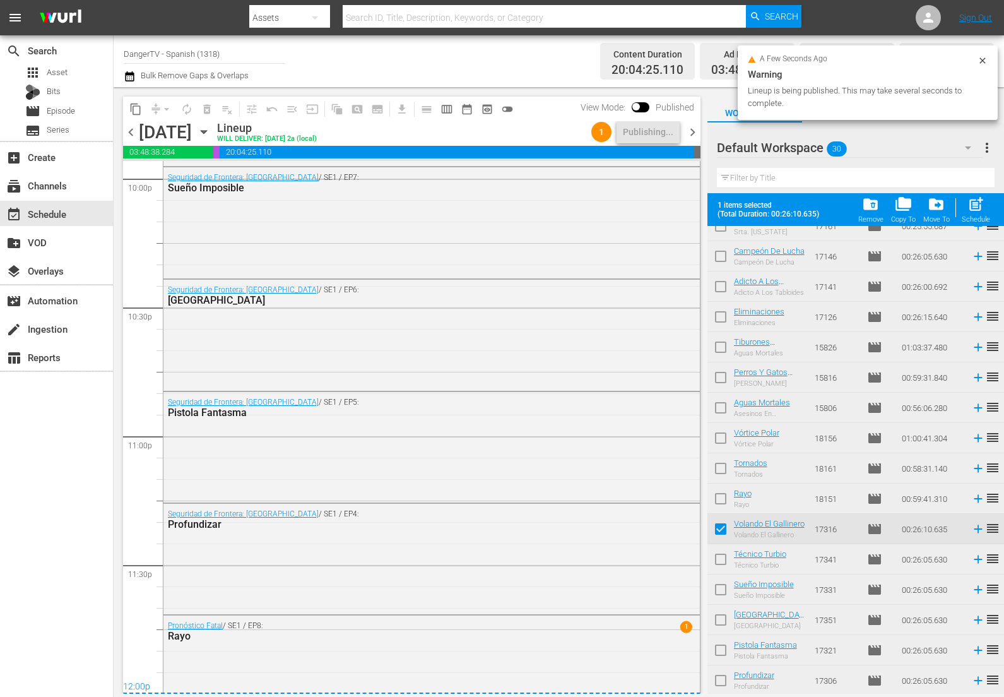
click at [721, 556] on input "checkbox" at bounding box center [721, 562] width 27 height 27
checkbox input "true"
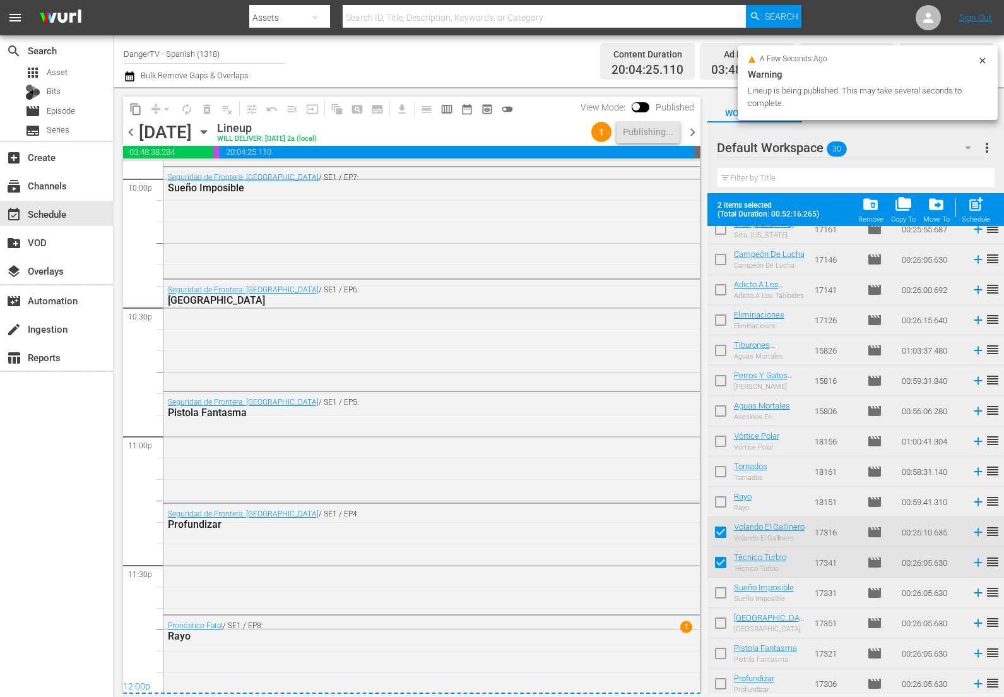
click at [725, 593] on input "checkbox" at bounding box center [721, 595] width 27 height 27
checkbox input "true"
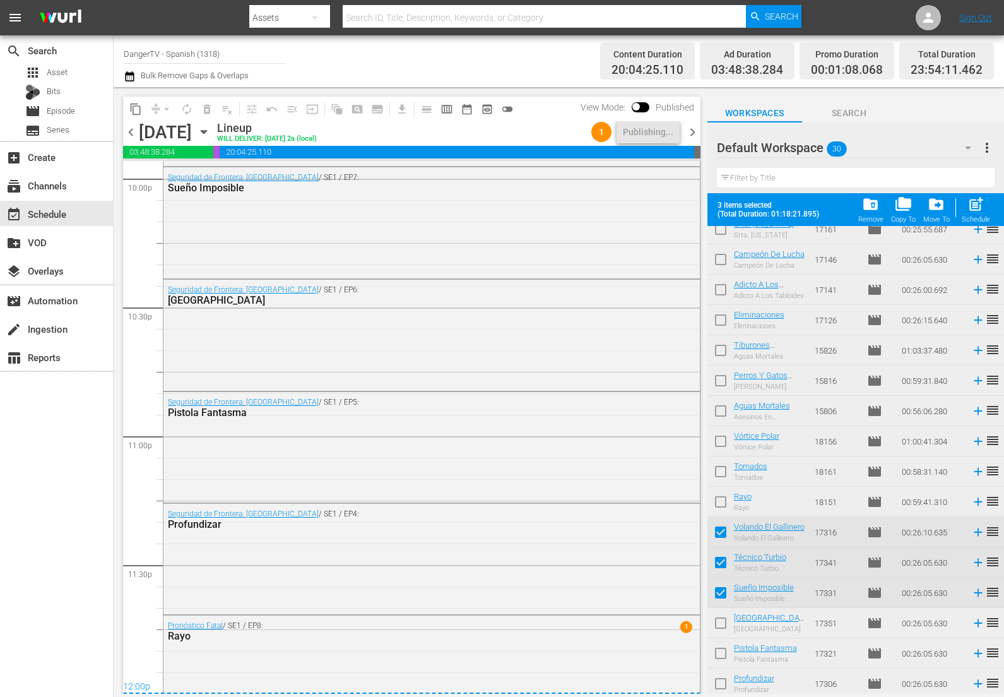
scroll to position [470, 0]
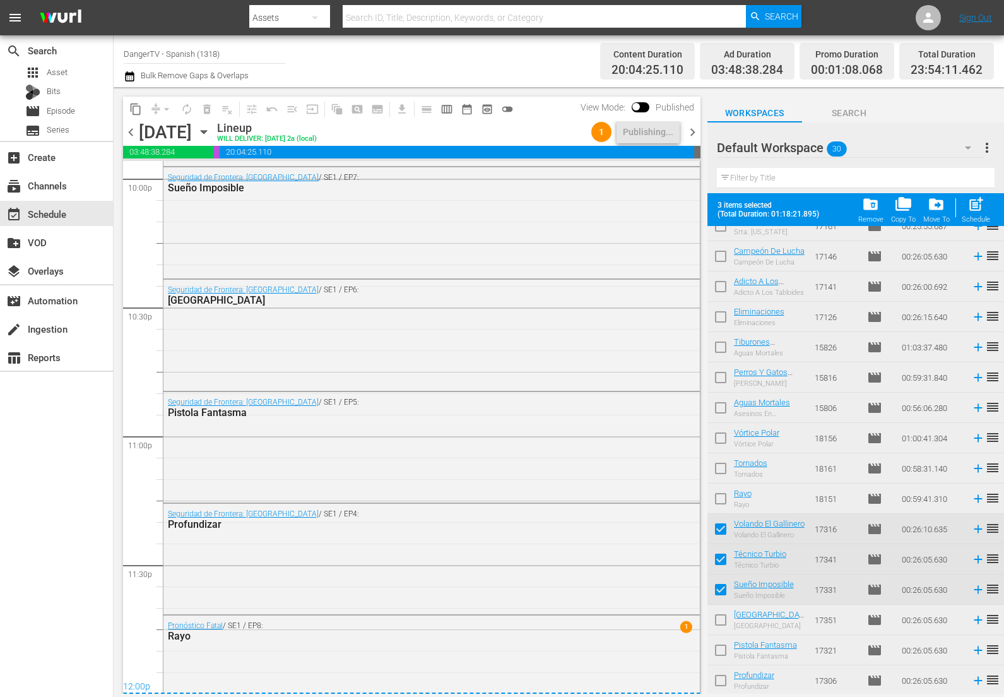
click at [723, 619] on input "checkbox" at bounding box center [721, 622] width 27 height 27
checkbox input "true"
click at [722, 650] on input "checkbox" at bounding box center [721, 653] width 27 height 27
checkbox input "true"
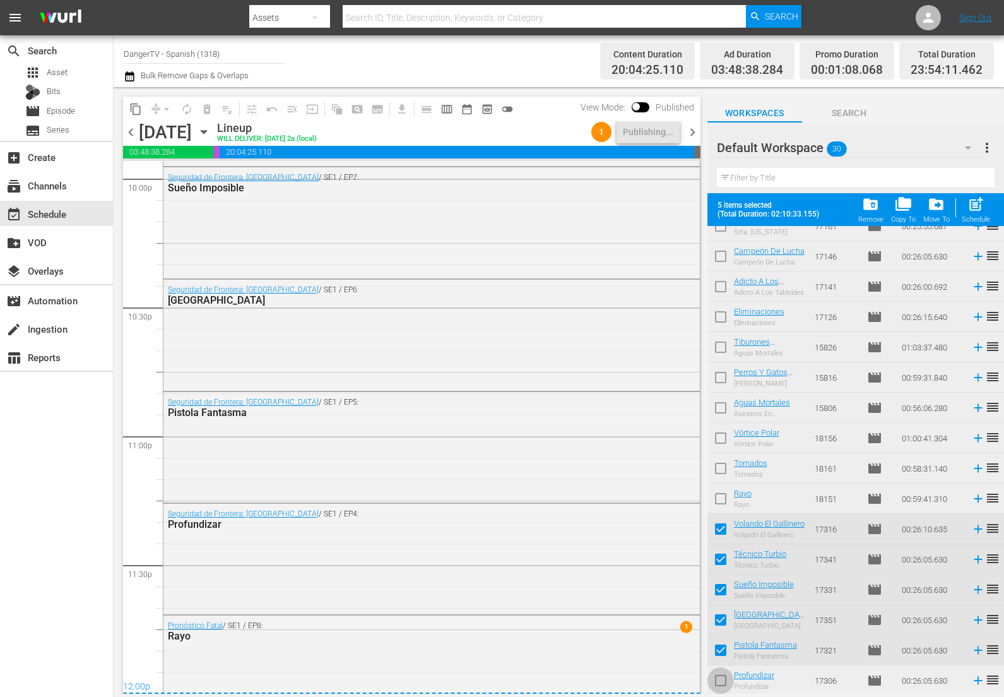
click at [722, 681] on input "checkbox" at bounding box center [721, 683] width 27 height 27
checkbox input "true"
click at [690, 134] on span "chevron_right" at bounding box center [693, 132] width 16 height 16
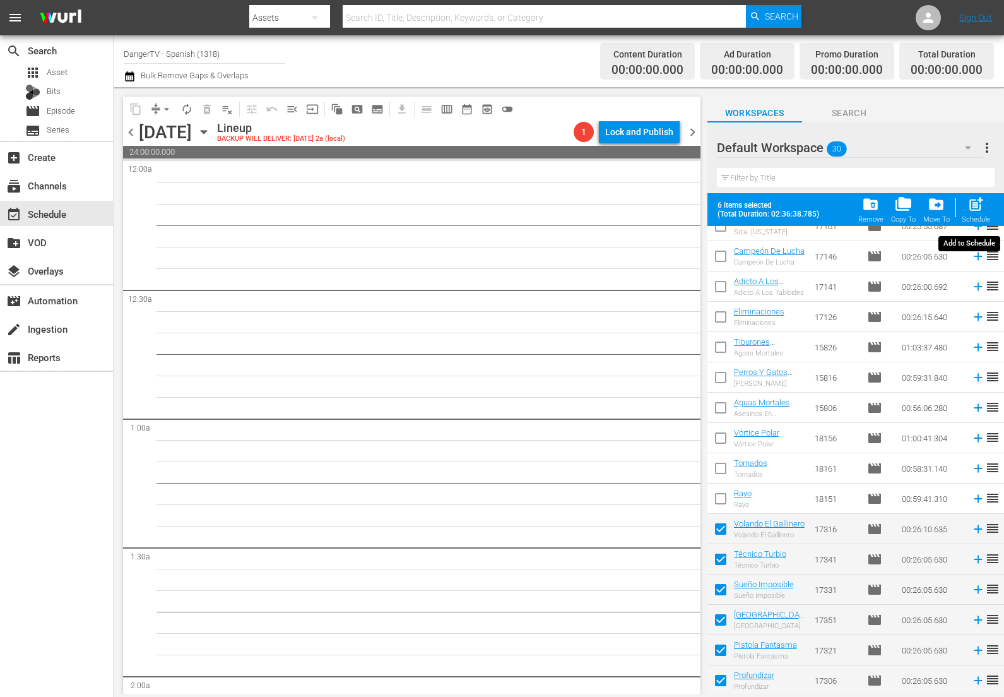
click at [980, 201] on span "post_add" at bounding box center [976, 204] width 17 height 17
checkbox input "false"
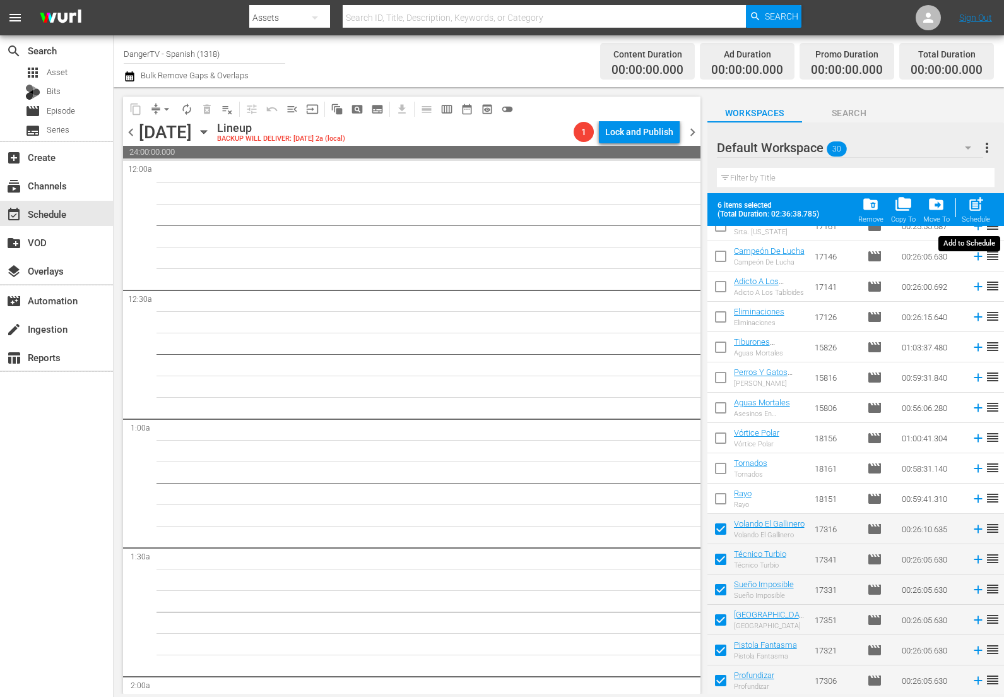
checkbox input "false"
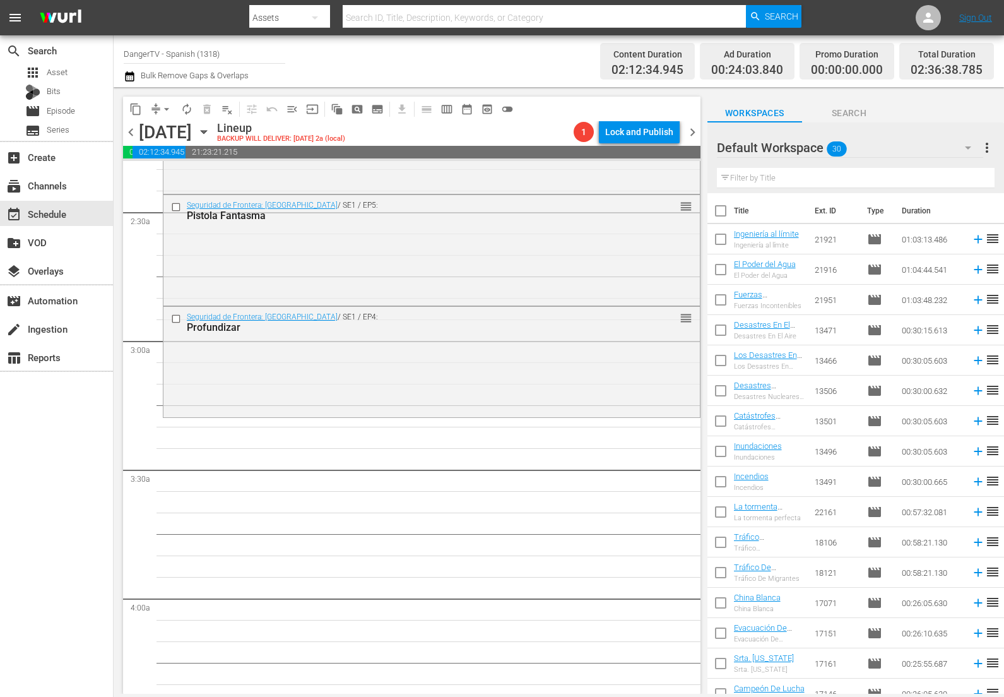
click at [720, 209] on input "checkbox" at bounding box center [721, 213] width 27 height 27
checkbox input "true"
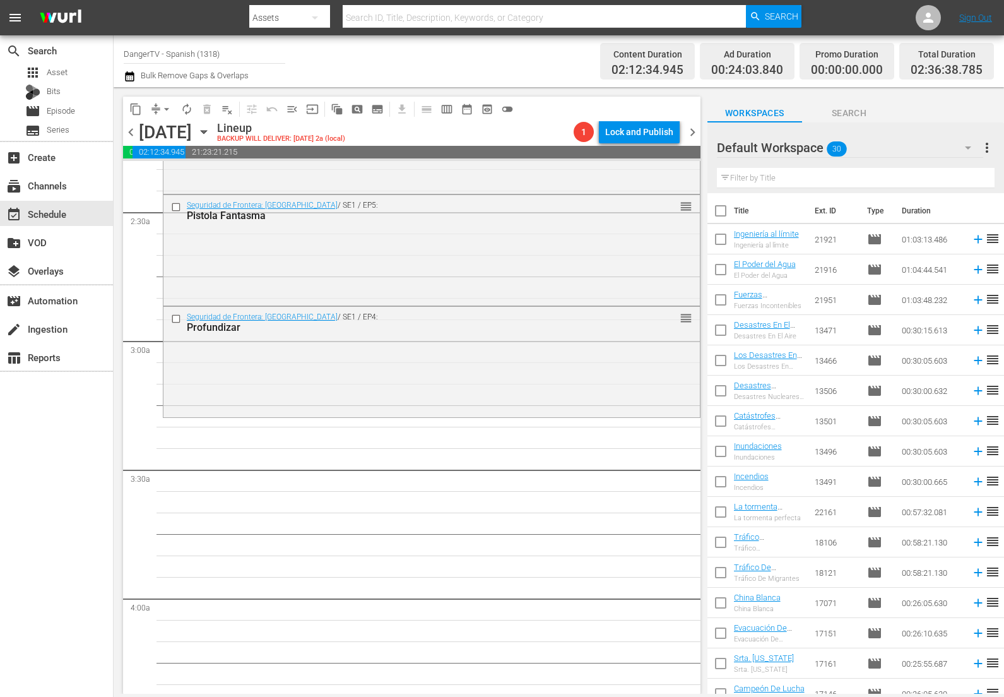
checkbox input "true"
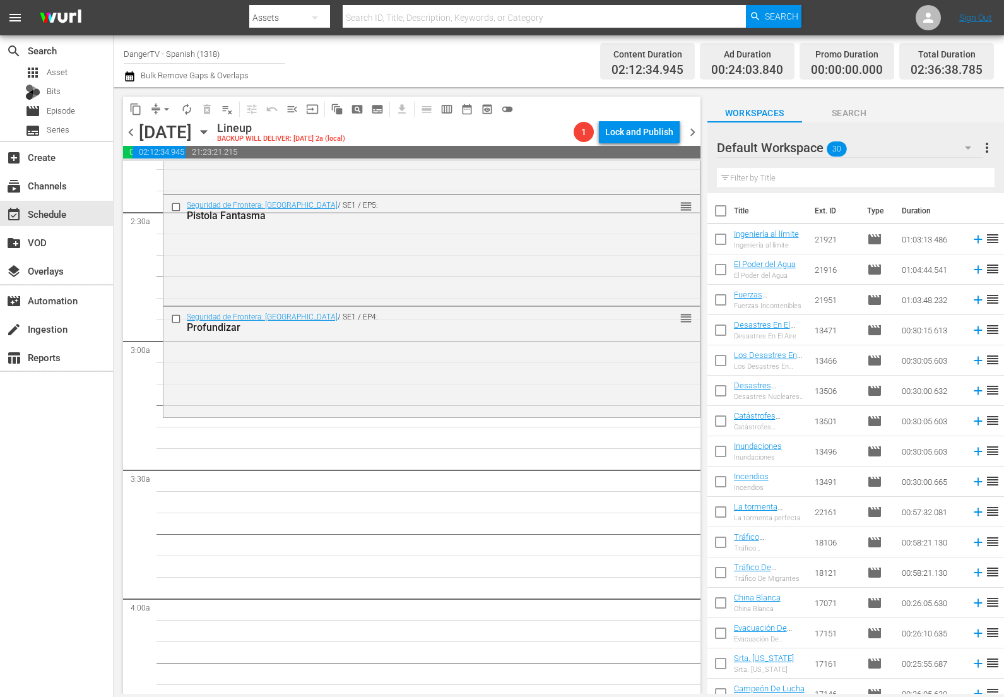
checkbox input "true"
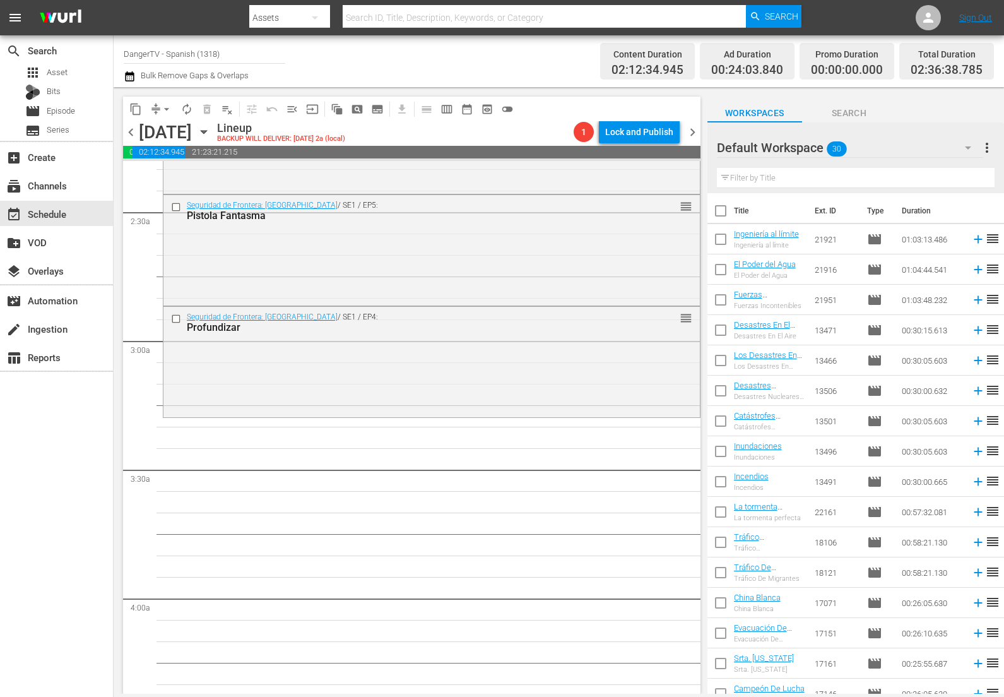
checkbox input "true"
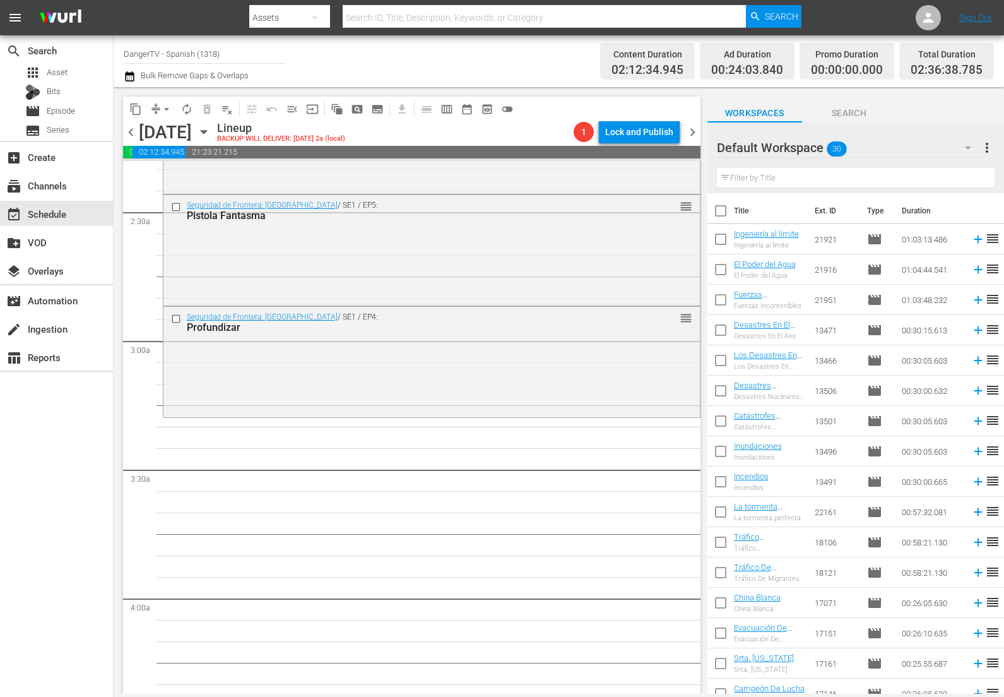
checkbox input "true"
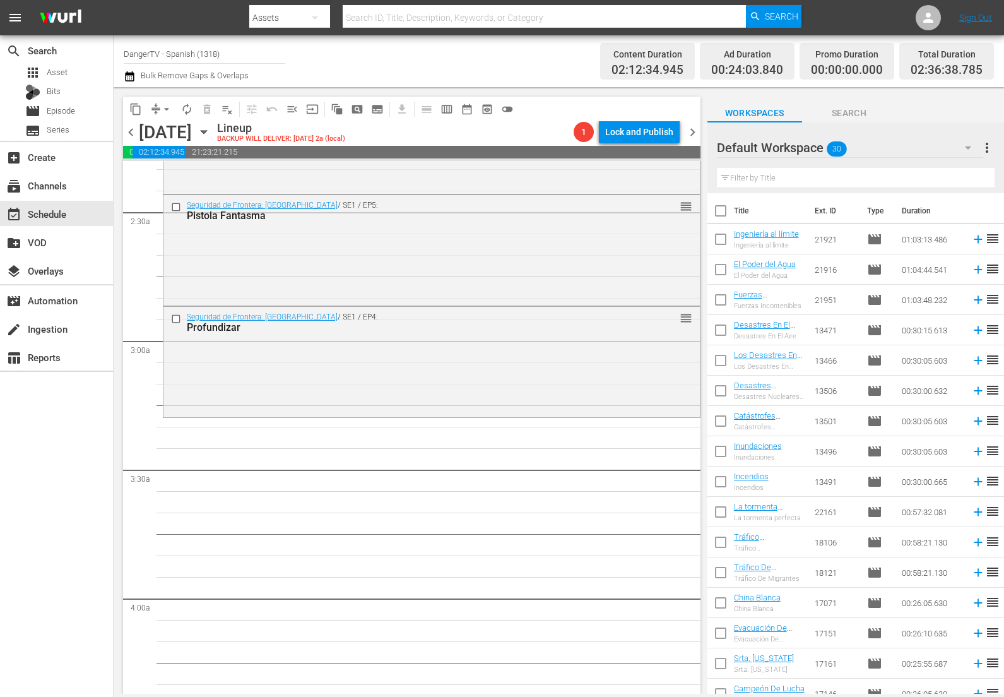
checkbox input "true"
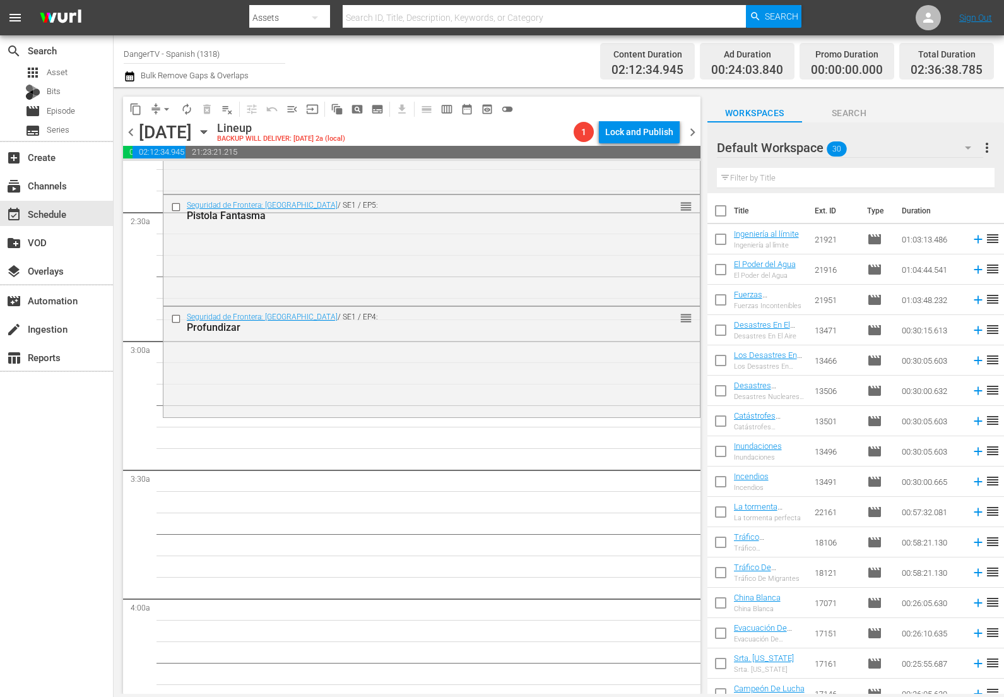
checkbox input "true"
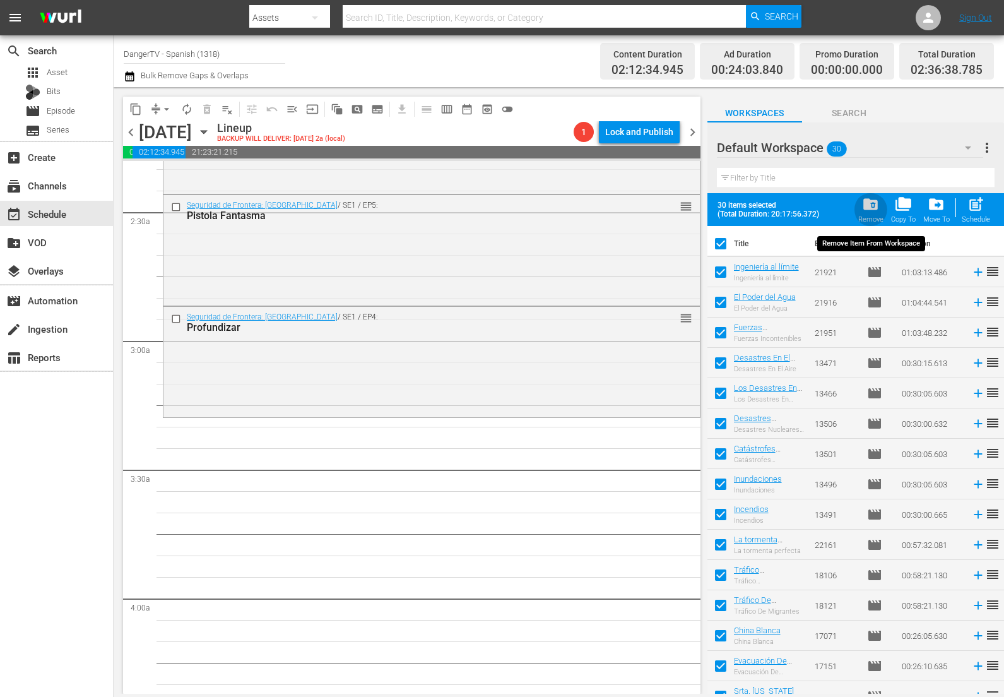
click at [876, 203] on span "folder_delete" at bounding box center [870, 204] width 17 height 17
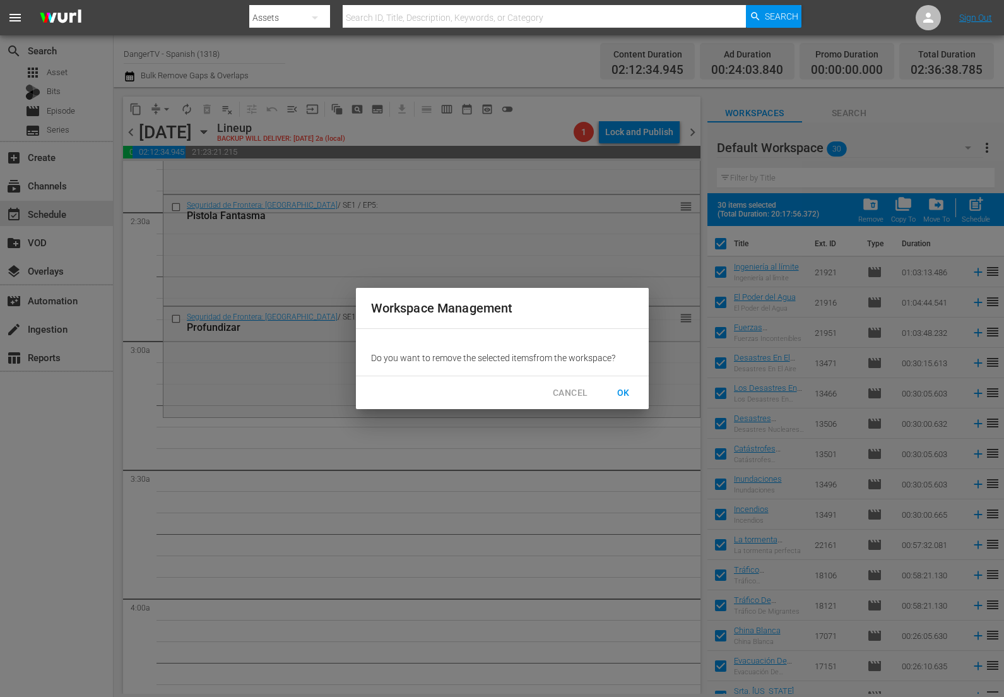
click at [628, 387] on span "OK" at bounding box center [624, 393] width 20 height 16
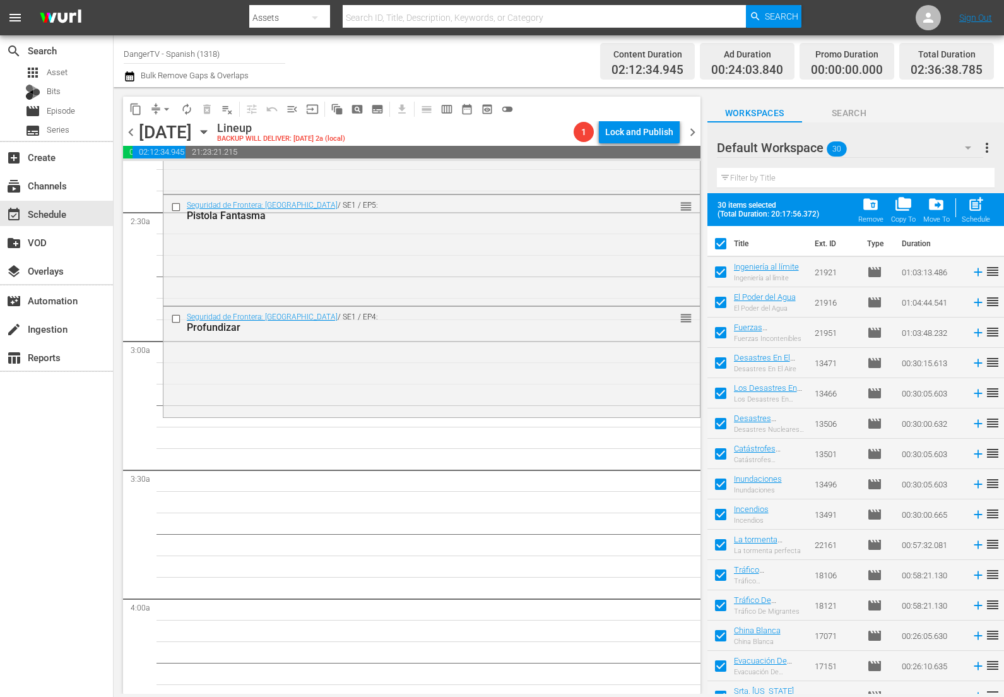
checkbox input "false"
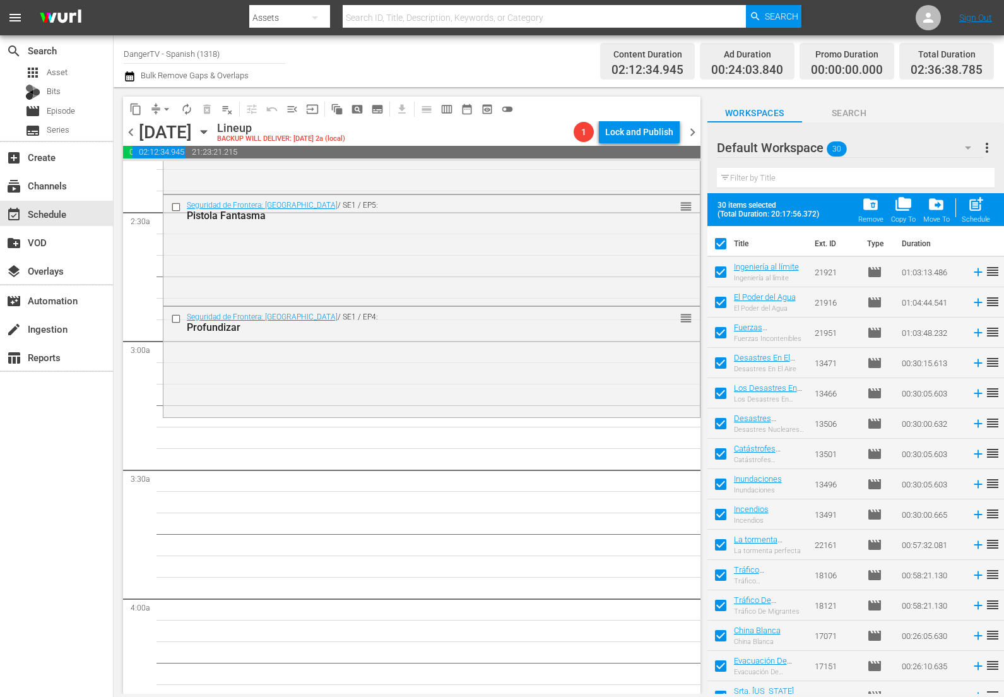
checkbox input "false"
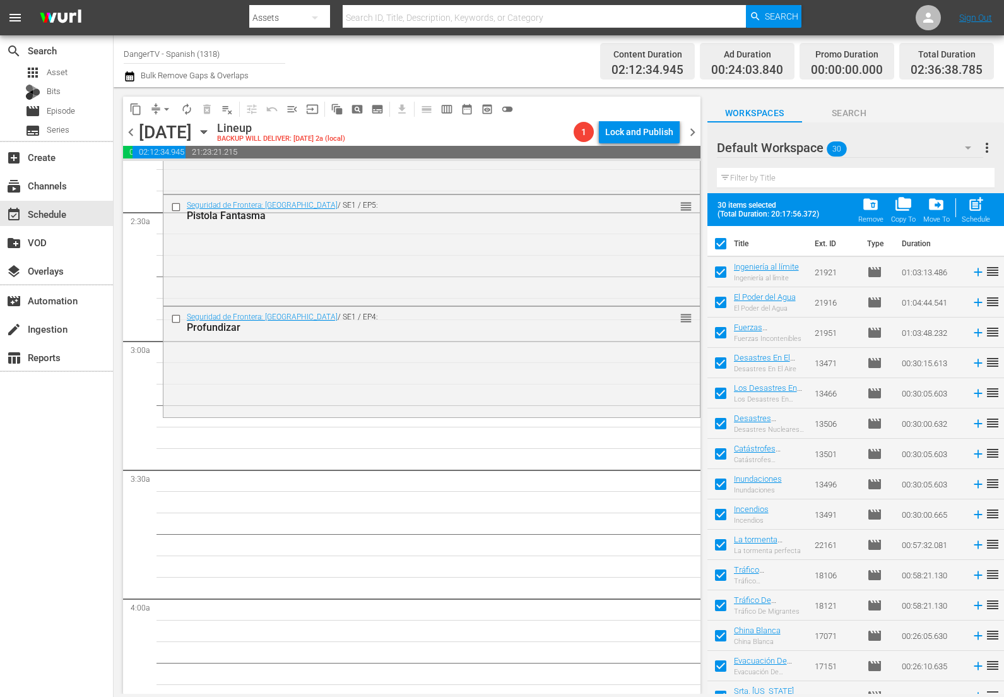
checkbox input "false"
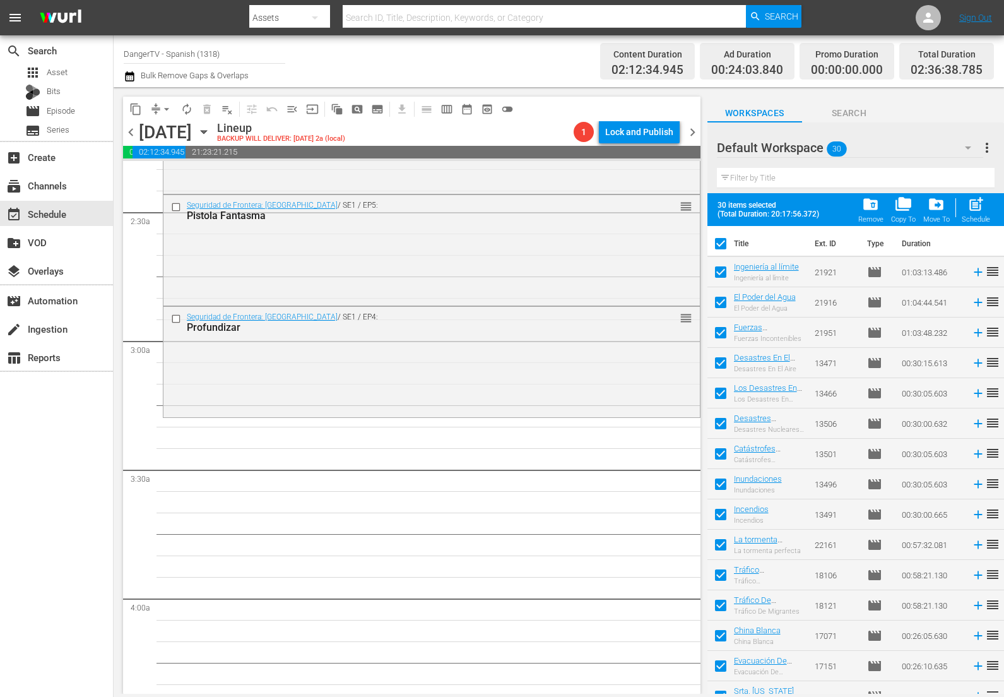
checkbox input "false"
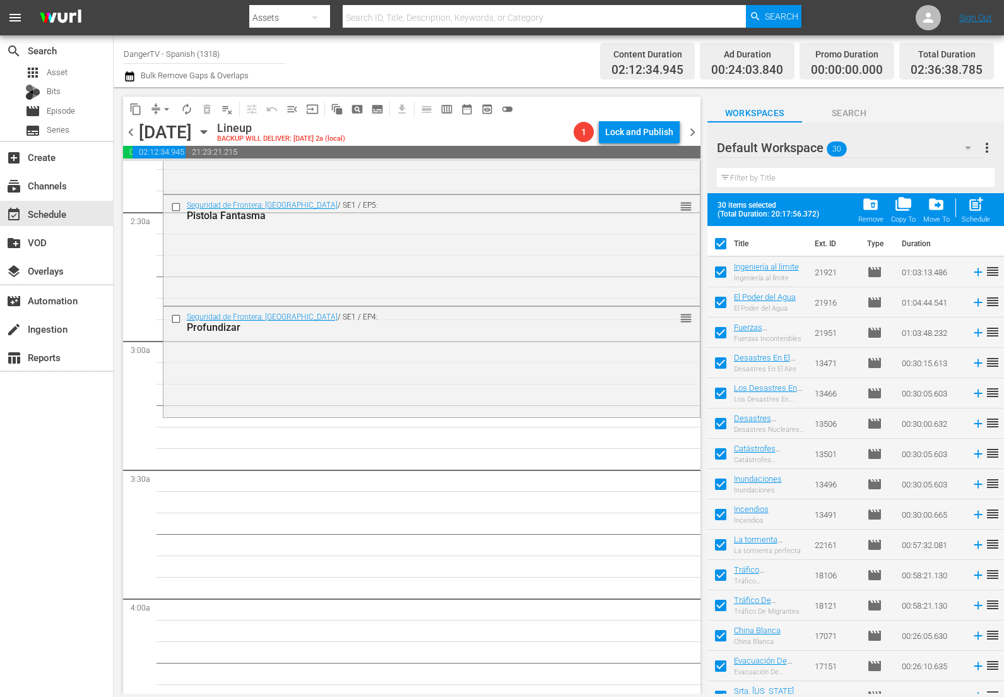
checkbox input "false"
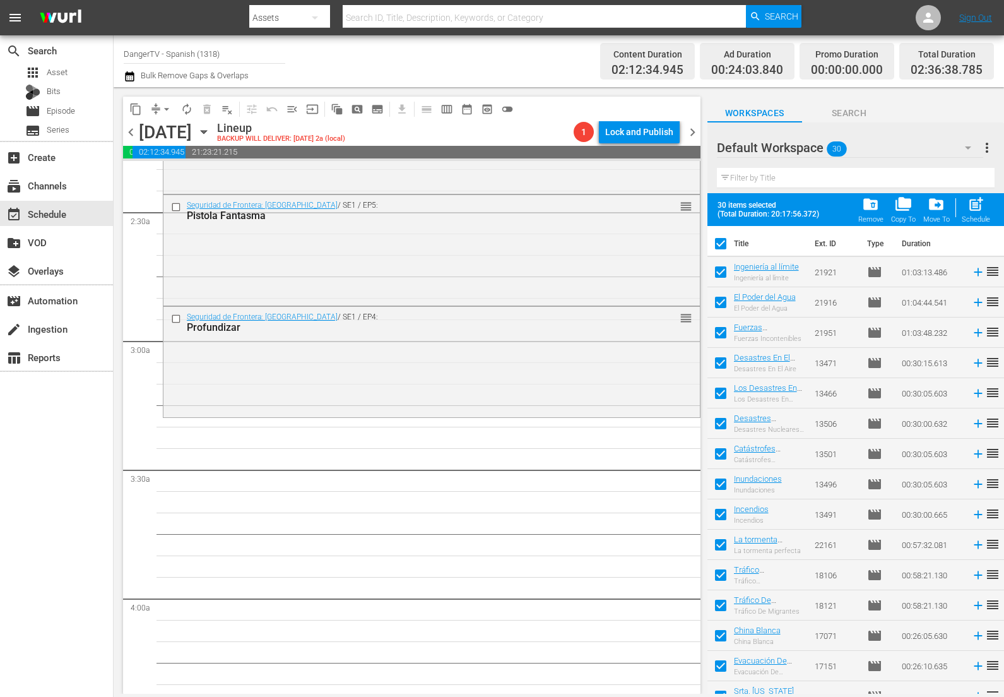
checkbox input "false"
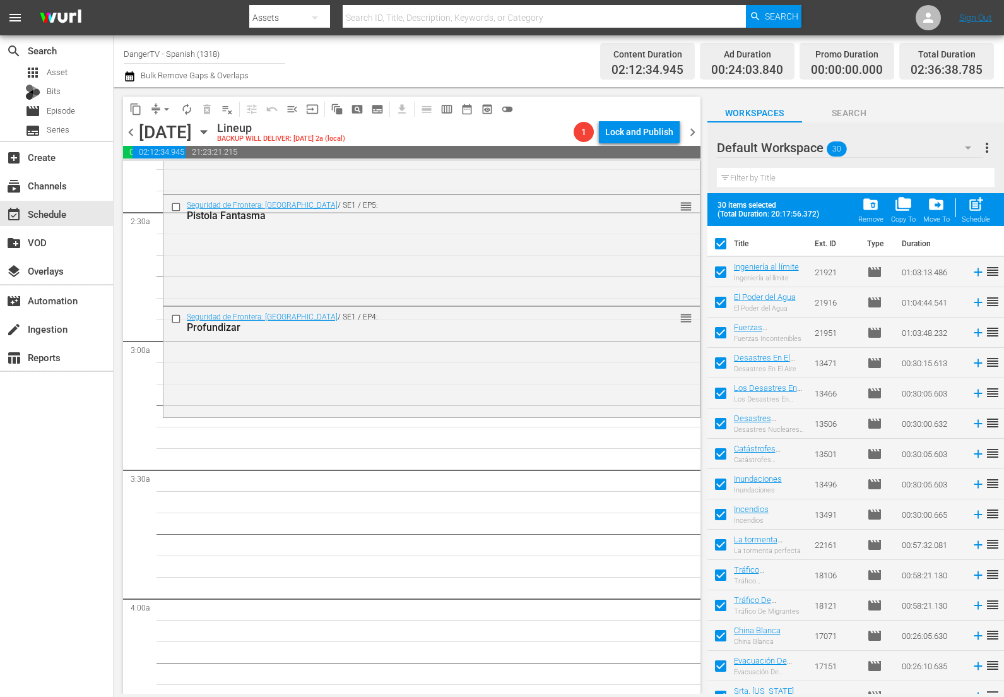
checkbox input "false"
